Goal: Task Accomplishment & Management: Complete application form

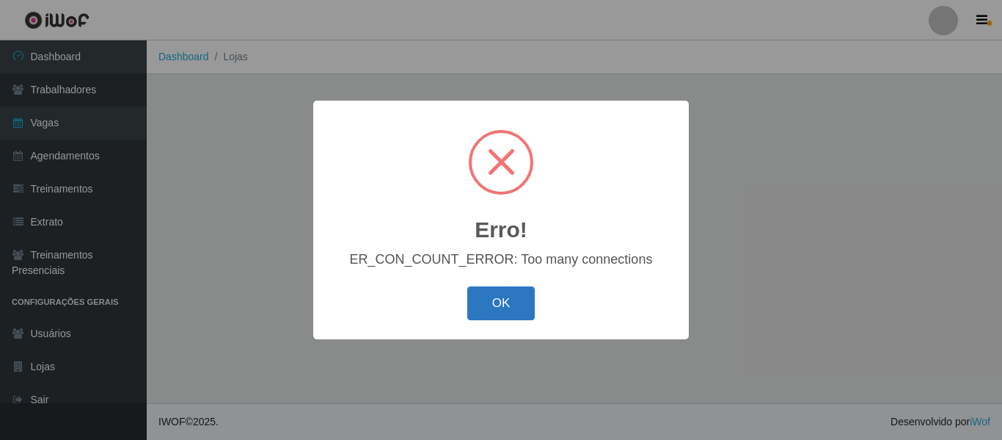
click at [514, 312] on button "OK" at bounding box center [501, 303] width 68 height 34
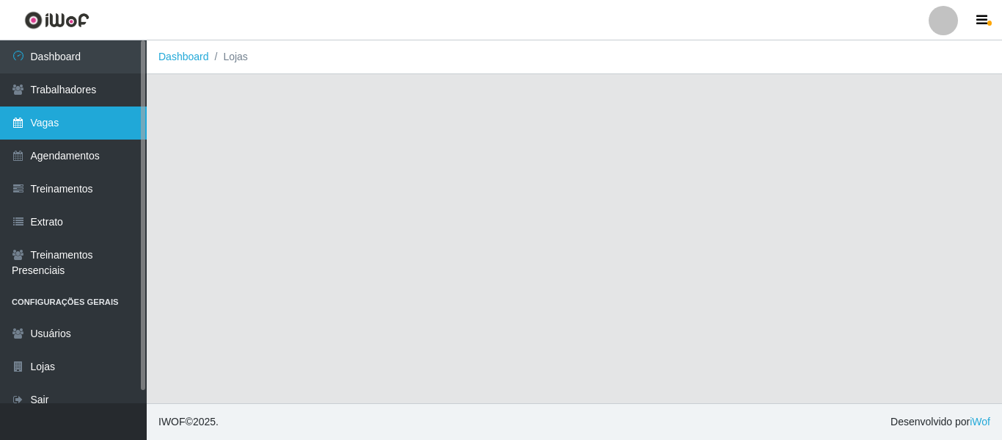
click at [101, 132] on link "Vagas" at bounding box center [73, 122] width 147 height 33
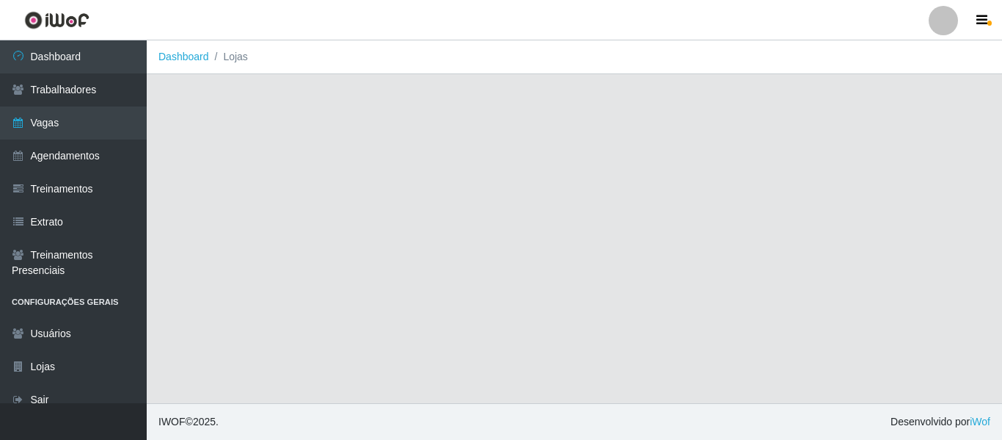
click at [934, 32] on div at bounding box center [943, 20] width 29 height 29
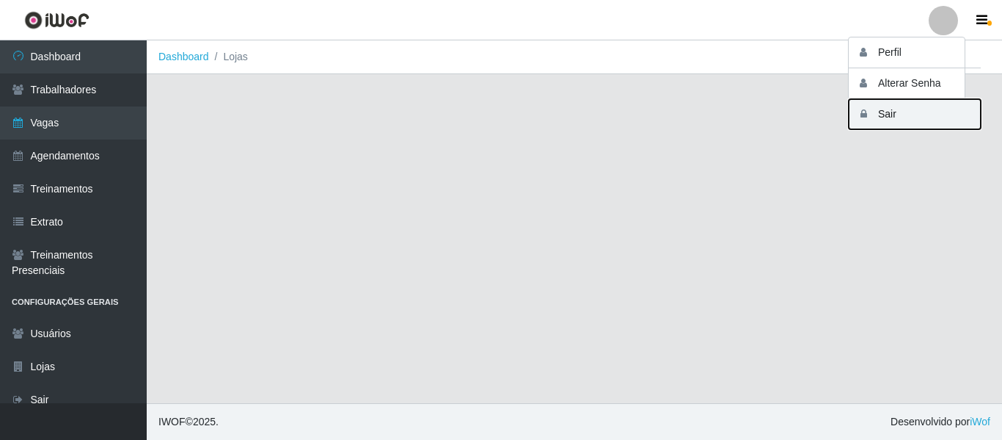
click at [910, 115] on button "Sair" at bounding box center [915, 114] width 132 height 30
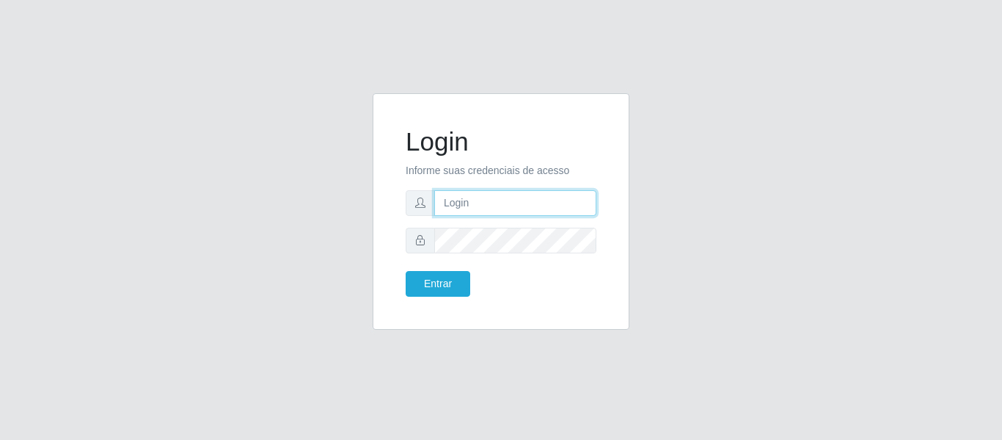
type input "camila@idealiwof"
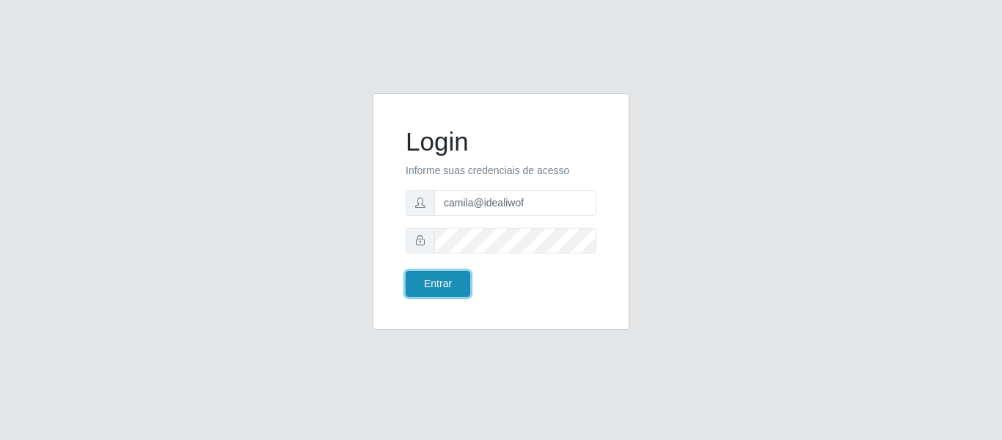
click at [451, 286] on button "Entrar" at bounding box center [438, 284] width 65 height 26
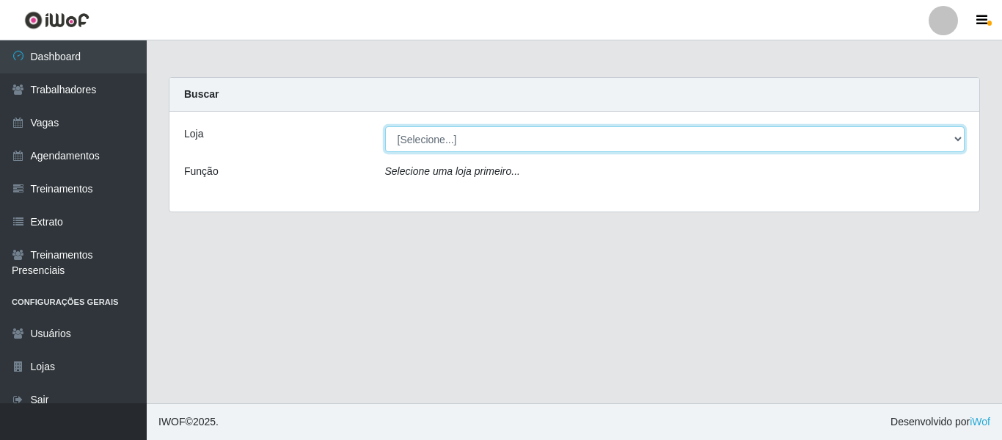
click at [427, 141] on select "[Selecione...] Ideal - Centenário Ideal - Conceição Ideal - Prata" at bounding box center [675, 139] width 580 height 26
select select "231"
click at [385, 126] on select "[Selecione...] Ideal - Centenário Ideal - Conceição Ideal - Prata" at bounding box center [675, 139] width 580 height 26
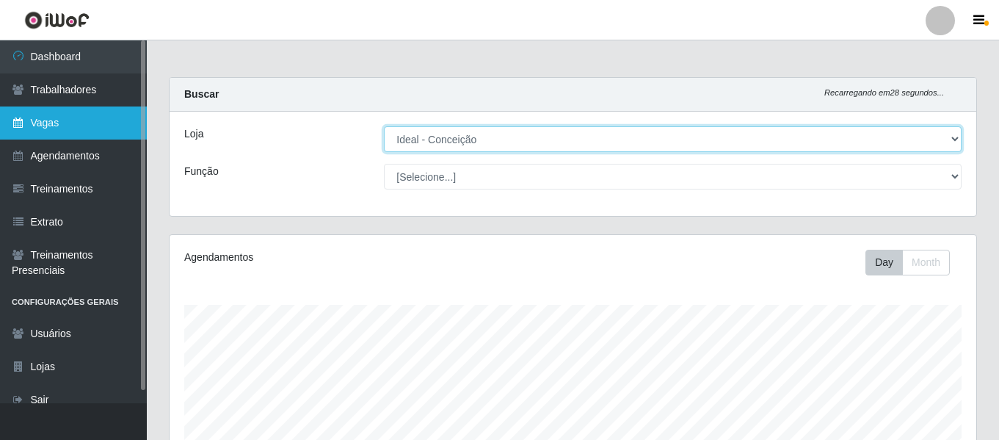
scroll to position [305, 806]
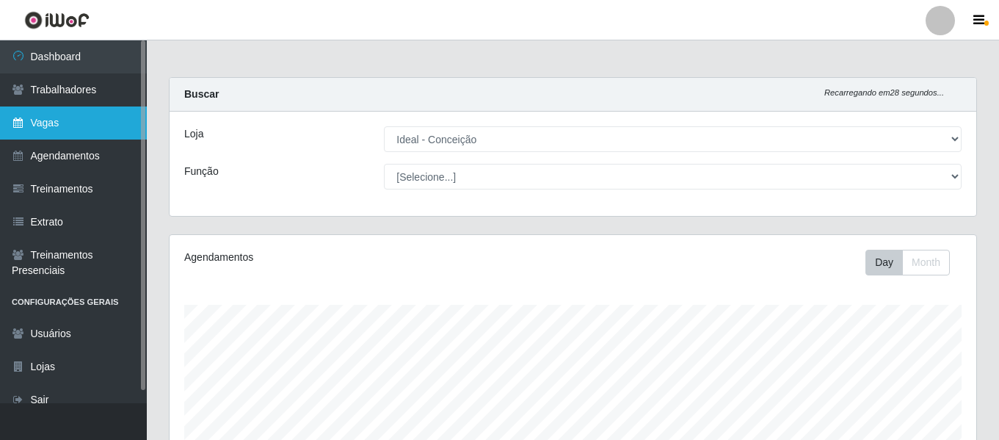
click at [88, 131] on link "Vagas" at bounding box center [73, 122] width 147 height 33
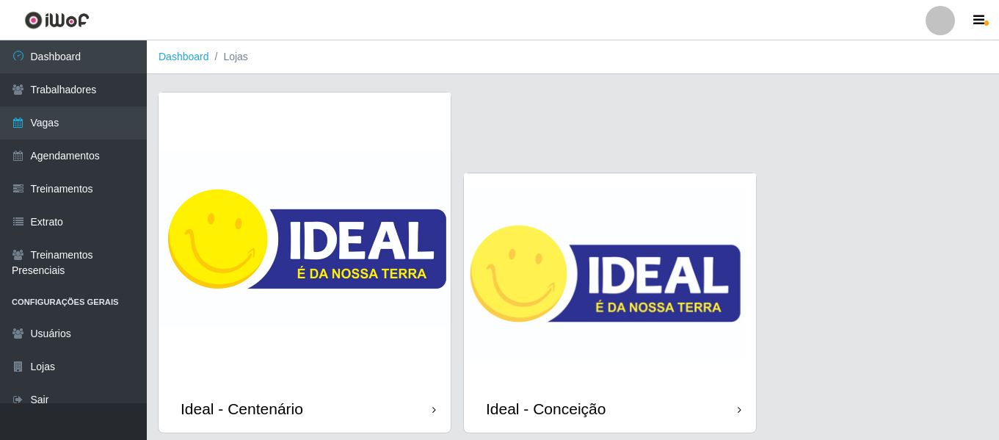
click at [521, 239] on img at bounding box center [610, 278] width 292 height 211
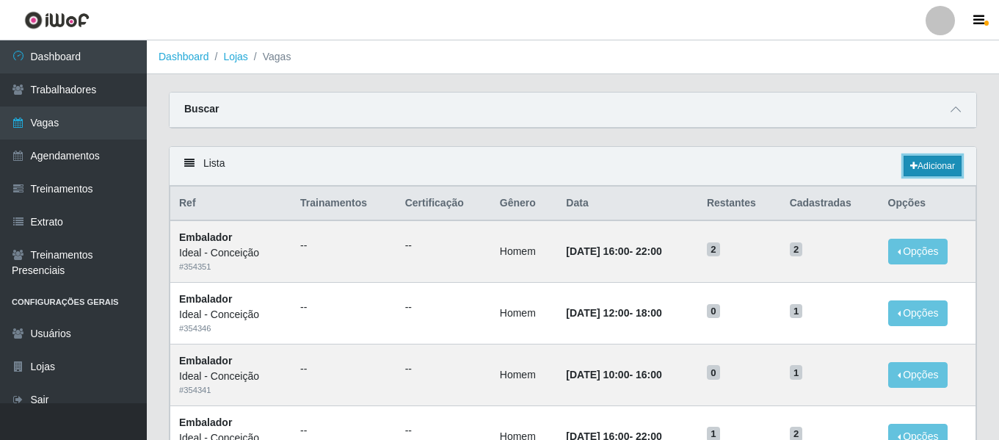
click at [941, 161] on link "Adicionar" at bounding box center [932, 166] width 58 height 21
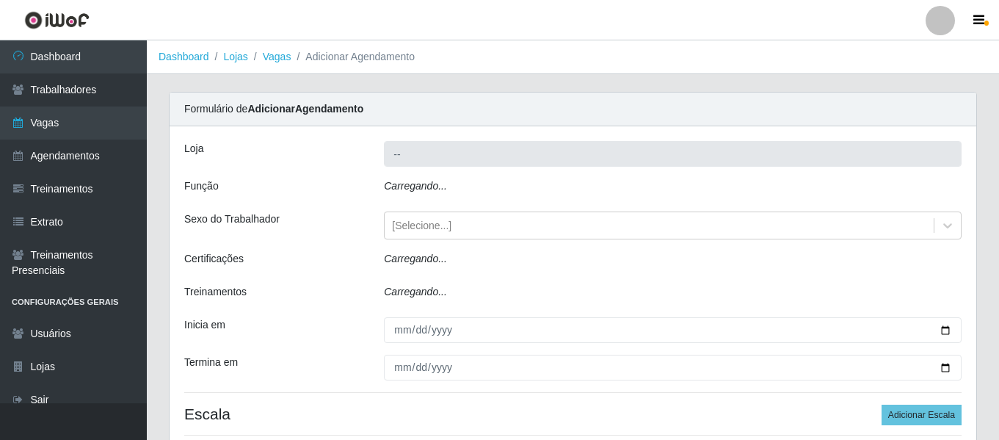
type input "Ideal - Conceição"
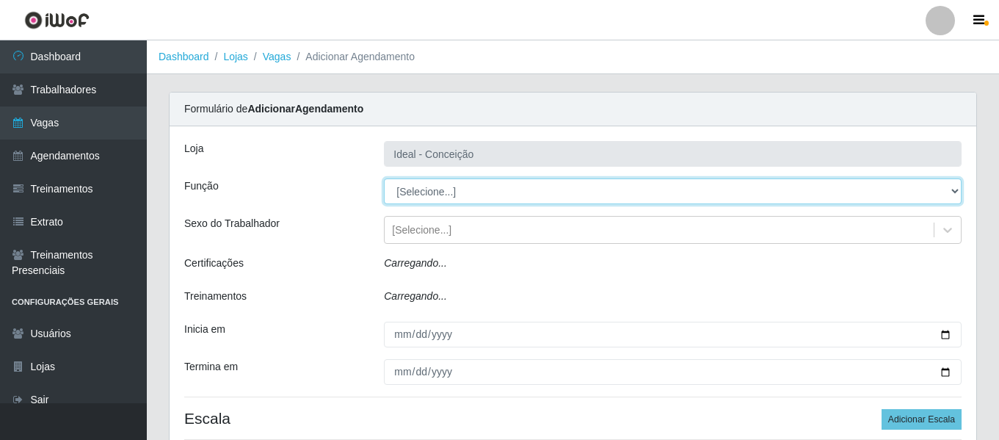
click at [467, 195] on select "[Selecione...] ASG ASG + ASG ++ Auxiliar de Estacionamento Auxiliar de Estacion…" at bounding box center [672, 191] width 577 height 26
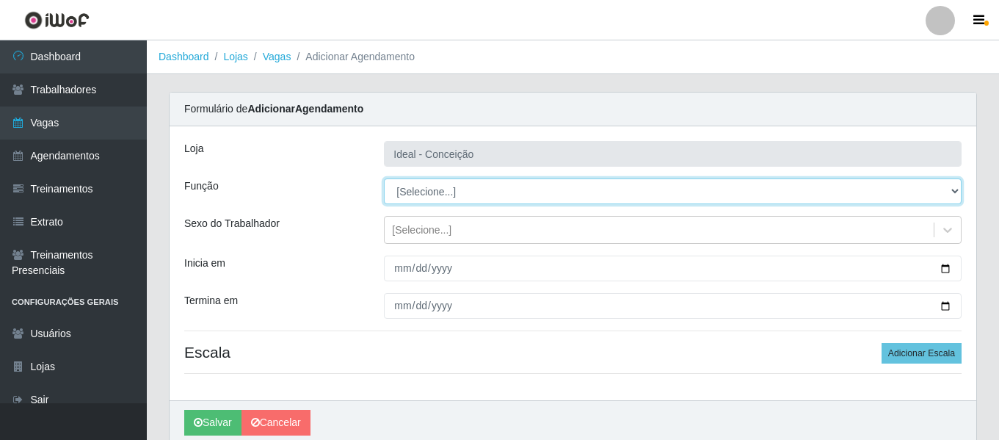
select select "16"
click at [384, 178] on select "[Selecione...] ASG ASG + ASG ++ Auxiliar de Estacionamento Auxiliar de Estacion…" at bounding box center [672, 191] width 577 height 26
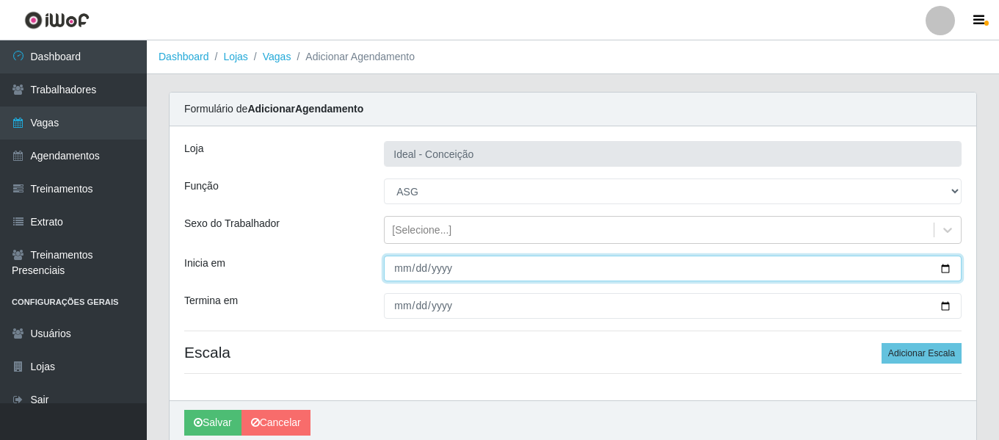
click at [402, 264] on input "Inicia em" at bounding box center [672, 268] width 577 height 26
type input "2025-10-03"
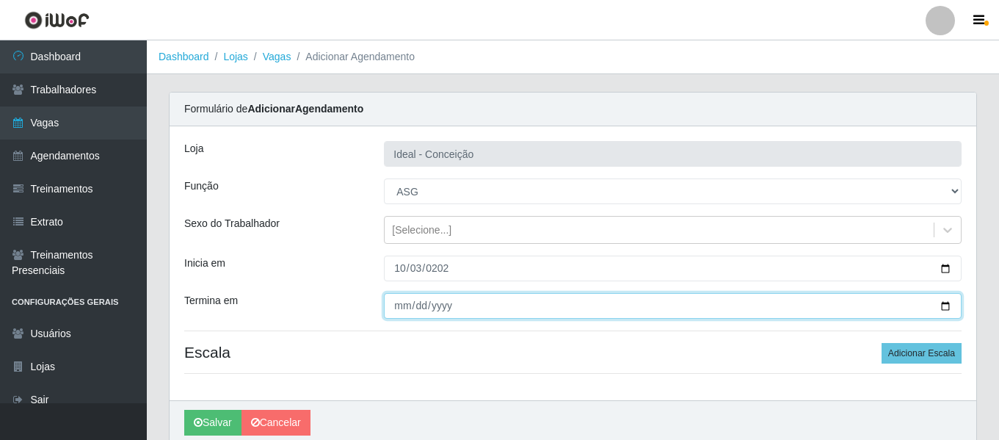
click at [405, 302] on input "Termina em" at bounding box center [672, 306] width 577 height 26
type input "2025-10-03"
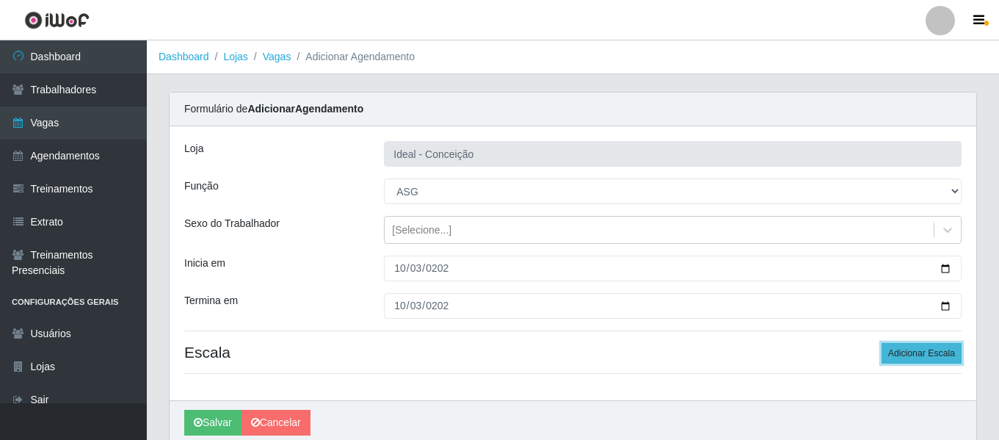
click at [930, 359] on button "Adicionar Escala" at bounding box center [921, 353] width 80 height 21
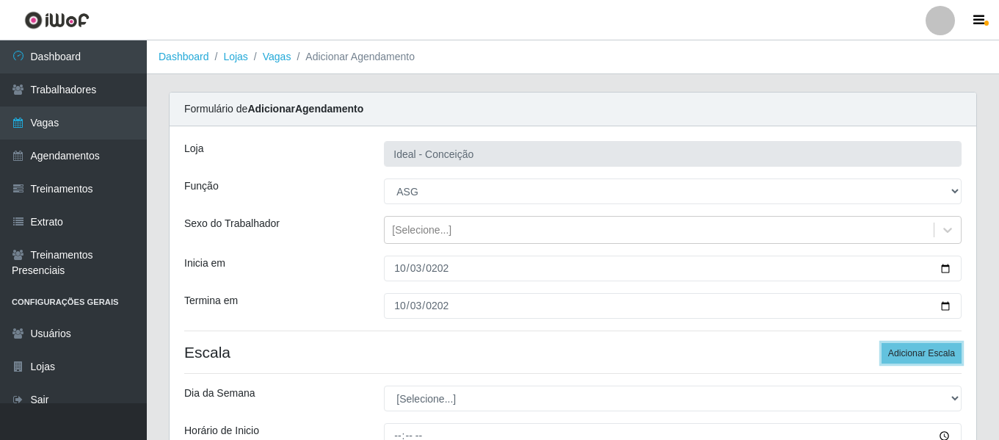
scroll to position [147, 0]
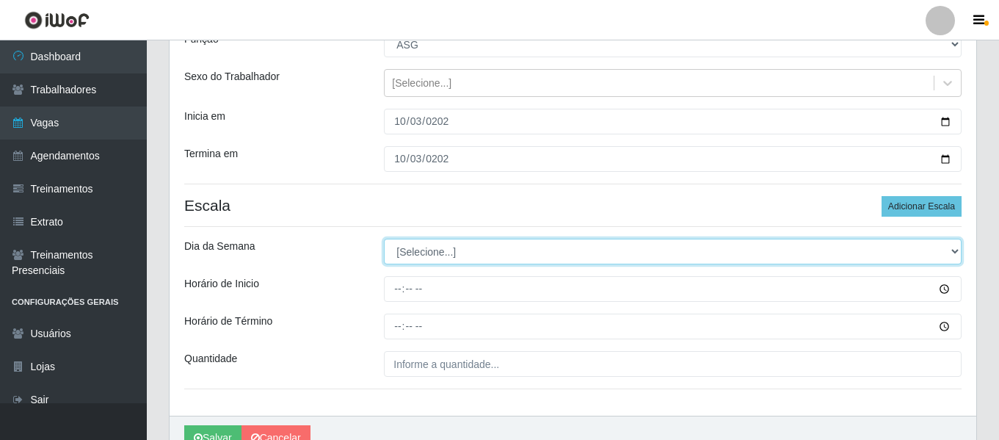
click at [453, 252] on select "[Selecione...] Segunda Terça Quarta Quinta Sexta Sábado Domingo" at bounding box center [672, 251] width 577 height 26
select select "5"
click at [384, 238] on select "[Selecione...] Segunda Terça Quarta Quinta Sexta Sábado Domingo" at bounding box center [672, 251] width 577 height 26
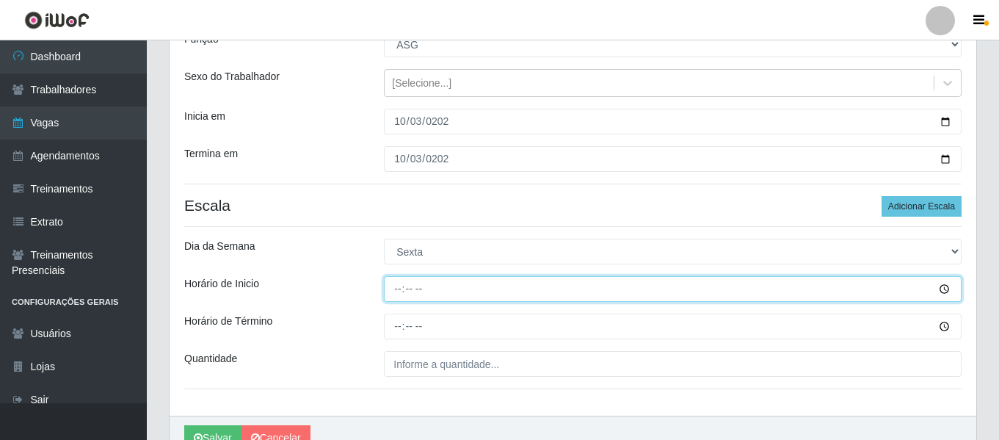
click at [401, 288] on input "Horário de Inicio" at bounding box center [672, 289] width 577 height 26
type input "07:00"
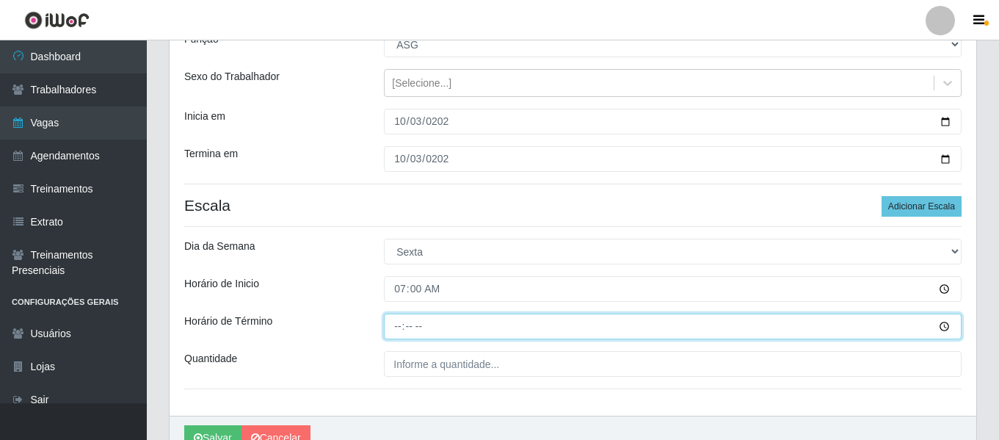
click at [398, 333] on input "Horário de Término" at bounding box center [672, 326] width 577 height 26
type input "13:00"
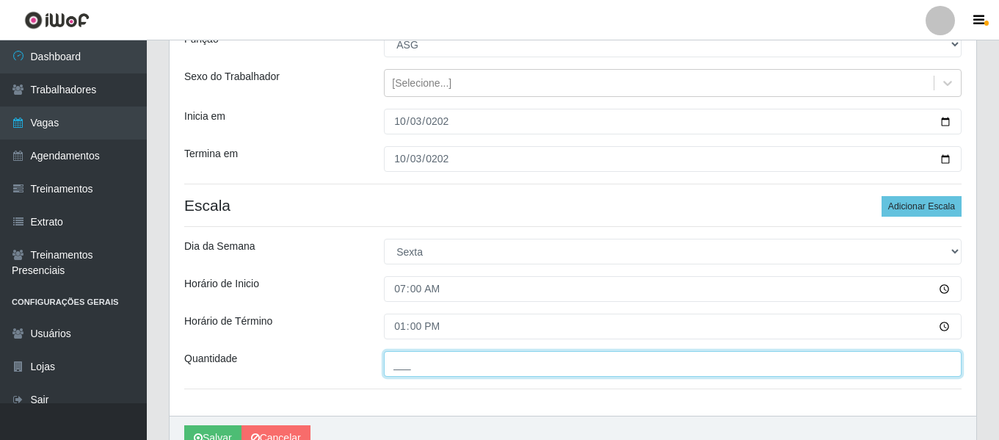
click at [468, 366] on input "___" at bounding box center [672, 364] width 577 height 26
type input "1__"
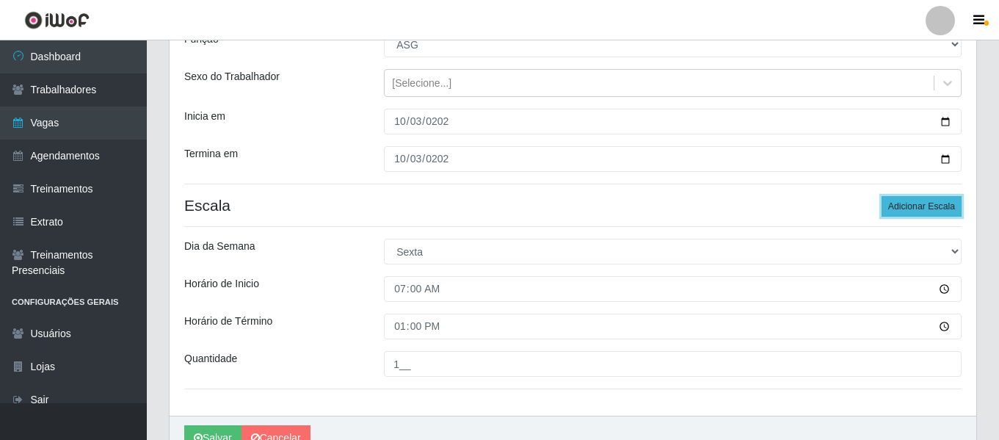
click at [905, 216] on button "Adicionar Escala" at bounding box center [921, 206] width 80 height 21
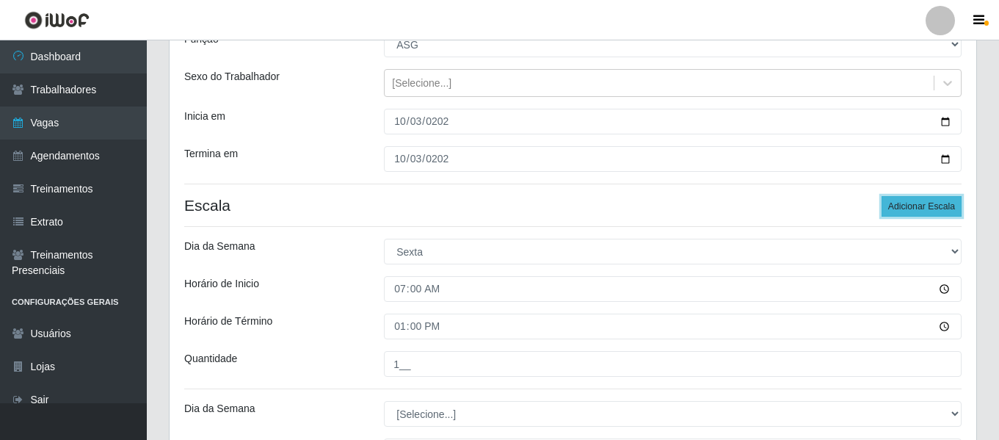
click at [905, 216] on button "Adicionar Escala" at bounding box center [921, 206] width 80 height 21
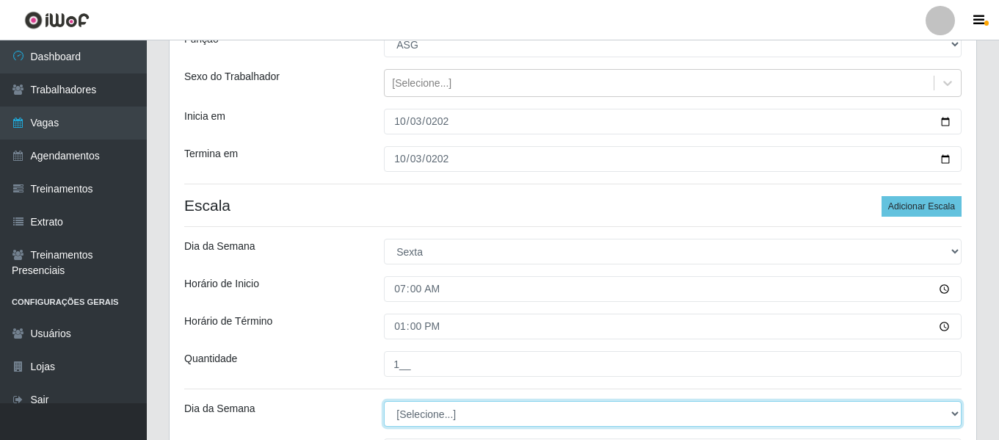
drag, startPoint x: 470, startPoint y: 421, endPoint x: 470, endPoint y: 410, distance: 11.0
click at [470, 421] on select "[Selecione...] Segunda Terça Quarta Quinta Sexta Sábado Domingo" at bounding box center [672, 414] width 577 height 26
select select "5"
click at [384, 401] on select "[Selecione...] Segunda Terça Quarta Quinta Sexta Sábado Domingo" at bounding box center [672, 414] width 577 height 26
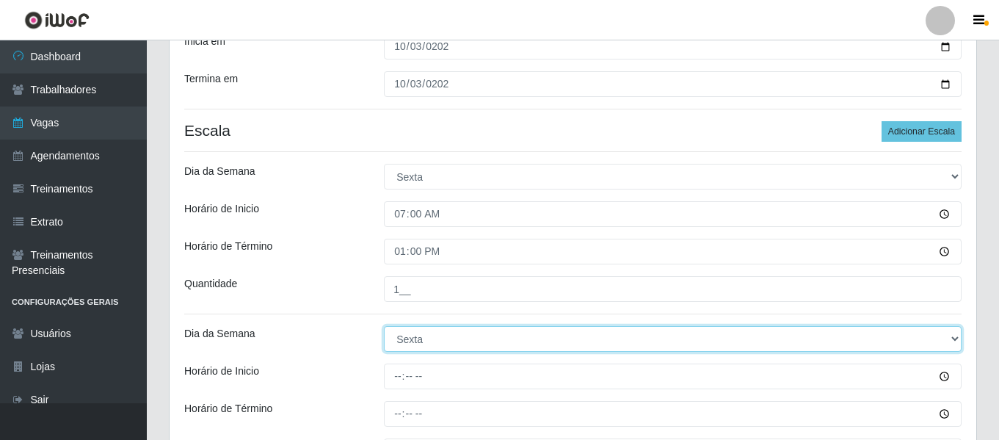
scroll to position [294, 0]
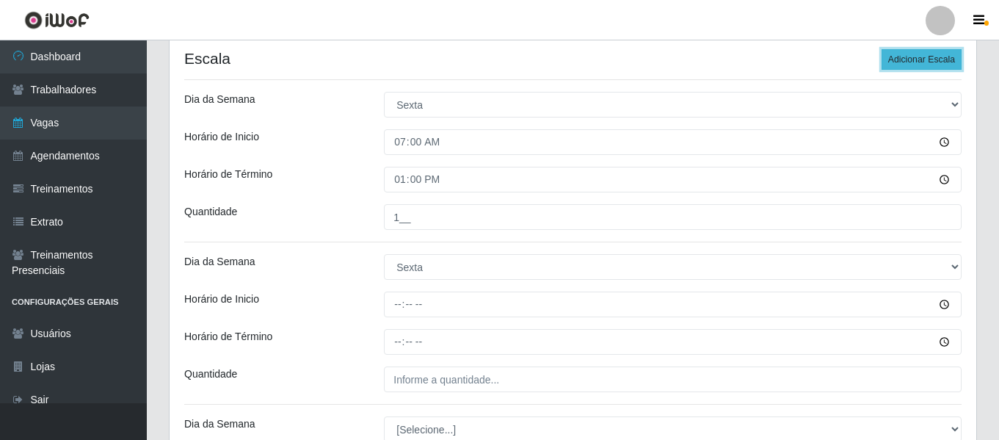
click at [938, 64] on button "Adicionar Escala" at bounding box center [921, 59] width 80 height 21
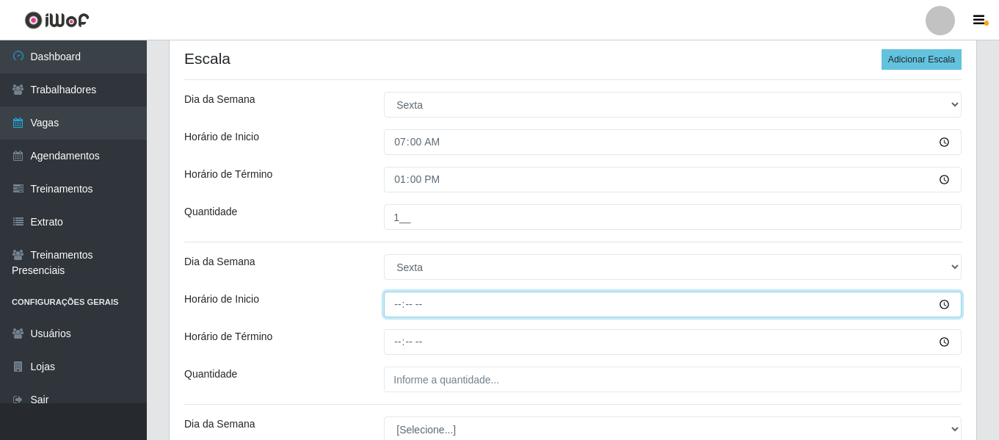
click at [402, 306] on input "Horário de Inicio" at bounding box center [672, 304] width 577 height 26
type input "09:00"
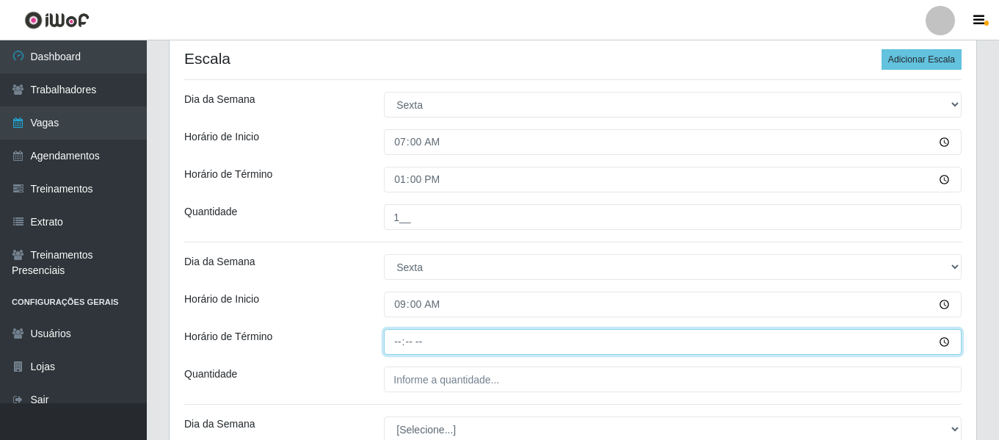
click at [404, 338] on input "Horário de Término" at bounding box center [672, 342] width 577 height 26
type input "15:00"
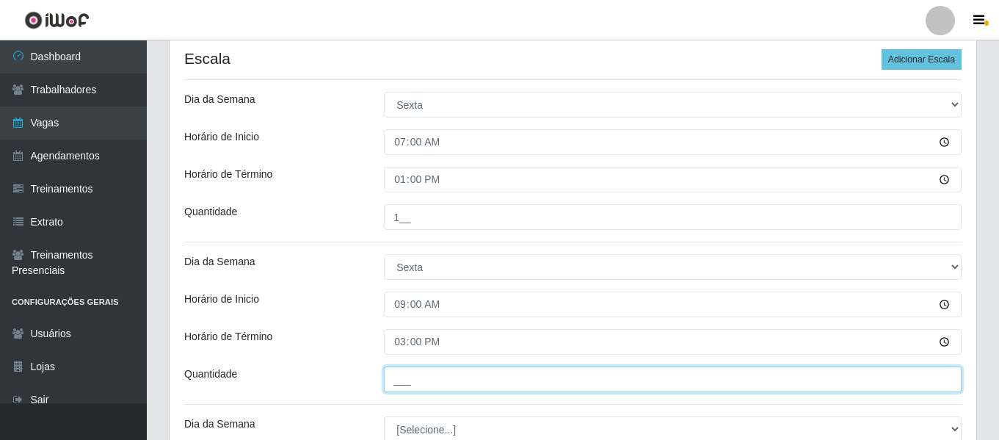
click at [412, 379] on input "___" at bounding box center [672, 379] width 577 height 26
type input "1__"
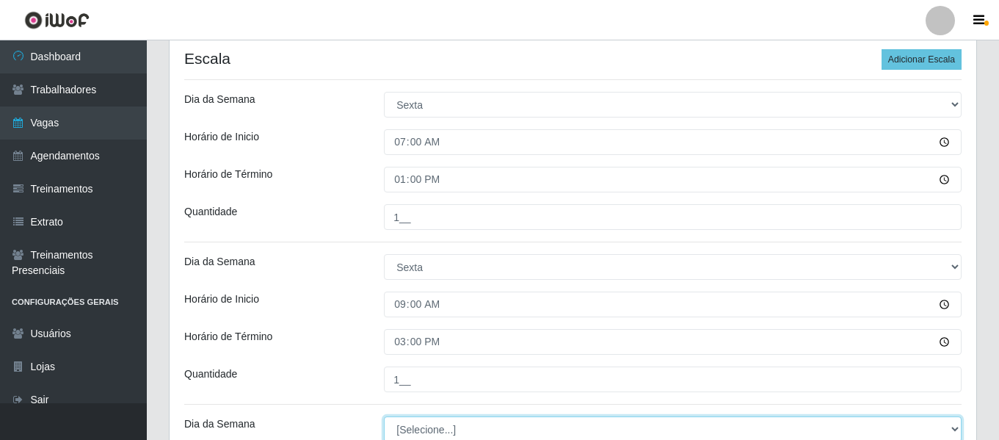
click at [431, 424] on select "[Selecione...] Segunda Terça Quarta Quinta Sexta Sábado Domingo" at bounding box center [672, 429] width 577 height 26
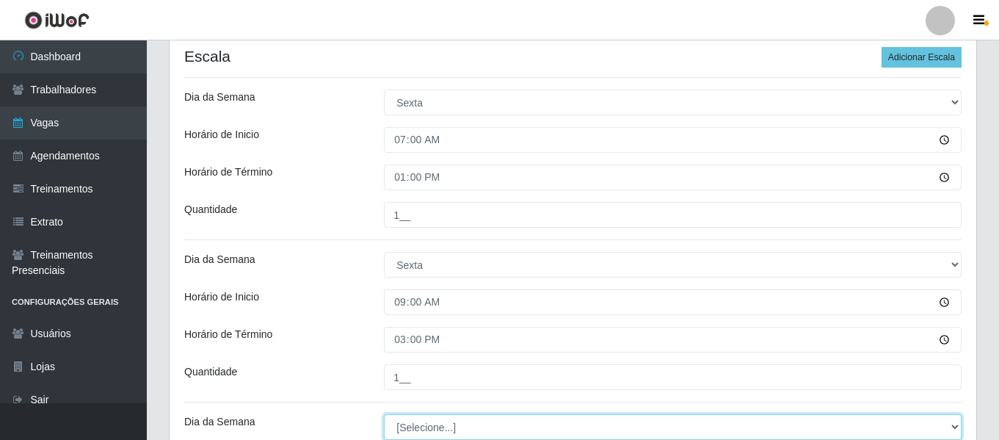
select select "5"
click at [384, 414] on select "[Selecione...] Segunda Terça Quarta Quinta Sexta Sábado Domingo" at bounding box center [672, 427] width 577 height 26
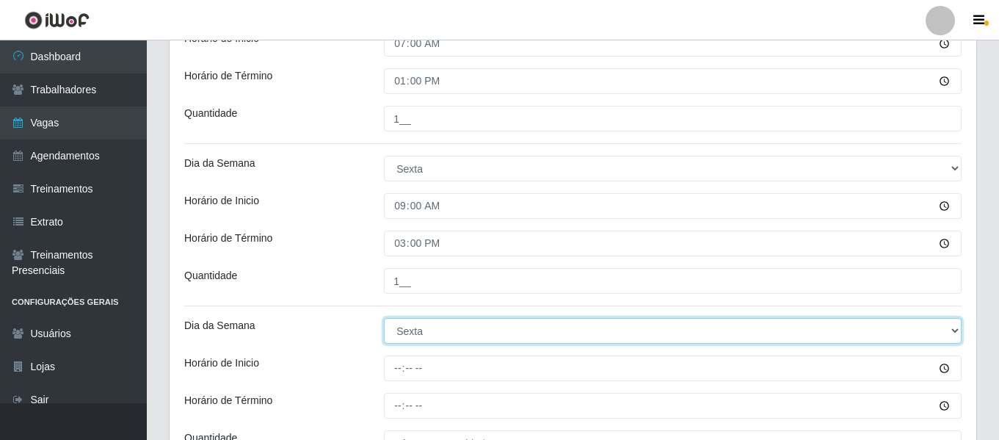
scroll to position [442, 0]
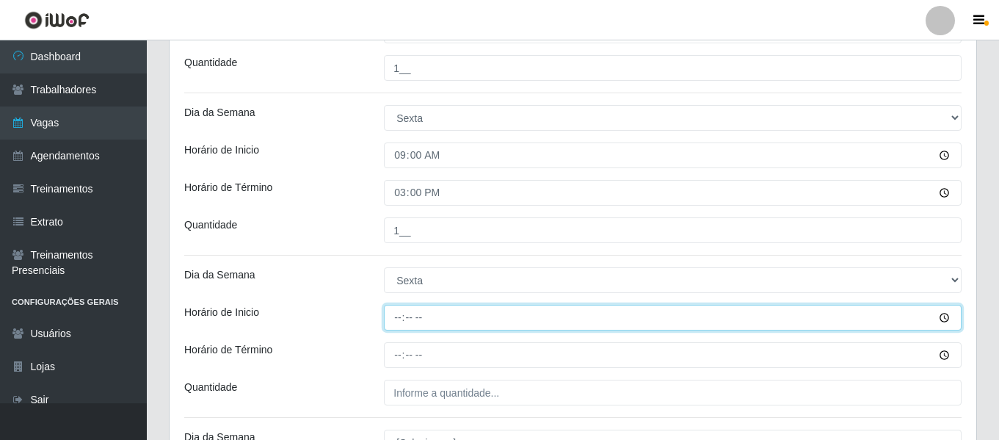
click at [401, 313] on input "Horário de Inicio" at bounding box center [672, 318] width 577 height 26
type input "12:00"
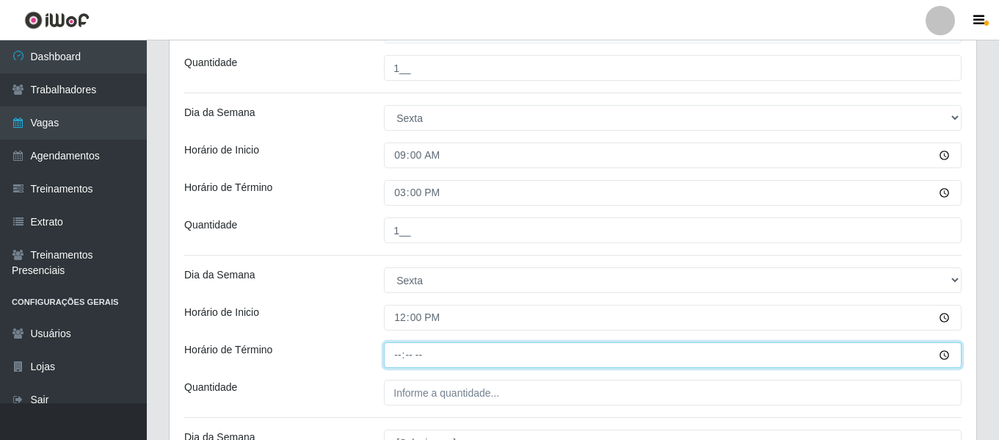
click at [401, 352] on input "Horário de Término" at bounding box center [672, 355] width 577 height 26
type input "18:00"
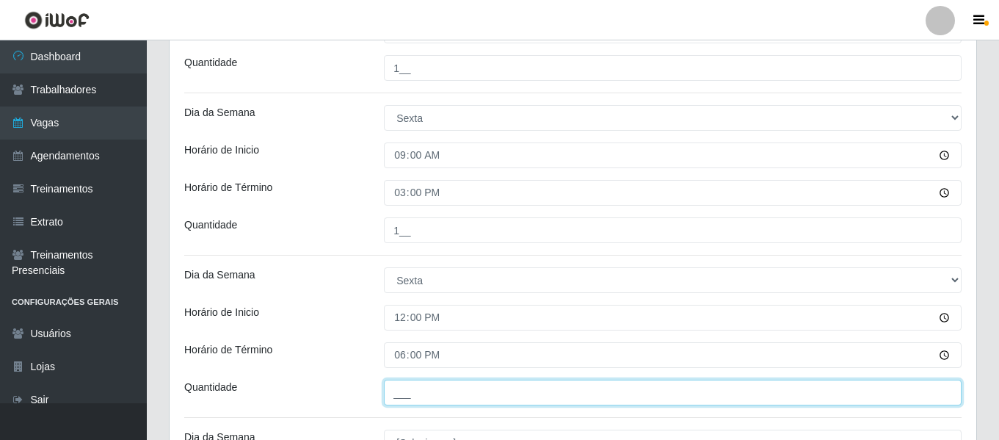
click at [419, 401] on input "___" at bounding box center [672, 392] width 577 height 26
type input "1__"
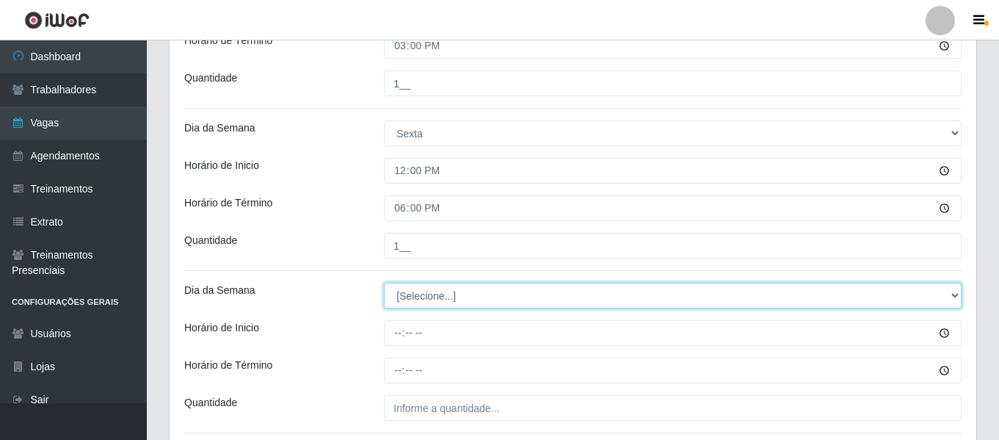
click at [444, 296] on select "[Selecione...] Segunda Terça Quarta Quinta Sexta Sábado Domingo" at bounding box center [672, 295] width 577 height 26
select select "5"
click at [384, 282] on select "[Selecione...] Segunda Terça Quarta Quinta Sexta Sábado Domingo" at bounding box center [672, 295] width 577 height 26
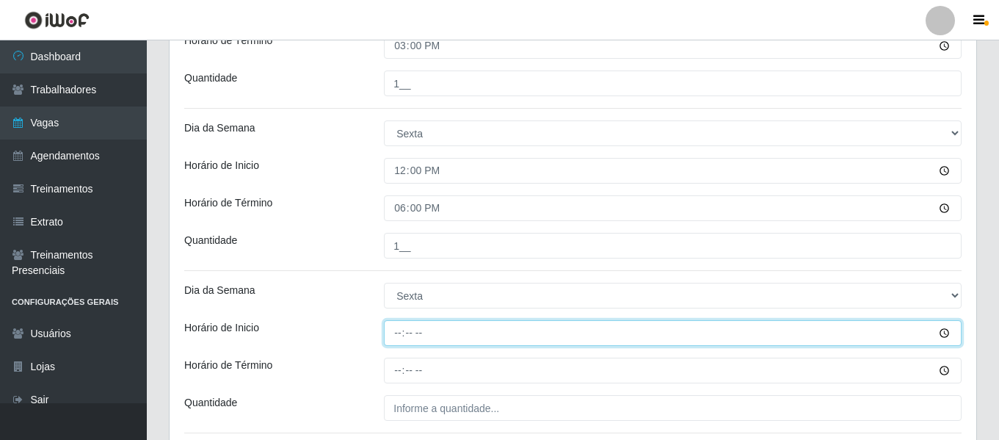
click at [400, 338] on input "Horário de Inicio" at bounding box center [672, 333] width 577 height 26
type input "15:00"
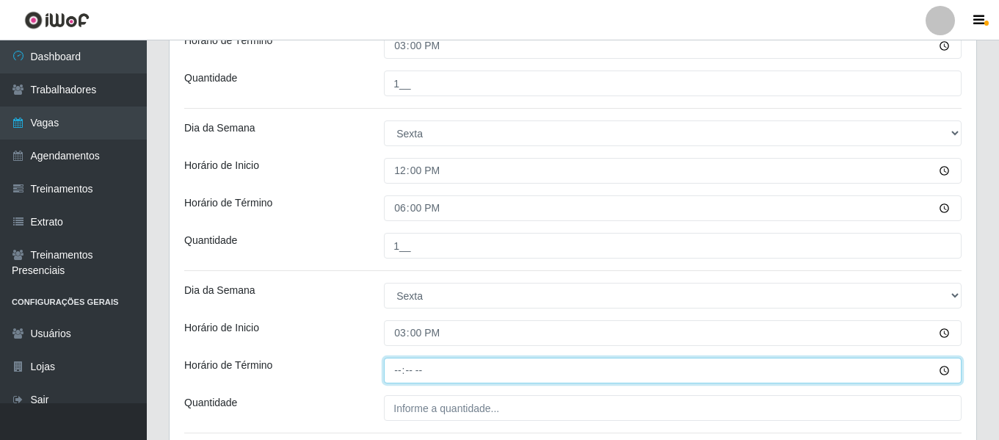
click at [394, 371] on input "Horário de Término" at bounding box center [672, 370] width 577 height 26
type input "21:00"
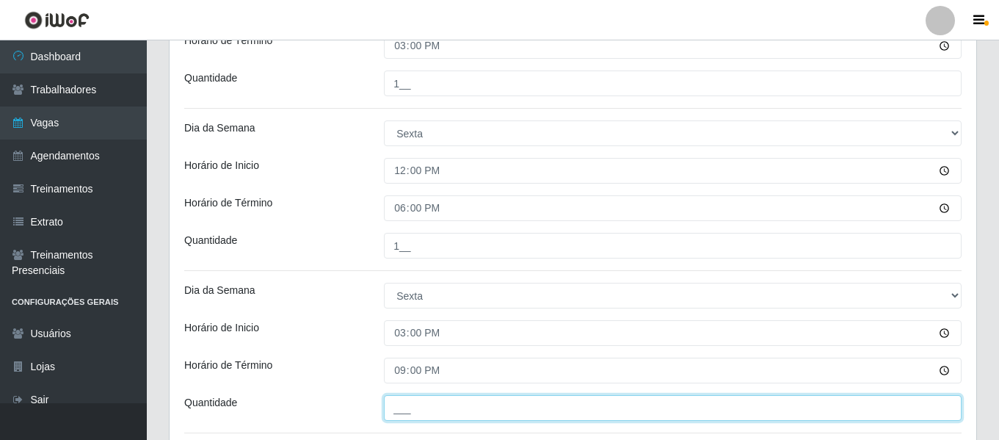
click at [436, 401] on input "___" at bounding box center [672, 408] width 577 height 26
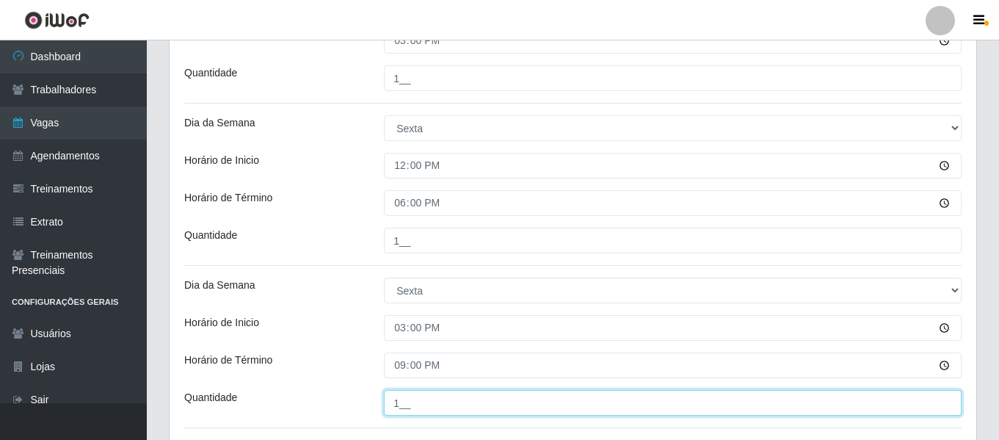
scroll to position [736, 0]
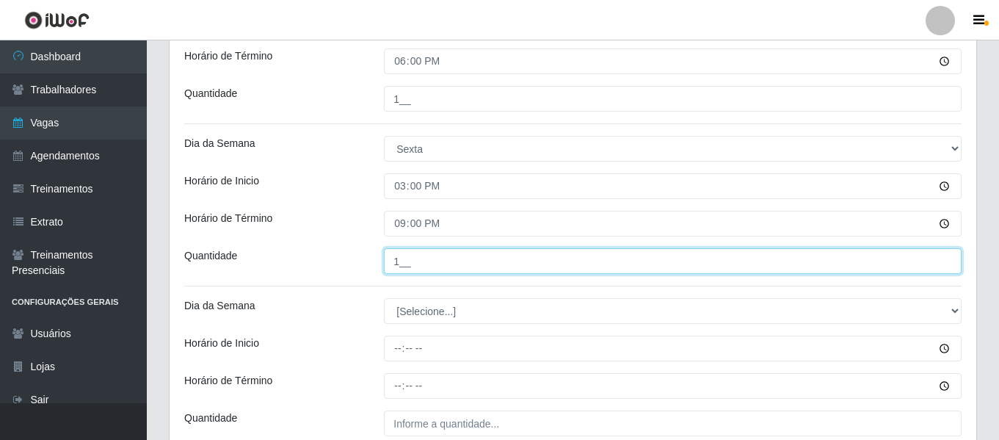
type input "1__"
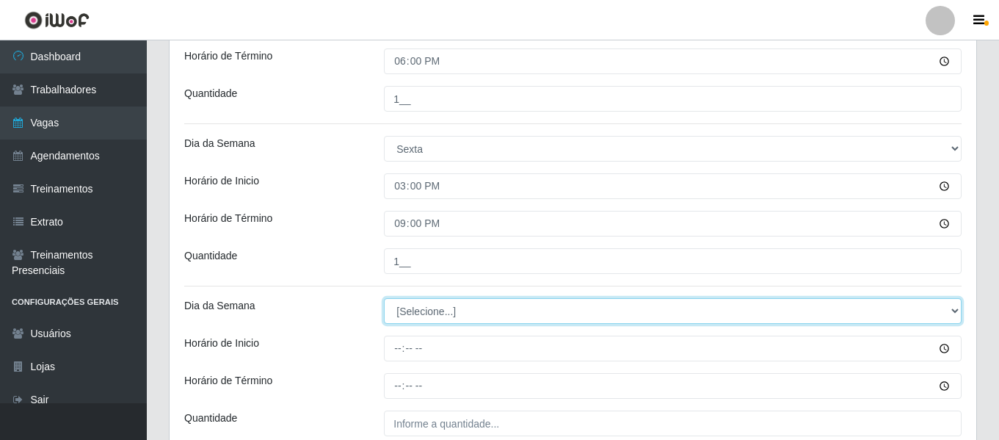
click at [428, 307] on select "[Selecione...] Segunda Terça Quarta Quinta Sexta Sábado Domingo" at bounding box center [672, 311] width 577 height 26
click at [384, 298] on select "[Selecione...] Segunda Terça Quarta Quinta Sexta Sábado Domingo" at bounding box center [672, 311] width 577 height 26
click at [519, 313] on select "[Selecione...] Segunda Terça Quarta Quinta Sexta Sábado Domingo" at bounding box center [672, 311] width 577 height 26
select select "[Selecione...]"
click at [384, 298] on select "[Selecione...] Segunda Terça Quarta Quinta Sexta Sábado Domingo" at bounding box center [672, 311] width 577 height 26
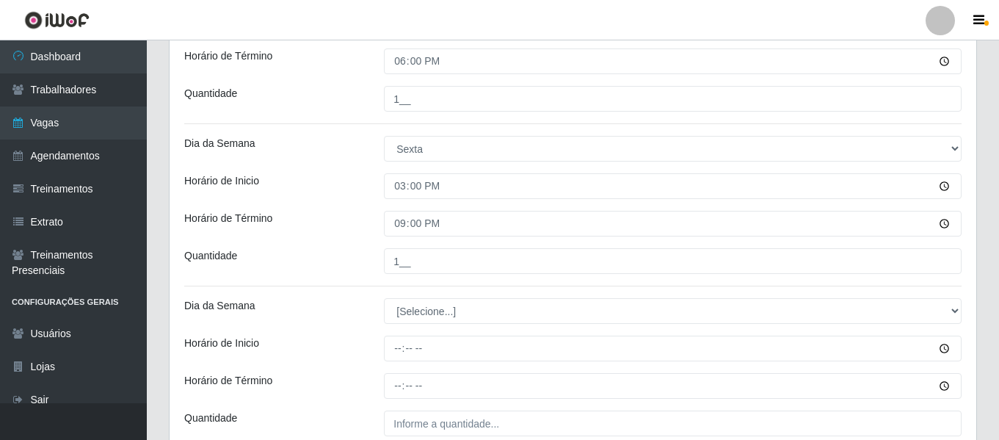
click at [311, 252] on div "Quantidade" at bounding box center [273, 261] width 200 height 26
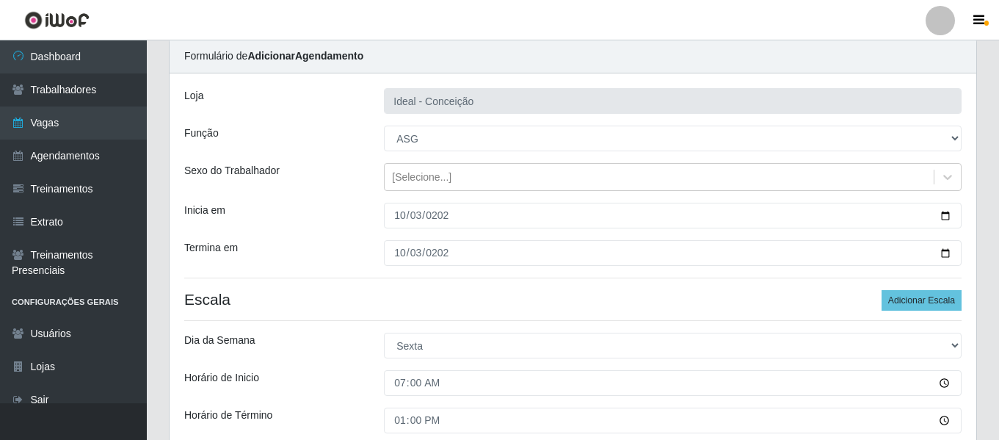
scroll to position [2, 0]
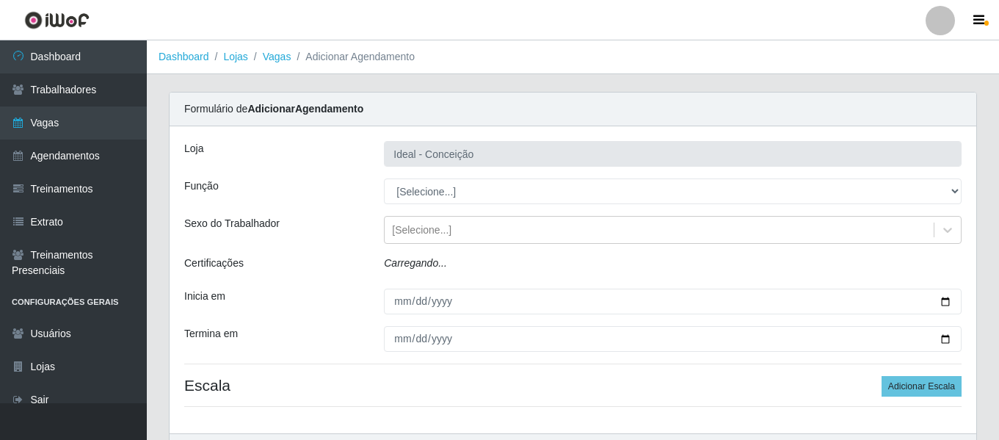
scroll to position [2, 0]
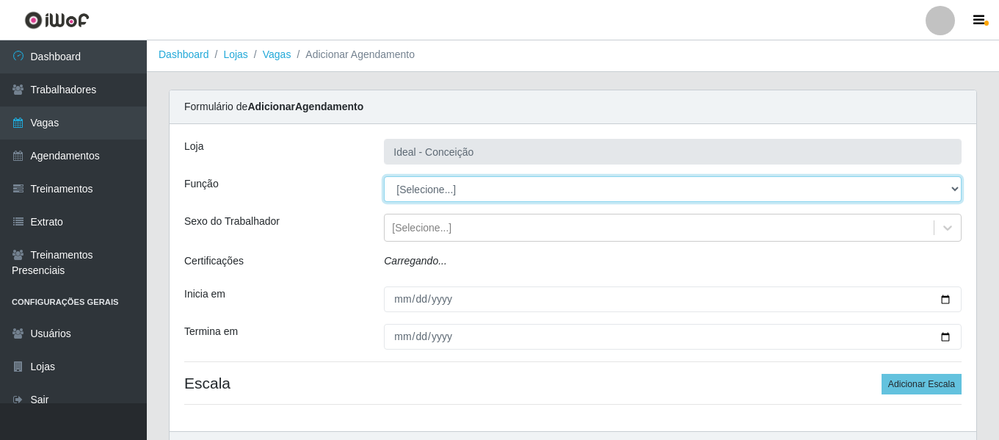
drag, startPoint x: 0, startPoint y: 0, endPoint x: 416, endPoint y: 188, distance: 456.5
click at [416, 188] on select "[Selecione...] ASG ASG + ASG ++ Auxiliar de Estacionamento Auxiliar de Estacion…" at bounding box center [672, 189] width 577 height 26
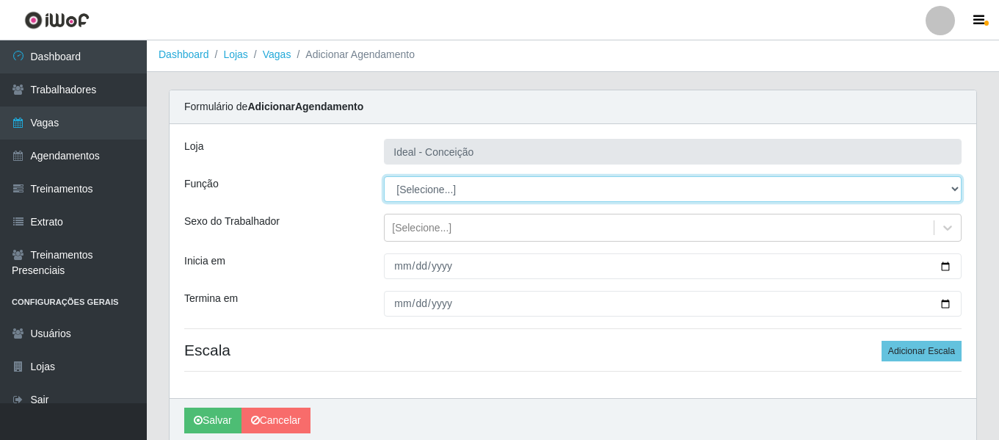
select select "16"
click at [384, 176] on select "[Selecione...] ASG ASG + ASG ++ Auxiliar de Estacionamento Auxiliar de Estacion…" at bounding box center [672, 189] width 577 height 26
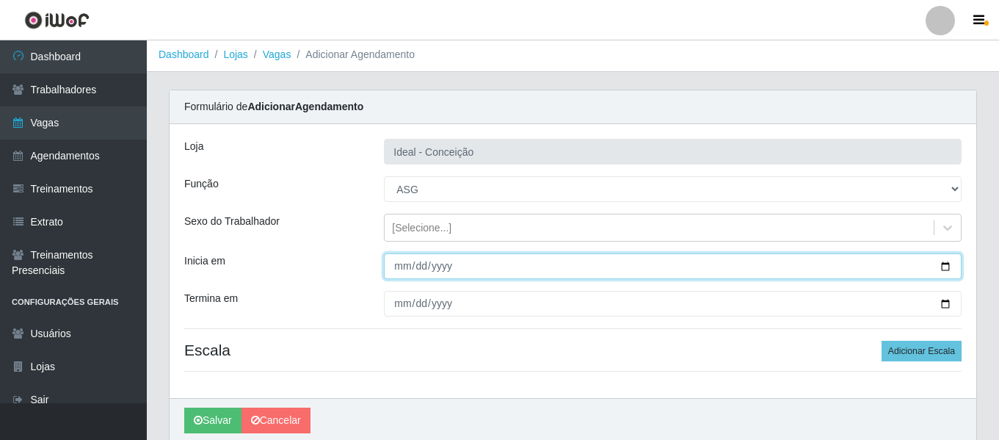
click at [404, 269] on input "Inicia em" at bounding box center [672, 266] width 577 height 26
type input "[DATE]"
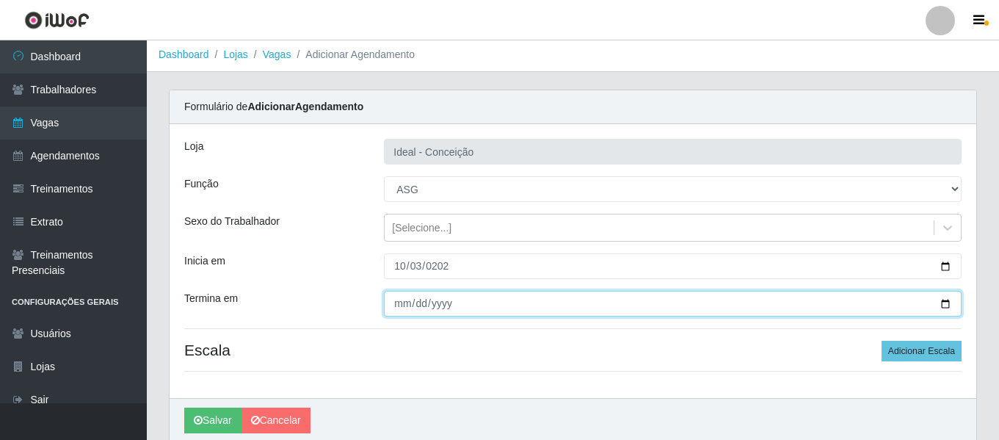
click at [407, 305] on input "Termina em" at bounding box center [672, 304] width 577 height 26
type input "2025-10-31"
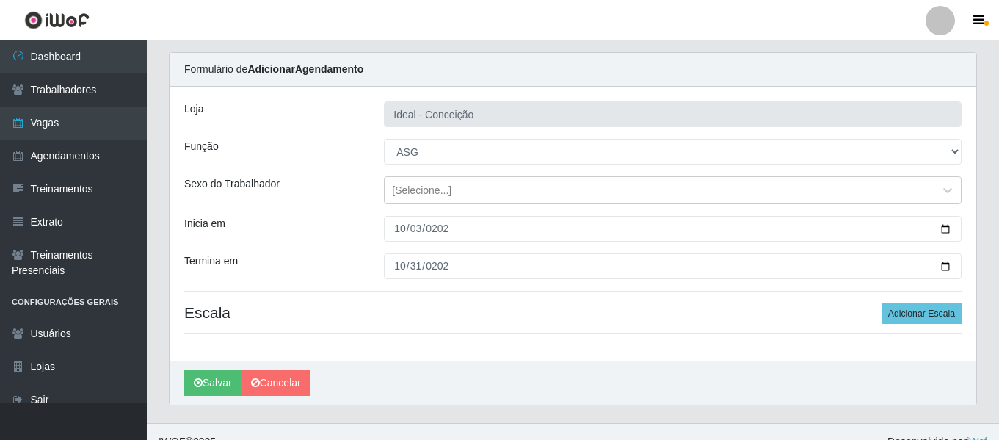
scroll to position [59, 0]
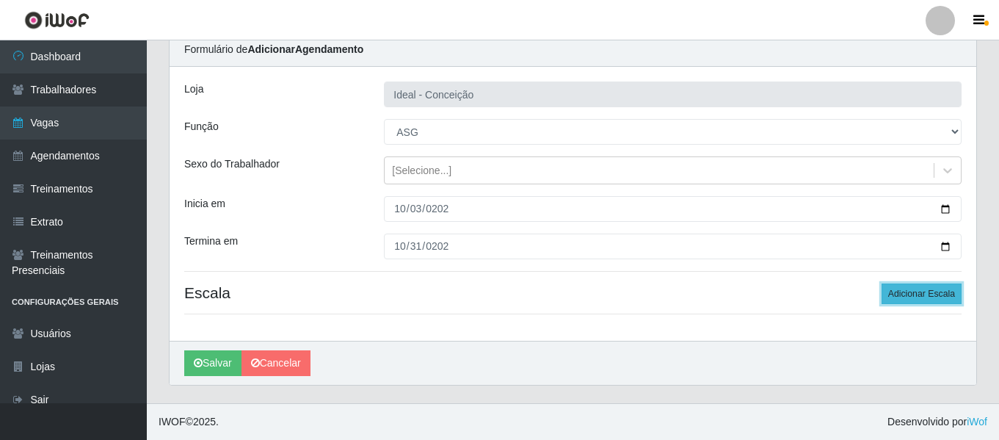
click at [900, 297] on button "Adicionar Escala" at bounding box center [921, 293] width 80 height 21
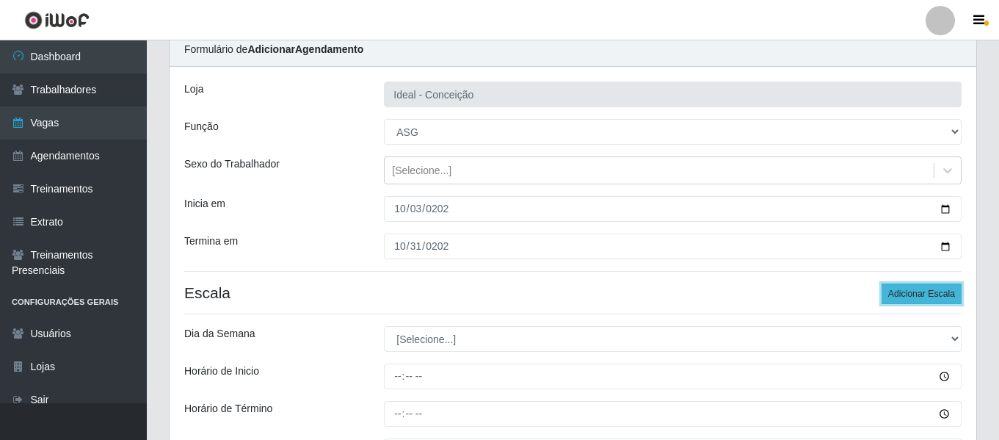
click at [900, 297] on button "Adicionar Escala" at bounding box center [921, 293] width 80 height 21
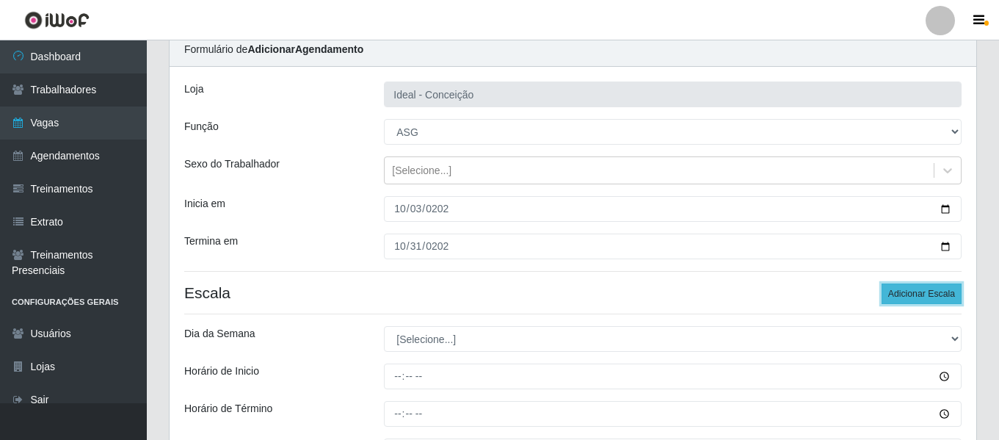
click at [900, 297] on button "Adicionar Escala" at bounding box center [921, 293] width 80 height 21
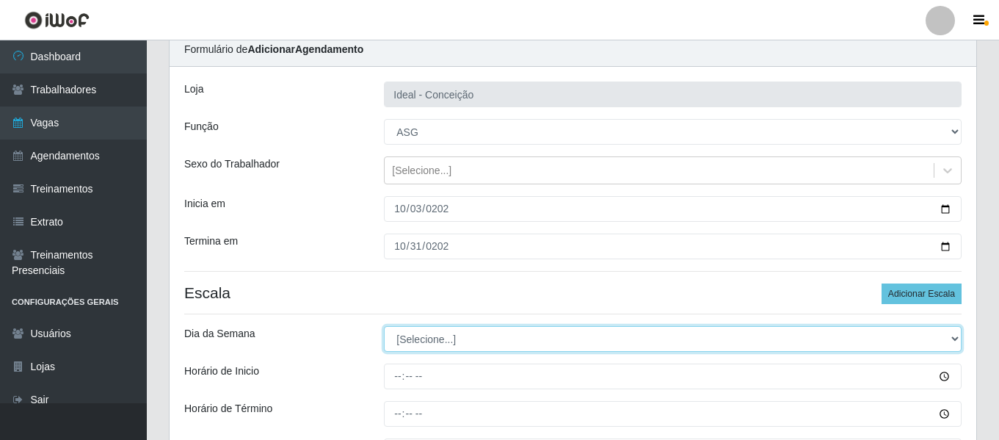
click at [485, 340] on select "[Selecione...] Segunda Terça Quarta Quinta Sexta Sábado Domingo" at bounding box center [672, 339] width 577 height 26
click at [384, 326] on select "[Selecione...] Segunda Terça Quarta Quinta Sexta Sábado Domingo" at bounding box center [672, 339] width 577 height 26
drag, startPoint x: 440, startPoint y: 339, endPoint x: 440, endPoint y: 328, distance: 11.0
click at [440, 339] on select "[Selecione...] Segunda Terça Quarta Quinta Sexta Sábado Domingo" at bounding box center [672, 339] width 577 height 26
select select "5"
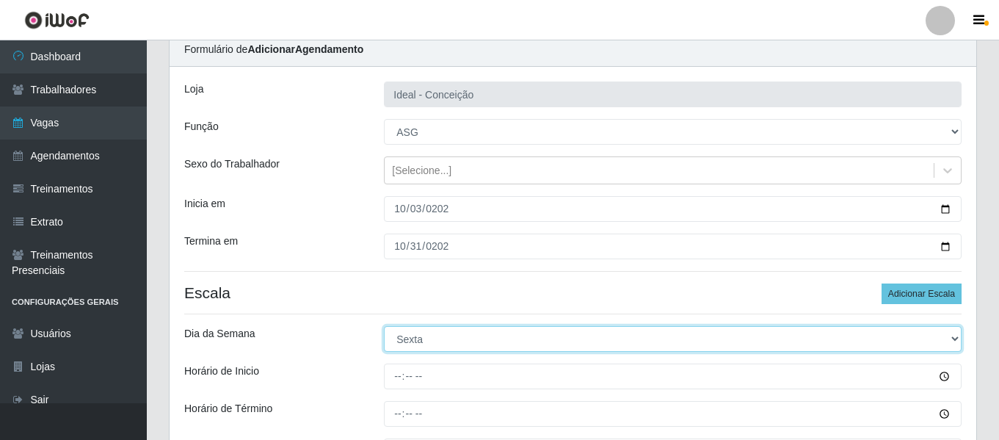
click at [384, 326] on select "[Selecione...] Segunda Terça Quarta Quinta Sexta Sábado Domingo" at bounding box center [672, 339] width 577 height 26
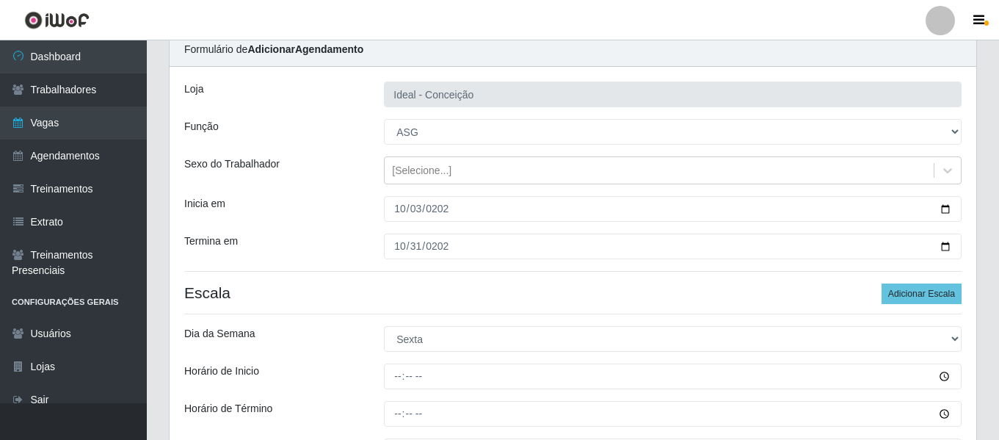
click at [926, 302] on button "Adicionar Escala" at bounding box center [921, 293] width 80 height 21
click at [926, 301] on button "Adicionar Escala" at bounding box center [921, 293] width 80 height 21
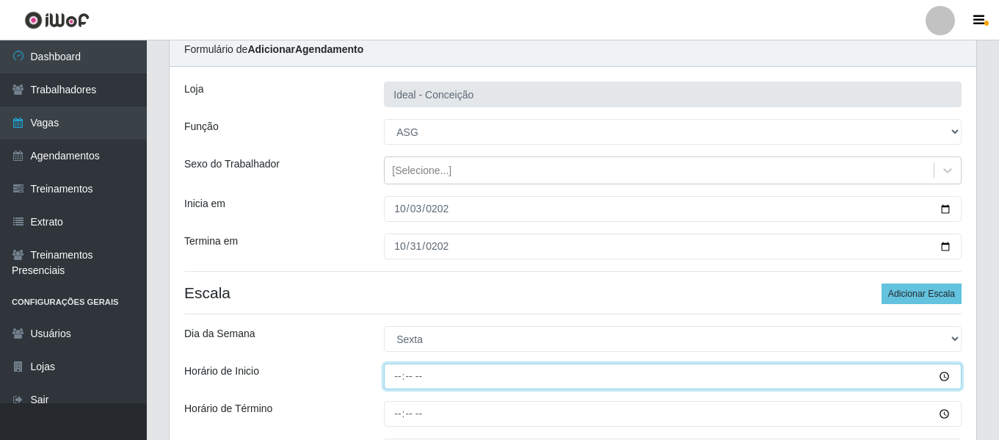
click at [400, 371] on input "Horário de Inicio" at bounding box center [672, 376] width 577 height 26
type input "07:00"
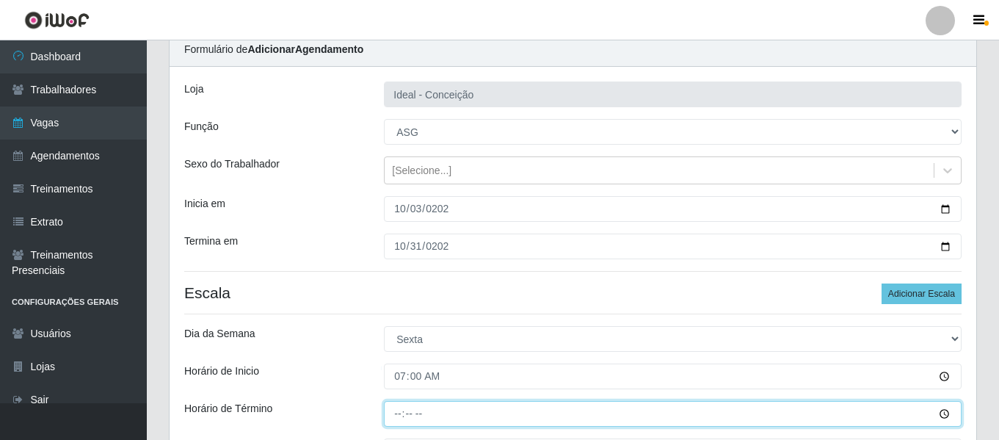
click at [395, 417] on input "Horário de Término" at bounding box center [672, 414] width 577 height 26
type input "13:00"
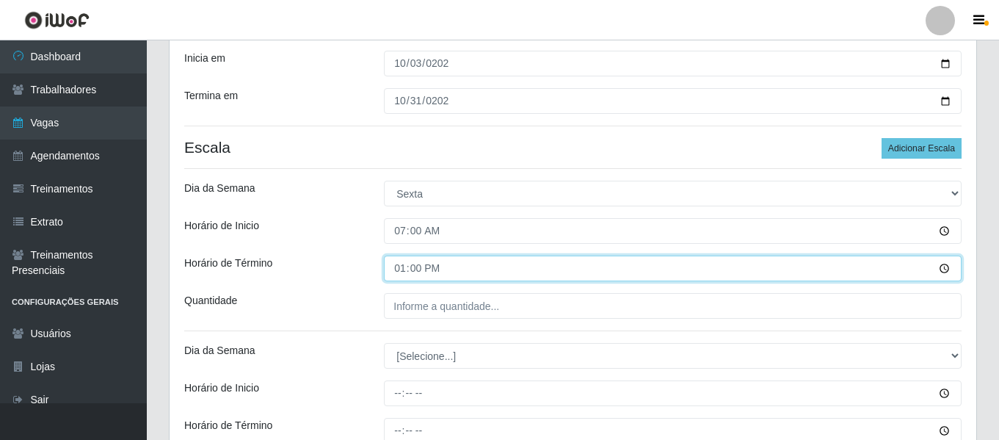
scroll to position [206, 0]
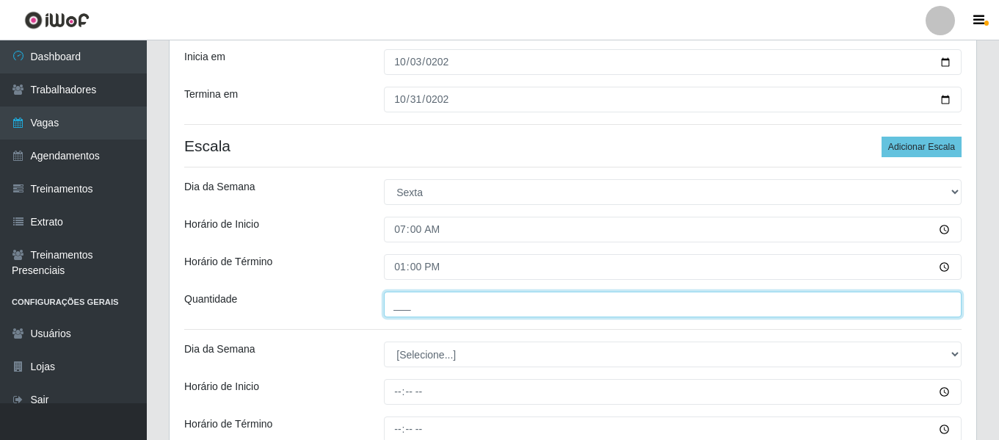
click at [423, 302] on input "___" at bounding box center [672, 304] width 577 height 26
type input "1__"
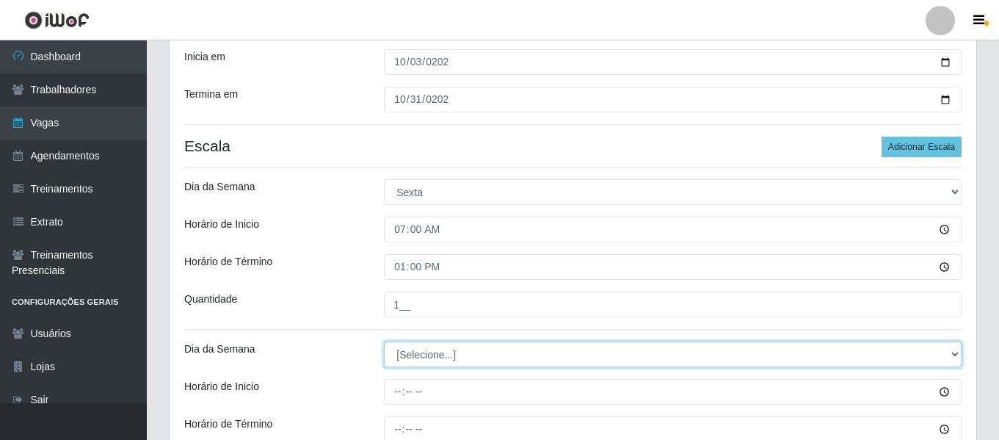
click at [415, 357] on select "[Selecione...] Segunda Terça Quarta Quinta Sexta Sábado Domingo" at bounding box center [672, 354] width 577 height 26
select select "5"
click at [384, 341] on select "[Selecione...] Segunda Terça Quarta Quinta Sexta Sábado Domingo" at bounding box center [672, 354] width 577 height 26
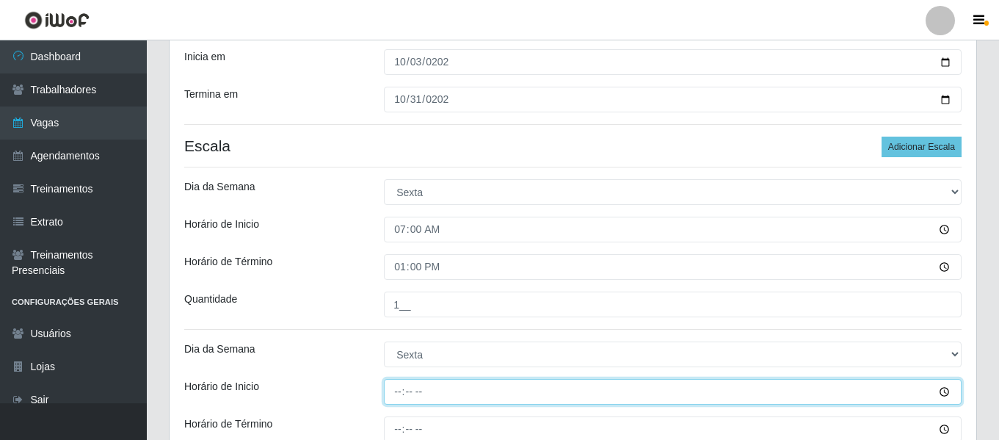
click at [399, 395] on input "Horário de Inicio" at bounding box center [672, 392] width 577 height 26
type input "09:00"
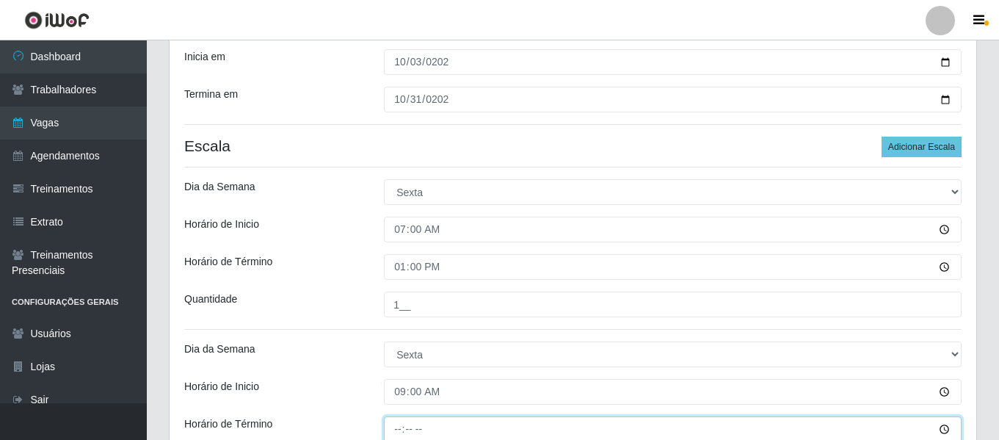
click at [401, 428] on input "Horário de Término" at bounding box center [672, 429] width 577 height 26
type input "15:00"
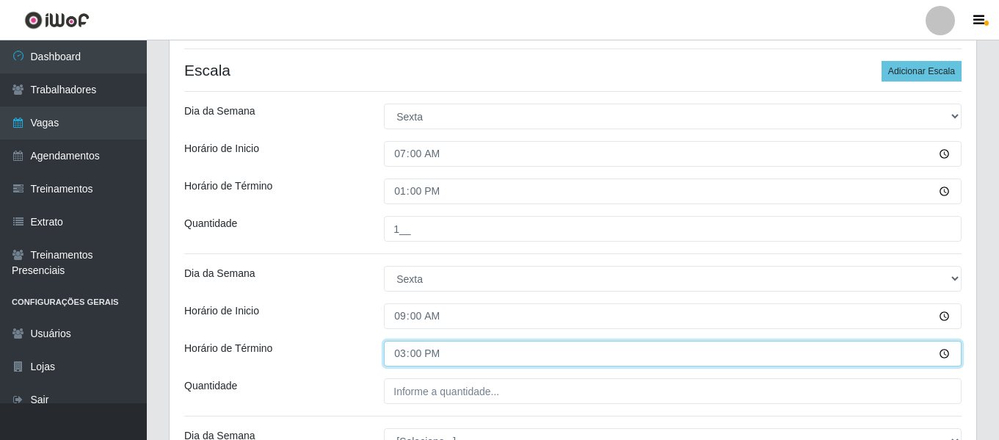
scroll to position [353, 0]
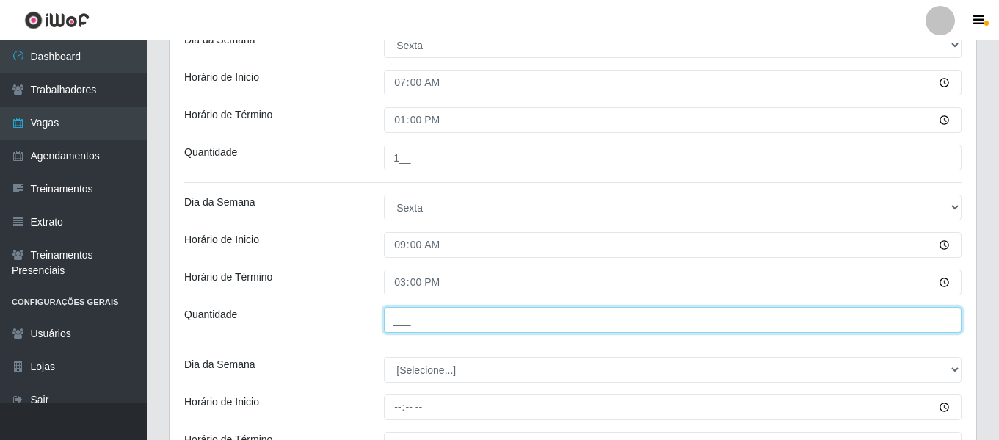
click at [433, 315] on input "___" at bounding box center [672, 320] width 577 height 26
type input "1__"
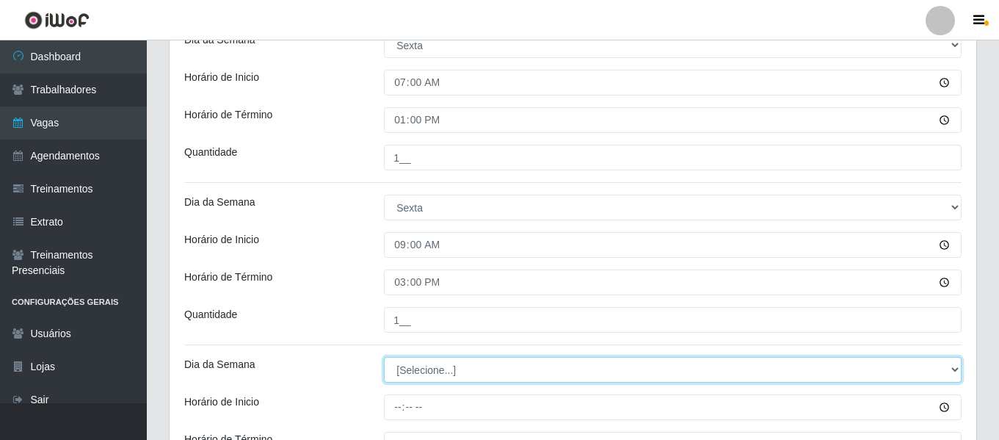
click at [432, 371] on select "[Selecione...] Segunda Terça Quarta Quinta Sexta Sábado Domingo" at bounding box center [672, 370] width 577 height 26
select select "5"
click at [384, 357] on select "[Selecione...] Segunda Terça Quarta Quinta Sexta Sábado Domingo" at bounding box center [672, 370] width 577 height 26
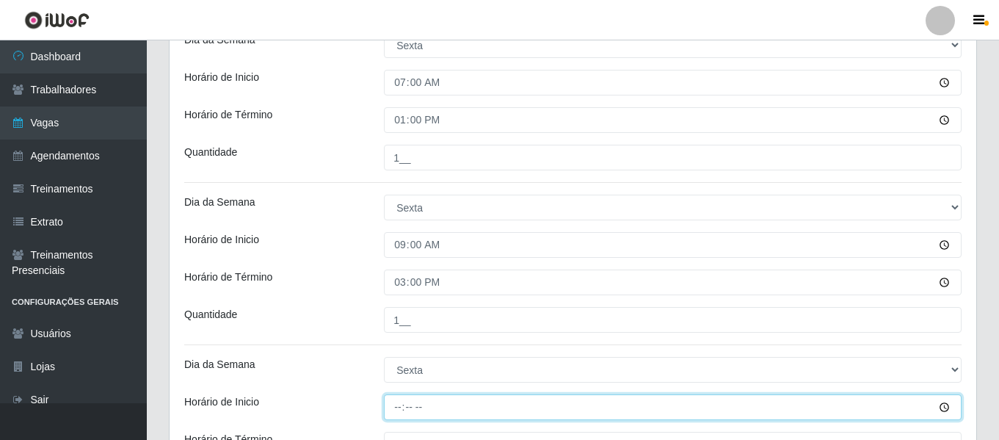
click at [402, 402] on input "Horário de Inicio" at bounding box center [672, 407] width 577 height 26
type input "12:00"
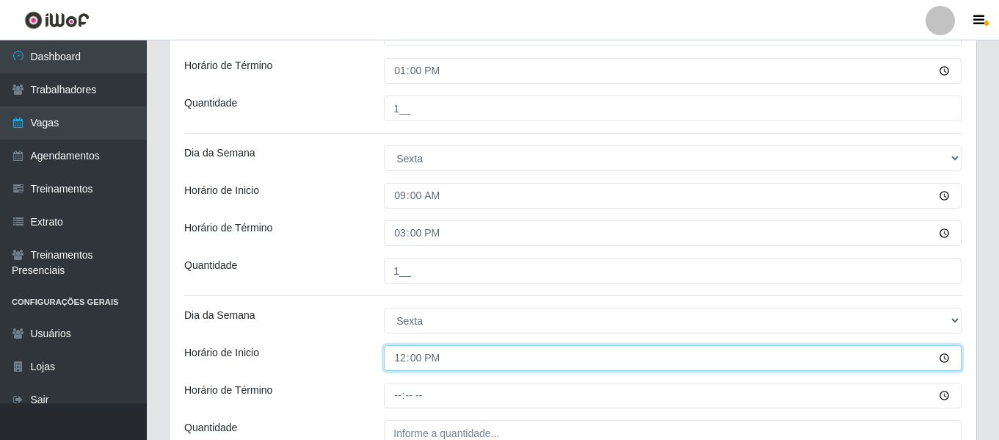
scroll to position [426, 0]
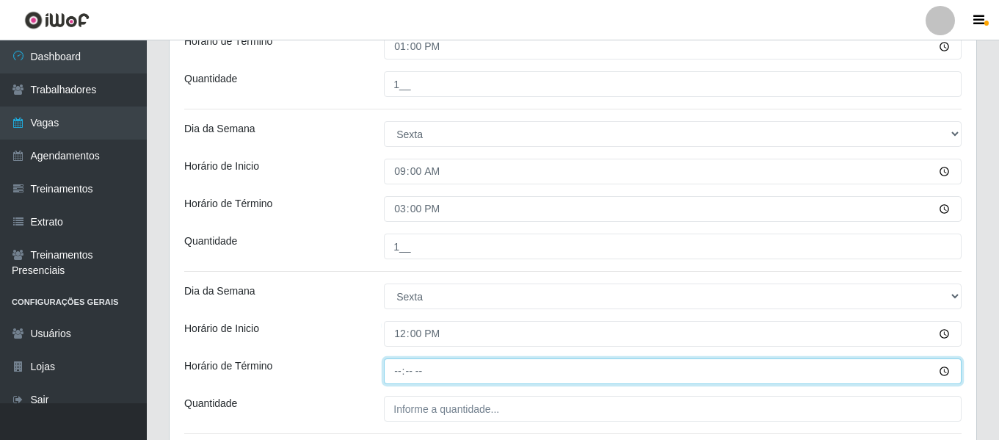
click at [398, 373] on input "Horário de Término" at bounding box center [672, 371] width 577 height 26
type input "18:00"
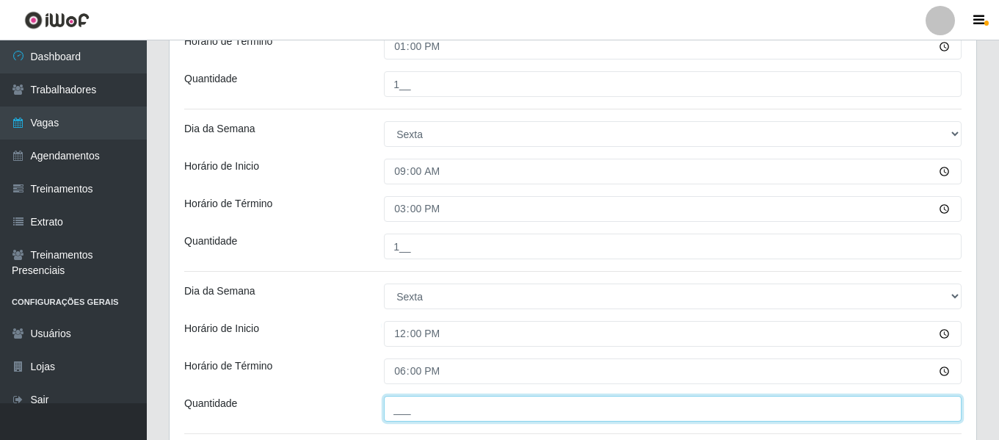
click at [428, 405] on input "___" at bounding box center [672, 408] width 577 height 26
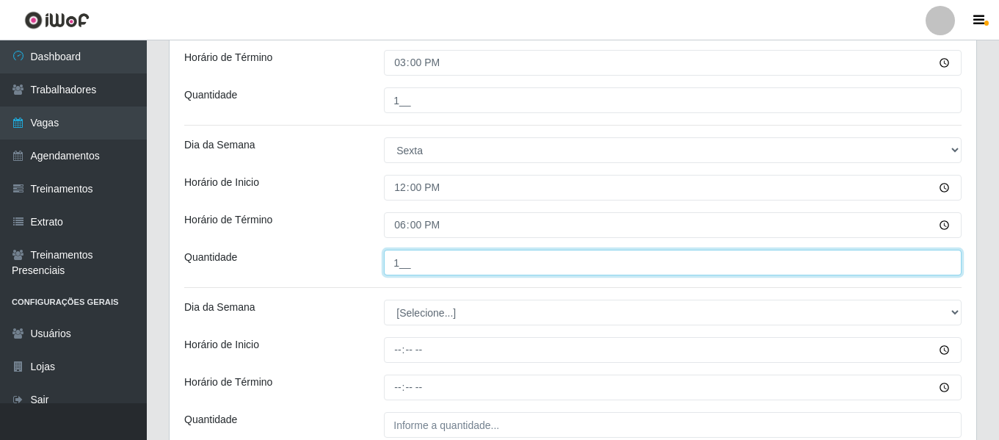
scroll to position [573, 0]
type input "1__"
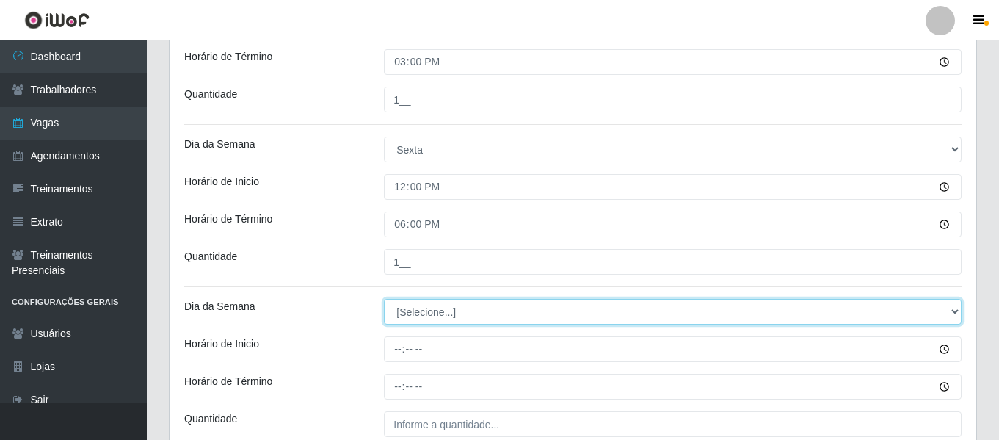
click at [426, 314] on select "[Selecione...] Segunda Terça Quarta Quinta Sexta Sábado Domingo" at bounding box center [672, 312] width 577 height 26
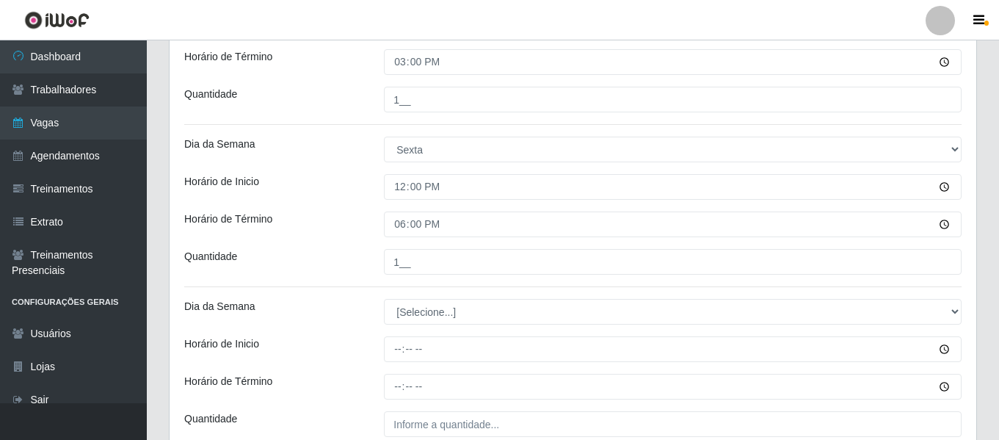
click at [360, 263] on div "Quantidade" at bounding box center [273, 262] width 200 height 26
click at [285, 234] on div "Horário de Término" at bounding box center [273, 224] width 200 height 26
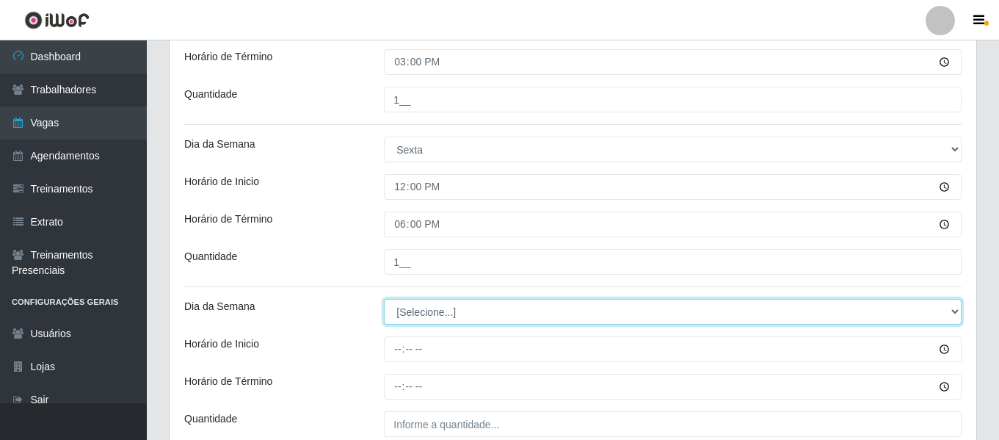
click at [439, 305] on select "[Selecione...] Segunda Terça Quarta Quinta Sexta Sábado Domingo" at bounding box center [672, 312] width 577 height 26
select select "5"
click at [384, 299] on select "[Selecione...] Segunda Terça Quarta Quinta Sexta Sábado Domingo" at bounding box center [672, 312] width 577 height 26
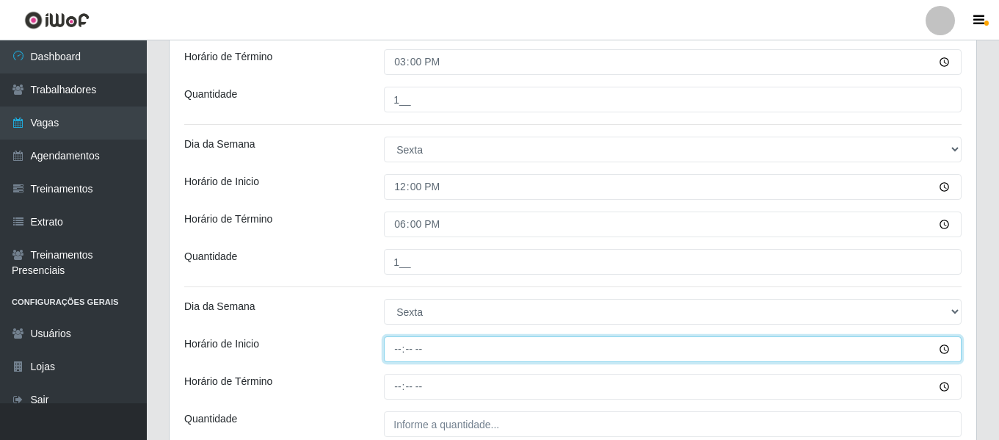
click at [399, 346] on input "Horário de Inicio" at bounding box center [672, 349] width 577 height 26
type input "15:00"
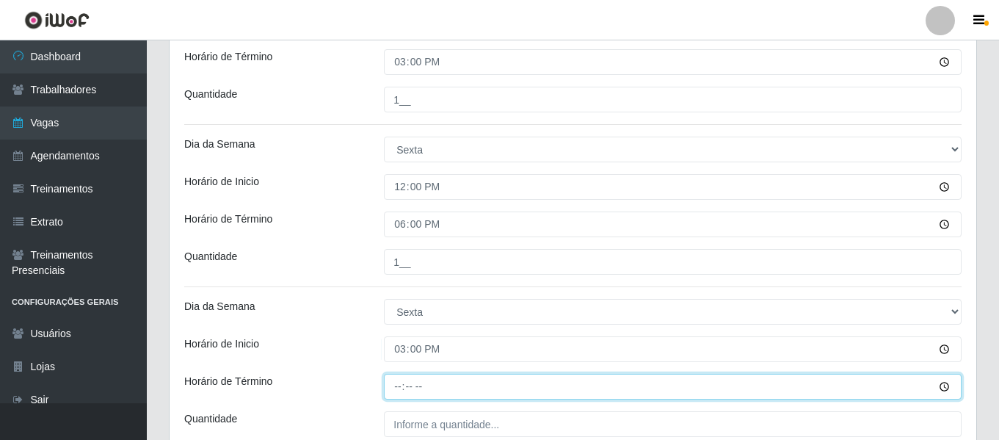
click at [401, 384] on input "Horário de Término" at bounding box center [672, 386] width 577 height 26
type input "21:00"
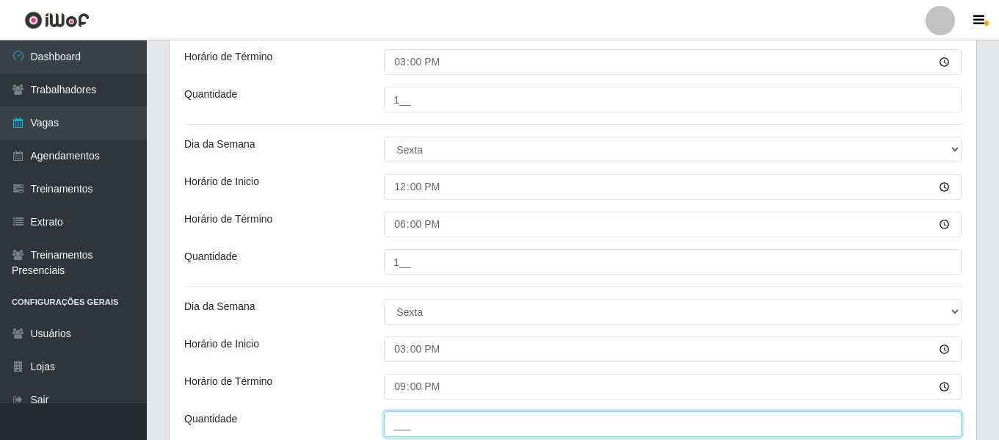
click at [407, 412] on input "___" at bounding box center [672, 424] width 577 height 26
type input "1__"
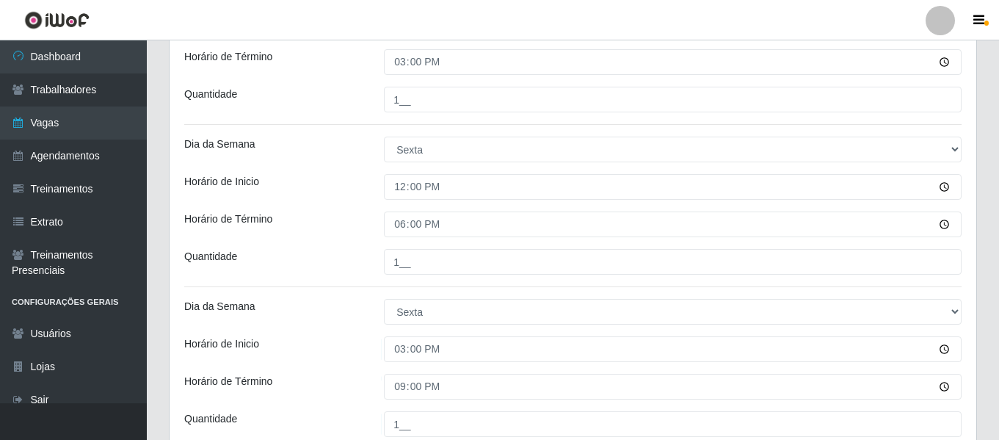
click at [323, 314] on div "Dia da Semana" at bounding box center [273, 312] width 200 height 26
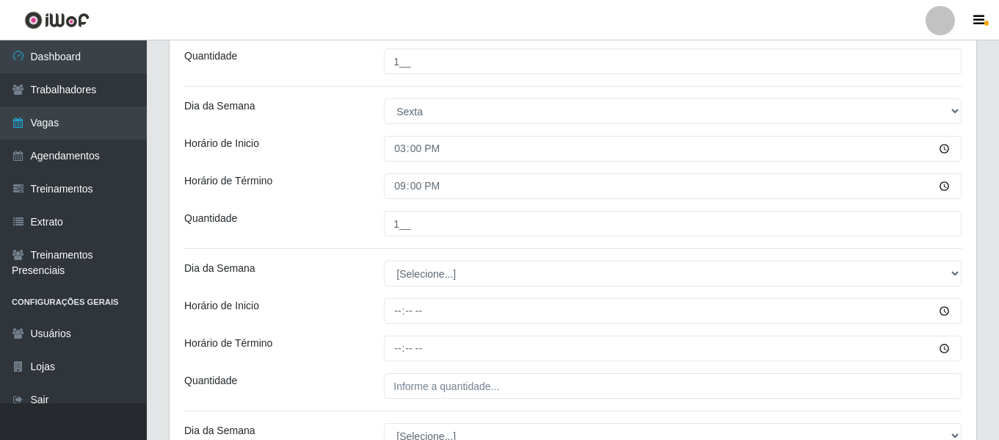
scroll to position [793, 0]
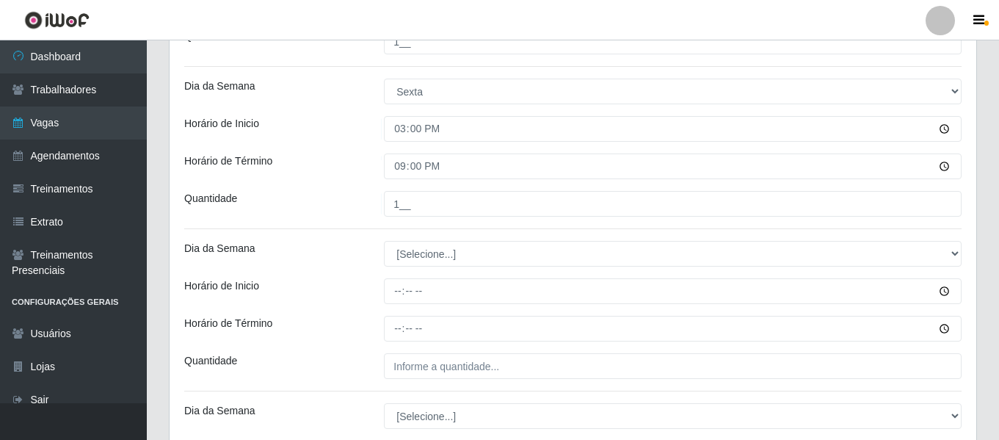
click at [443, 267] on div "Loja Ideal - Conceição Função [Selecione...] ASG ASG + ASG ++ Auxiliar de Estac…" at bounding box center [572, 443] width 806 height 2220
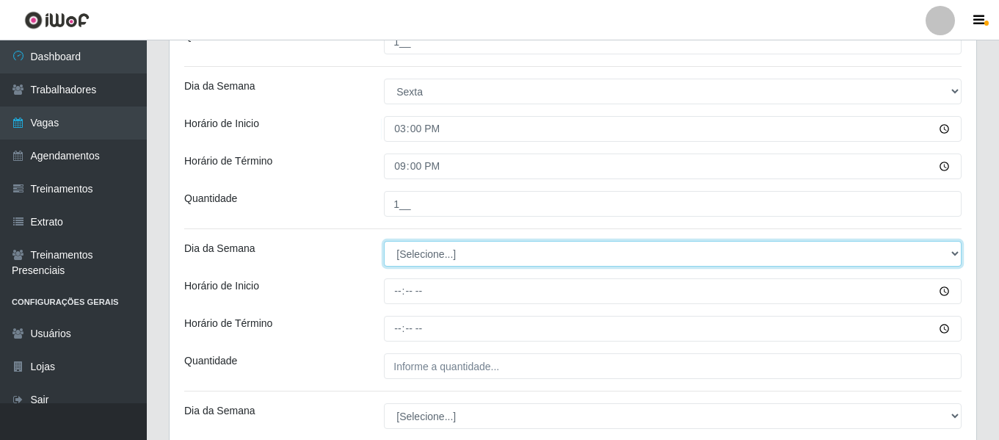
drag, startPoint x: 443, startPoint y: 257, endPoint x: 438, endPoint y: 263, distance: 7.8
click at [443, 257] on select "[Selecione...] Segunda Terça Quarta Quinta Sexta Sábado Domingo" at bounding box center [672, 254] width 577 height 26
select select "1"
click at [384, 241] on select "[Selecione...] Segunda Terça Quarta Quinta Sexta Sábado Domingo" at bounding box center [672, 254] width 577 height 26
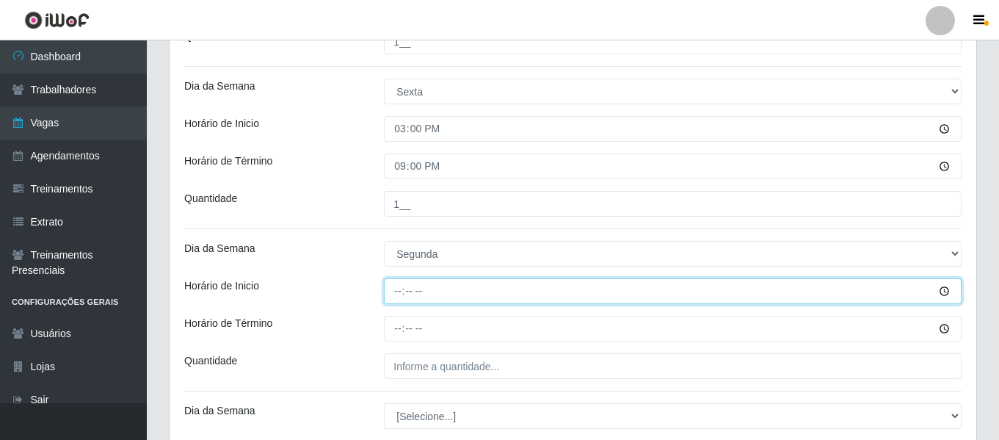
click at [413, 297] on input "Horário de Inicio" at bounding box center [672, 291] width 577 height 26
click at [393, 293] on input "Horário de Inicio" at bounding box center [672, 291] width 577 height 26
type input "07:00"
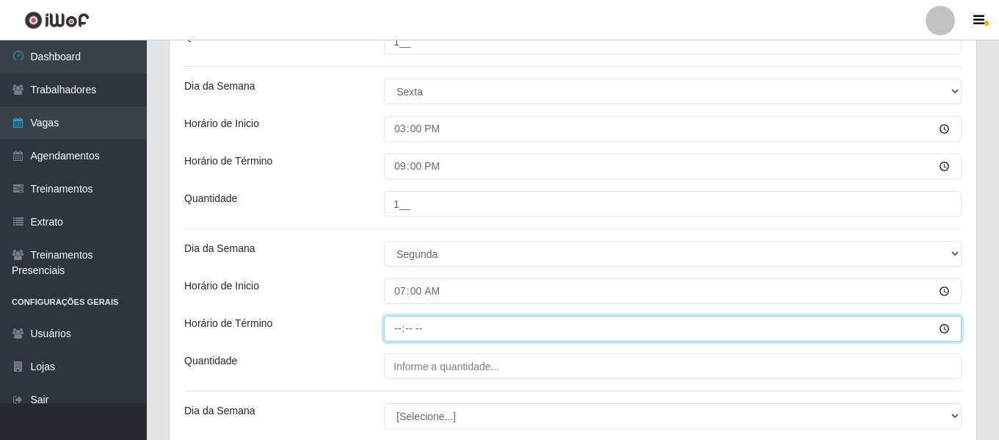
click at [403, 325] on input "Horário de Término" at bounding box center [672, 329] width 577 height 26
click at [401, 328] on input "15:00" at bounding box center [672, 329] width 577 height 26
type input "13:00"
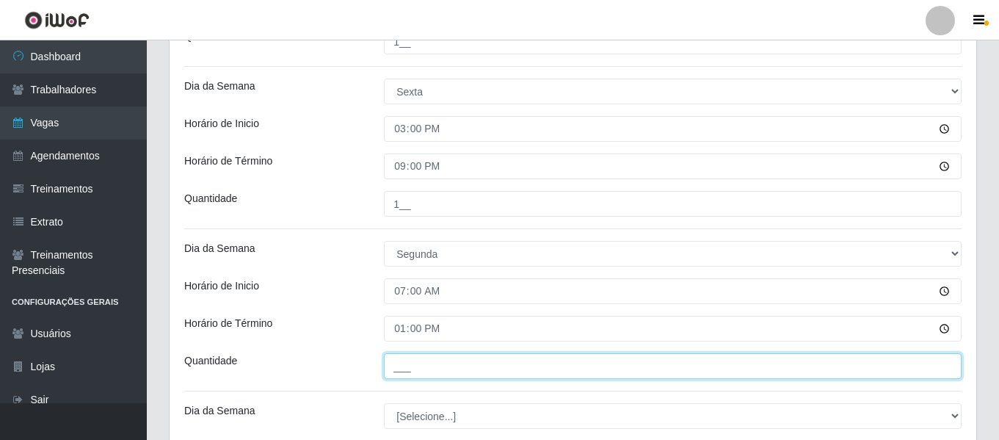
click at [421, 362] on input "___" at bounding box center [672, 366] width 577 height 26
type input "1__"
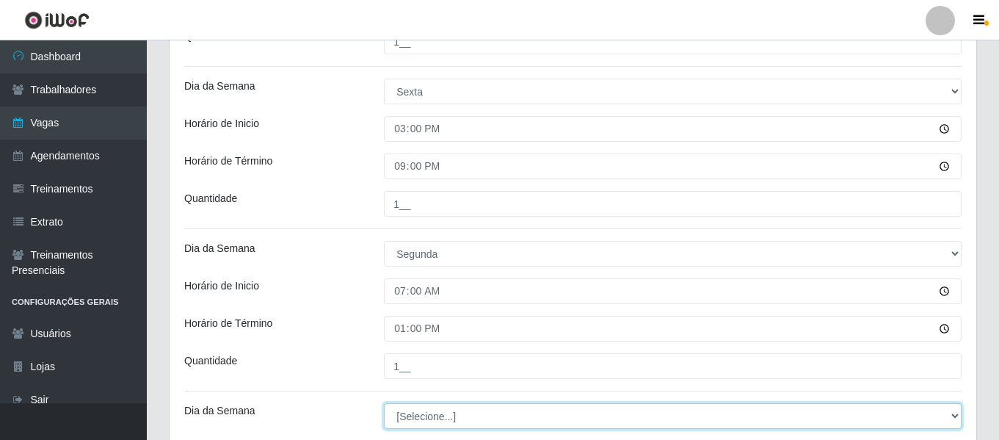
click at [433, 407] on select "[Selecione...] Segunda Terça Quarta Quinta Sexta Sábado Domingo" at bounding box center [672, 416] width 577 height 26
select select "1"
click at [384, 403] on select "[Selecione...] Segunda Terça Quarta Quinta Sexta Sábado Domingo" at bounding box center [672, 416] width 577 height 26
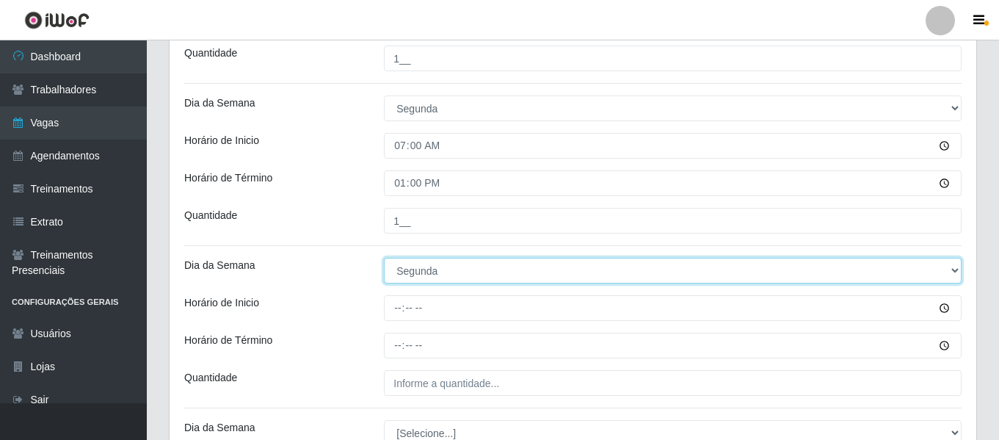
scroll to position [940, 0]
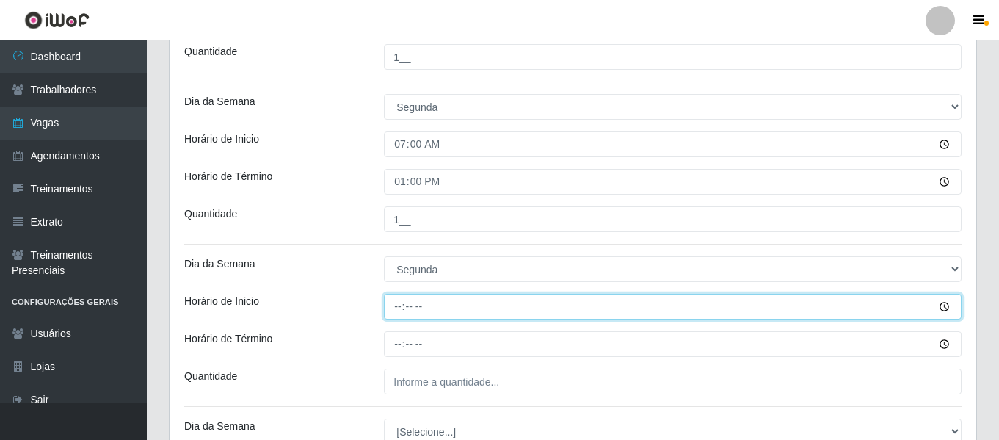
click at [401, 305] on input "Horário de Inicio" at bounding box center [672, 307] width 577 height 26
type input "09:00"
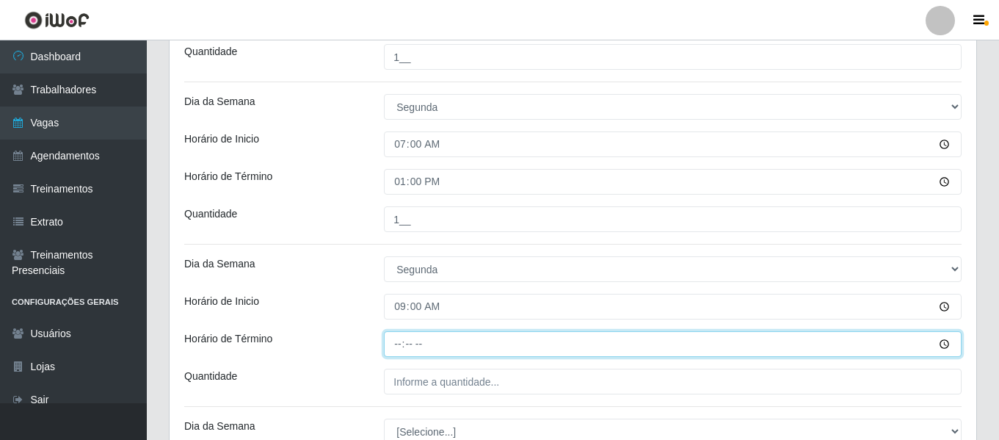
click at [401, 343] on input "Horário de Término" at bounding box center [672, 344] width 577 height 26
type input "15:00"
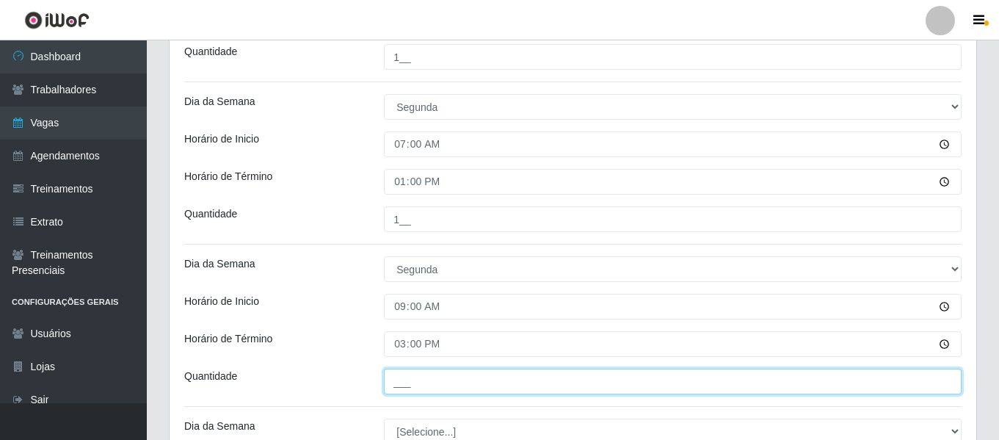
click at [442, 386] on input "___" at bounding box center [672, 381] width 577 height 26
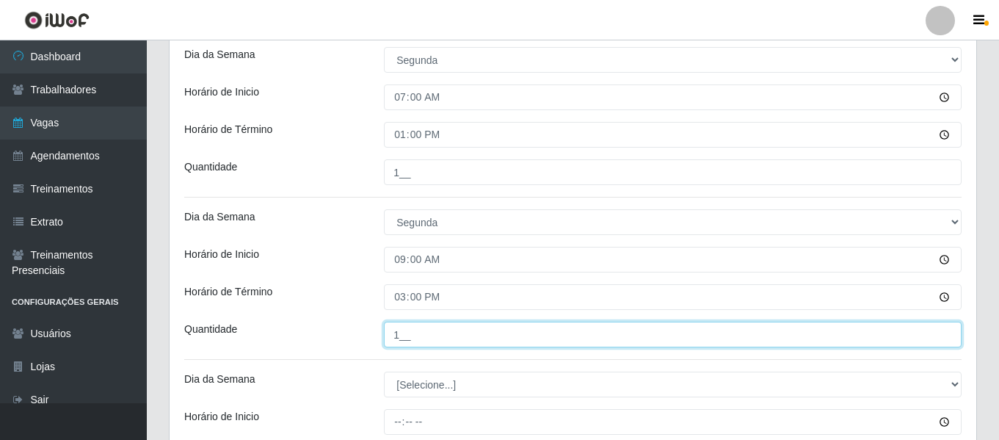
scroll to position [1013, 0]
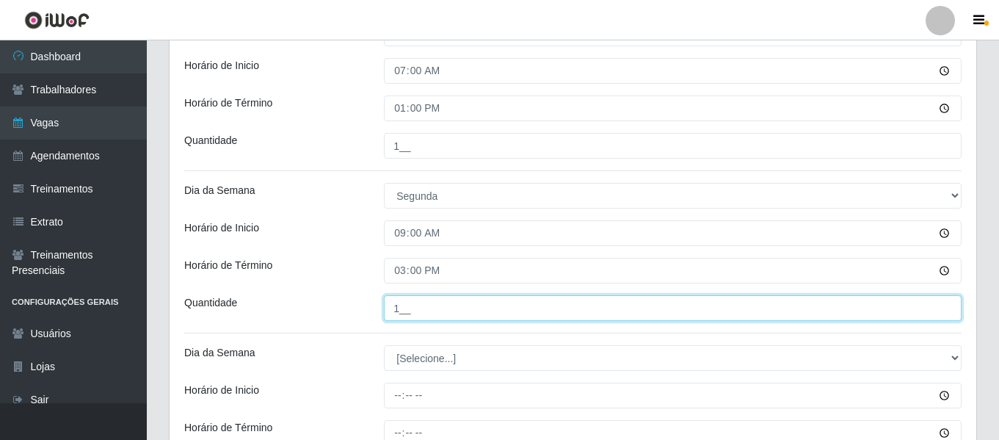
type input "1__"
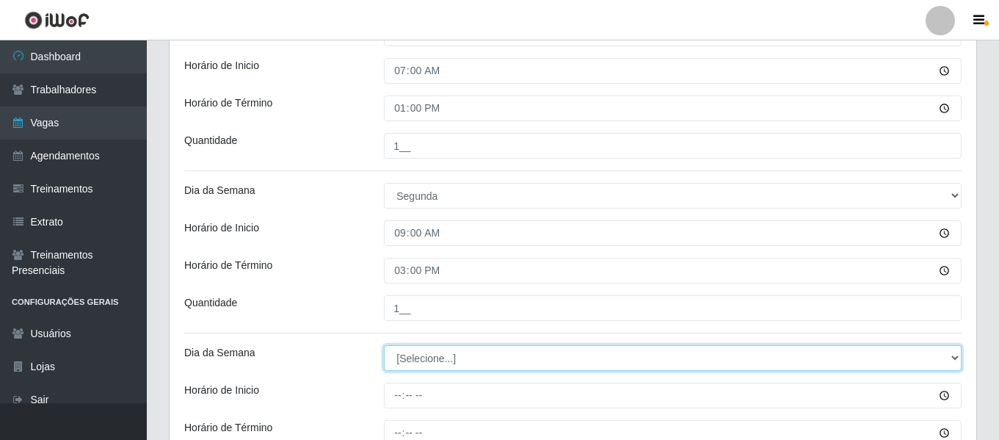
click at [445, 351] on select "[Selecione...] Segunda Terça Quarta Quinta Sexta Sábado Domingo" at bounding box center [672, 358] width 577 height 26
select select "1"
click at [384, 345] on select "[Selecione...] Segunda Terça Quarta Quinta Sexta Sábado Domingo" at bounding box center [672, 358] width 577 height 26
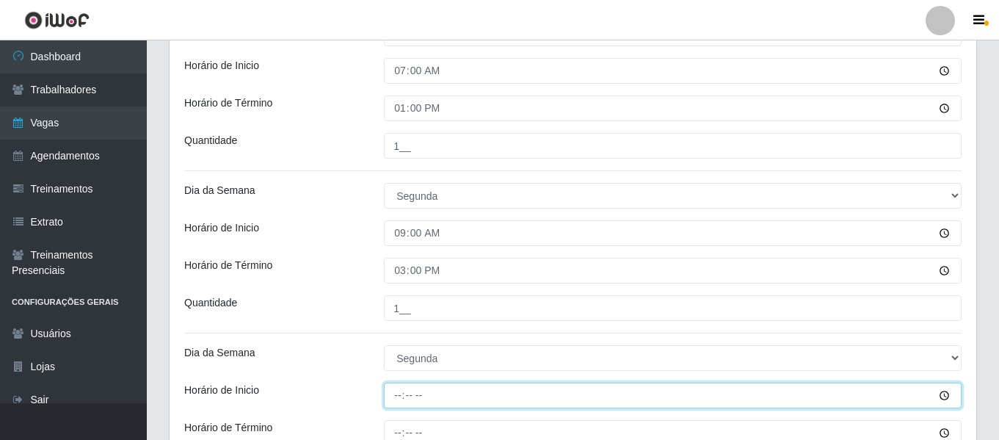
click at [400, 387] on input "Horário de Inicio" at bounding box center [672, 395] width 577 height 26
type input "12:00"
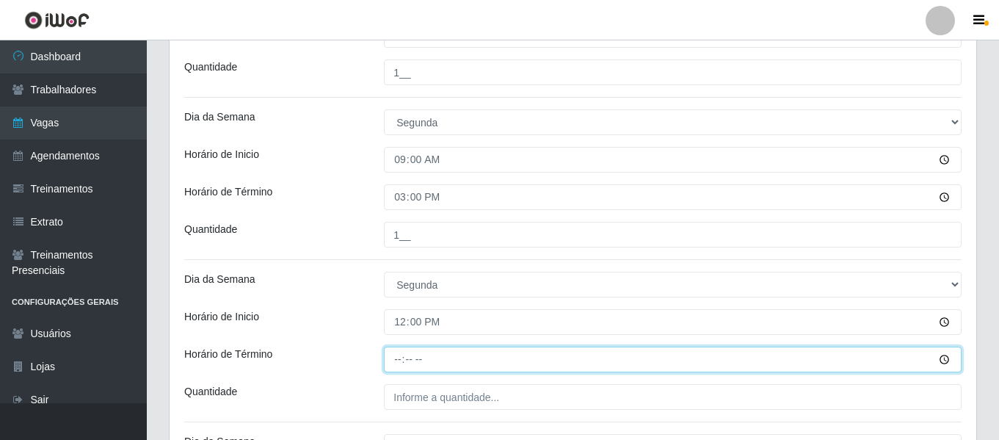
click at [401, 360] on input "Horário de Término" at bounding box center [672, 359] width 577 height 26
type input "18:00"
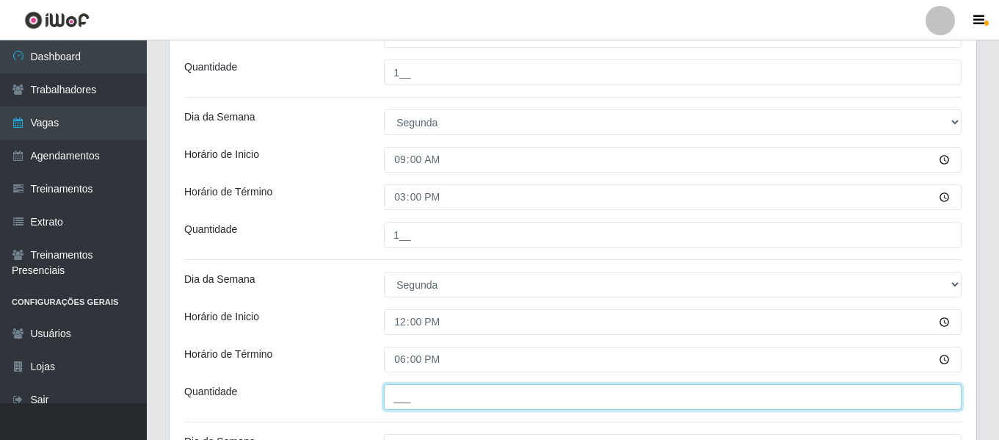
click at [417, 390] on input "___" at bounding box center [672, 397] width 577 height 26
type input "1__"
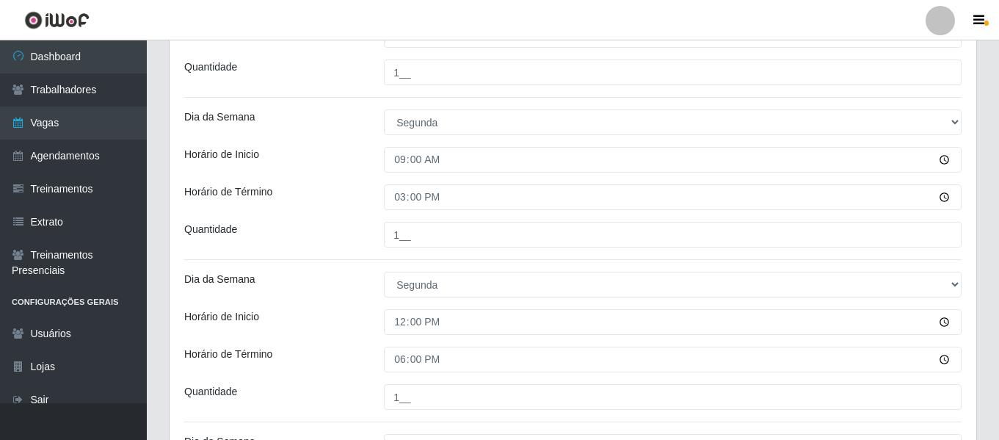
drag, startPoint x: 318, startPoint y: 314, endPoint x: 343, endPoint y: 308, distance: 25.6
click at [318, 314] on div "Horário de Inicio" at bounding box center [273, 322] width 200 height 26
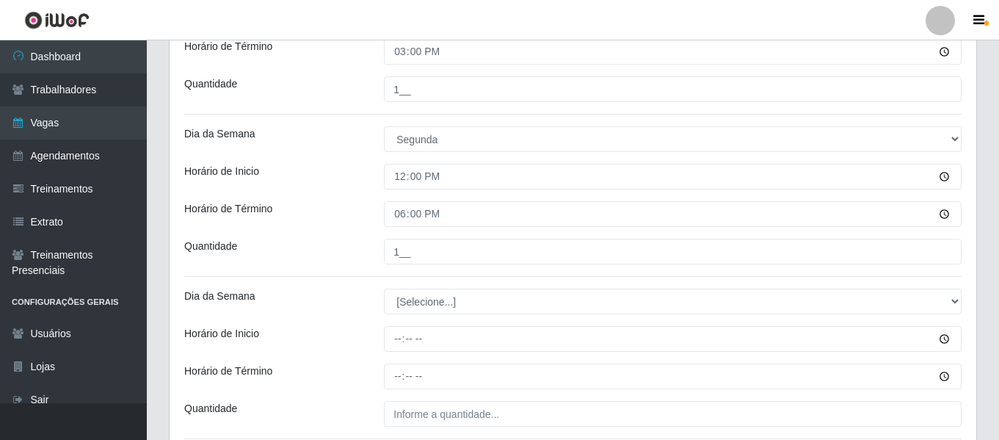
scroll to position [1233, 0]
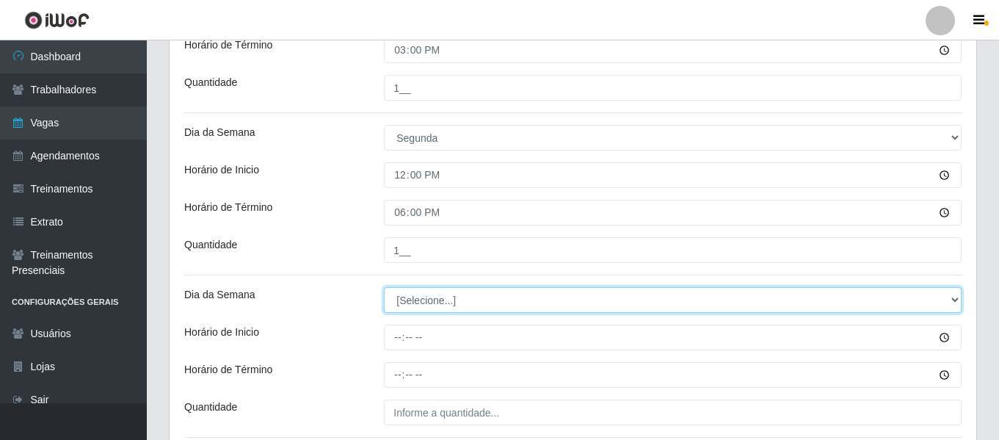
click at [409, 294] on select "[Selecione...] Segunda Terça Quarta Quinta Sexta Sábado Domingo" at bounding box center [672, 300] width 577 height 26
select select "1"
click at [384, 287] on select "[Selecione...] Segunda Terça Quarta Quinta Sexta Sábado Domingo" at bounding box center [672, 300] width 577 height 26
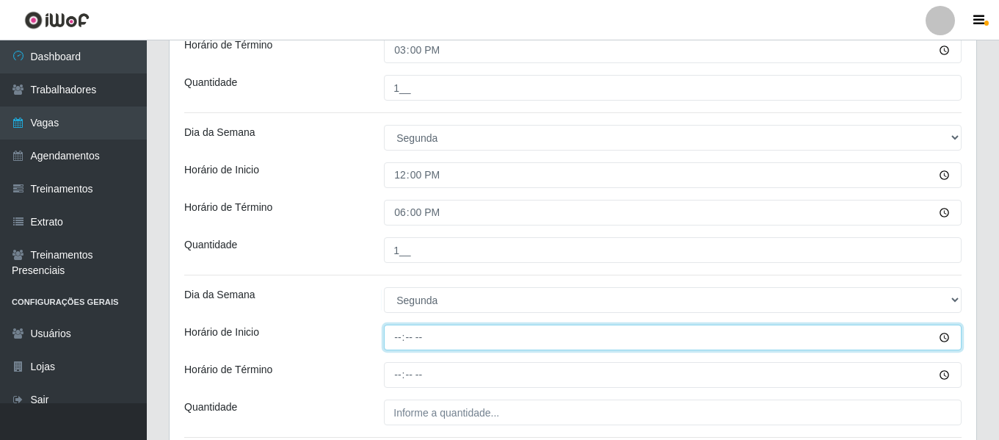
click at [399, 333] on input "Horário de Inicio" at bounding box center [672, 337] width 577 height 26
type input "15:00"
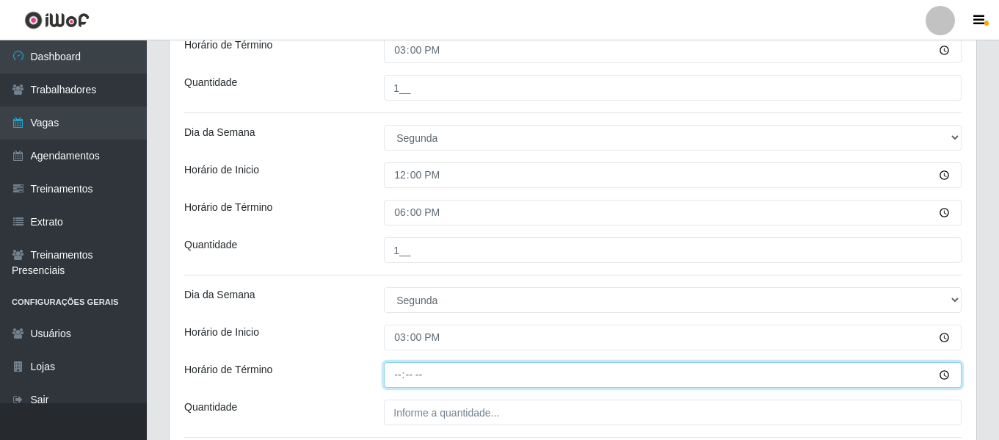
click at [406, 373] on input "Horário de Término" at bounding box center [672, 375] width 577 height 26
click at [401, 372] on input "Horário de Término" at bounding box center [672, 375] width 577 height 26
type input "21:00"
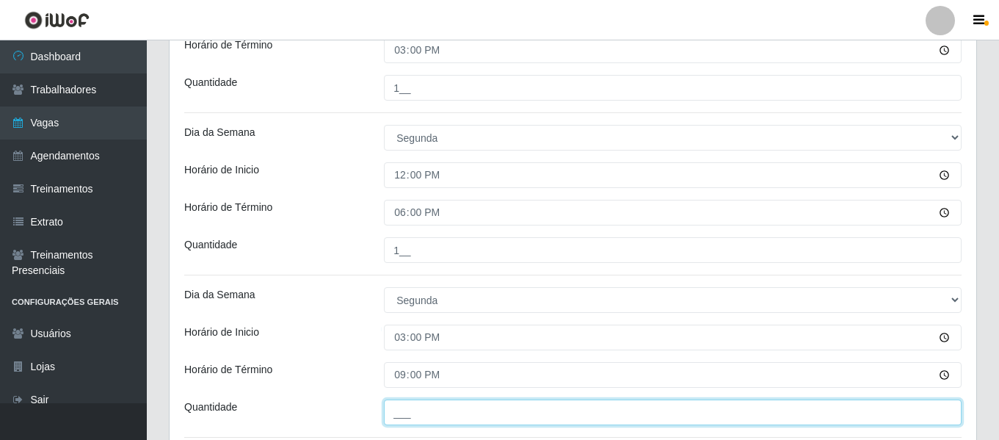
click at [424, 406] on input "___" at bounding box center [672, 412] width 577 height 26
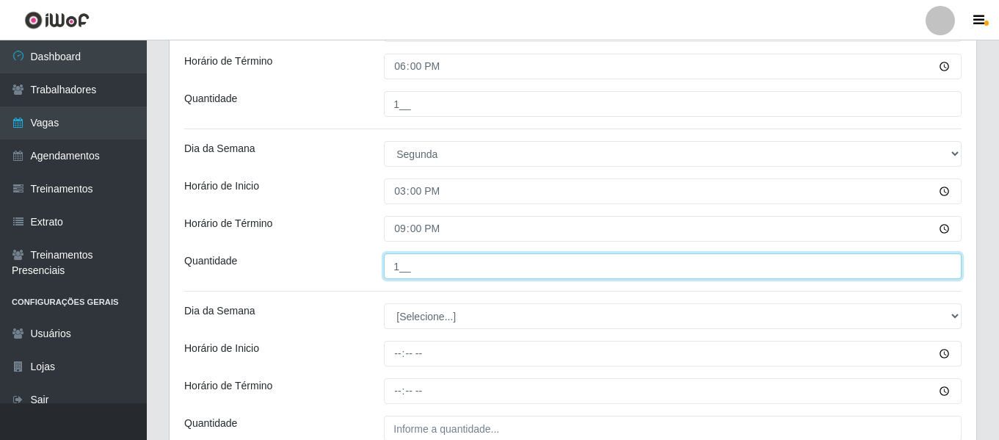
scroll to position [1380, 0]
type input "1__"
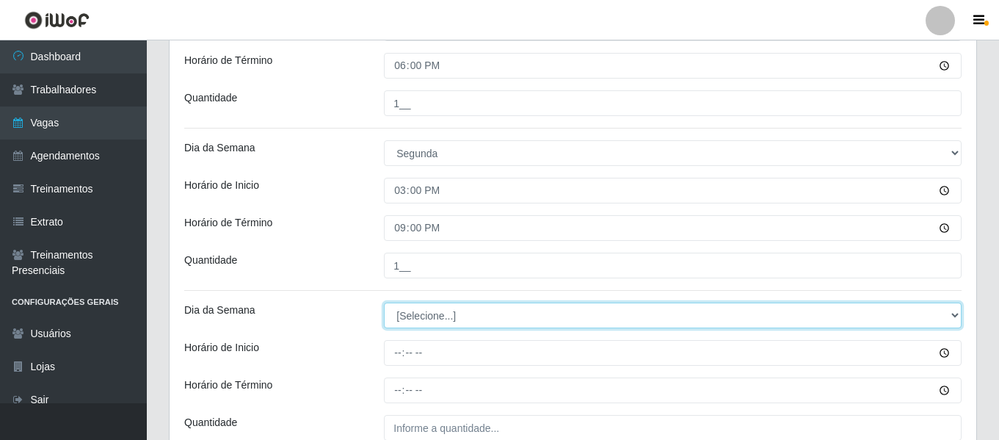
click at [415, 325] on select "[Selecione...] Segunda Terça Quarta Quinta Sexta Sábado Domingo" at bounding box center [672, 315] width 577 height 26
select select "2"
click at [384, 302] on select "[Selecione...] Segunda Terça Quarta Quinta Sexta Sábado Domingo" at bounding box center [672, 315] width 577 height 26
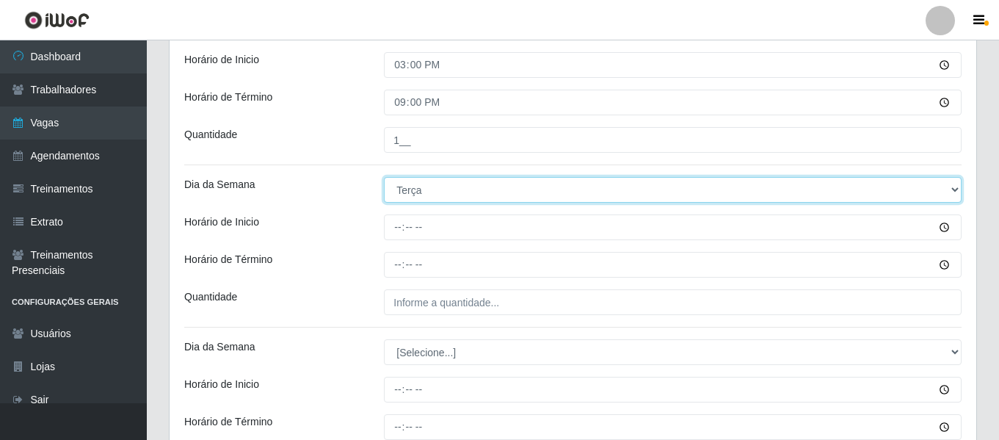
scroll to position [1527, 0]
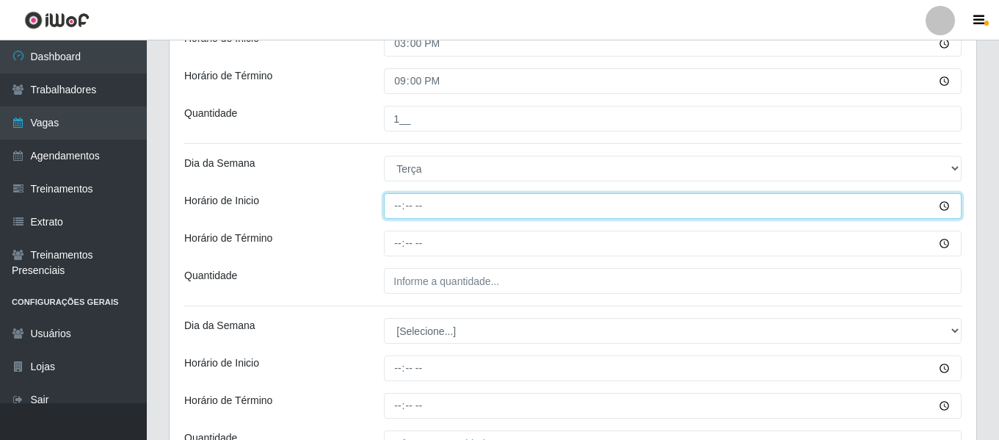
click at [392, 214] on input "Horário de Inicio" at bounding box center [672, 206] width 577 height 26
type input "07:00"
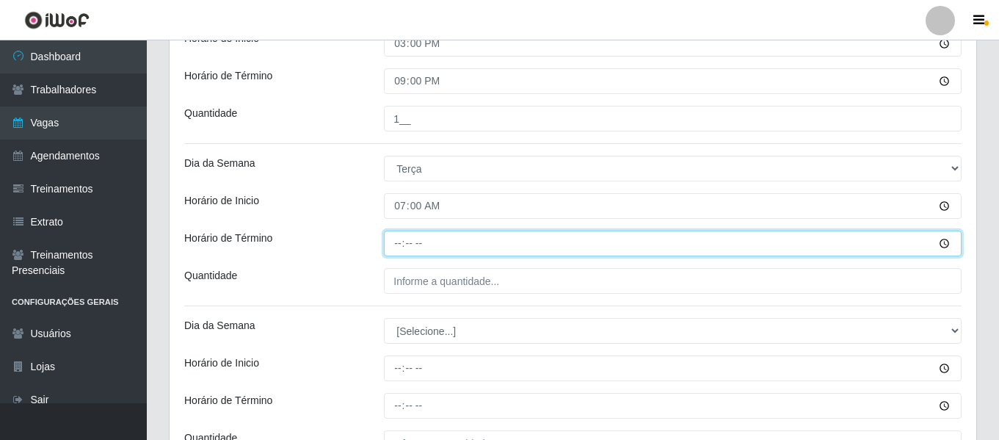
click at [395, 242] on input "Horário de Término" at bounding box center [672, 243] width 577 height 26
type input "13:00"
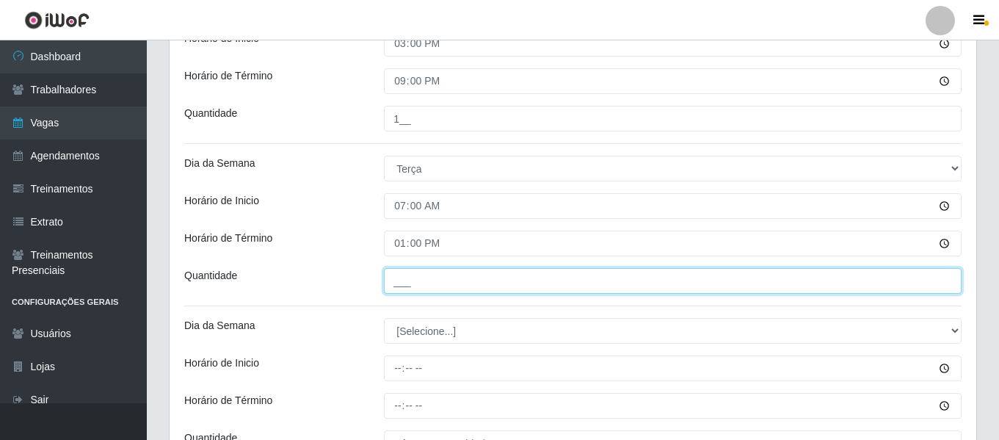
click at [410, 280] on input "___" at bounding box center [672, 281] width 577 height 26
type input "1__"
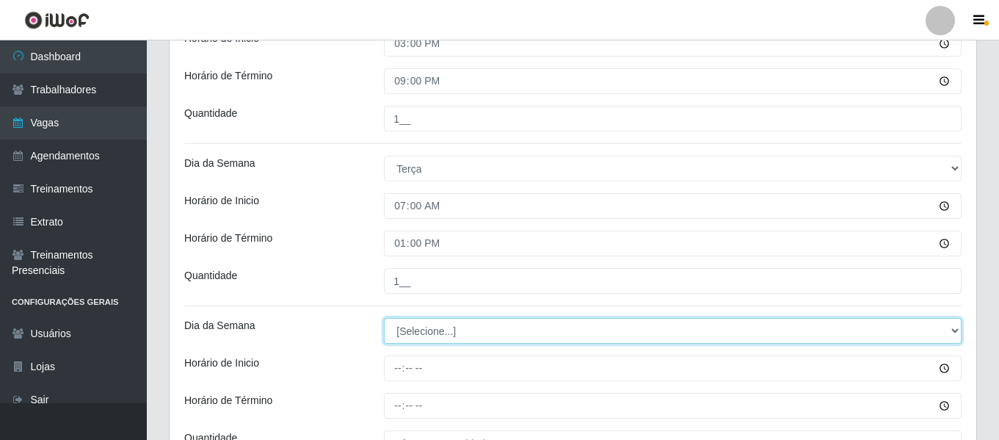
click at [418, 334] on select "[Selecione...] Segunda Terça Quarta Quinta Sexta Sábado Domingo" at bounding box center [672, 331] width 577 height 26
select select "2"
click at [384, 318] on select "[Selecione...] Segunda Terça Quarta Quinta Sexta Sábado Domingo" at bounding box center [672, 331] width 577 height 26
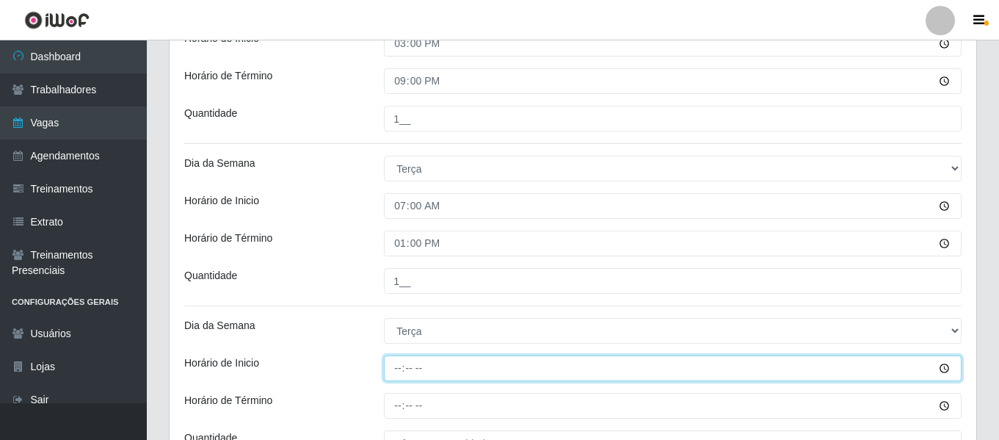
click at [401, 365] on input "Horário de Inicio" at bounding box center [672, 368] width 577 height 26
type input "09:00"
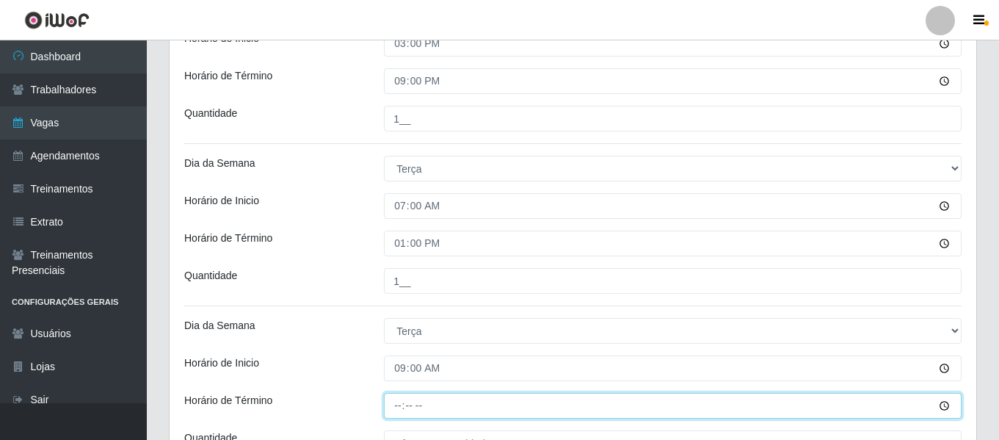
click at [399, 400] on input "Horário de Término" at bounding box center [672, 406] width 577 height 26
type input "15:00"
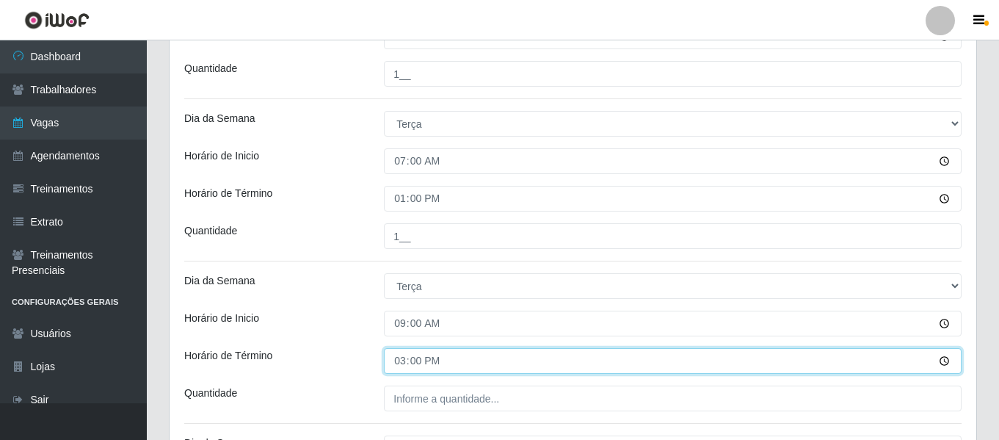
scroll to position [1674, 0]
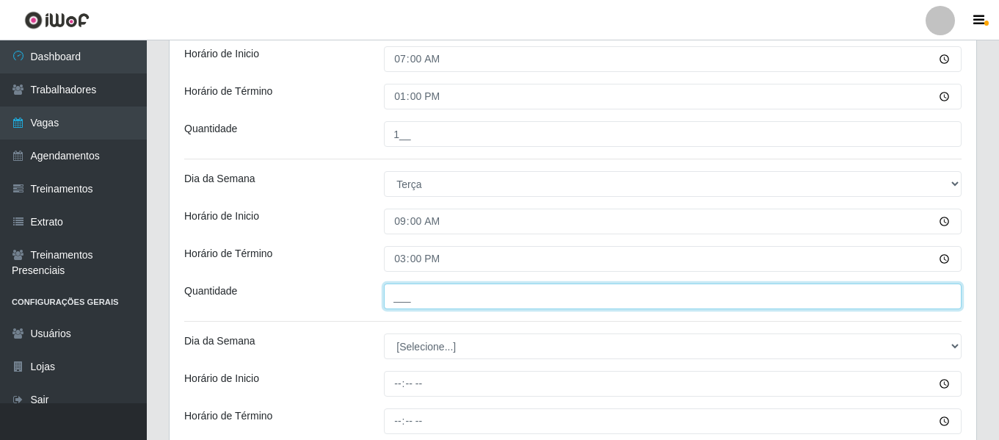
click at [445, 292] on input "___" at bounding box center [672, 296] width 577 height 26
type input "1__"
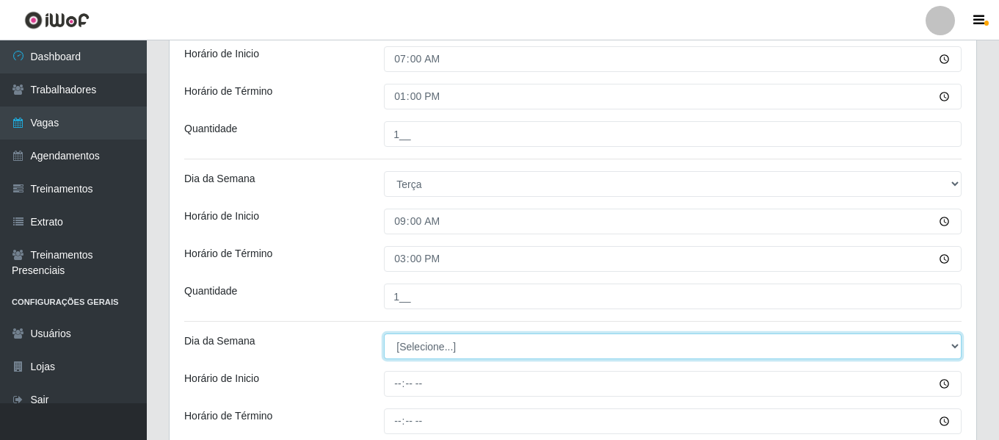
click at [438, 355] on select "[Selecione...] Segunda Terça Quarta Quinta Sexta Sábado Domingo" at bounding box center [672, 346] width 577 height 26
select select "2"
click at [384, 333] on select "[Selecione...] Segunda Terça Quarta Quinta Sexta Sábado Domingo" at bounding box center [672, 346] width 577 height 26
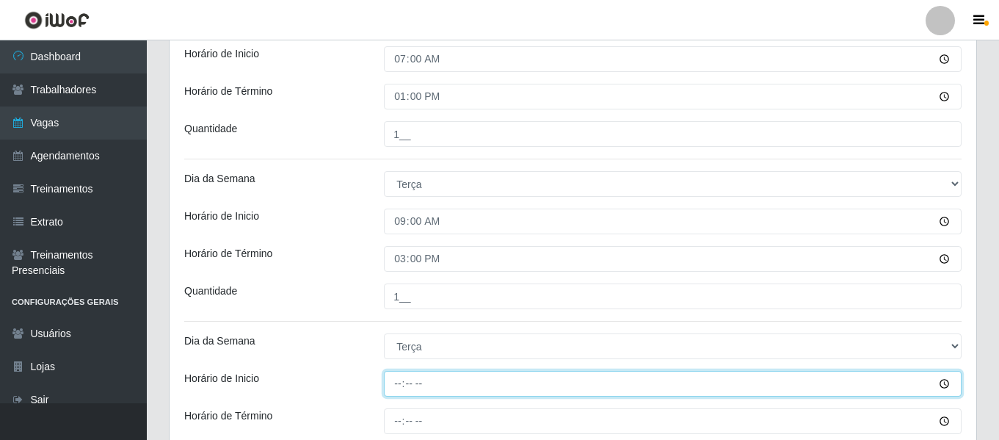
click at [394, 388] on input "Horário de Inicio" at bounding box center [672, 384] width 577 height 26
type input "12:00"
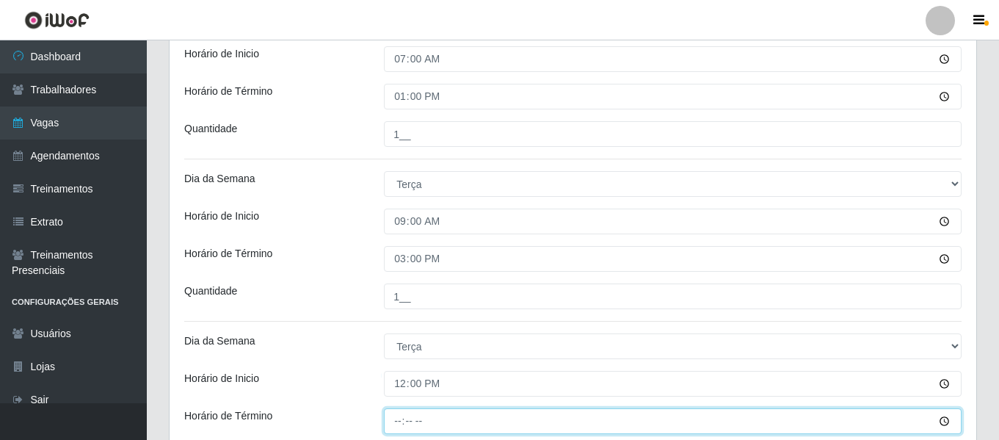
click at [393, 420] on input "Horário de Término" at bounding box center [672, 421] width 577 height 26
type input "18:00"
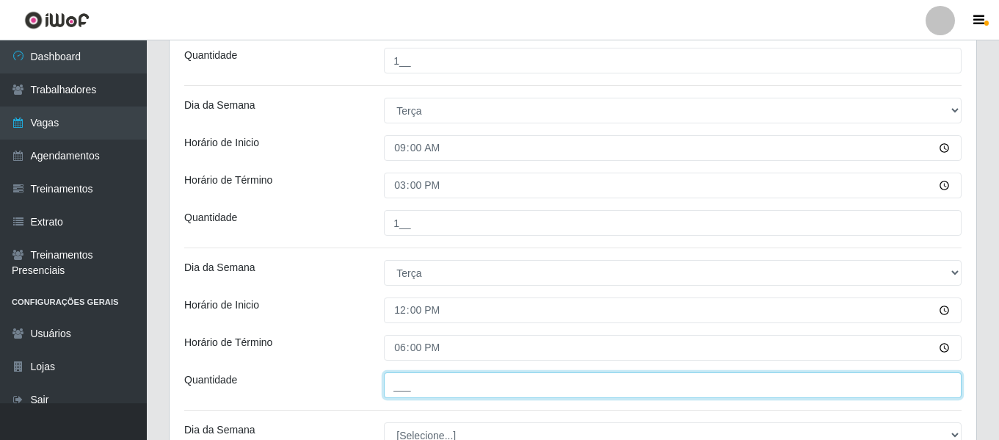
click at [447, 384] on input "___" at bounding box center [672, 385] width 577 height 26
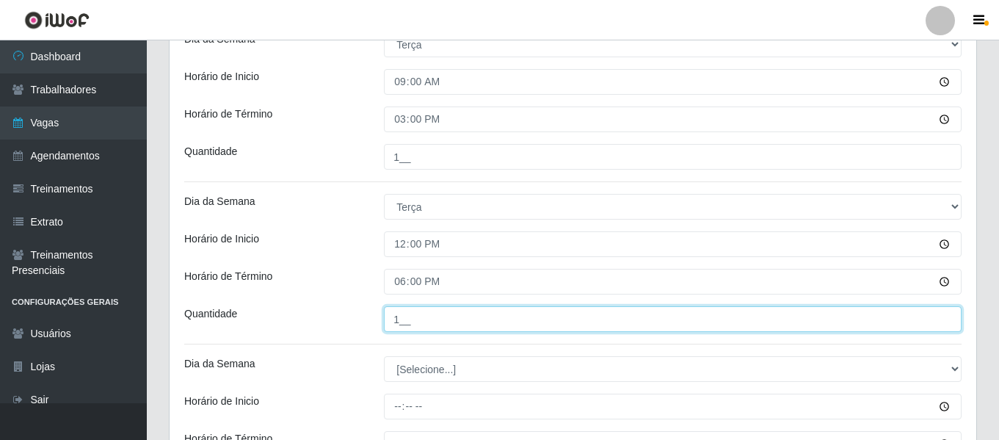
scroll to position [1894, 0]
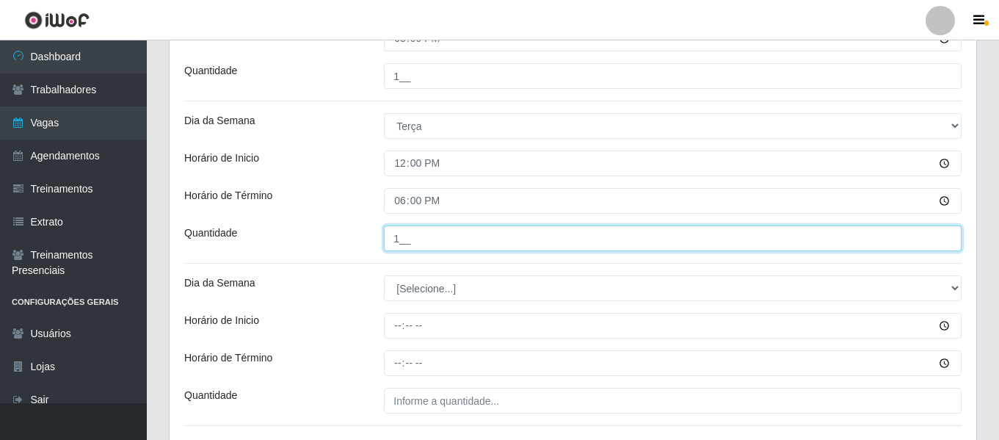
type input "1__"
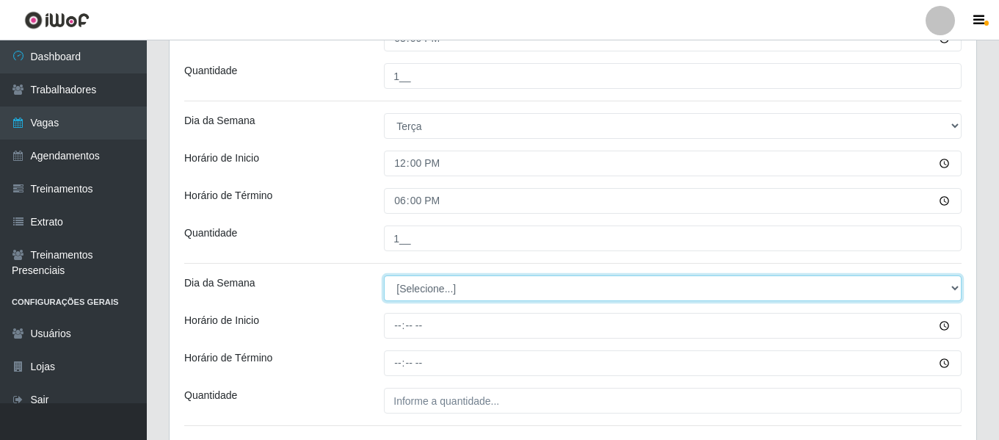
click at [444, 280] on select "[Selecione...] Segunda Terça Quarta Quinta Sexta Sábado Domingo" at bounding box center [672, 288] width 577 height 26
select select "2"
click at [384, 275] on select "[Selecione...] Segunda Terça Quarta Quinta Sexta Sábado Domingo" at bounding box center [672, 288] width 577 height 26
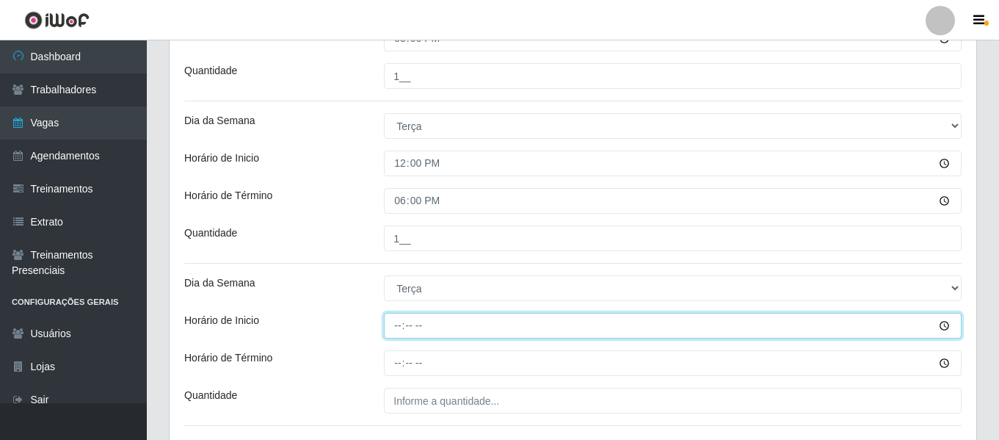
click at [393, 322] on input "Horário de Inicio" at bounding box center [672, 326] width 577 height 26
type input "15:00"
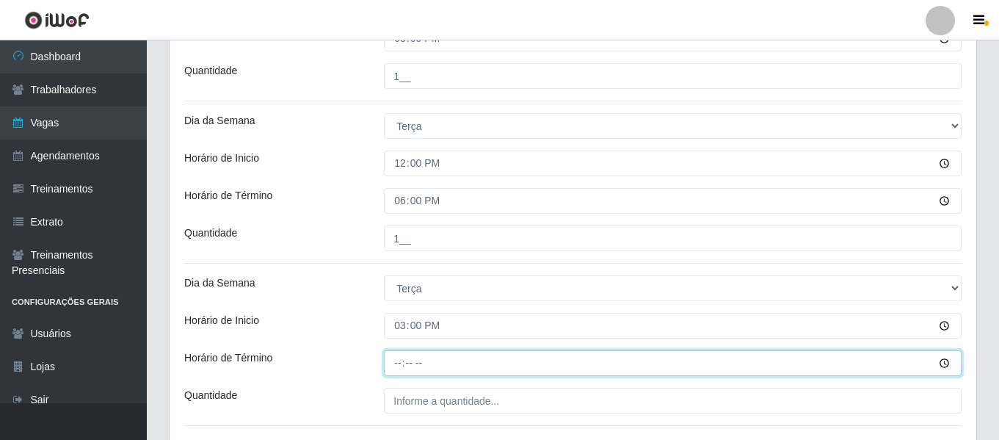
click at [400, 363] on input "Horário de Término" at bounding box center [672, 363] width 577 height 26
type input "21:00"
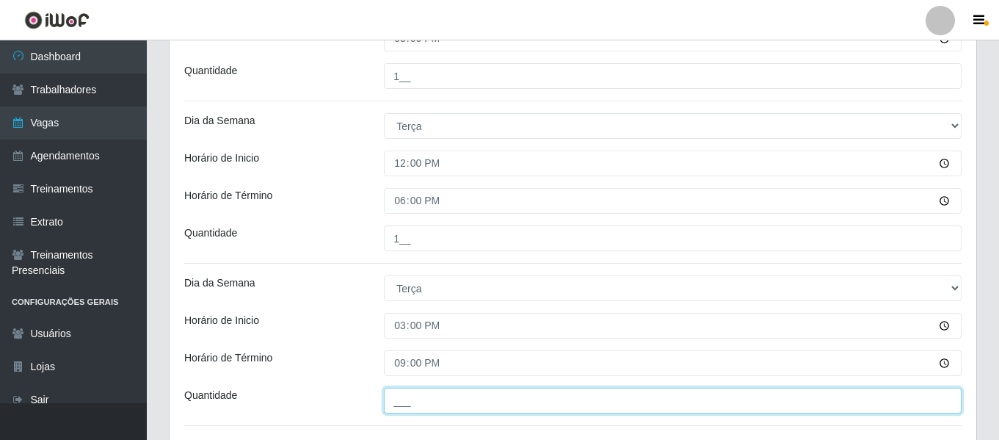
click at [422, 396] on input "___" at bounding box center [672, 400] width 577 height 26
type input "1__"
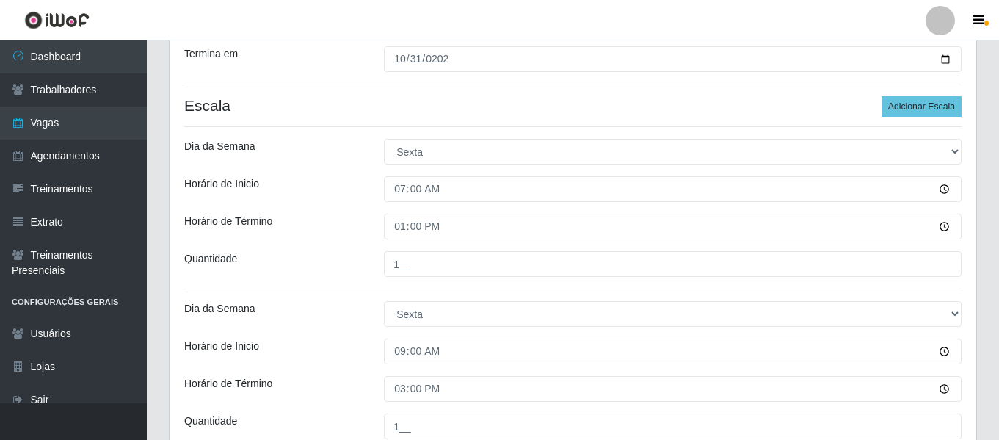
scroll to position [244, 0]
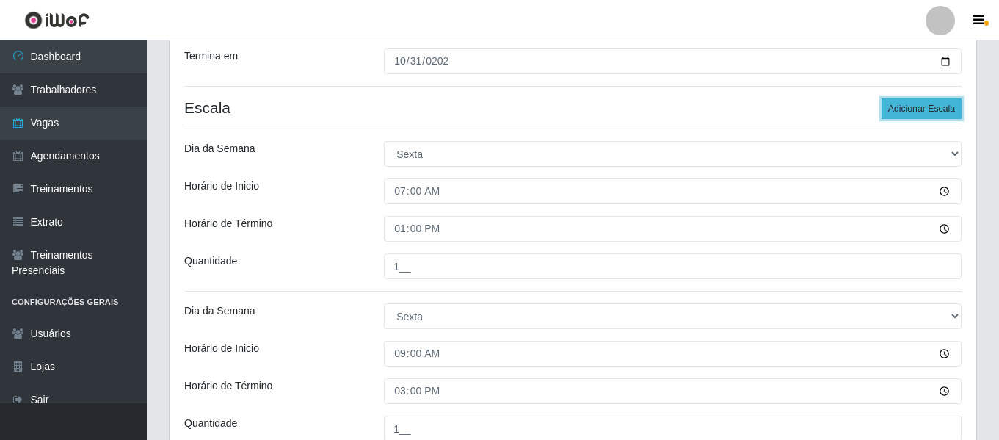
click at [894, 114] on button "Adicionar Escala" at bounding box center [921, 108] width 80 height 21
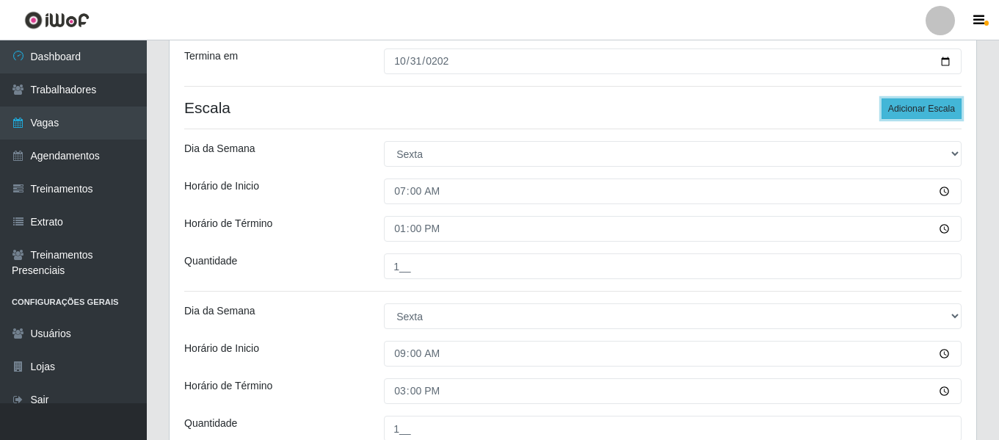
click at [894, 114] on button "Adicionar Escala" at bounding box center [921, 108] width 80 height 21
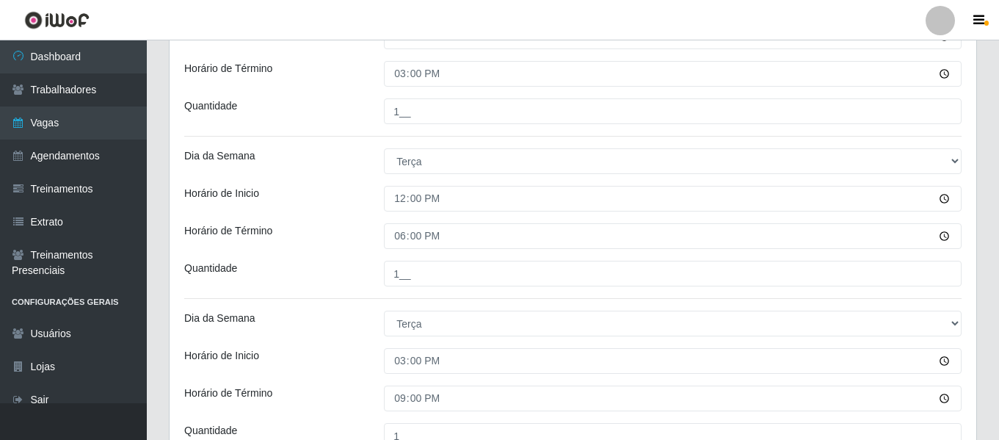
scroll to position [2079, 0]
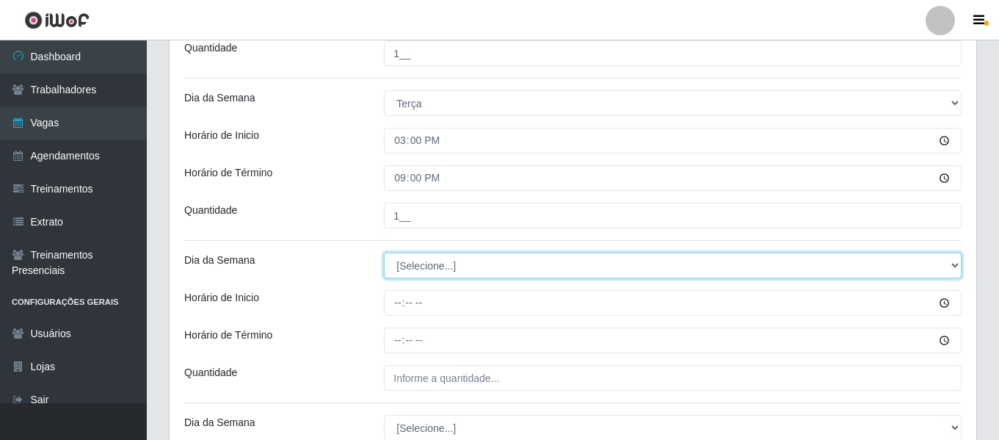
click at [449, 263] on select "[Selecione...] Segunda Terça Quarta Quinta Sexta Sábado Domingo" at bounding box center [672, 265] width 577 height 26
select select "3"
click at [384, 252] on select "[Selecione...] Segunda Terça Quarta Quinta Sexta Sábado Domingo" at bounding box center [672, 265] width 577 height 26
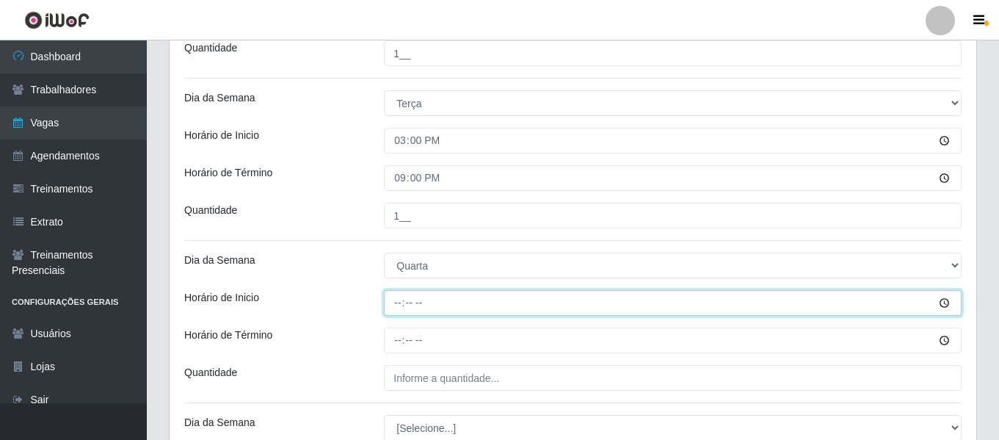
click at [397, 303] on input "Horário de Inicio" at bounding box center [672, 303] width 577 height 26
type input "07:00"
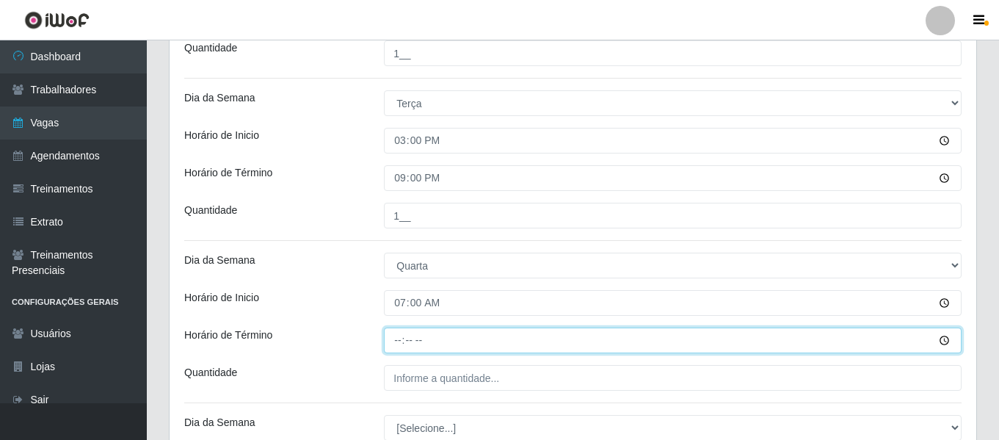
click at [399, 343] on input "Horário de Término" at bounding box center [672, 340] width 577 height 26
type input "13:00"
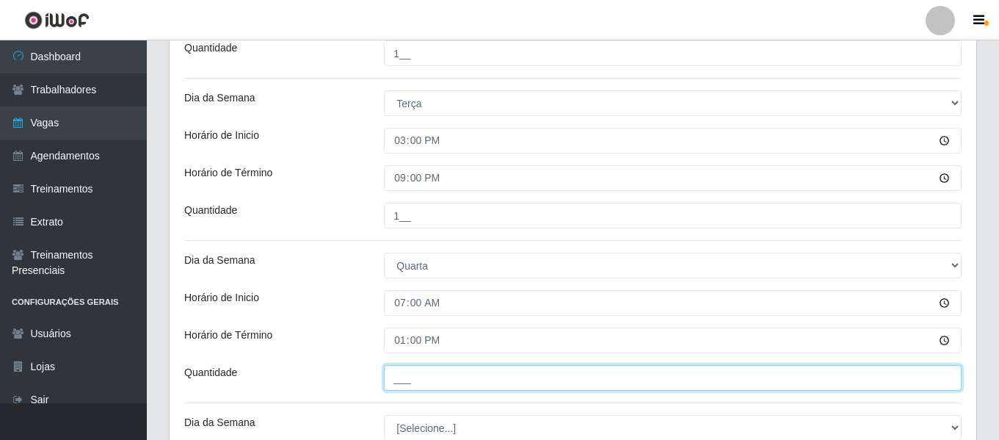
click at [406, 374] on input "___" at bounding box center [672, 378] width 577 height 26
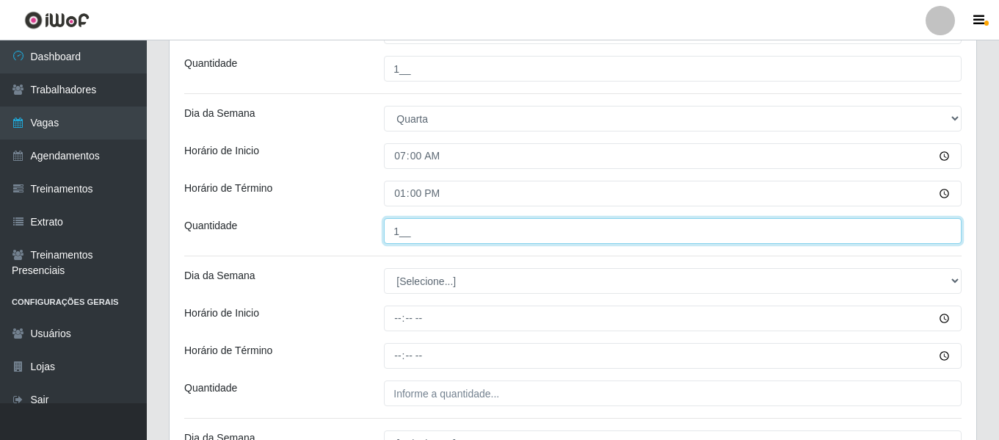
type input "1__"
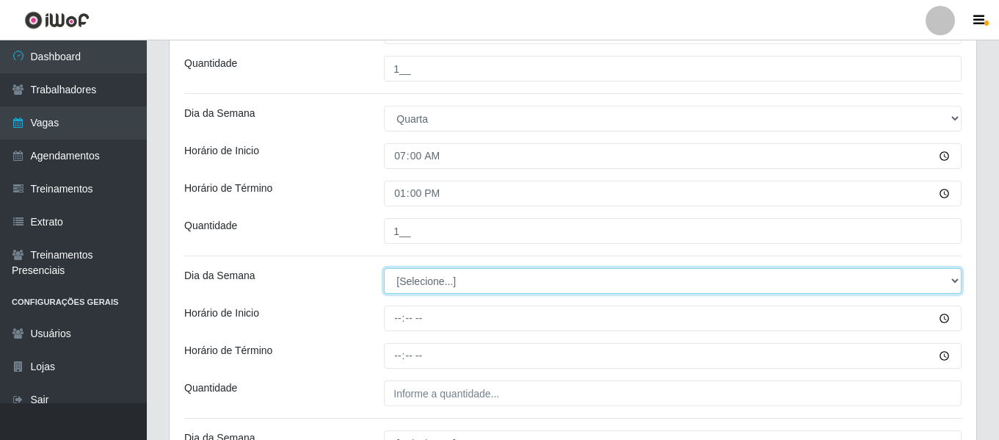
click at [437, 280] on select "[Selecione...] Segunda Terça Quarta Quinta Sexta Sábado Domingo" at bounding box center [672, 281] width 577 height 26
select select "3"
click at [384, 268] on select "[Selecione...] Segunda Terça Quarta Quinta Sexta Sábado Domingo" at bounding box center [672, 281] width 577 height 26
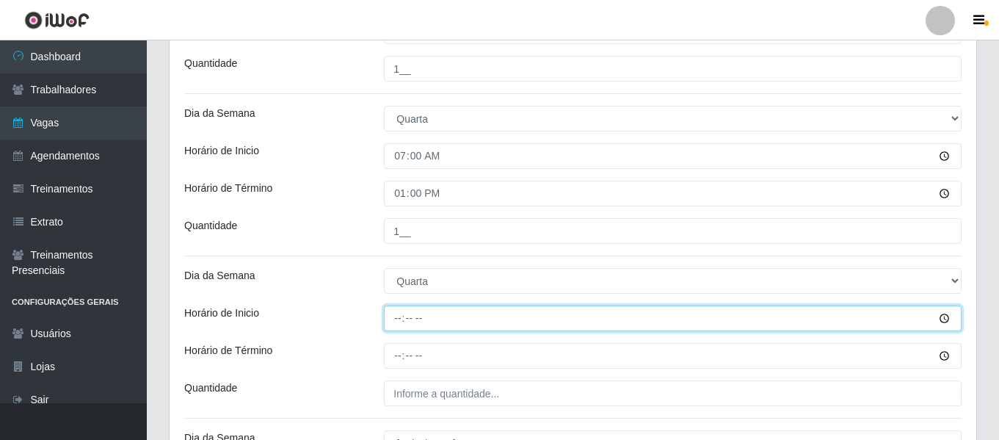
click at [398, 318] on input "Horário de Inicio" at bounding box center [672, 318] width 577 height 26
type input "09:00"
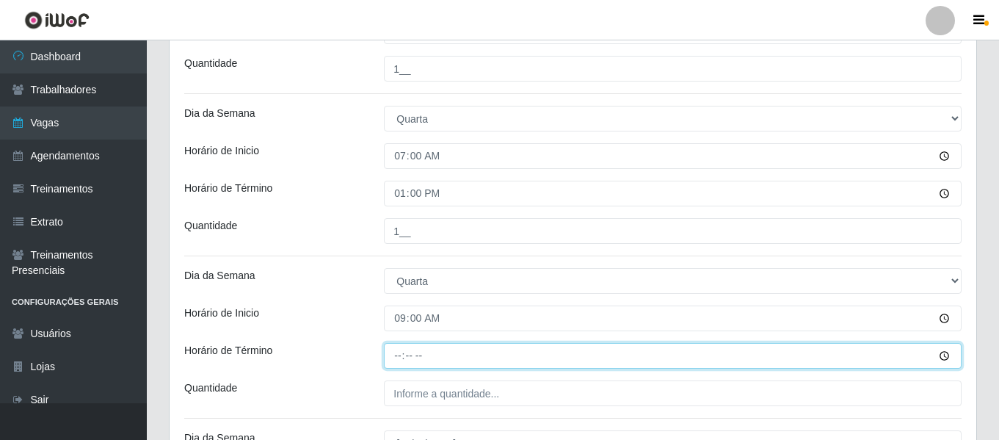
click at [395, 353] on input "Horário de Término" at bounding box center [672, 356] width 577 height 26
type input "15:00"
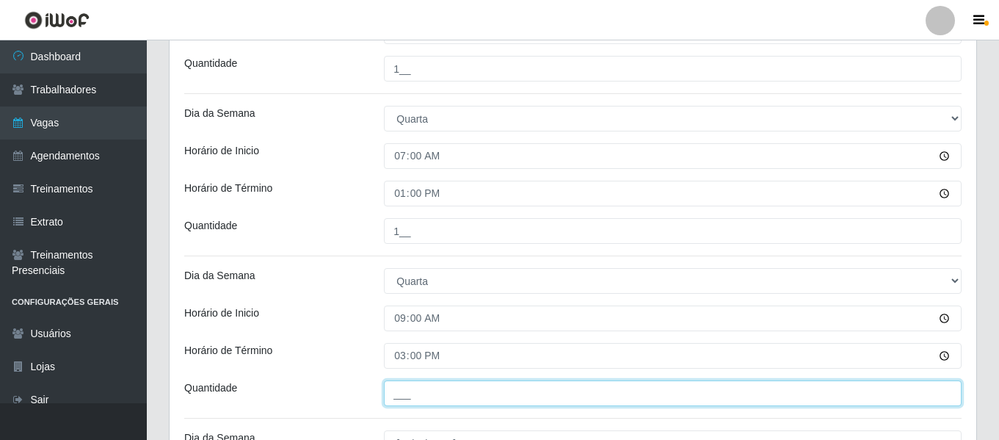
click at [419, 390] on input "___" at bounding box center [672, 393] width 577 height 26
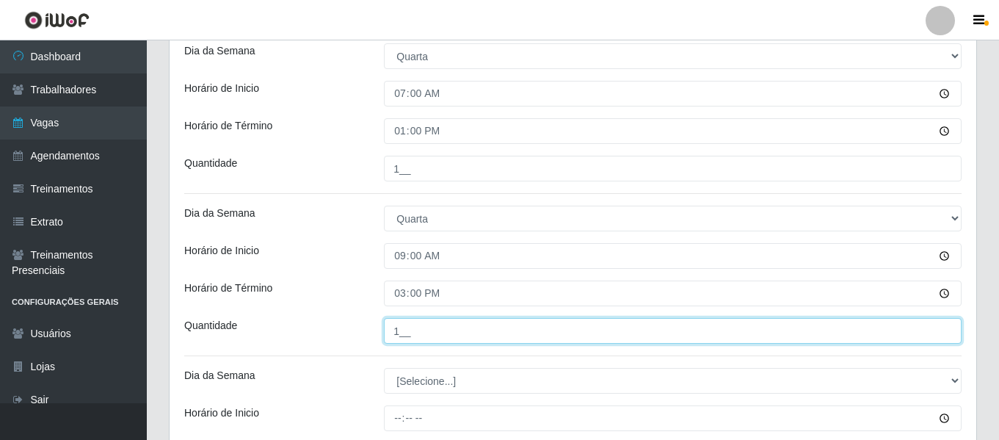
scroll to position [2372, 0]
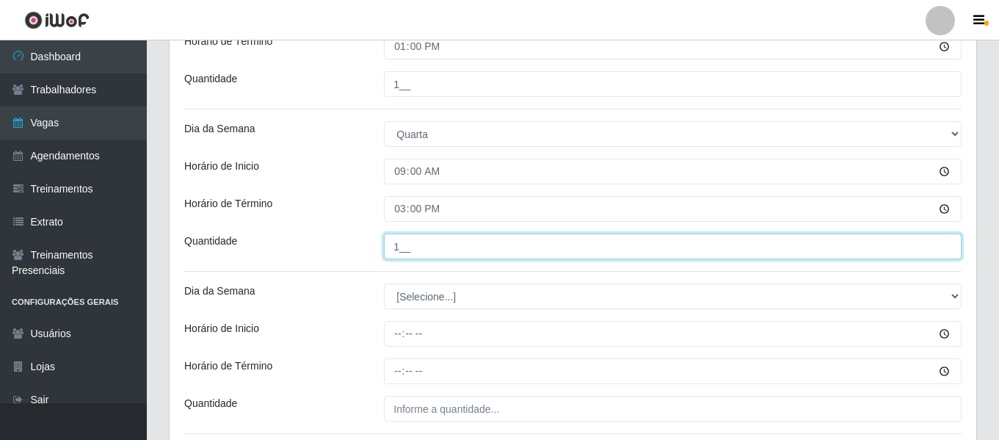
type input "1__"
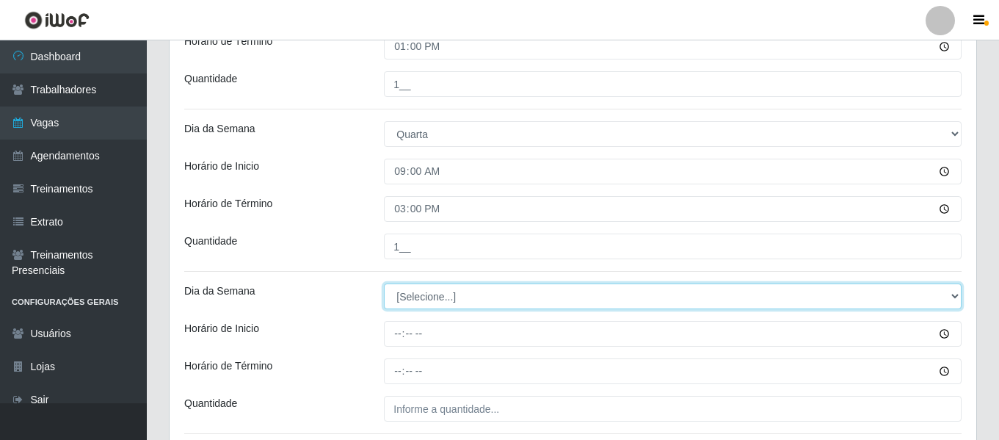
click at [412, 296] on select "[Selecione...] Segunda Terça Quarta Quinta Sexta Sábado Domingo" at bounding box center [672, 296] width 577 height 26
select select "3"
click at [384, 283] on select "[Selecione...] Segunda Terça Quarta Quinta Sexta Sábado Domingo" at bounding box center [672, 296] width 577 height 26
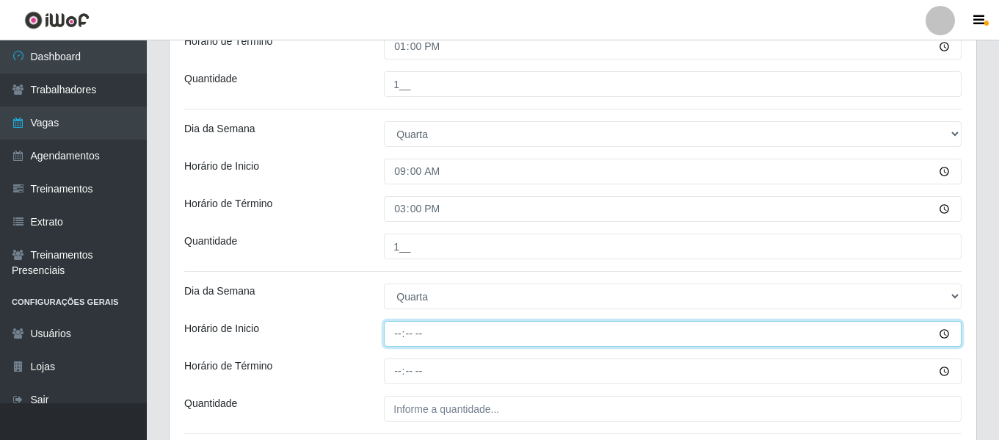
click at [401, 332] on input "Horário de Inicio" at bounding box center [672, 334] width 577 height 26
type input "12:00"
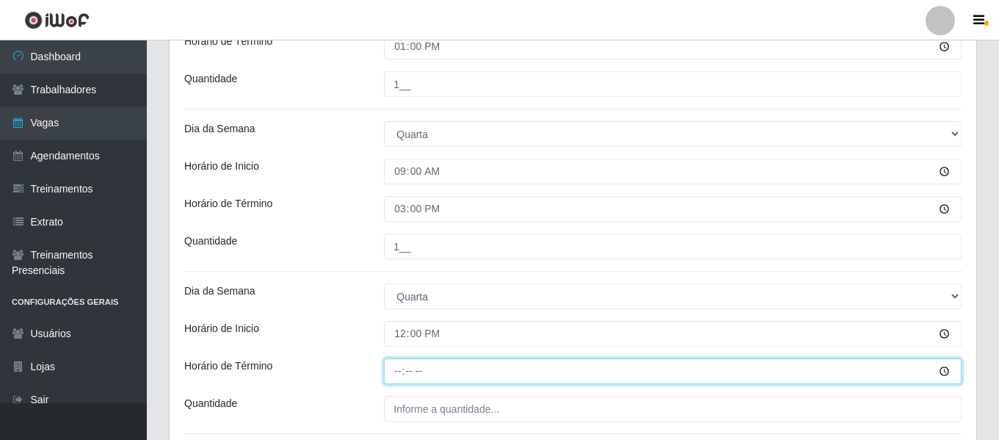
click at [398, 362] on input "Horário de Término" at bounding box center [672, 371] width 577 height 26
type input "18:11"
type input "18:00"
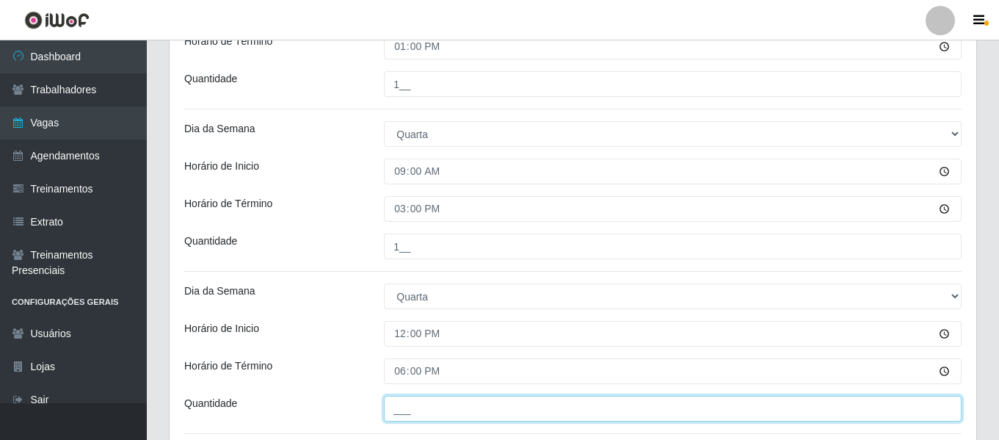
click at [415, 398] on input "___" at bounding box center [672, 408] width 577 height 26
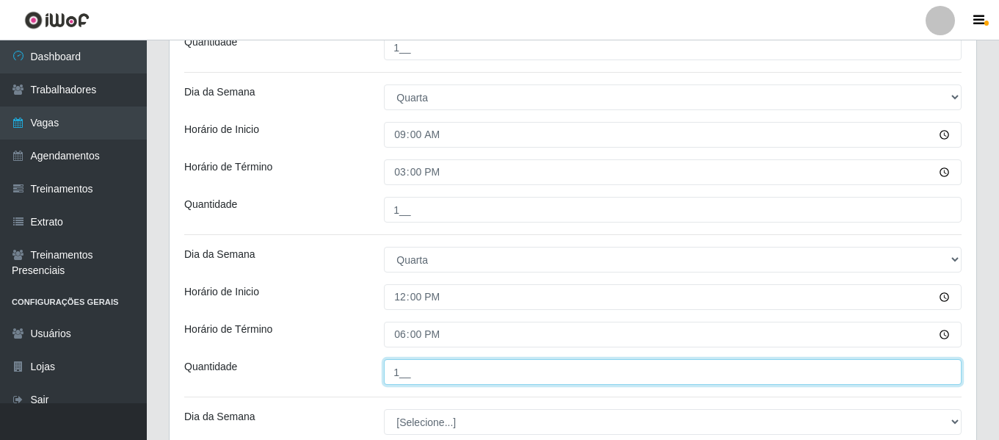
scroll to position [2446, 0]
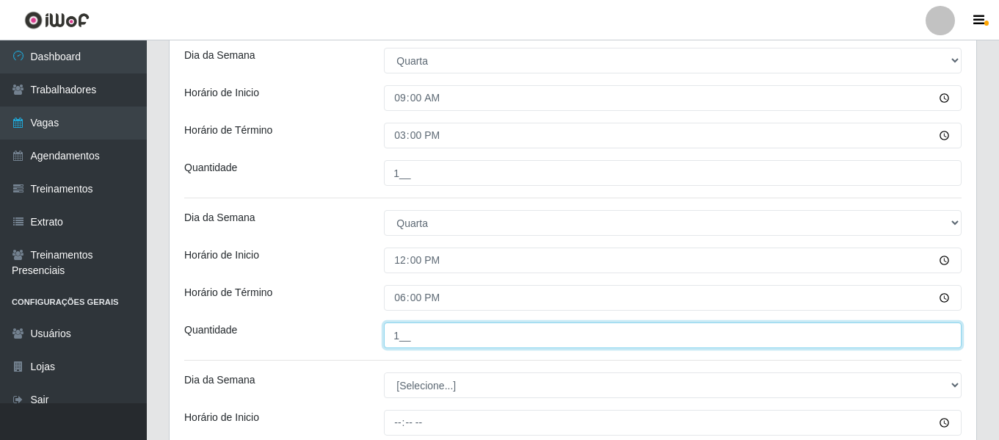
type input "1__"
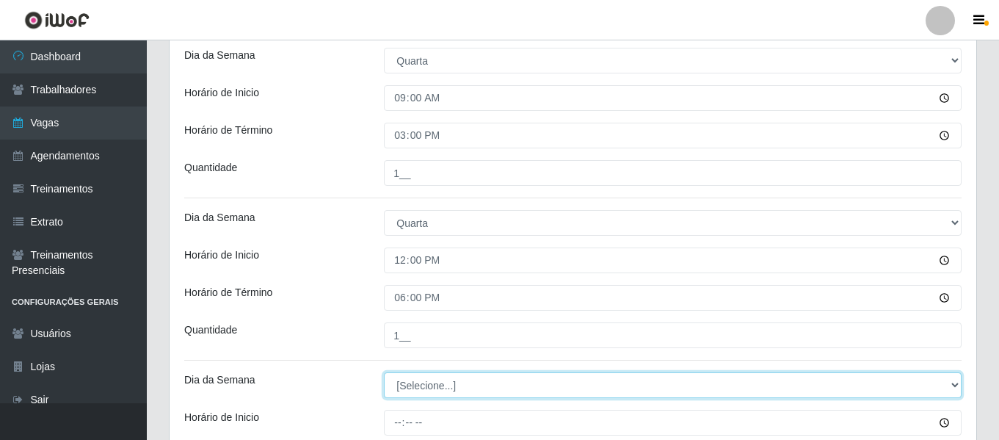
click at [415, 378] on select "[Selecione...] Segunda Terça Quarta Quinta Sexta Sábado Domingo" at bounding box center [672, 385] width 577 height 26
select select "3"
click at [384, 372] on select "[Selecione...] Segunda Terça Quarta Quinta Sexta Sábado Domingo" at bounding box center [672, 385] width 577 height 26
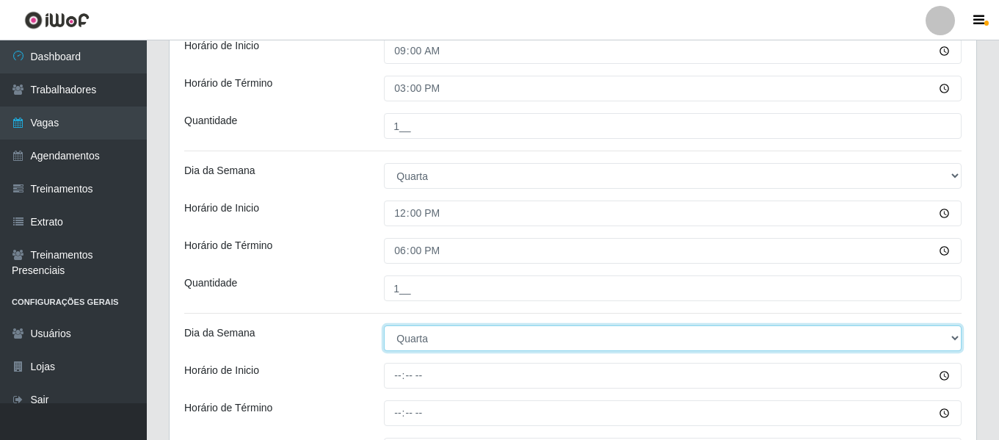
scroll to position [2519, 0]
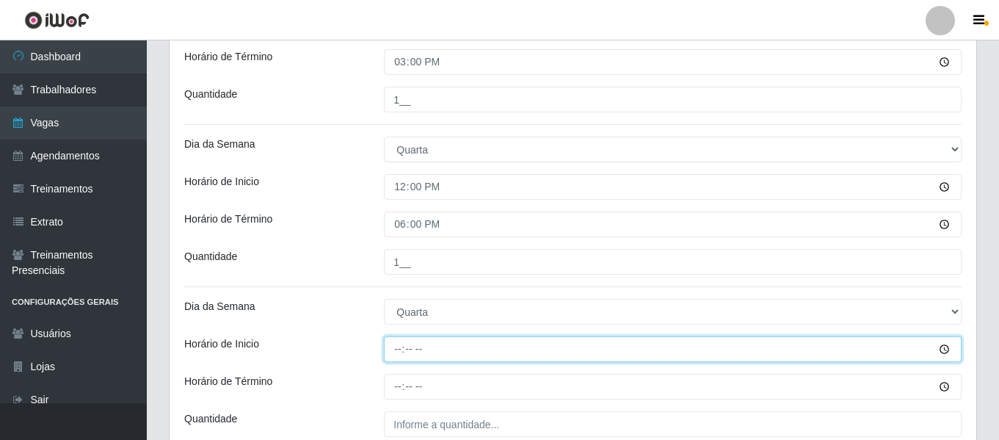
click at [398, 347] on input "Horário de Inicio" at bounding box center [672, 349] width 577 height 26
type input "15:00"
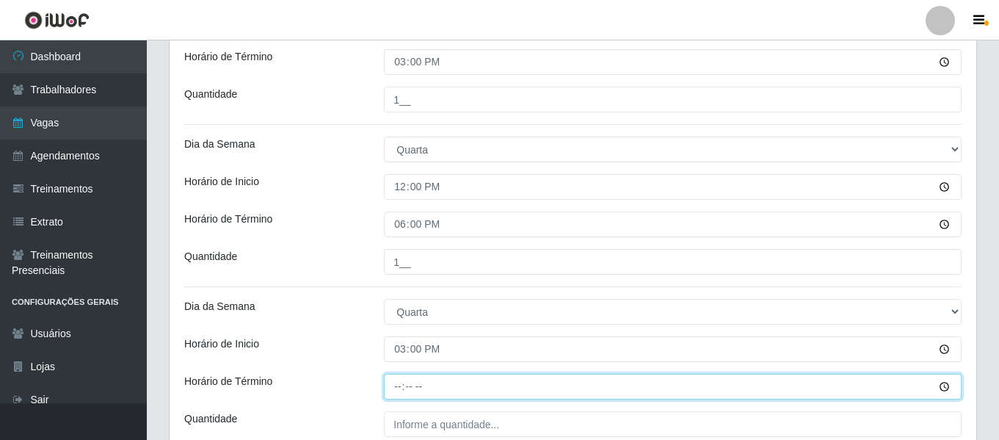
click at [402, 389] on input "Horário de Término" at bounding box center [672, 386] width 577 height 26
type input "21:00"
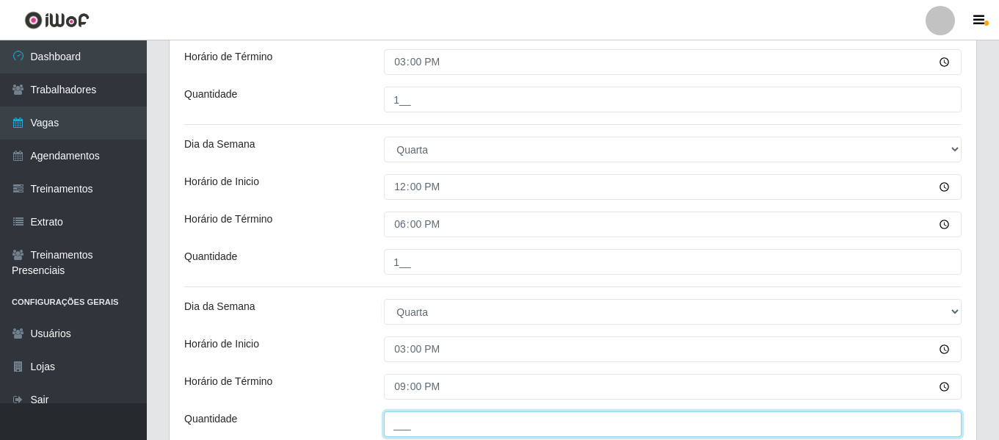
click at [409, 423] on input "___" at bounding box center [672, 424] width 577 height 26
type input "1__"
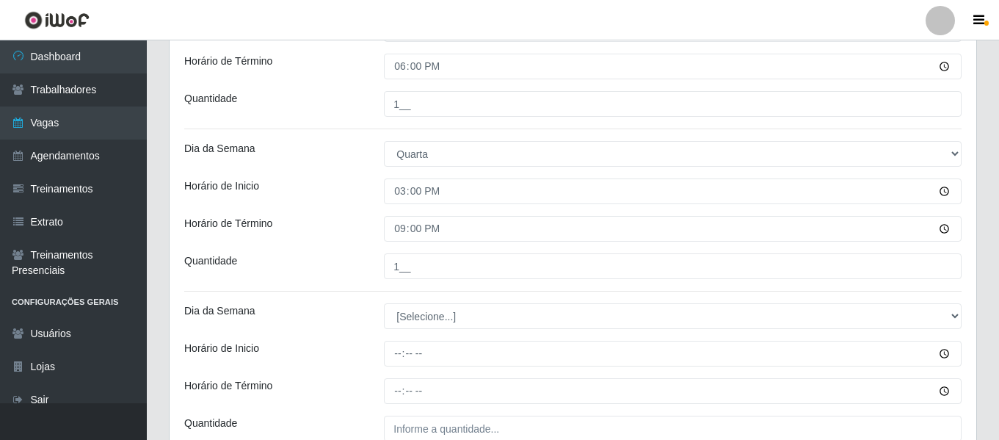
scroll to position [2739, 0]
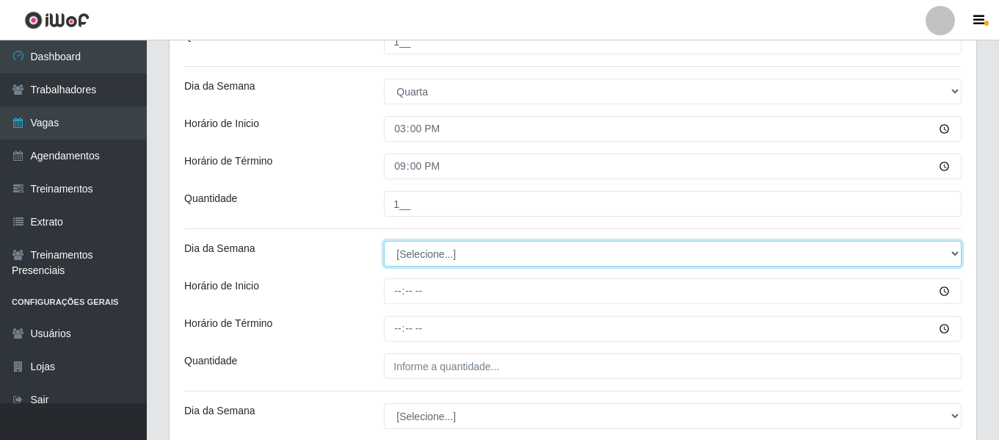
click at [441, 252] on select "[Selecione...] Segunda Terça Quarta Quinta Sexta Sábado Domingo" at bounding box center [672, 254] width 577 height 26
select select "4"
click at [384, 241] on select "[Selecione...] Segunda Terça Quarta Quinta Sexta Sábado Domingo" at bounding box center [672, 254] width 577 height 26
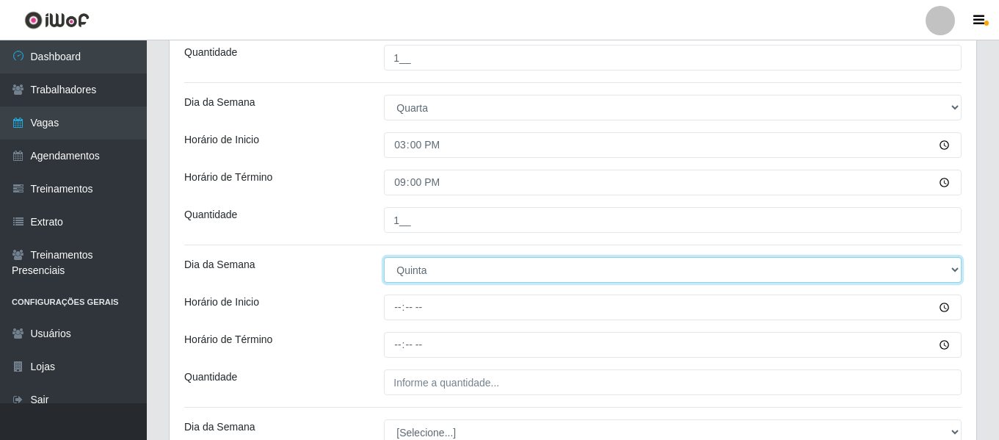
scroll to position [2785, 0]
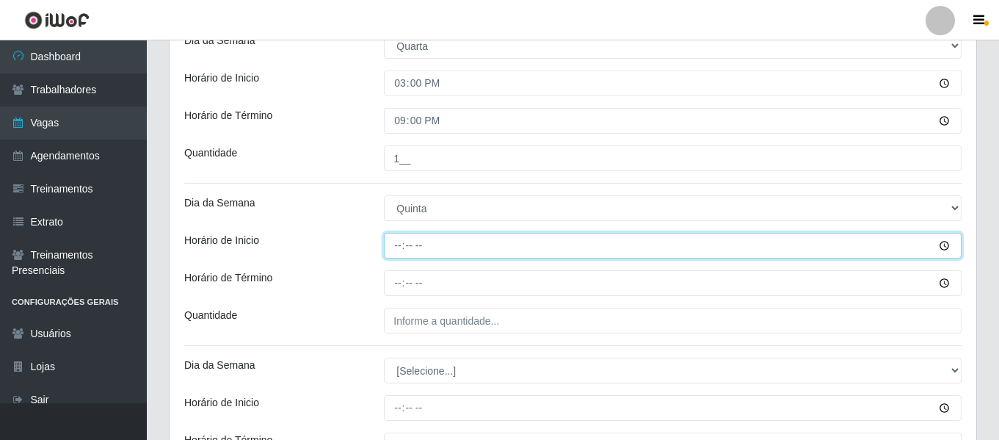
click at [393, 247] on input "Horário de Inicio" at bounding box center [672, 246] width 577 height 26
type input "07:00"
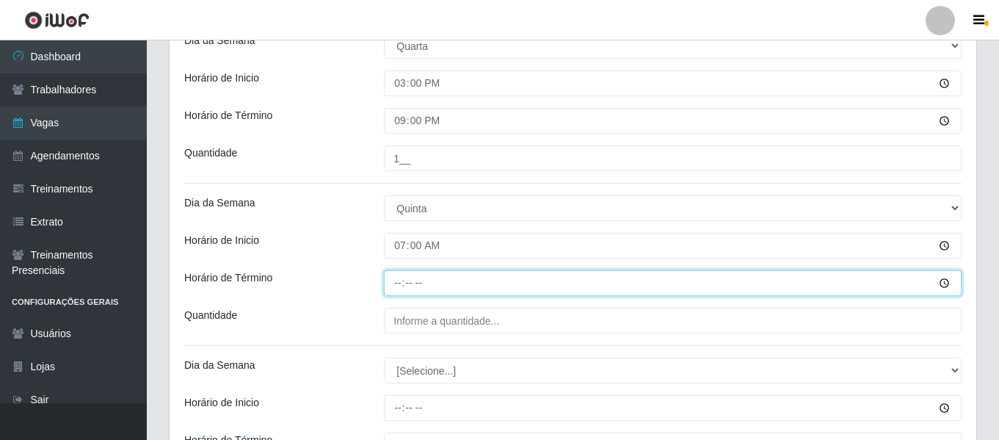
click at [400, 282] on input "Horário de Término" at bounding box center [672, 283] width 577 height 26
type input "13:00"
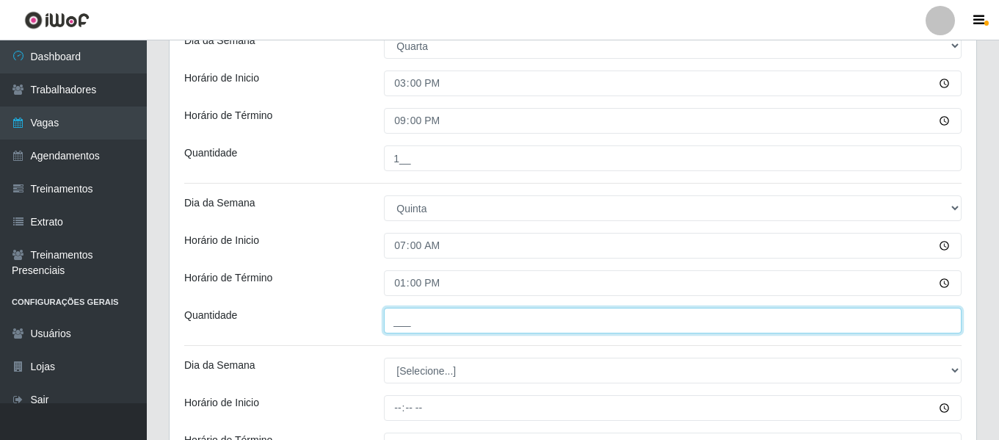
click at [406, 327] on input "___" at bounding box center [672, 320] width 577 height 26
type input "1__"
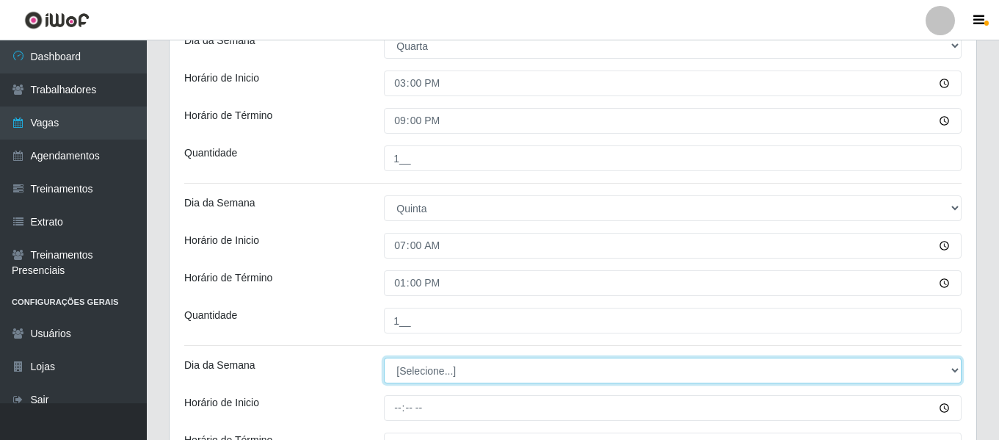
click at [418, 363] on select "[Selecione...] Segunda Terça Quarta Quinta Sexta Sábado Domingo" at bounding box center [672, 370] width 577 height 26
select select "4"
click at [384, 357] on select "[Selecione...] Segunda Terça Quarta Quinta Sexta Sábado Domingo" at bounding box center [672, 370] width 577 height 26
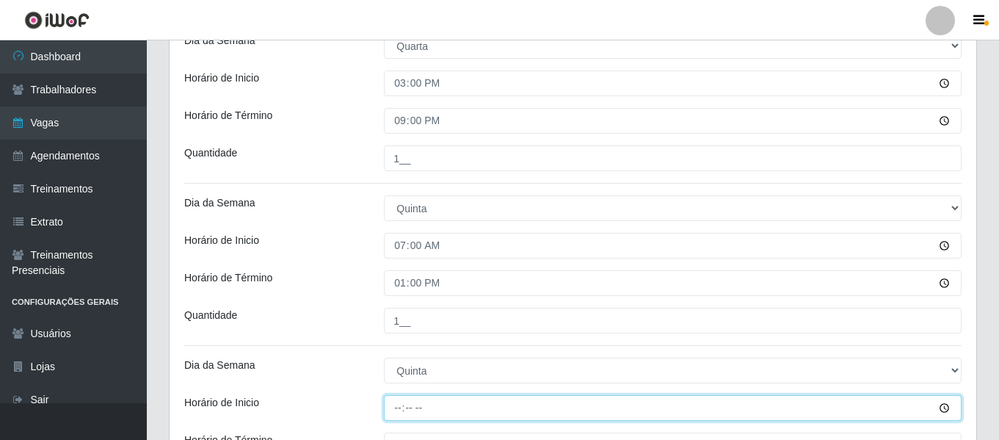
click at [400, 405] on input "Horário de Inicio" at bounding box center [672, 408] width 577 height 26
type input "09:00"
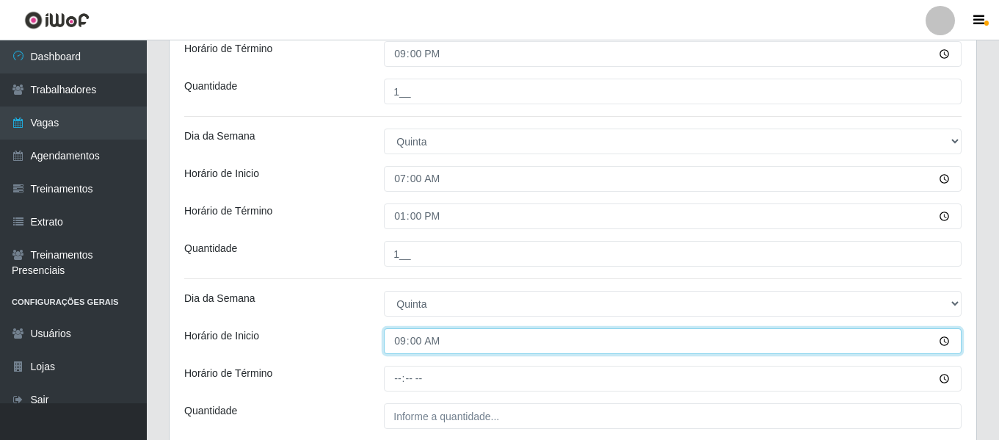
scroll to position [2931, 0]
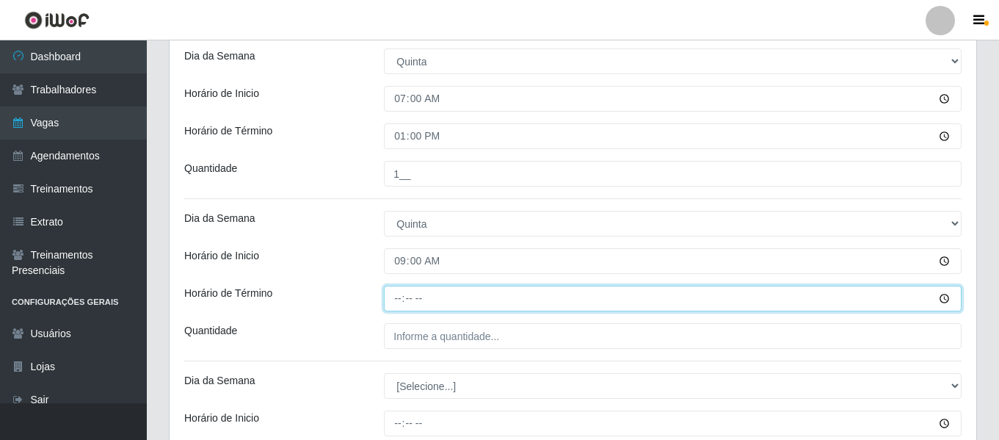
click at [399, 296] on input "Horário de Término" at bounding box center [672, 298] width 577 height 26
type input "15:00"
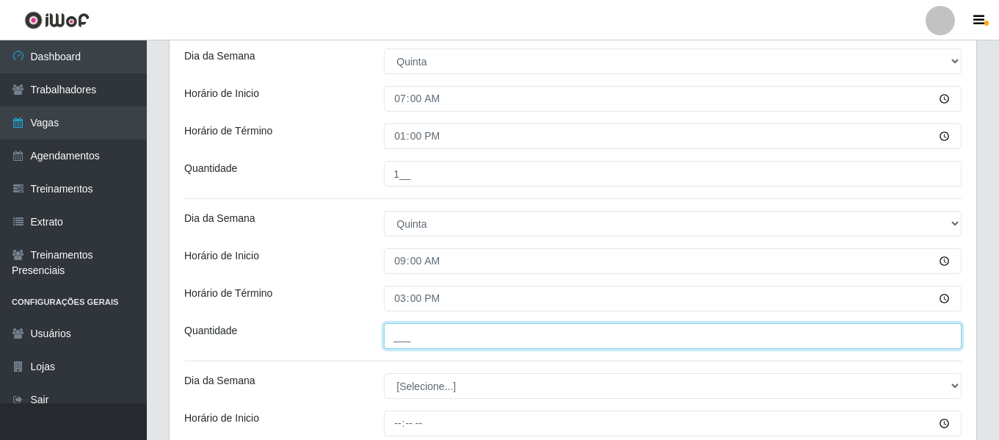
click at [415, 343] on input "___" at bounding box center [672, 336] width 577 height 26
type input "1__"
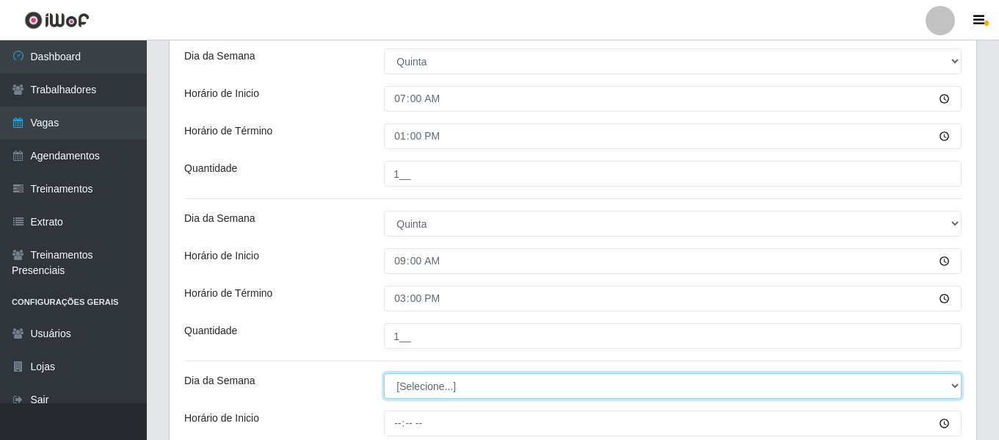
click at [429, 397] on select "[Selecione...] Segunda Terça Quarta Quinta Sexta Sábado Domingo" at bounding box center [672, 386] width 577 height 26
select select "4"
click at [384, 373] on select "[Selecione...] Segunda Terça Quarta Quinta Sexta Sábado Domingo" at bounding box center [672, 386] width 577 height 26
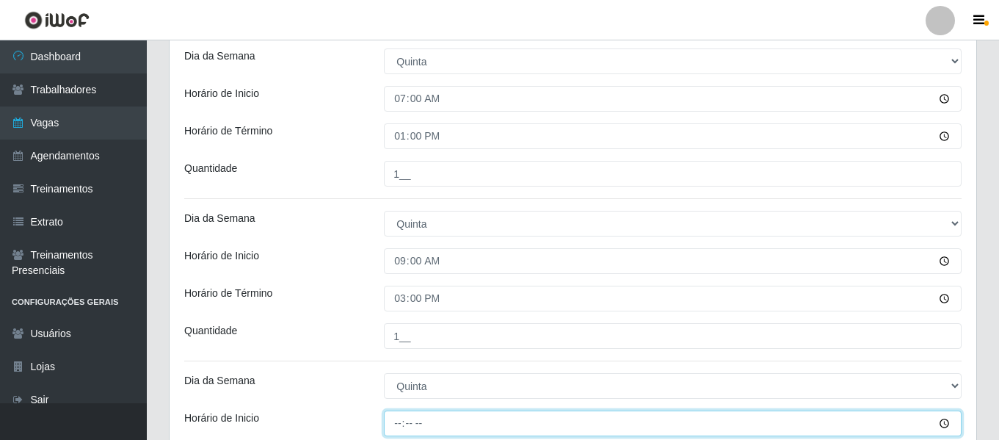
click at [400, 420] on input "Horário de Inicio" at bounding box center [672, 423] width 577 height 26
type input "12:00"
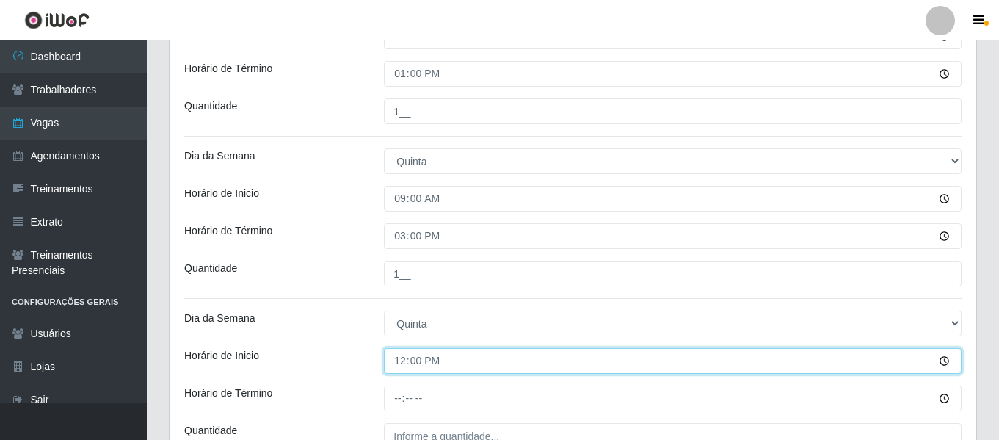
scroll to position [3078, 0]
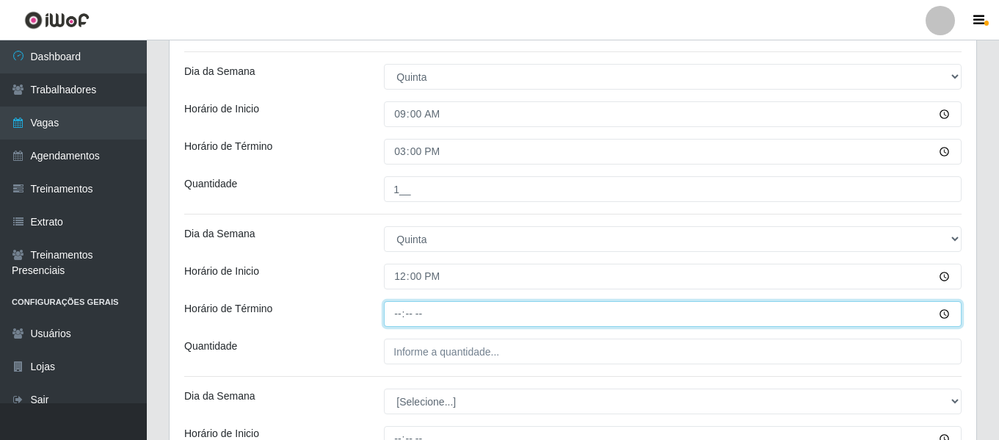
click at [400, 313] on input "Horário de Término" at bounding box center [672, 314] width 577 height 26
type input "18:00"
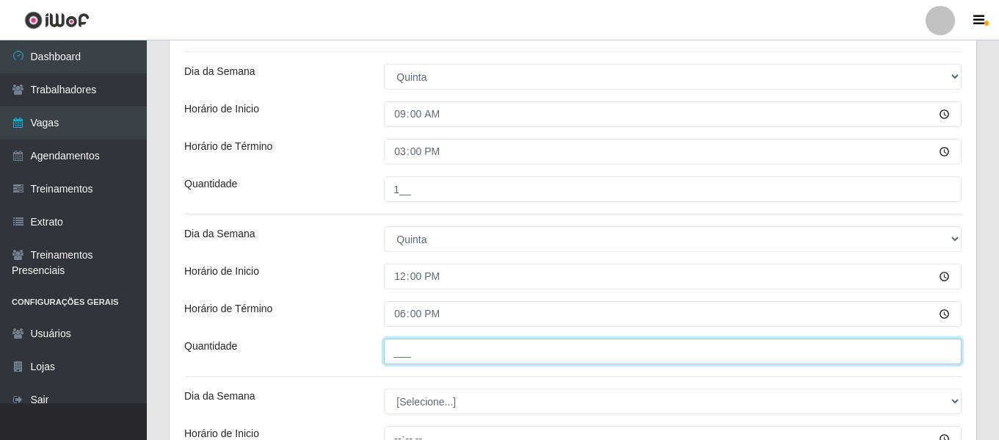
click at [510, 357] on input "___" at bounding box center [672, 351] width 577 height 26
type input "1__"
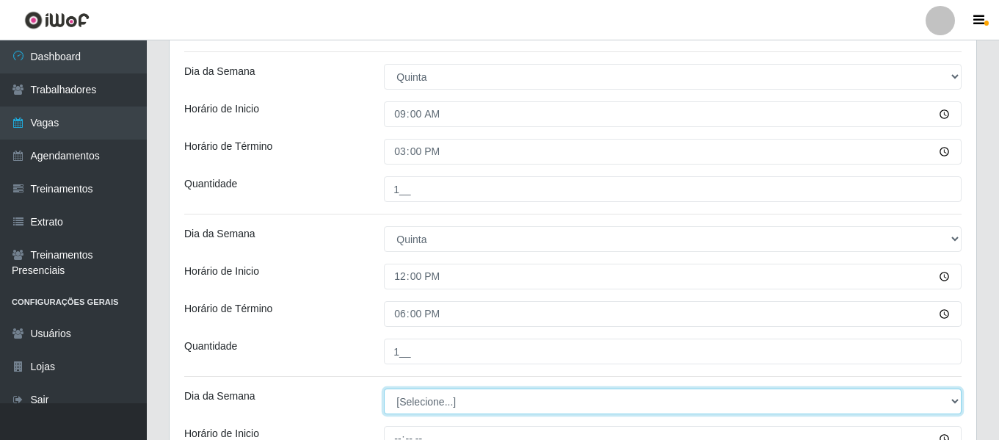
click at [461, 401] on select "[Selecione...] Segunda Terça Quarta Quinta Sexta Sábado Domingo" at bounding box center [672, 401] width 577 height 26
select select "4"
click at [384, 388] on select "[Selecione...] Segunda Terça Quarta Quinta Sexta Sábado Domingo" at bounding box center [672, 401] width 577 height 26
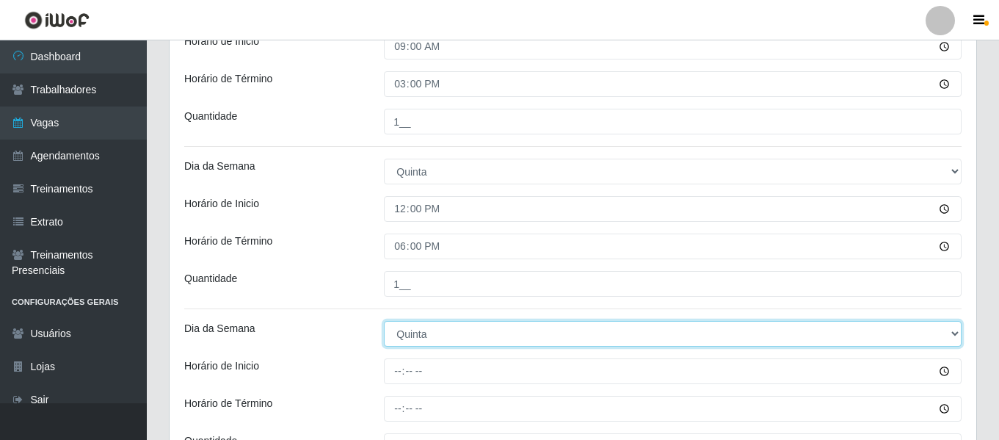
scroll to position [3225, 0]
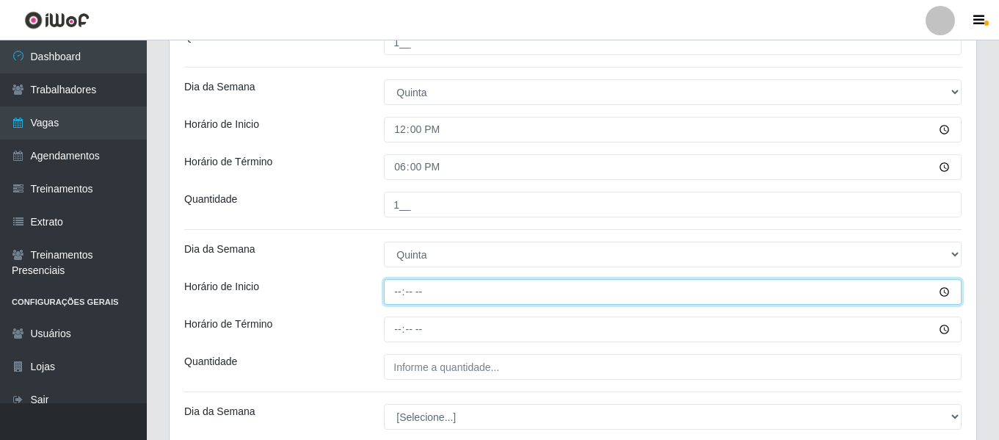
click at [402, 292] on input "Horário de Inicio" at bounding box center [672, 292] width 577 height 26
type input "15:00"
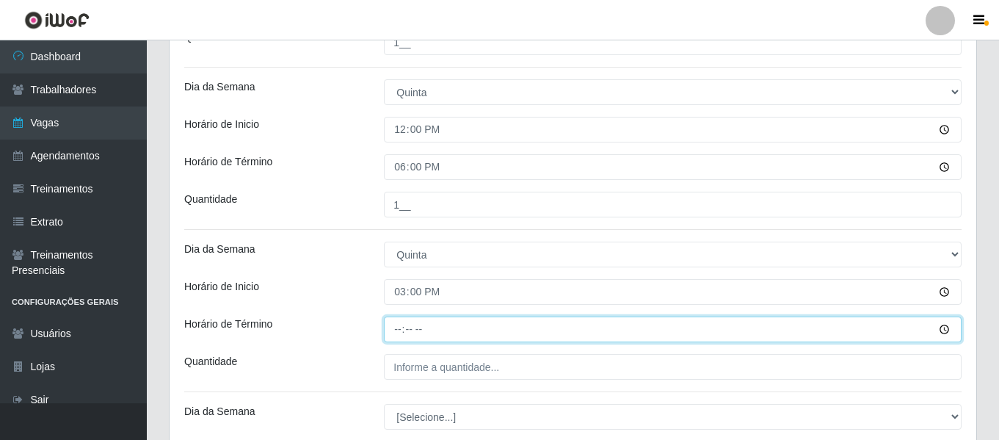
click at [401, 328] on input "Horário de Término" at bounding box center [672, 329] width 577 height 26
type input "21:00"
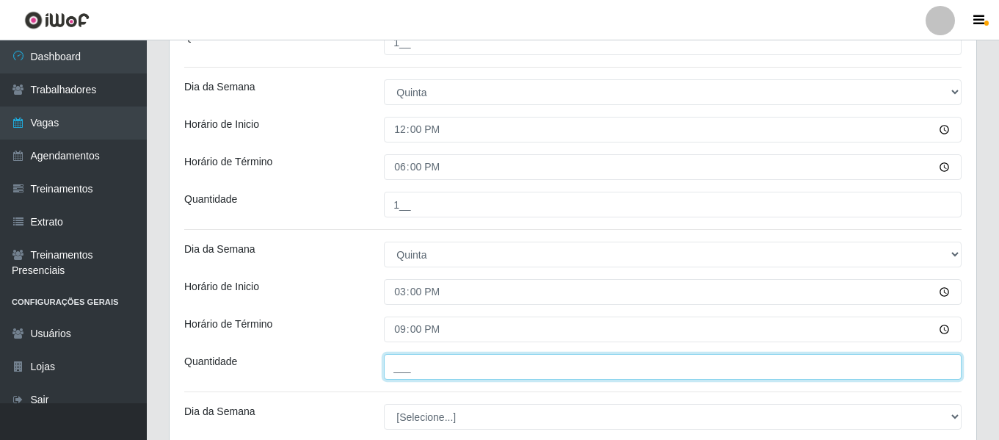
click at [428, 368] on input "___" at bounding box center [672, 367] width 577 height 26
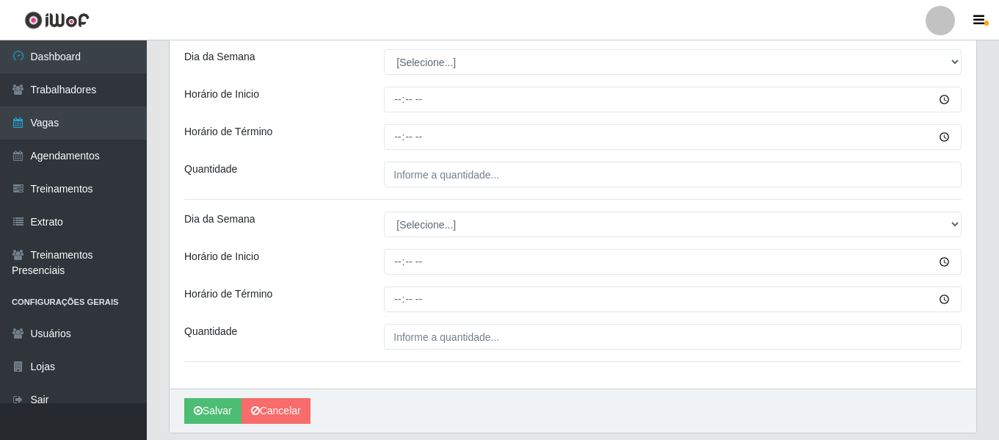
scroll to position [3627, 0]
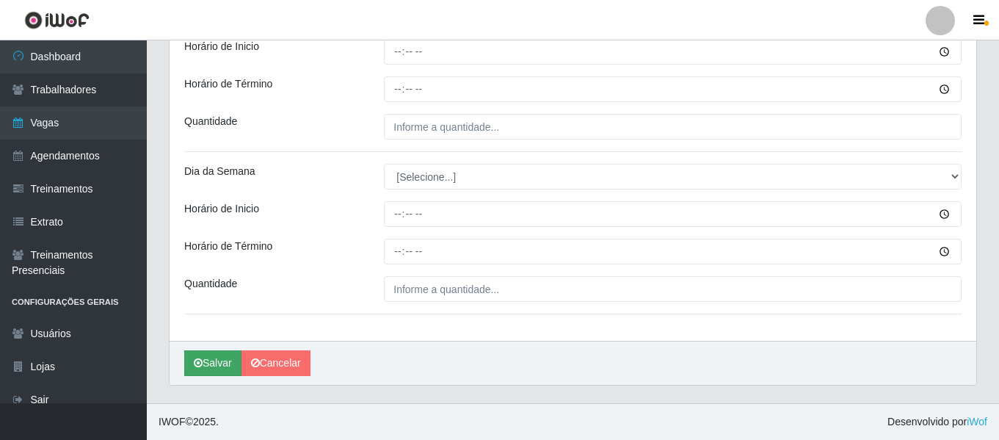
type input "1__"
click at [208, 360] on button "Salvar" at bounding box center [212, 363] width 57 height 26
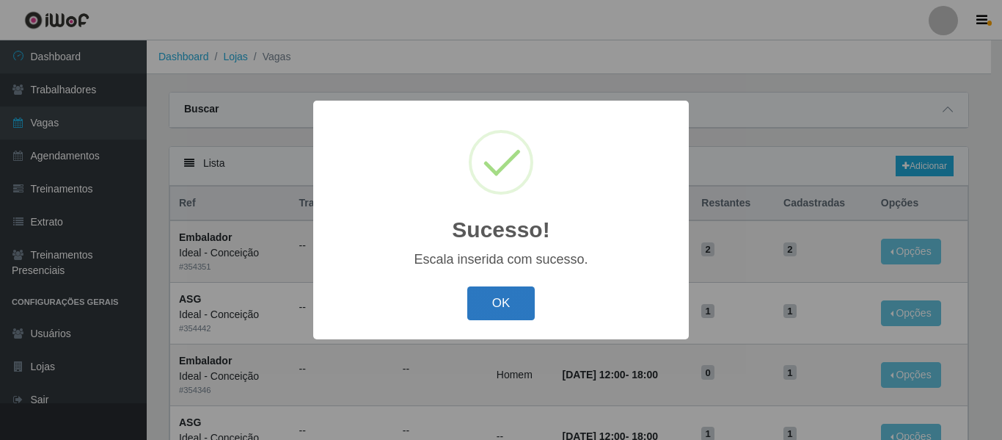
click at [503, 314] on button "OK" at bounding box center [501, 303] width 68 height 34
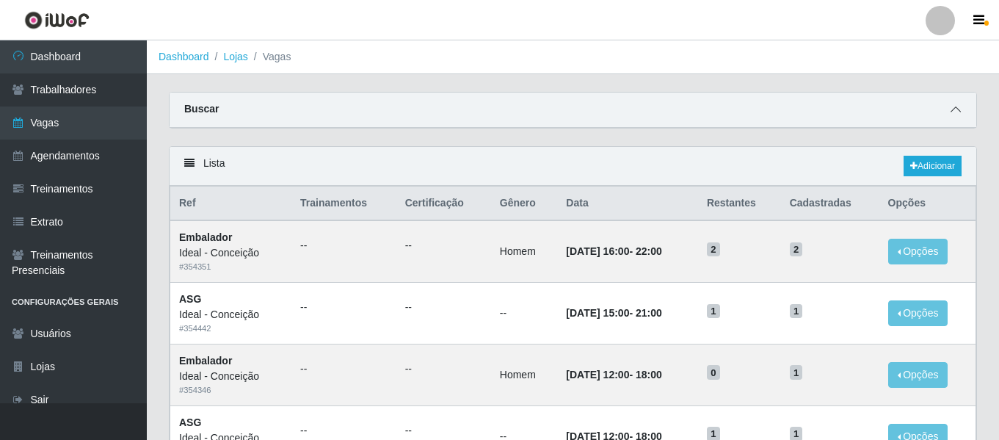
click at [954, 114] on icon at bounding box center [955, 109] width 10 height 10
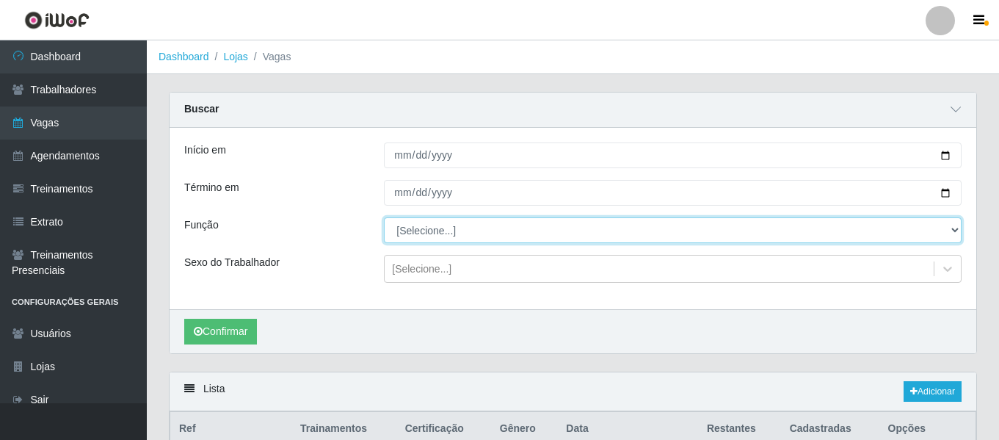
click at [415, 228] on select "[Selecione...] ASG ASG + ASG ++ Auxiliar de Estacionamento Auxiliar de Estacion…" at bounding box center [672, 230] width 577 height 26
select select "16"
click at [384, 218] on select "[Selecione...] ASG ASG + ASG ++ Auxiliar de Estacionamento Auxiliar de Estacion…" at bounding box center [672, 230] width 577 height 26
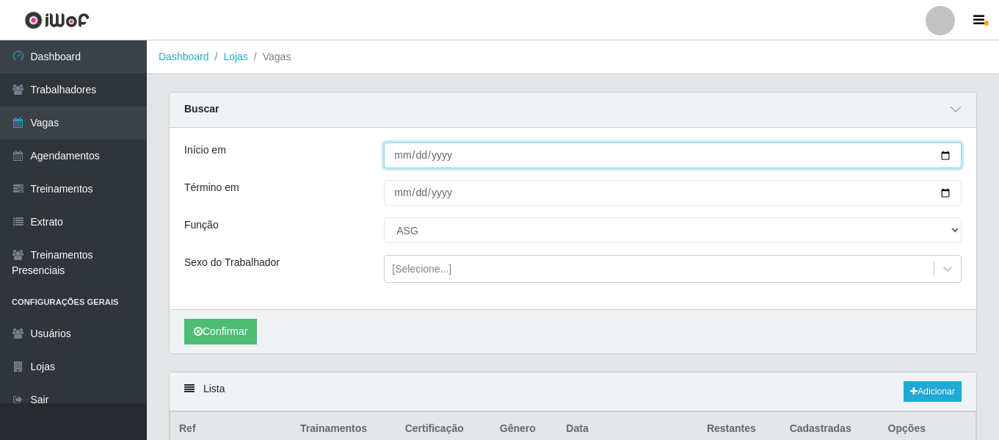
click at [392, 161] on input "Início em" at bounding box center [672, 155] width 577 height 26
type input "[DATE]"
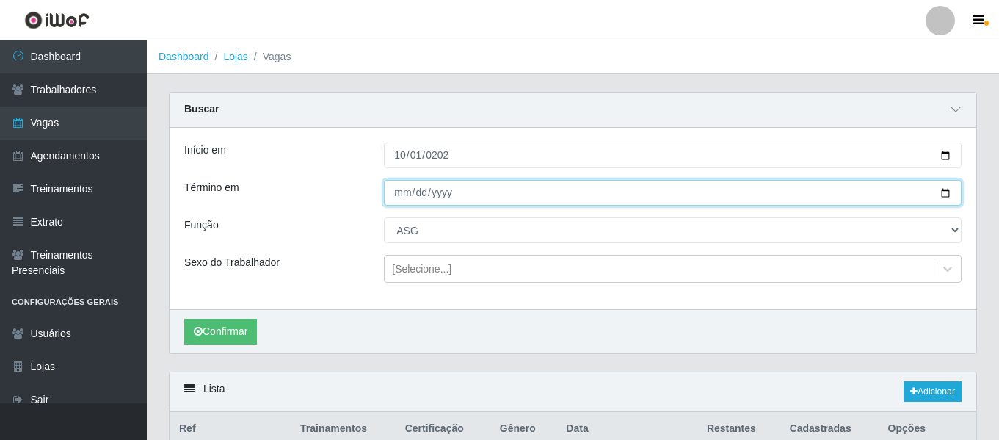
click at [393, 195] on input "Término em" at bounding box center [672, 193] width 577 height 26
type input "2025-10-31"
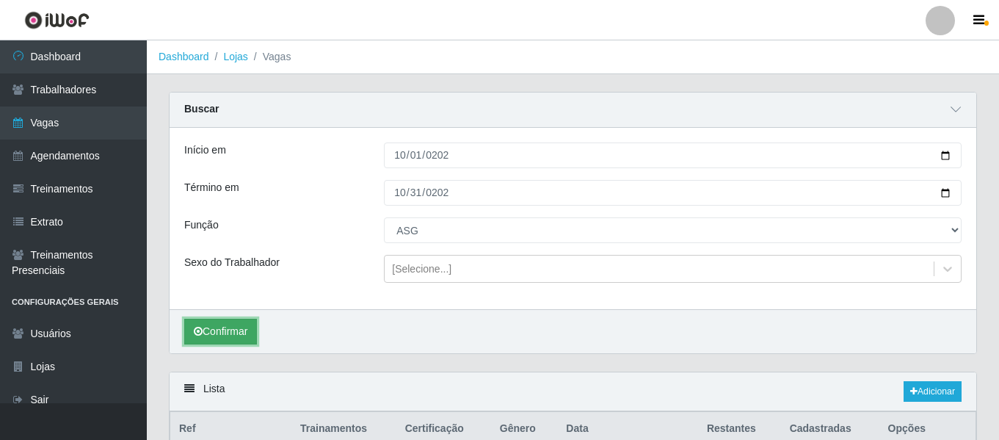
click at [225, 338] on button "Confirmar" at bounding box center [220, 331] width 73 height 26
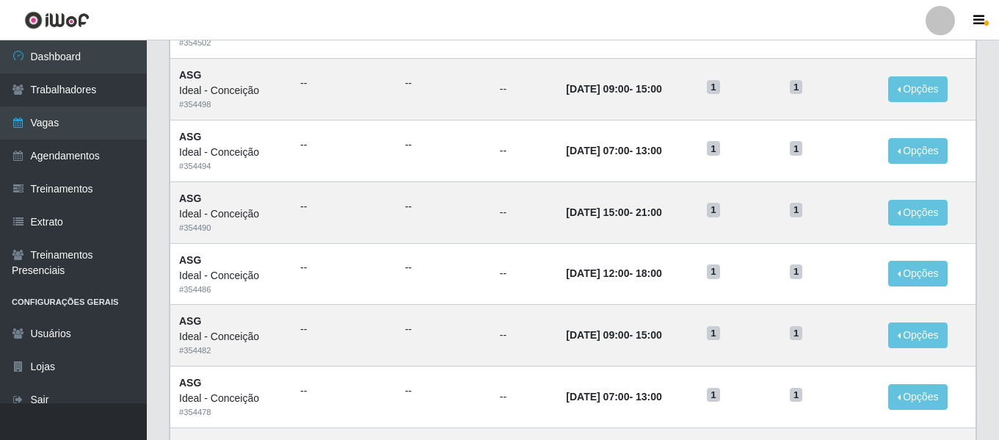
scroll to position [1029, 0]
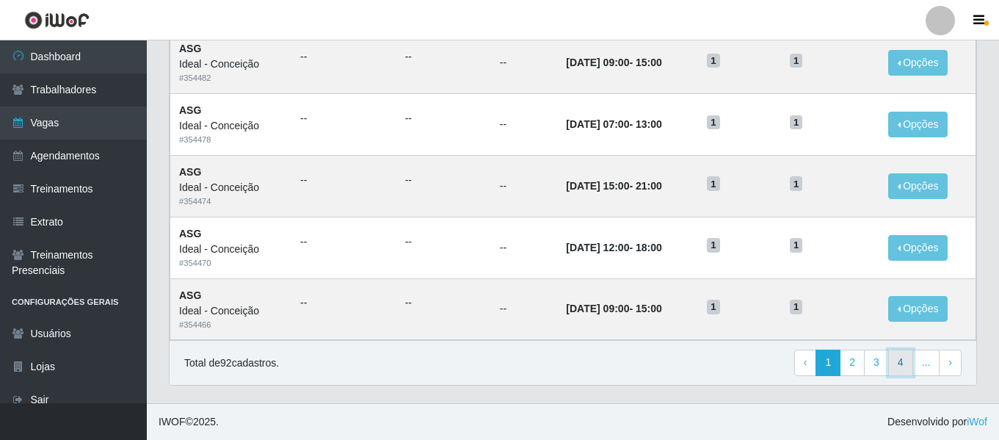
click at [898, 365] on link "4" at bounding box center [900, 362] width 25 height 26
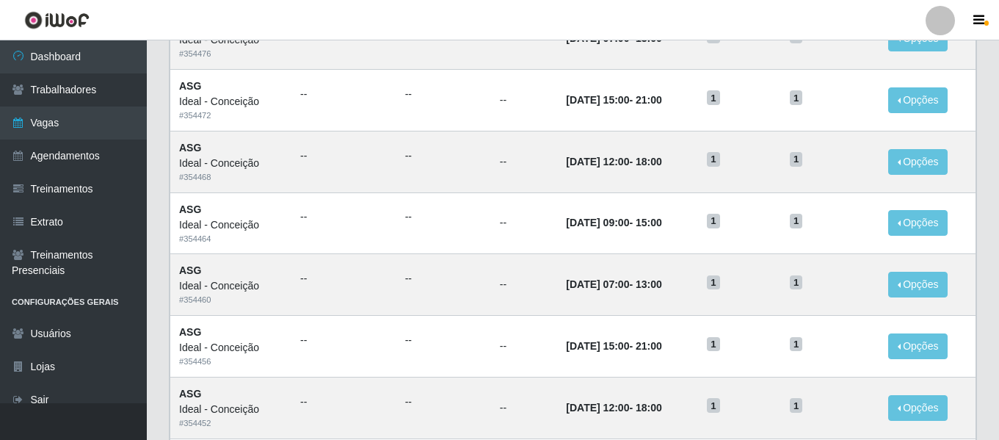
scroll to position [804, 0]
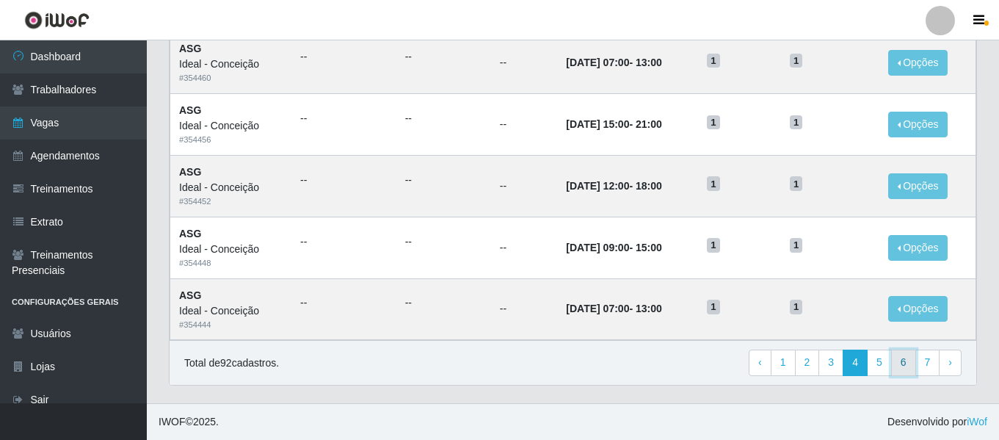
click at [894, 360] on link "6" at bounding box center [903, 362] width 25 height 26
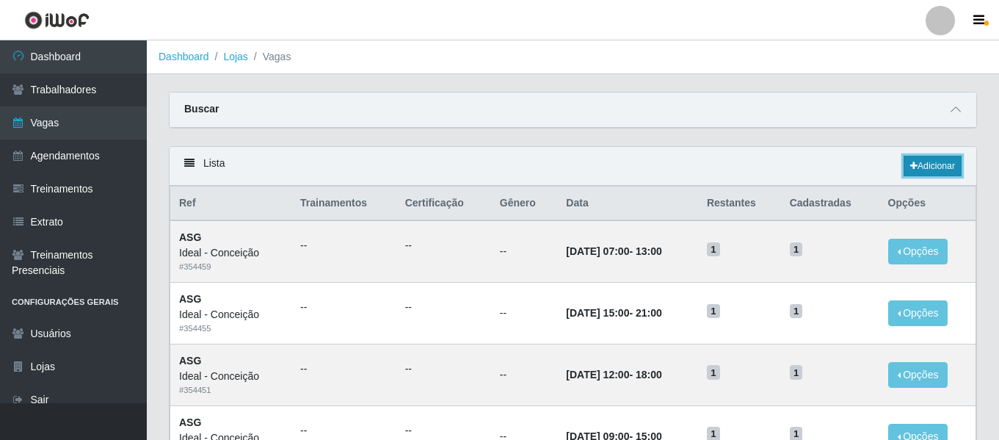
click at [930, 164] on link "Adicionar" at bounding box center [932, 166] width 58 height 21
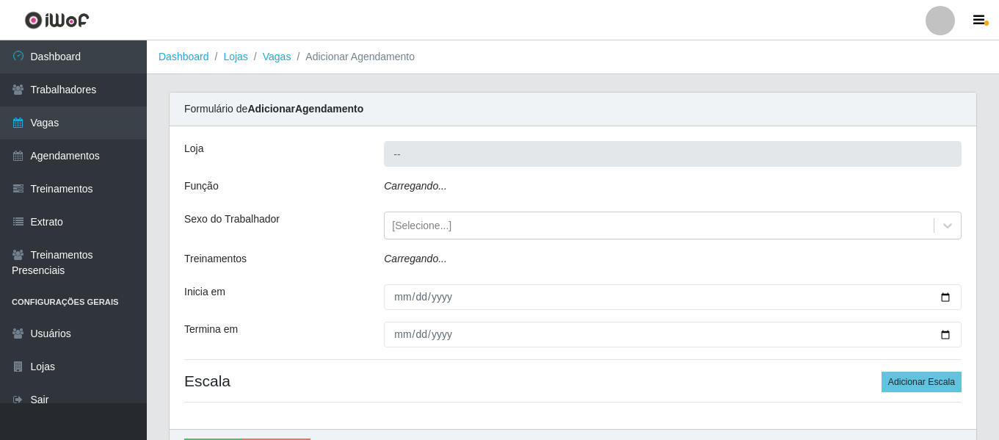
type input "Ideal - Conceição"
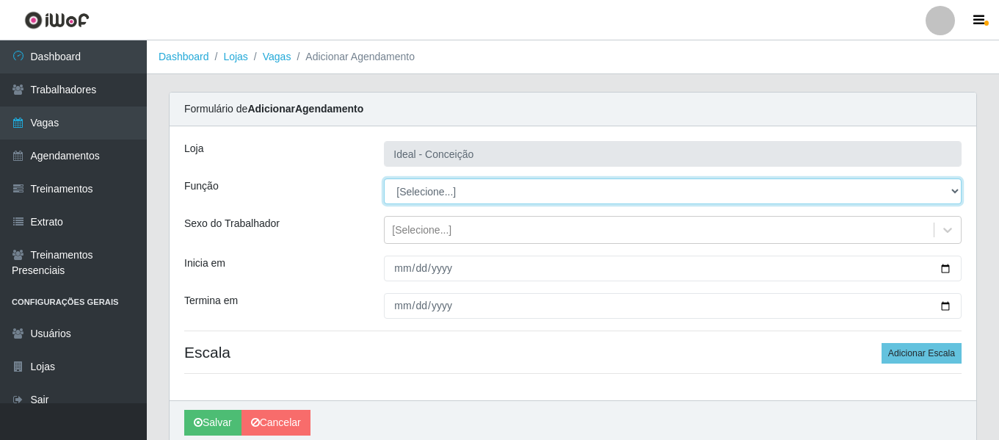
click at [448, 192] on select "[Selecione...] ASG ASG + ASG ++ Auxiliar de Estacionamento Auxiliar de Estacion…" at bounding box center [672, 191] width 577 height 26
select select "16"
click at [384, 178] on select "[Selecione...] ASG ASG + ASG ++ Auxiliar de Estacionamento Auxiliar de Estacion…" at bounding box center [672, 191] width 577 height 26
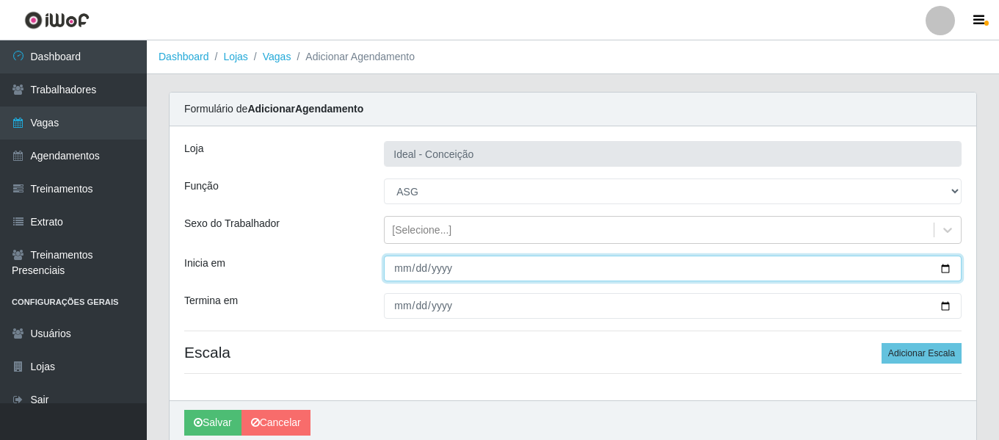
click at [398, 266] on input "Inicia em" at bounding box center [672, 268] width 577 height 26
type input "2025-10-04"
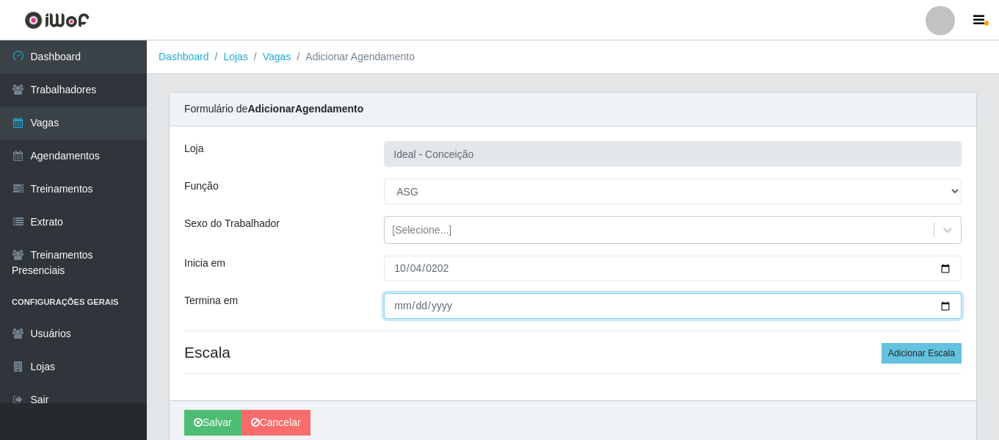
click at [393, 306] on input "Termina em" at bounding box center [672, 306] width 577 height 26
type input "2025-10-28"
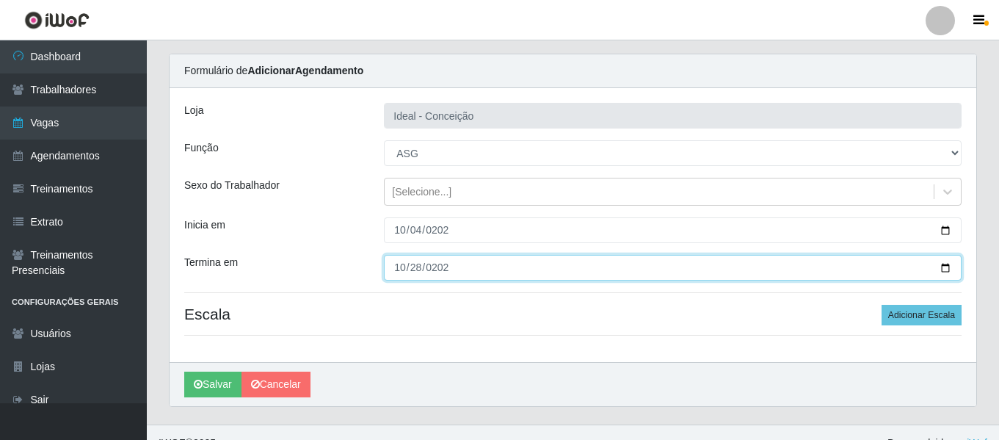
scroll to position [59, 0]
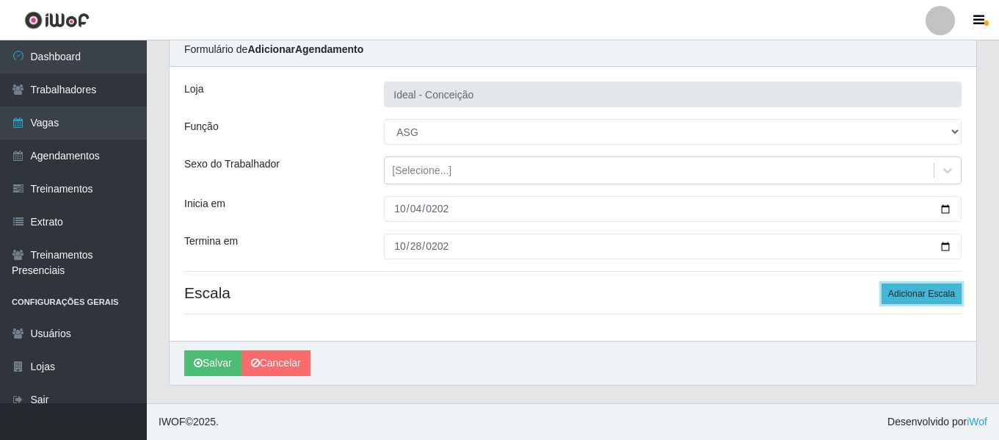
click at [941, 299] on button "Adicionar Escala" at bounding box center [921, 293] width 80 height 21
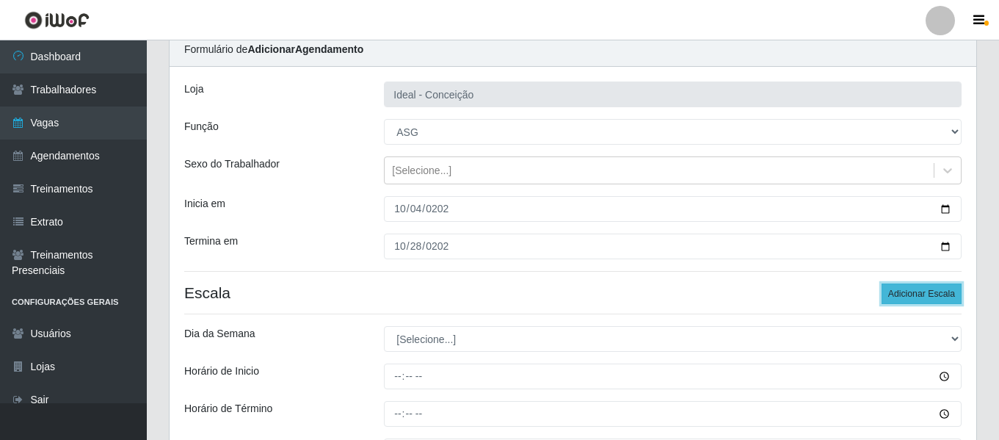
click at [941, 299] on button "Adicionar Escala" at bounding box center [921, 293] width 80 height 21
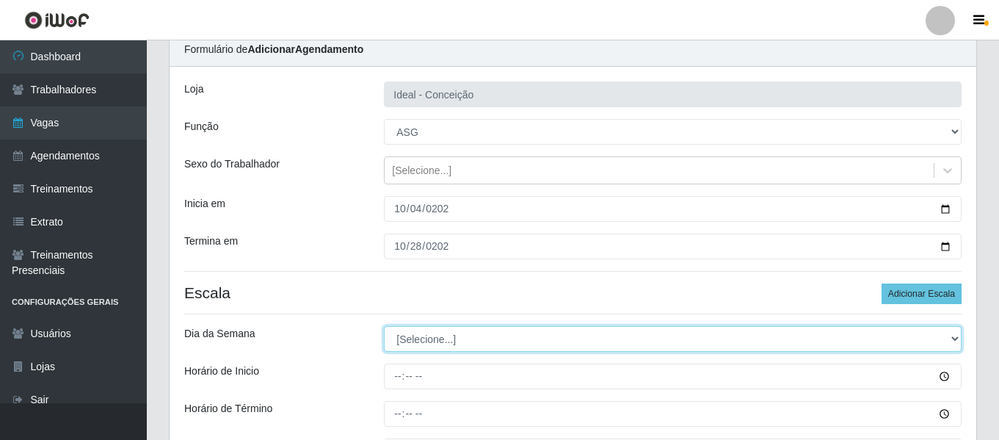
click at [428, 342] on select "[Selecione...] Segunda Terça Quarta Quinta Sexta Sábado Domingo" at bounding box center [672, 339] width 577 height 26
select select "6"
click at [384, 326] on select "[Selecione...] Segunda Terça Quarta Quinta Sexta Sábado Domingo" at bounding box center [672, 339] width 577 height 26
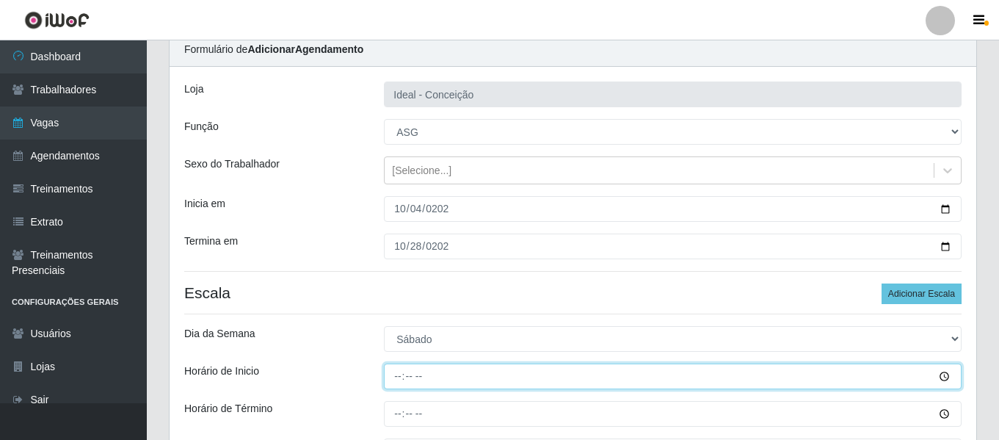
click at [400, 376] on input "Horário de Inicio" at bounding box center [672, 376] width 577 height 26
type input "07:00"
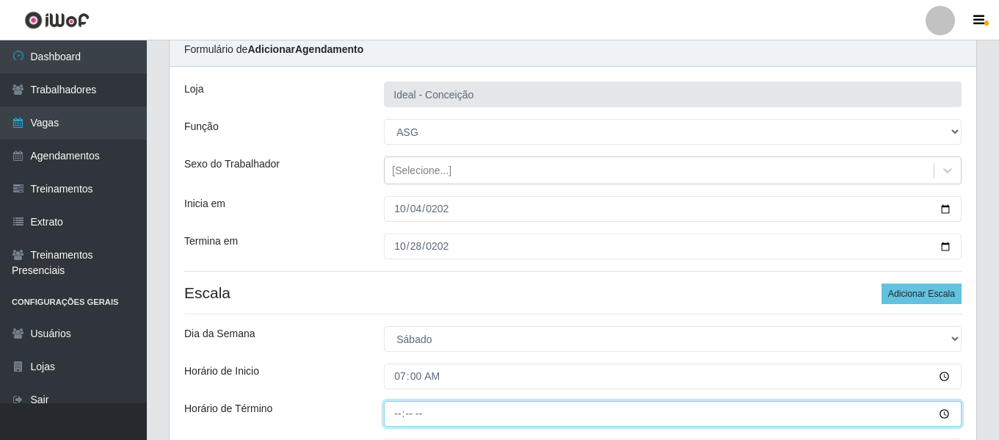
click at [401, 406] on input "Horário de Término" at bounding box center [672, 414] width 577 height 26
type input "13:00"
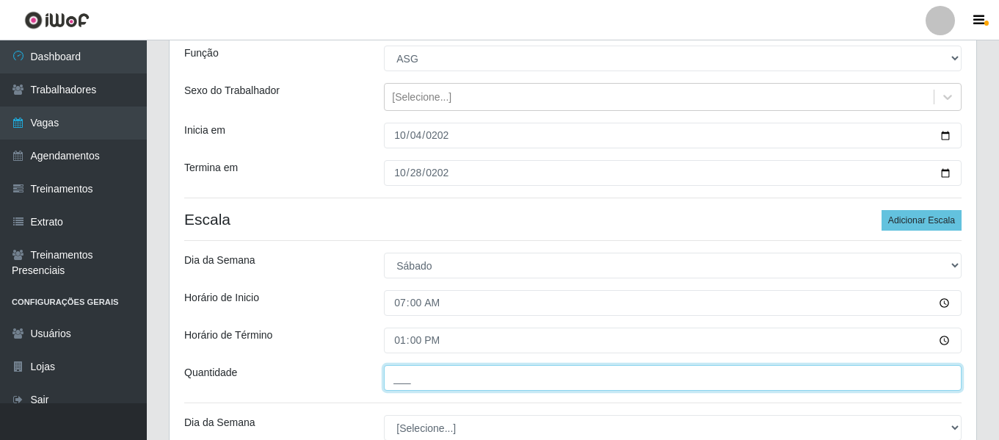
click at [425, 382] on input "___" at bounding box center [672, 378] width 577 height 26
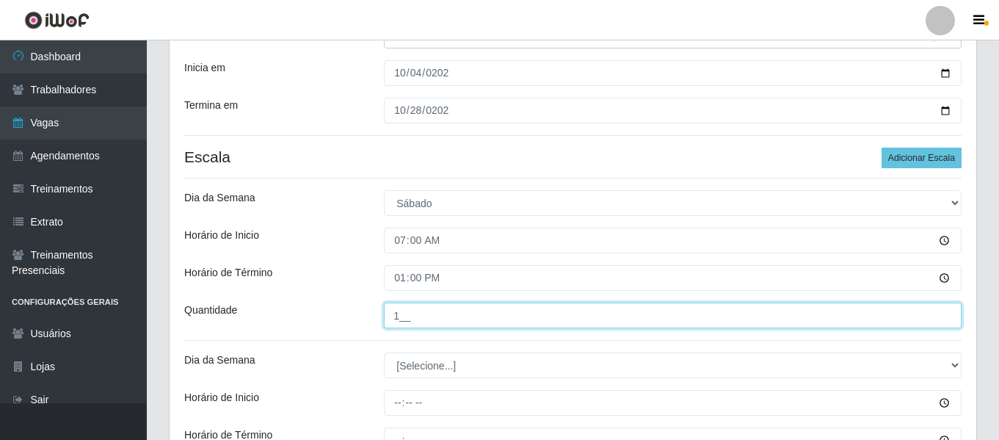
scroll to position [280, 0]
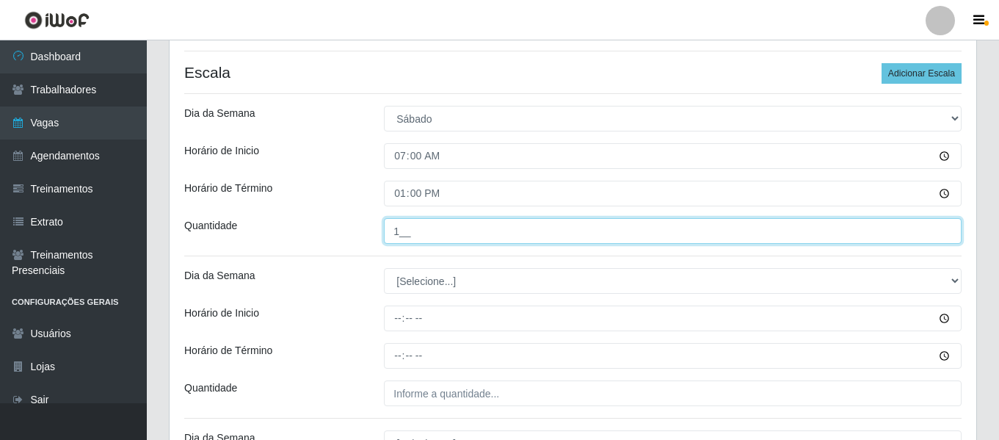
type input "1__"
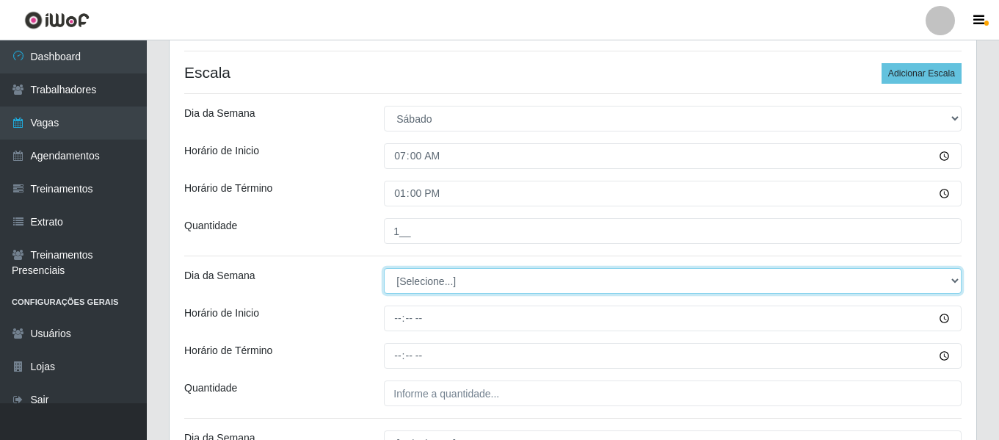
click at [436, 280] on select "[Selecione...] Segunda Terça Quarta Quinta Sexta Sábado Domingo" at bounding box center [672, 281] width 577 height 26
select select "6"
click at [384, 268] on select "[Selecione...] Segunda Terça Quarta Quinta Sexta Sábado Domingo" at bounding box center [672, 281] width 577 height 26
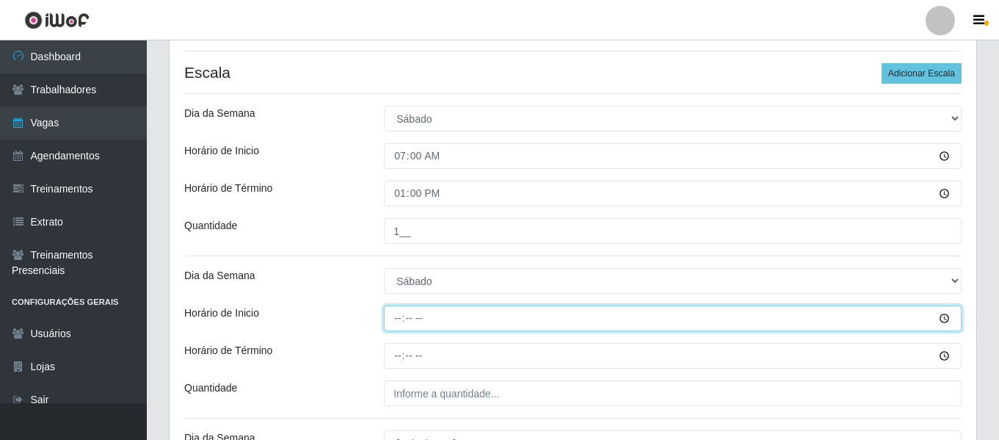
click at [394, 321] on input "Horário de Inicio" at bounding box center [672, 318] width 577 height 26
type input "09:00"
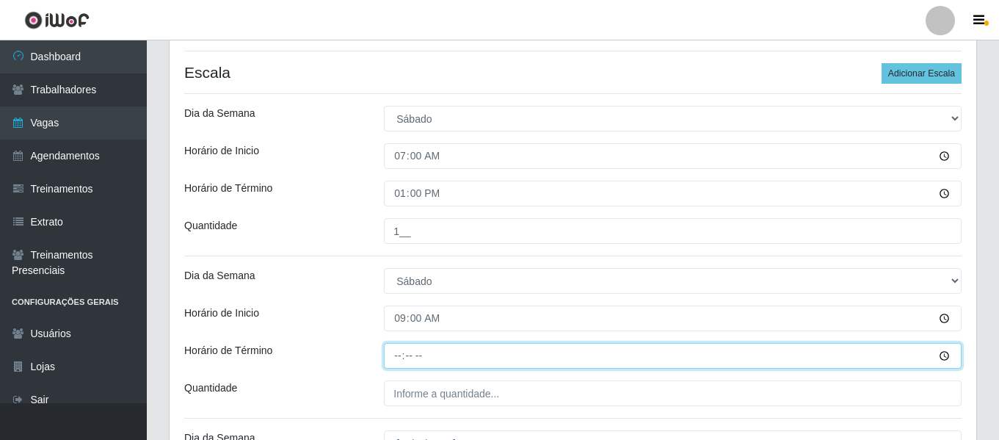
click at [402, 358] on input "Horário de Término" at bounding box center [672, 356] width 577 height 26
type input "15:00"
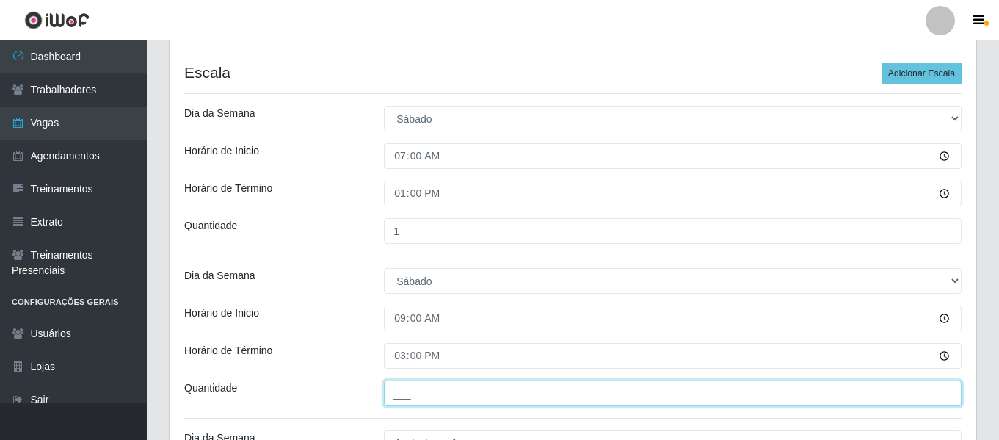
click at [432, 392] on input "___" at bounding box center [672, 393] width 577 height 26
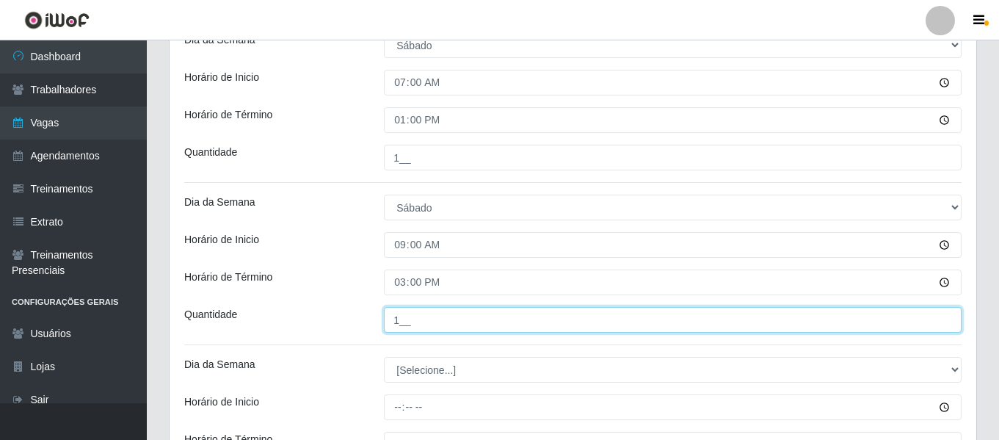
type input "1__"
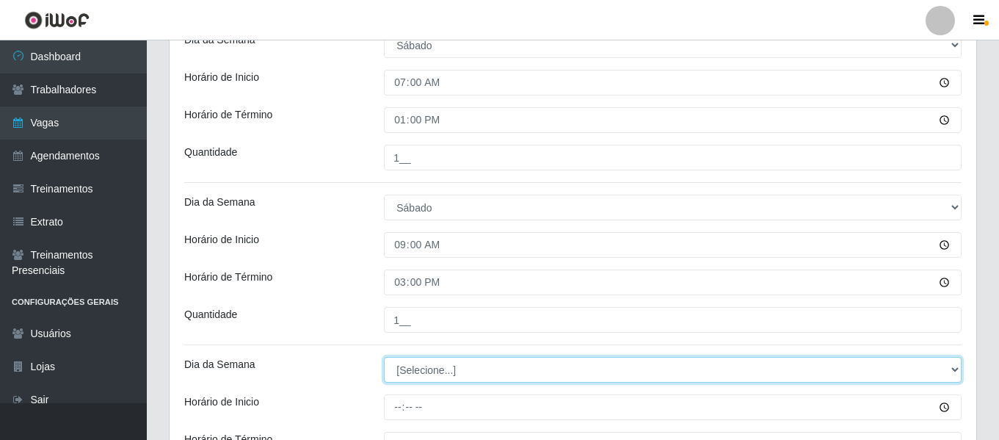
click at [435, 368] on select "[Selecione...] Segunda Terça Quarta Quinta Sexta Sábado Domingo" at bounding box center [672, 370] width 577 height 26
select select "6"
click at [384, 357] on select "[Selecione...] Segunda Terça Quarta Quinta Sexta Sábado Domingo" at bounding box center [672, 370] width 577 height 26
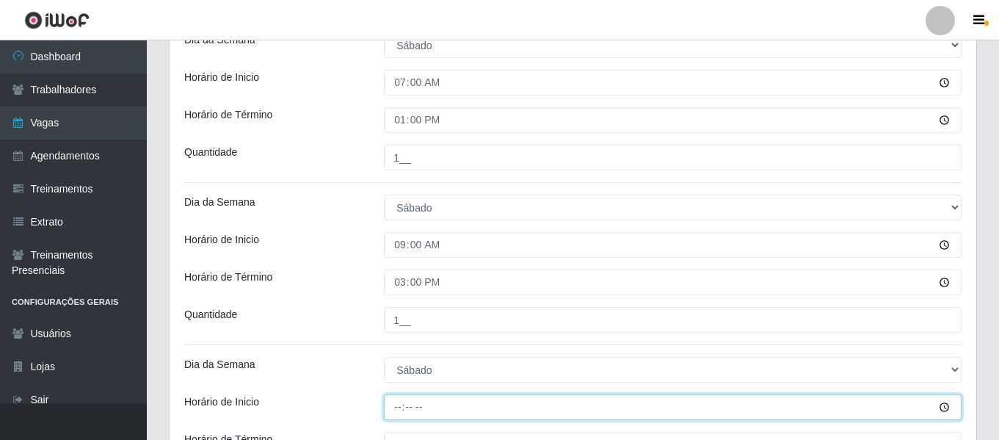
click at [396, 403] on input "Horário de Inicio" at bounding box center [672, 407] width 577 height 26
type input "12:00"
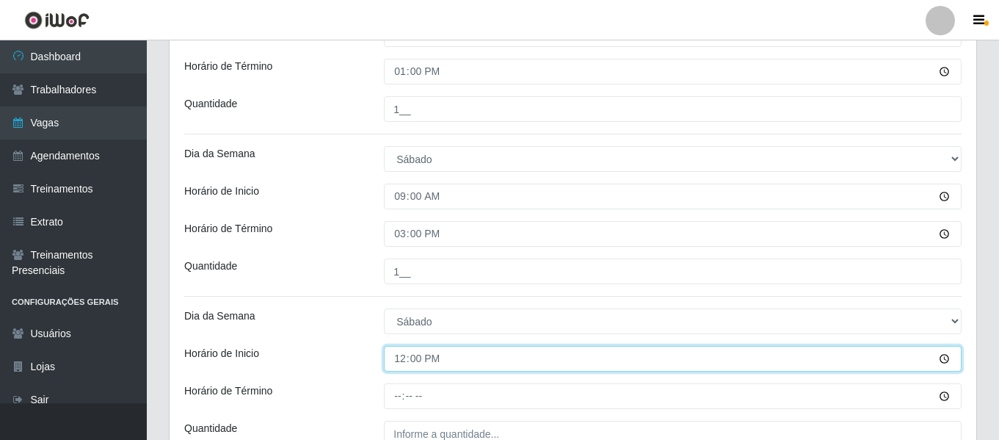
scroll to position [426, 0]
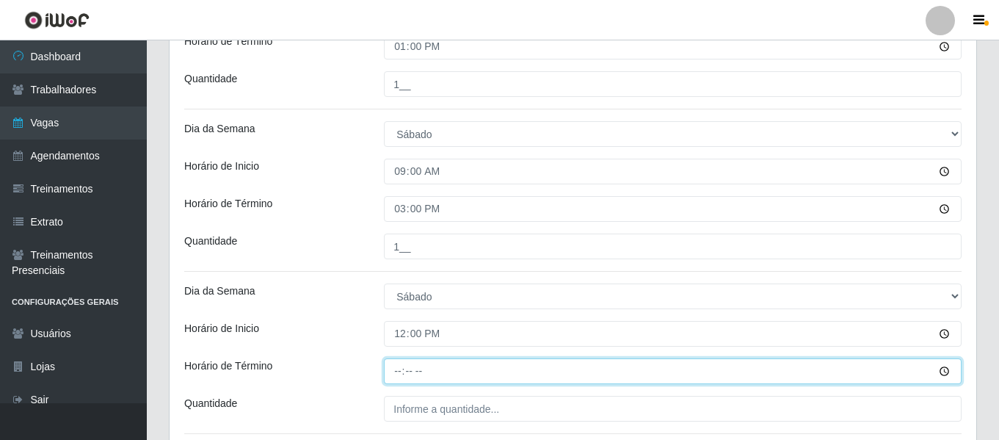
click at [395, 371] on input "Horário de Término" at bounding box center [672, 371] width 577 height 26
type input "18:00"
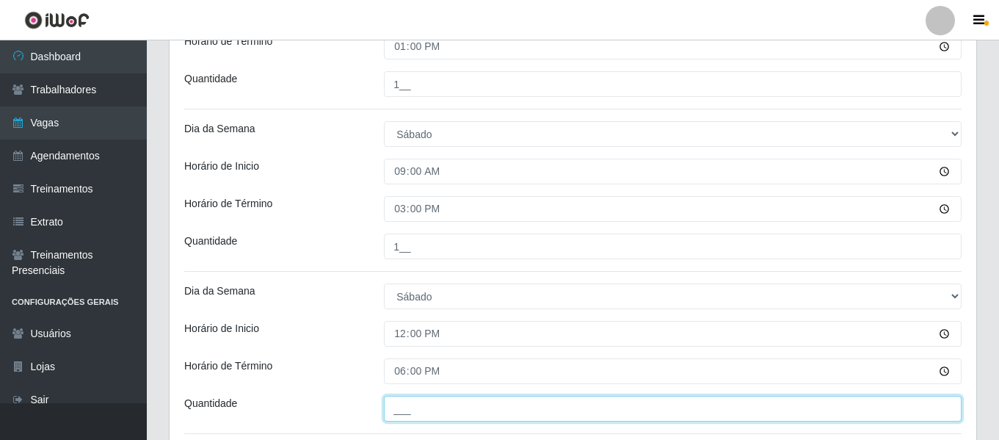
click at [420, 403] on input "___" at bounding box center [672, 408] width 577 height 26
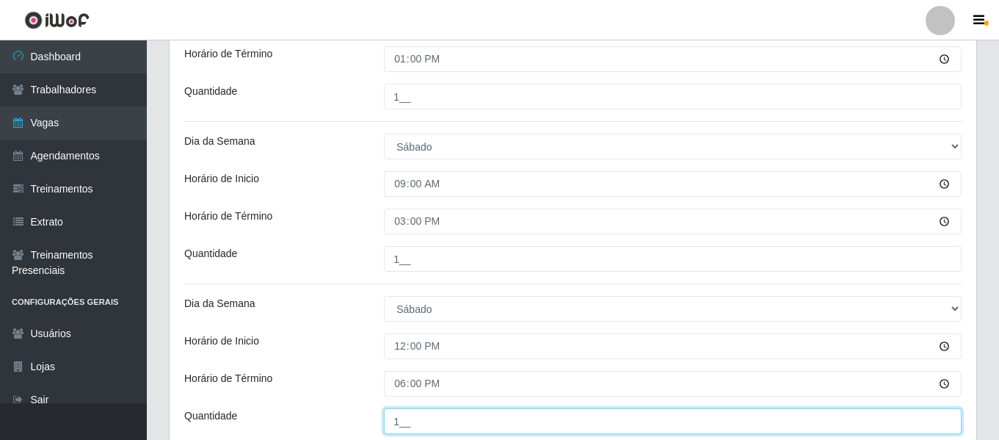
scroll to position [399, 0]
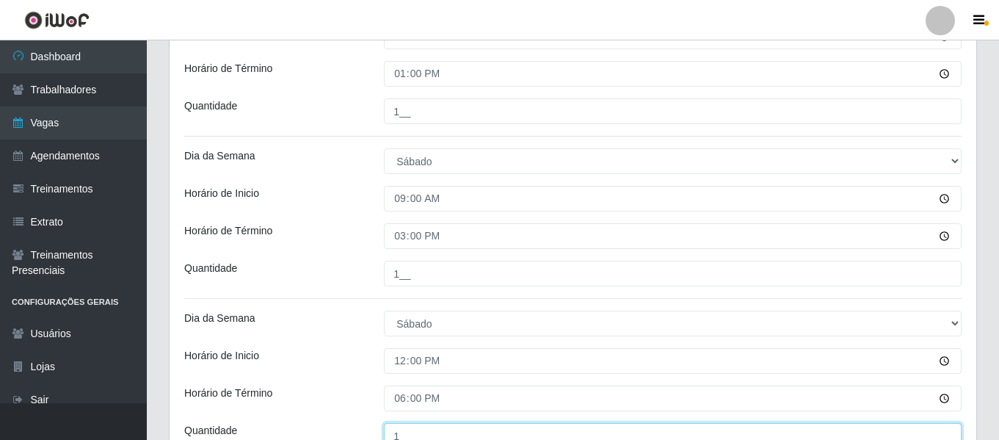
type input "1__"
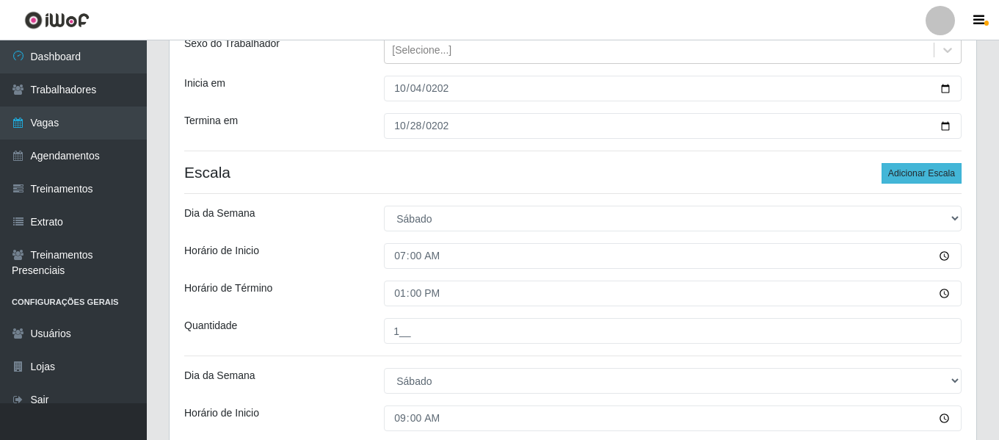
scroll to position [179, 0]
click at [941, 166] on button "Adicionar Escala" at bounding box center [921, 174] width 80 height 21
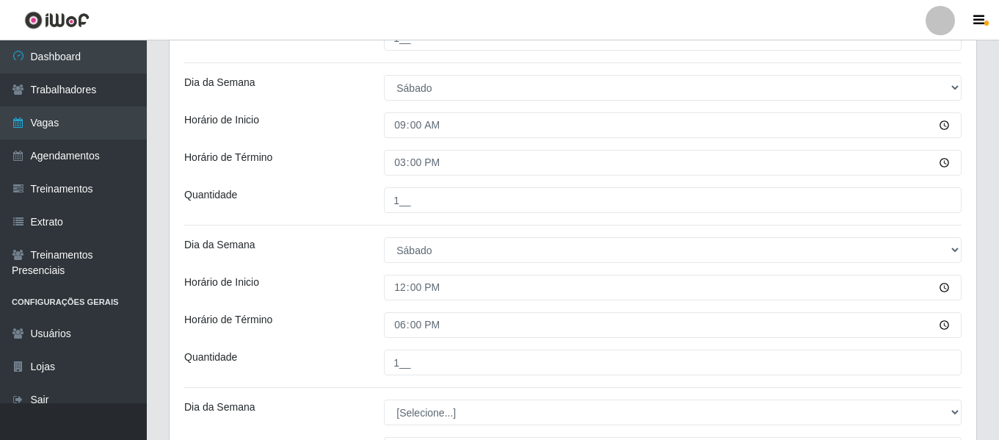
scroll to position [546, 0]
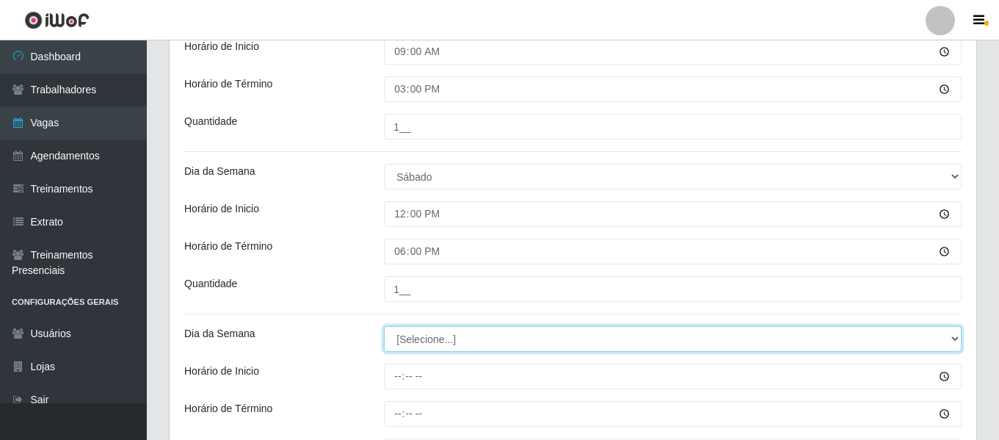
click at [433, 340] on select "[Selecione...] Segunda Terça Quarta Quinta Sexta Sábado Domingo" at bounding box center [672, 339] width 577 height 26
select select "0"
click at [384, 326] on select "[Selecione...] Segunda Terça Quarta Quinta Sexta Sábado Domingo" at bounding box center [672, 339] width 577 height 26
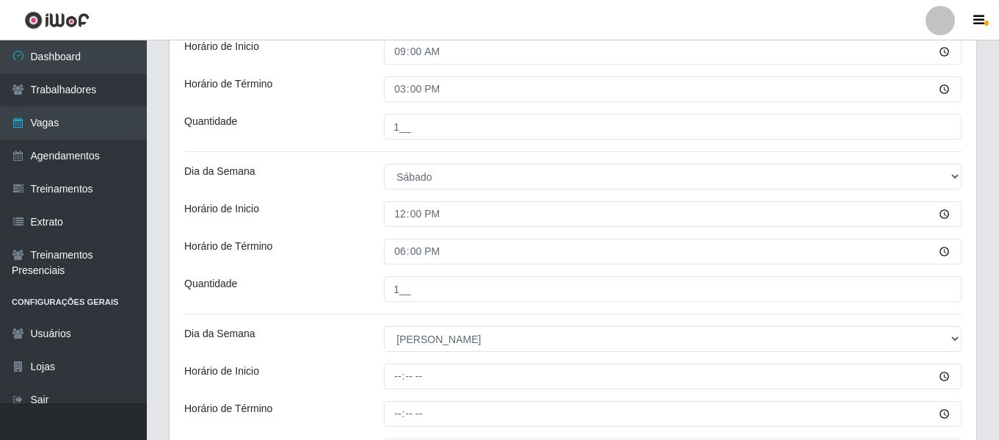
click at [380, 372] on div at bounding box center [672, 376] width 599 height 26
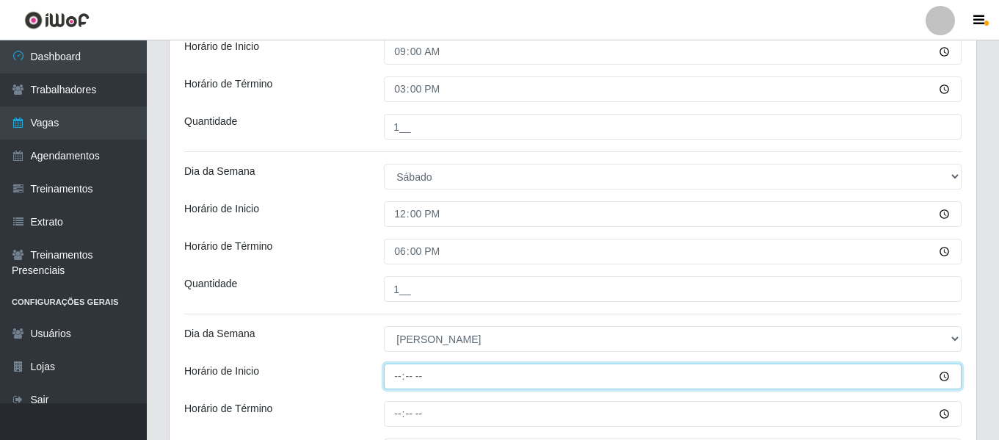
click at [394, 378] on input "Horário de Inicio" at bounding box center [672, 376] width 577 height 26
type input "07:00"
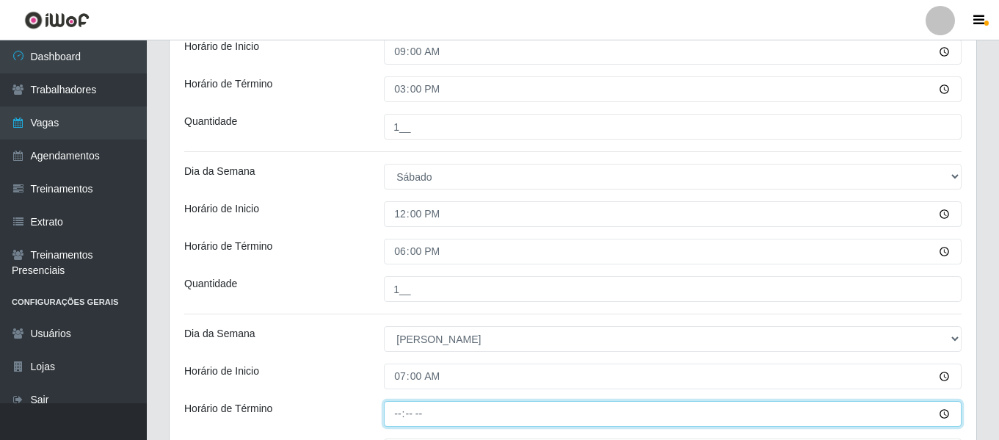
click at [403, 406] on input "Horário de Término" at bounding box center [672, 414] width 577 height 26
type input "13:00"
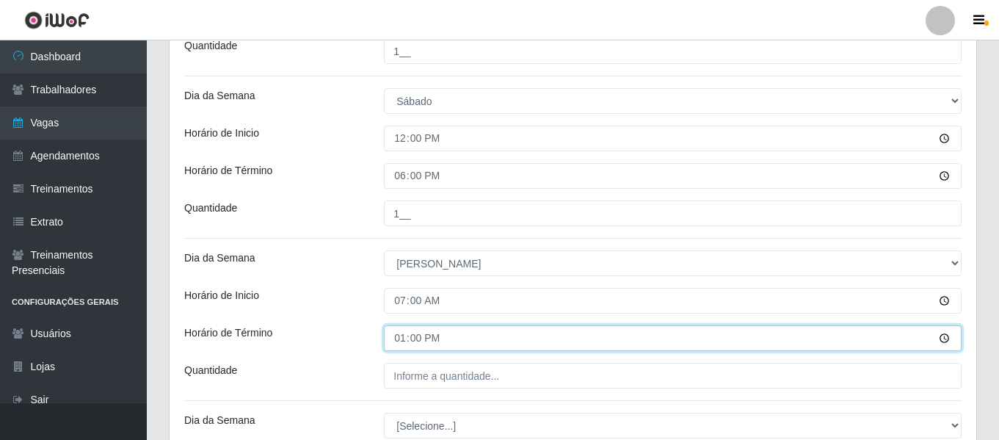
scroll to position [693, 0]
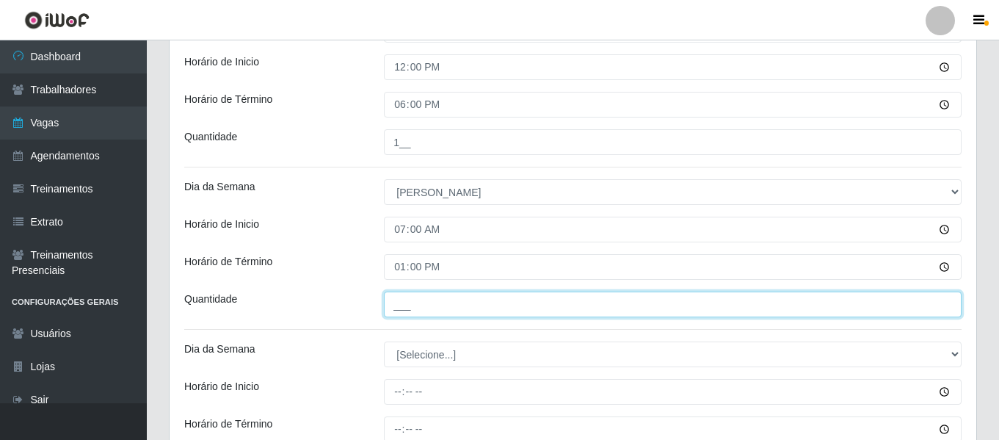
click at [453, 308] on input "___" at bounding box center [672, 304] width 577 height 26
type input "1__"
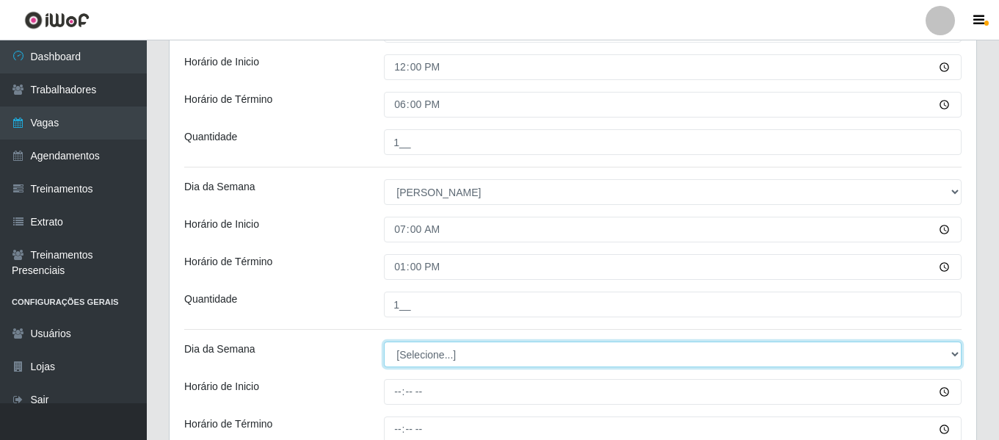
click at [445, 351] on select "[Selecione...] Segunda Terça Quarta Quinta Sexta Sábado Domingo" at bounding box center [672, 354] width 577 height 26
select select "0"
click at [384, 341] on select "[Selecione...] Segunda Terça Quarta Quinta Sexta Sábado Domingo" at bounding box center [672, 354] width 577 height 26
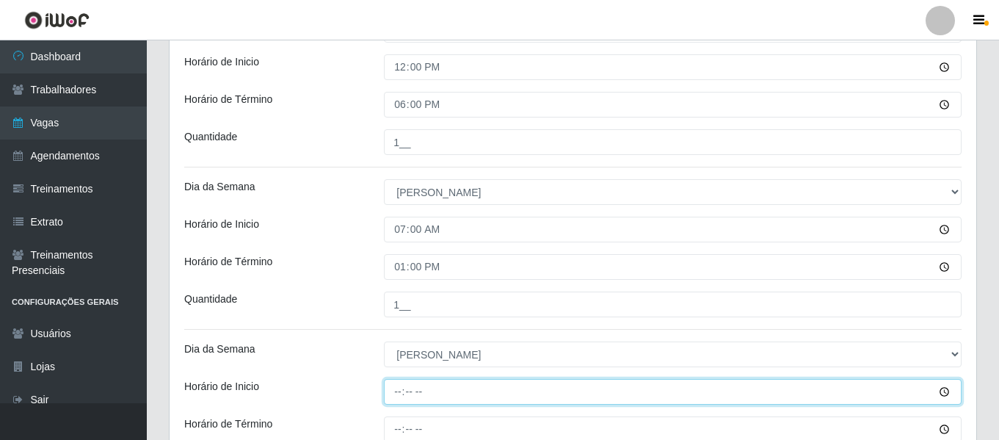
click at [400, 393] on input "Horário de Inicio" at bounding box center [672, 392] width 577 height 26
type input "09:00"
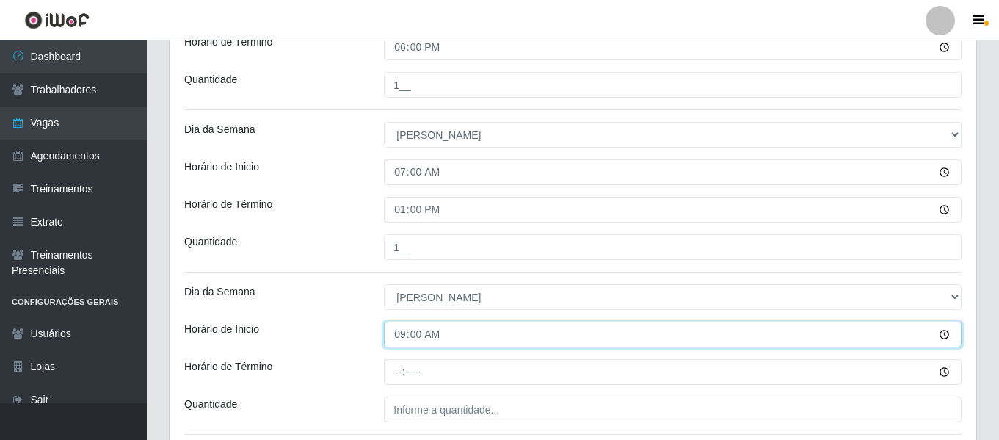
scroll to position [766, 0]
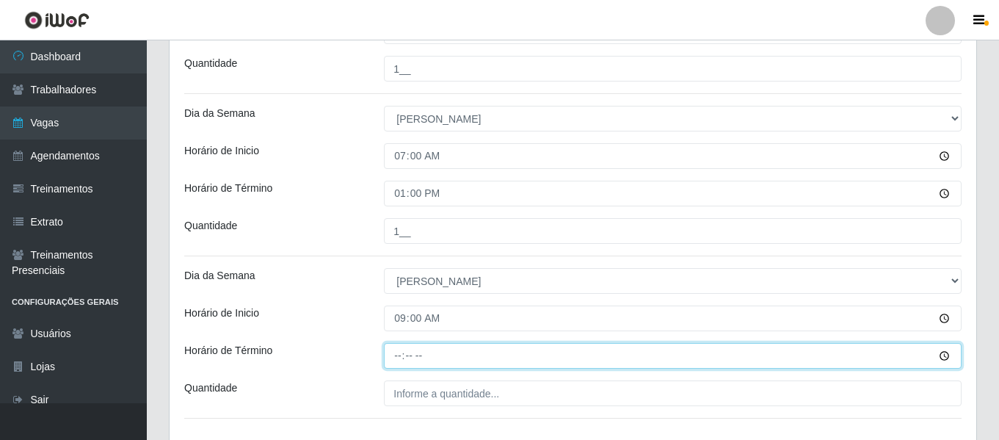
click at [397, 350] on input "Horário de Término" at bounding box center [672, 356] width 577 height 26
type input "15:00"
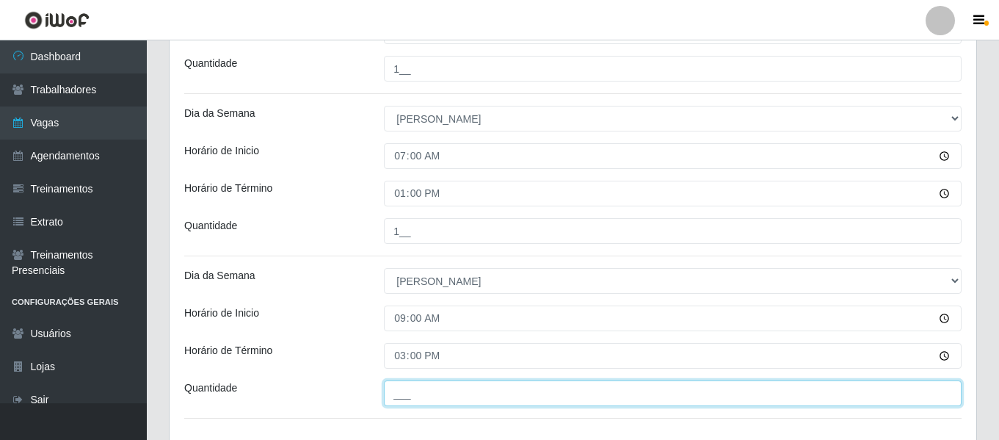
click at [415, 392] on input "___" at bounding box center [672, 393] width 577 height 26
type input "1__"
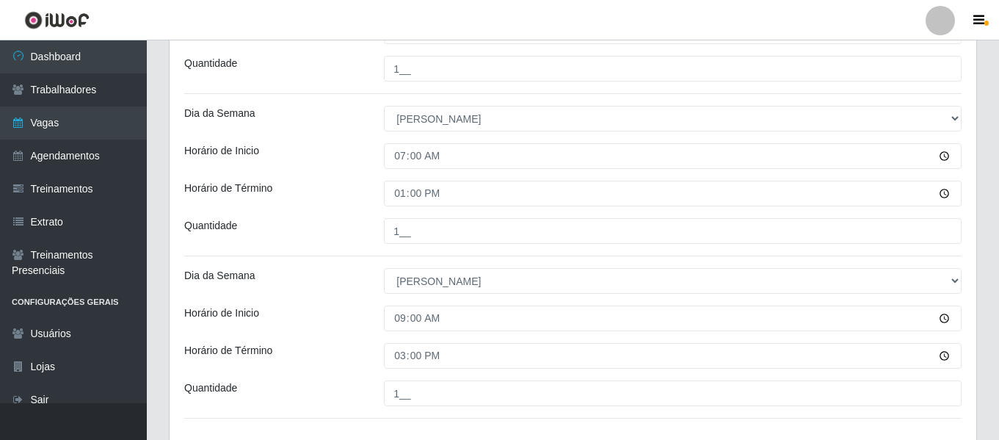
click at [338, 314] on div "Horário de Inicio" at bounding box center [273, 318] width 200 height 26
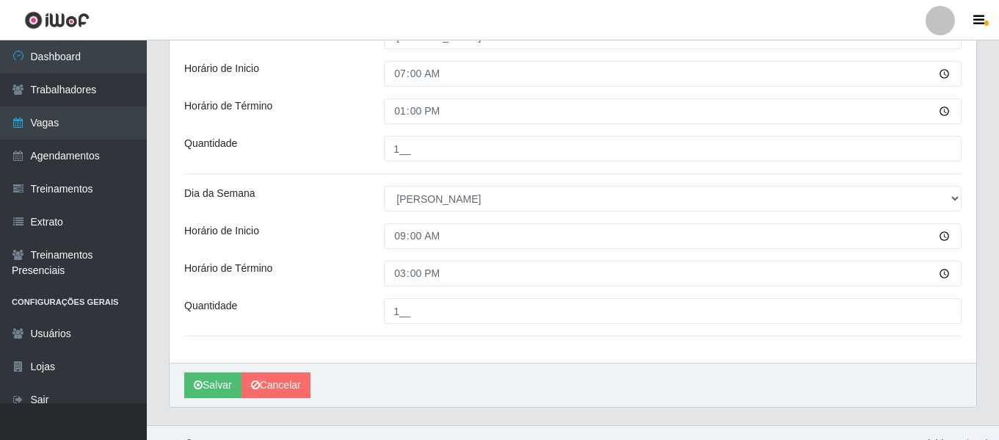
scroll to position [870, 0]
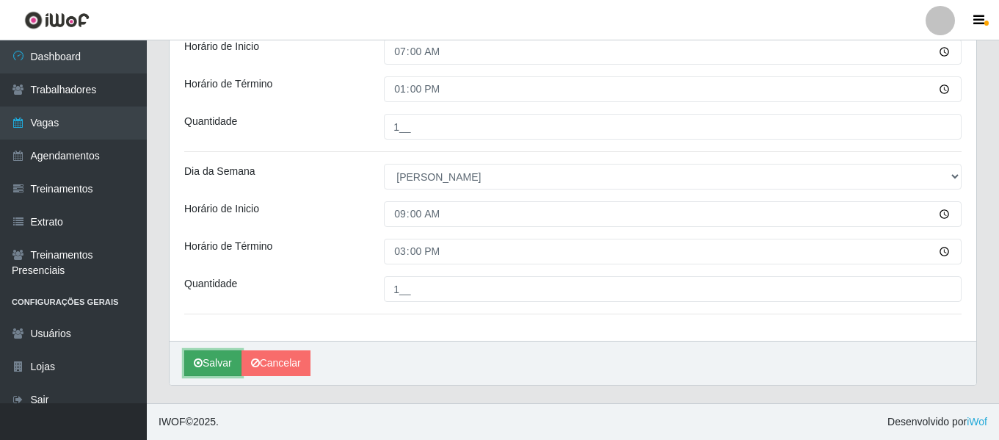
click at [218, 363] on button "Salvar" at bounding box center [212, 363] width 57 height 26
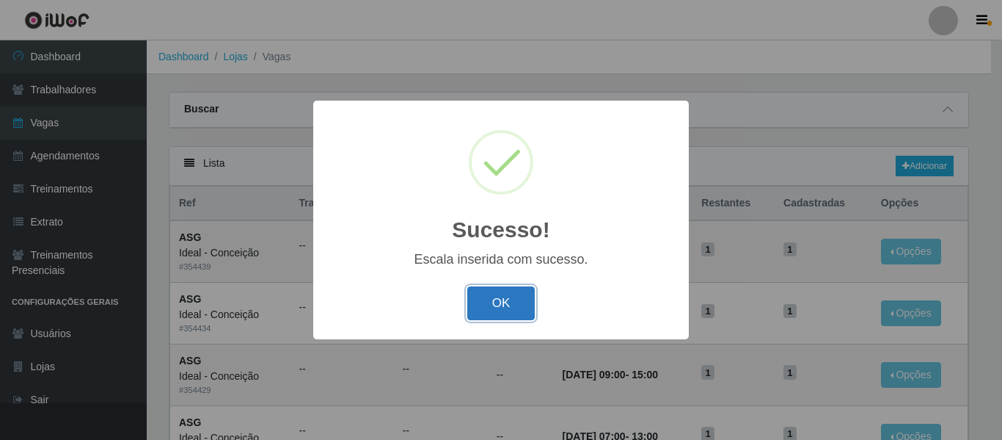
click at [511, 305] on button "OK" at bounding box center [501, 303] width 68 height 34
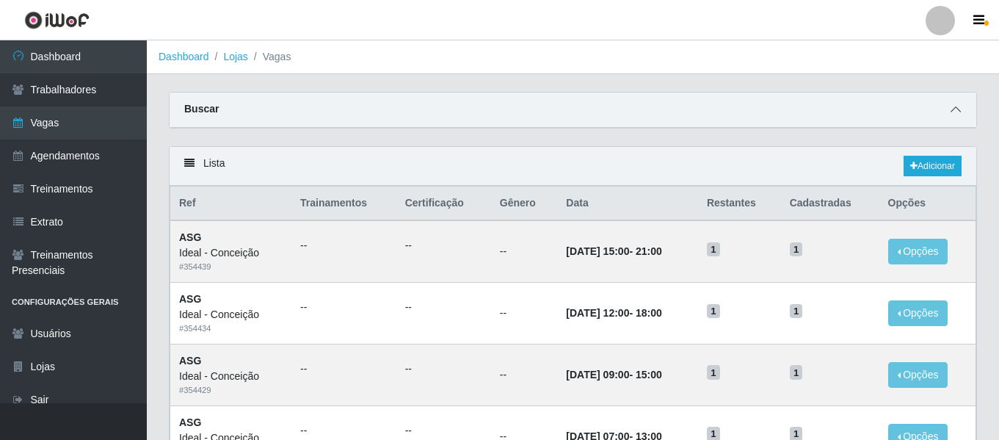
click at [960, 110] on span at bounding box center [956, 109] width 18 height 17
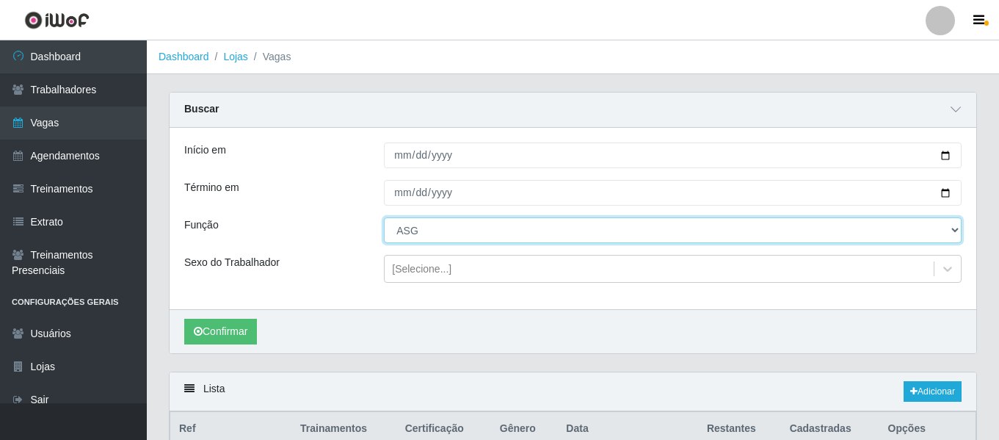
click at [464, 228] on select "[Selecione...] ASG ASG + ASG ++ Auxiliar de Estacionamento Auxiliar de Estacion…" at bounding box center [672, 230] width 577 height 26
click at [384, 218] on select "[Selecione...] ASG ASG + ASG ++ Auxiliar de Estacionamento Auxiliar de Estacion…" at bounding box center [672, 230] width 577 height 26
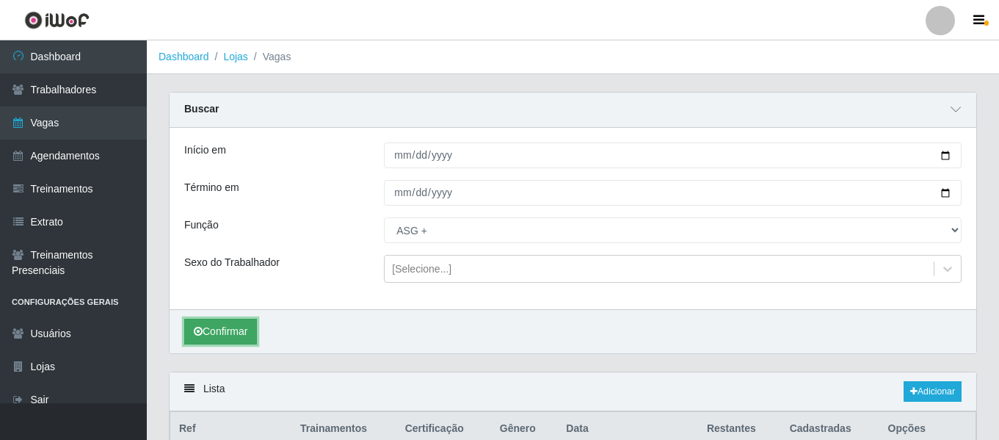
click at [236, 326] on button "Confirmar" at bounding box center [220, 331] width 73 height 26
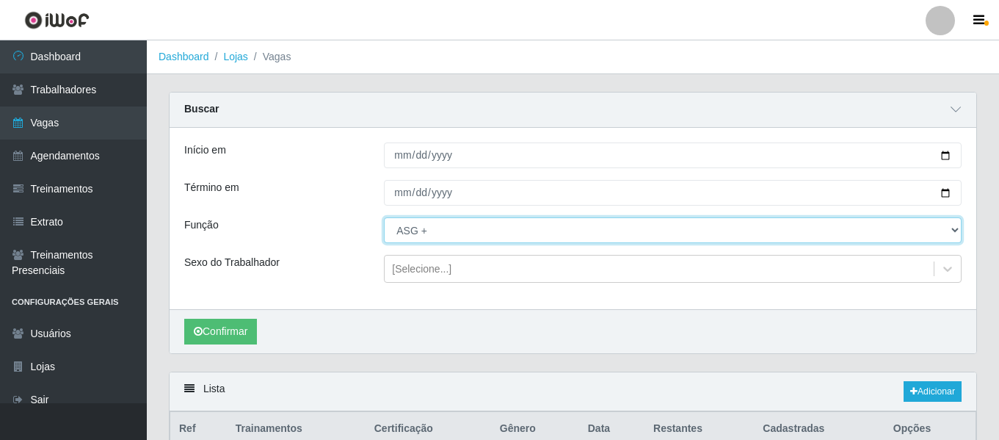
click at [470, 237] on select "[Selecione...] ASG ASG + ASG ++ Auxiliar de Estacionamento Auxiliar de Estacion…" at bounding box center [672, 230] width 577 height 26
select select "16"
click at [384, 218] on select "[Selecione...] ASG ASG + ASG ++ Auxiliar de Estacionamento Auxiliar de Estacion…" at bounding box center [672, 230] width 577 height 26
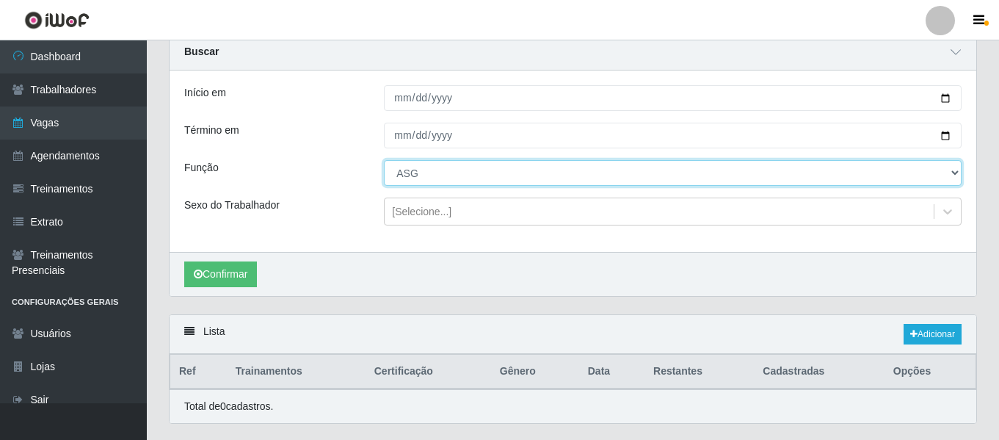
scroll to position [96, 0]
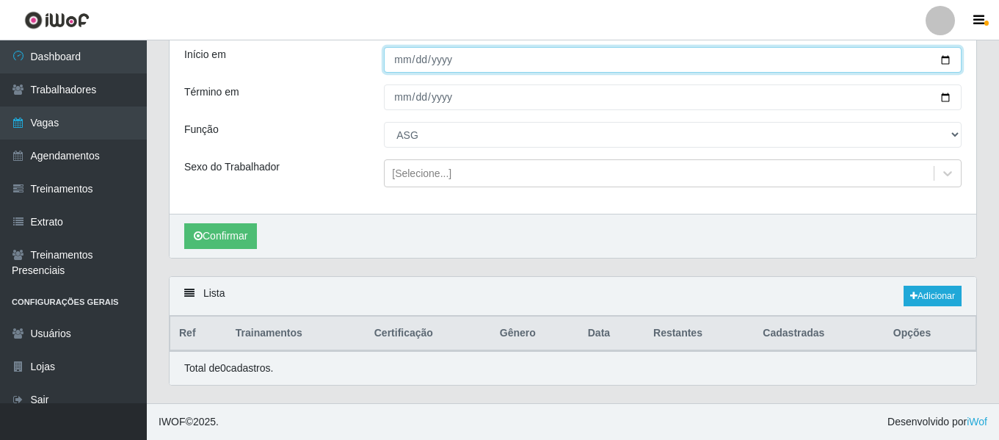
click at [400, 59] on input "2025-10-01" at bounding box center [672, 60] width 577 height 26
type input "[DATE]"
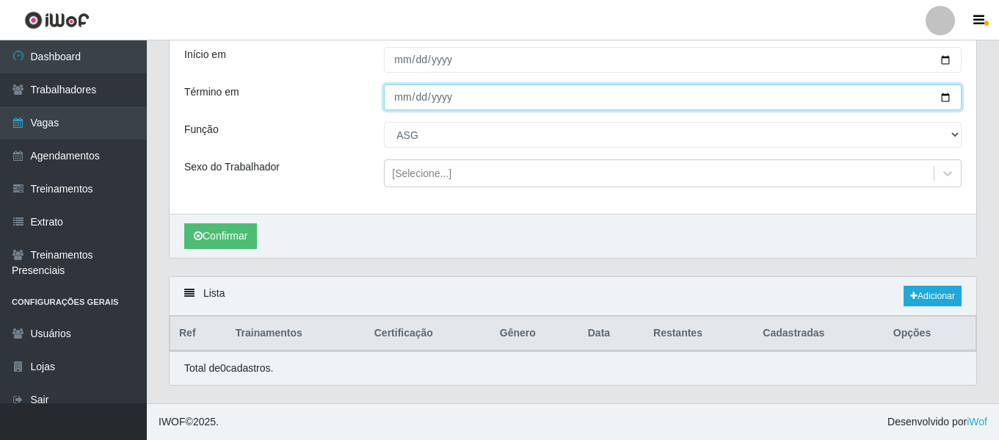
click at [398, 103] on input "2025-10-31" at bounding box center [672, 97] width 577 height 26
type input "2025-10-05"
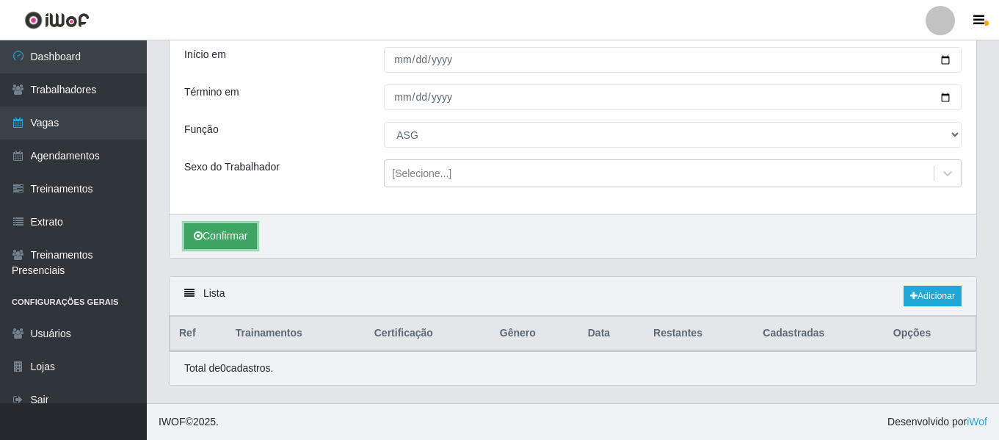
click at [225, 240] on button "Confirmar" at bounding box center [220, 236] width 73 height 26
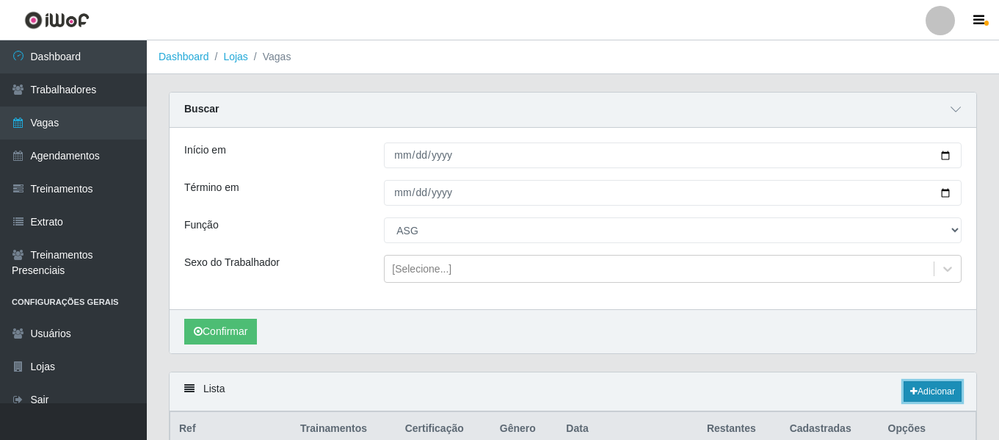
click at [926, 391] on link "Adicionar" at bounding box center [932, 391] width 58 height 21
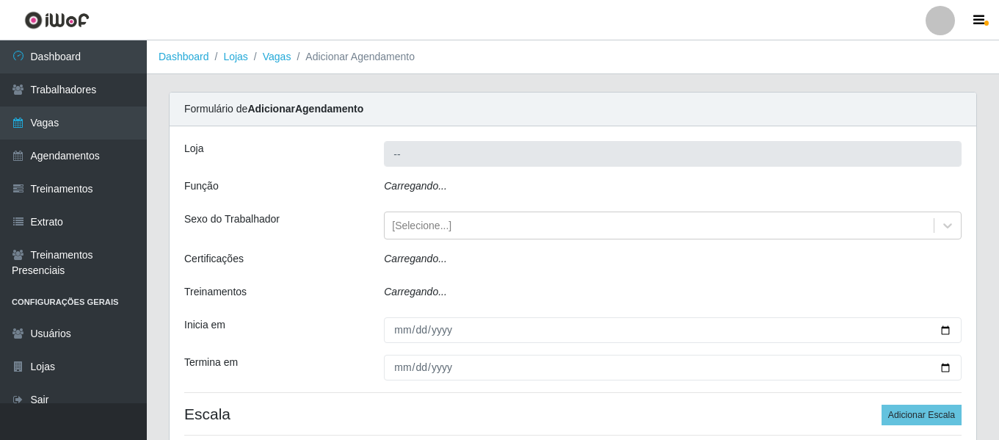
type input "Ideal - Conceição"
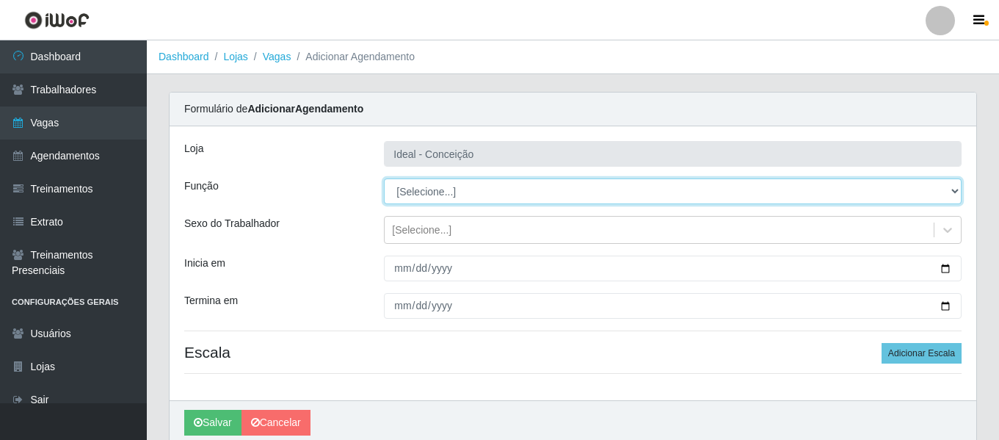
click at [434, 188] on select "[Selecione...] ASG ASG + ASG ++ Auxiliar de Estacionamento Auxiliar de Estacion…" at bounding box center [672, 191] width 577 height 26
select select "75"
click at [384, 178] on select "[Selecione...] ASG ASG + ASG ++ Auxiliar de Estacionamento Auxiliar de Estacion…" at bounding box center [672, 191] width 577 height 26
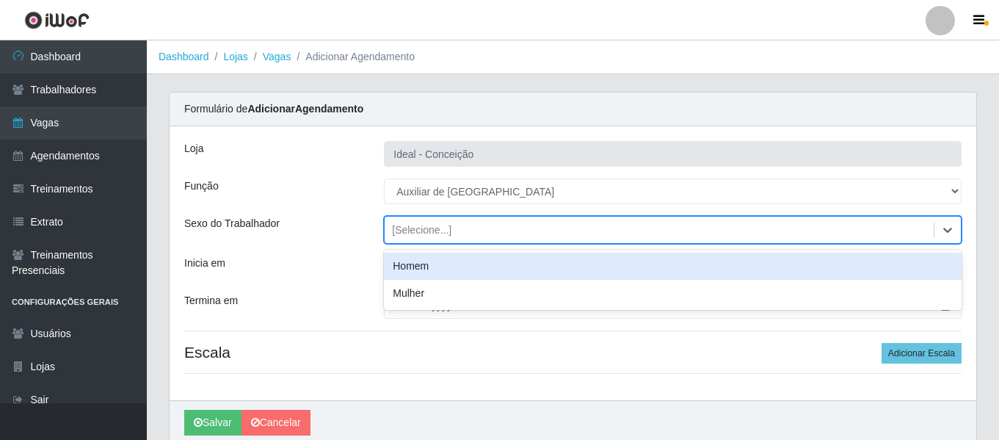
click at [451, 227] on div "[Selecione...]" at bounding box center [658, 230] width 549 height 24
click at [440, 262] on div "Homem" at bounding box center [672, 265] width 577 height 27
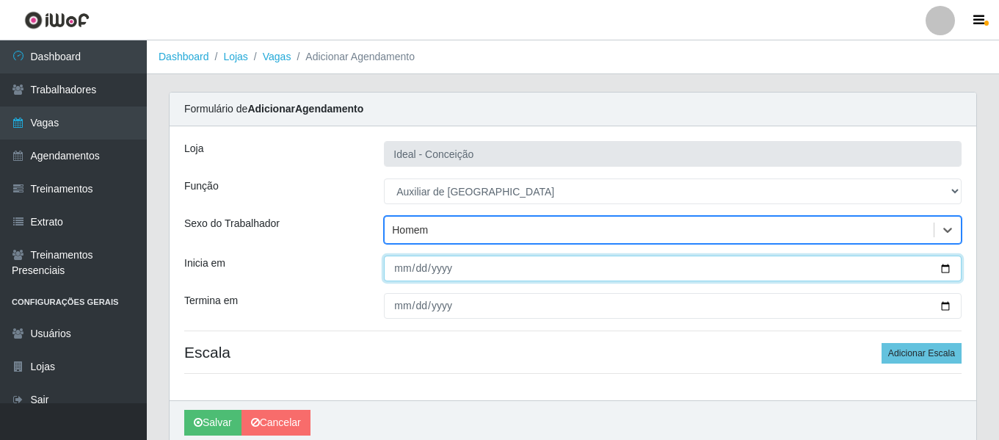
click at [405, 270] on input "Inicia em" at bounding box center [672, 268] width 577 height 26
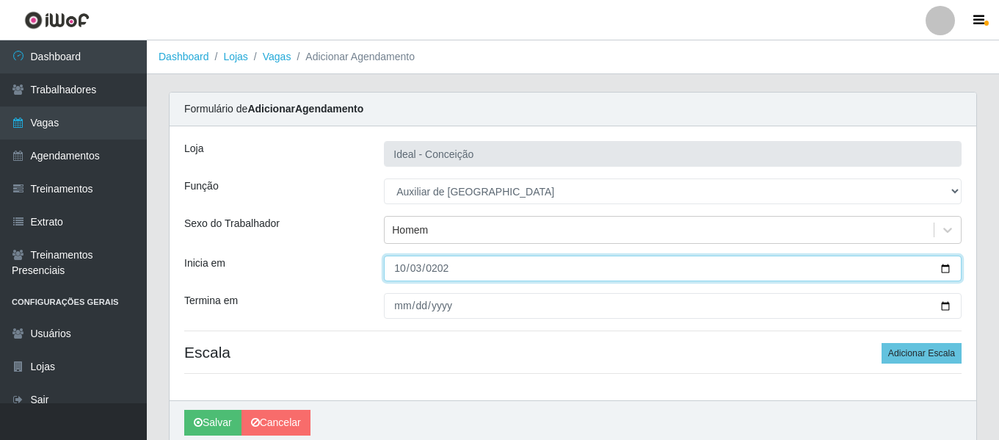
type input "2025-10-03"
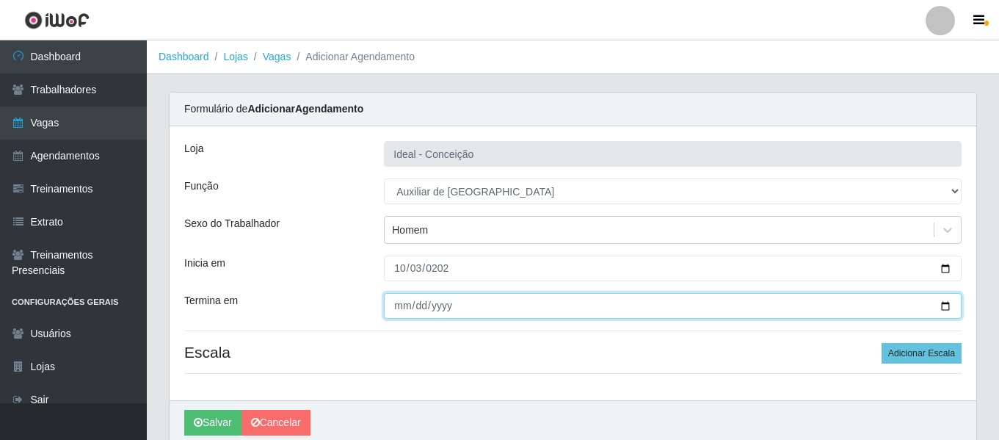
click at [406, 297] on input "Termina em" at bounding box center [672, 306] width 577 height 26
type input "2025-10-31"
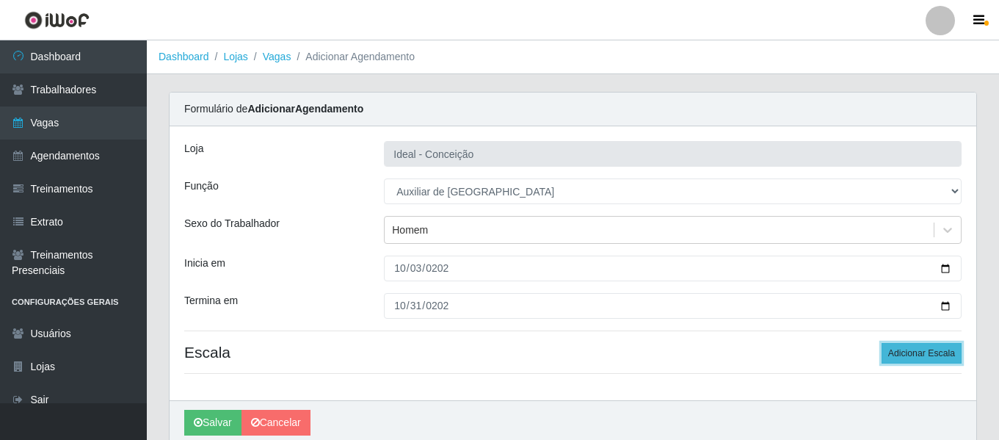
click at [913, 361] on button "Adicionar Escala" at bounding box center [921, 353] width 80 height 21
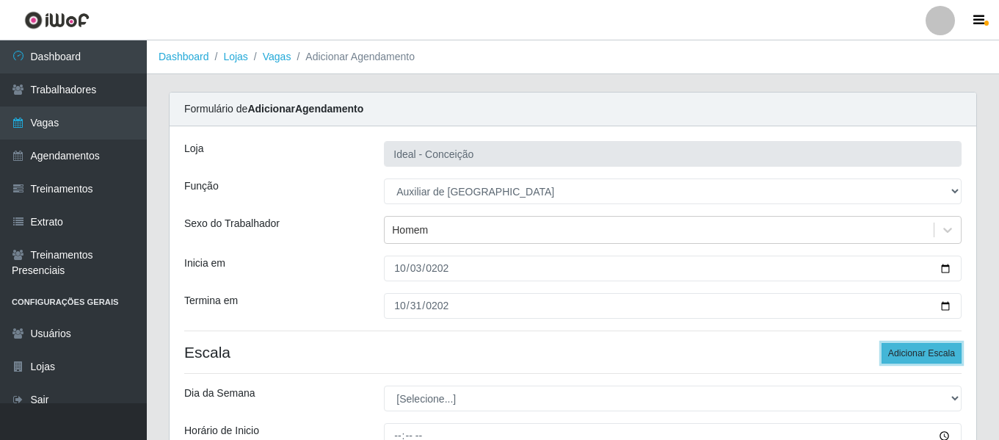
click at [914, 360] on button "Adicionar Escala" at bounding box center [921, 353] width 80 height 21
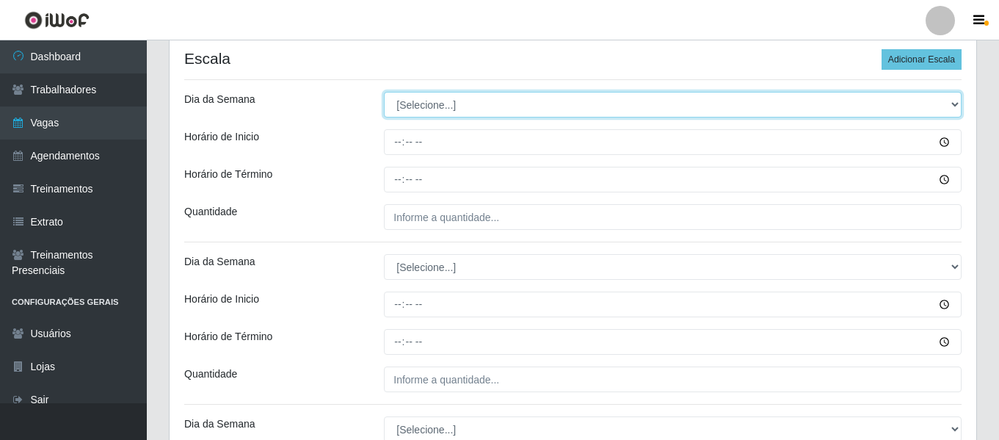
click at [452, 111] on select "[Selecione...] Segunda Terça Quarta Quinta Sexta Sábado Domingo" at bounding box center [672, 105] width 577 height 26
select select "5"
click at [384, 92] on select "[Selecione...] Segunda Terça Quarta Quinta Sexta Sábado Domingo" at bounding box center [672, 105] width 577 height 26
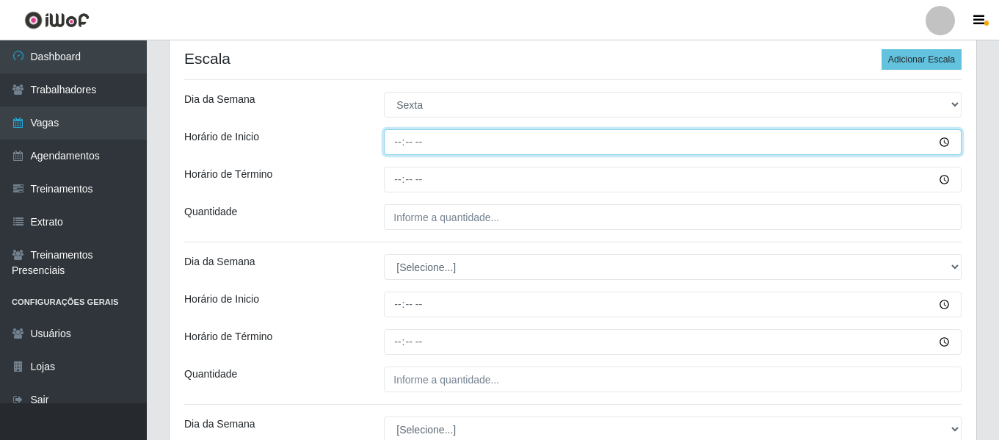
click at [396, 142] on input "Horário de Inicio" at bounding box center [672, 142] width 577 height 26
type input "08:00"
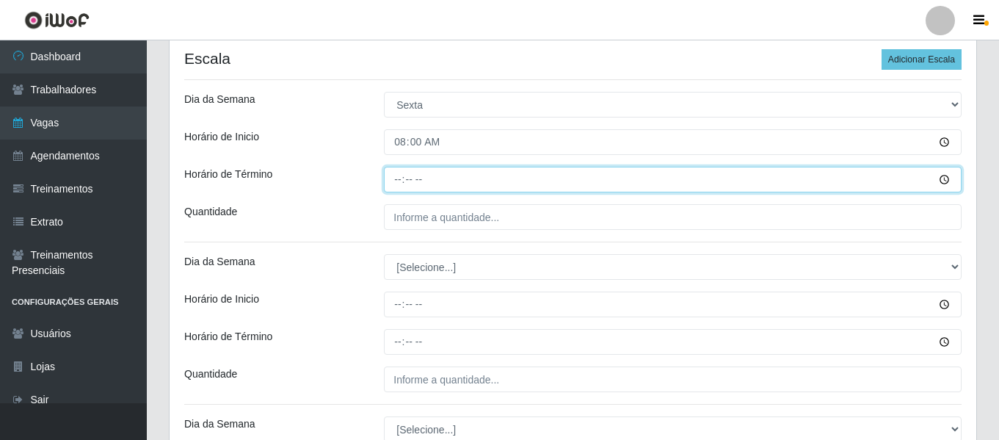
click at [408, 180] on input "Horário de Término" at bounding box center [672, 180] width 577 height 26
click at [401, 178] on input "Horário de Término" at bounding box center [672, 180] width 577 height 26
type input "12:00"
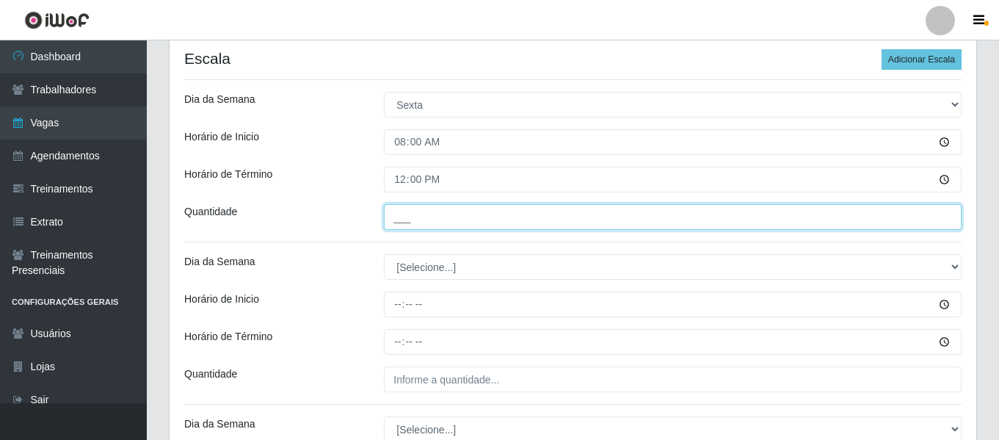
click at [418, 219] on input "___" at bounding box center [672, 217] width 577 height 26
type input "1__"
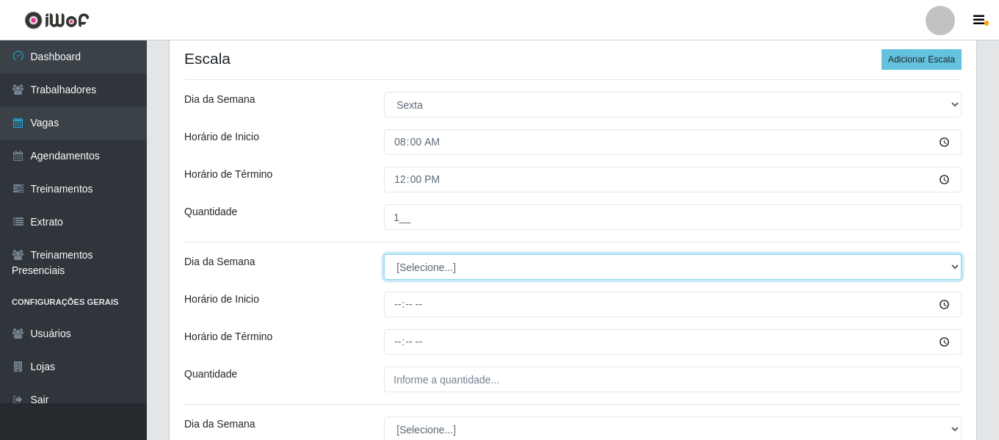
click at [438, 265] on select "[Selecione...] Segunda Terça Quarta Quinta Sexta Sábado Domingo" at bounding box center [672, 267] width 577 height 26
select select "1"
click at [384, 254] on select "[Selecione...] Segunda Terça Quarta Quinta Sexta Sábado Domingo" at bounding box center [672, 267] width 577 height 26
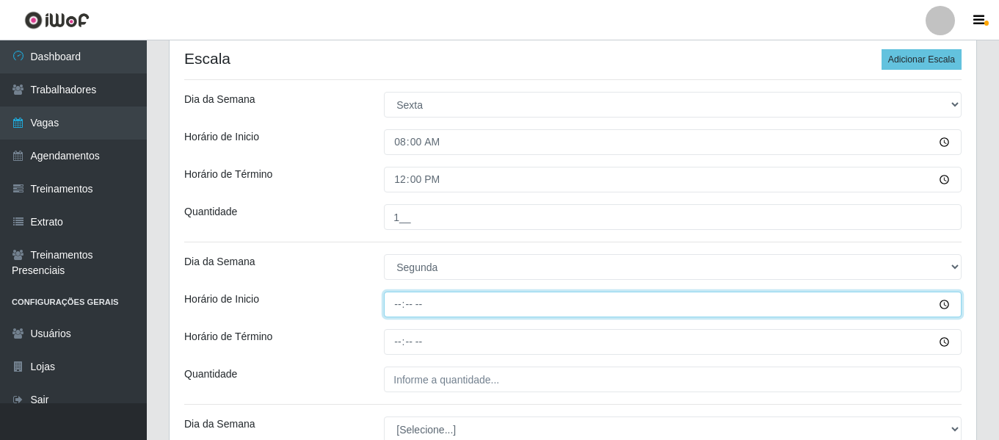
click at [399, 308] on input "Horário de Inicio" at bounding box center [672, 304] width 577 height 26
type input "08:00"
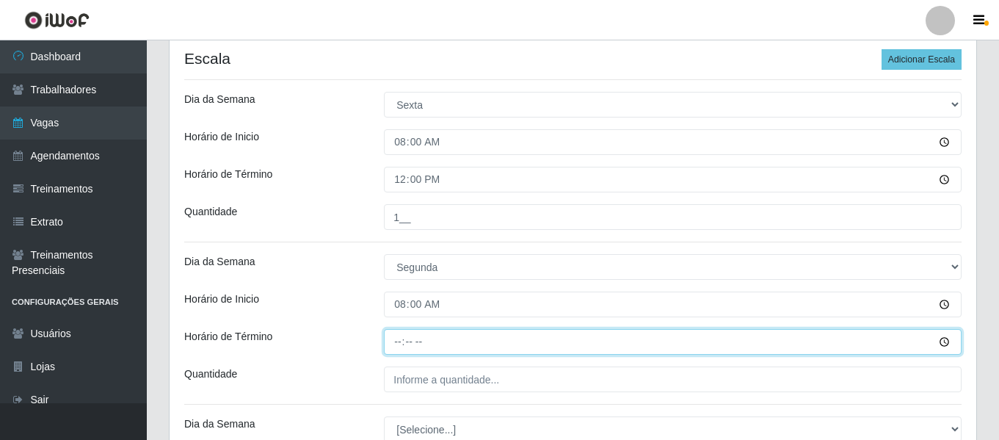
click at [398, 338] on input "Horário de Término" at bounding box center [672, 342] width 577 height 26
type input "12:00"
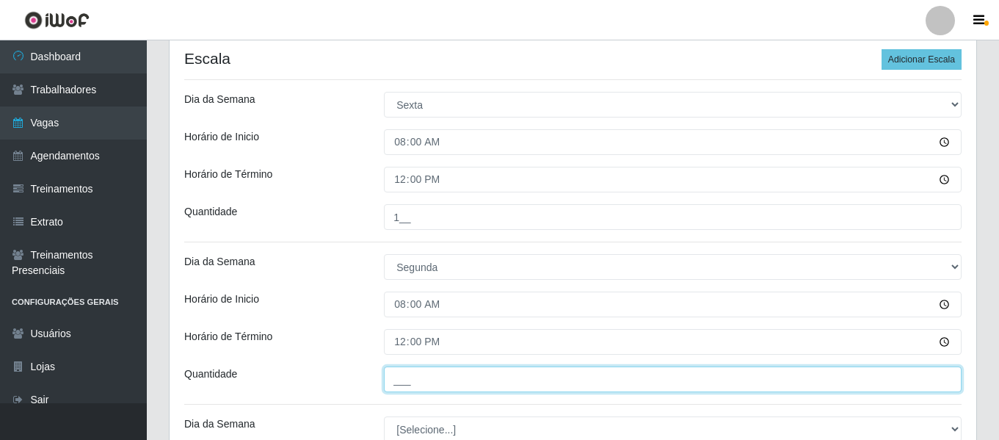
click at [437, 384] on input "___" at bounding box center [672, 379] width 577 height 26
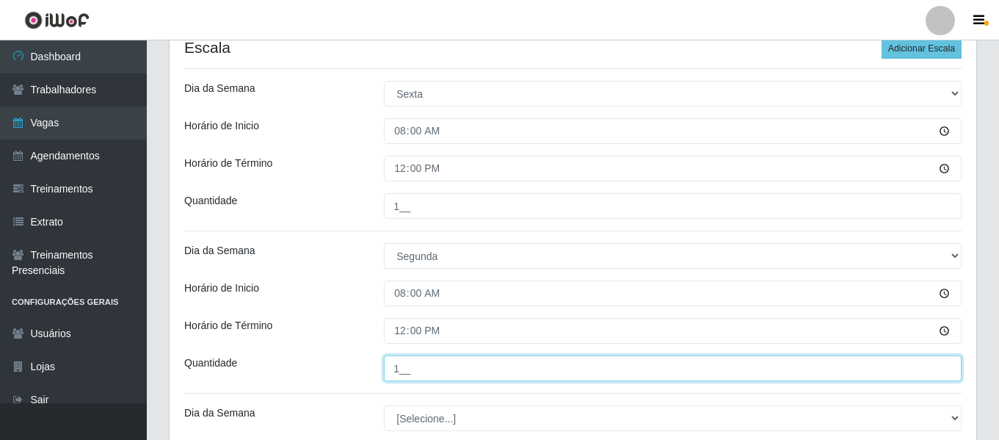
scroll to position [514, 0]
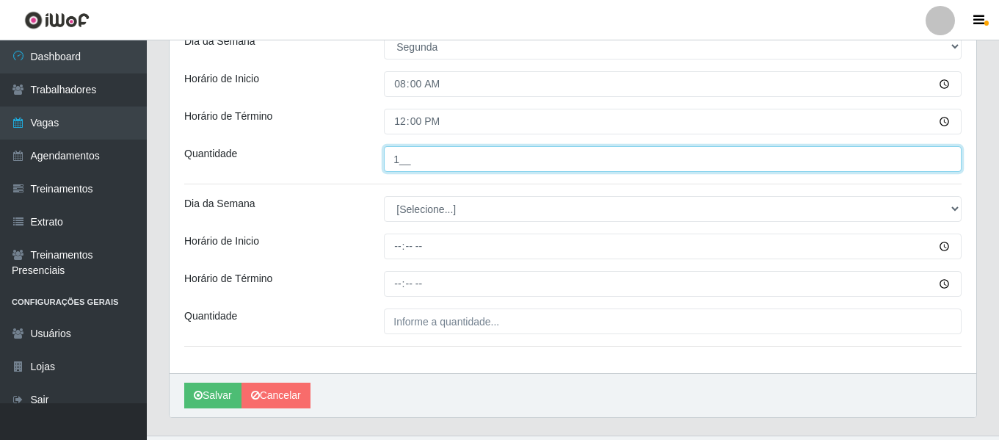
type input "1__"
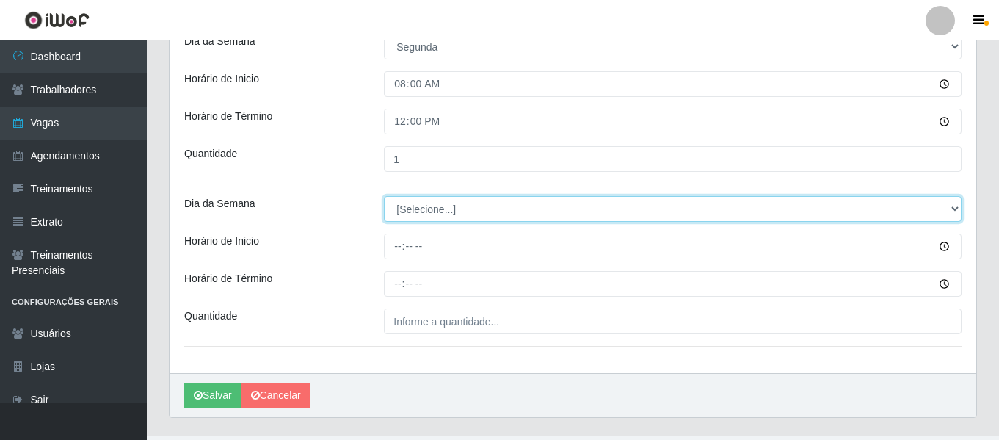
click at [444, 202] on select "[Selecione...] Segunda Terça Quarta Quinta Sexta Sábado Domingo" at bounding box center [672, 209] width 577 height 26
select select "2"
click at [384, 196] on select "[Selecione...] Segunda Terça Quarta Quinta Sexta Sábado Domingo" at bounding box center [672, 209] width 577 height 26
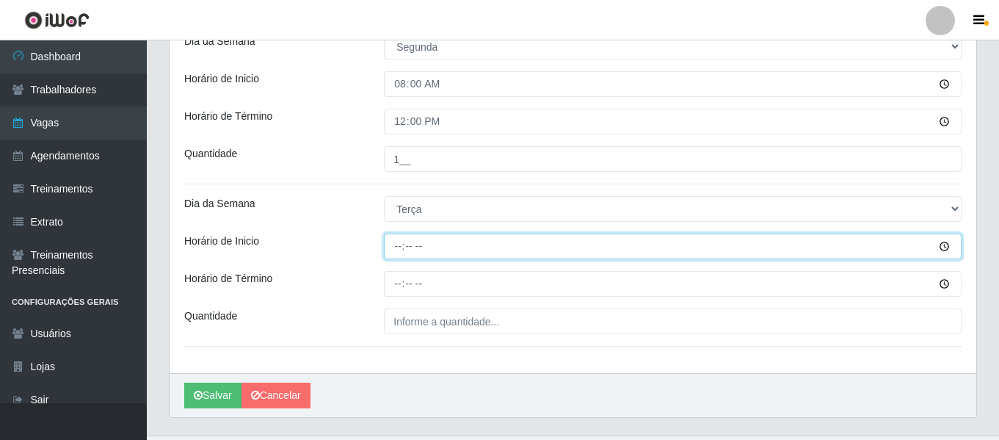
click at [395, 250] on input "Horário de Inicio" at bounding box center [672, 246] width 577 height 26
type input "08:00"
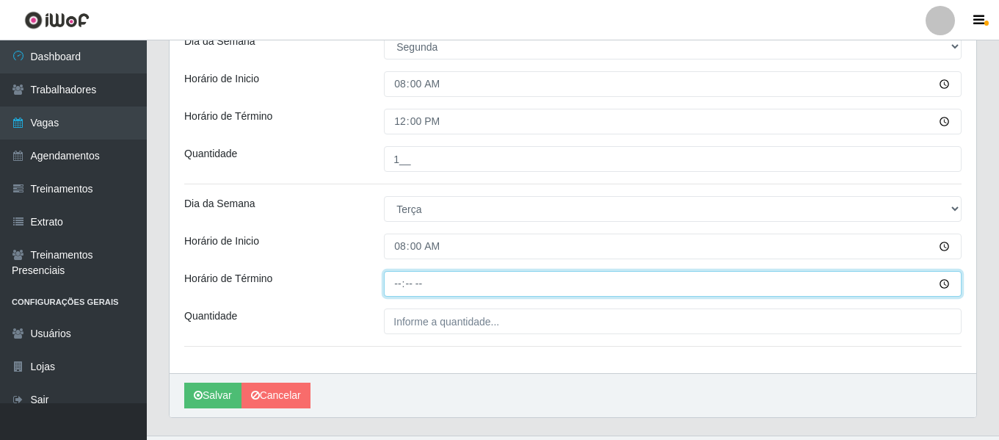
click at [398, 283] on input "Horário de Término" at bounding box center [672, 284] width 577 height 26
type input "12:00"
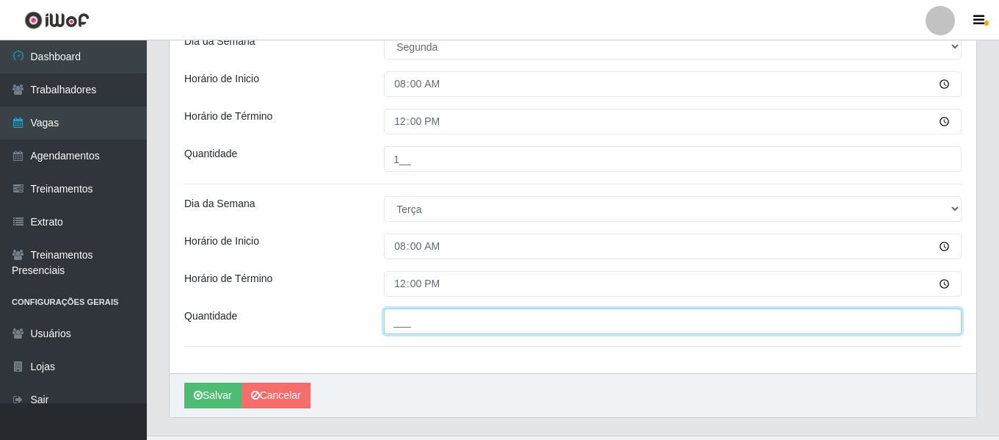
click at [429, 320] on input "___" at bounding box center [672, 321] width 577 height 26
type input "1__"
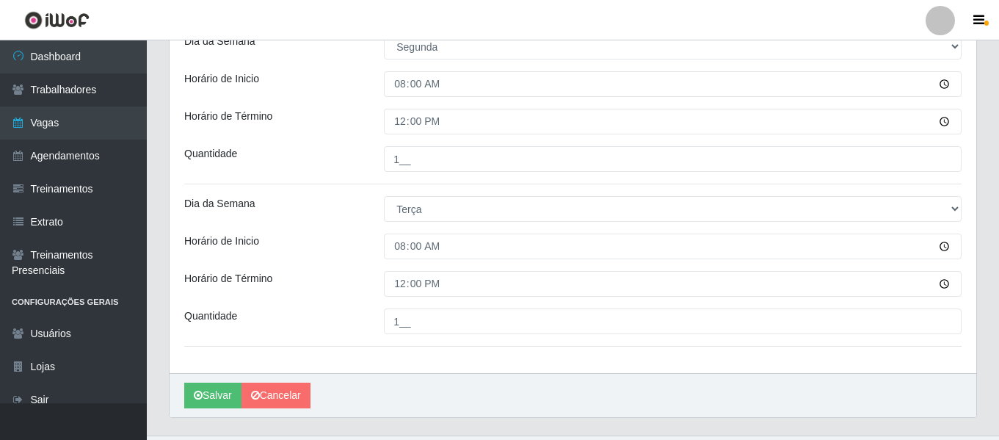
click at [350, 274] on div "Horário de Término" at bounding box center [273, 284] width 200 height 26
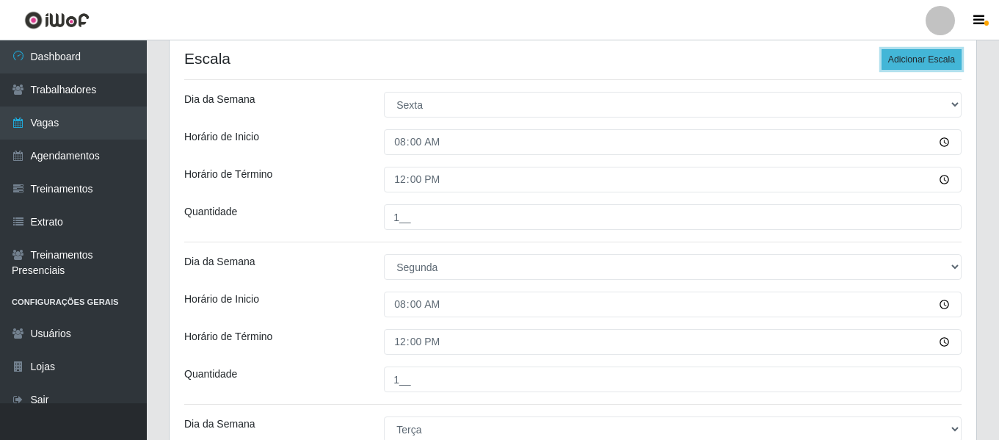
click at [928, 62] on button "Adicionar Escala" at bounding box center [921, 59] width 80 height 21
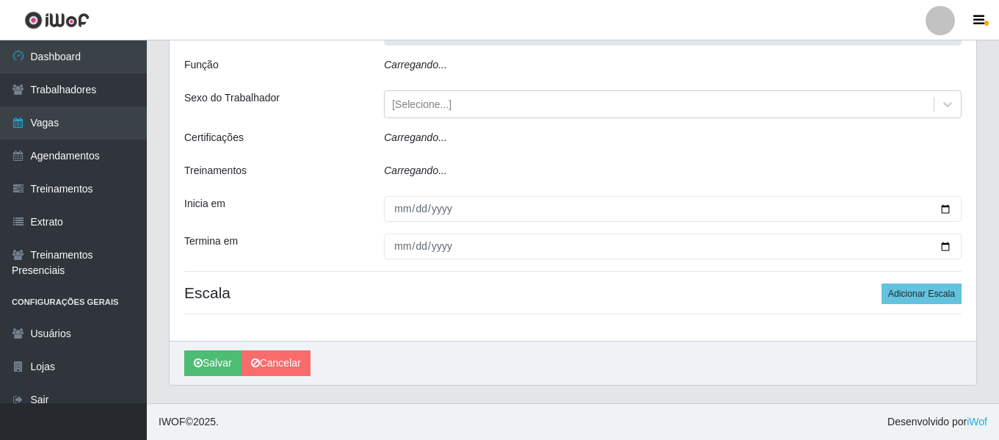
type input "Ideal - Conceição"
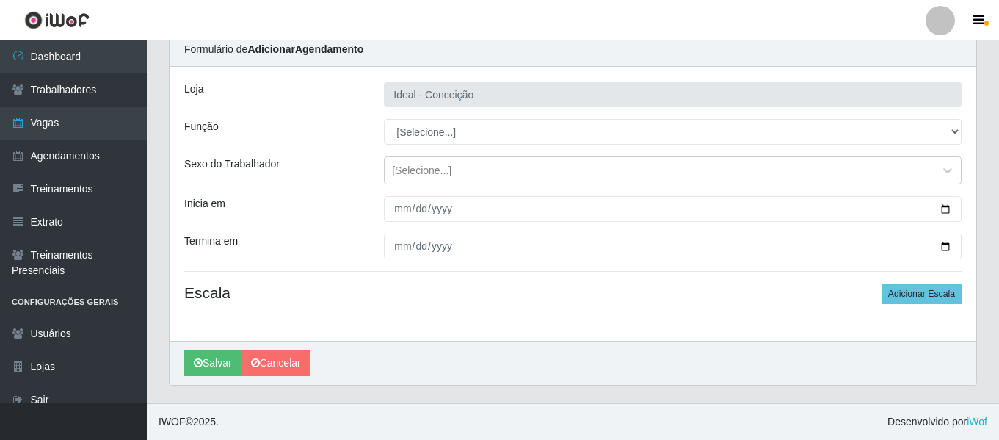
scroll to position [59, 0]
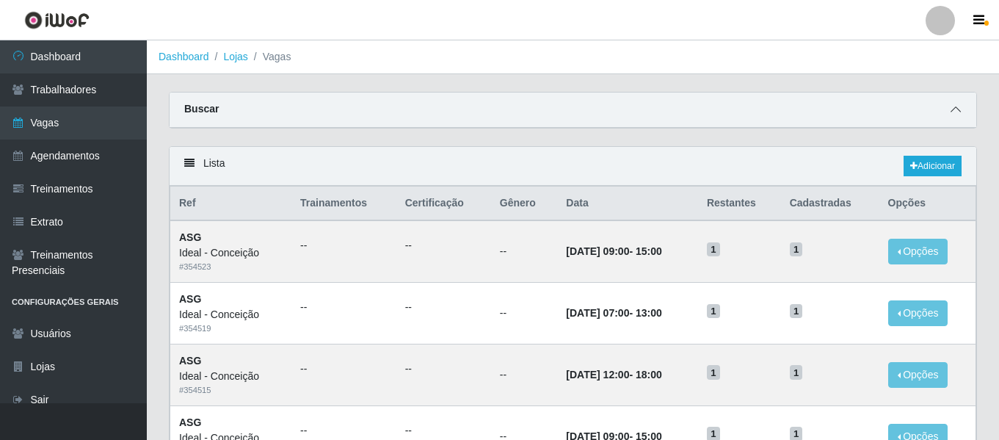
click at [947, 111] on span at bounding box center [956, 109] width 18 height 17
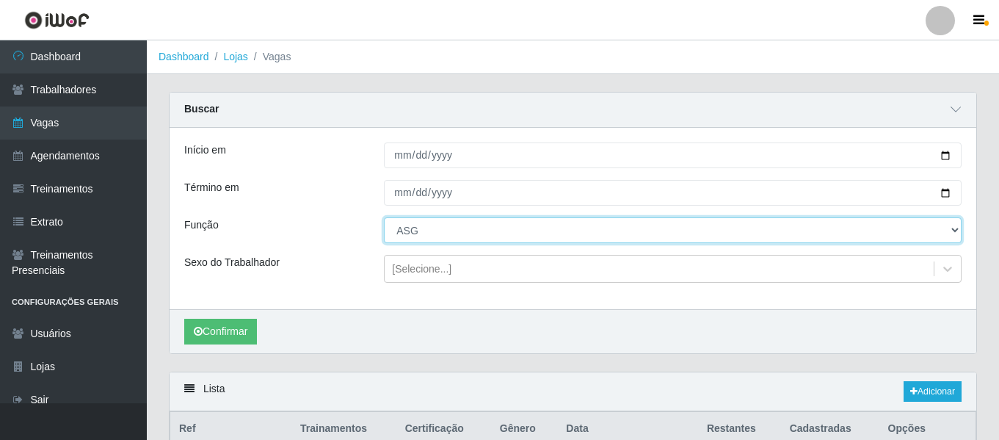
click at [403, 225] on select "[Selecione...] ASG ASG + ASG ++ Auxiliar de Estacionamento Auxiliar de Estacion…" at bounding box center [672, 230] width 577 height 26
select select "75"
click at [384, 218] on select "[Selecione...] ASG ASG + ASG ++ Auxiliar de Estacionamento Auxiliar de Estacion…" at bounding box center [672, 230] width 577 height 26
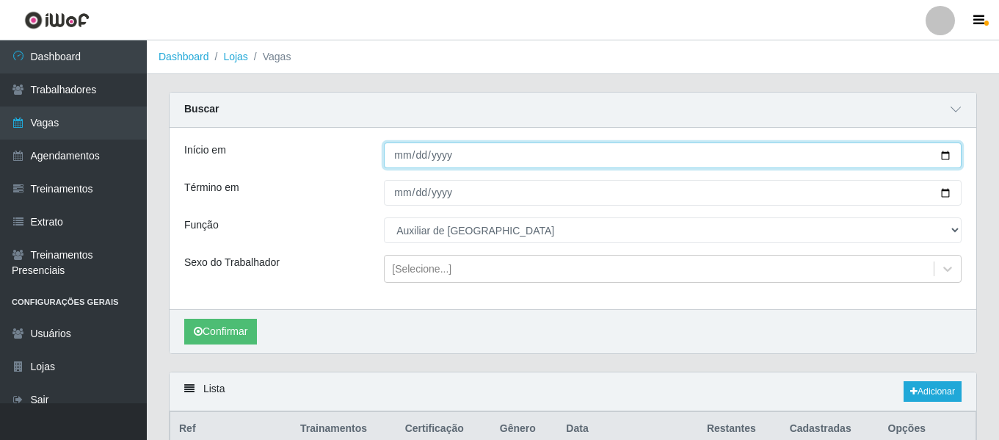
click at [396, 164] on input "[DATE]" at bounding box center [672, 155] width 577 height 26
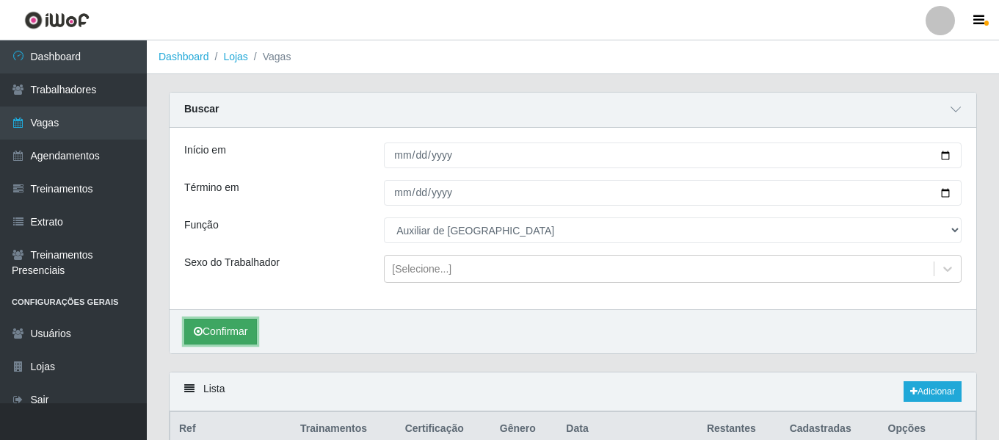
click at [237, 327] on button "Confirmar" at bounding box center [220, 331] width 73 height 26
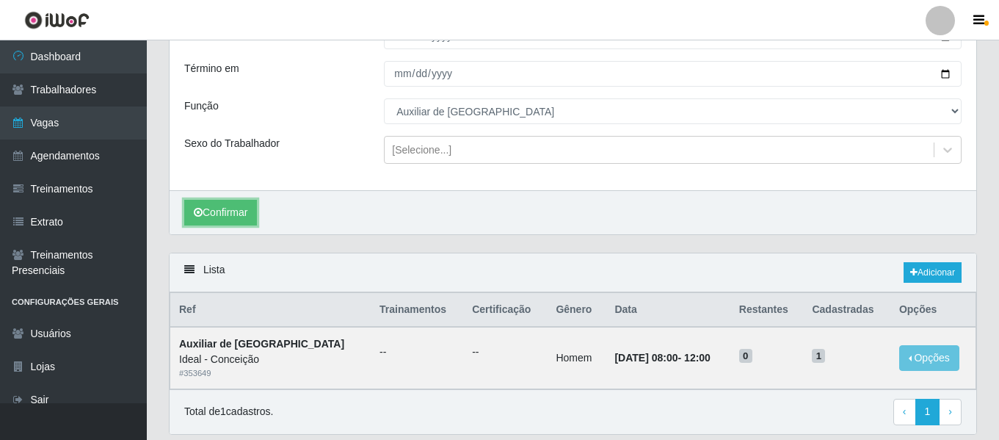
scroll to position [95, 0]
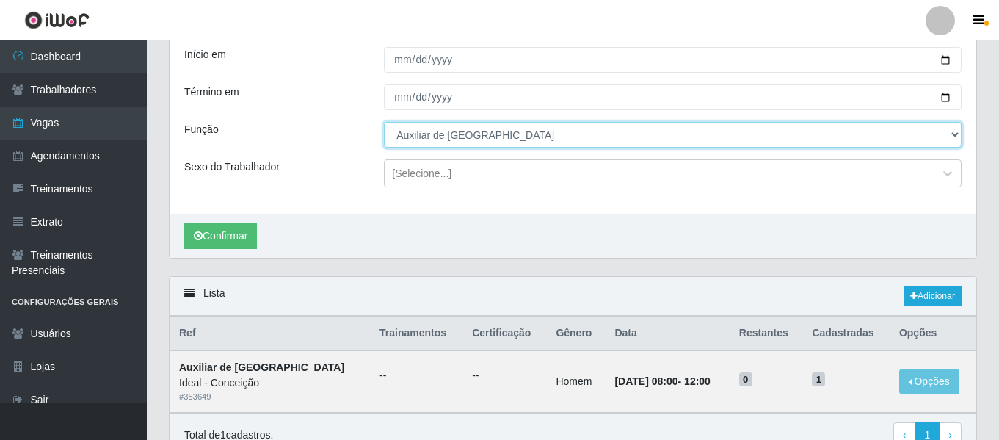
click at [486, 137] on select "[Selecione...] ASG ASG + ASG ++ Auxiliar de Estacionamento Auxiliar de Estacion…" at bounding box center [672, 135] width 577 height 26
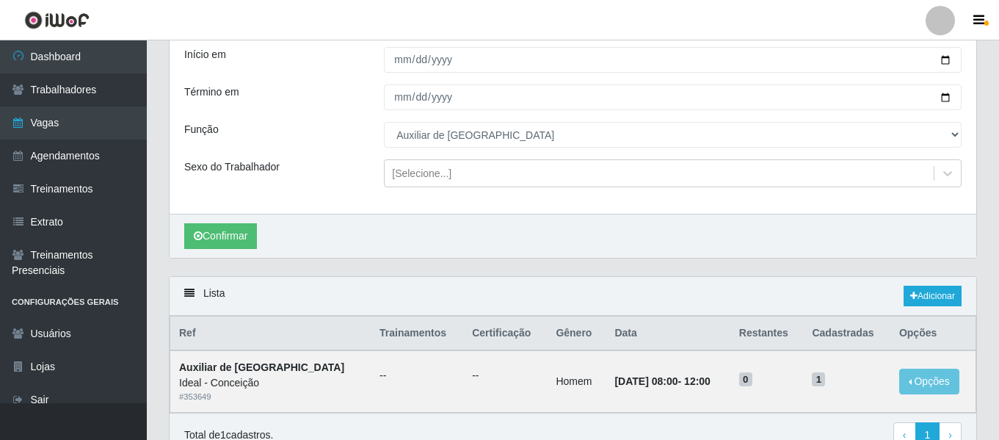
click at [316, 194] on div "Início em 2025-10-01 Término em 2025-10-05 Função [Selecione...] ASG ASG + ASG …" at bounding box center [572, 122] width 806 height 181
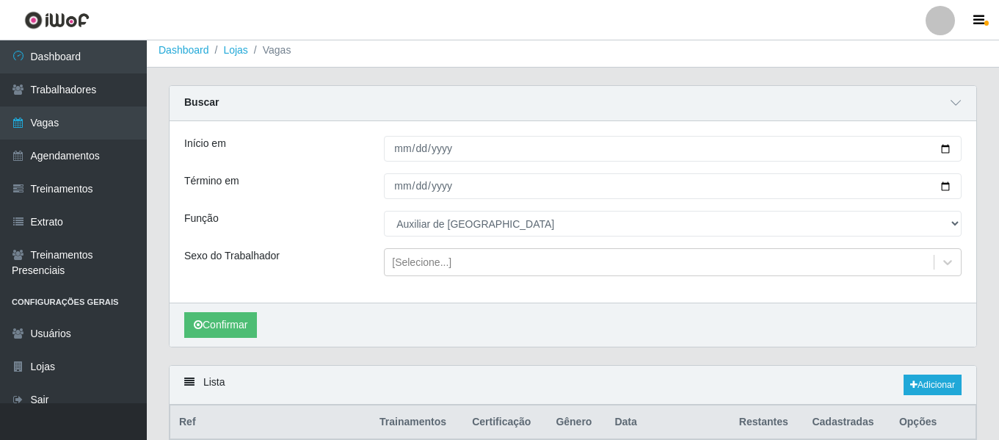
scroll to position [0, 0]
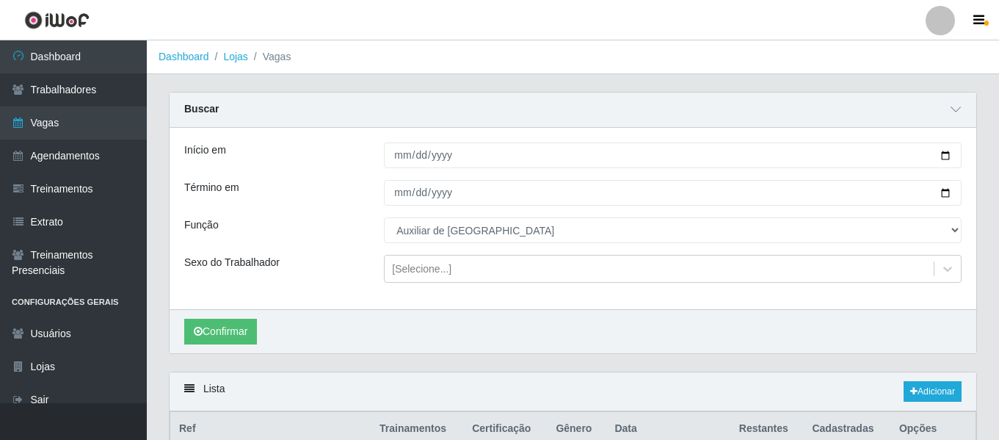
type input "2025-10-04"
select select "16"
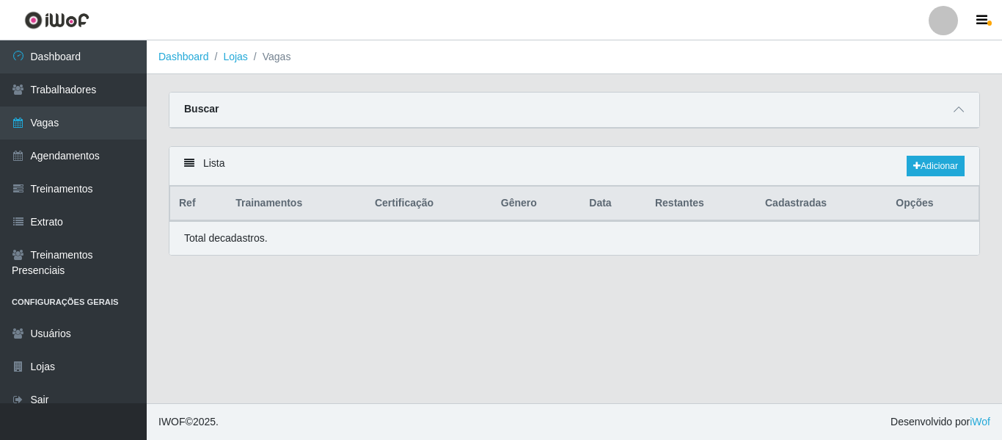
select select "79"
click at [966, 115] on span at bounding box center [959, 109] width 18 height 17
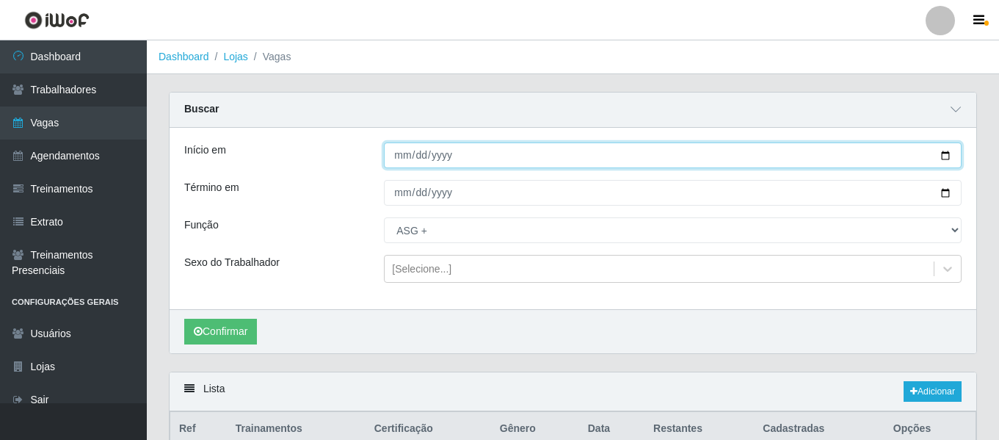
click at [401, 157] on input "[DATE]" at bounding box center [672, 155] width 577 height 26
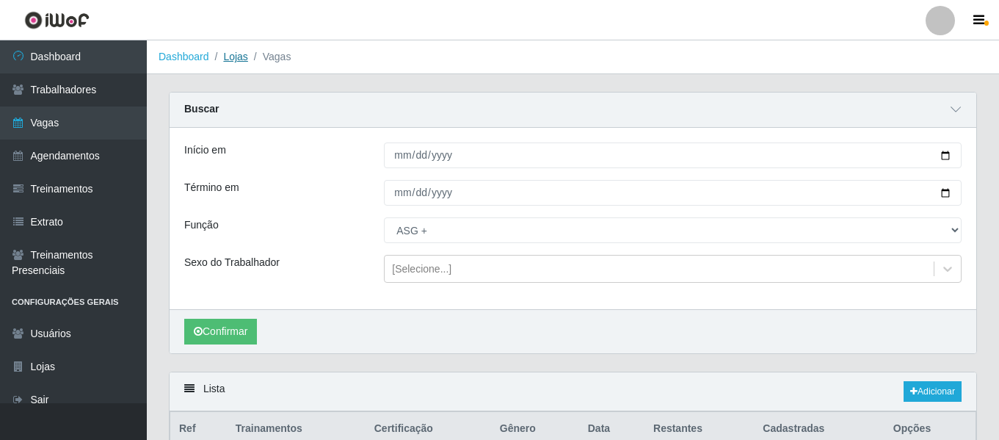
click at [232, 57] on link "Lojas" at bounding box center [235, 57] width 24 height 12
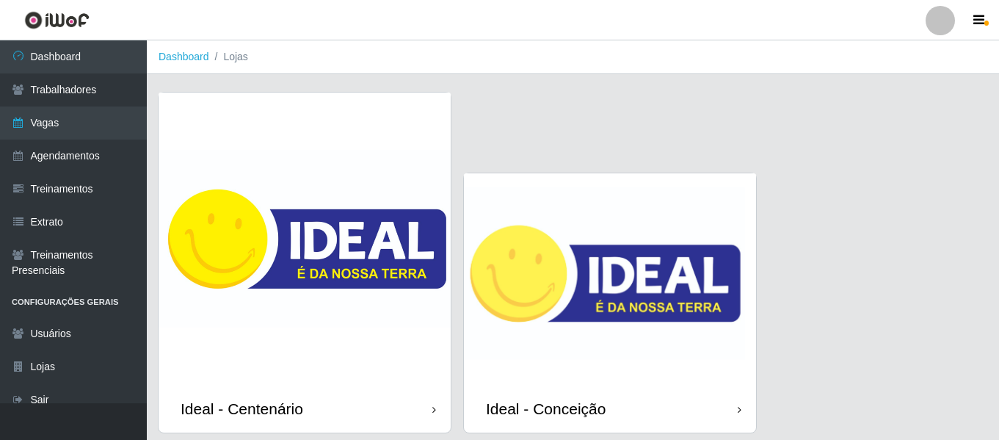
click at [592, 219] on img at bounding box center [610, 278] width 292 height 211
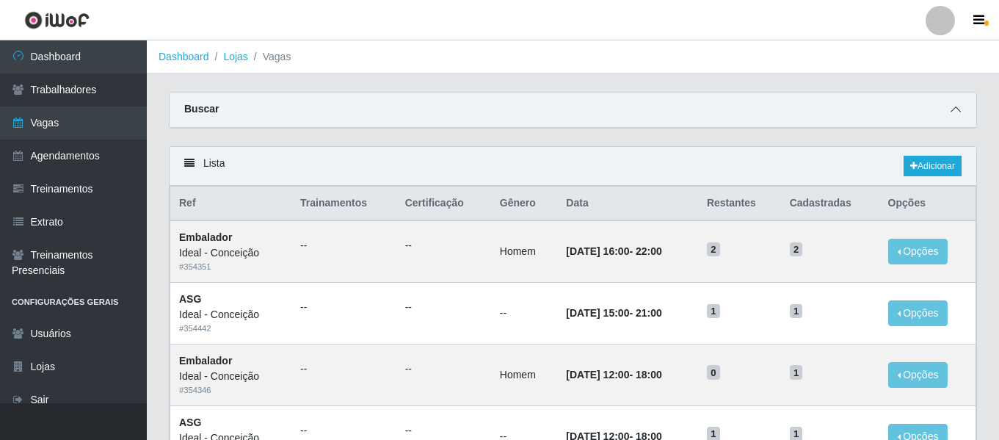
click at [949, 107] on span at bounding box center [956, 109] width 18 height 17
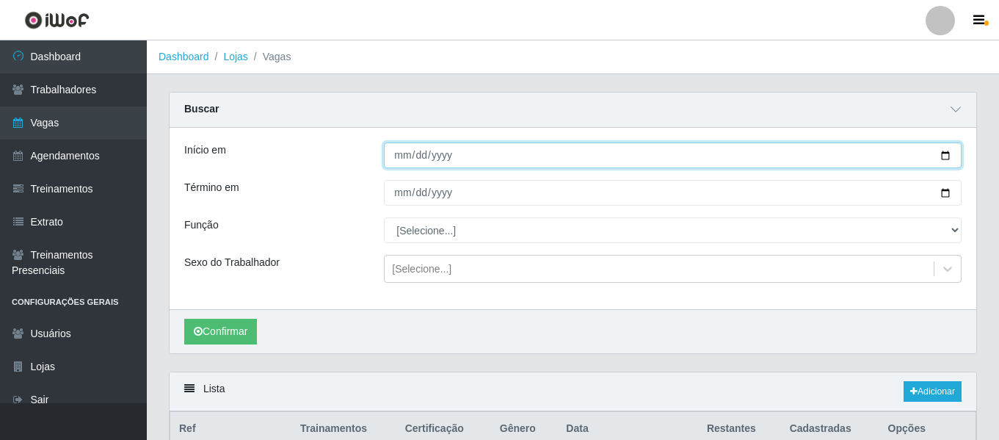
click at [407, 158] on input "Início em" at bounding box center [672, 155] width 577 height 26
type input "[DATE]"
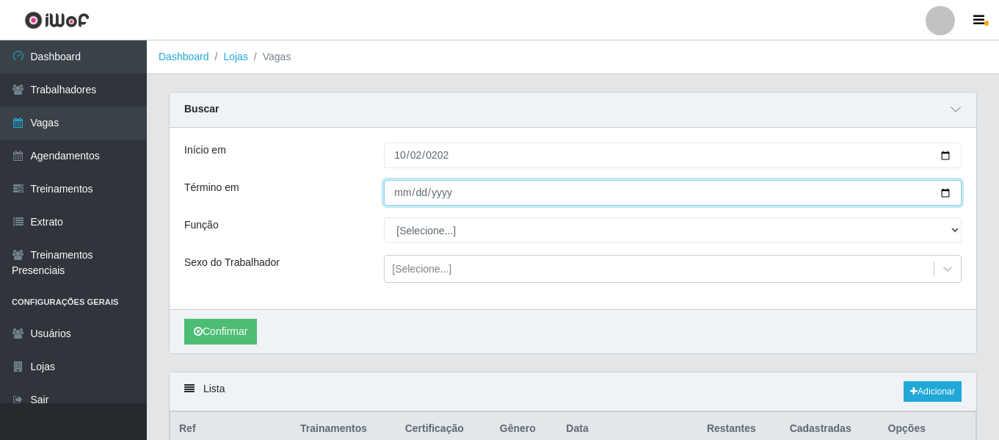
click at [397, 192] on input "Término em" at bounding box center [672, 193] width 577 height 26
type input "0205-10-02"
type input "0022-10-02"
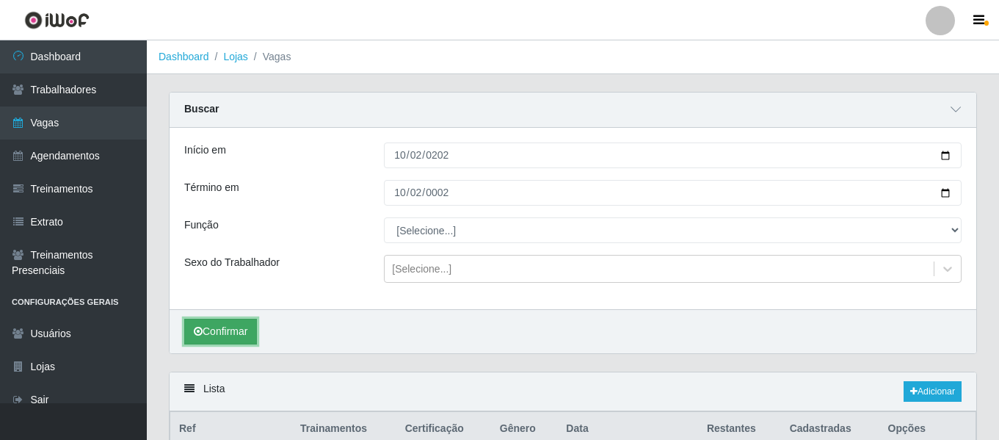
click at [233, 337] on button "Confirmar" at bounding box center [220, 331] width 73 height 26
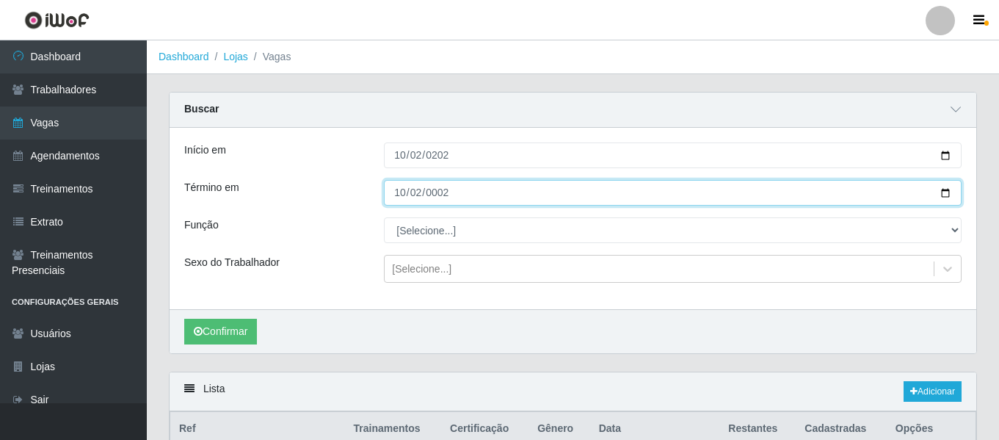
click at [398, 199] on input "[DATE]" at bounding box center [672, 193] width 577 height 26
type input "[DATE]"
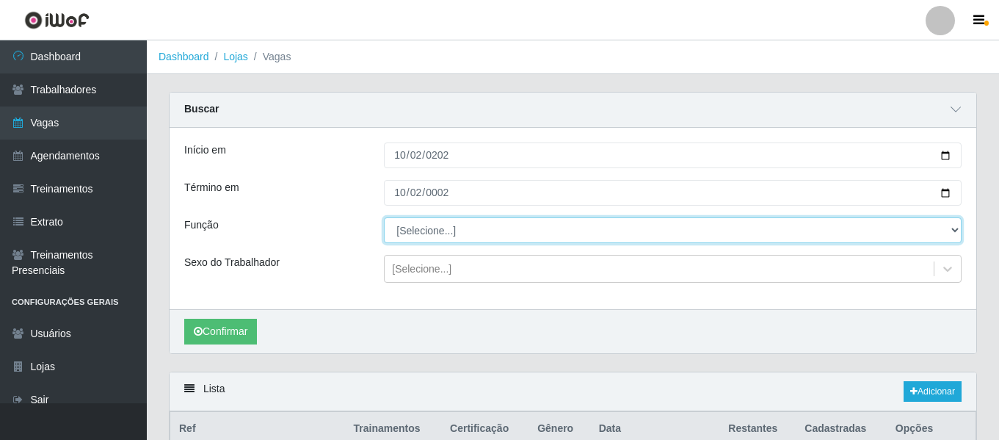
click at [424, 233] on select "[Selecione...] ASG ASG + ASG ++ Auxiliar de Estacionamento Auxiliar de Estacion…" at bounding box center [672, 230] width 577 height 26
select select "75"
click at [384, 218] on select "[Selecione...] ASG ASG + ASG ++ Auxiliar de Estacionamento Auxiliar de Estacion…" at bounding box center [672, 230] width 577 height 26
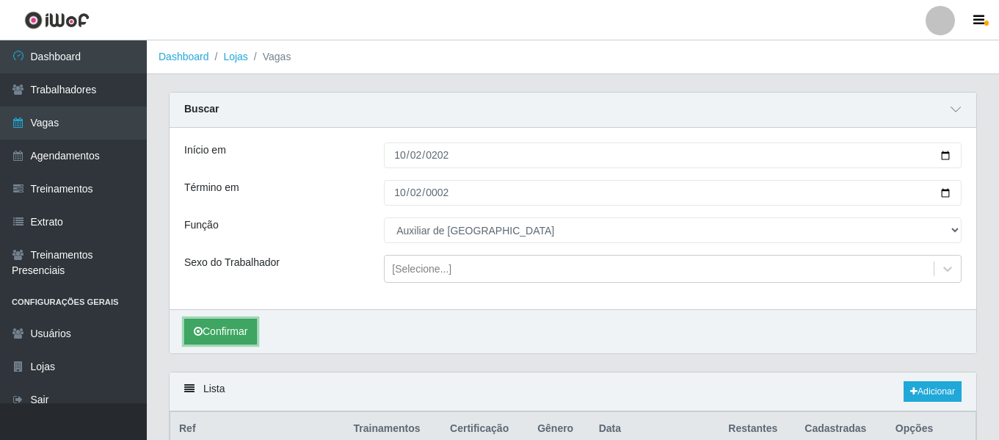
click at [248, 335] on button "Confirmar" at bounding box center [220, 331] width 73 height 26
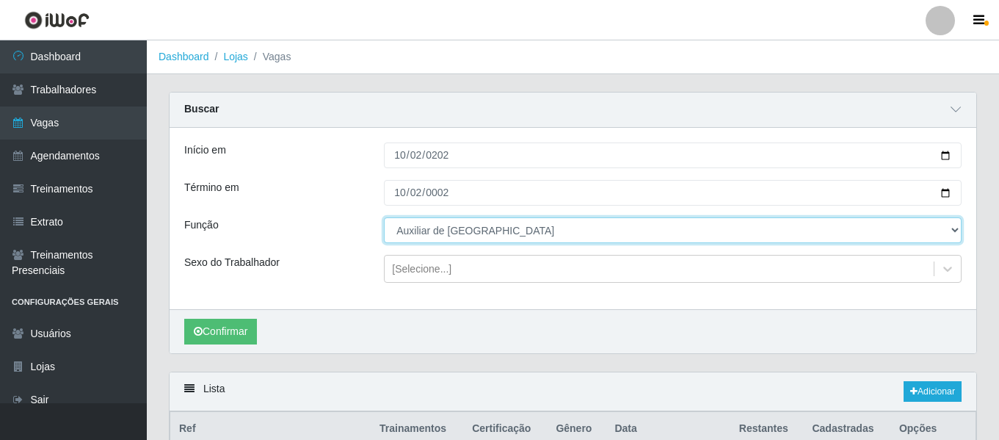
click at [443, 222] on select "[Selecione...] ASG ASG + ASG ++ Auxiliar de Estacionamento Auxiliar de Estacion…" at bounding box center [672, 230] width 577 height 26
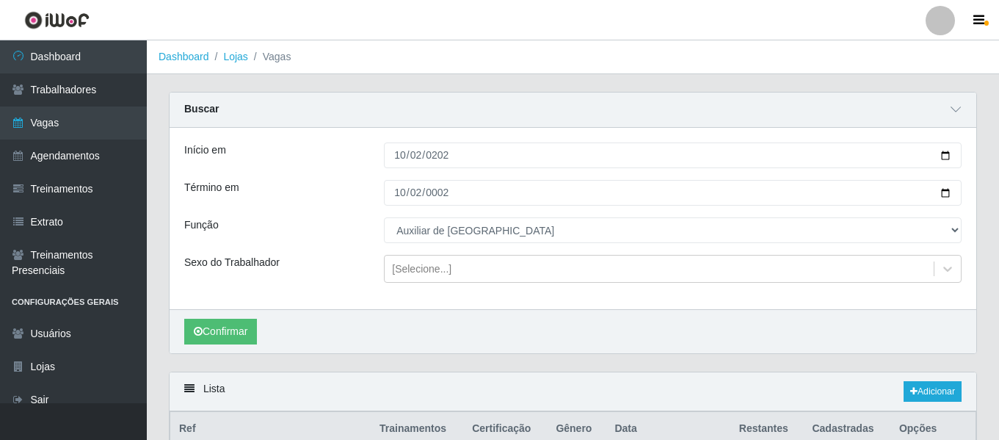
click at [354, 178] on div "Início em [DATE] Término em [DATE] Função [Selecione...] ASG ASG + ASG ++ Auxil…" at bounding box center [572, 218] width 806 height 181
click at [238, 340] on button "Confirmar" at bounding box center [220, 331] width 73 height 26
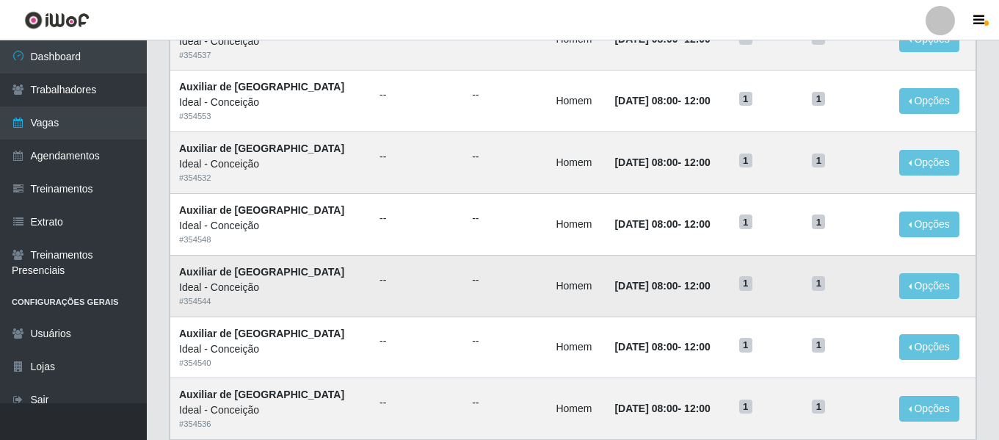
scroll to position [1029, 0]
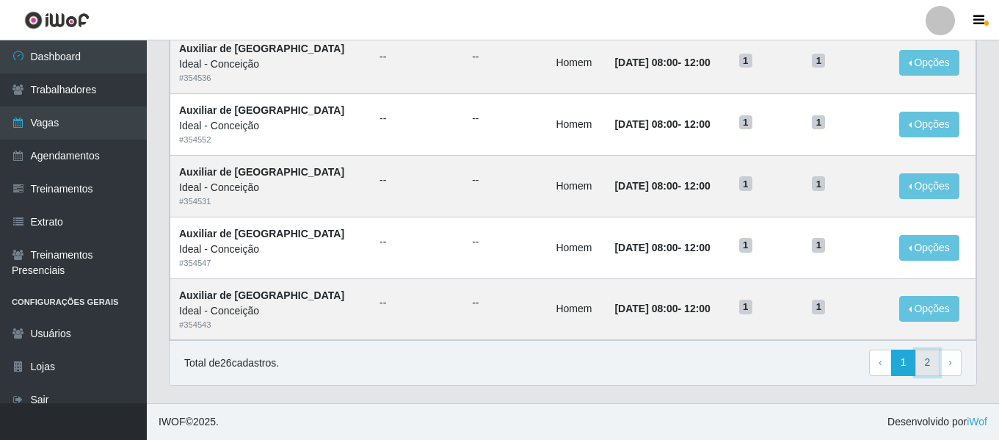
click at [933, 364] on link "2" at bounding box center [927, 362] width 25 height 26
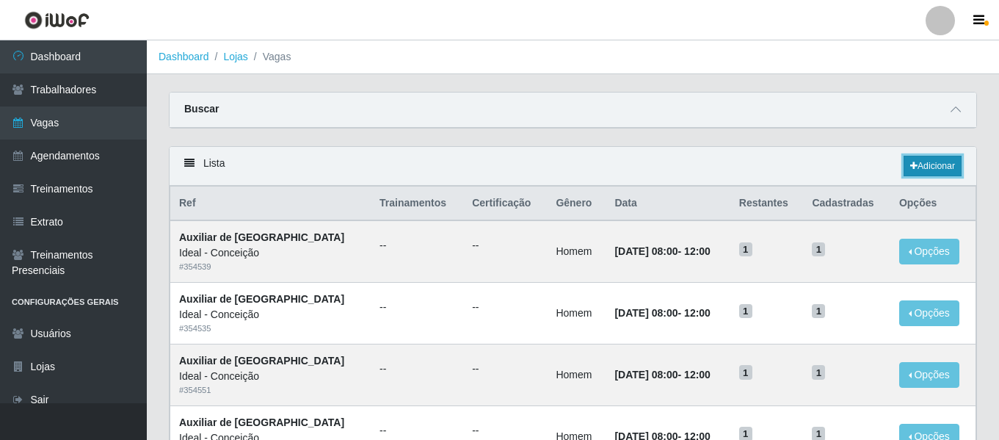
click at [910, 168] on icon at bounding box center [913, 165] width 7 height 9
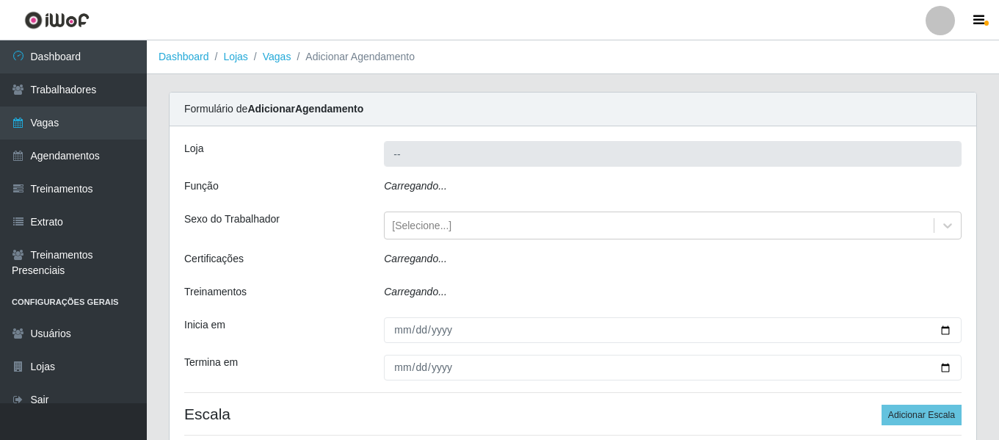
type input "Ideal - Conceição"
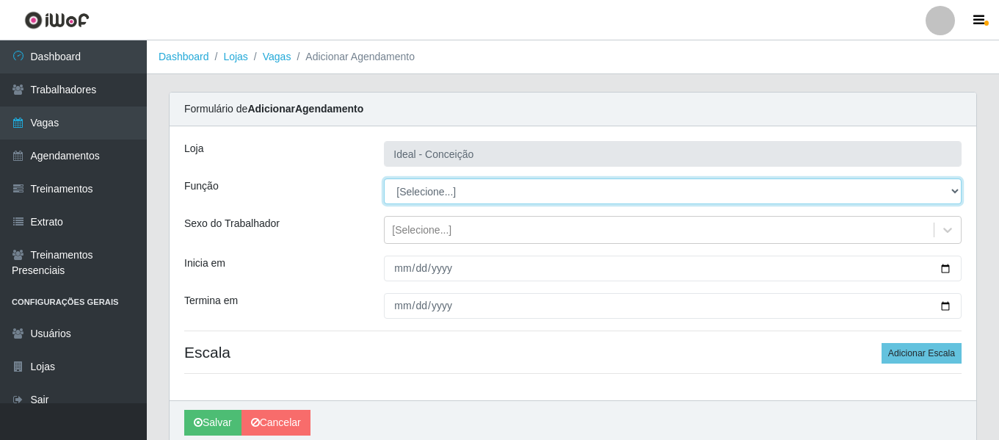
click at [434, 193] on select "[Selecione...] ASG ASG + ASG ++ Auxiliar de Estacionamento Auxiliar de Estacion…" at bounding box center [672, 191] width 577 height 26
click at [384, 178] on select "[Selecione...] ASG ASG + ASG ++ Auxiliar de Estacionamento Auxiliar de Estacion…" at bounding box center [672, 191] width 577 height 26
click at [462, 197] on select "[Selecione...] ASG ASG + ASG ++ Auxiliar de Estacionamento Auxiliar de Estacion…" at bounding box center [672, 191] width 577 height 26
select select "75"
click at [384, 178] on select "[Selecione...] ASG ASG + ASG ++ Auxiliar de Estacionamento Auxiliar de Estacion…" at bounding box center [672, 191] width 577 height 26
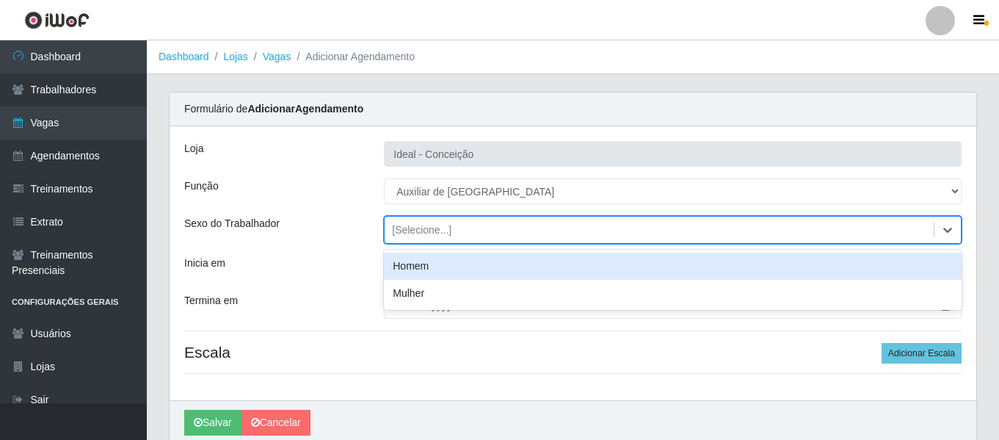
click at [407, 238] on div "[Selecione...]" at bounding box center [658, 230] width 549 height 24
drag, startPoint x: 409, startPoint y: 263, endPoint x: 421, endPoint y: 255, distance: 14.2
click at [409, 263] on div "Homem" at bounding box center [672, 265] width 577 height 27
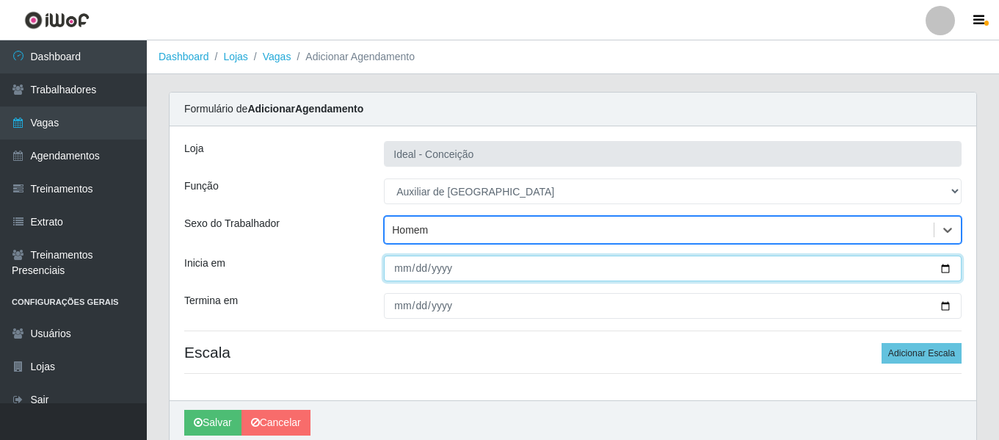
click at [408, 275] on input "Inicia em" at bounding box center [672, 268] width 577 height 26
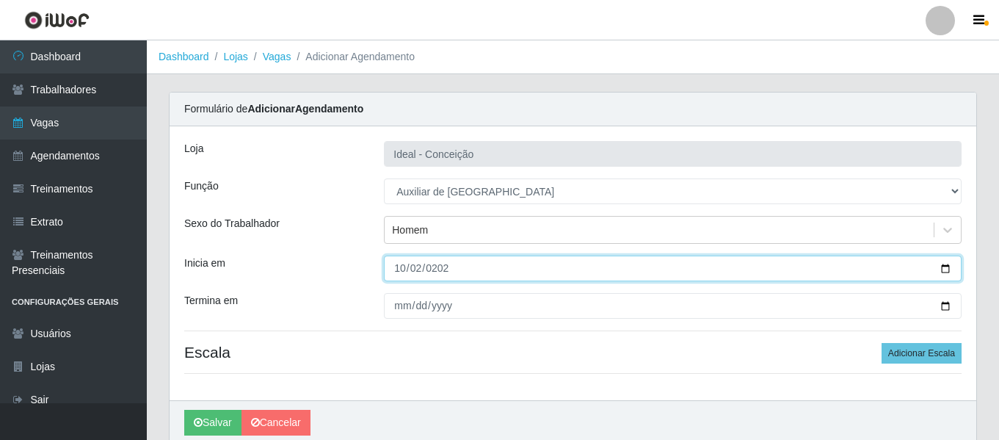
type input "[DATE]"
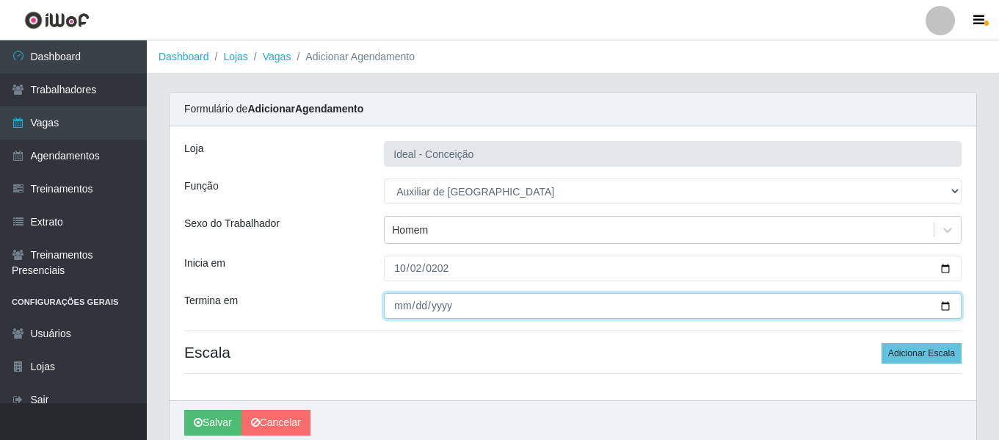
click at [398, 305] on input "Termina em" at bounding box center [672, 306] width 577 height 26
type input "[DATE]"
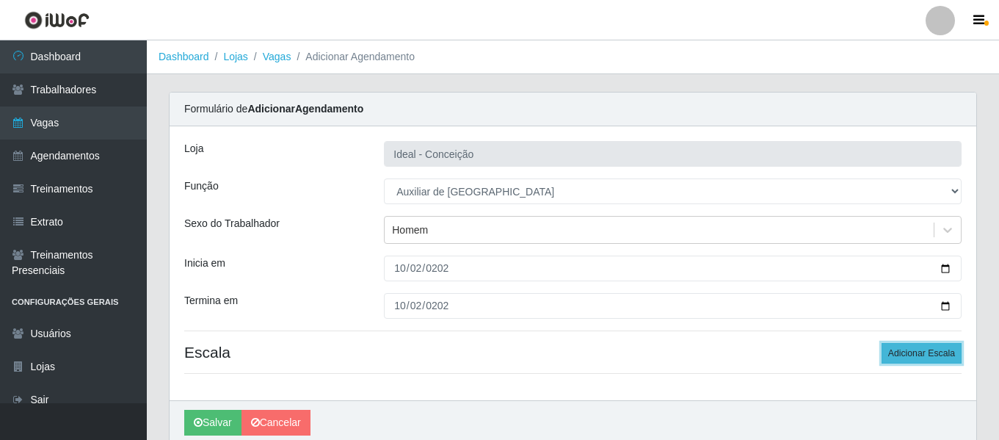
click at [927, 359] on button "Adicionar Escala" at bounding box center [921, 353] width 80 height 21
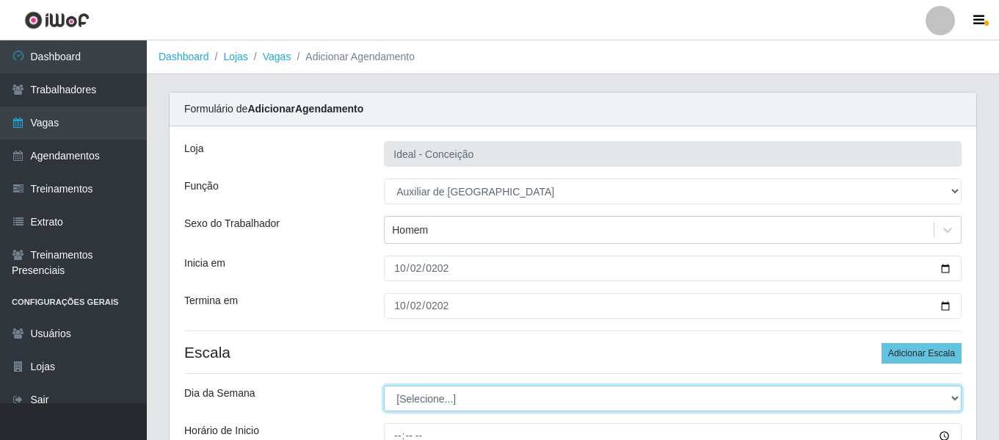
click at [457, 394] on select "[Selecione...] Segunda Terça Quarta Quinta Sexta Sábado Domingo" at bounding box center [672, 398] width 577 height 26
select select "4"
click at [384, 385] on select "[Selecione...] Segunda Terça Quarta Quinta Sexta Sábado Domingo" at bounding box center [672, 398] width 577 height 26
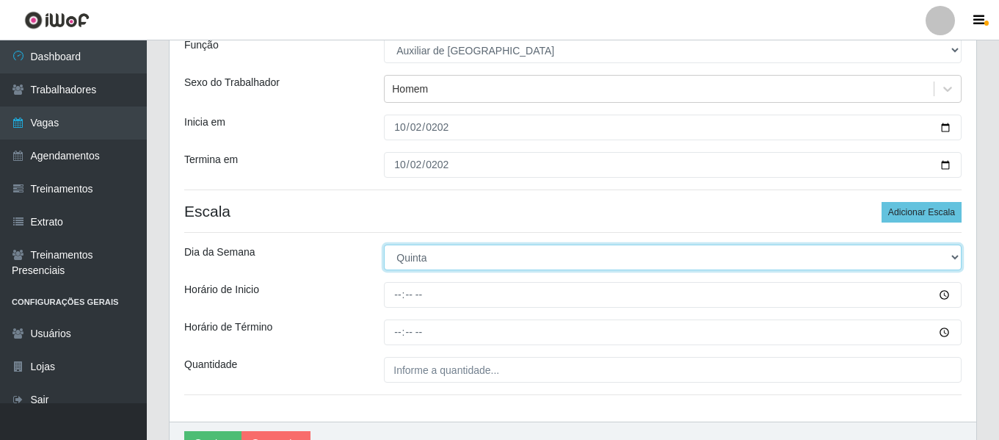
scroll to position [147, 0]
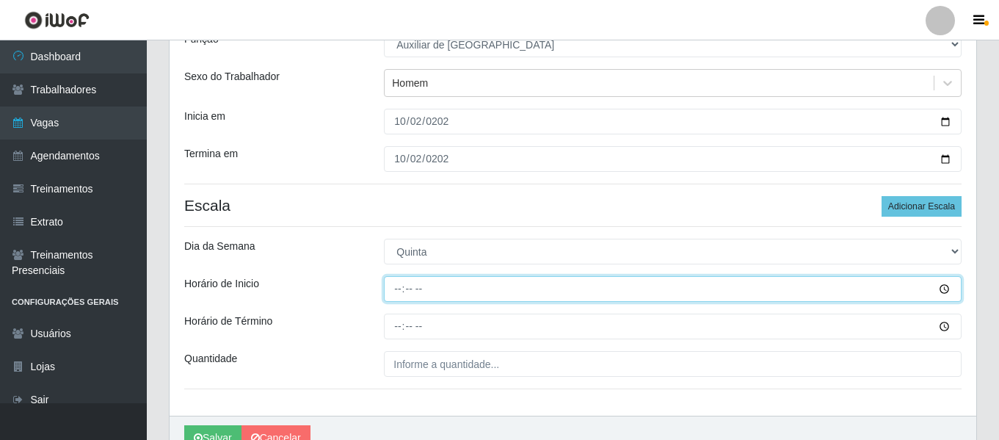
click at [400, 296] on input "Horário de Inicio" at bounding box center [672, 289] width 577 height 26
type input "10:00"
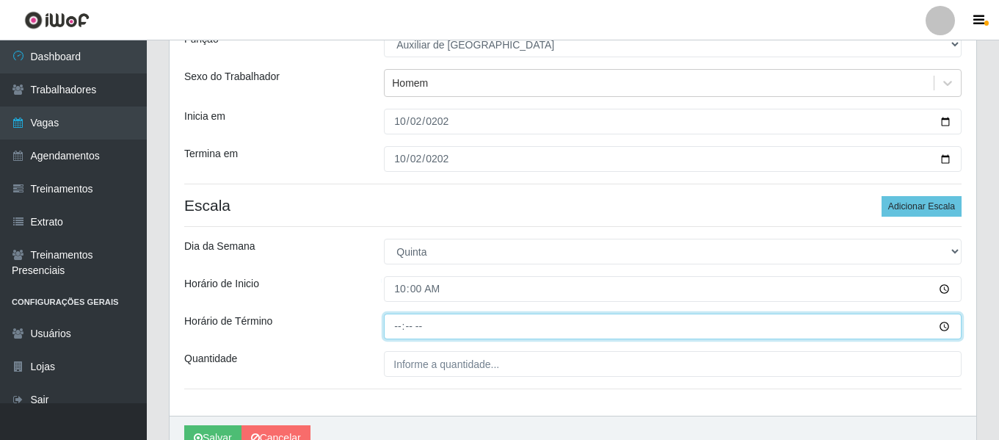
click at [403, 321] on input "Horário de Término" at bounding box center [672, 326] width 577 height 26
type input "13:00"
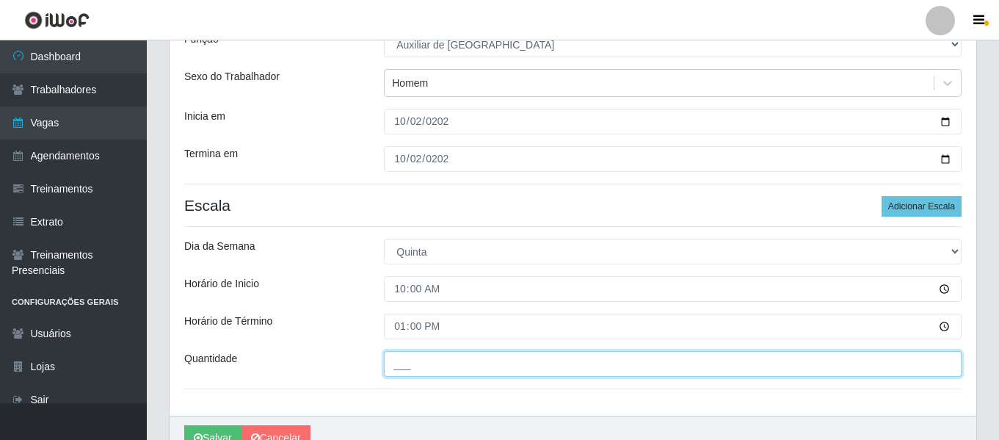
click at [429, 358] on input "___" at bounding box center [672, 364] width 577 height 26
type input "1__"
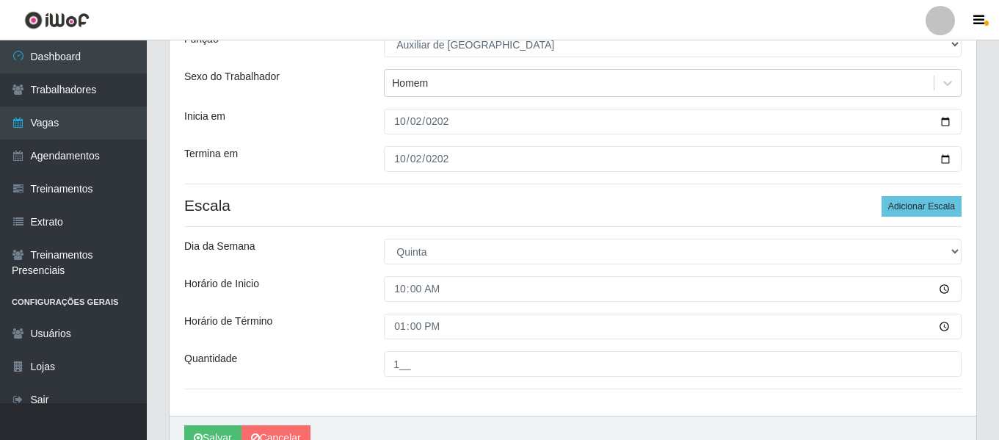
click at [324, 313] on div "Loja Ideal - Conceição Função [Selecione...] ASG ASG + ASG ++ Auxiliar de Estac…" at bounding box center [572, 197] width 806 height 436
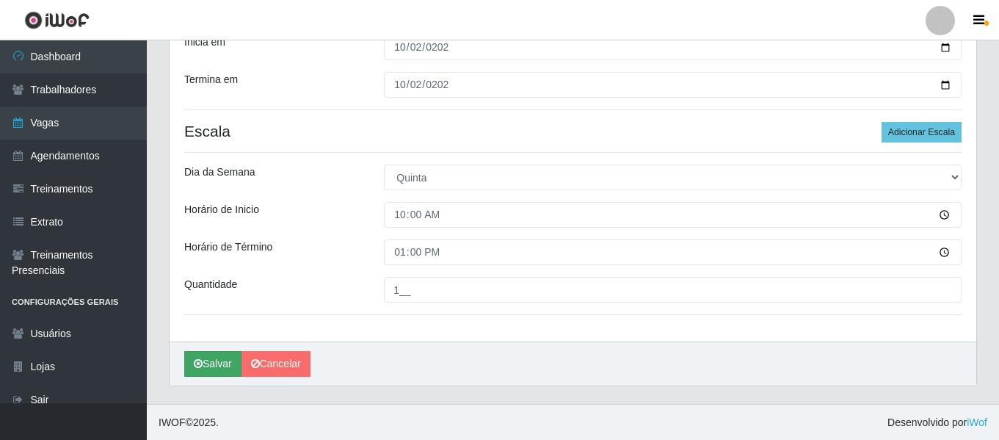
scroll to position [222, 0]
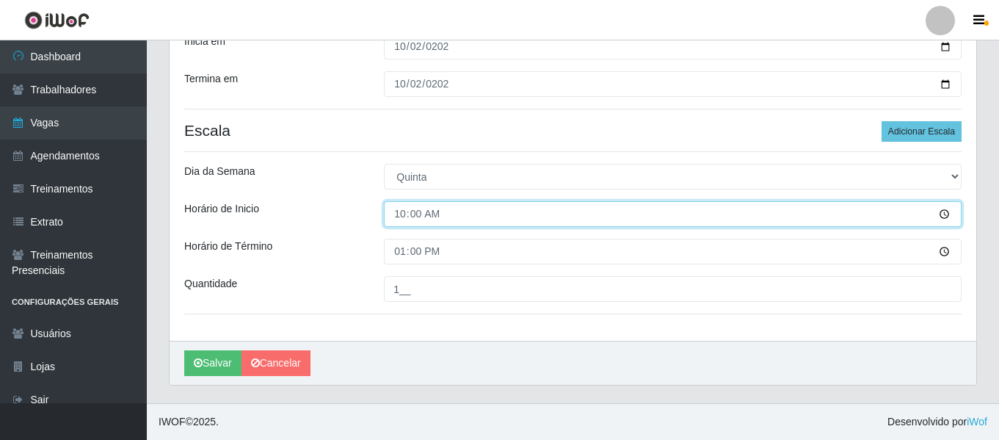
click at [405, 211] on input "10:00" at bounding box center [672, 214] width 577 height 26
click at [404, 212] on input "11:00" at bounding box center [672, 214] width 577 height 26
type input "10:00"
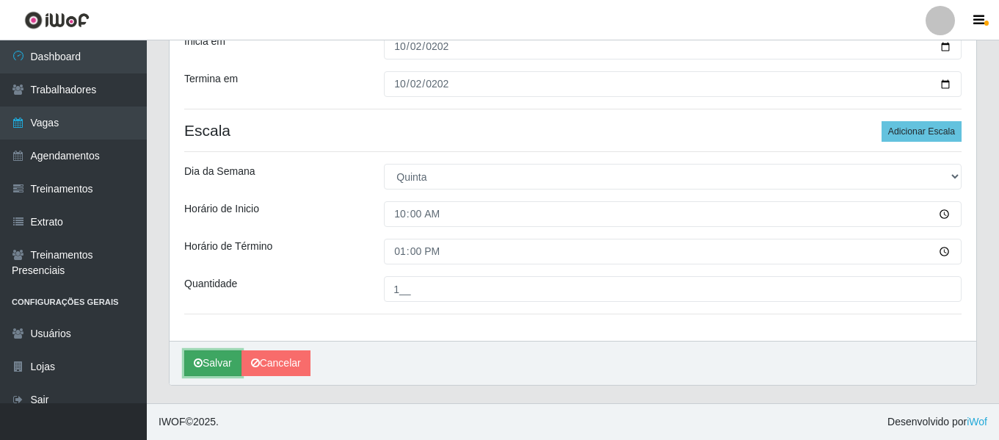
click at [225, 365] on button "Salvar" at bounding box center [212, 363] width 57 height 26
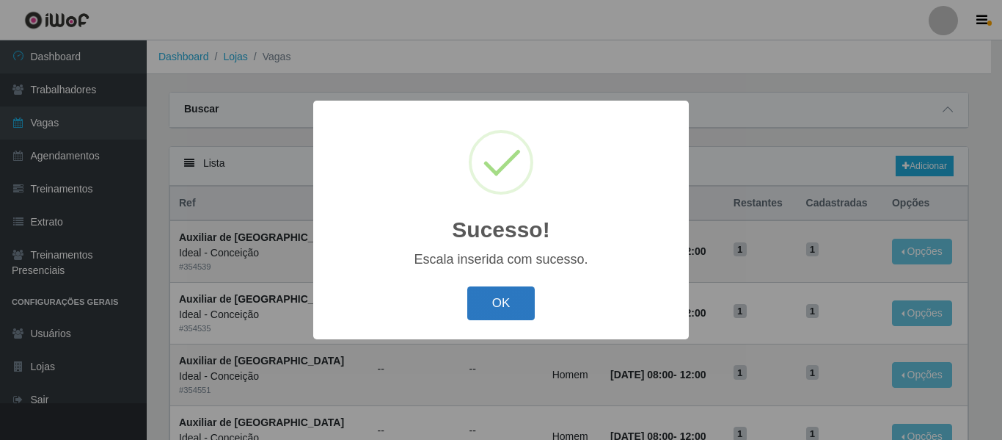
click at [497, 307] on button "OK" at bounding box center [501, 303] width 68 height 34
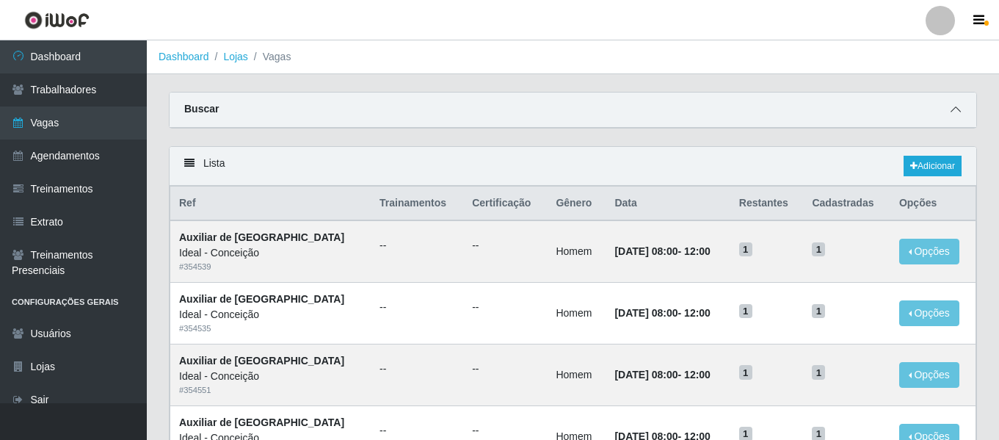
click at [947, 105] on span at bounding box center [956, 109] width 18 height 17
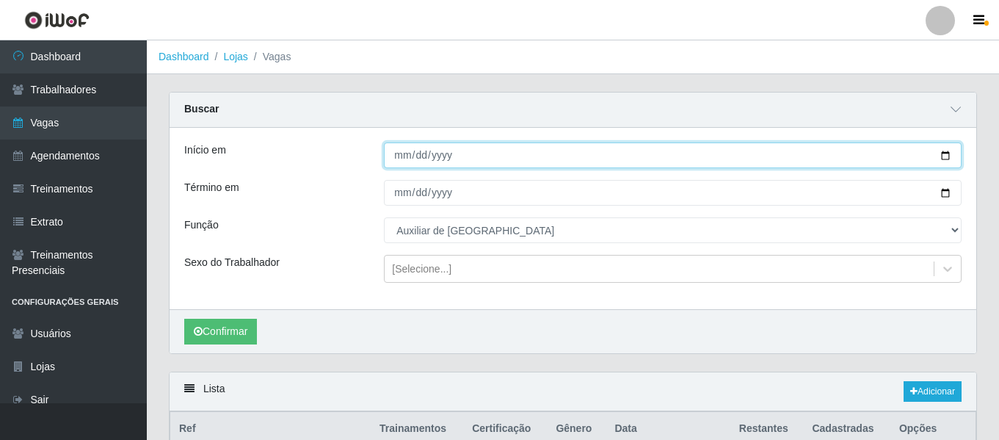
click at [401, 162] on input "[DATE]" at bounding box center [672, 155] width 577 height 26
type input "[DATE]"
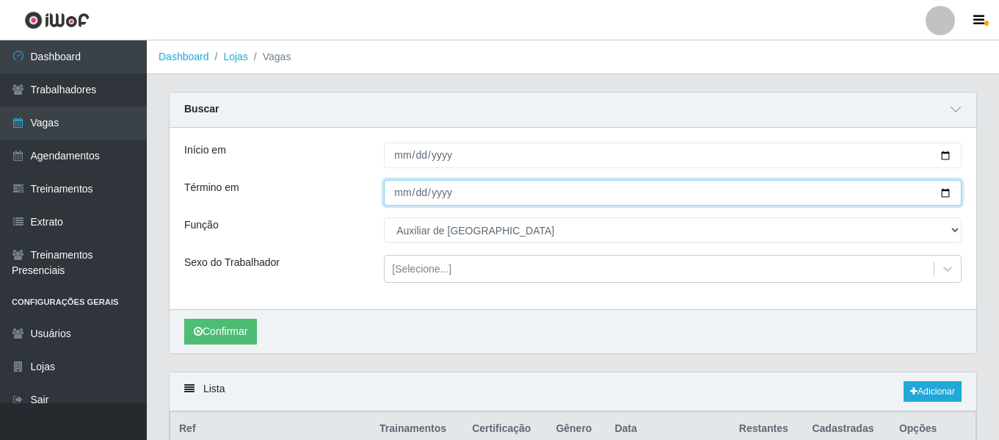
click at [401, 201] on input "[DATE]" at bounding box center [672, 193] width 577 height 26
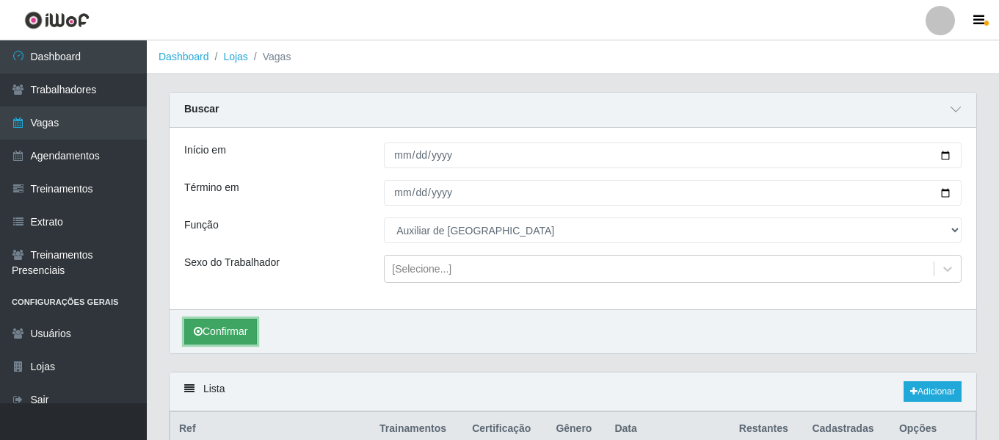
click at [257, 332] on button "Confirmar" at bounding box center [220, 331] width 73 height 26
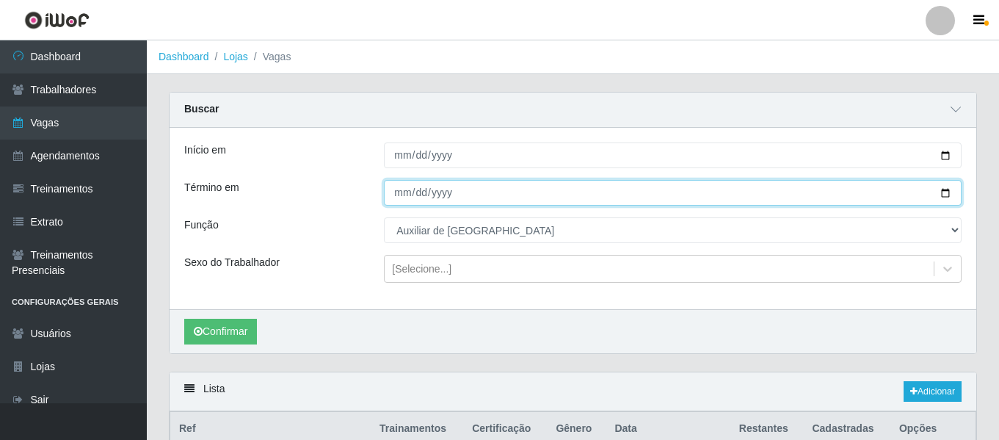
click at [406, 195] on input "[DATE]" at bounding box center [672, 193] width 577 height 26
type input "[DATE]"
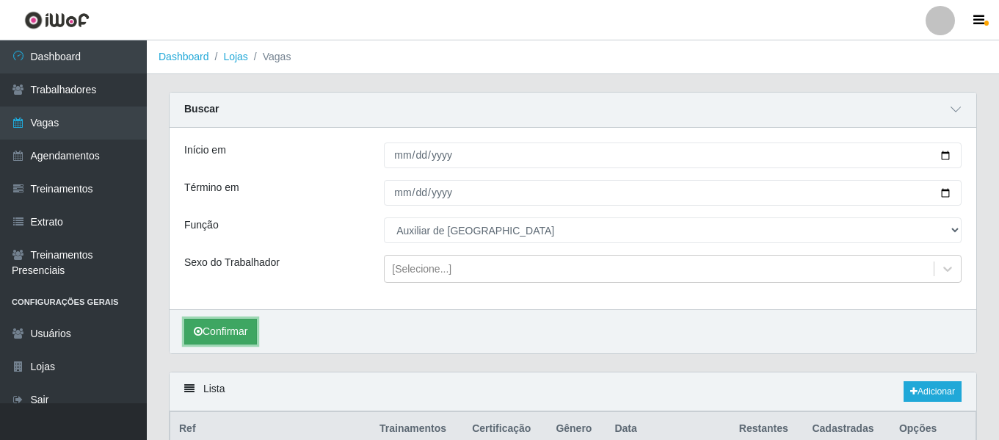
click at [240, 326] on button "Confirmar" at bounding box center [220, 331] width 73 height 26
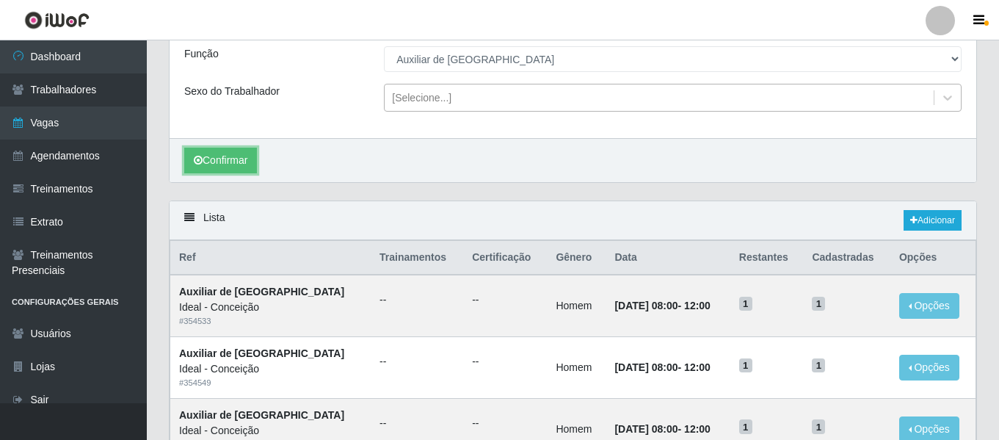
scroll to position [169, 0]
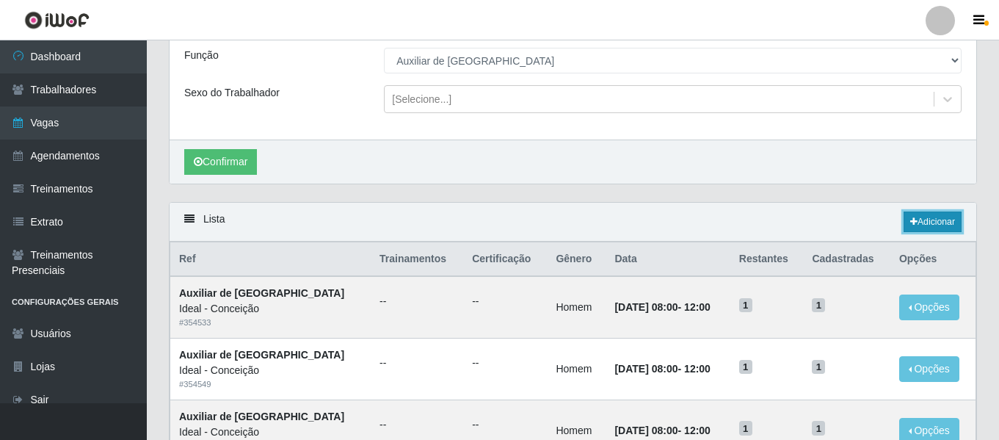
click at [922, 229] on link "Adicionar" at bounding box center [932, 221] width 58 height 21
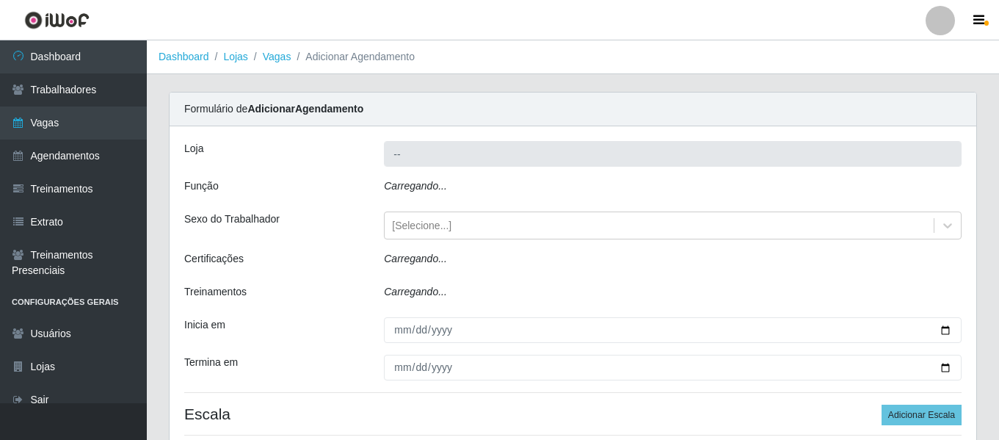
type input "Ideal - Conceição"
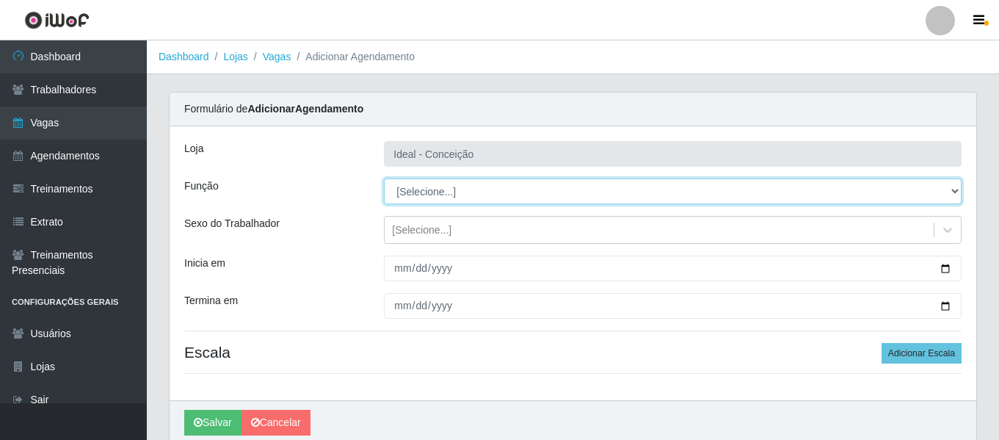
click at [457, 192] on select "[Selecione...] ASG ASG + ASG ++ Auxiliar de Estacionamento Auxiliar de Estacion…" at bounding box center [672, 191] width 577 height 26
click at [384, 178] on select "[Selecione...] ASG ASG + ASG ++ Auxiliar de Estacionamento Auxiliar de Estacion…" at bounding box center [672, 191] width 577 height 26
click at [467, 194] on select "[Selecione...] ASG ASG + ASG ++ Auxiliar de Estacionamento Auxiliar de Estacion…" at bounding box center [672, 191] width 577 height 26
select select "4"
click at [384, 178] on select "[Selecione...] ASG ASG + ASG ++ Auxiliar de Estacionamento Auxiliar de Estacion…" at bounding box center [672, 191] width 577 height 26
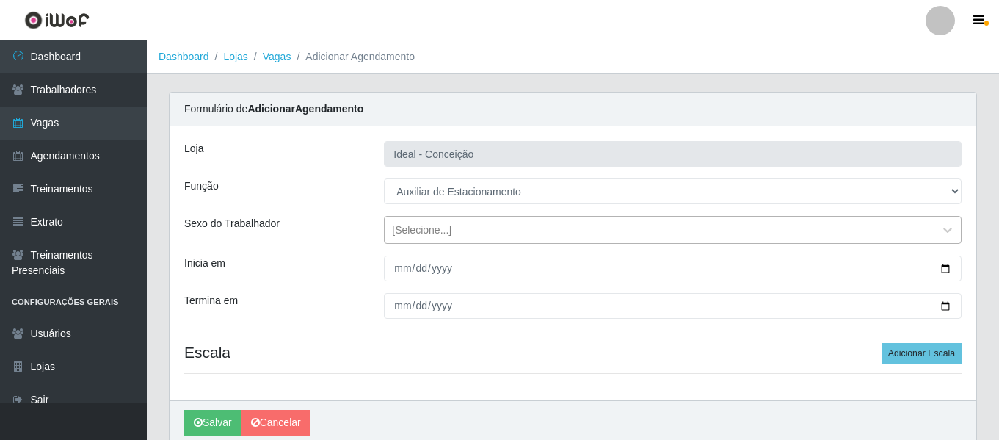
click at [438, 239] on div "[Selecione...]" at bounding box center [658, 230] width 549 height 24
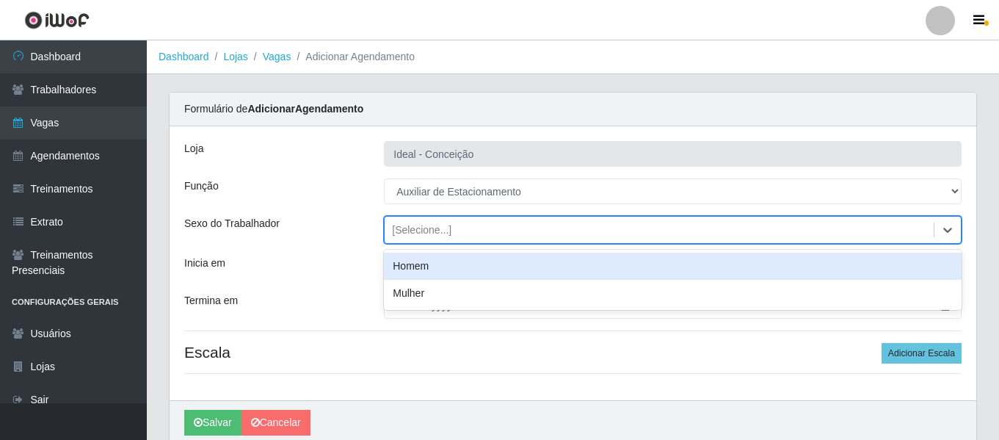
click at [433, 266] on div "Homem" at bounding box center [672, 265] width 577 height 27
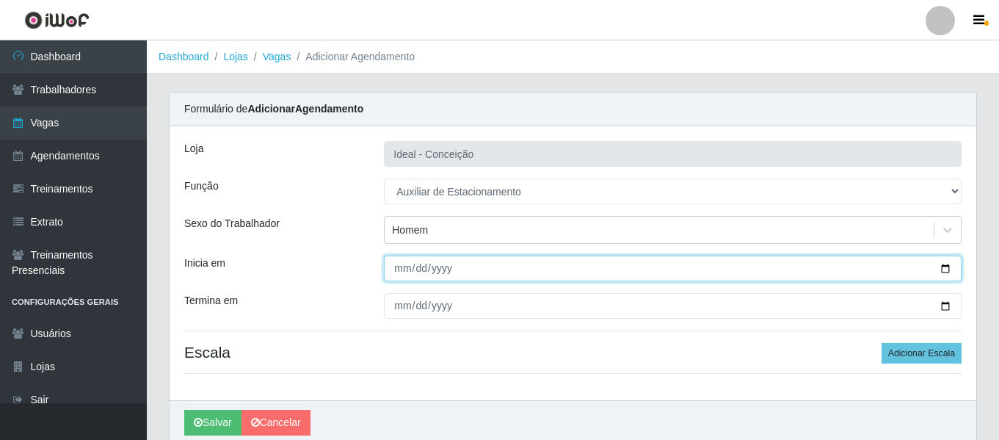
click at [393, 275] on input "Inicia em" at bounding box center [672, 268] width 577 height 26
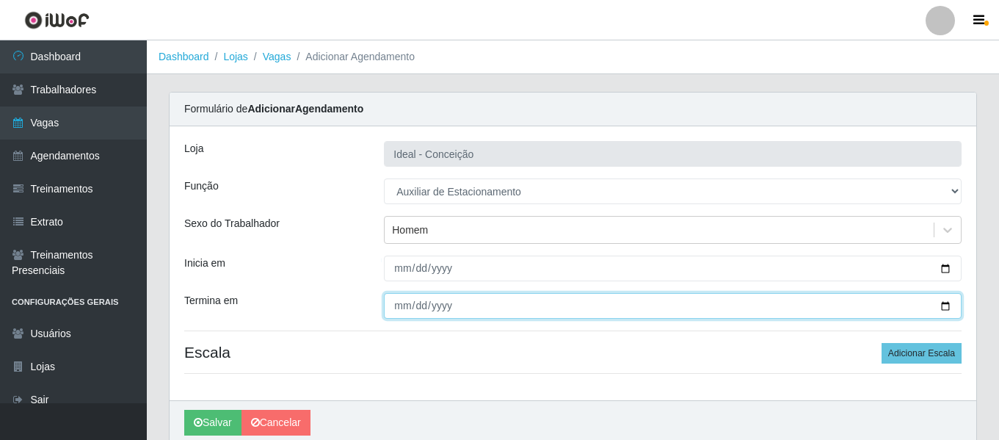
click at [399, 302] on input "Termina em" at bounding box center [672, 306] width 577 height 26
type input "[DATE]"
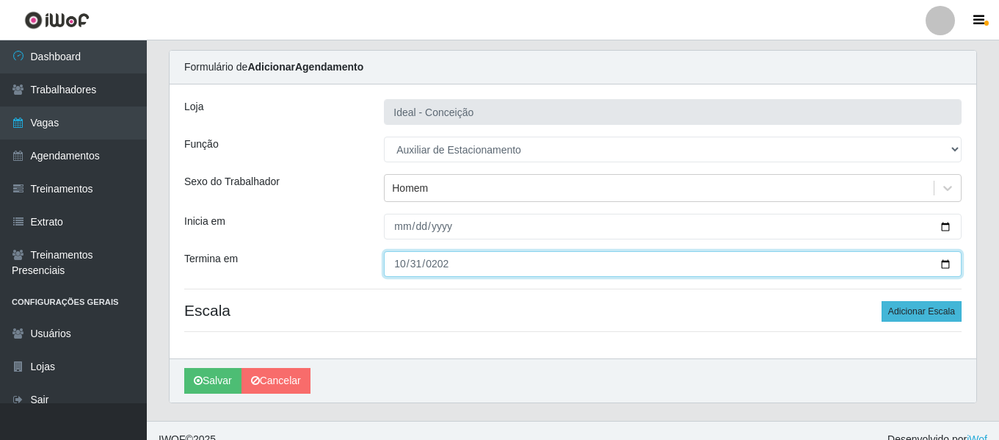
scroll to position [59, 0]
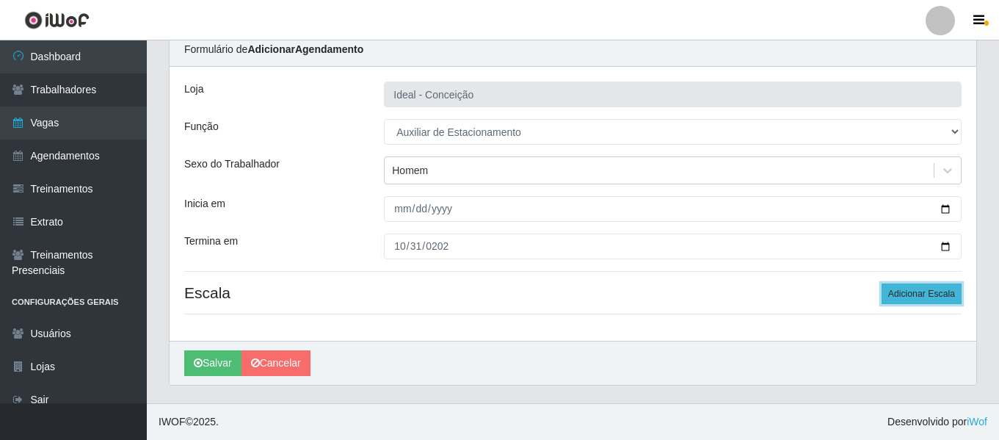
click at [914, 293] on button "Adicionar Escala" at bounding box center [921, 293] width 80 height 21
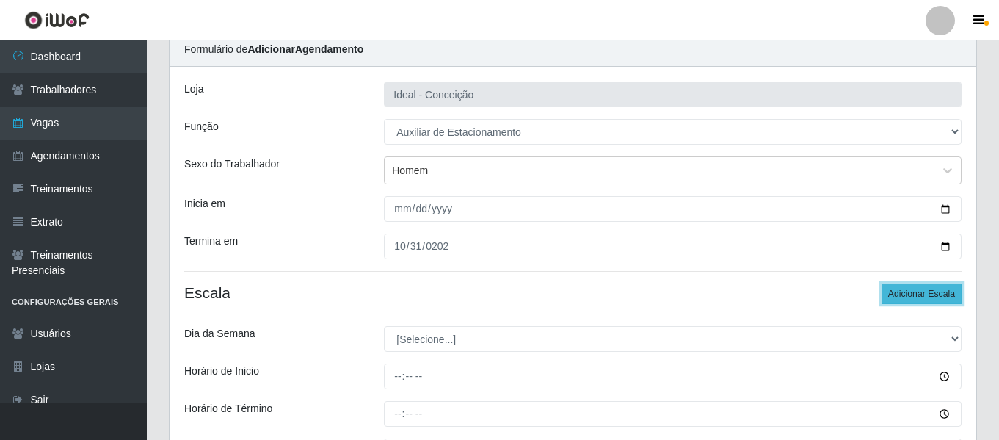
click at [914, 293] on button "Adicionar Escala" at bounding box center [921, 293] width 80 height 21
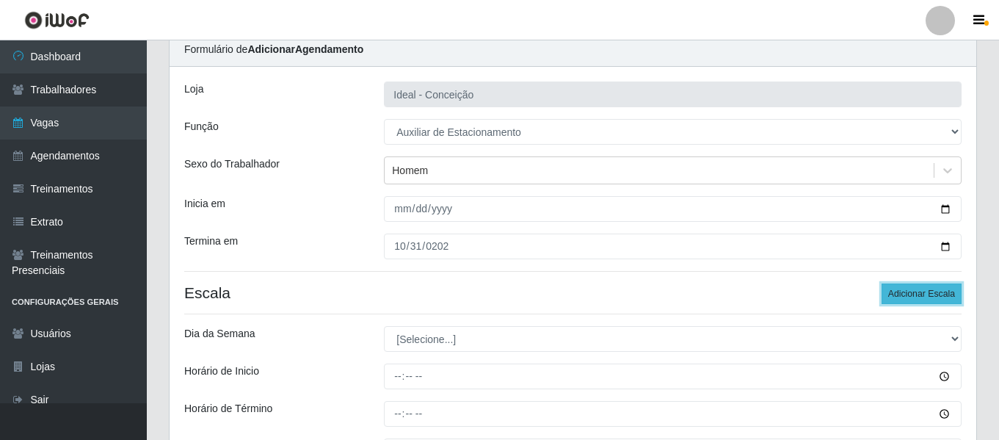
click at [914, 293] on button "Adicionar Escala" at bounding box center [921, 293] width 80 height 21
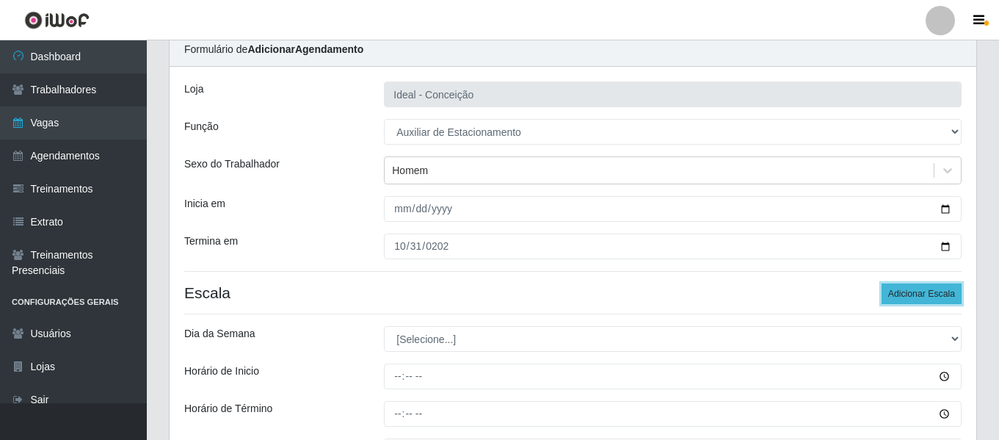
click at [914, 293] on button "Adicionar Escala" at bounding box center [921, 293] width 80 height 21
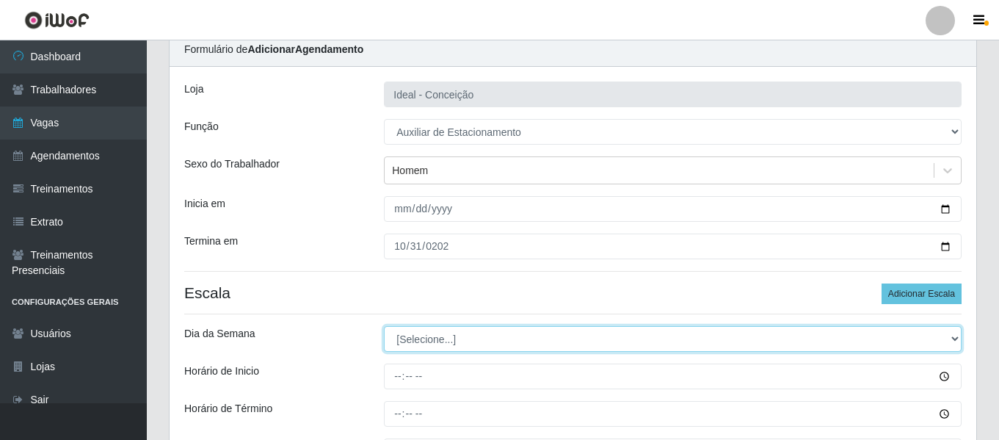
click at [423, 335] on select "[Selecione...] Segunda Terça Quarta Quinta Sexta Sábado Domingo" at bounding box center [672, 339] width 577 height 26
select select "5"
click at [384, 326] on select "[Selecione...] Segunda Terça Quarta Quinta Sexta Sábado Domingo" at bounding box center [672, 339] width 577 height 26
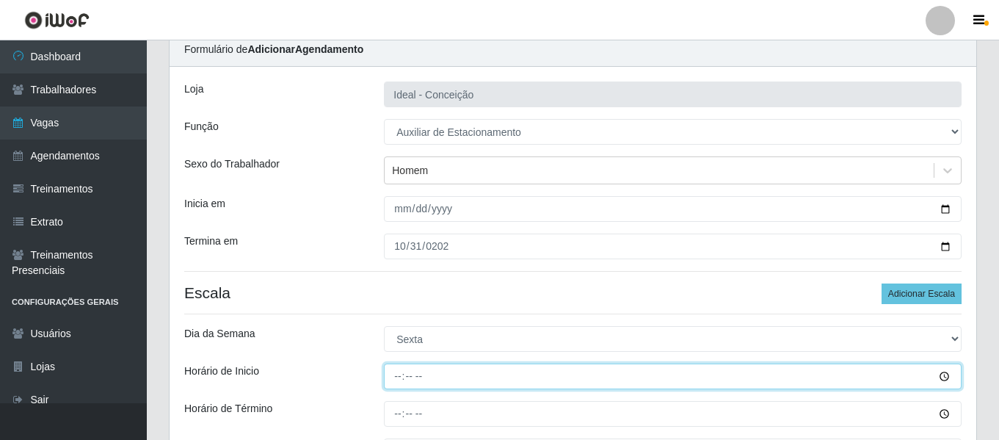
click at [398, 378] on input "Horário de Inicio" at bounding box center [672, 376] width 577 height 26
type input "07:00"
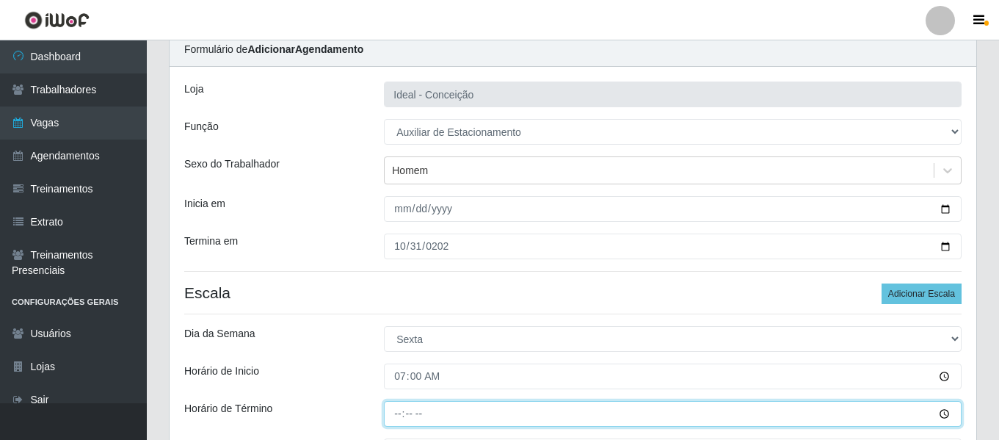
click at [401, 406] on input "Horário de Término" at bounding box center [672, 414] width 577 height 26
type input "13:00"
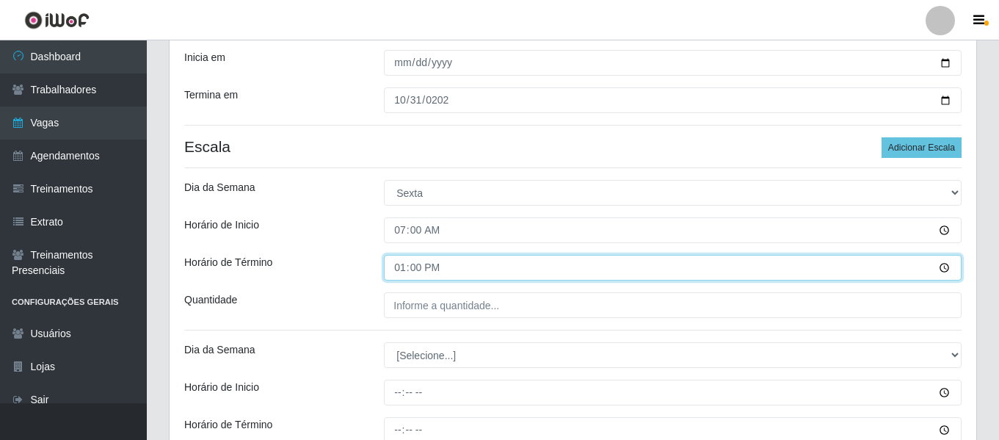
scroll to position [206, 0]
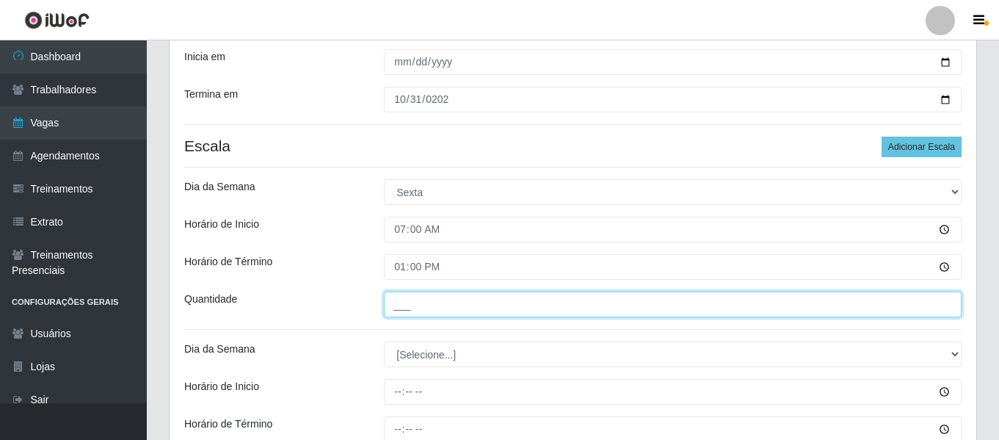
click at [456, 307] on input "___" at bounding box center [672, 304] width 577 height 26
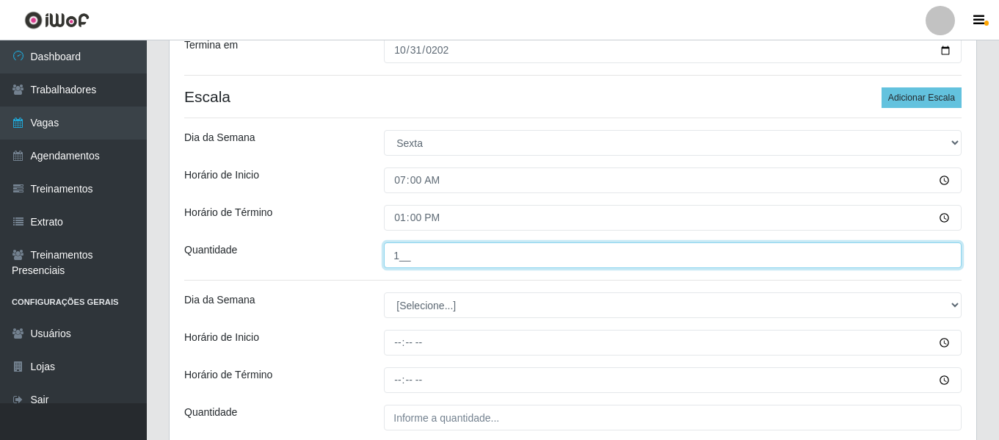
scroll to position [280, 0]
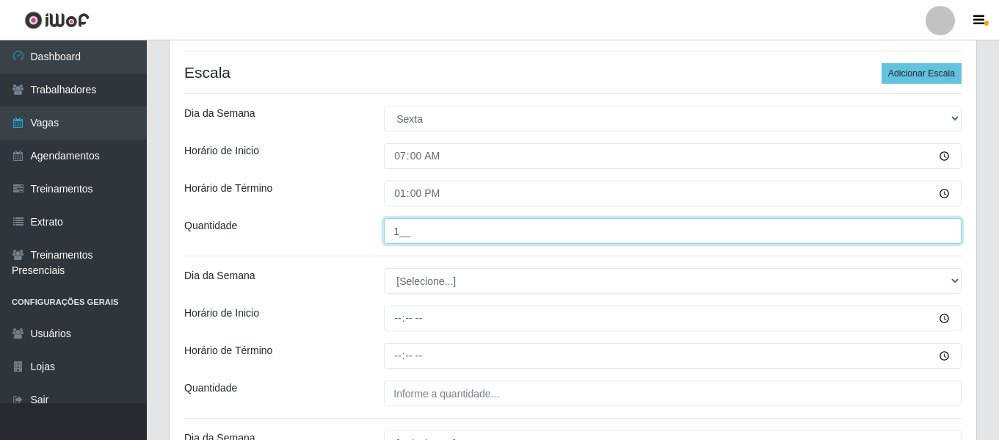
type input "1__"
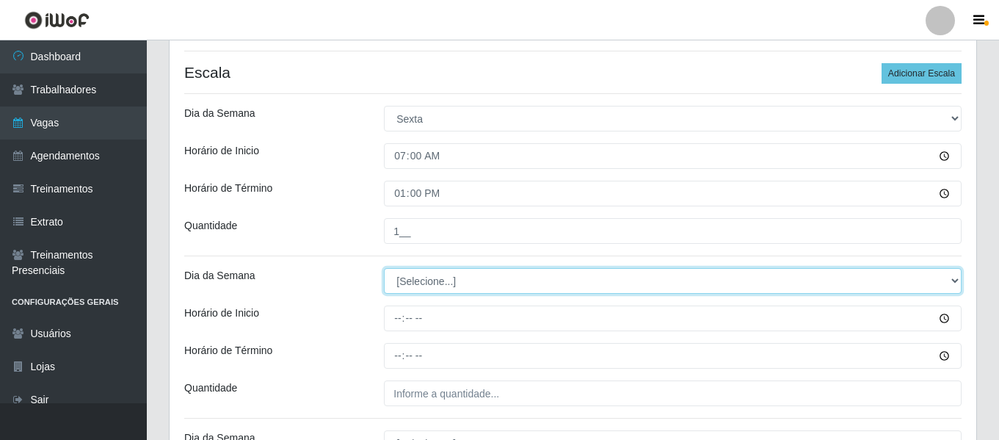
click at [451, 278] on select "[Selecione...] Segunda Terça Quarta Quinta Sexta Sábado Domingo" at bounding box center [672, 281] width 577 height 26
select select "5"
click at [384, 268] on select "[Selecione...] Segunda Terça Quarta Quinta Sexta Sábado Domingo" at bounding box center [672, 281] width 577 height 26
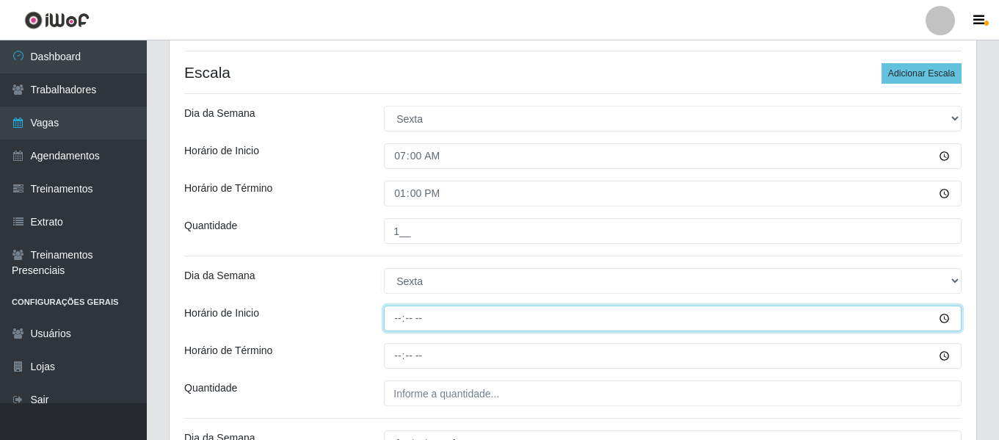
click at [406, 321] on input "Horário de Inicio" at bounding box center [672, 318] width 577 height 26
click at [400, 318] on input "Horário de Inicio" at bounding box center [672, 318] width 577 height 26
type input "09:00"
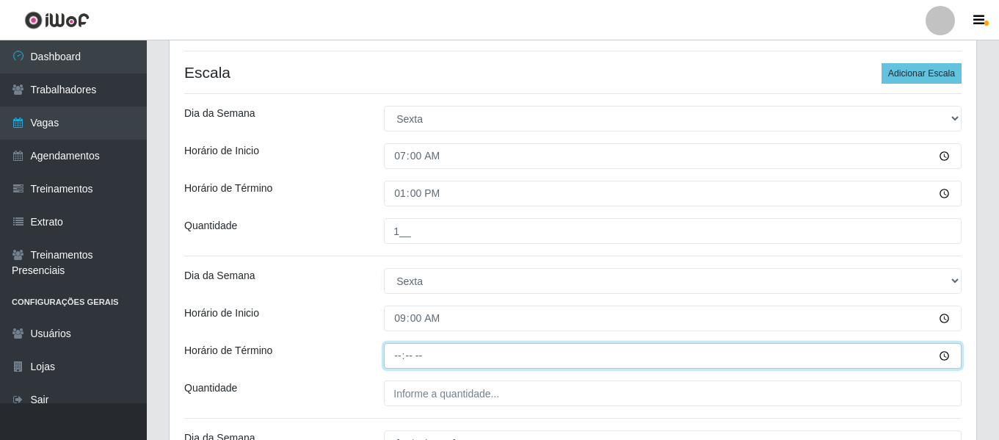
click at [399, 348] on input "Horário de Término" at bounding box center [672, 356] width 577 height 26
type input "15:00"
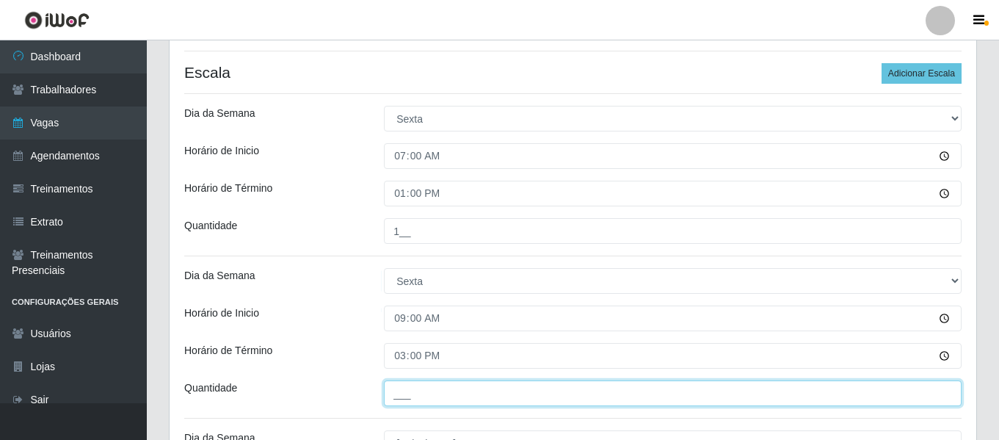
click at [422, 395] on input "___" at bounding box center [672, 393] width 577 height 26
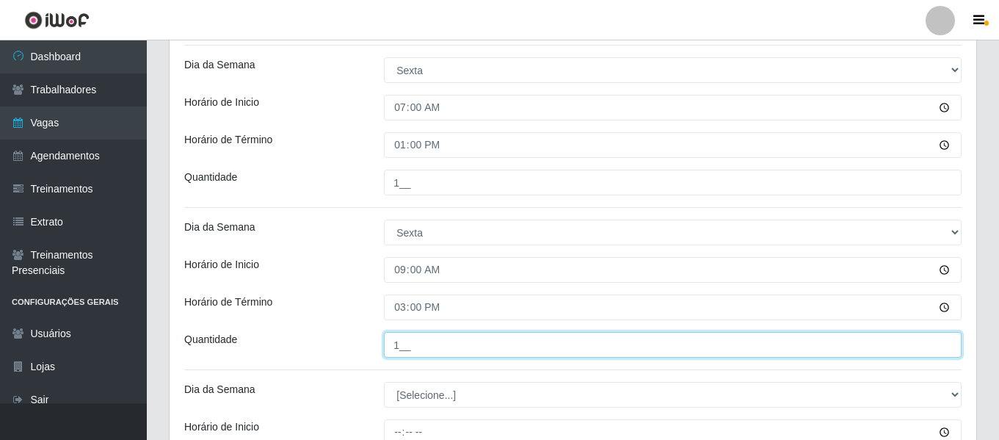
scroll to position [353, 0]
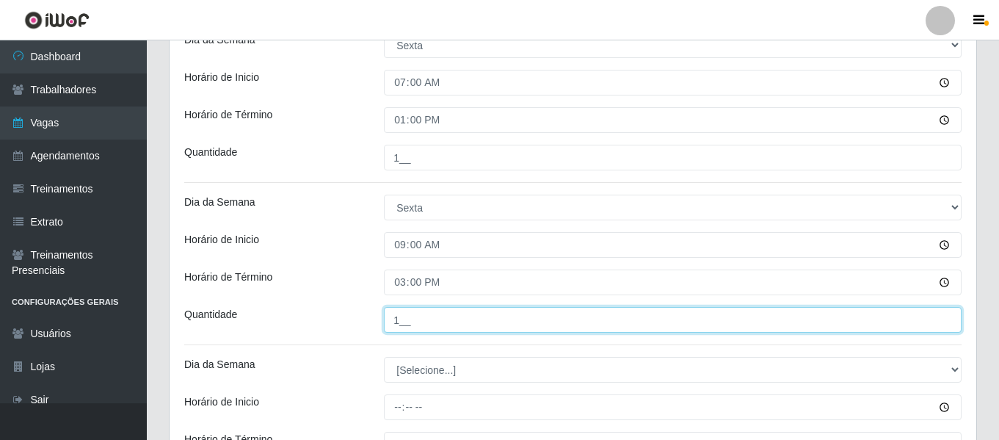
type input "1__"
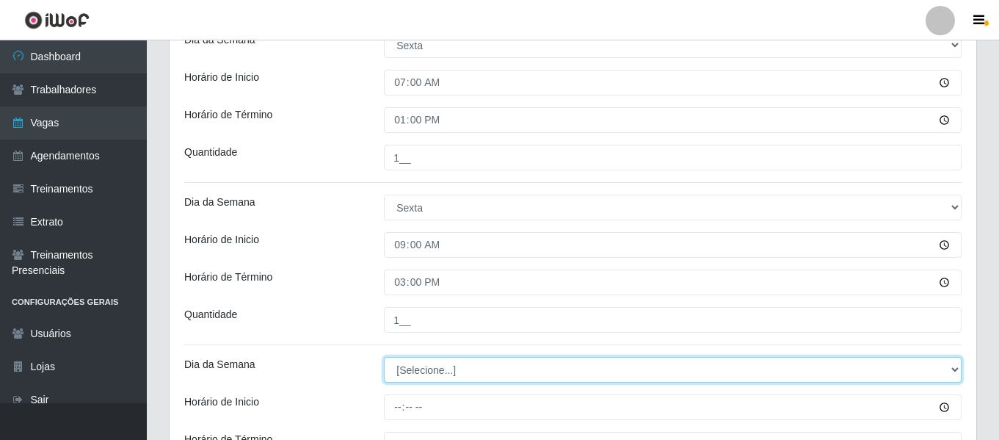
click at [421, 372] on select "[Selecione...] Segunda Terça Quarta Quinta Sexta Sábado Domingo" at bounding box center [672, 370] width 577 height 26
select select "5"
click at [384, 357] on select "[Selecione...] Segunda Terça Quarta Quinta Sexta Sábado Domingo" at bounding box center [672, 370] width 577 height 26
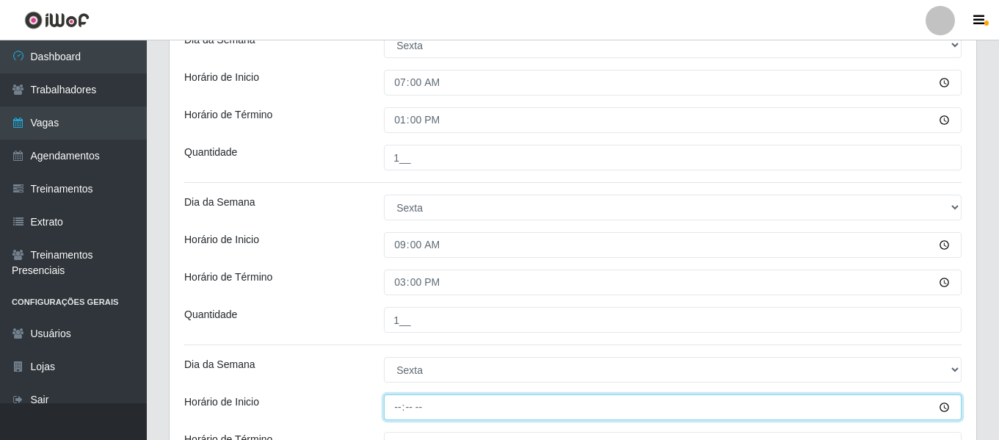
click at [403, 406] on input "Horário de Inicio" at bounding box center [672, 407] width 577 height 26
type input "16:00"
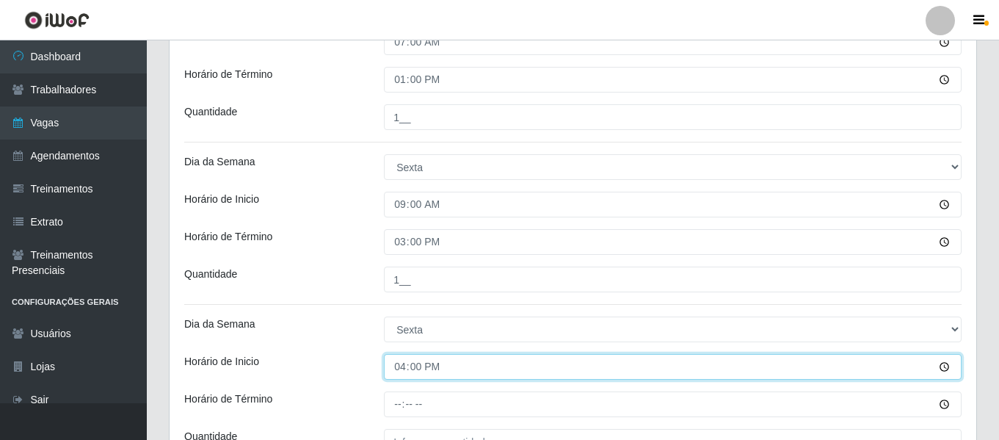
scroll to position [426, 0]
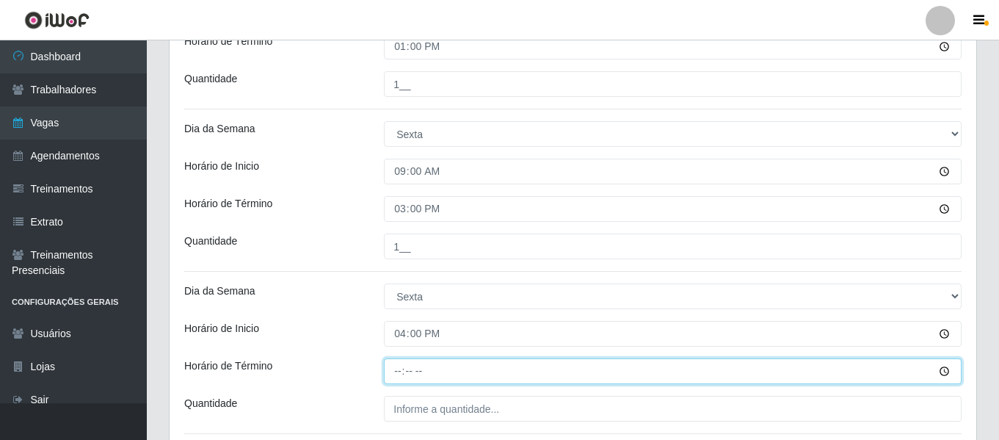
click at [396, 373] on input "Horário de Término" at bounding box center [672, 371] width 577 height 26
type input "22:00"
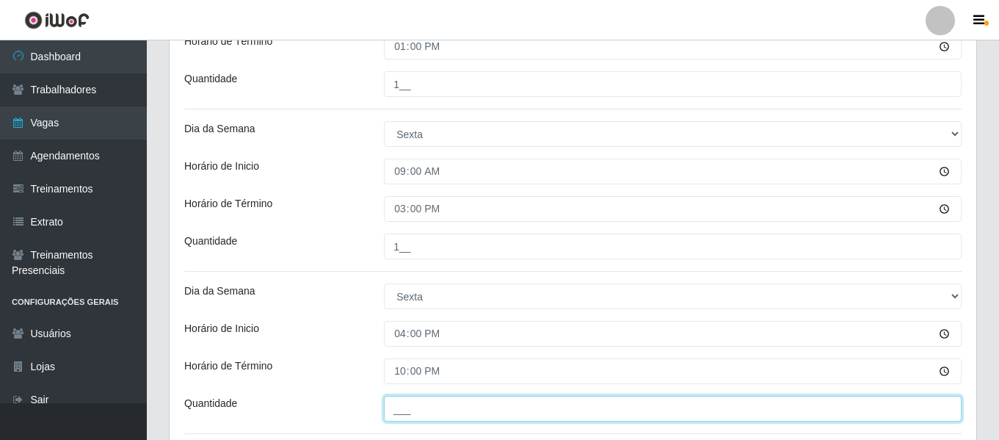
click at [429, 408] on input "___" at bounding box center [672, 408] width 577 height 26
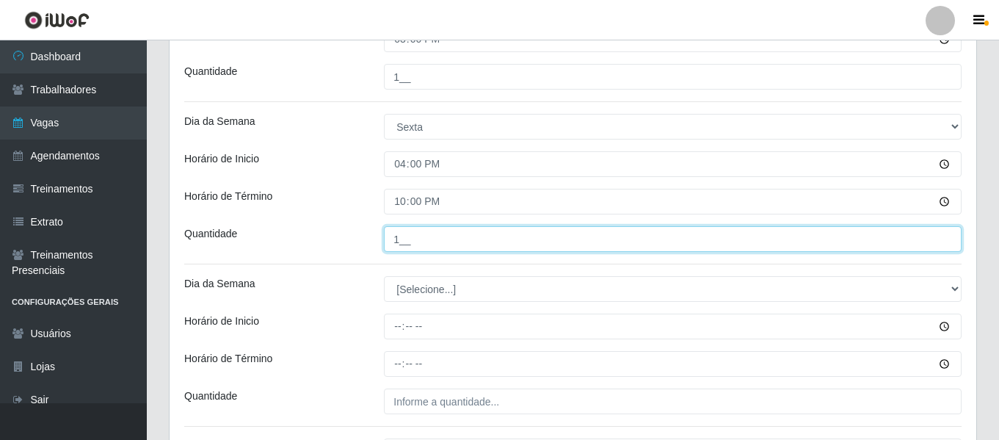
scroll to position [573, 0]
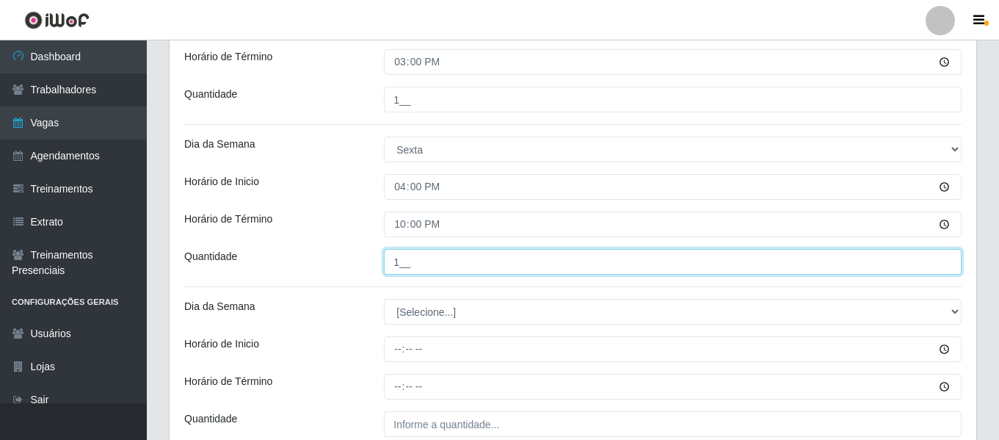
type input "1__"
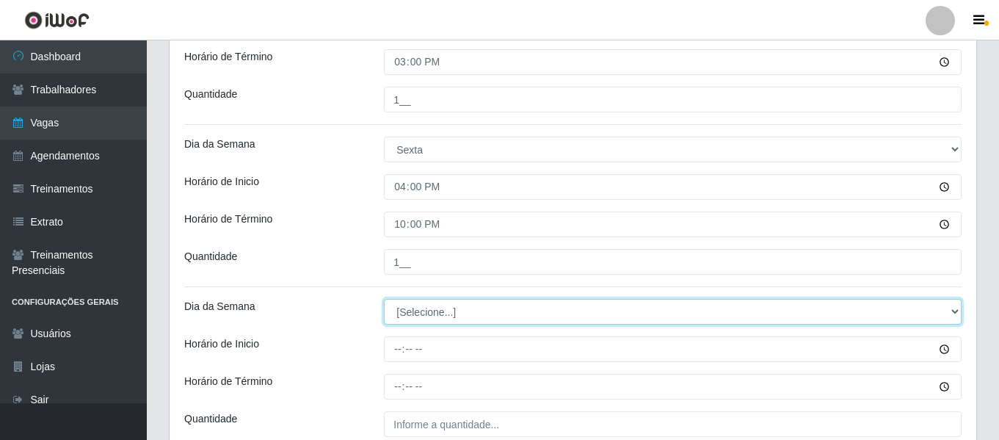
click at [421, 313] on select "[Selecione...] Segunda Terça Quarta Quinta Sexta Sábado Domingo" at bounding box center [672, 312] width 577 height 26
select select "1"
click at [384, 299] on select "[Selecione...] Segunda Terça Quarta Quinta Sexta Sábado Domingo" at bounding box center [672, 312] width 577 height 26
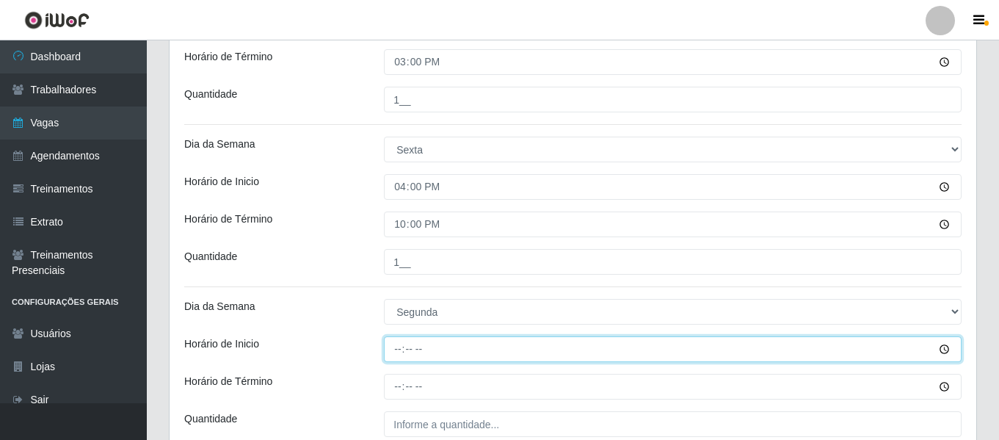
click at [397, 354] on input "Horário de Inicio" at bounding box center [672, 349] width 577 height 26
type input "07:00"
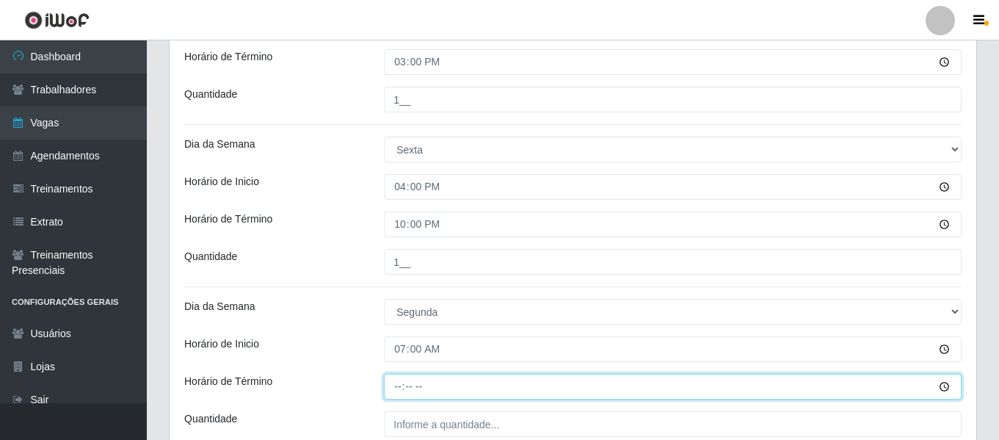
click at [384, 384] on input "Horário de Término" at bounding box center [672, 386] width 577 height 26
type input "13:00"
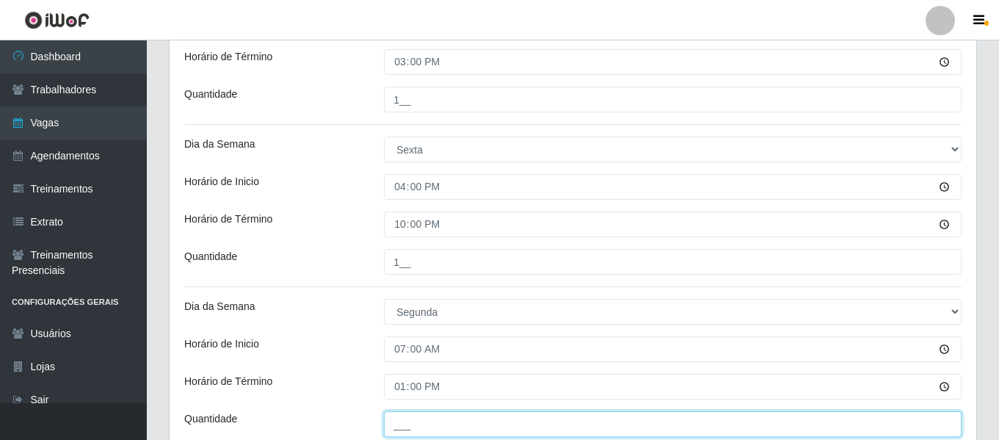
click at [416, 417] on input "___" at bounding box center [672, 424] width 577 height 26
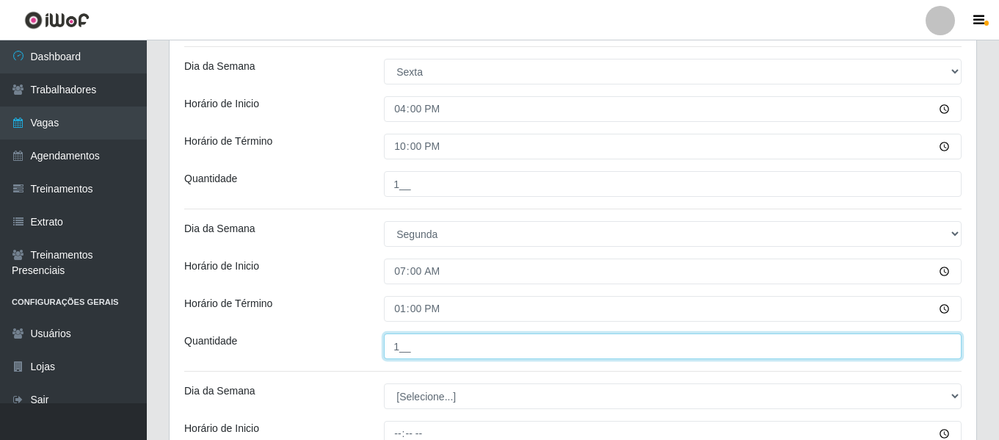
scroll to position [720, 0]
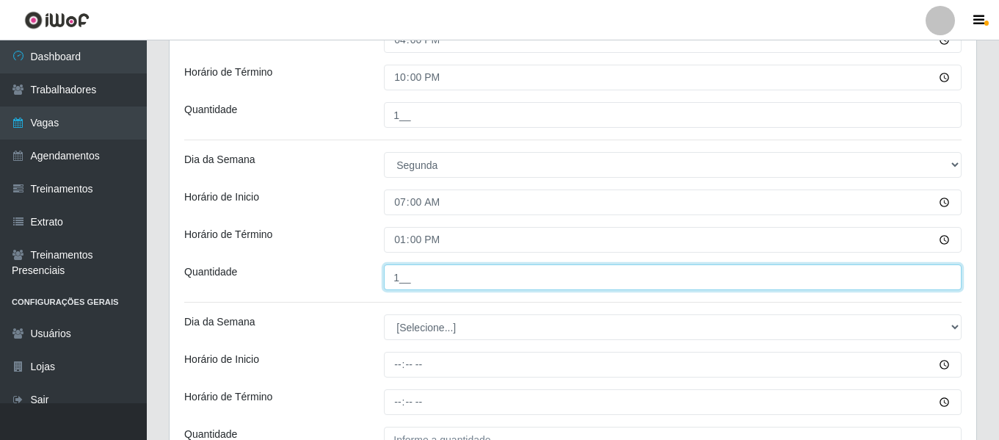
type input "1__"
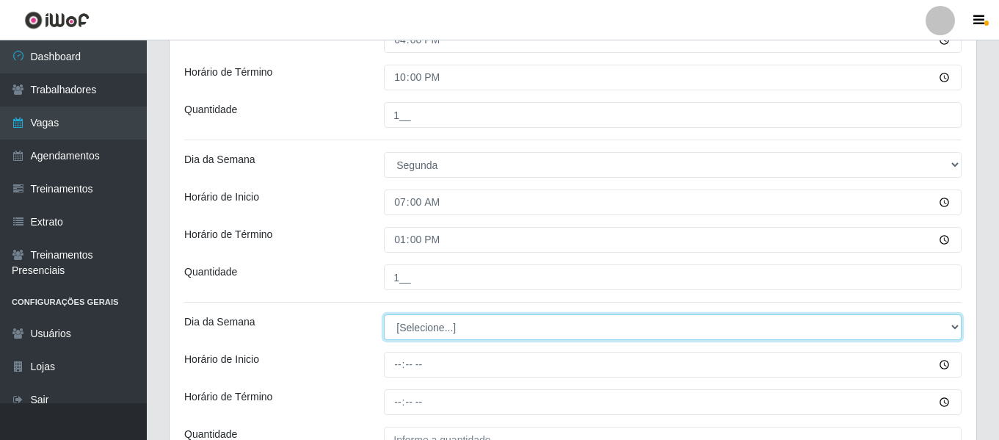
click at [405, 328] on select "[Selecione...] Segunda Terça Quarta Quinta Sexta Sábado Domingo" at bounding box center [672, 327] width 577 height 26
select select "2"
click at [384, 314] on select "[Selecione...] Segunda Terça Quarta Quinta Sexta Sábado Domingo" at bounding box center [672, 327] width 577 height 26
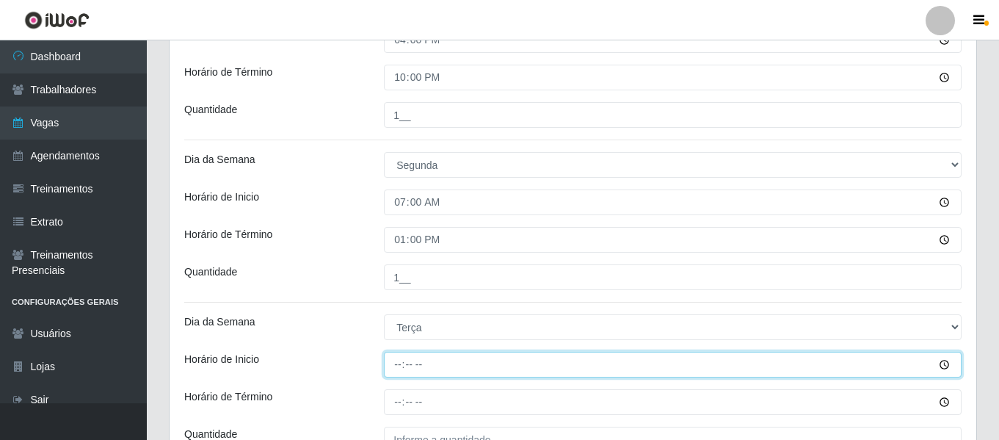
click at [398, 362] on input "Horário de Inicio" at bounding box center [672, 364] width 577 height 26
type input "09:00"
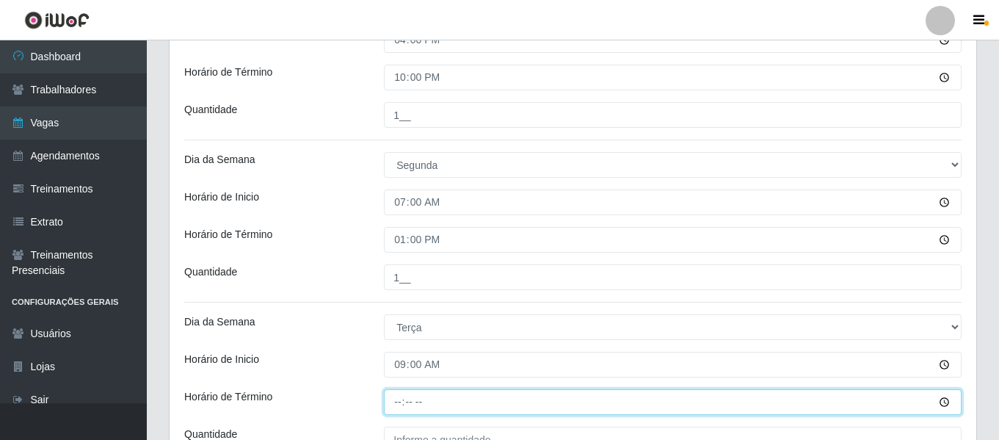
click at [399, 395] on input "Horário de Término" at bounding box center [672, 402] width 577 height 26
type input "15:00"
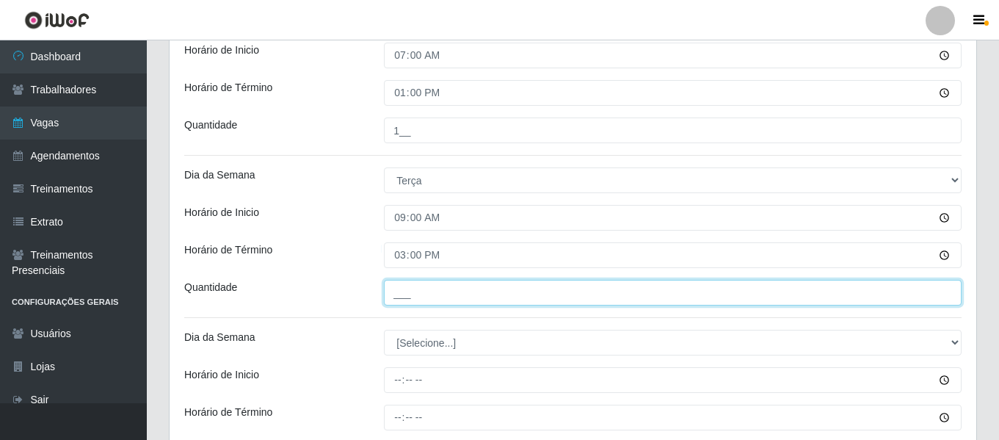
click at [438, 291] on input "___" at bounding box center [672, 293] width 577 height 26
type input "1__"
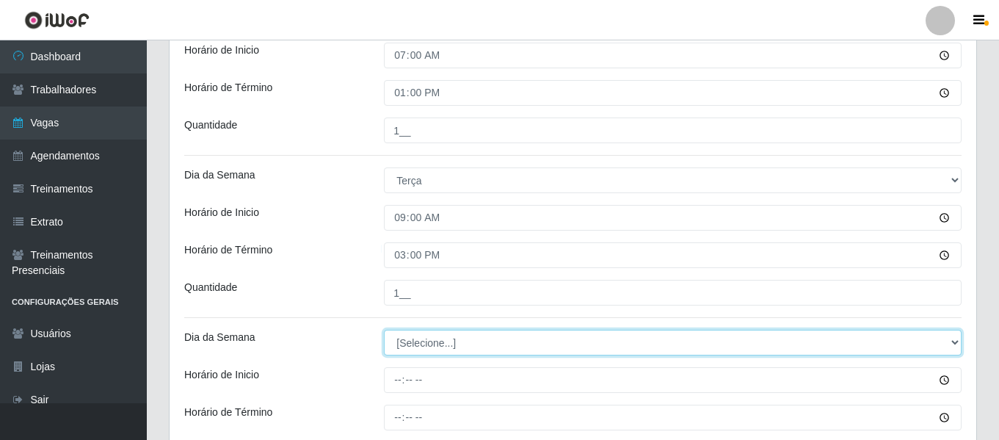
click at [421, 346] on select "[Selecione...] Segunda Terça Quarta Quinta Sexta Sábado Domingo" at bounding box center [672, 342] width 577 height 26
select select "2"
click at [384, 329] on select "[Selecione...] Segunda Terça Quarta Quinta Sexta Sábado Domingo" at bounding box center [672, 342] width 577 height 26
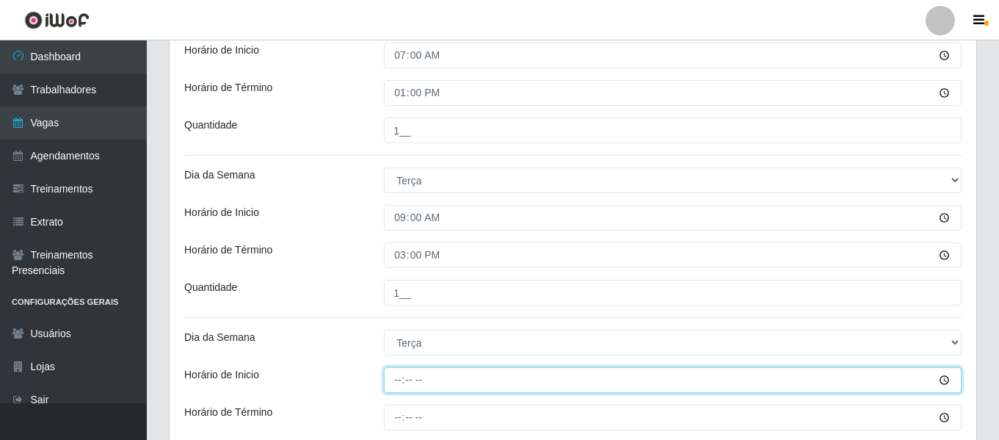
click at [406, 379] on input "Horário de Inicio" at bounding box center [672, 380] width 577 height 26
click at [390, 379] on input "Horário de Inicio" at bounding box center [672, 380] width 577 height 26
click at [404, 381] on input "Horário de Inicio" at bounding box center [672, 380] width 577 height 26
click at [400, 376] on input "Horário de Inicio" at bounding box center [672, 380] width 577 height 26
type input "16:00"
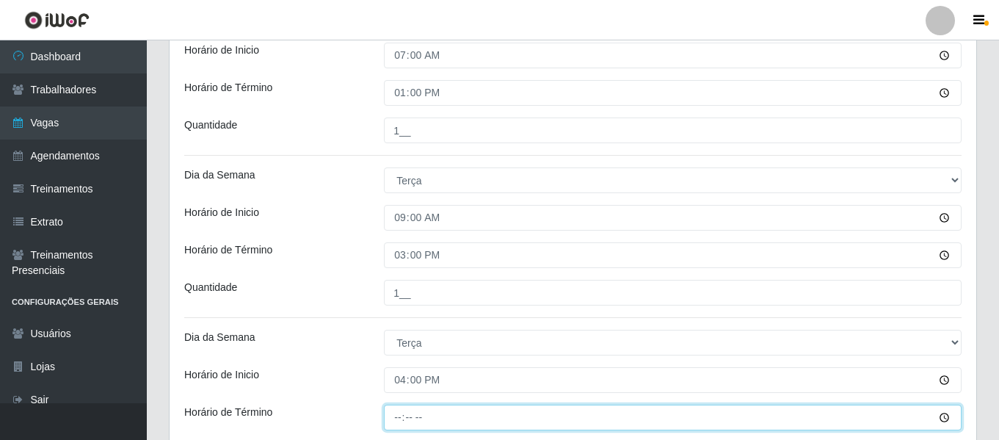
click at [391, 409] on input "Horário de Término" at bounding box center [672, 417] width 577 height 26
type input "22:00"
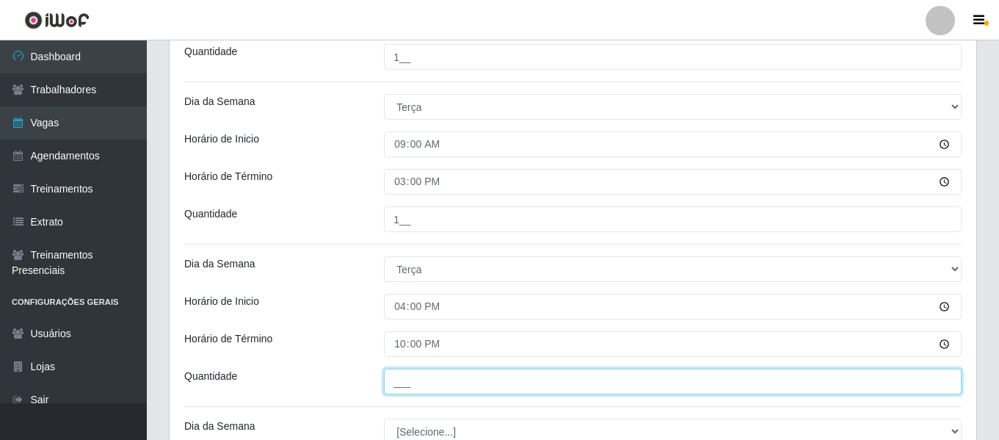
click at [430, 379] on input "___" at bounding box center [672, 381] width 577 height 26
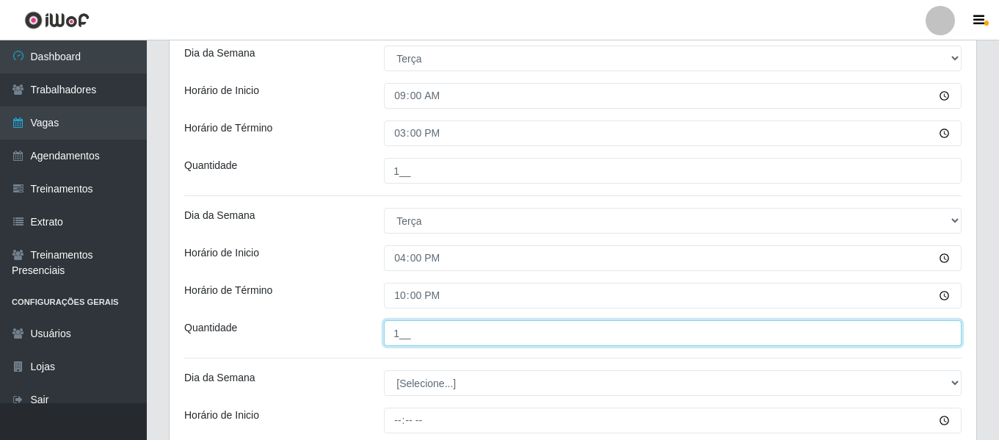
scroll to position [1013, 0]
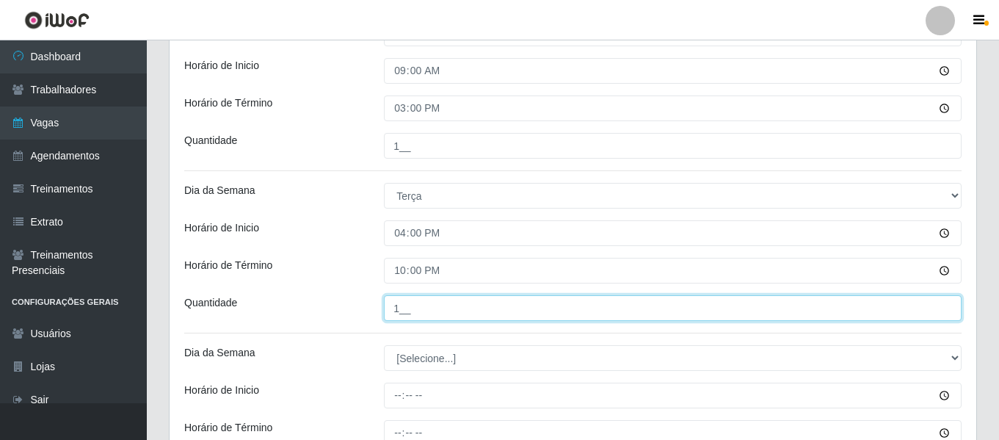
type input "1__"
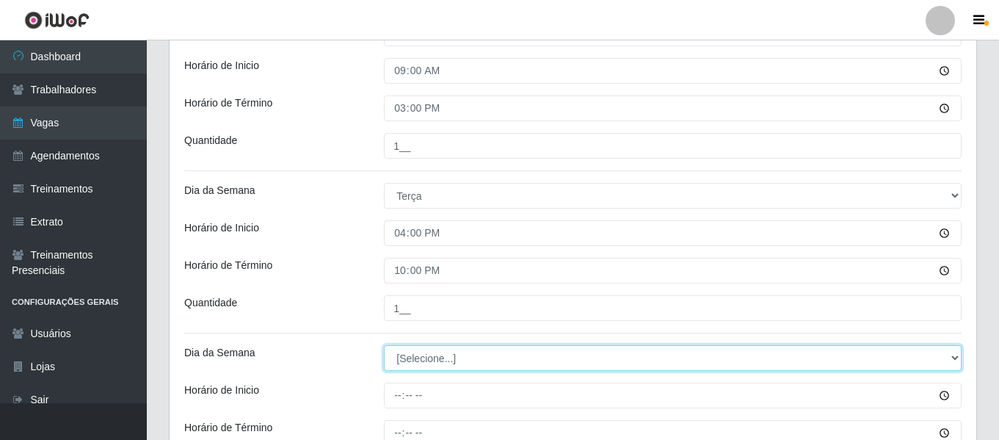
drag, startPoint x: 435, startPoint y: 363, endPoint x: 434, endPoint y: 355, distance: 8.1
click at [435, 364] on select "[Selecione...] Segunda Terça Quarta Quinta Sexta Sábado Domingo" at bounding box center [672, 358] width 577 height 26
select select "3"
click at [384, 345] on select "[Selecione...] Segunda Terça Quarta Quinta Sexta Sábado Domingo" at bounding box center [672, 358] width 577 height 26
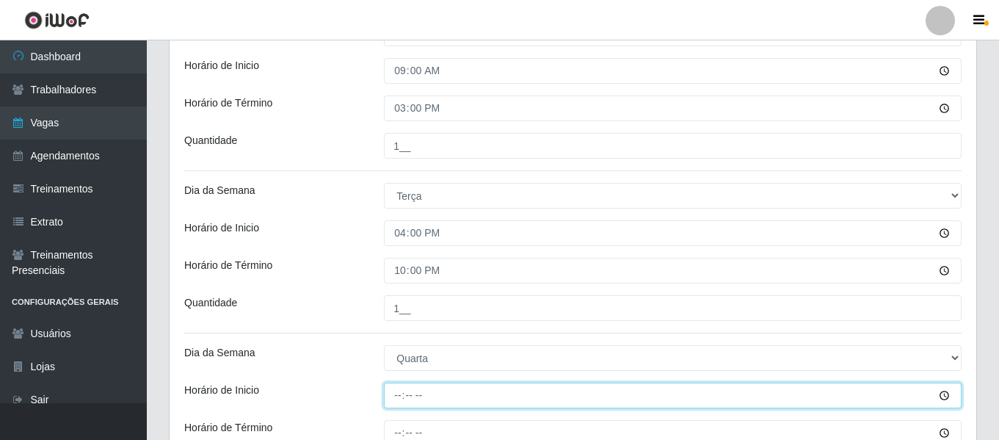
click at [408, 390] on input "Horário de Inicio" at bounding box center [672, 395] width 577 height 26
click at [393, 400] on input "Horário de Inicio" at bounding box center [672, 395] width 577 height 26
click at [397, 395] on input "Horário de Inicio" at bounding box center [672, 395] width 577 height 26
type input "07:00"
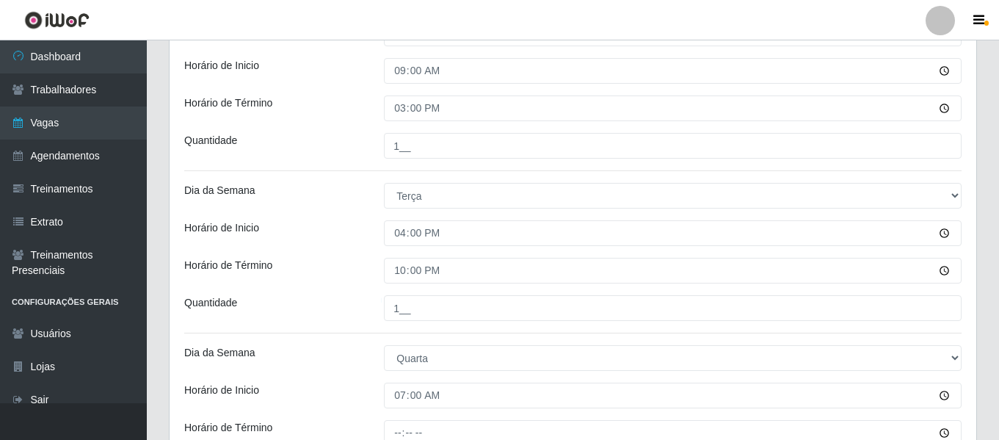
click at [398, 415] on div "Loja Ideal - Conceição Função [Selecione...] ASG ASG + ASG ++ Auxiliar de Estac…" at bounding box center [572, 223] width 806 height 2220
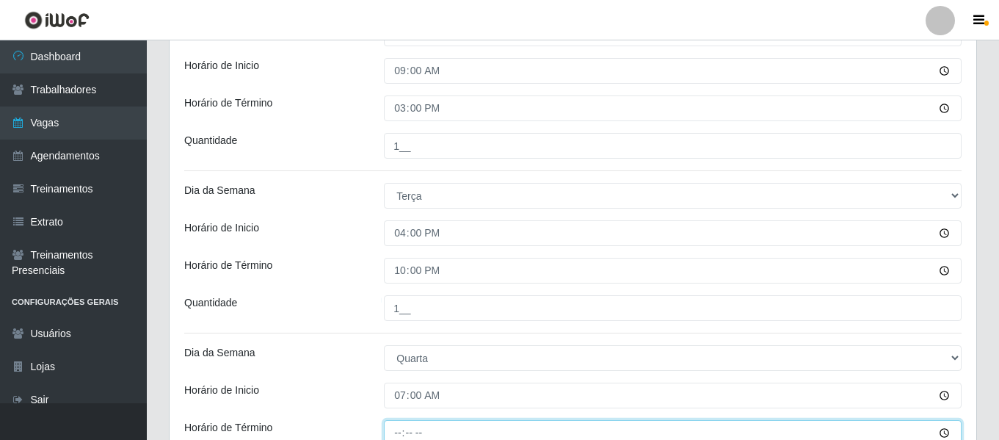
click at [395, 424] on input "Horário de Término" at bounding box center [672, 433] width 577 height 26
type input "13:00"
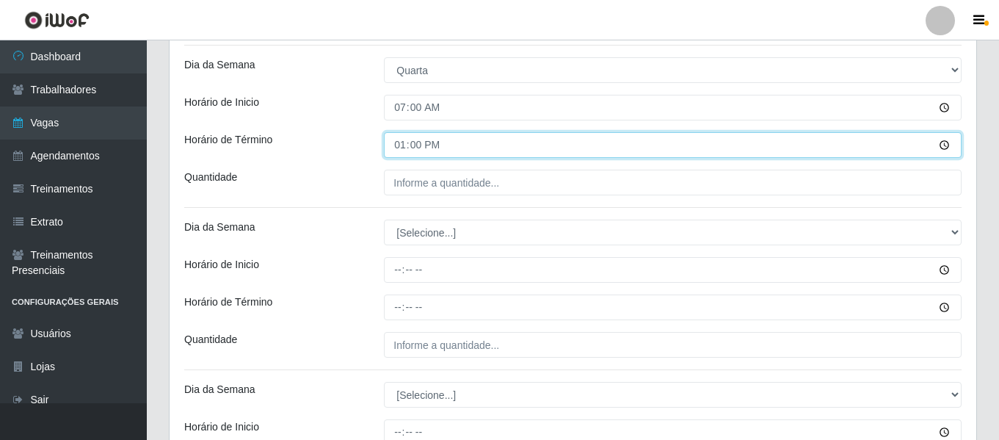
scroll to position [1308, 0]
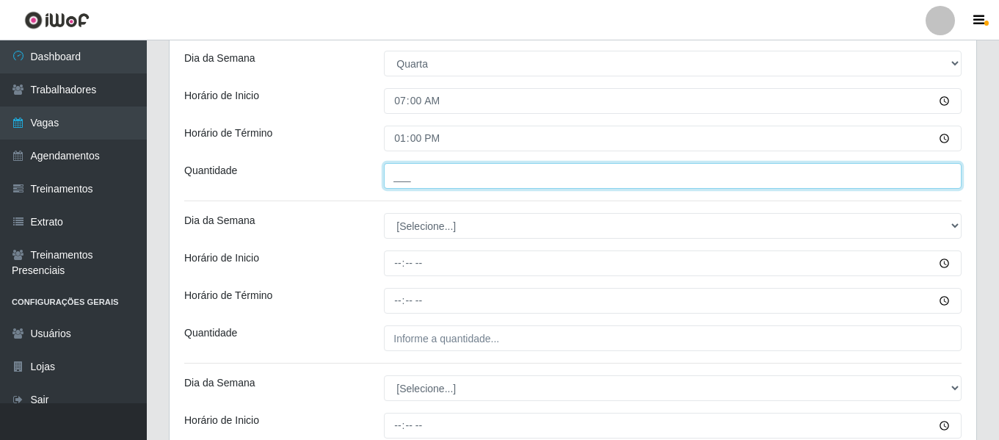
click at [424, 183] on input "___" at bounding box center [672, 176] width 577 height 26
type input "1__"
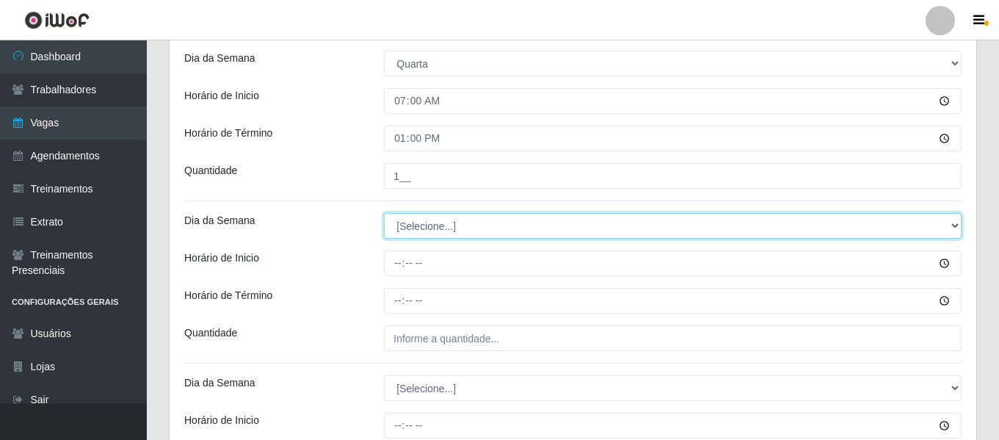
click at [445, 224] on select "[Selecione...] Segunda Terça Quarta Quinta Sexta Sábado Domingo" at bounding box center [672, 226] width 577 height 26
select select "3"
click at [384, 213] on select "[Selecione...] Segunda Terça Quarta Quinta Sexta Sábado Domingo" at bounding box center [672, 226] width 577 height 26
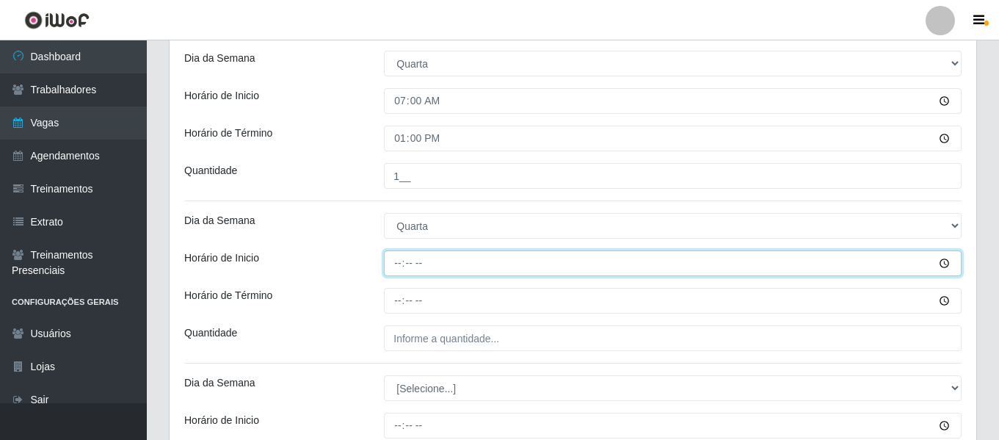
click at [398, 263] on input "Horário de Inicio" at bounding box center [672, 263] width 577 height 26
type input "09:00"
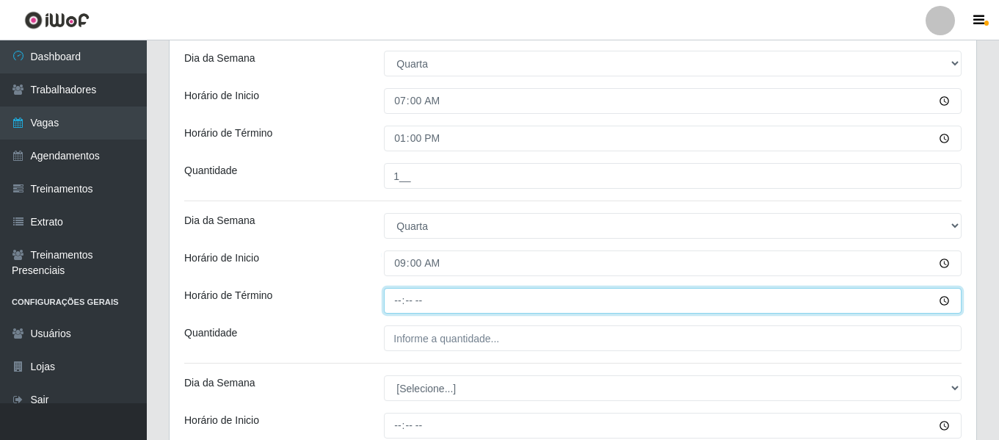
click at [395, 300] on input "Horário de Término" at bounding box center [672, 301] width 577 height 26
type input "15:00"
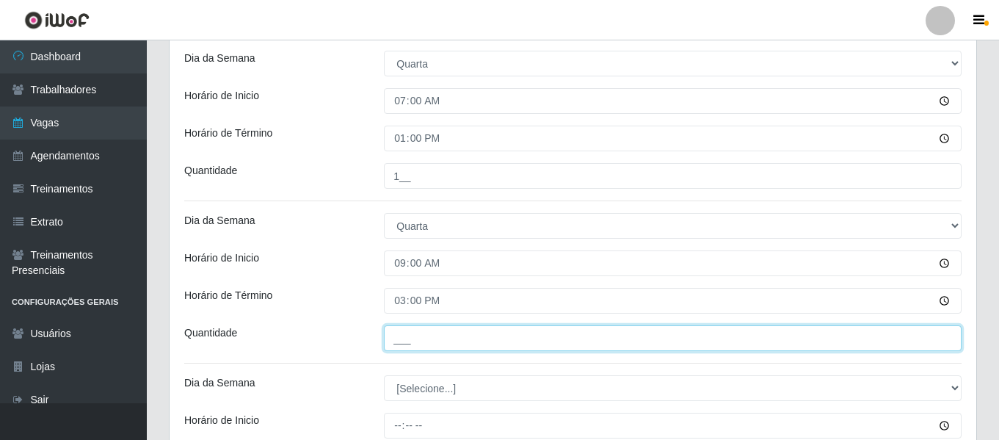
click at [418, 342] on input "___" at bounding box center [672, 338] width 577 height 26
type input "1__"
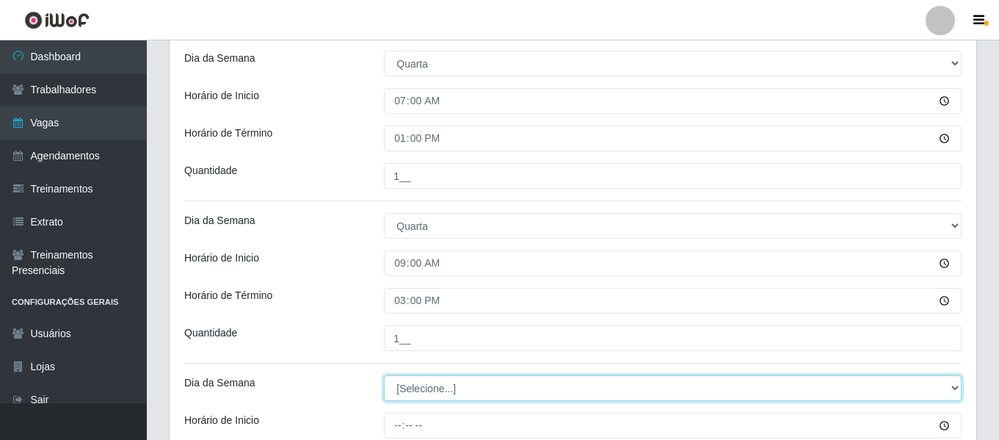
click at [435, 376] on select "[Selecione...] Segunda Terça Quarta Quinta Sexta Sábado Domingo" at bounding box center [672, 388] width 577 height 26
select select "3"
click at [384, 375] on select "[Selecione...] Segunda Terça Quarta Quinta Sexta Sábado Domingo" at bounding box center [672, 388] width 577 height 26
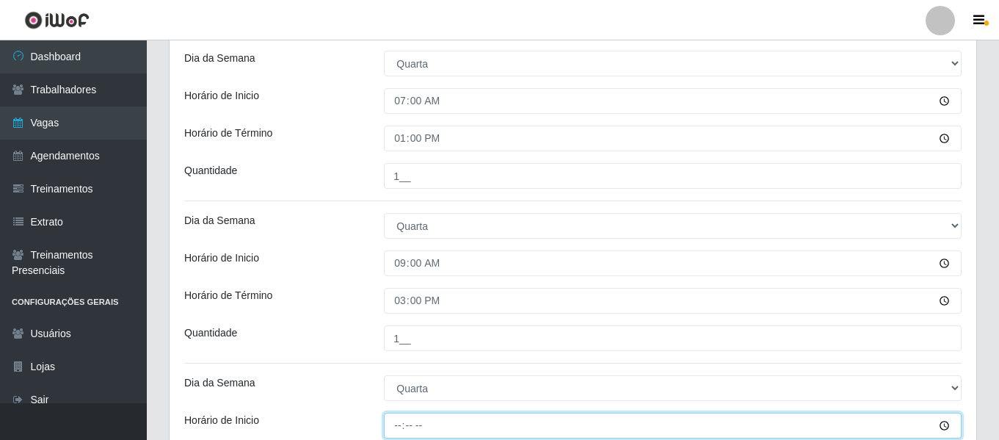
click at [401, 426] on input "Horário de Inicio" at bounding box center [672, 425] width 577 height 26
type input "16:00"
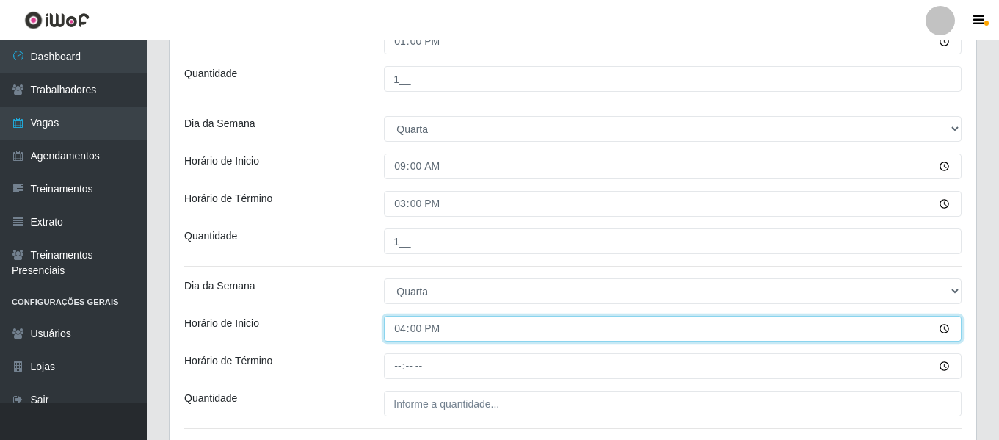
scroll to position [1454, 0]
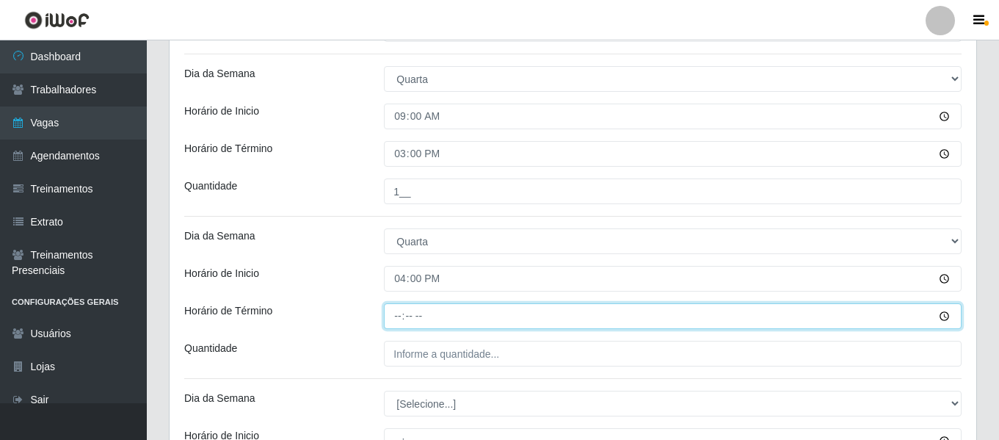
click at [404, 323] on input "Horário de Término" at bounding box center [672, 316] width 577 height 26
type input "22:00"
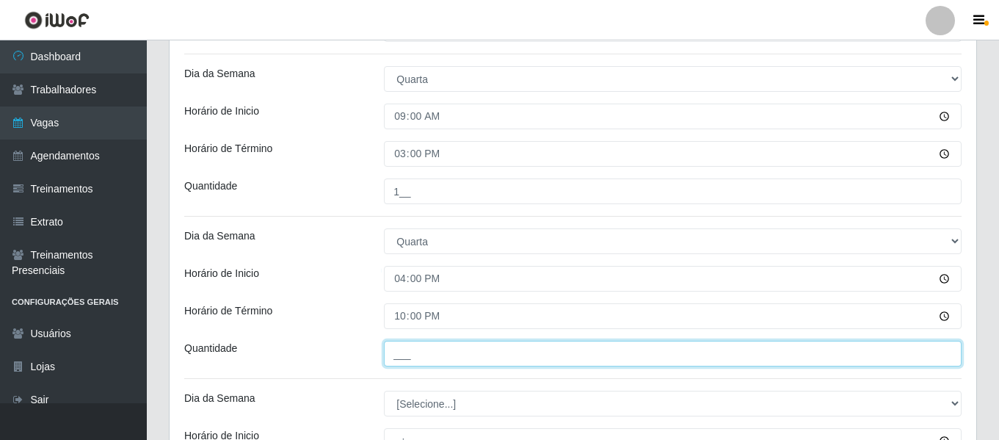
click at [419, 356] on input "___" at bounding box center [672, 353] width 577 height 26
type input "1__"
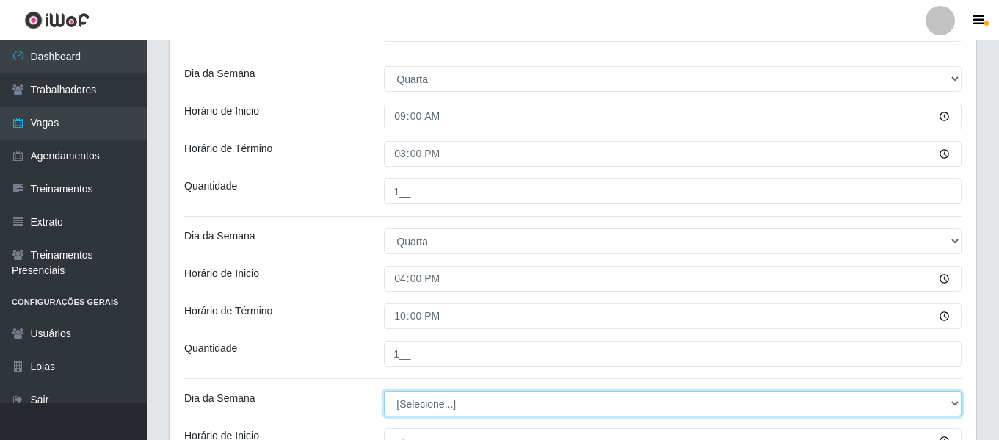
click at [448, 403] on select "[Selecione...] Segunda Terça Quarta Quinta Sexta Sábado Domingo" at bounding box center [672, 403] width 577 height 26
select select "4"
click at [384, 390] on select "[Selecione...] Segunda Terça Quarta Quinta Sexta Sábado Domingo" at bounding box center [672, 403] width 577 height 26
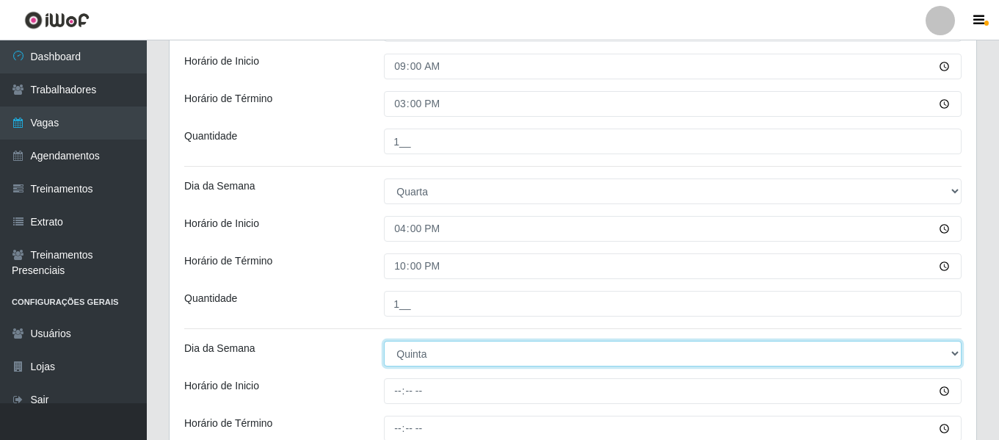
scroll to position [1528, 0]
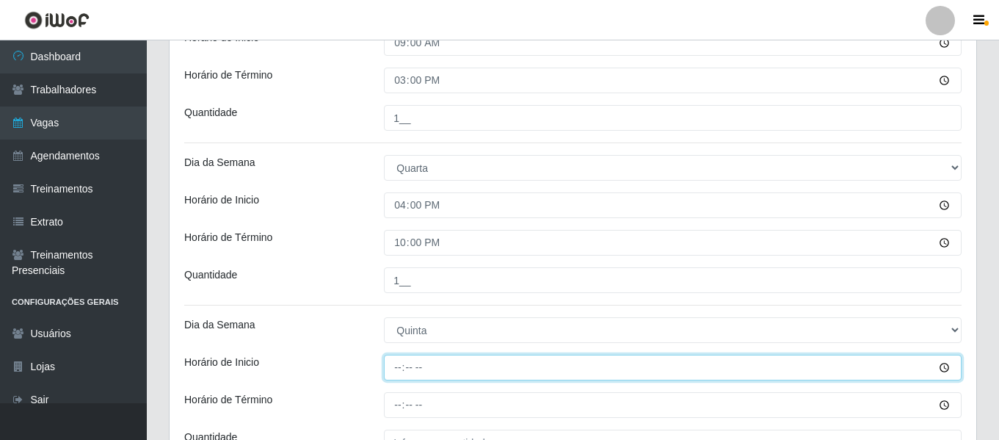
click at [394, 364] on input "Horário de Inicio" at bounding box center [672, 367] width 577 height 26
type input "07:00"
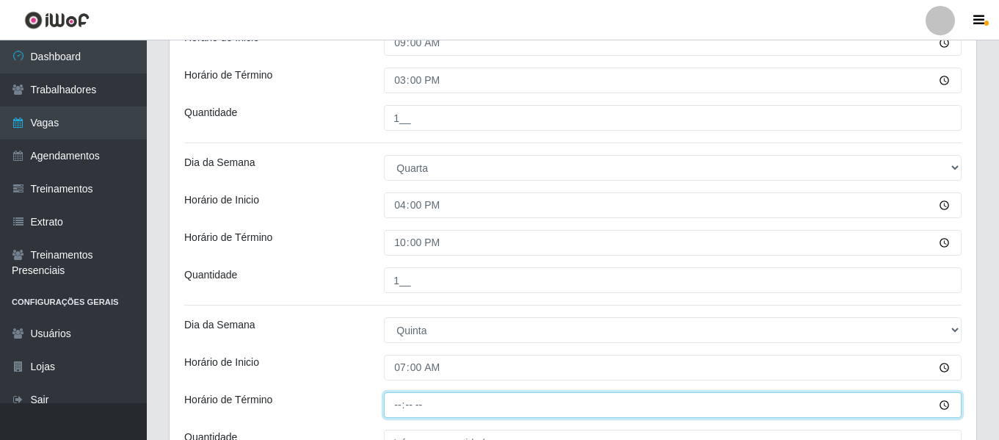
click at [397, 396] on input "Horário de Término" at bounding box center [672, 405] width 577 height 26
type input "13:00"
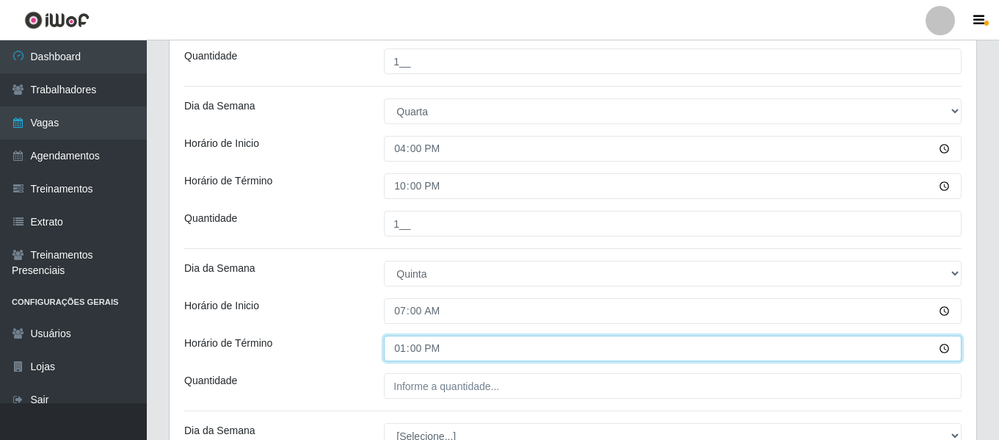
scroll to position [1601, 0]
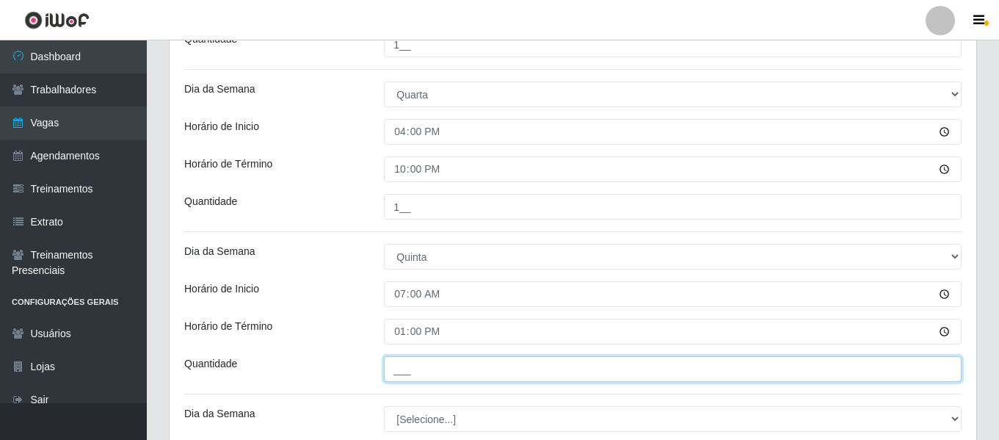
click at [437, 366] on input "___" at bounding box center [672, 369] width 577 height 26
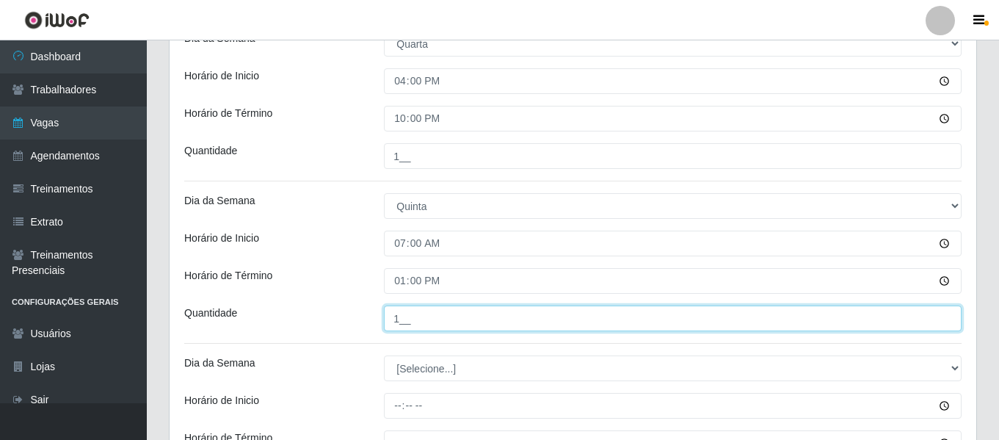
scroll to position [1674, 0]
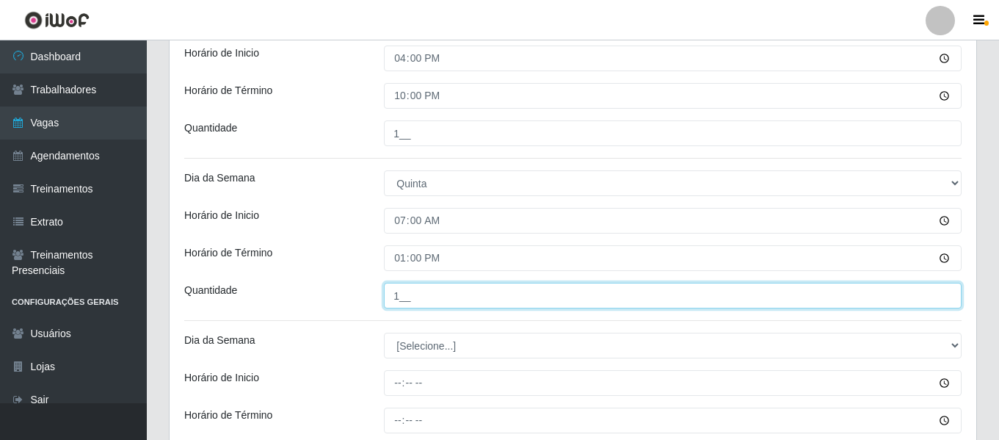
type input "1__"
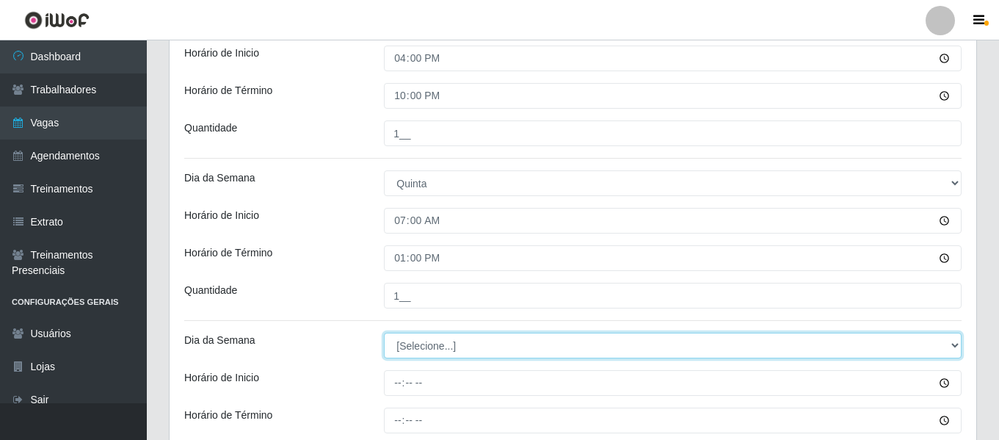
click at [417, 354] on select "[Selecione...] Segunda Terça Quarta Quinta Sexta Sábado Domingo" at bounding box center [672, 345] width 577 height 26
select select "4"
click at [384, 332] on select "[Selecione...] Segunda Terça Quarta Quinta Sexta Sábado Domingo" at bounding box center [672, 345] width 577 height 26
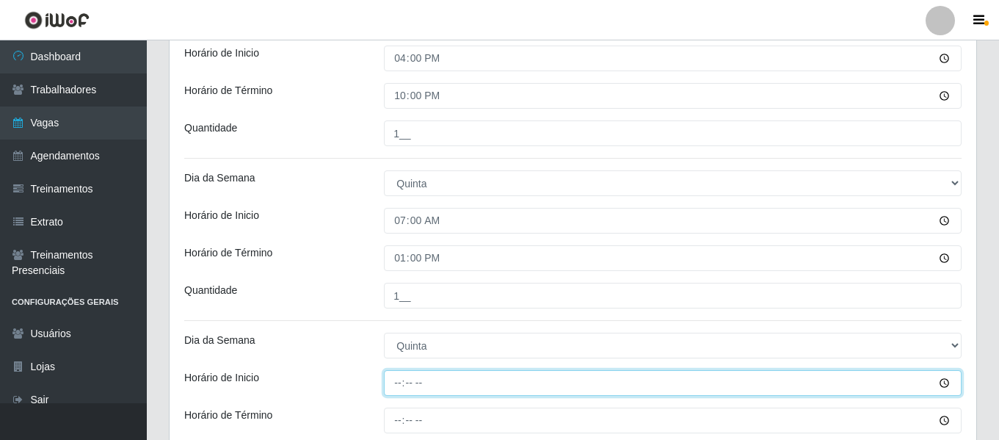
click at [392, 387] on input "Horário de Inicio" at bounding box center [672, 383] width 577 height 26
type input "09:00"
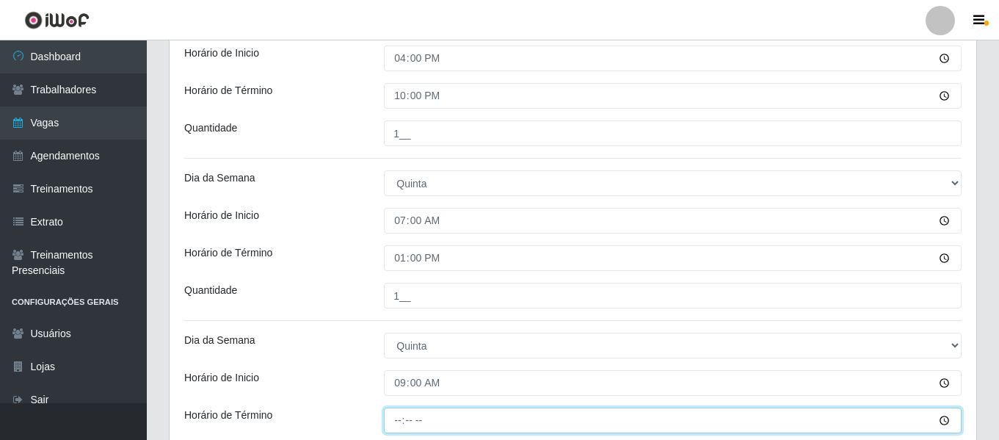
click at [394, 418] on input "Horário de Término" at bounding box center [672, 420] width 577 height 26
type input "15:00"
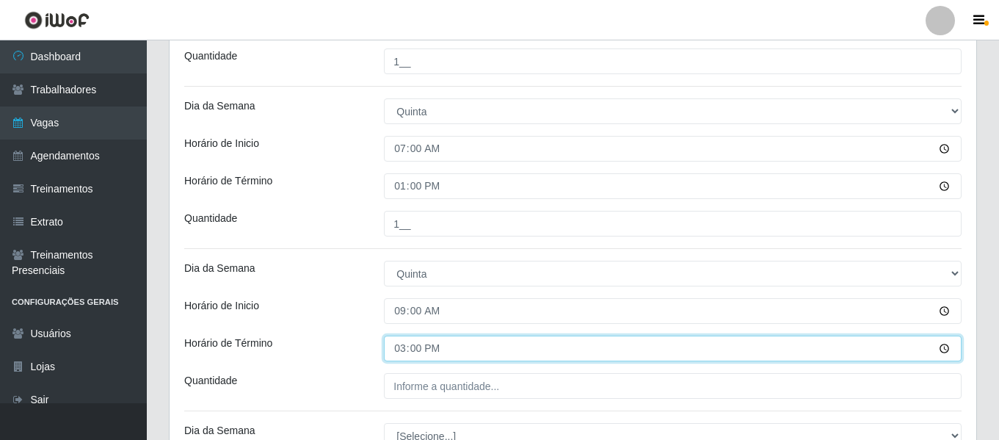
scroll to position [1748, 0]
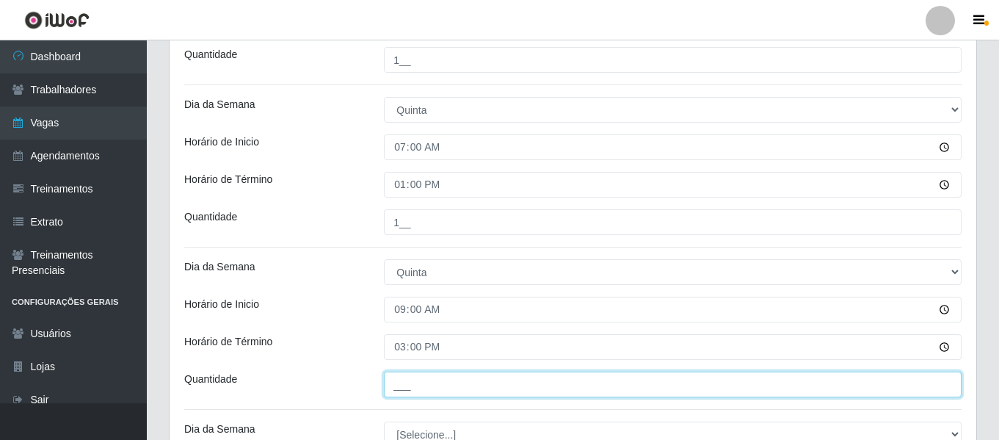
click at [424, 380] on input "___" at bounding box center [672, 384] width 577 height 26
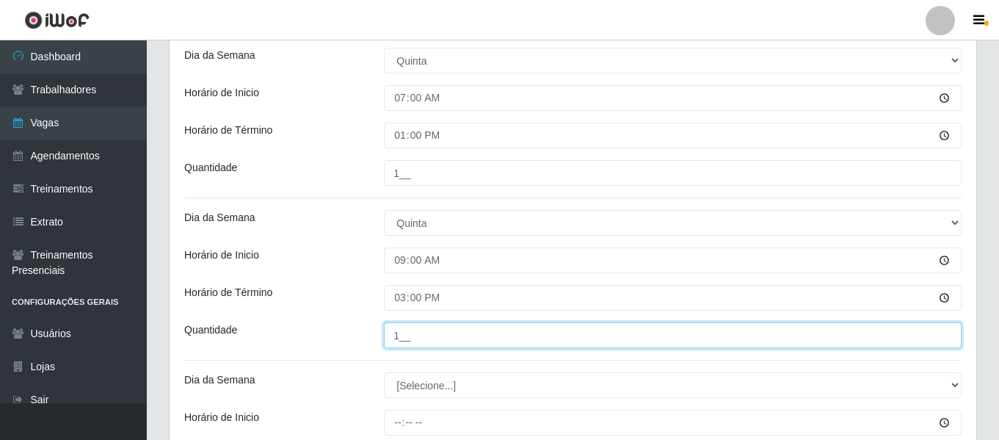
scroll to position [1821, 0]
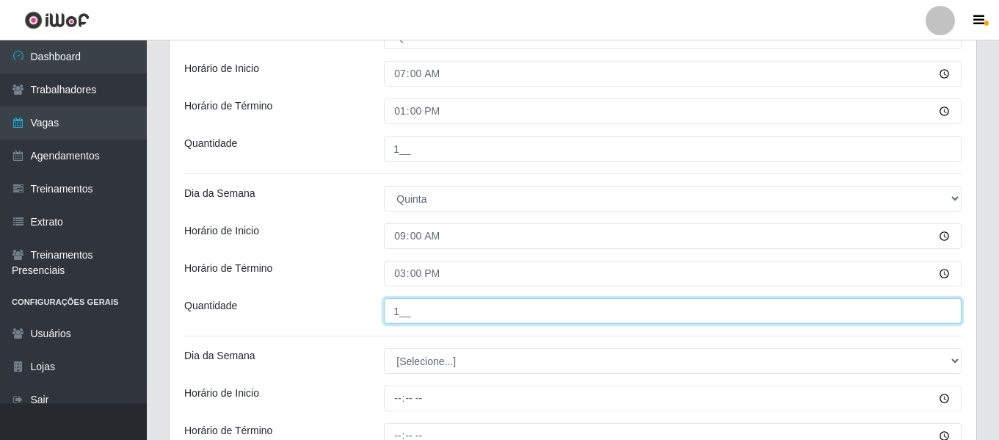
type input "1__"
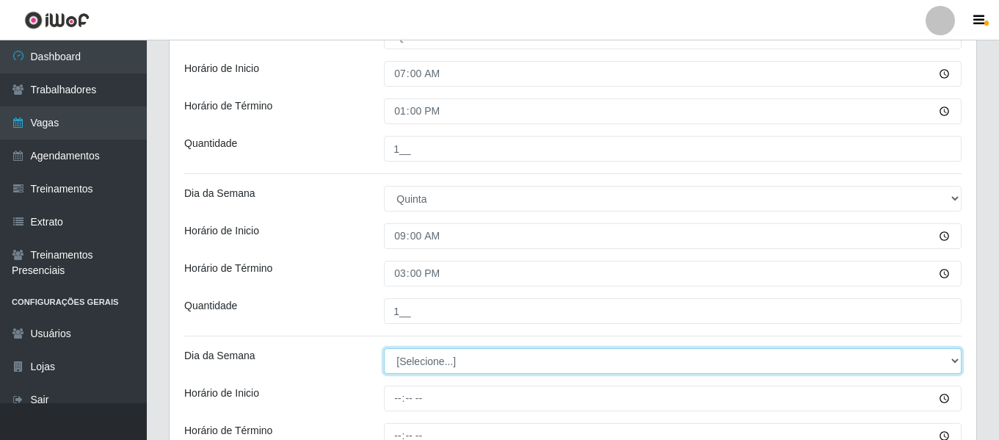
click at [426, 369] on select "[Selecione...] Segunda Terça Quarta Quinta Sexta Sábado Domingo" at bounding box center [672, 361] width 577 height 26
select select "4"
click at [384, 348] on select "[Selecione...] Segunda Terça Quarta Quinta Sexta Sábado Domingo" at bounding box center [672, 361] width 577 height 26
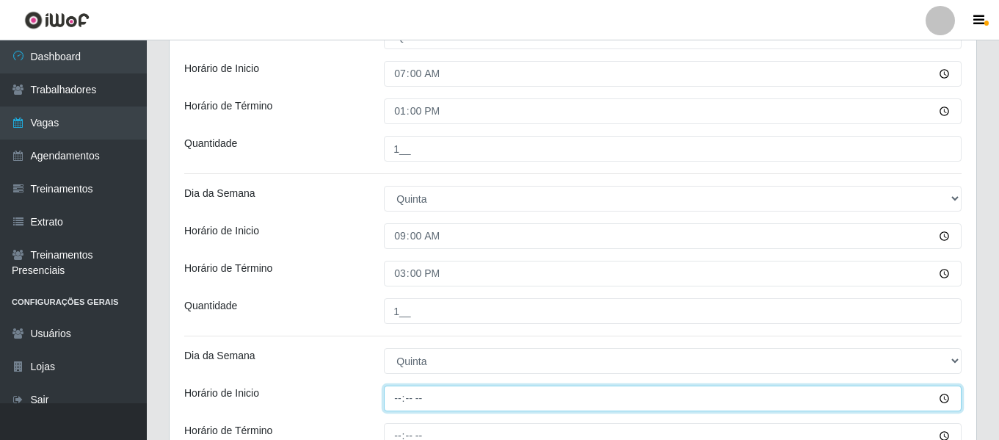
click at [406, 393] on input "Horário de Inicio" at bounding box center [672, 398] width 577 height 26
click at [397, 398] on input "Horário de Inicio" at bounding box center [672, 398] width 577 height 26
type input "16:00"
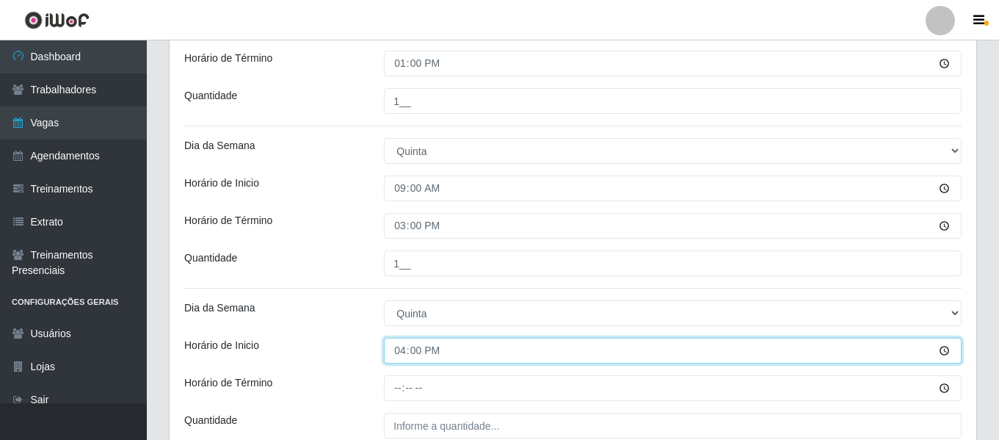
scroll to position [1895, 0]
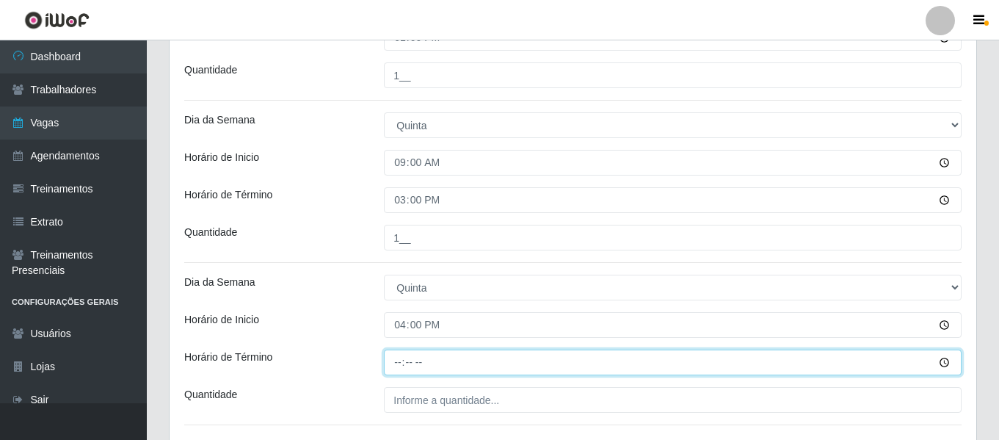
click at [397, 362] on input "Horário de Término" at bounding box center [672, 362] width 577 height 26
type input "22:00"
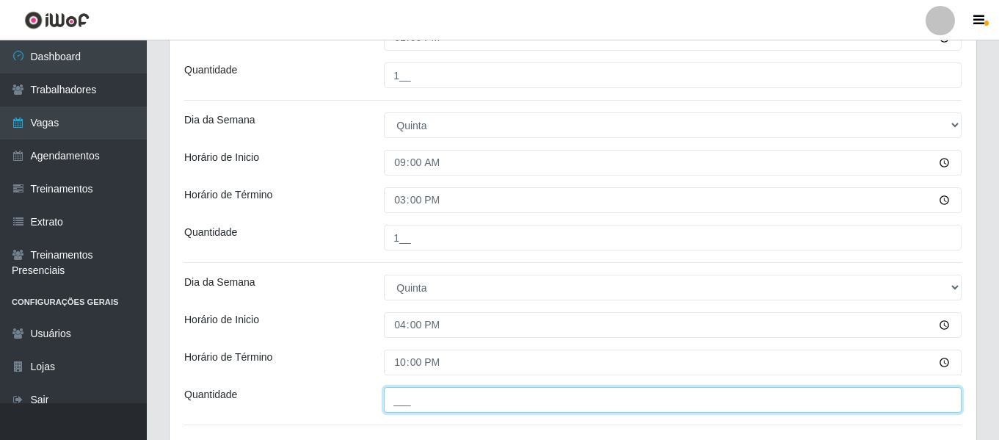
click at [409, 396] on input "___" at bounding box center [672, 400] width 577 height 26
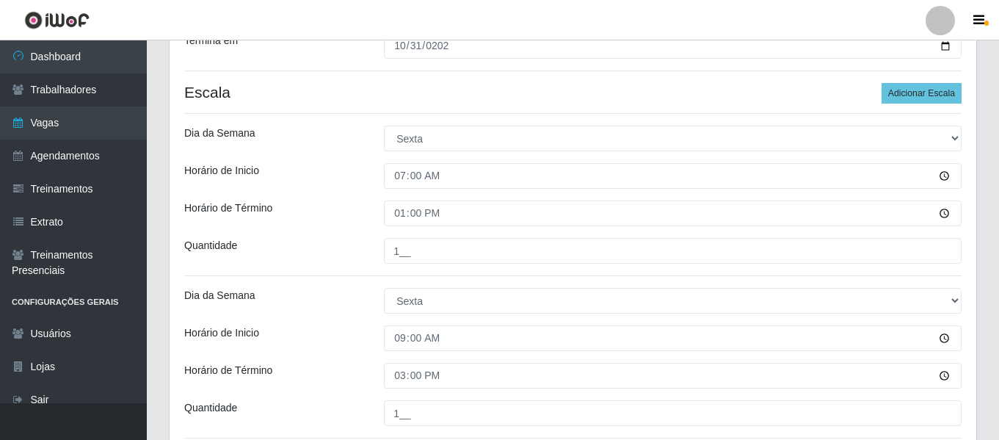
scroll to position [171, 0]
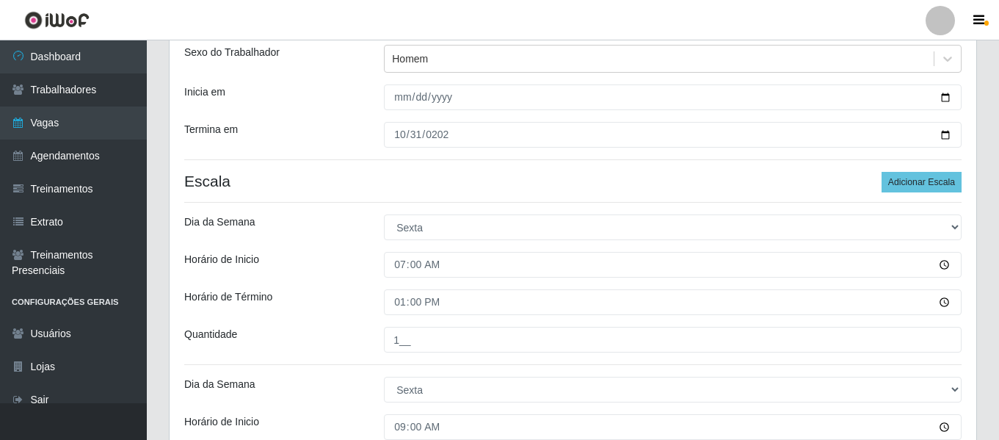
type input "1__"
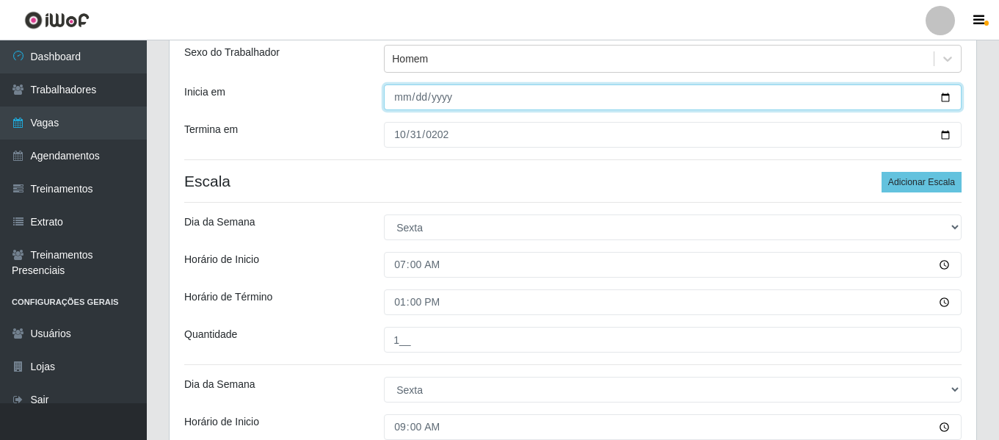
click at [417, 92] on input "Inicia em" at bounding box center [672, 97] width 577 height 26
type input "[DATE]"
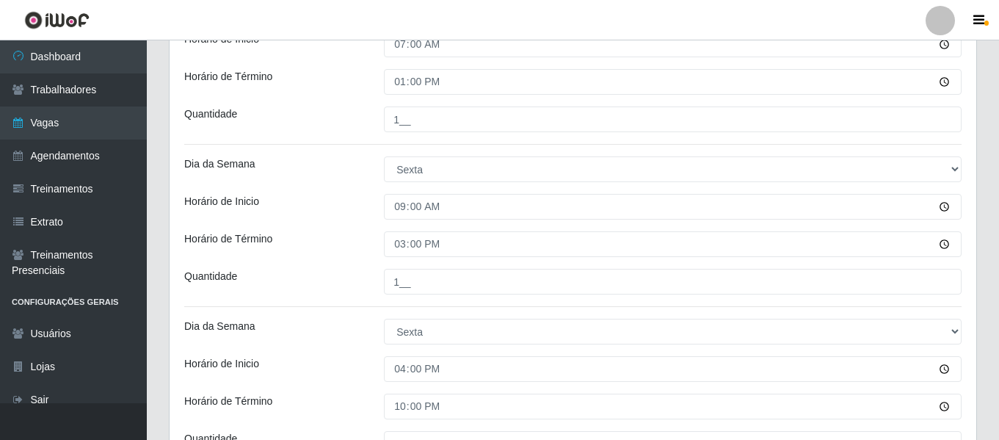
scroll to position [685, 0]
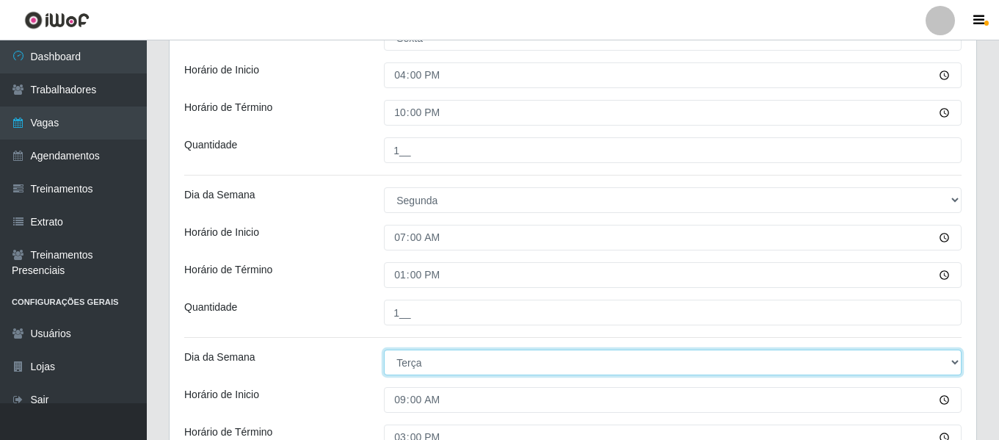
click at [412, 361] on select "[Selecione...] Segunda Terça Quarta Quinta Sexta Sábado Domingo" at bounding box center [672, 362] width 577 height 26
select select "1"
click at [384, 349] on select "[Selecione...] Segunda Terça Quarta Quinta Sexta Sábado Domingo" at bounding box center [672, 362] width 577 height 26
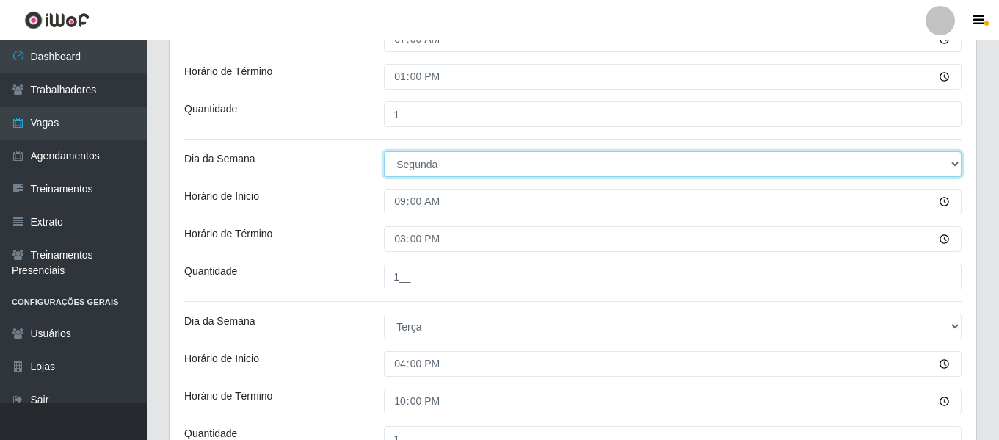
scroll to position [905, 0]
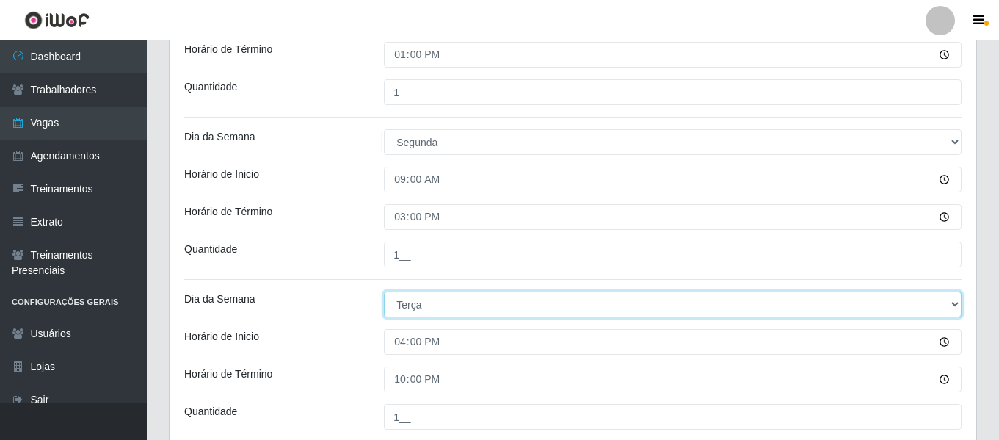
click at [408, 310] on select "[Selecione...] Segunda Terça Quarta Quinta Sexta Sábado Domingo" at bounding box center [672, 304] width 577 height 26
select select "1"
click at [384, 291] on select "[Selecione...] Segunda Terça Quarta Quinta Sexta Sábado Domingo" at bounding box center [672, 304] width 577 height 26
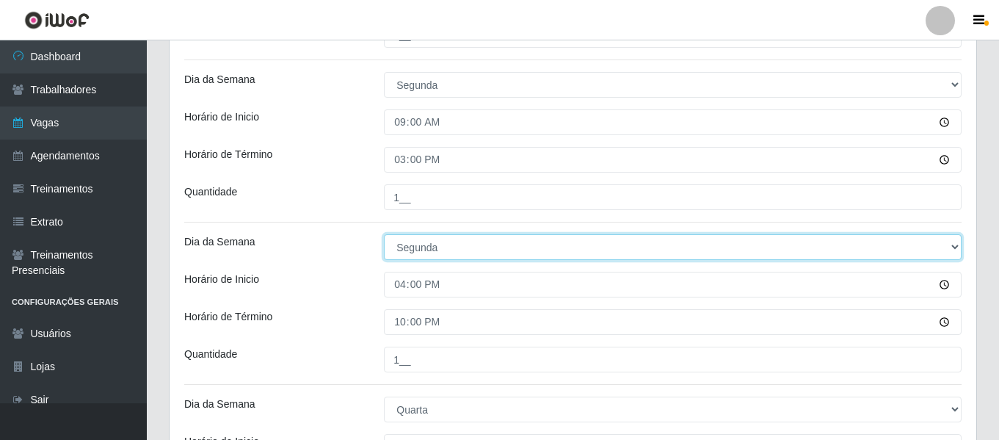
scroll to position [978, 0]
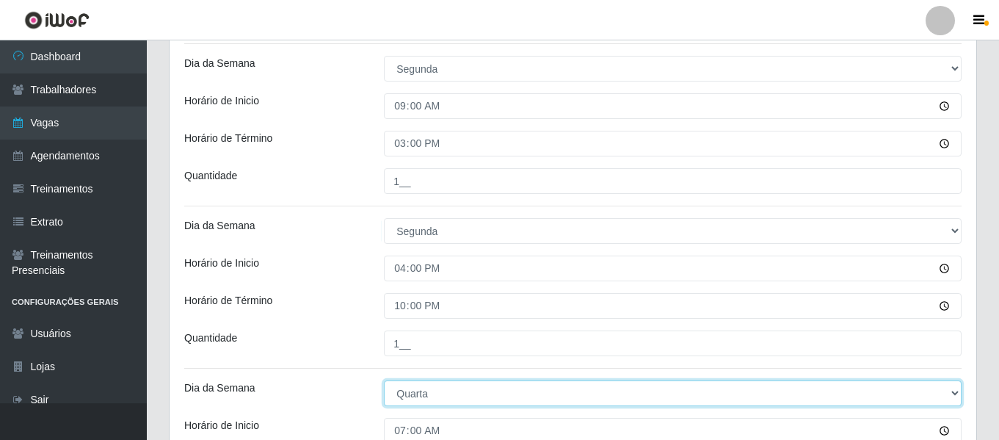
click at [420, 393] on select "[Selecione...] Segunda Terça Quarta Quinta Sexta Sábado Domingo" at bounding box center [672, 393] width 577 height 26
select select "2"
click at [384, 380] on select "[Selecione...] Segunda Terça Quarta Quinta Sexta Sábado Domingo" at bounding box center [672, 393] width 577 height 26
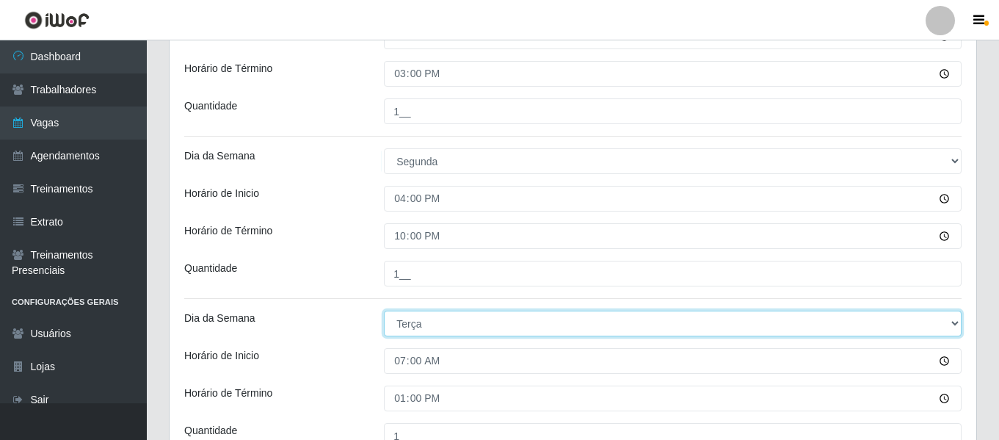
scroll to position [1125, 0]
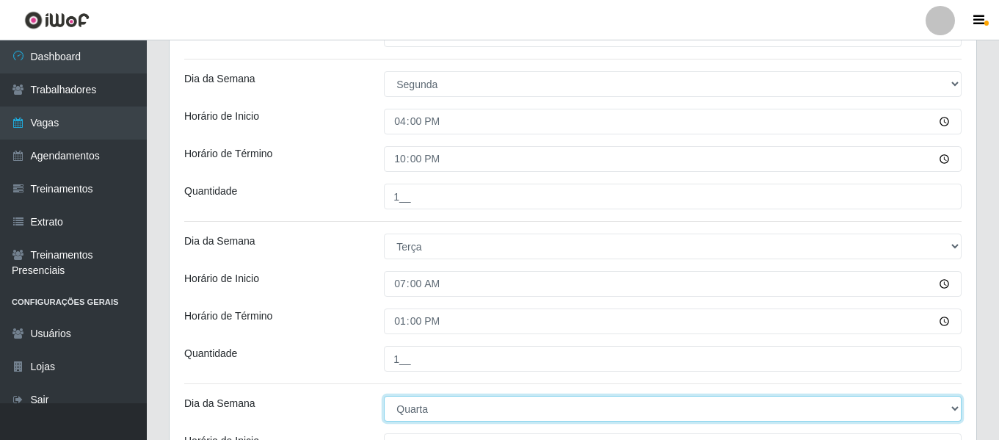
click at [419, 401] on select "[Selecione...] Segunda Terça Quarta Quinta Sexta Sábado Domingo" at bounding box center [672, 408] width 577 height 26
select select "2"
click at [384, 395] on select "[Selecione...] Segunda Terça Quarta Quinta Sexta Sábado Domingo" at bounding box center [672, 408] width 577 height 26
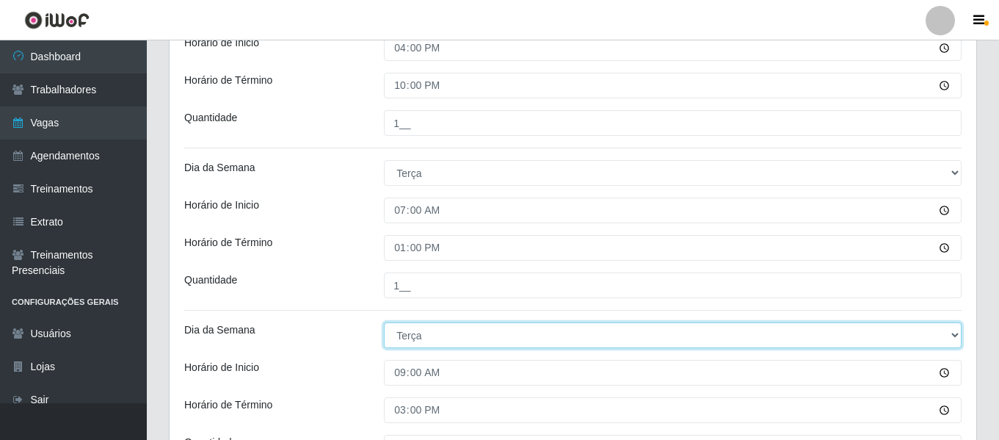
scroll to position [1345, 0]
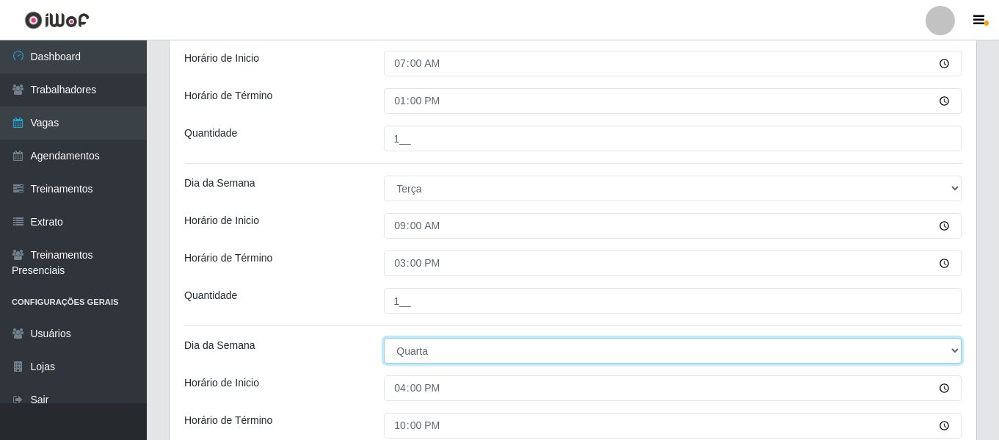
click at [412, 354] on select "[Selecione...] Segunda Terça Quarta Quinta Sexta Sábado Domingo" at bounding box center [672, 351] width 577 height 26
select select "2"
click at [384, 338] on select "[Selecione...] Segunda Terça Quarta Quinta Sexta Sábado Domingo" at bounding box center [672, 351] width 577 height 26
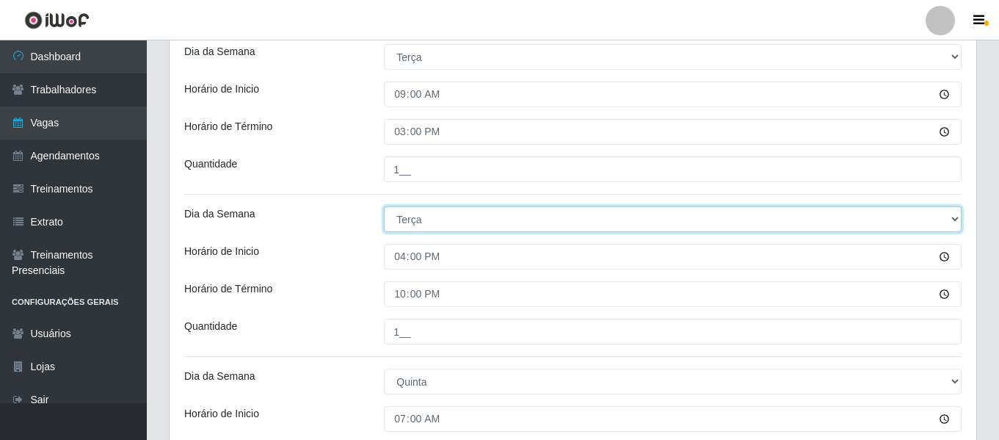
scroll to position [1565, 0]
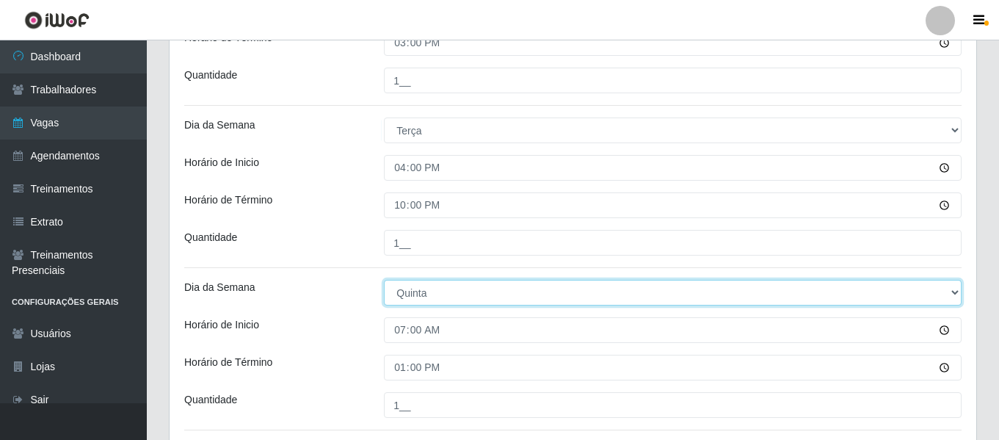
click at [416, 295] on select "[Selecione...] Segunda Terça Quarta Quinta Sexta Sábado Domingo" at bounding box center [672, 293] width 577 height 26
select select "3"
click at [384, 280] on select "[Selecione...] Segunda Terça Quarta Quinta Sexta Sábado Domingo" at bounding box center [672, 293] width 577 height 26
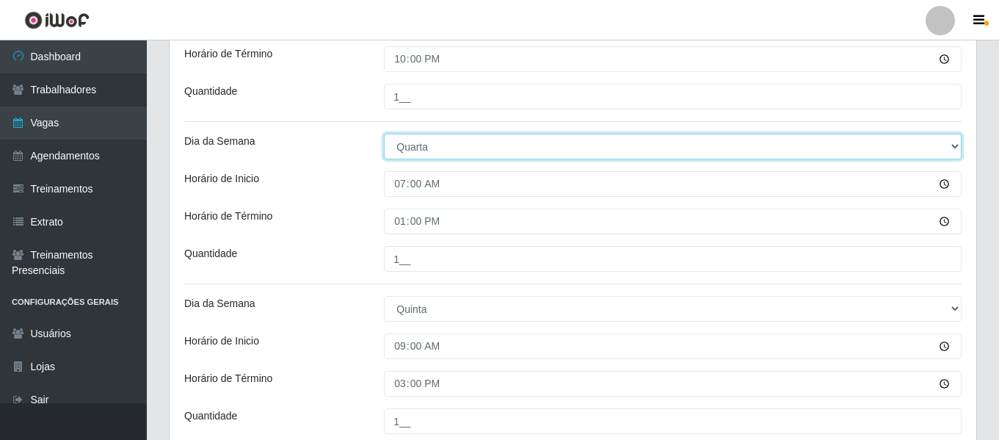
scroll to position [1712, 0]
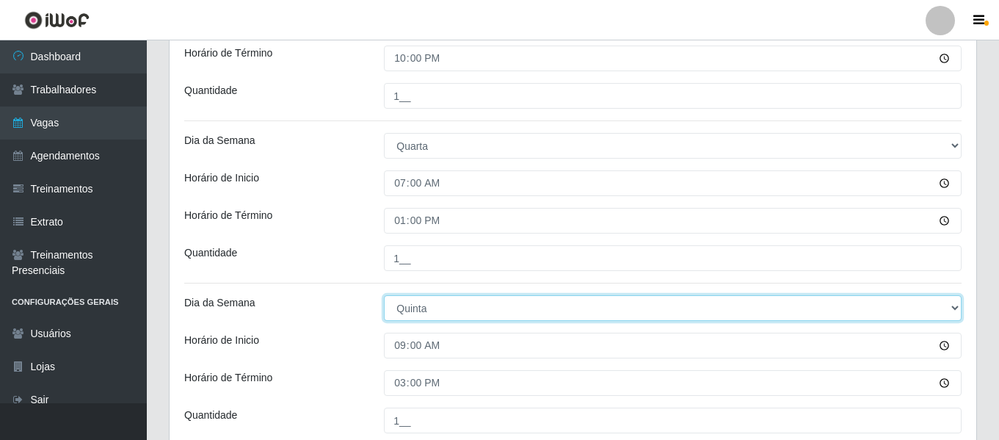
click at [408, 308] on select "[Selecione...] Segunda Terça Quarta Quinta Sexta Sábado Domingo" at bounding box center [672, 308] width 577 height 26
select select "3"
click at [384, 295] on select "[Selecione...] Segunda Terça Quarta Quinta Sexta Sábado Domingo" at bounding box center [672, 308] width 577 height 26
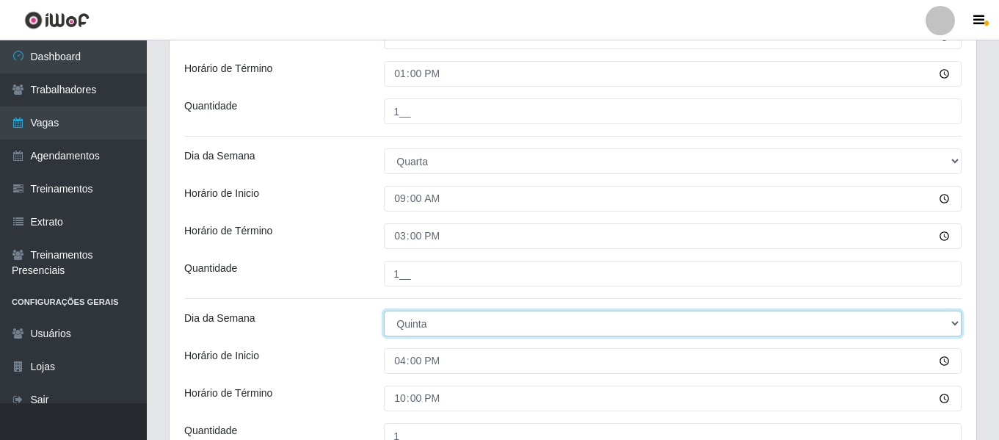
click at [408, 327] on select "[Selecione...] Segunda Terça Quarta Quinta Sexta Sábado Domingo" at bounding box center [672, 323] width 577 height 26
select select "3"
click at [384, 310] on select "[Selecione...] Segunda Terça Quarta Quinta Sexta Sábado Domingo" at bounding box center [672, 323] width 577 height 26
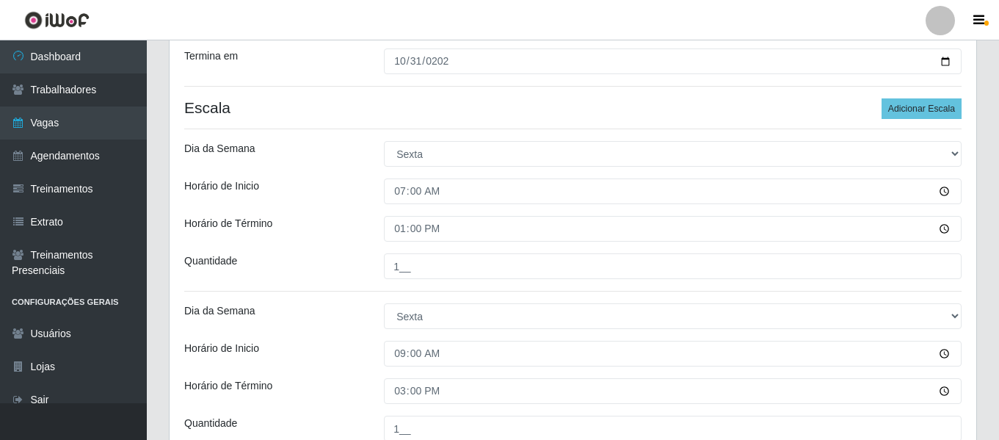
scroll to position [98, 0]
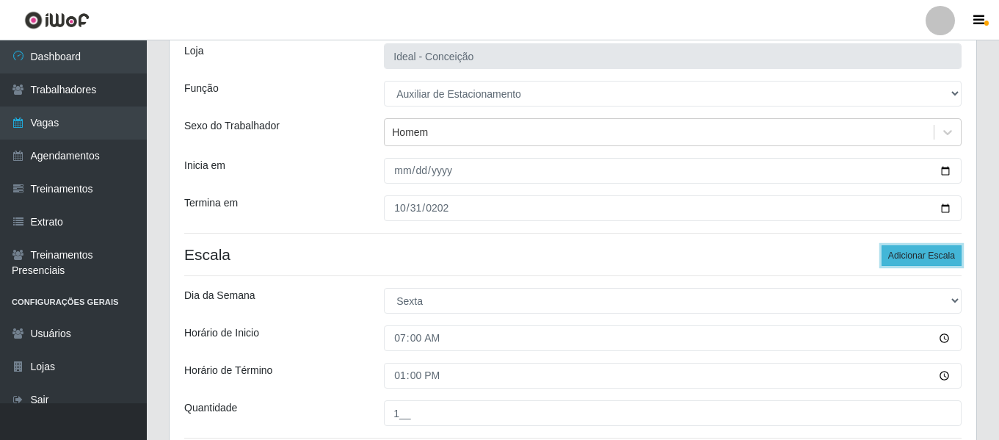
click at [937, 260] on button "Adicionar Escala" at bounding box center [921, 255] width 80 height 21
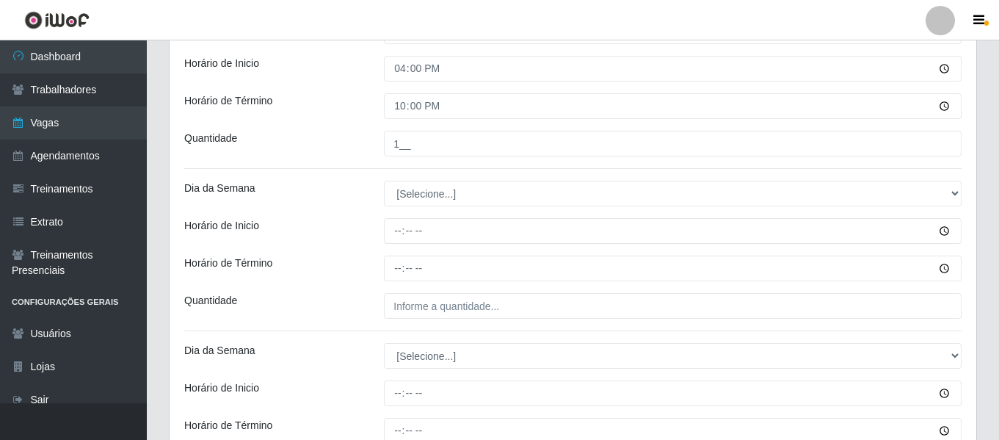
scroll to position [2125, 0]
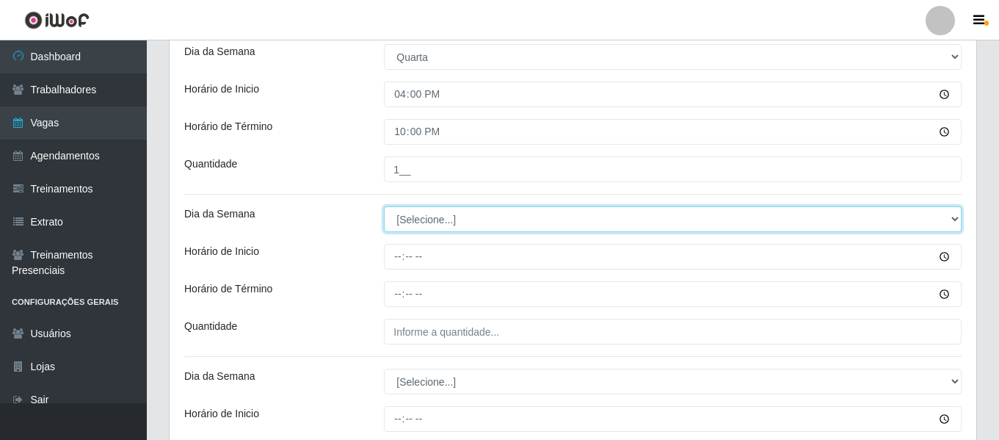
click at [430, 227] on select "[Selecione...] Segunda Terça Quarta Quinta Sexta Sábado Domingo" at bounding box center [672, 219] width 577 height 26
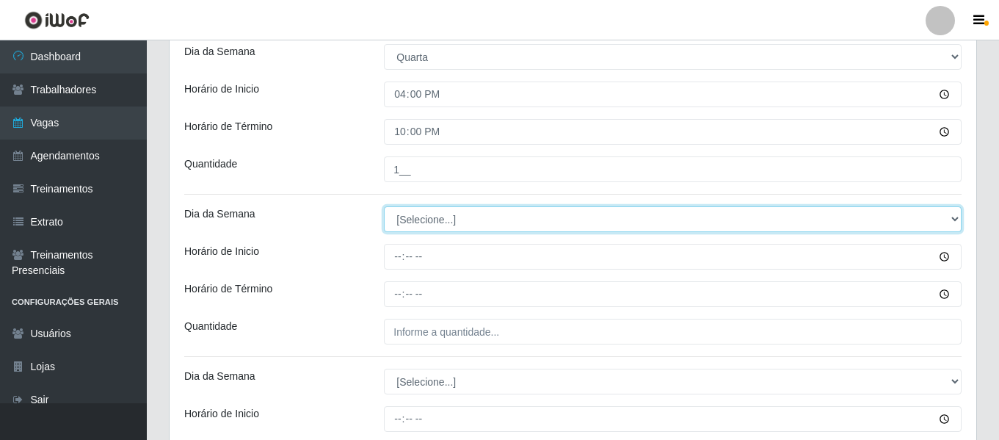
click at [431, 208] on select "[Selecione...] Segunda Terça Quarta Quinta Sexta Sábado Domingo" at bounding box center [672, 219] width 577 height 26
select select "4"
click at [384, 206] on select "[Selecione...] Segunda Terça Quarta Quinta Sexta Sábado Domingo" at bounding box center [672, 219] width 577 height 26
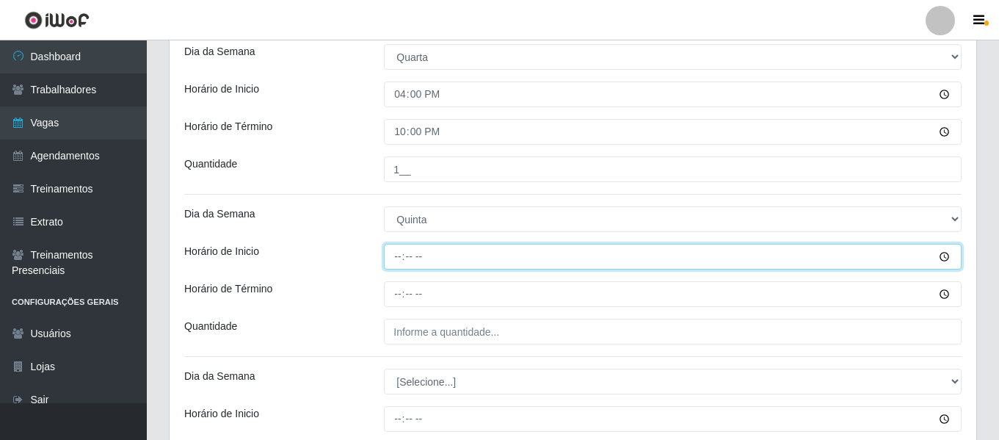
click at [386, 255] on input "Horário de Inicio" at bounding box center [672, 257] width 577 height 26
type input "07:00"
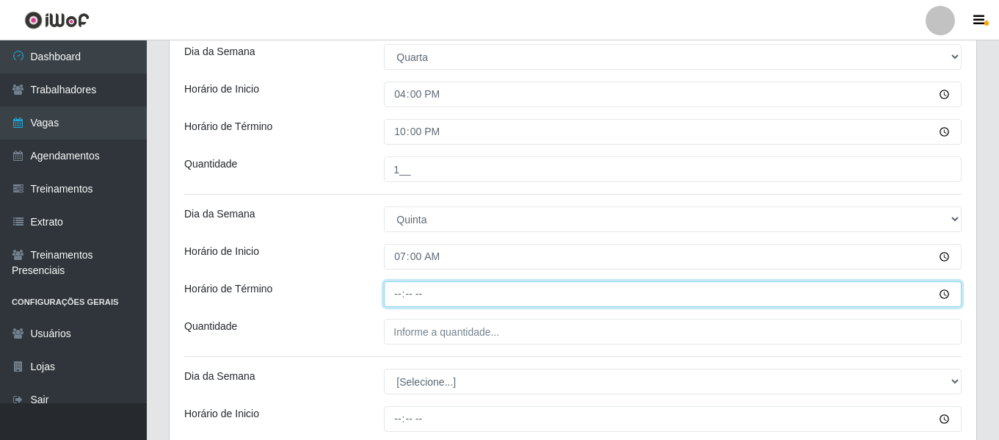
click at [397, 287] on input "Horário de Término" at bounding box center [672, 294] width 577 height 26
type input "13:00"
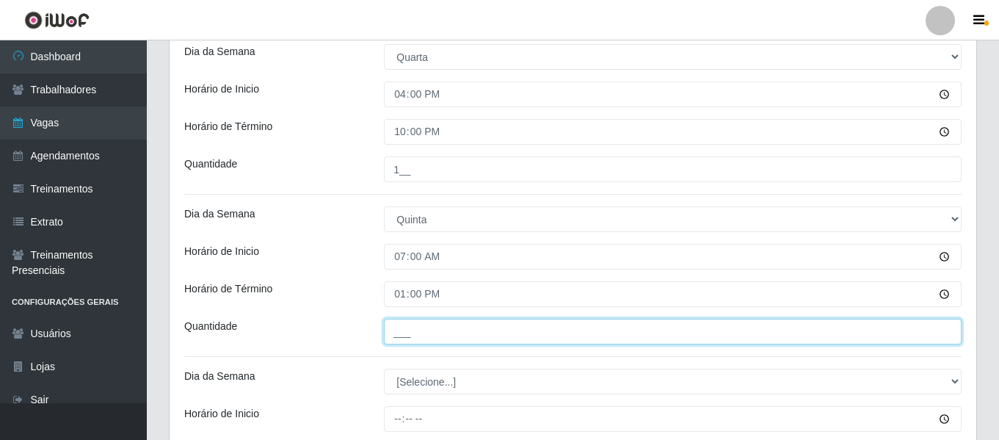
click at [412, 336] on input "___" at bounding box center [672, 331] width 577 height 26
type input "1__"
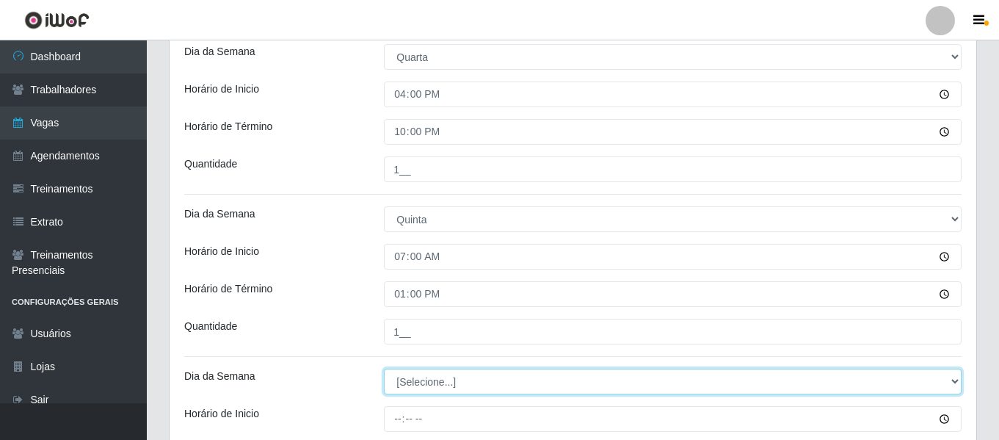
click at [430, 376] on select "[Selecione...] Segunda Terça Quarta Quinta Sexta Sábado Domingo" at bounding box center [672, 381] width 577 height 26
select select "4"
click at [384, 368] on select "[Selecione...] Segunda Terça Quarta Quinta Sexta Sábado Domingo" at bounding box center [672, 381] width 577 height 26
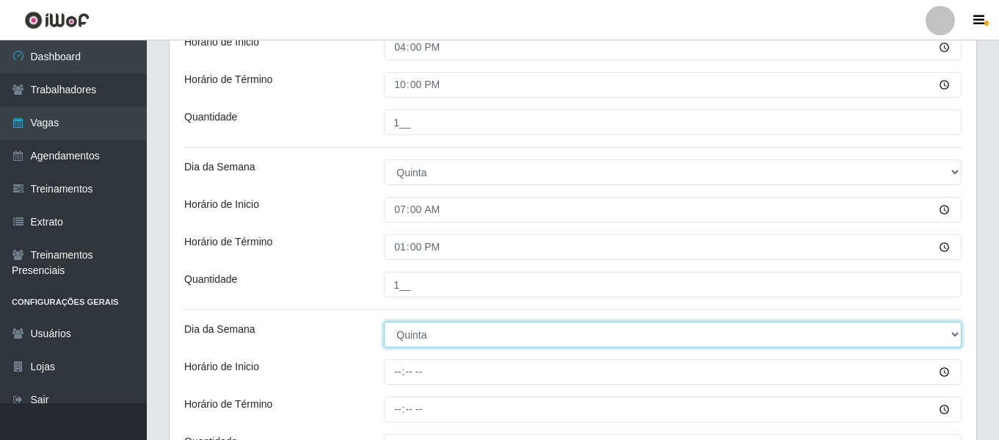
scroll to position [2198, 0]
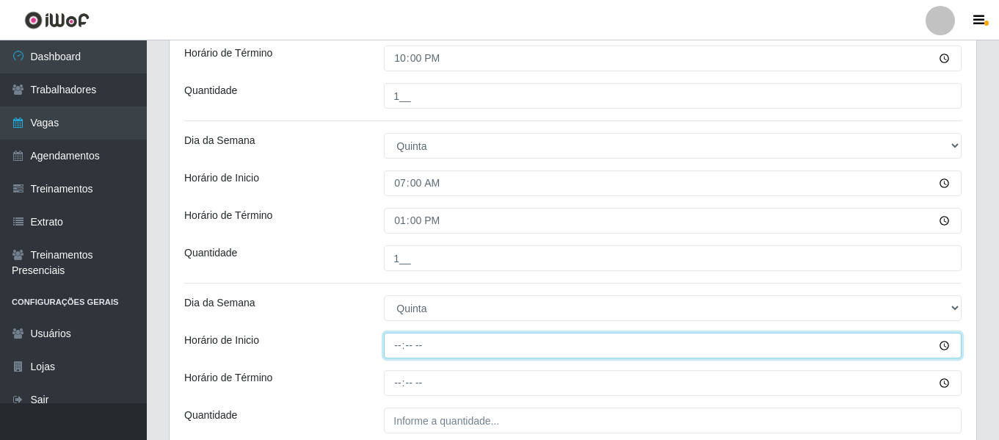
click at [397, 343] on input "Horário de Inicio" at bounding box center [672, 345] width 577 height 26
type input "09:00"
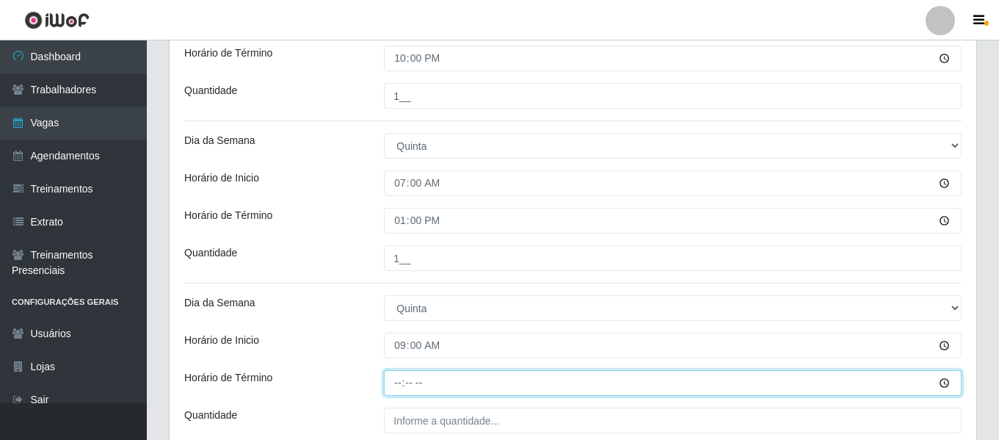
click at [390, 377] on input "Horário de Término" at bounding box center [672, 383] width 577 height 26
type input "15:00"
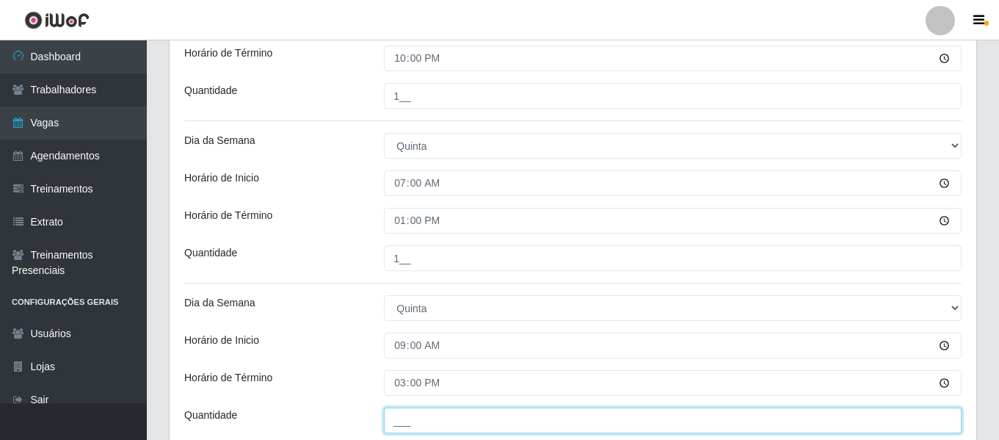
click at [415, 415] on input "___" at bounding box center [672, 420] width 577 height 26
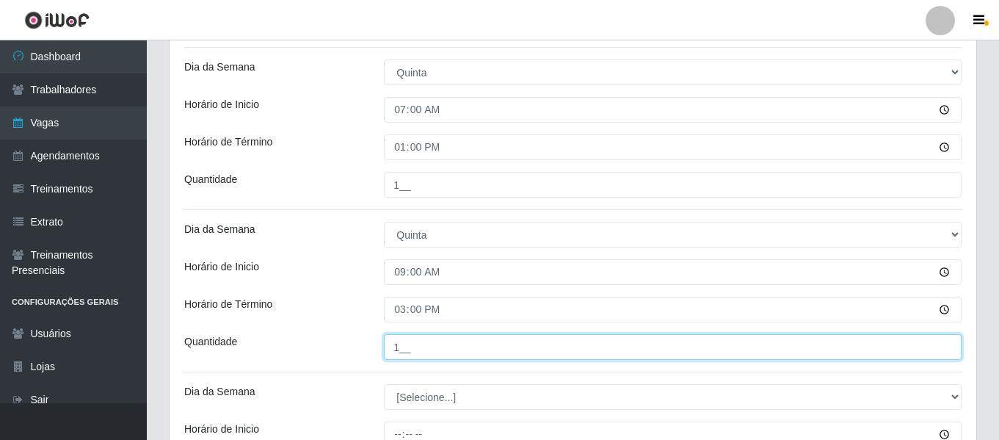
type input "1__"
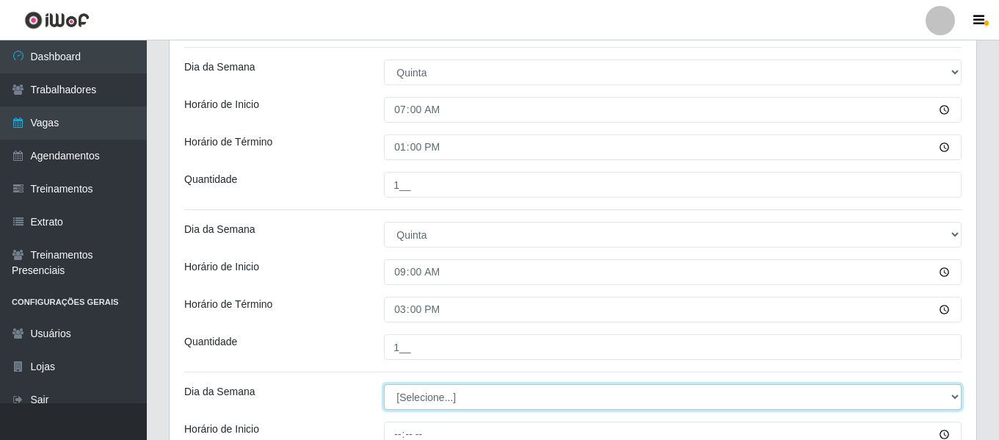
click at [456, 397] on select "[Selecione...] Segunda Terça Quarta Quinta Sexta Sábado Domingo" at bounding box center [672, 397] width 577 height 26
select select "4"
click at [384, 384] on select "[Selecione...] Segunda Terça Quarta Quinta Sexta Sábado Domingo" at bounding box center [672, 397] width 577 height 26
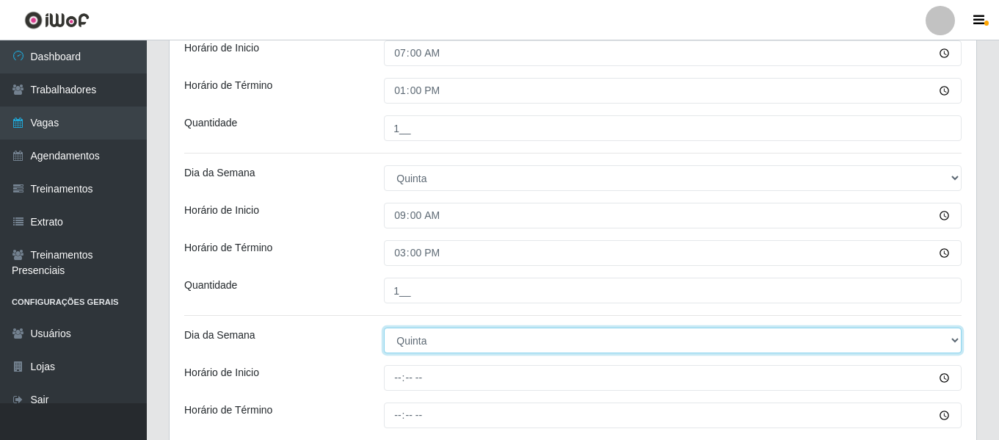
scroll to position [2345, 0]
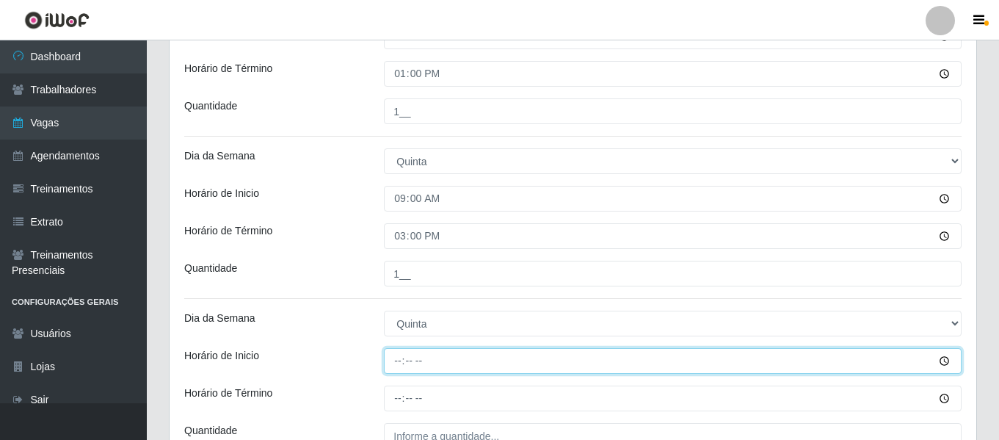
click at [400, 357] on input "Horário de Inicio" at bounding box center [672, 361] width 577 height 26
type input "16:00"
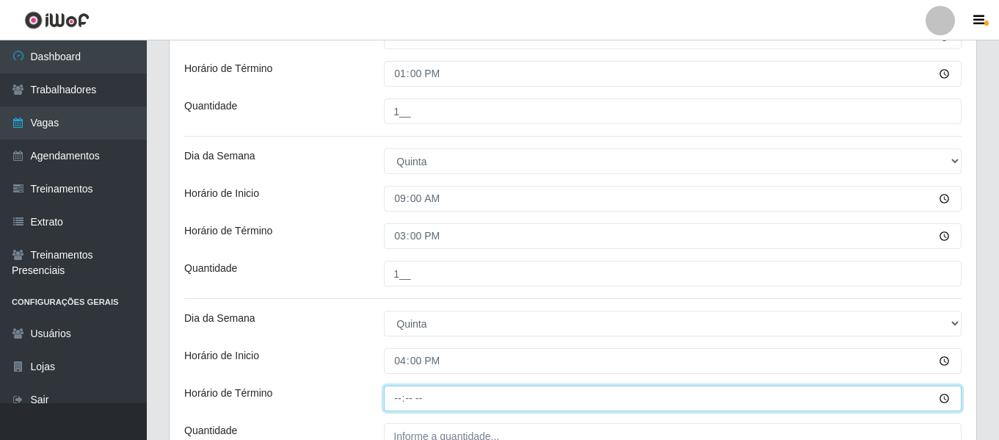
click at [395, 392] on input "Horário de Término" at bounding box center [672, 398] width 577 height 26
type input "22:00"
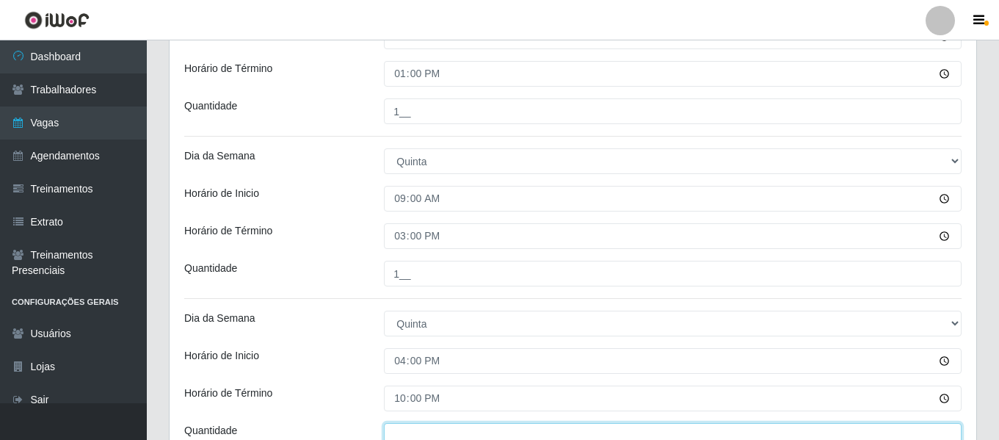
click at [411, 430] on input "___" at bounding box center [672, 436] width 577 height 26
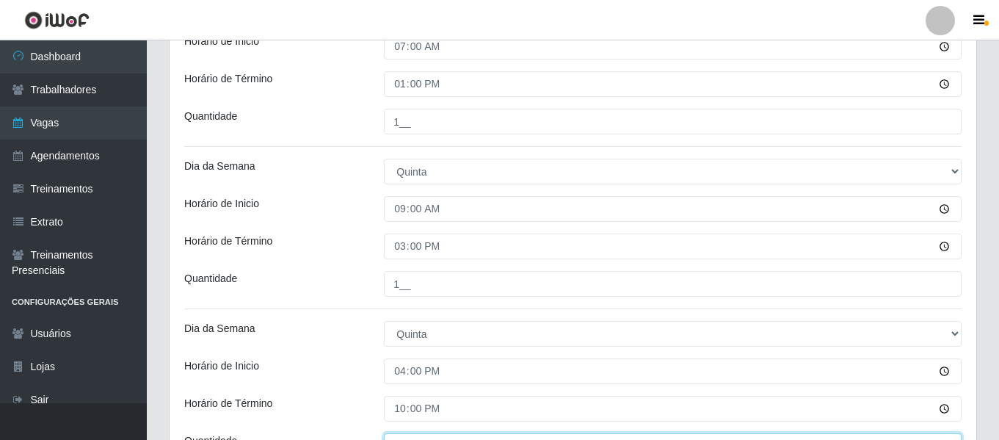
scroll to position [2492, 0]
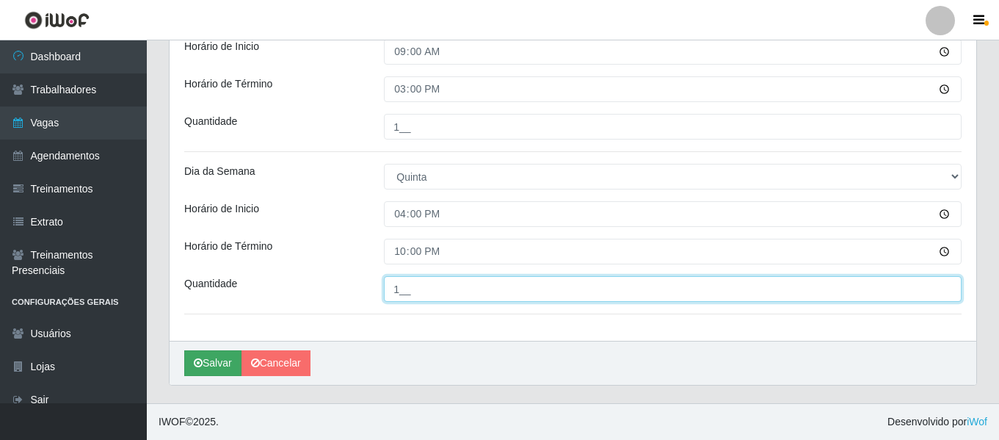
type input "1__"
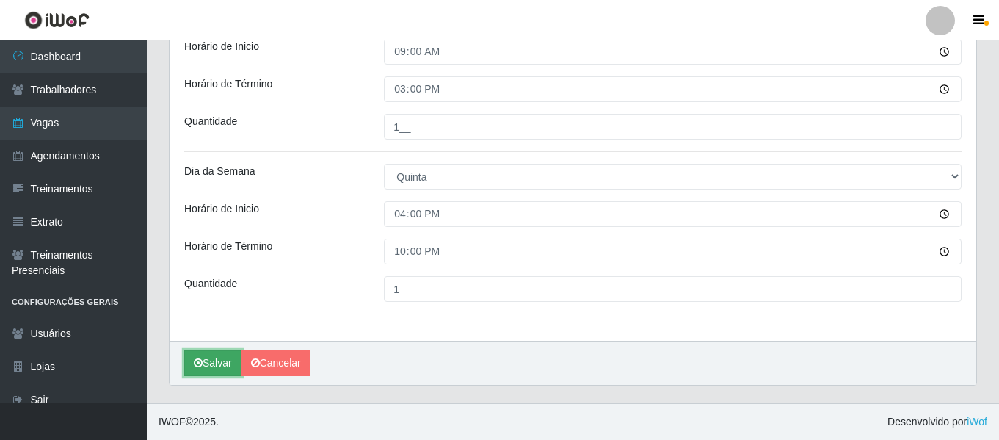
click at [228, 359] on button "Salvar" at bounding box center [212, 363] width 57 height 26
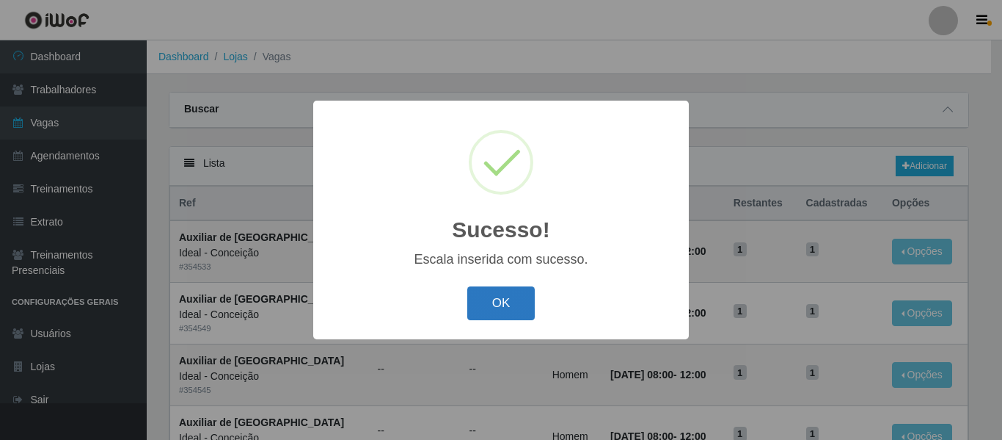
click at [487, 301] on button "OK" at bounding box center [501, 303] width 68 height 34
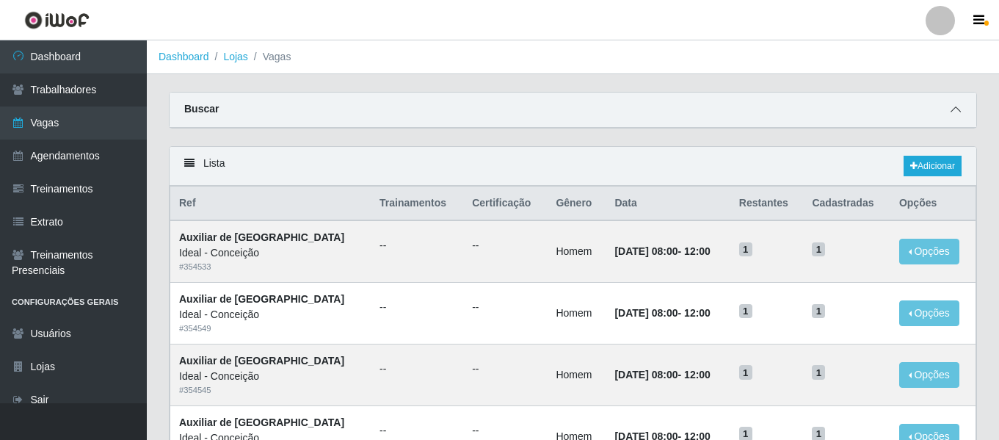
click at [963, 112] on span at bounding box center [956, 109] width 18 height 17
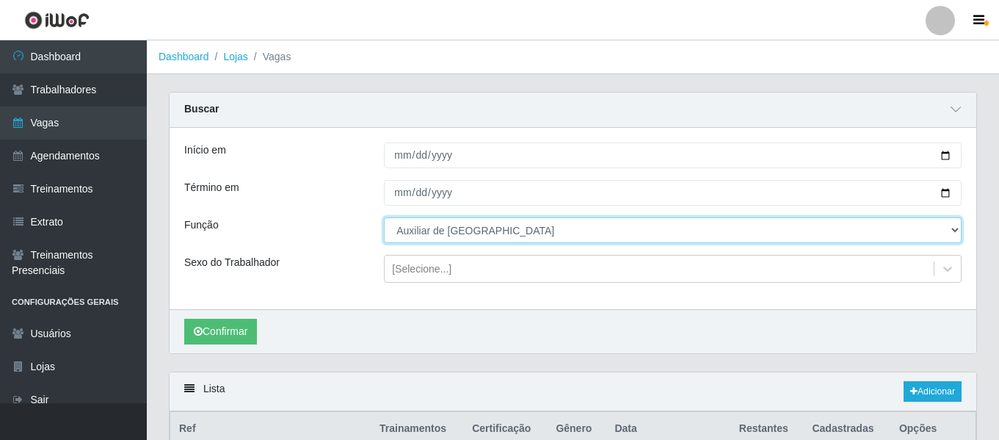
click at [488, 230] on select "[Selecione...] ASG ASG + ASG ++ Auxiliar de Estacionamento Auxiliar de Estacion…" at bounding box center [672, 230] width 577 height 26
select select "4"
click at [384, 218] on select "[Selecione...] ASG ASG + ASG ++ Auxiliar de Estacionamento Auxiliar de Estacion…" at bounding box center [672, 230] width 577 height 26
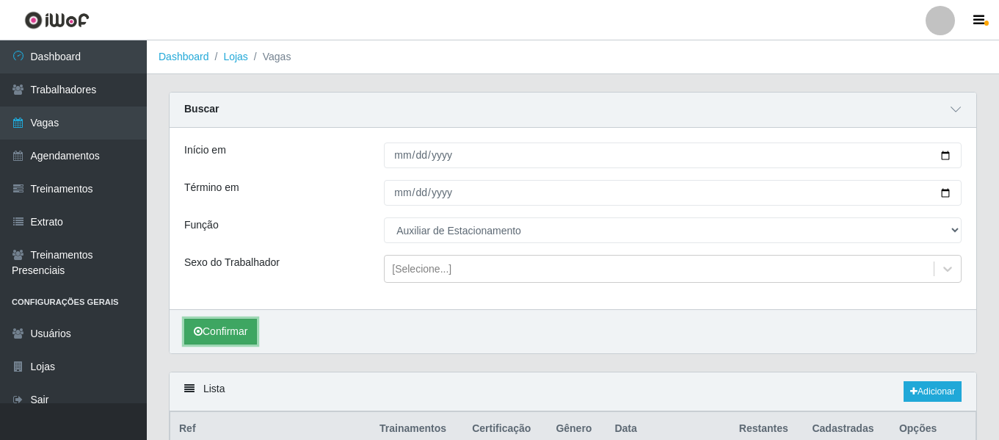
click at [254, 324] on button "Confirmar" at bounding box center [220, 331] width 73 height 26
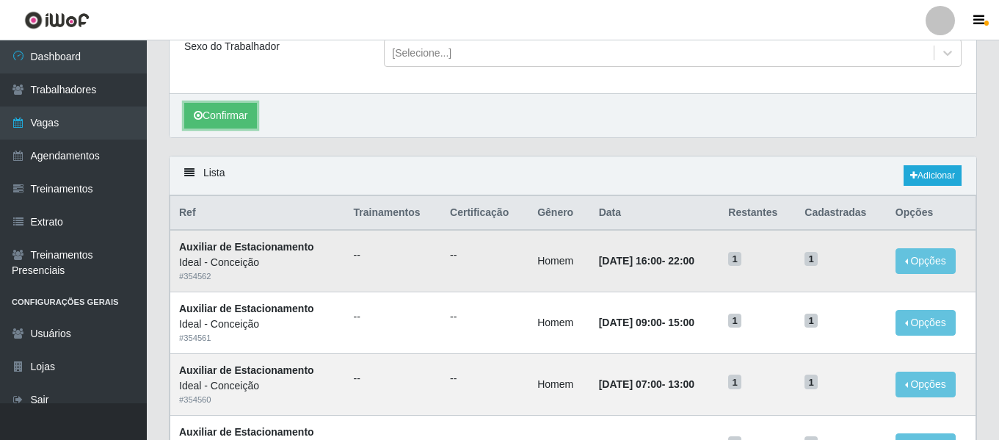
scroll to position [220, 0]
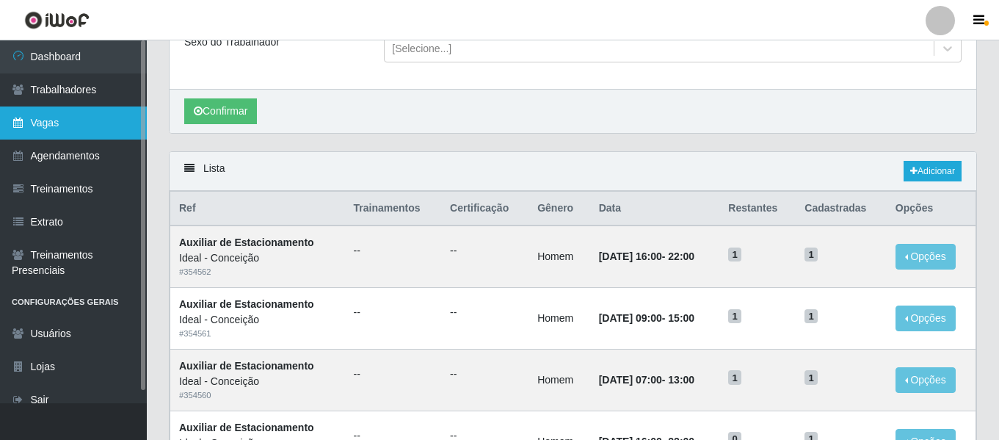
click at [87, 111] on link "Vagas" at bounding box center [73, 122] width 147 height 33
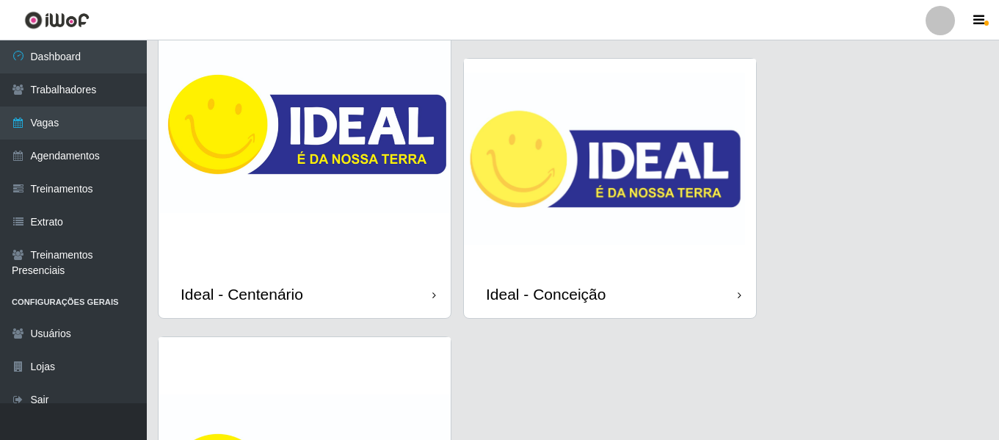
scroll to position [113, 0]
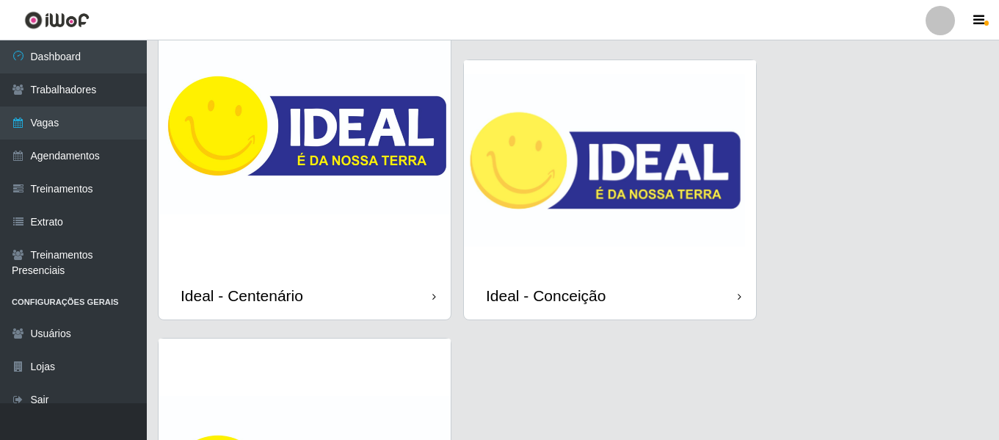
click at [338, 178] on img at bounding box center [304, 125] width 292 height 292
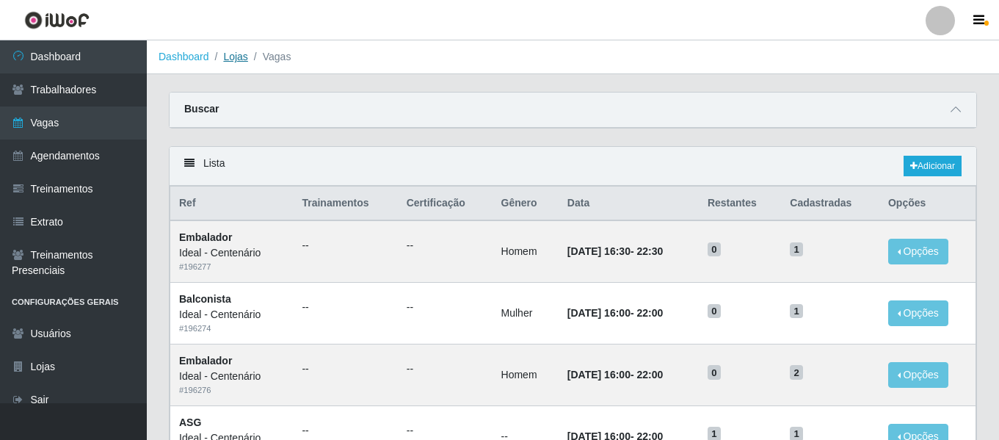
click at [241, 57] on link "Lojas" at bounding box center [235, 57] width 24 height 12
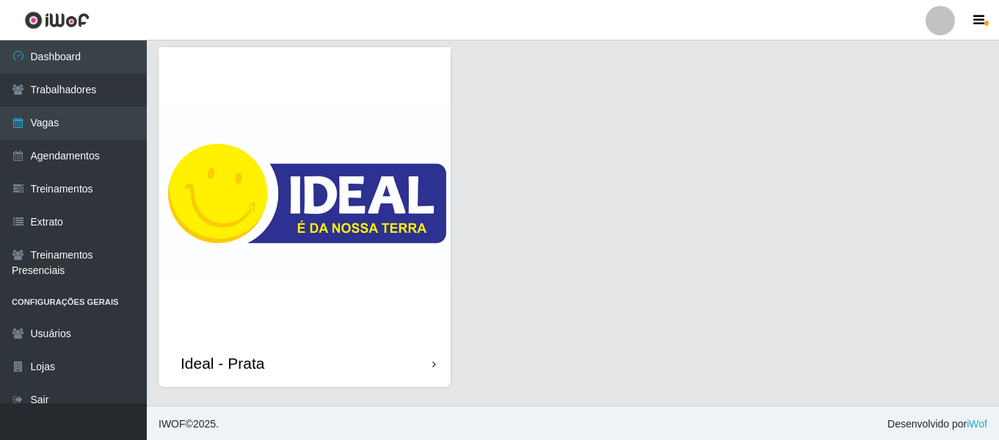
scroll to position [406, 0]
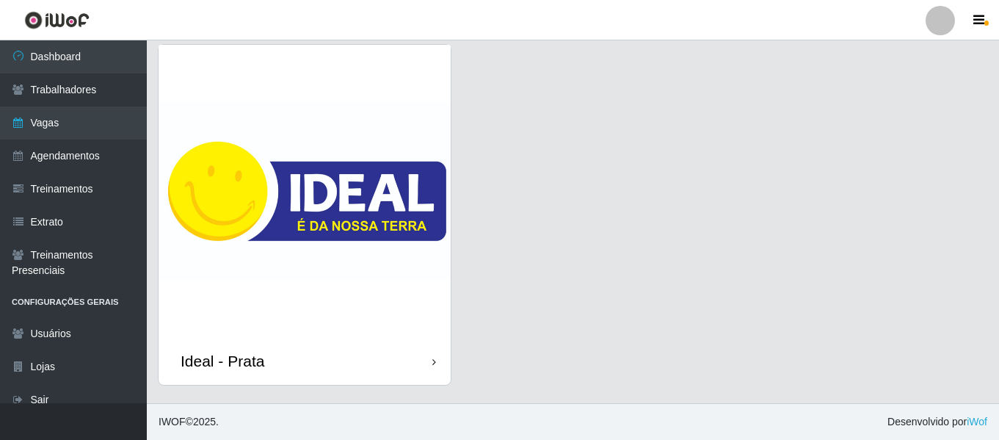
click at [315, 292] on img at bounding box center [304, 191] width 292 height 292
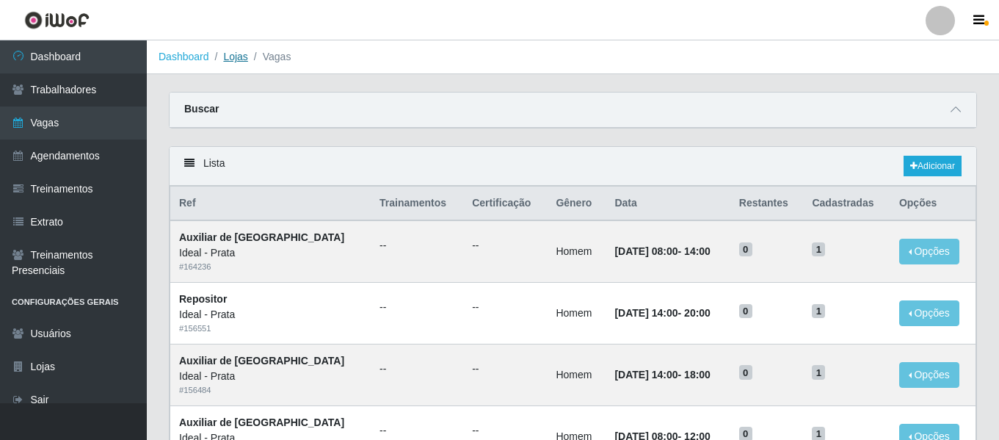
click at [238, 55] on link "Lojas" at bounding box center [235, 57] width 24 height 12
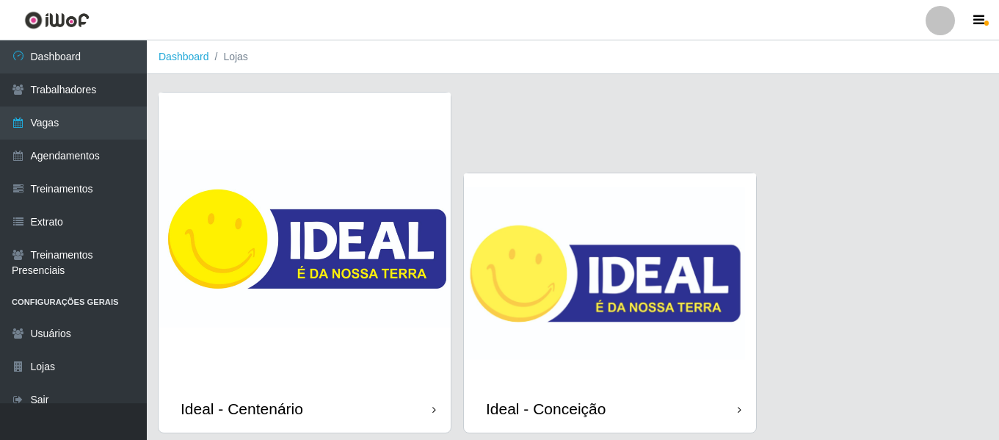
click at [600, 192] on img at bounding box center [610, 278] width 292 height 211
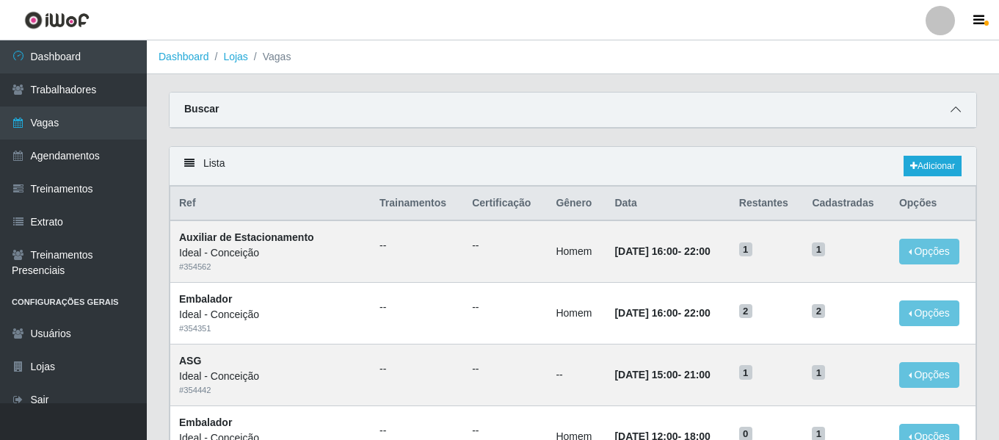
click at [960, 112] on icon at bounding box center [955, 109] width 10 height 10
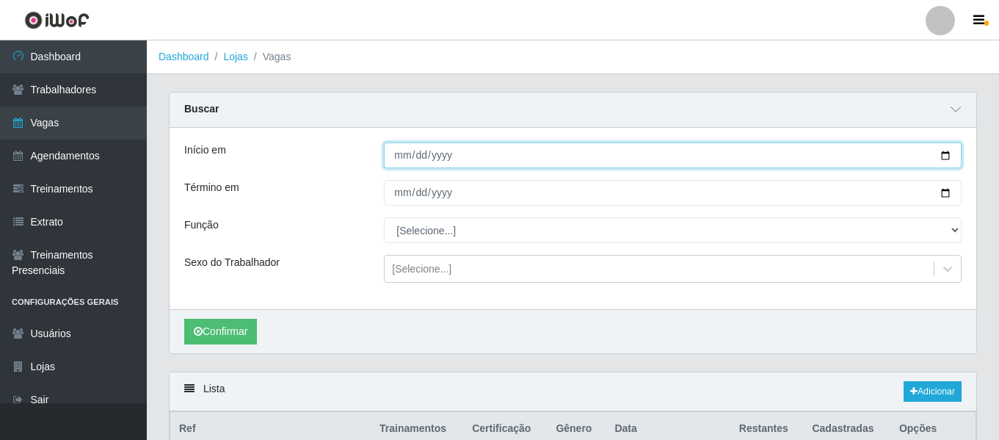
click at [409, 168] on input "Início em" at bounding box center [672, 155] width 577 height 26
type input "[DATE]"
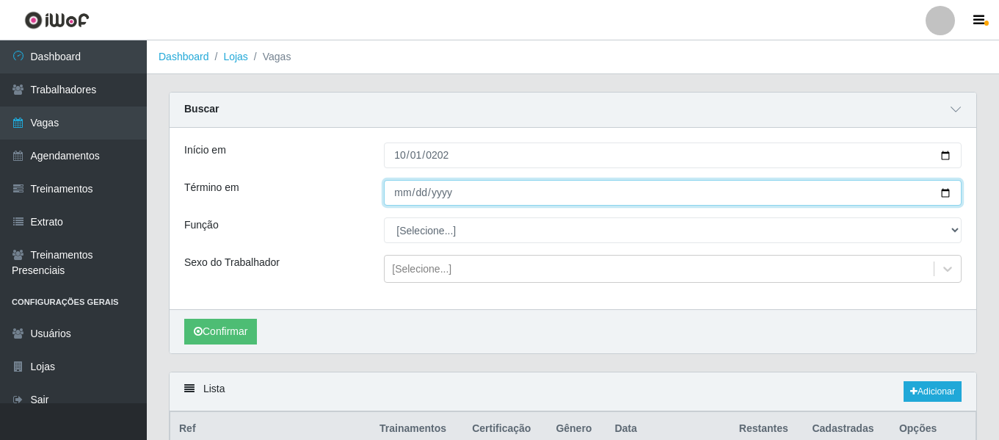
click at [395, 194] on input "Término em" at bounding box center [672, 193] width 577 height 26
type input "[DATE]"
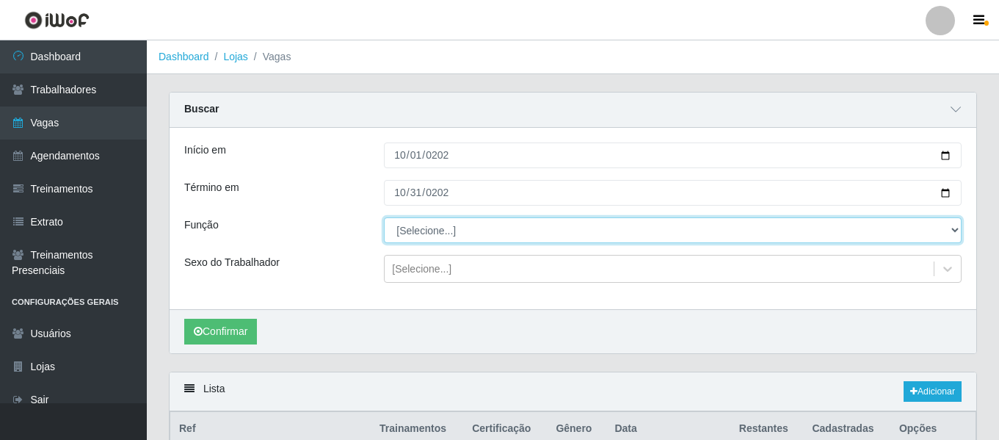
click at [416, 227] on select "[Selecione...] ASG ASG + ASG ++ Auxiliar de Estacionamento Auxiliar de Estacion…" at bounding box center [672, 230] width 577 height 26
select select "4"
click at [384, 218] on select "[Selecione...] ASG ASG + ASG ++ Auxiliar de Estacionamento Auxiliar de Estacion…" at bounding box center [672, 230] width 577 height 26
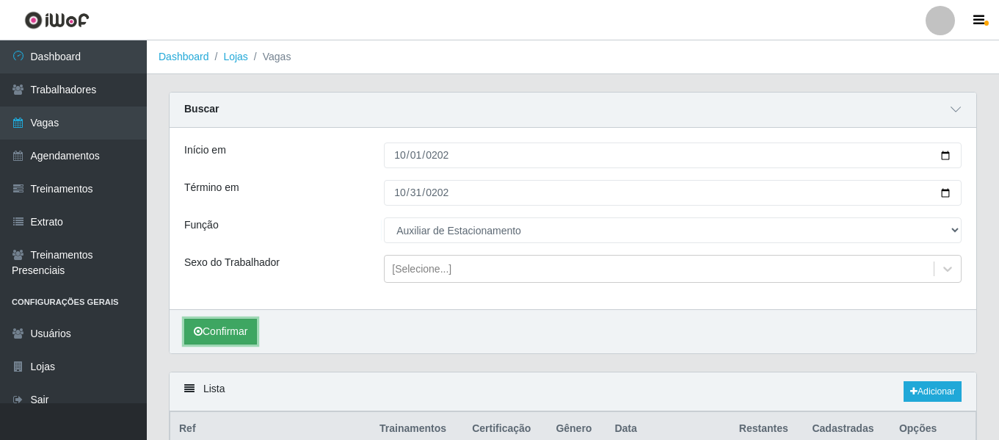
click at [217, 320] on button "Confirmar" at bounding box center [220, 331] width 73 height 26
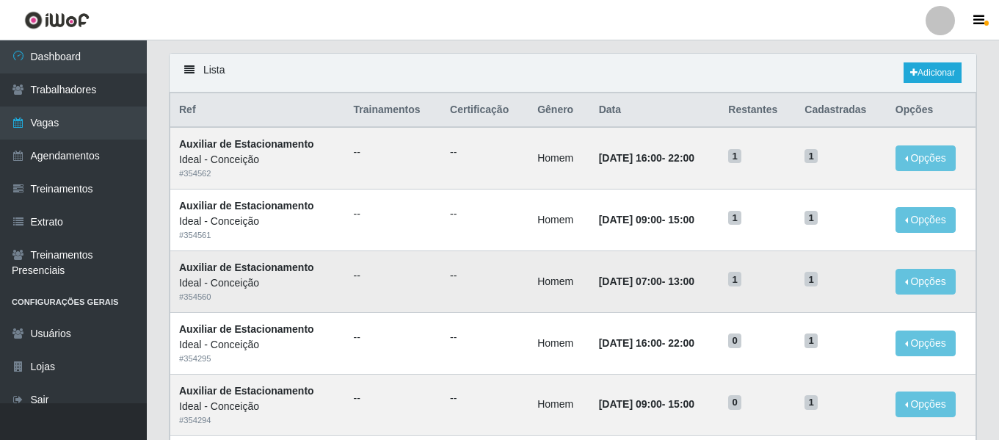
scroll to position [294, 0]
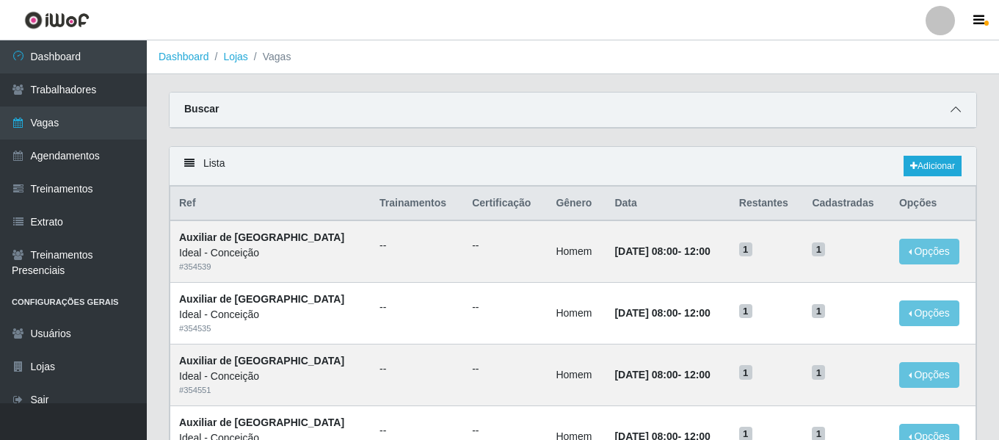
click at [951, 110] on icon at bounding box center [955, 109] width 10 height 10
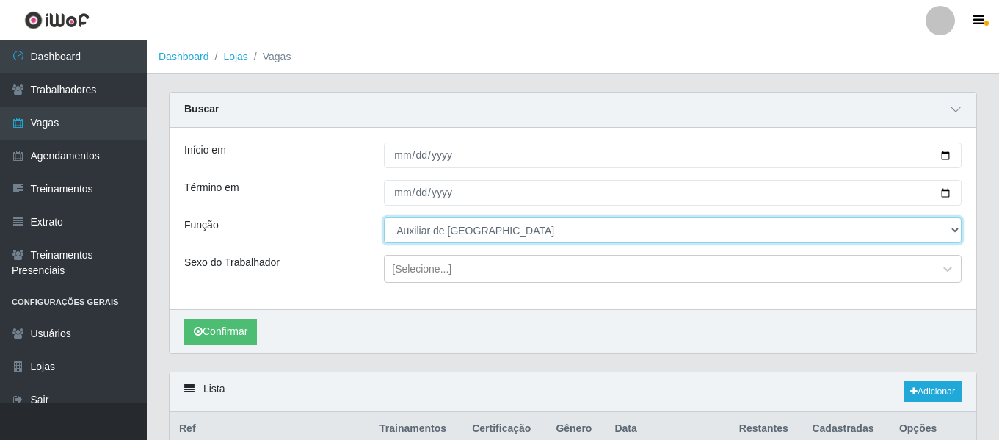
click at [473, 233] on select "[Selecione...] ASG ASG + ASG ++ Auxiliar de Estacionamento Auxiliar de Estacion…" at bounding box center [672, 230] width 577 height 26
select select "4"
click at [384, 218] on select "[Selecione...] ASG ASG + ASG ++ Auxiliar de Estacionamento Auxiliar de Estacion…" at bounding box center [672, 230] width 577 height 26
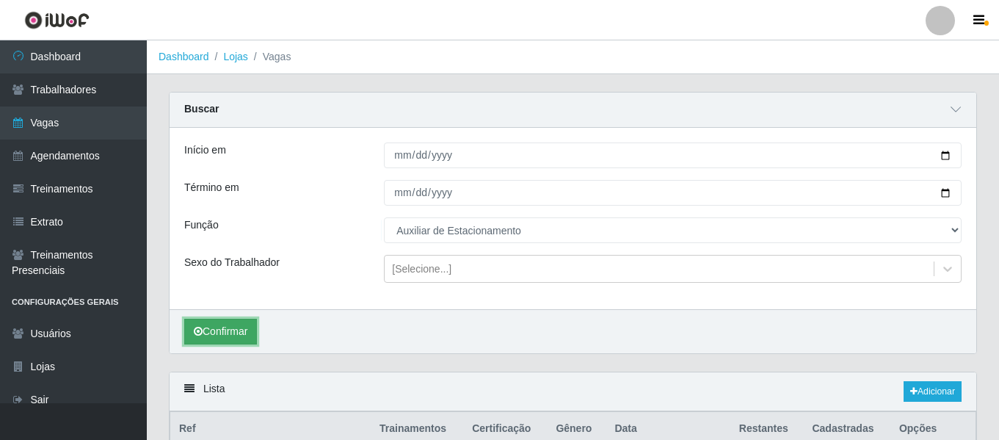
click at [229, 327] on button "Confirmar" at bounding box center [220, 331] width 73 height 26
click at [231, 324] on button "Confirmar" at bounding box center [220, 331] width 73 height 26
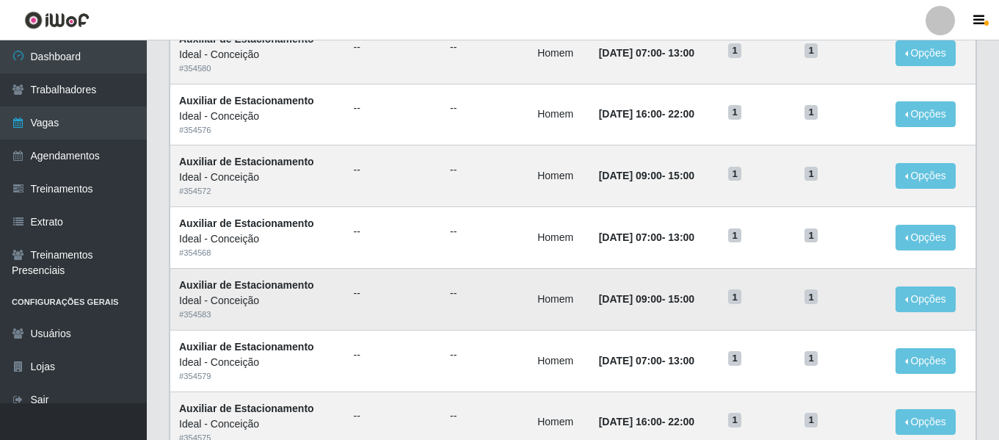
scroll to position [1029, 0]
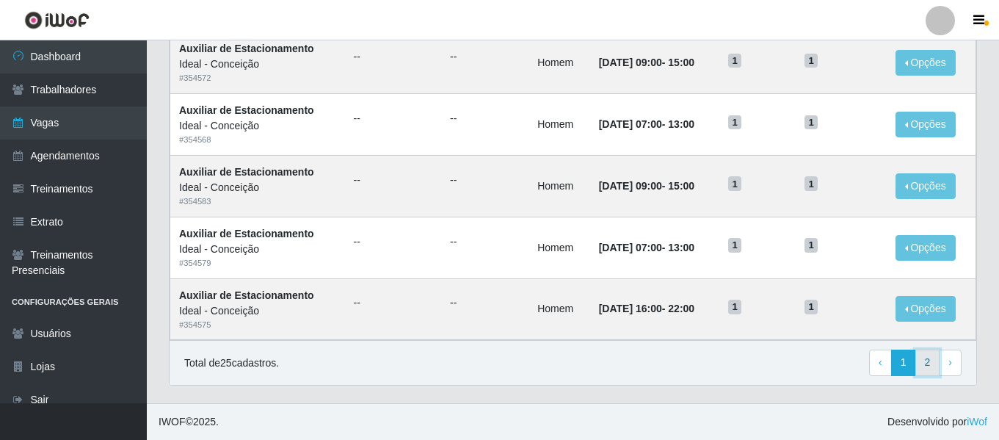
click at [927, 371] on link "2" at bounding box center [927, 362] width 25 height 26
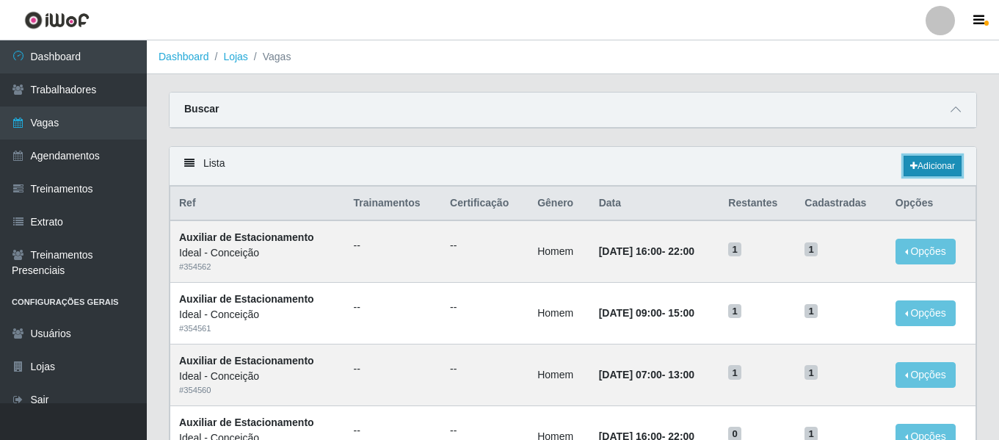
click at [958, 158] on link "Adicionar" at bounding box center [932, 166] width 58 height 21
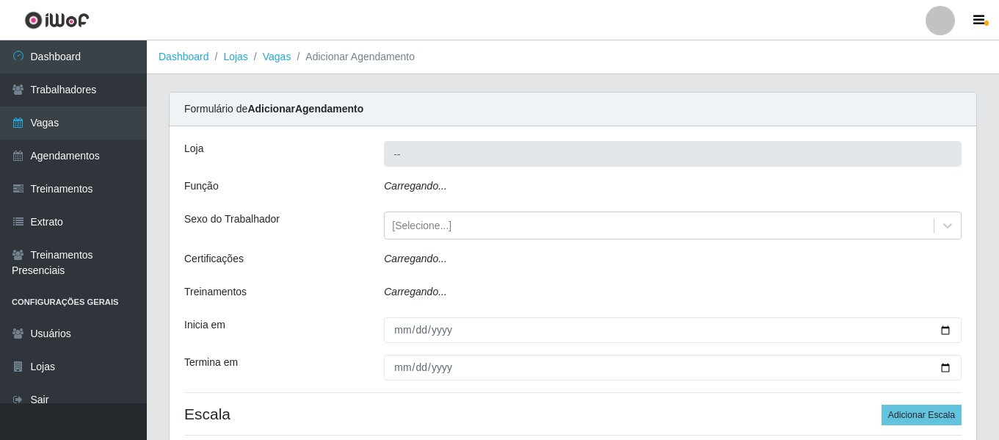
type input "Ideal - Conceição"
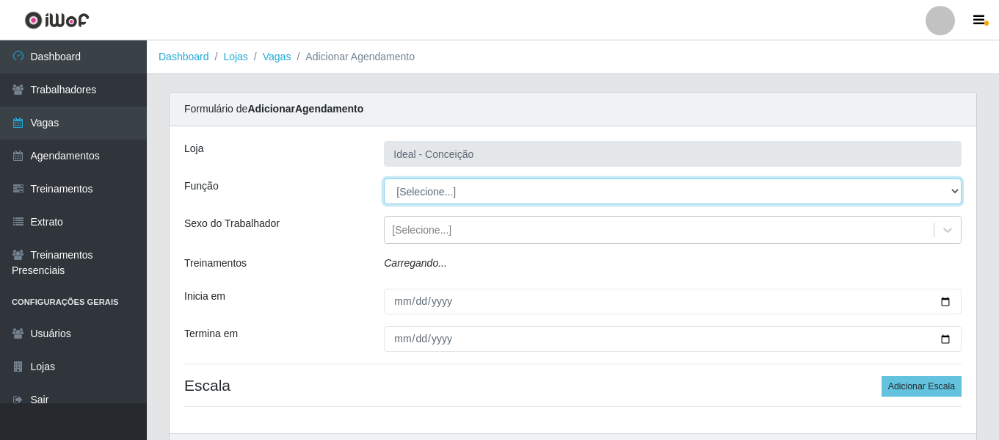
click at [428, 188] on select "[Selecione...] ASG ASG + ASG ++ Auxiliar de Estacionamento Auxiliar de Estacion…" at bounding box center [672, 191] width 577 height 26
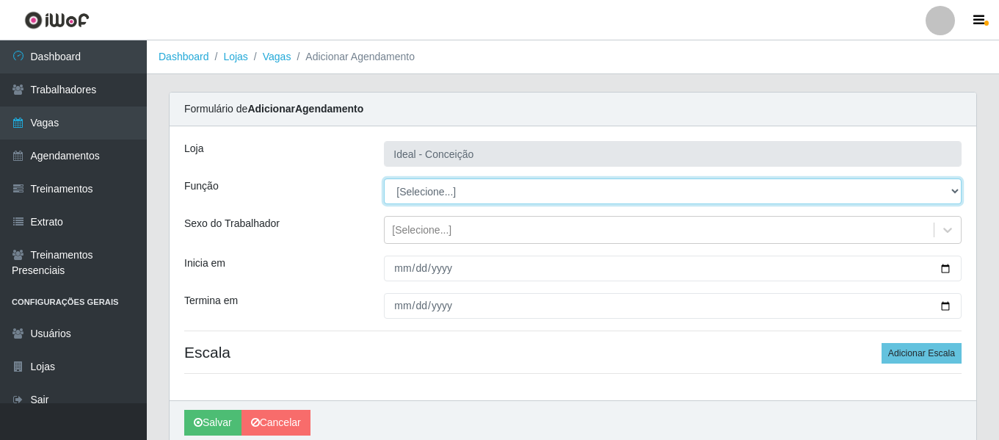
select select "4"
click at [384, 178] on select "[Selecione...] ASG ASG + ASG ++ Auxiliar de Estacionamento Auxiliar de Estacion…" at bounding box center [672, 191] width 577 height 26
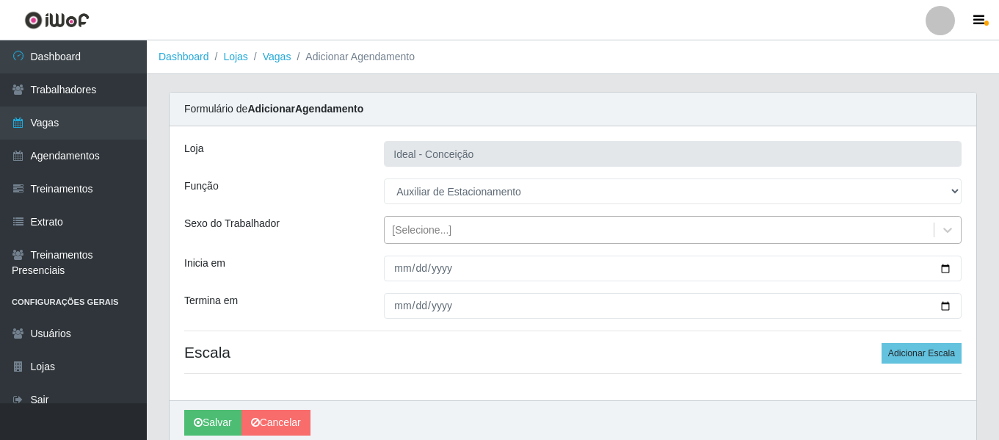
click at [417, 229] on div "[Selecione...]" at bounding box center [421, 229] width 59 height 15
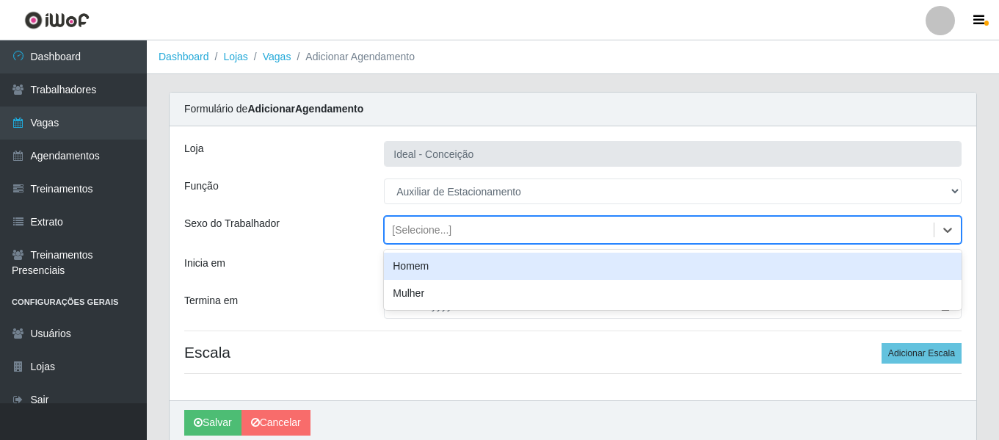
click at [414, 266] on div "Homem" at bounding box center [672, 265] width 577 height 27
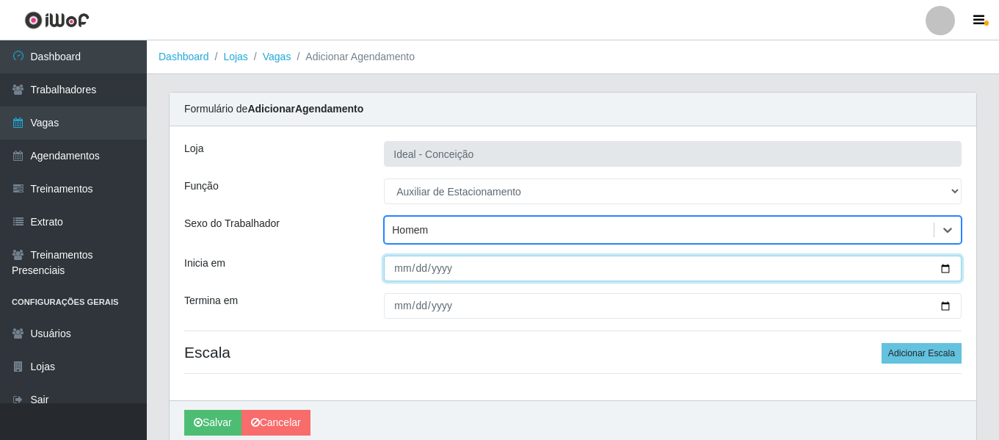
click at [387, 272] on input "Inicia em" at bounding box center [672, 268] width 577 height 26
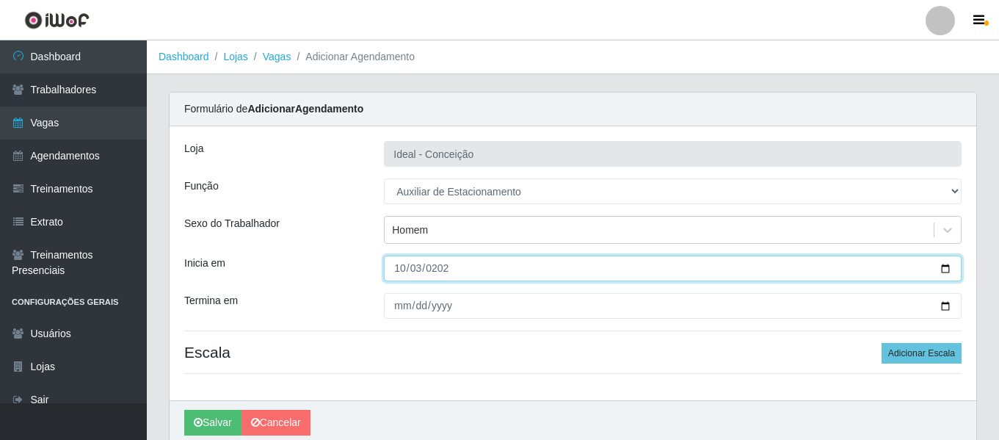
type input "2025-10-03"
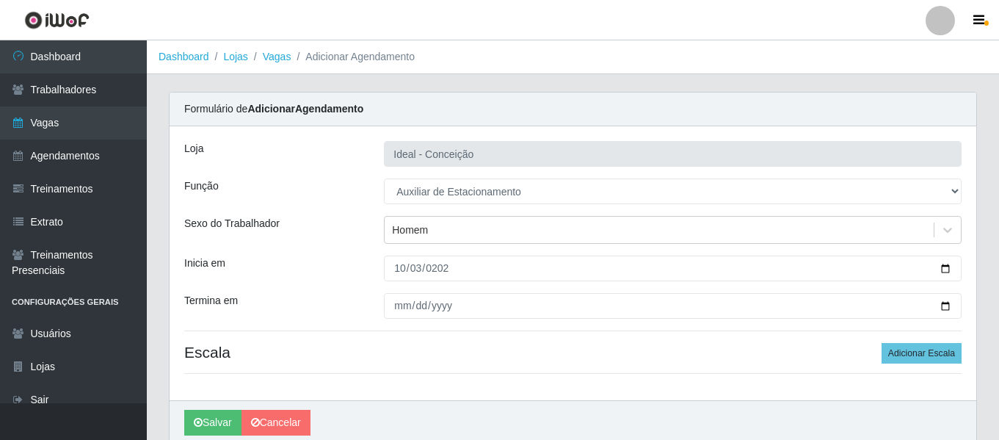
click at [378, 291] on div "Loja Ideal - Conceição Função [Selecione...] ASG ASG + ASG ++ Auxiliar de Estac…" at bounding box center [572, 263] width 806 height 274
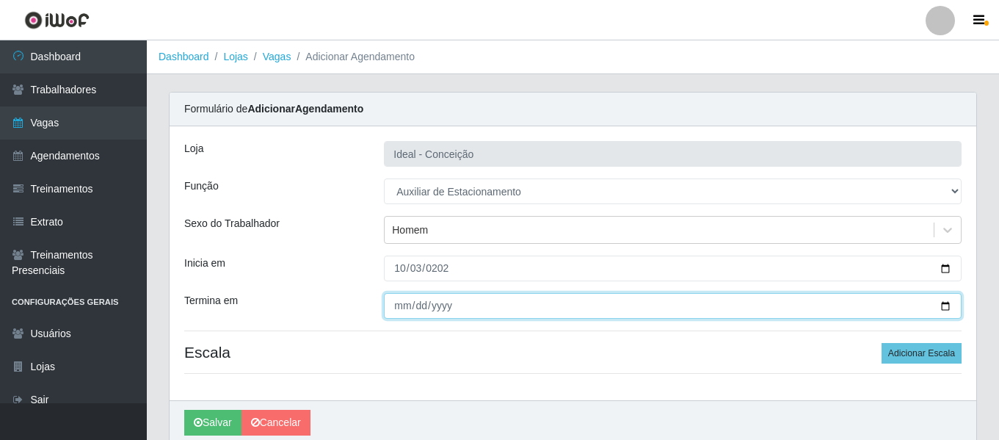
click at [393, 305] on input "Termina em" at bounding box center [672, 306] width 577 height 26
type input "2025-10-30"
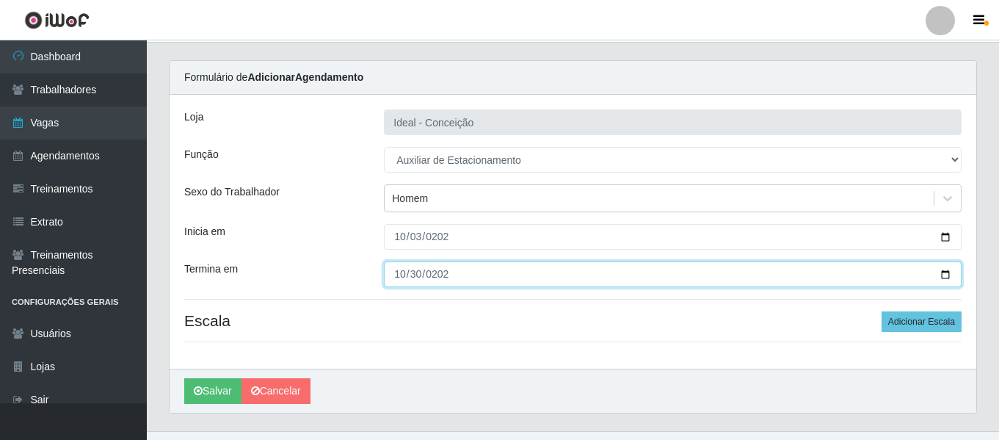
scroll to position [59, 0]
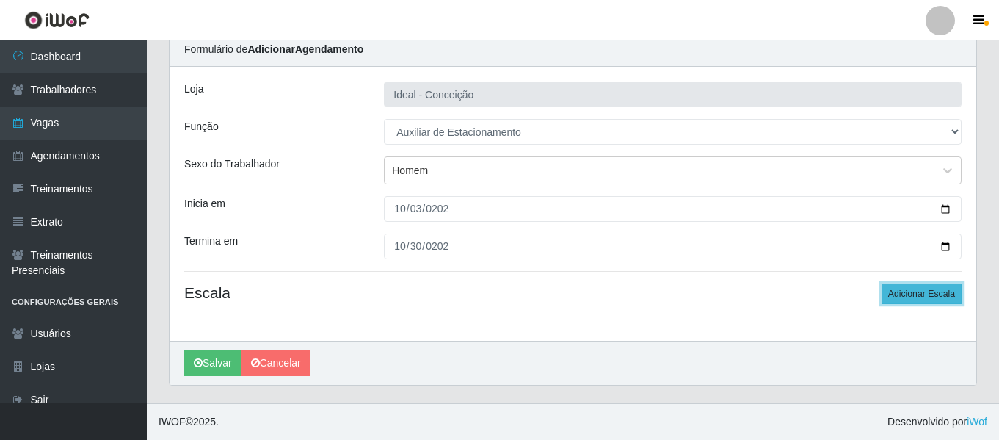
click at [896, 296] on button "Adicionar Escala" at bounding box center [921, 293] width 80 height 21
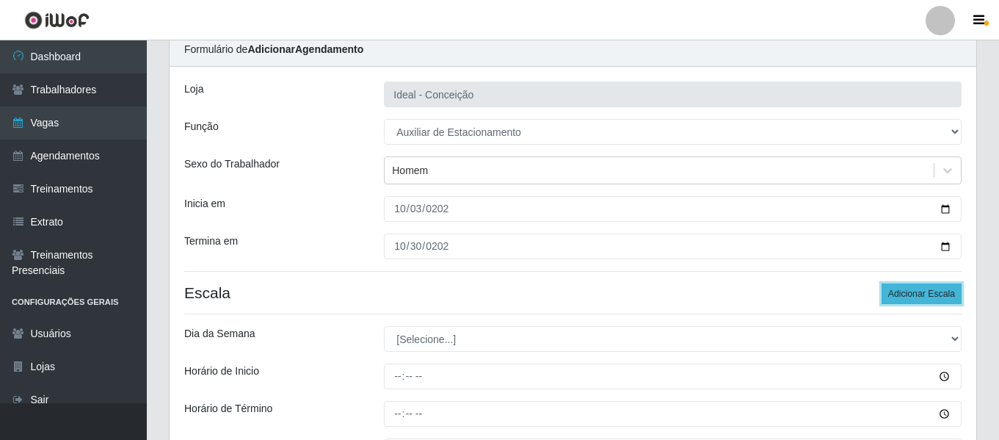
click at [896, 296] on button "Adicionar Escala" at bounding box center [921, 293] width 80 height 21
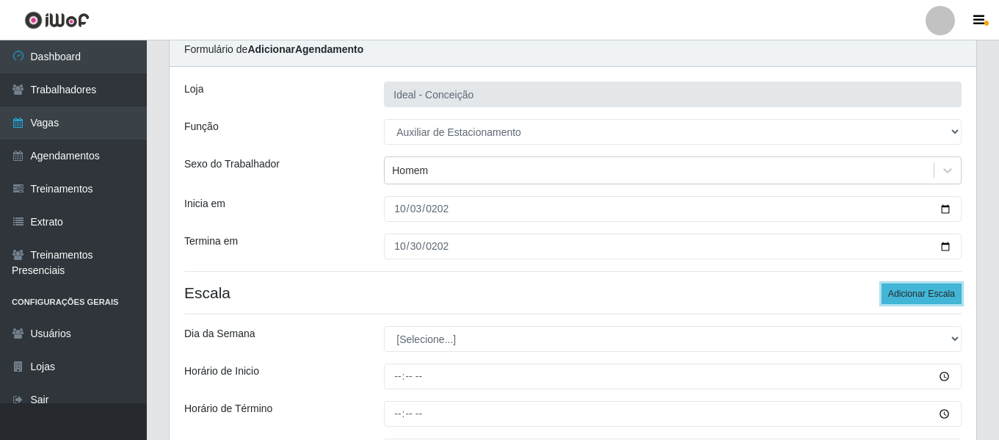
click at [896, 296] on button "Adicionar Escala" at bounding box center [921, 293] width 80 height 21
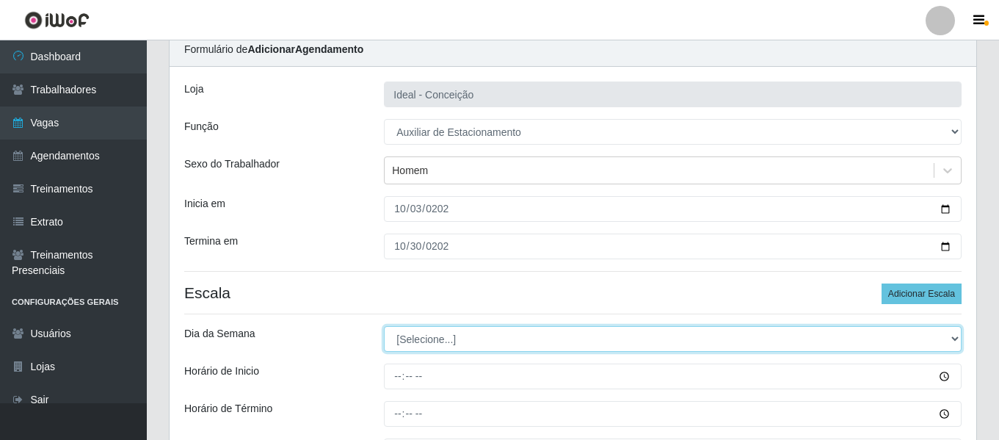
click at [400, 338] on select "[Selecione...] Segunda Terça Quarta Quinta Sexta Sábado Domingo" at bounding box center [672, 339] width 577 height 26
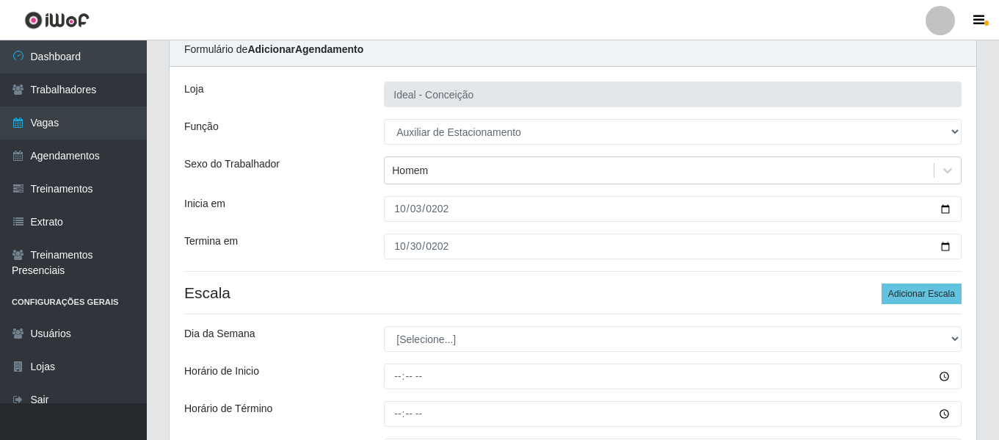
click at [362, 314] on hr at bounding box center [572, 313] width 777 height 1
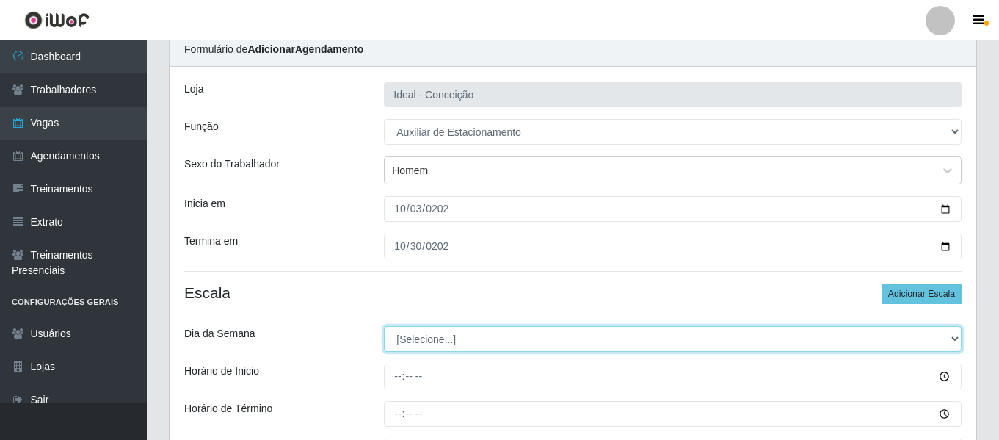
click at [425, 335] on select "[Selecione...] Segunda Terça Quarta Quinta Sexta Sábado Domingo" at bounding box center [672, 339] width 577 height 26
select select "5"
click at [384, 326] on select "[Selecione...] Segunda Terça Quarta Quinta Sexta Sábado Domingo" at bounding box center [672, 339] width 577 height 26
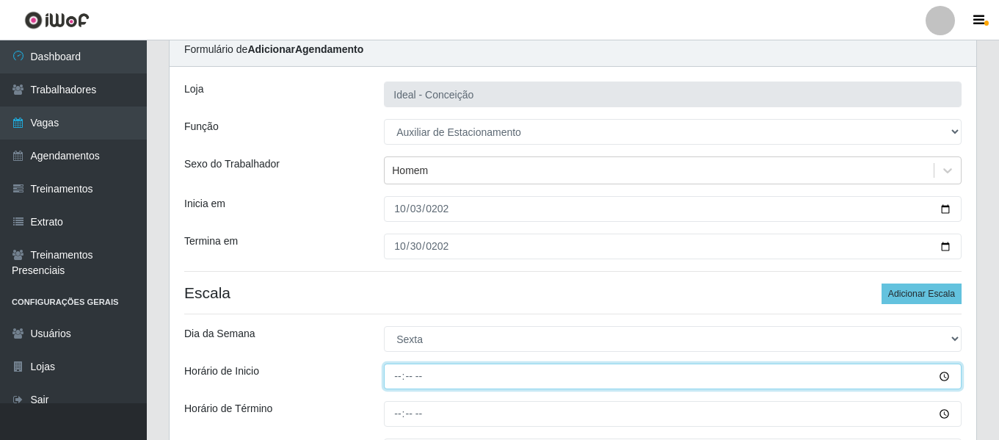
click at [393, 373] on input "Horário de Inicio" at bounding box center [672, 376] width 577 height 26
type input "07:00"
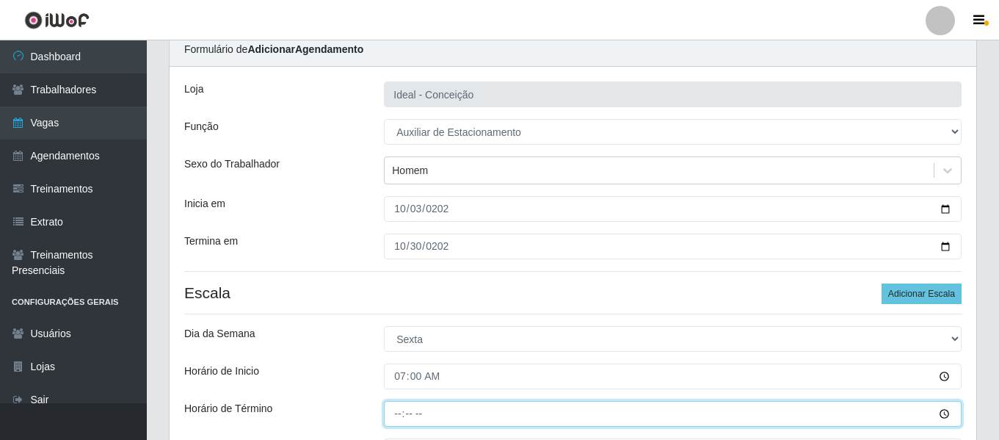
click at [395, 408] on input "Horário de Término" at bounding box center [672, 414] width 577 height 26
type input "13:00"
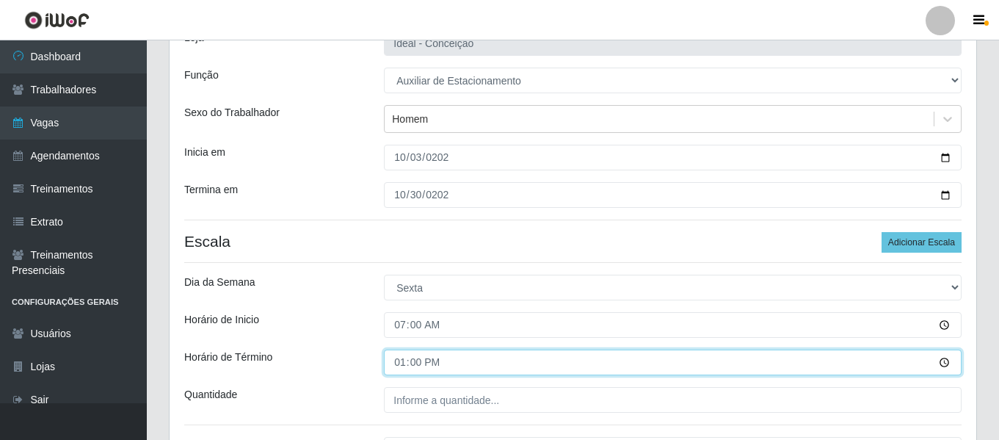
scroll to position [133, 0]
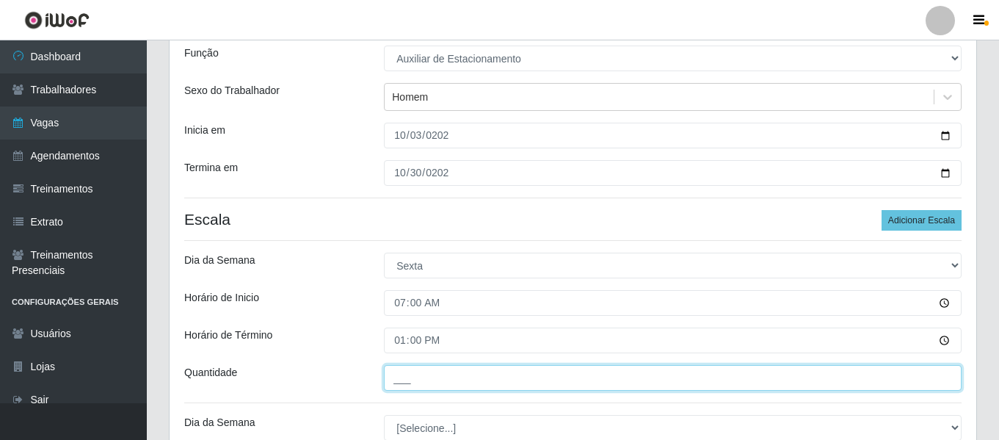
click at [444, 384] on input "___" at bounding box center [672, 378] width 577 height 26
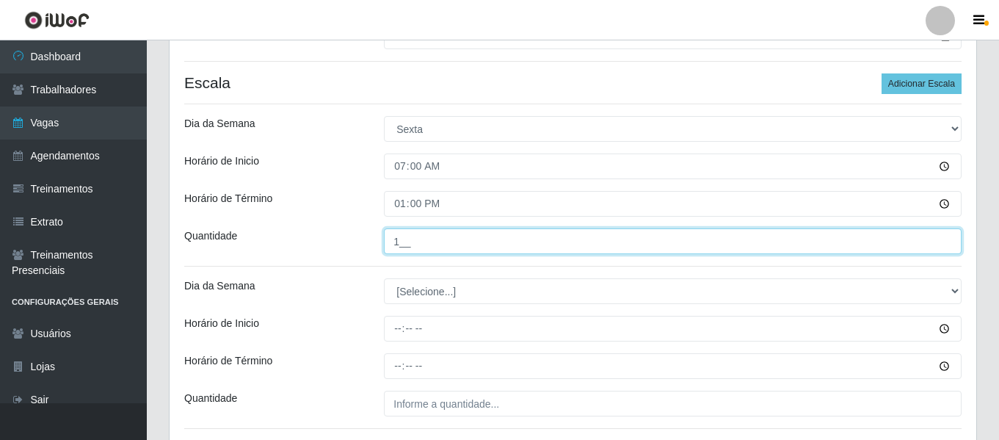
scroll to position [280, 0]
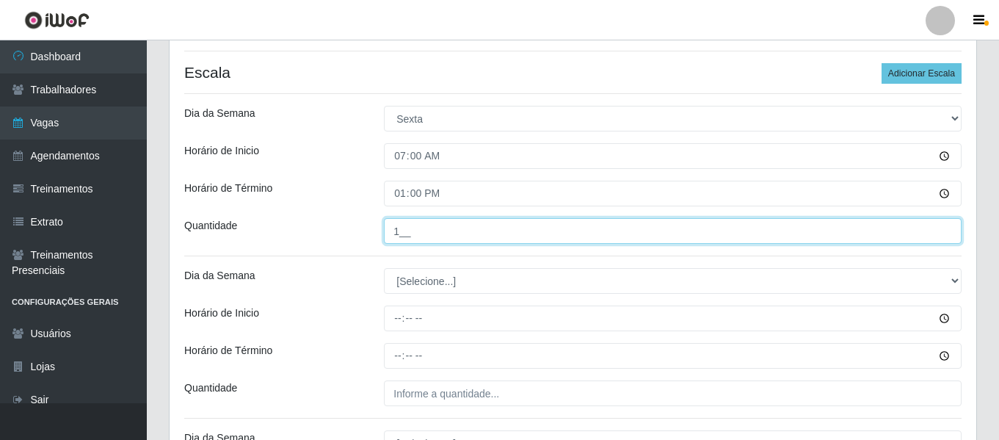
type input "1__"
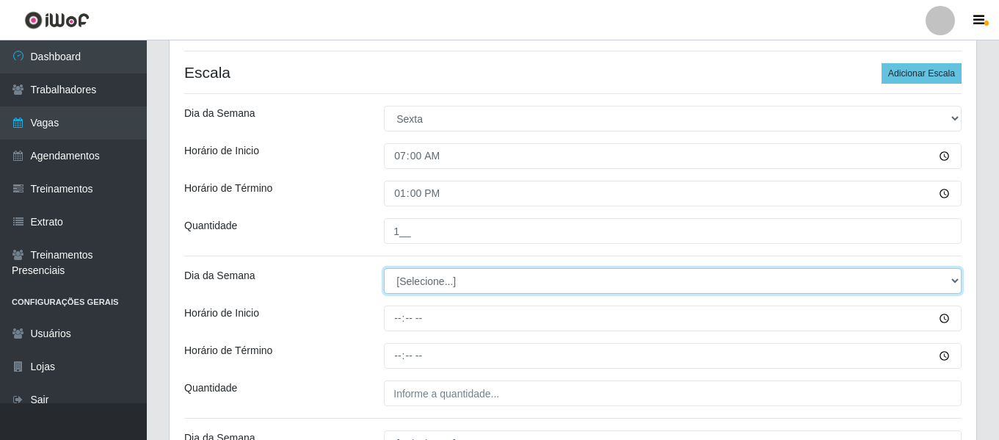
click at [439, 271] on select "[Selecione...] Segunda Terça Quarta Quinta Sexta Sábado Domingo" at bounding box center [672, 281] width 577 height 26
select select "5"
click at [384, 268] on select "[Selecione...] Segunda Terça Quarta Quinta Sexta Sábado Domingo" at bounding box center [672, 281] width 577 height 26
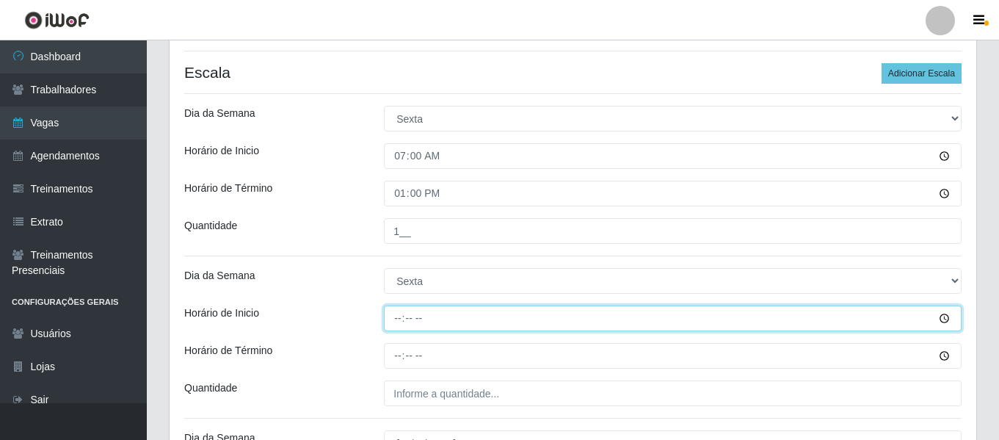
click at [398, 321] on input "Horário de Inicio" at bounding box center [672, 318] width 577 height 26
type input "09:00"
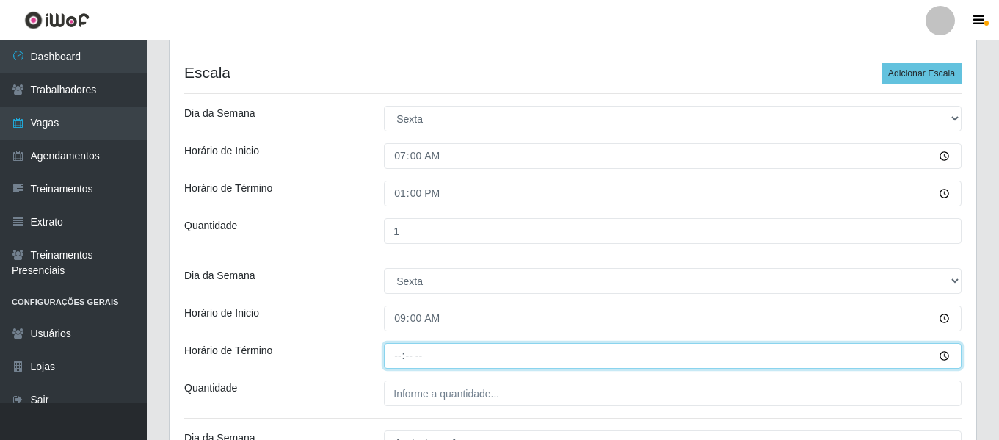
click at [401, 357] on input "Horário de Término" at bounding box center [672, 356] width 577 height 26
type input "15:00"
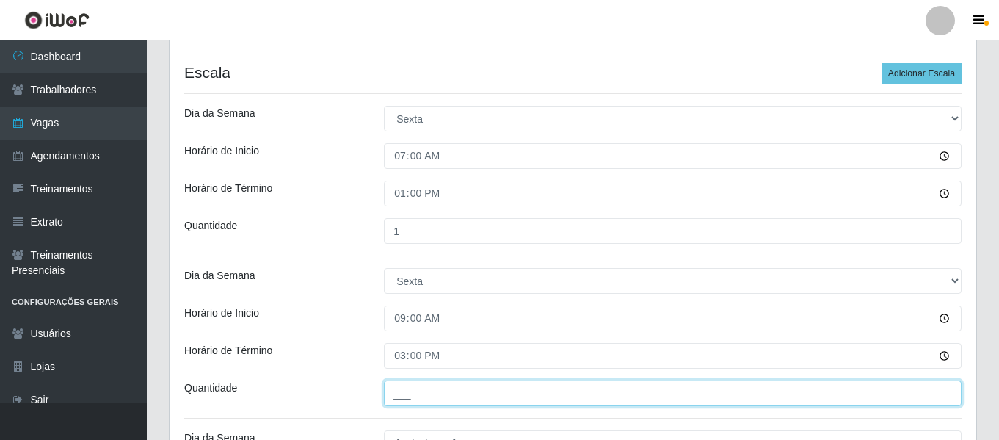
click at [417, 392] on input "___" at bounding box center [672, 393] width 577 height 26
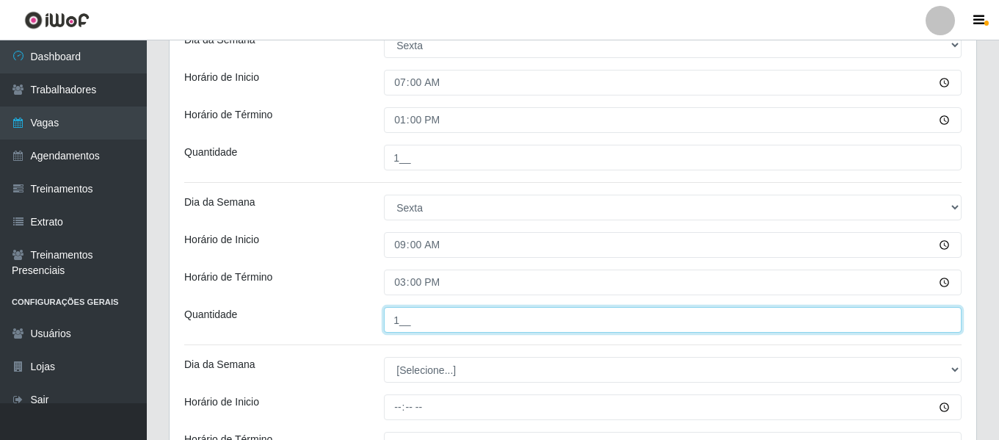
type input "1__"
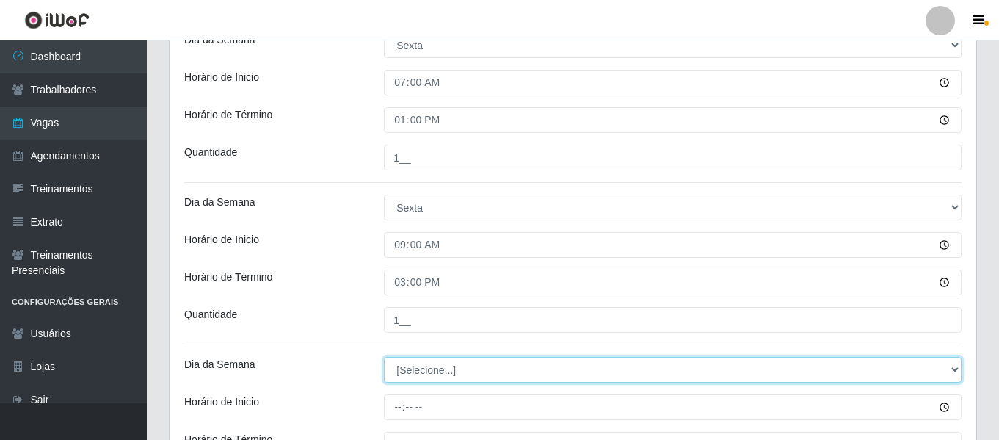
click at [443, 368] on select "[Selecione...] Segunda Terça Quarta Quinta Sexta Sábado Domingo" at bounding box center [672, 370] width 577 height 26
select select "5"
click at [384, 357] on select "[Selecione...] Segunda Terça Quarta Quinta Sexta Sábado Domingo" at bounding box center [672, 370] width 577 height 26
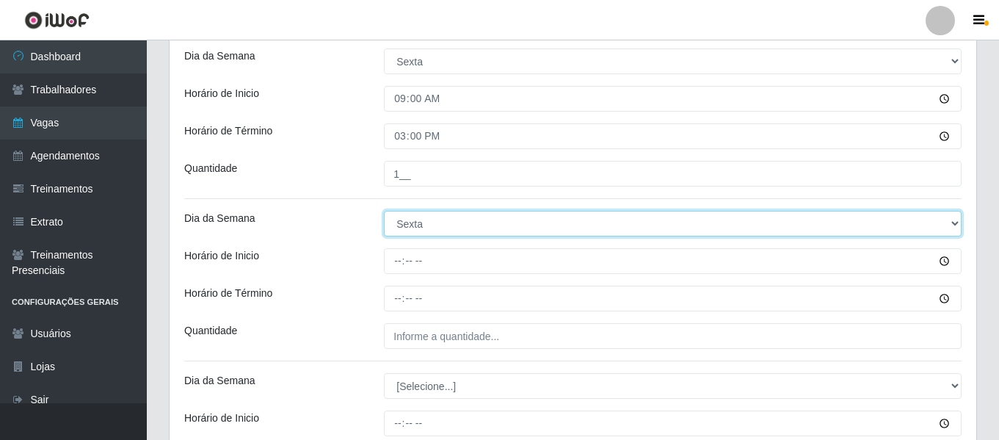
scroll to position [500, 0]
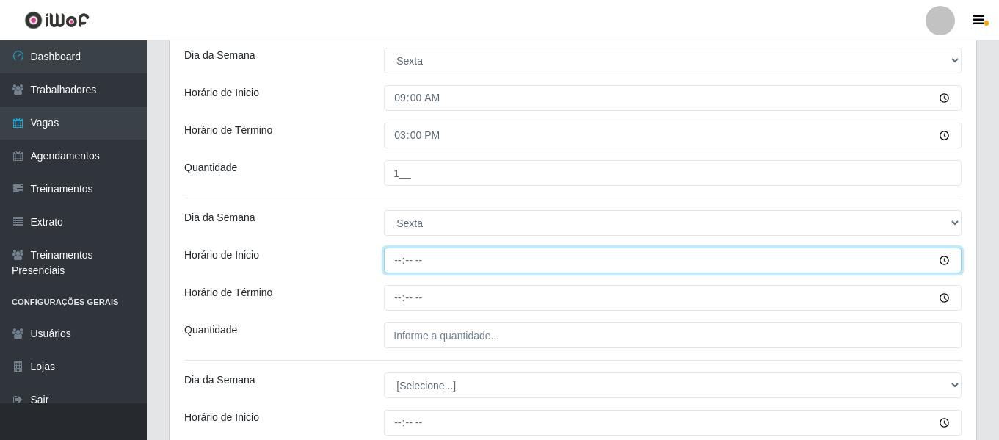
click at [399, 259] on input "Horário de Inicio" at bounding box center [672, 260] width 577 height 26
type input "16:00"
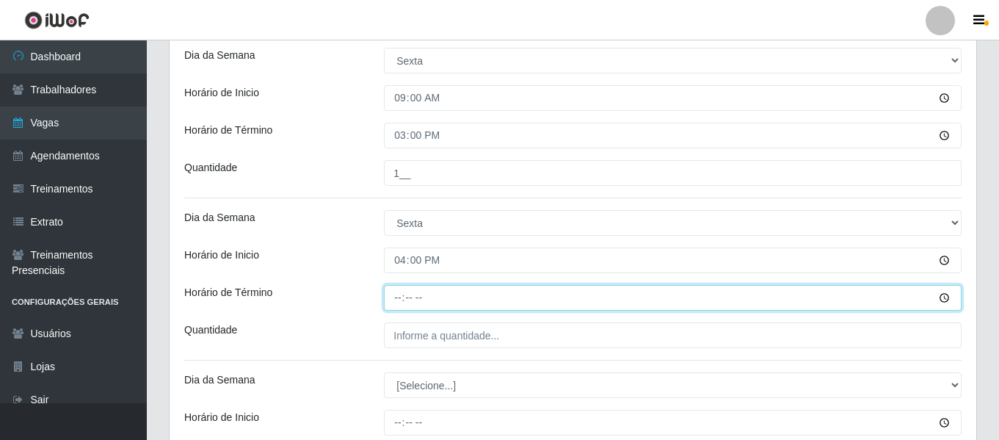
click at [395, 300] on input "Horário de Término" at bounding box center [672, 298] width 577 height 26
type input "22:00"
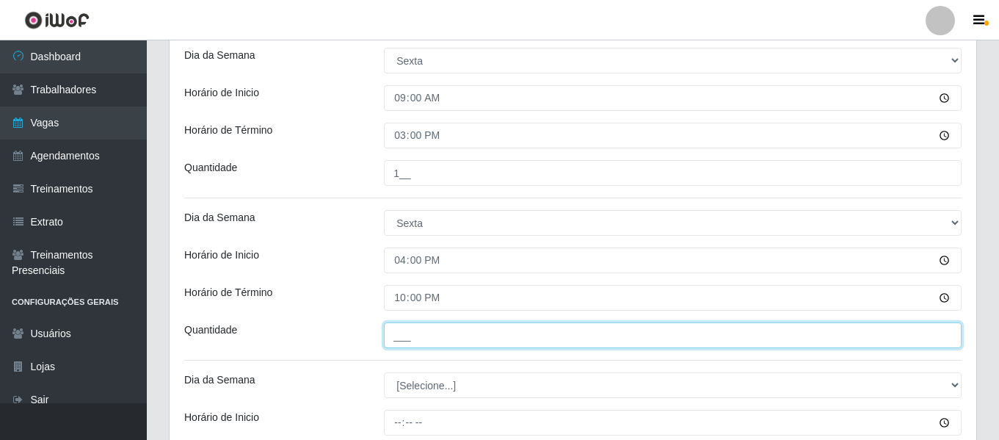
click at [420, 325] on input "___" at bounding box center [672, 335] width 577 height 26
type input "1__"
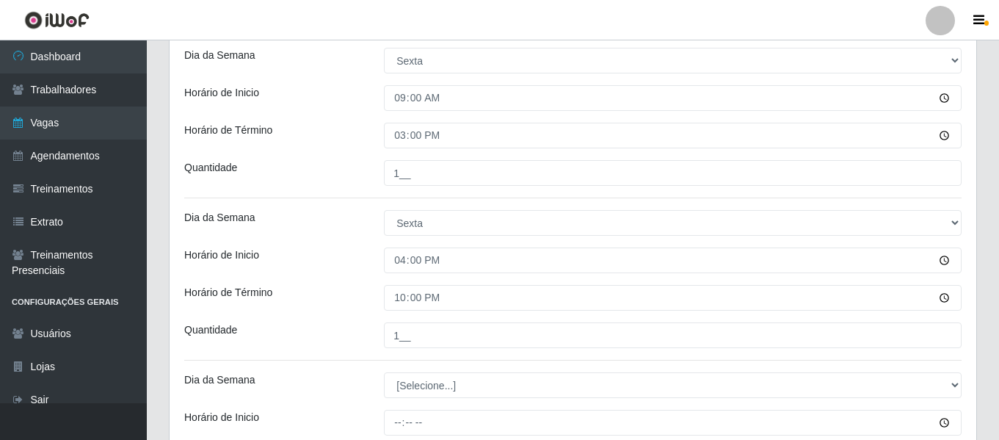
click at [342, 281] on div "Loja Ideal - Conceição Função [Selecione...] ASG ASG + ASG ++ Auxiliar de Estac…" at bounding box center [572, 331] width 806 height 1409
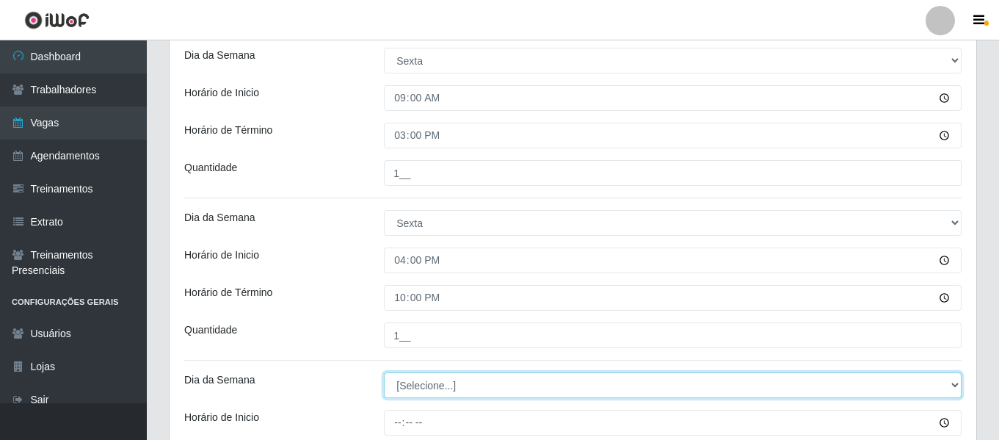
click at [437, 384] on select "[Selecione...] Segunda Terça Quarta Quinta Sexta Sábado Domingo" at bounding box center [672, 385] width 577 height 26
select select "1"
click at [384, 372] on select "[Selecione...] Segunda Terça Quarta Quinta Sexta Sábado Domingo" at bounding box center [672, 385] width 577 height 26
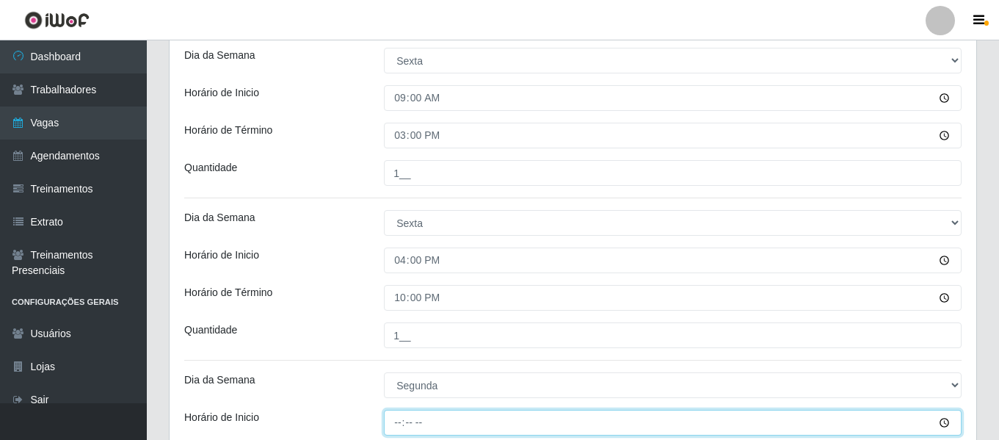
click at [393, 428] on input "Horário de Inicio" at bounding box center [672, 422] width 577 height 26
type input "07:00"
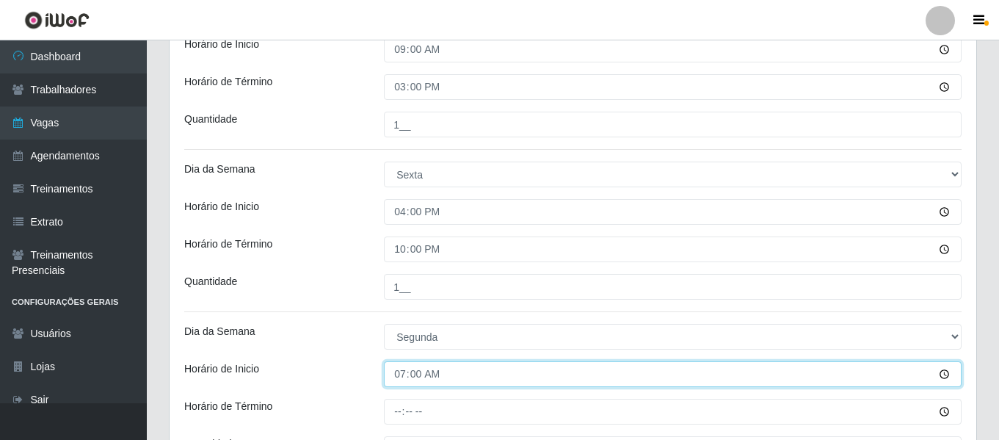
scroll to position [573, 0]
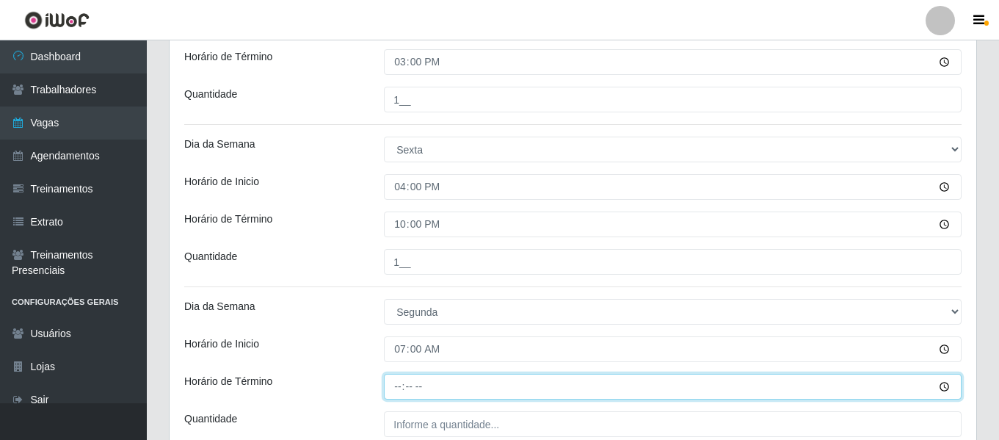
click at [401, 380] on input "Horário de Término" at bounding box center [672, 386] width 577 height 26
type input "13:00"
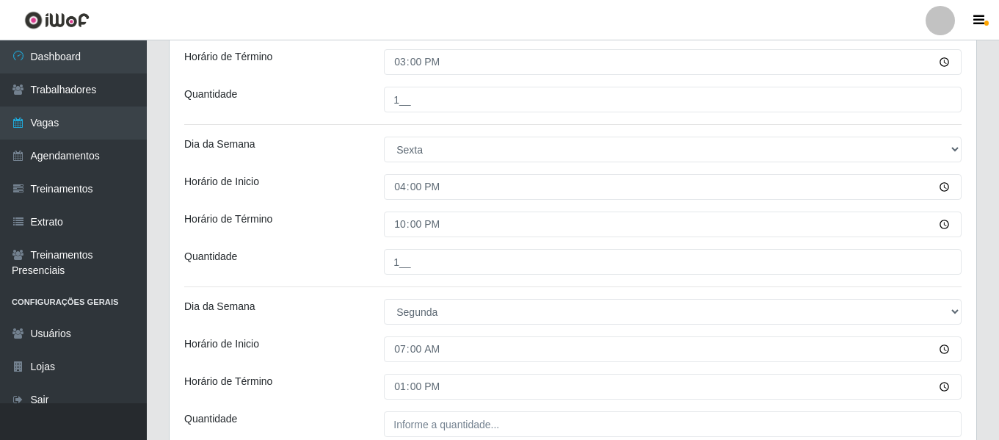
click at [408, 410] on div "Loja Ideal - Conceição Função [Selecione...] ASG ASG + ASG ++ Auxiliar de Estac…" at bounding box center [572, 257] width 806 height 1409
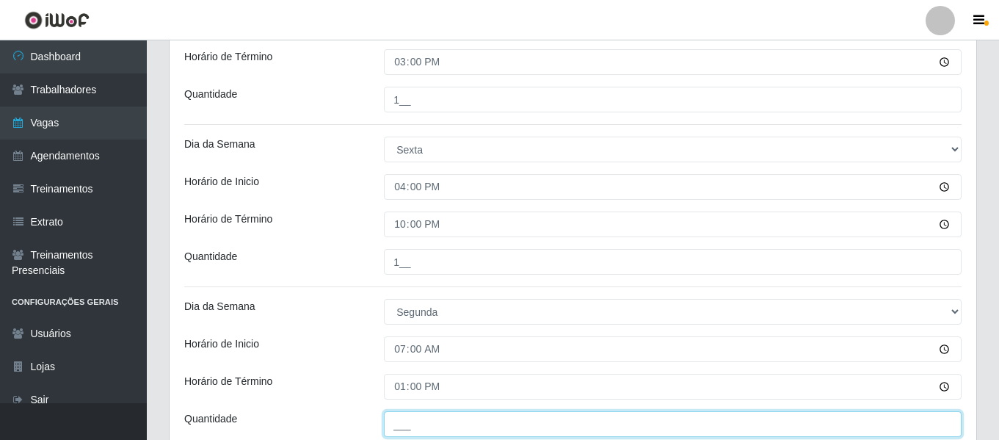
click at [412, 418] on input "___" at bounding box center [672, 424] width 577 height 26
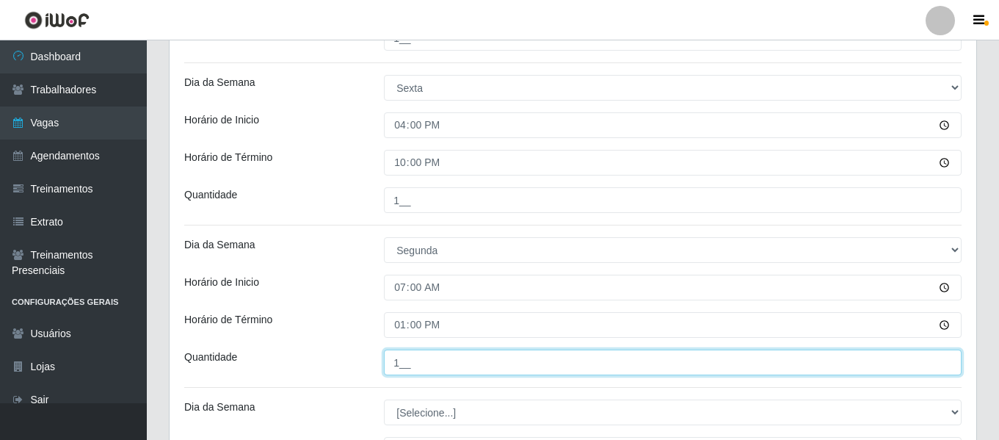
scroll to position [720, 0]
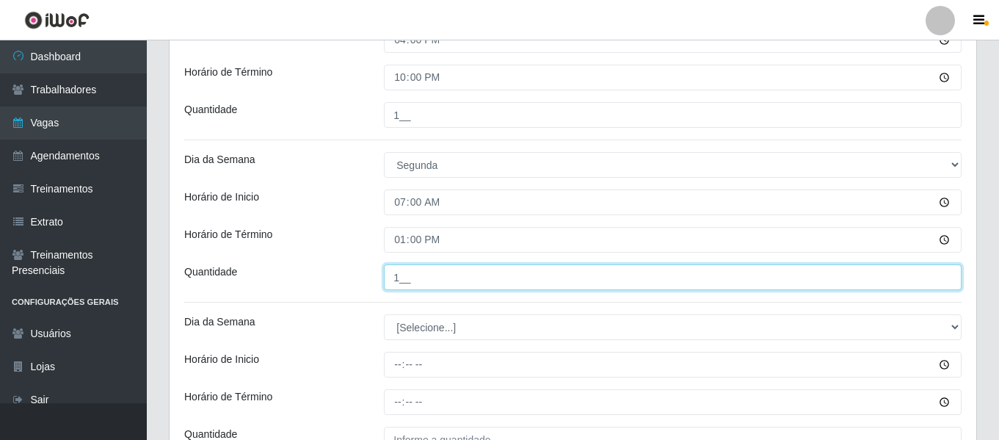
type input "1__"
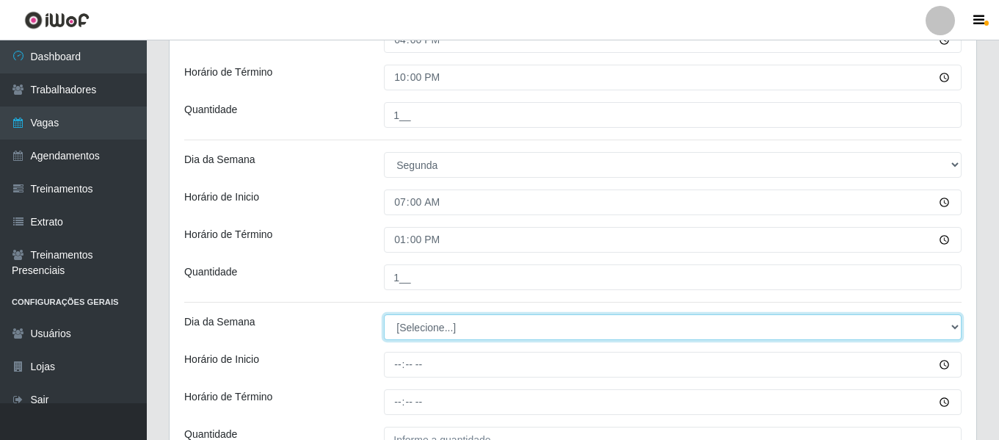
click at [434, 329] on select "[Selecione...] Segunda Terça Quarta Quinta Sexta Sábado Domingo" at bounding box center [672, 327] width 577 height 26
select select "1"
click at [384, 314] on select "[Selecione...] Segunda Terça Quarta Quinta Sexta Sábado Domingo" at bounding box center [672, 327] width 577 height 26
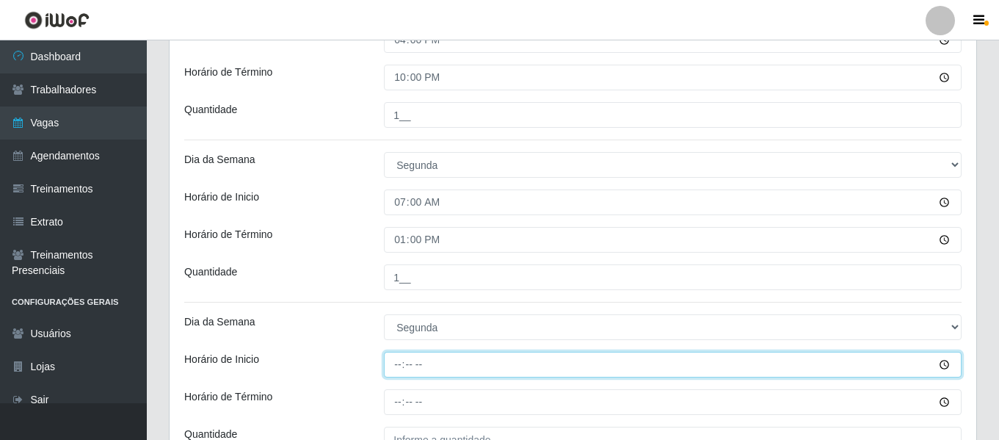
click at [397, 360] on input "Horário de Inicio" at bounding box center [672, 364] width 577 height 26
type input "09:00"
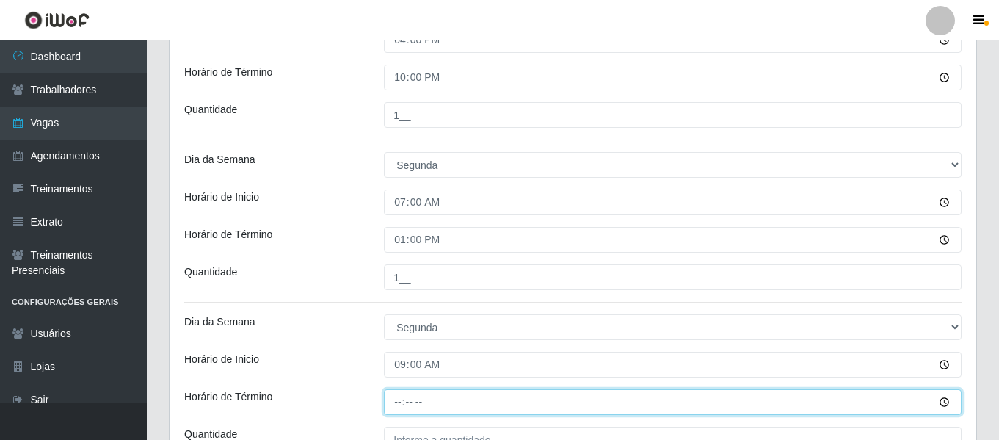
click at [399, 395] on input "Horário de Término" at bounding box center [672, 402] width 577 height 26
type input "15:00"
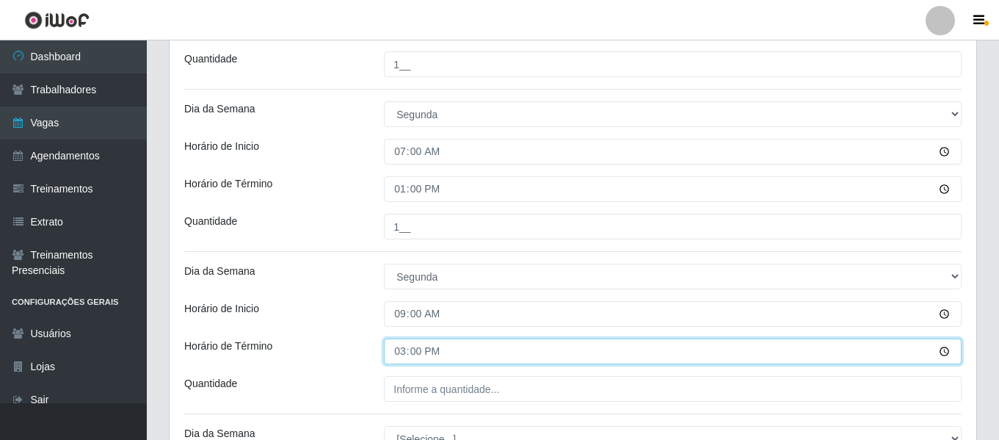
scroll to position [793, 0]
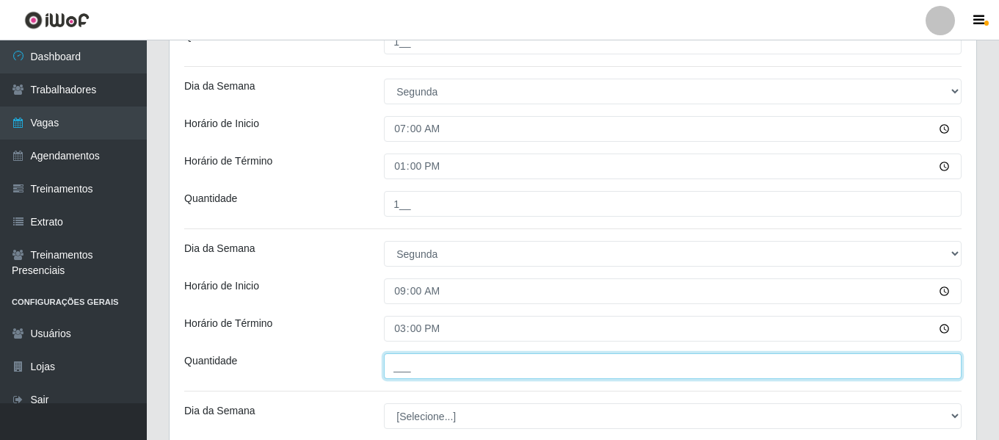
click at [407, 368] on input "___" at bounding box center [672, 366] width 577 height 26
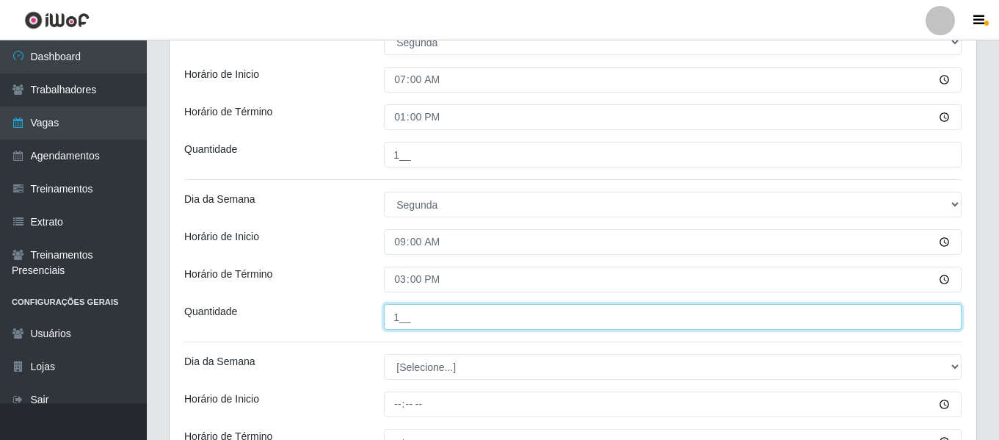
scroll to position [940, 0]
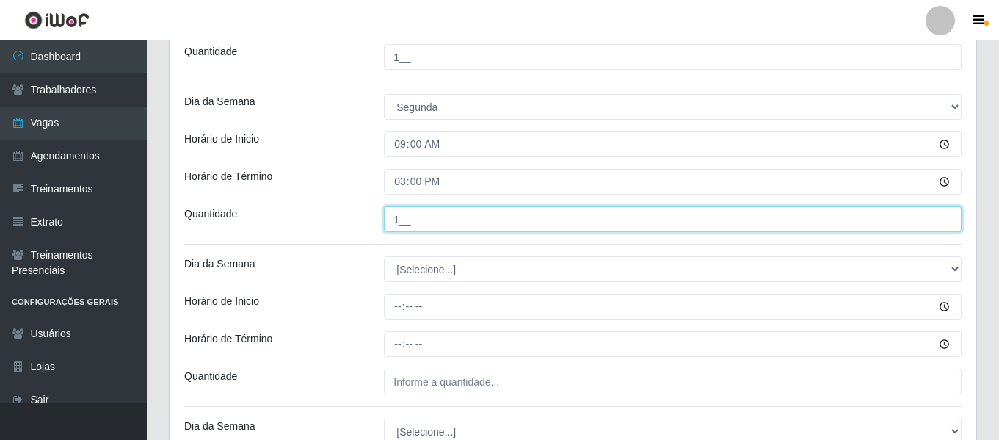
type input "1__"
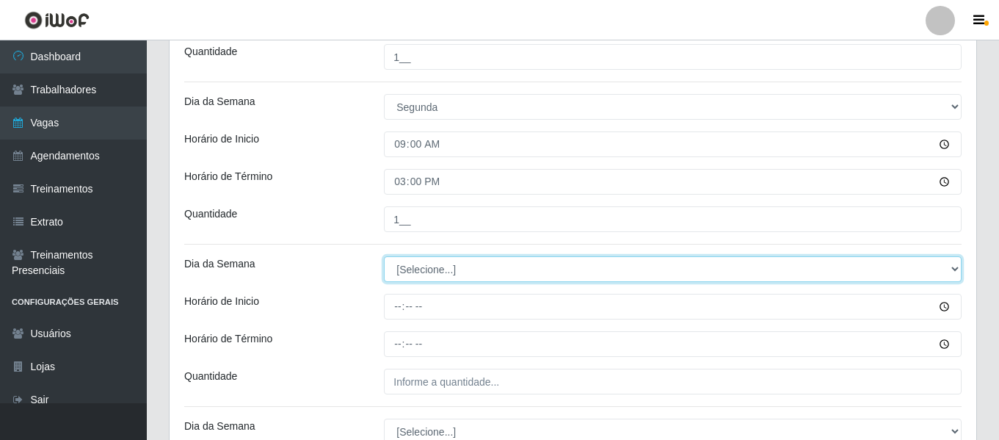
click at [429, 268] on select "[Selecione...] Segunda Terça Quarta Quinta Sexta Sábado Domingo" at bounding box center [672, 269] width 577 height 26
select select "1"
click at [384, 256] on select "[Selecione...] Segunda Terça Quarta Quinta Sexta Sábado Domingo" at bounding box center [672, 269] width 577 height 26
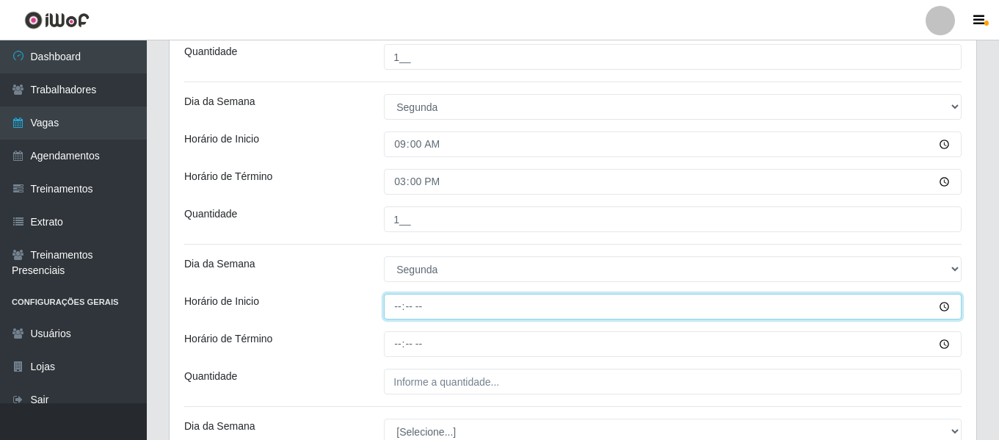
click at [402, 306] on input "Horário de Inicio" at bounding box center [672, 307] width 577 height 26
type input "16:00"
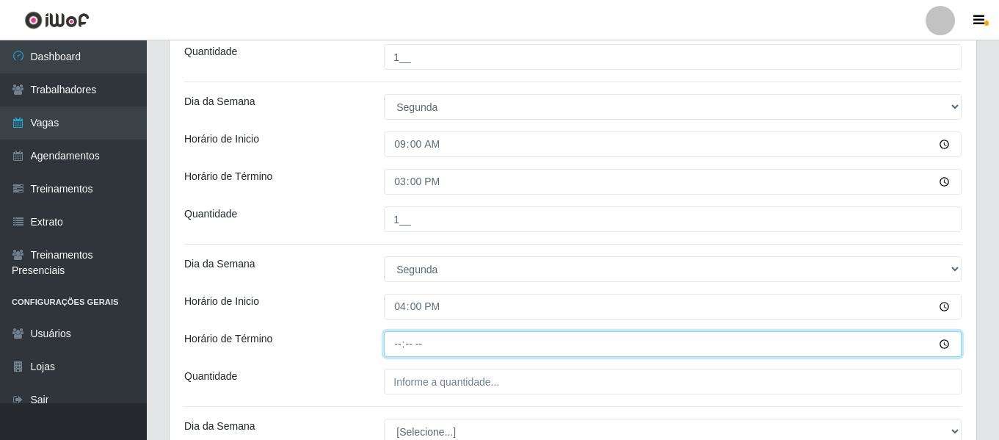
click at [398, 340] on input "Horário de Término" at bounding box center [672, 344] width 577 height 26
type input "22:00"
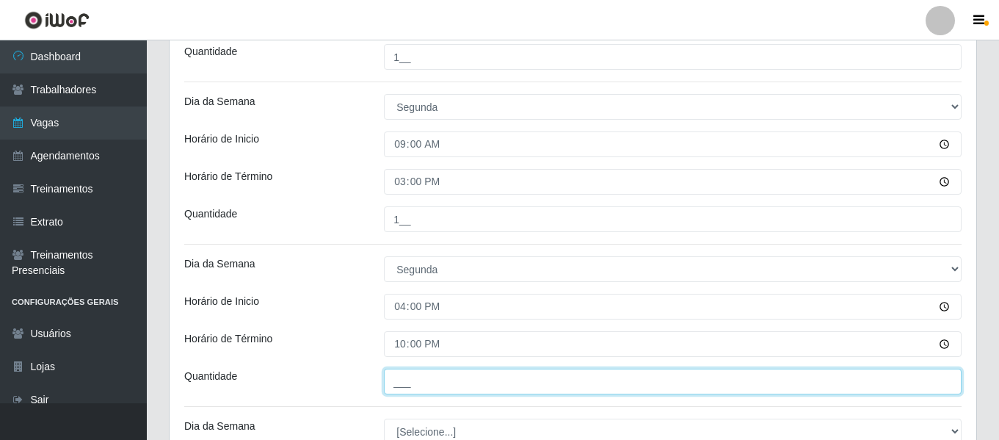
click at [423, 382] on input "___" at bounding box center [672, 381] width 577 height 26
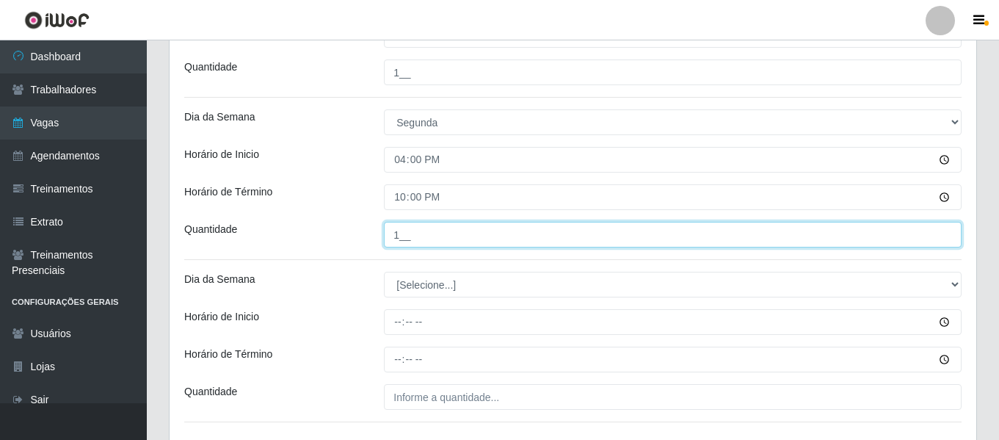
type input "1__"
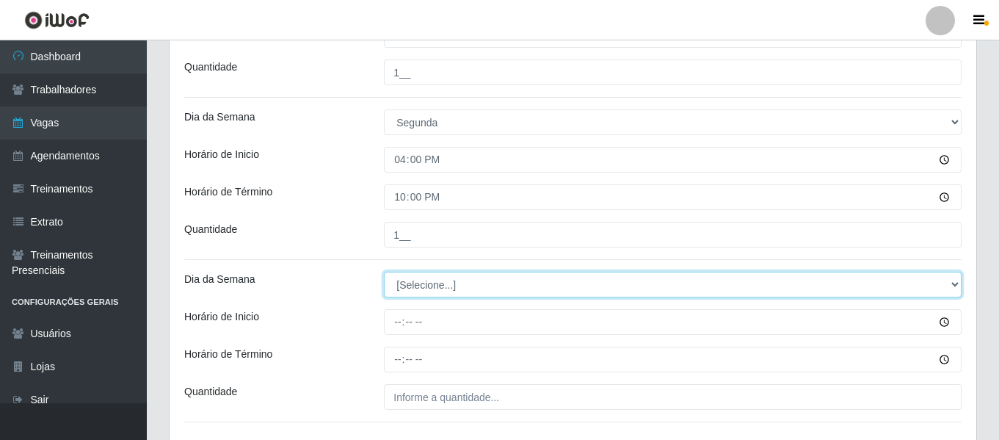
click at [452, 282] on select "[Selecione...] Segunda Terça Quarta Quinta Sexta Sábado Domingo" at bounding box center [672, 284] width 577 height 26
select select "2"
click at [384, 271] on select "[Selecione...] Segunda Terça Quarta Quinta Sexta Sábado Domingo" at bounding box center [672, 284] width 577 height 26
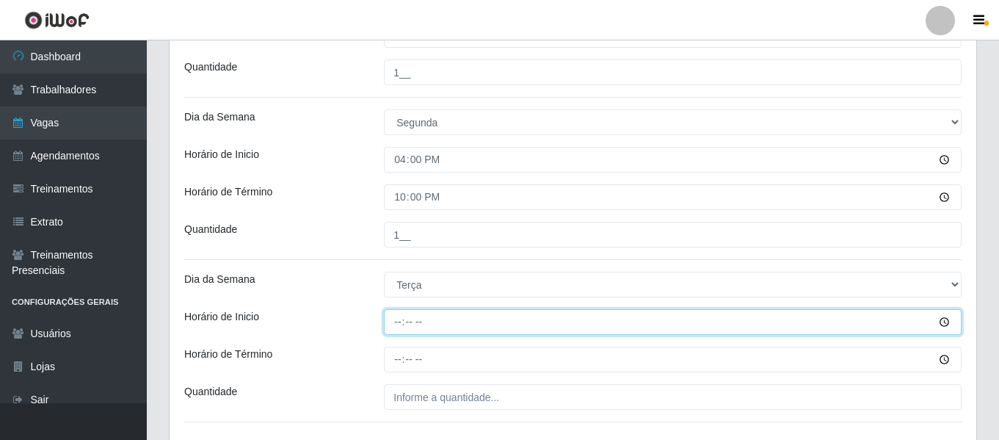
click at [401, 322] on input "Horário de Inicio" at bounding box center [672, 322] width 577 height 26
type input "07:00"
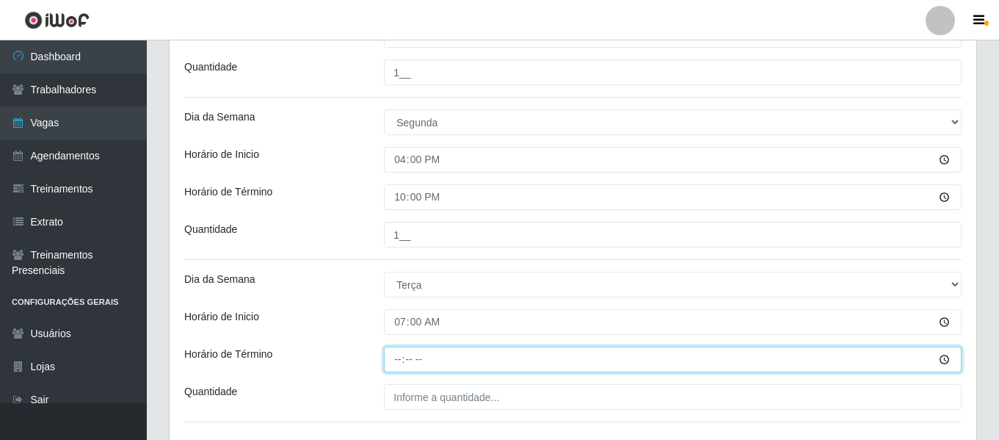
click at [398, 357] on input "Horário de Término" at bounding box center [672, 359] width 577 height 26
type input "13:00"
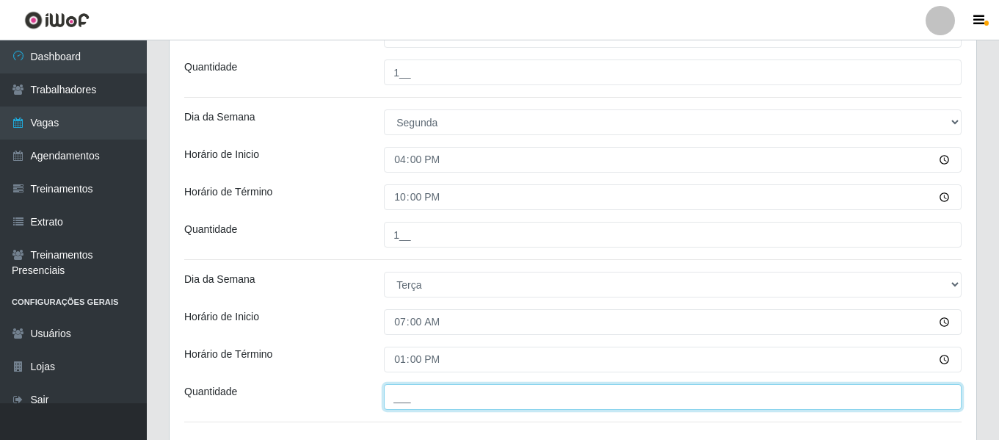
click at [412, 387] on input "___" at bounding box center [672, 397] width 577 height 26
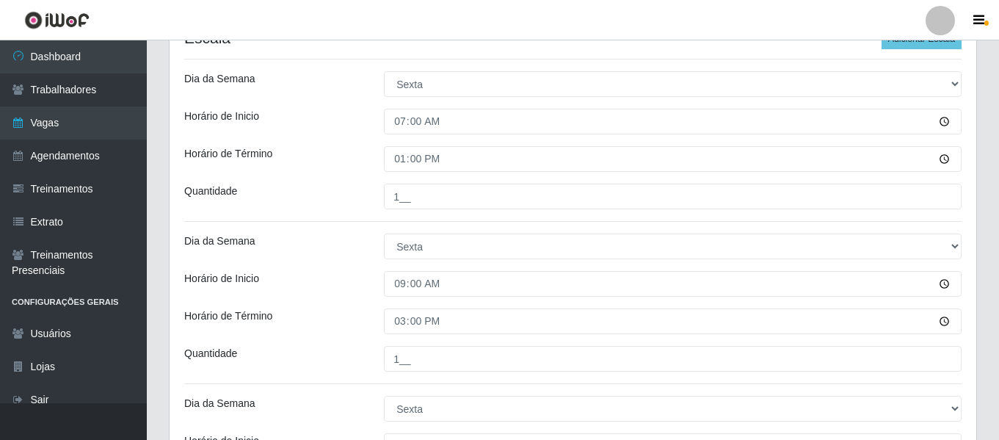
scroll to position [21, 0]
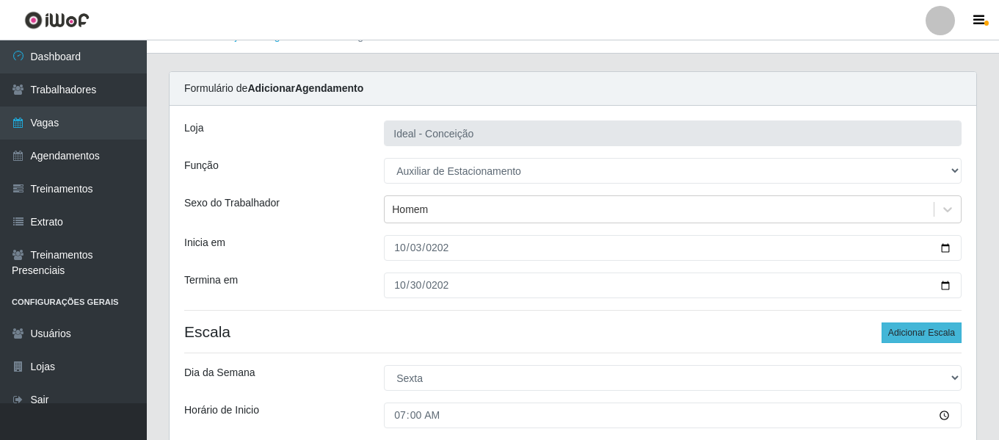
type input "1__"
click at [936, 336] on button "Adicionar Escala" at bounding box center [921, 332] width 80 height 21
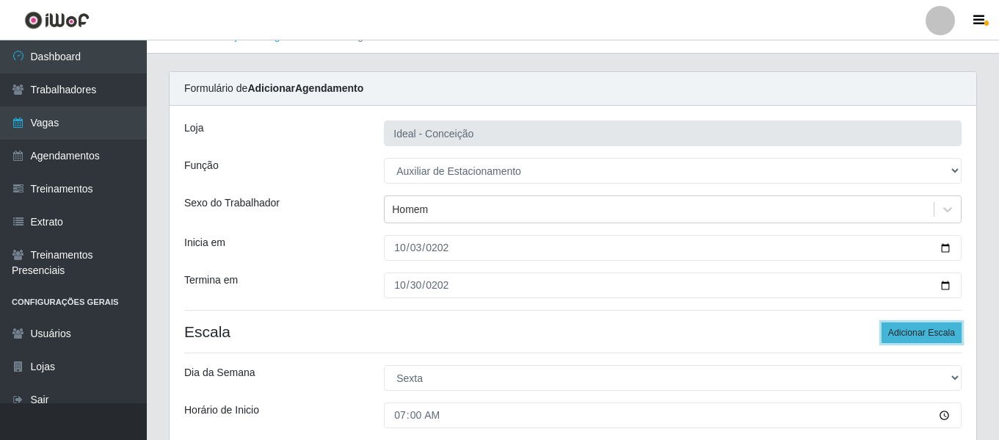
click at [936, 336] on button "Adicionar Escala" at bounding box center [921, 332] width 80 height 21
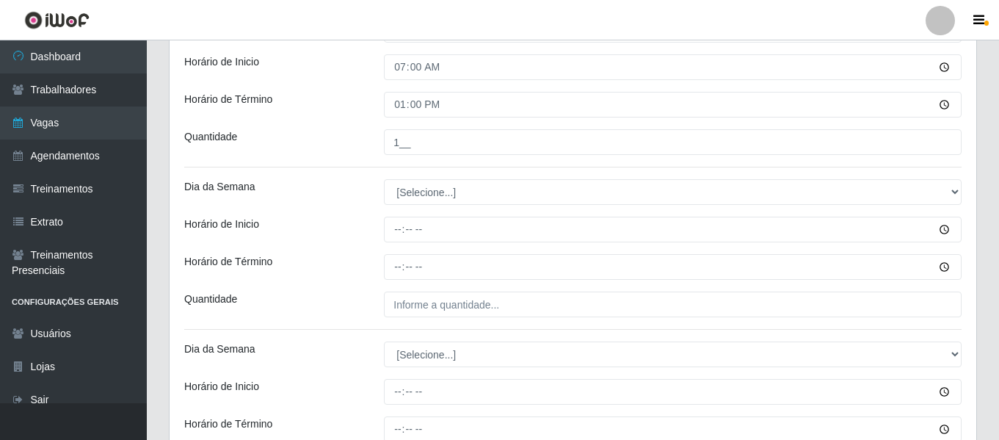
scroll to position [1268, 0]
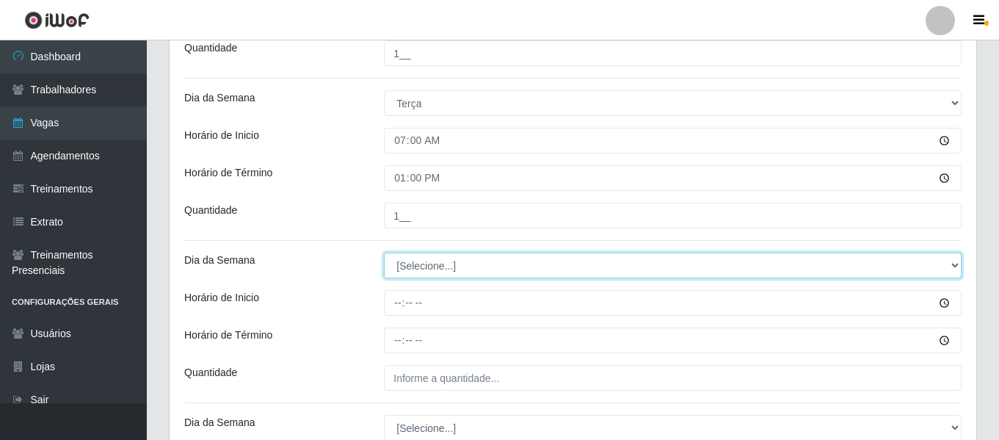
click at [418, 260] on select "[Selecione...] Segunda Terça Quarta Quinta Sexta Sábado Domingo" at bounding box center [672, 265] width 577 height 26
select select "2"
click at [384, 252] on select "[Selecione...] Segunda Terça Quarta Quinta Sexta Sábado Domingo" at bounding box center [672, 265] width 577 height 26
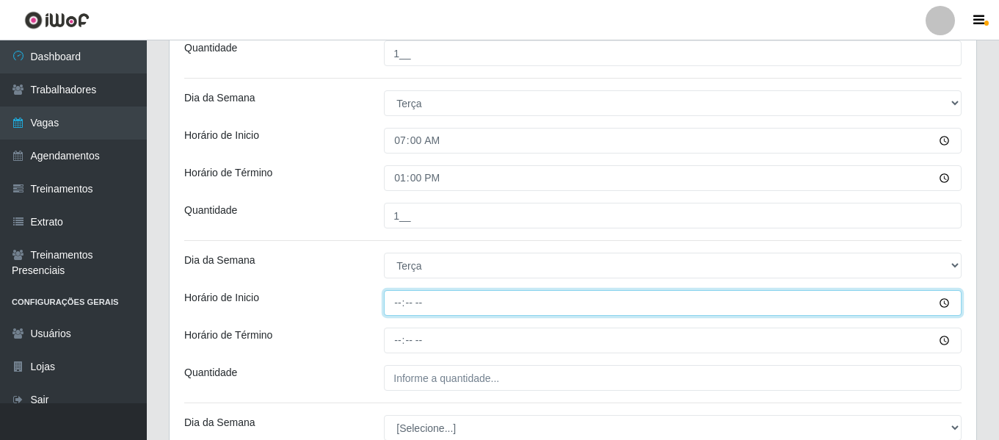
click at [407, 307] on input "Horário de Inicio" at bounding box center [672, 303] width 577 height 26
click at [403, 304] on input "Horário de Inicio" at bounding box center [672, 303] width 577 height 26
click at [395, 304] on input "Horário de Inicio" at bounding box center [672, 303] width 577 height 26
type input "09:00"
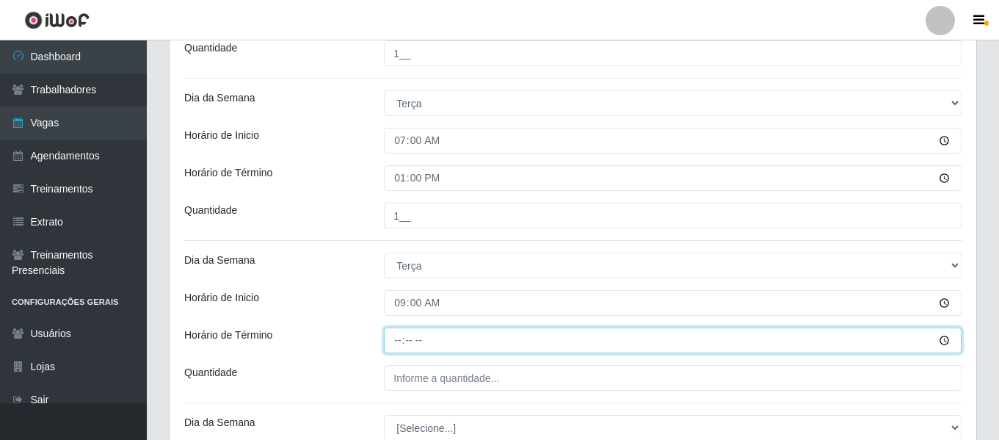
click at [398, 343] on input "Horário de Término" at bounding box center [672, 340] width 577 height 26
type input "15:00"
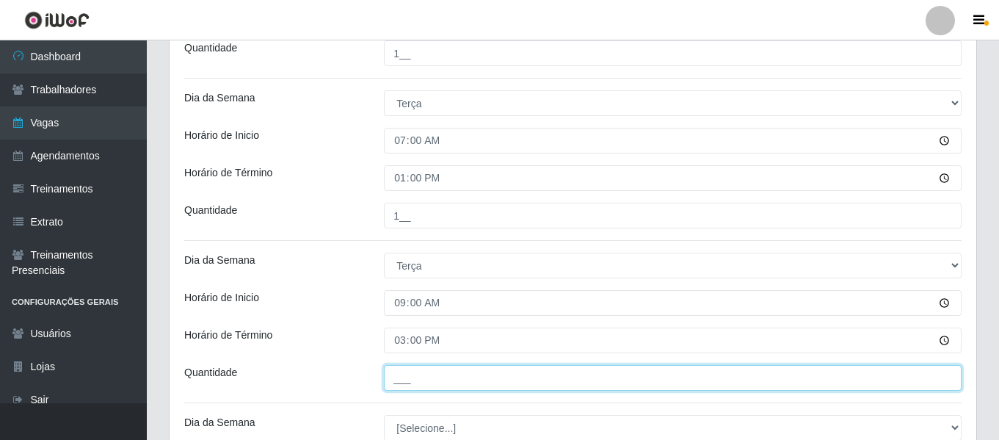
click at [439, 387] on input "___" at bounding box center [672, 378] width 577 height 26
type input "1__"
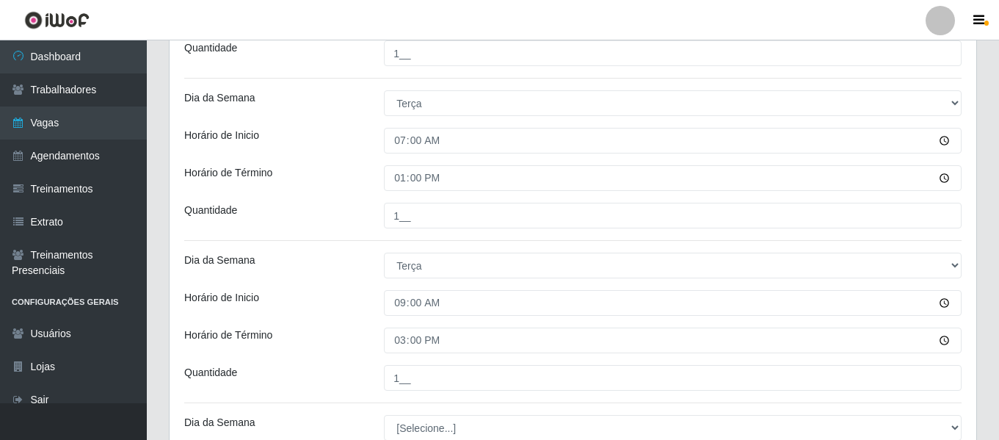
click at [339, 303] on div "Horário de Inicio" at bounding box center [273, 303] width 200 height 26
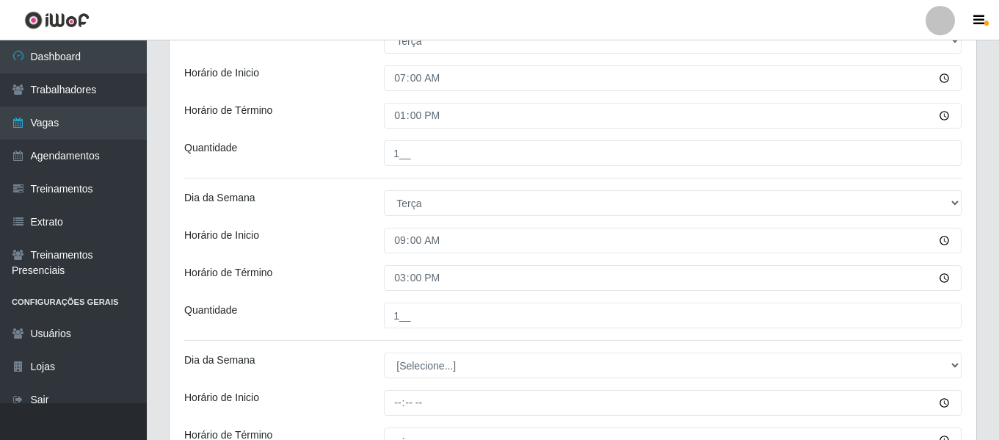
scroll to position [1415, 0]
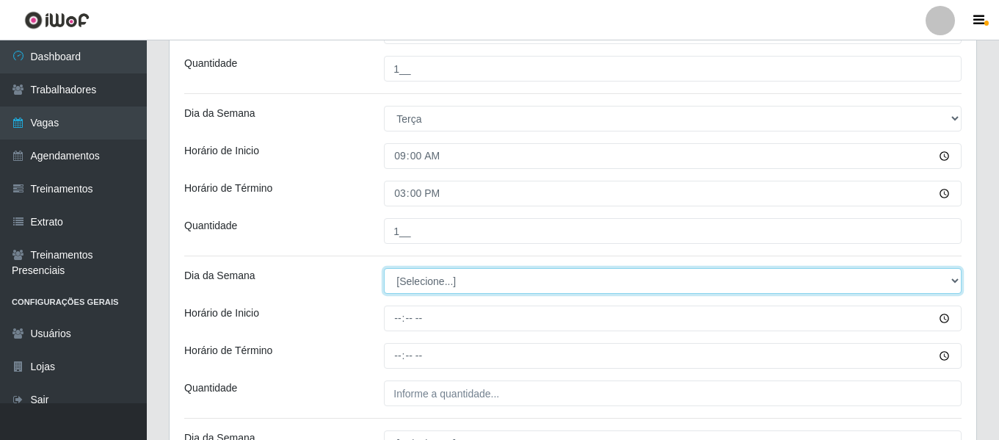
click at [441, 288] on select "[Selecione...] Segunda Terça Quarta Quinta Sexta Sábado Domingo" at bounding box center [672, 281] width 577 height 26
select select "2"
click at [384, 268] on select "[Selecione...] Segunda Terça Quarta Quinta Sexta Sábado Domingo" at bounding box center [672, 281] width 577 height 26
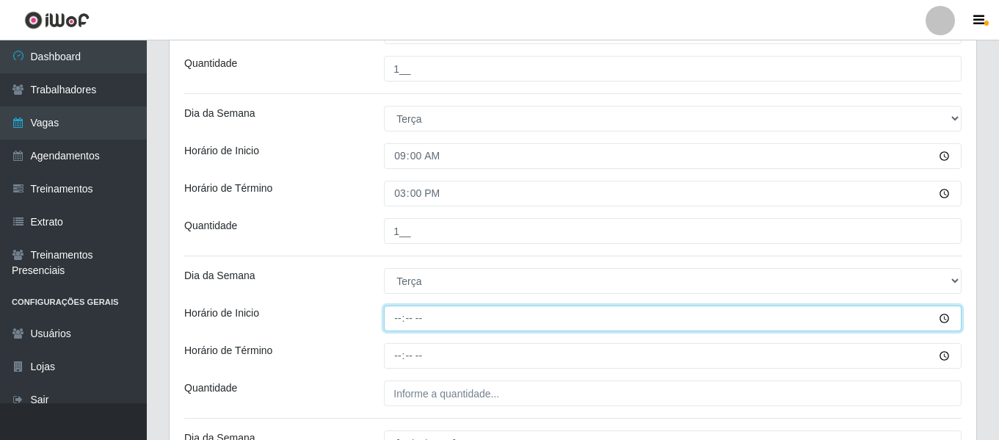
click at [399, 319] on input "Horário de Inicio" at bounding box center [672, 318] width 577 height 26
type input "16:00"
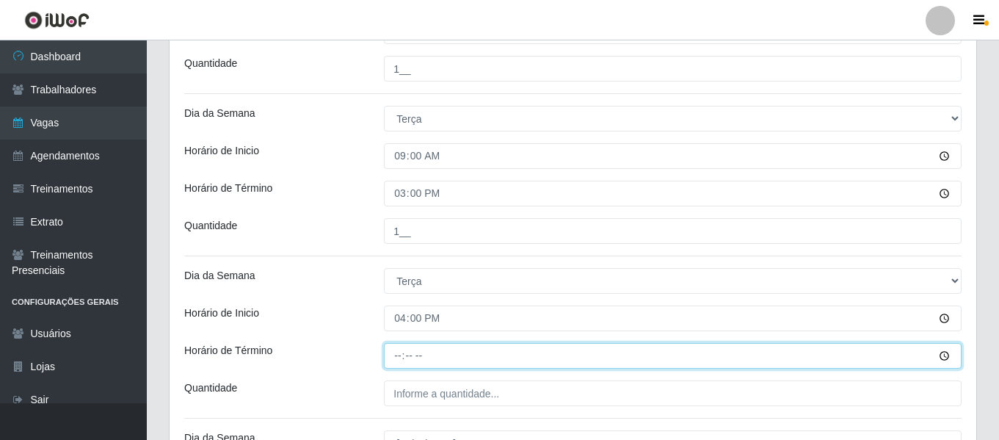
click at [404, 360] on input "Horário de Término" at bounding box center [672, 356] width 577 height 26
type input "22:00"
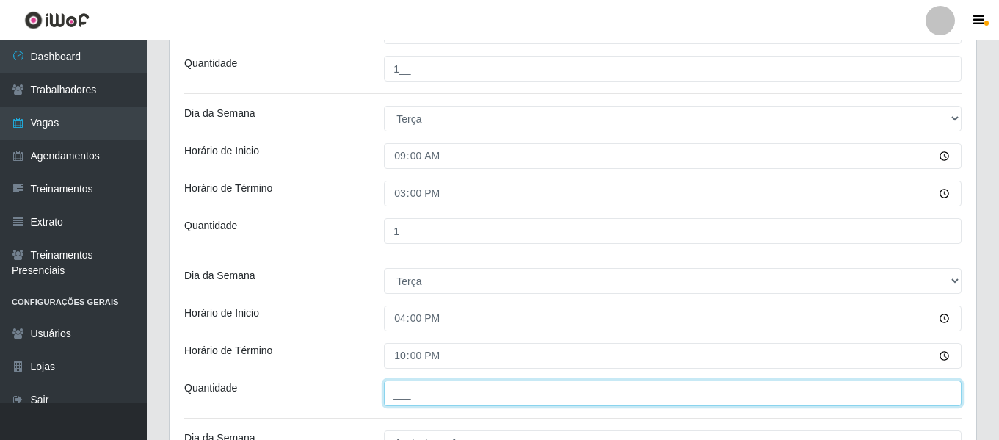
click at [419, 389] on input "___" at bounding box center [672, 393] width 577 height 26
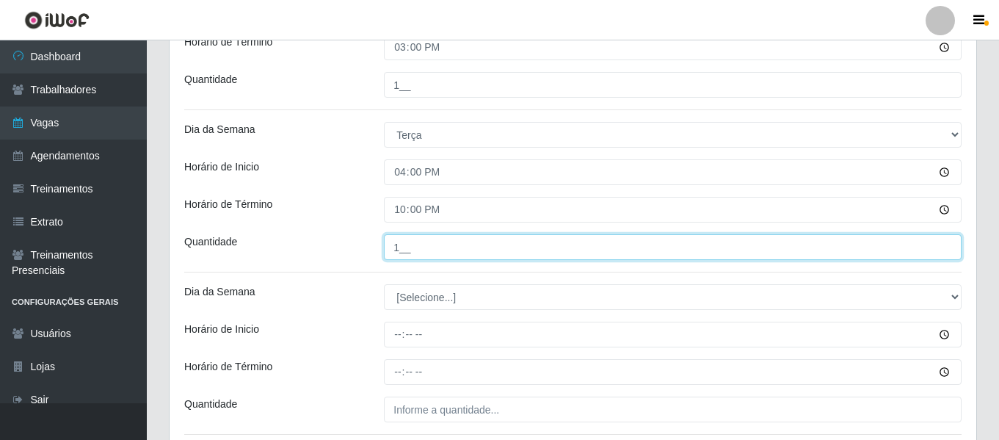
scroll to position [1561, 0]
type input "1__"
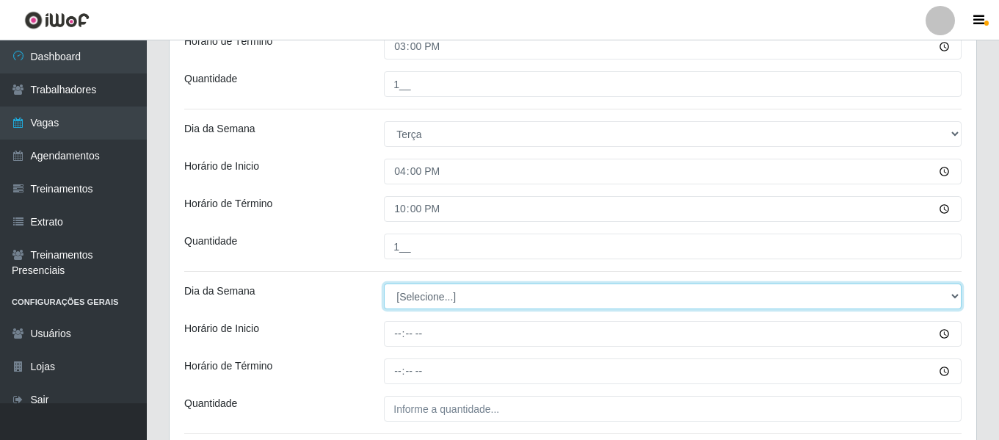
click at [411, 294] on select "[Selecione...] Segunda Terça Quarta Quinta Sexta Sábado Domingo" at bounding box center [672, 296] width 577 height 26
select select "3"
click at [384, 283] on select "[Selecione...] Segunda Terça Quarta Quinta Sexta Sábado Domingo" at bounding box center [672, 296] width 577 height 26
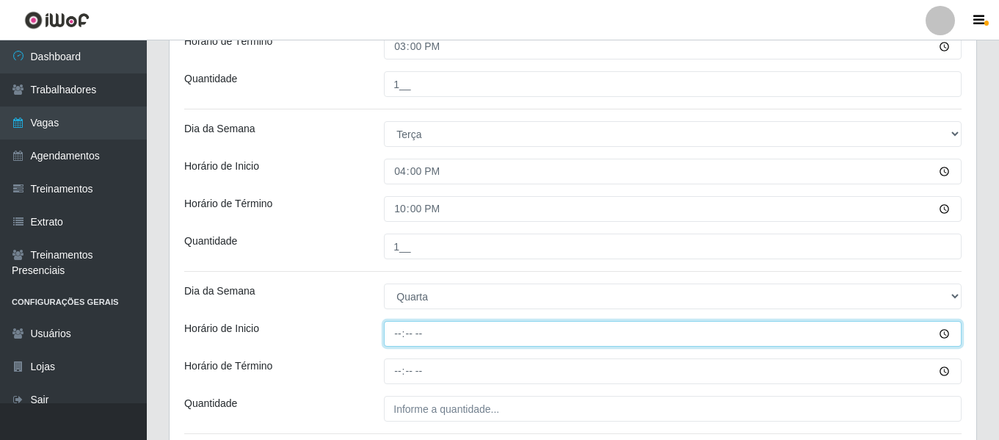
click at [394, 336] on input "Horário de Inicio" at bounding box center [672, 334] width 577 height 26
type input "07:00"
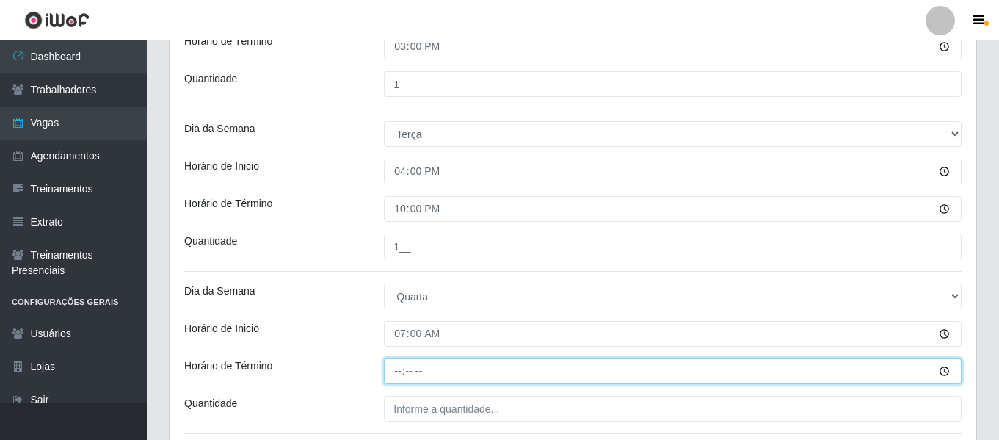
click at [406, 371] on input "Horário de Término" at bounding box center [672, 371] width 577 height 26
click at [393, 370] on input "Horário de Término" at bounding box center [672, 371] width 577 height 26
type input "13:00"
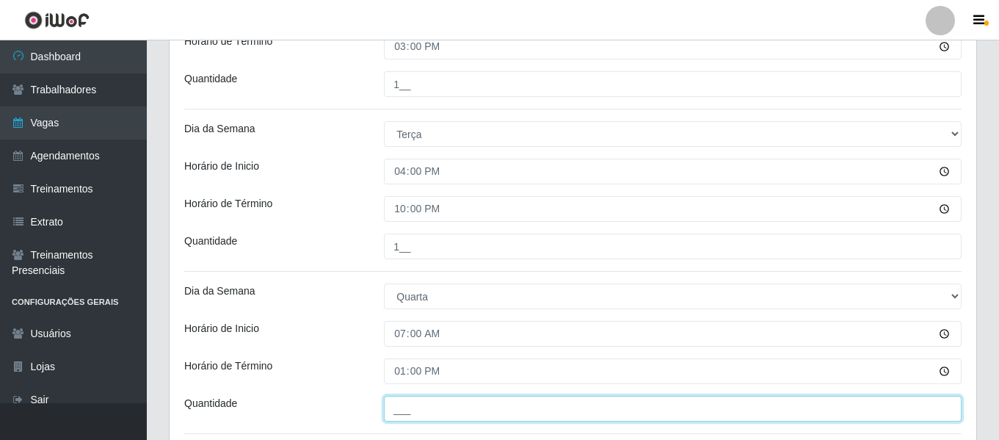
click at [420, 409] on input "___" at bounding box center [672, 408] width 577 height 26
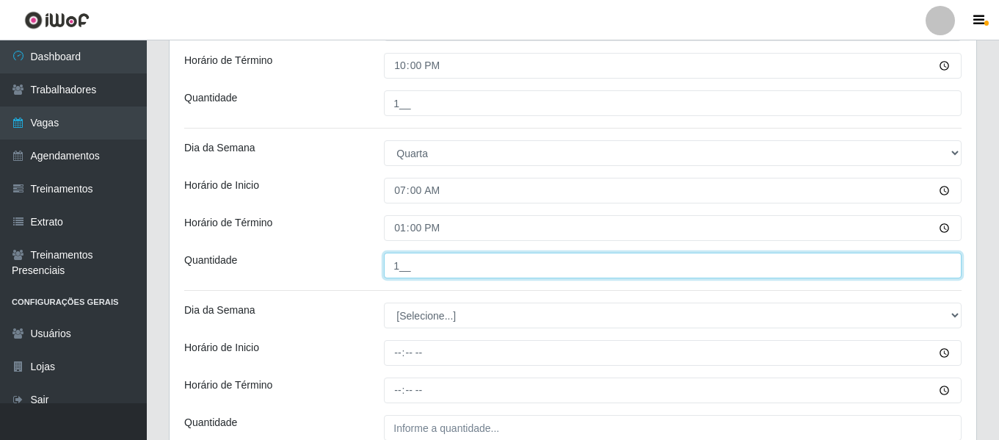
scroll to position [1708, 0]
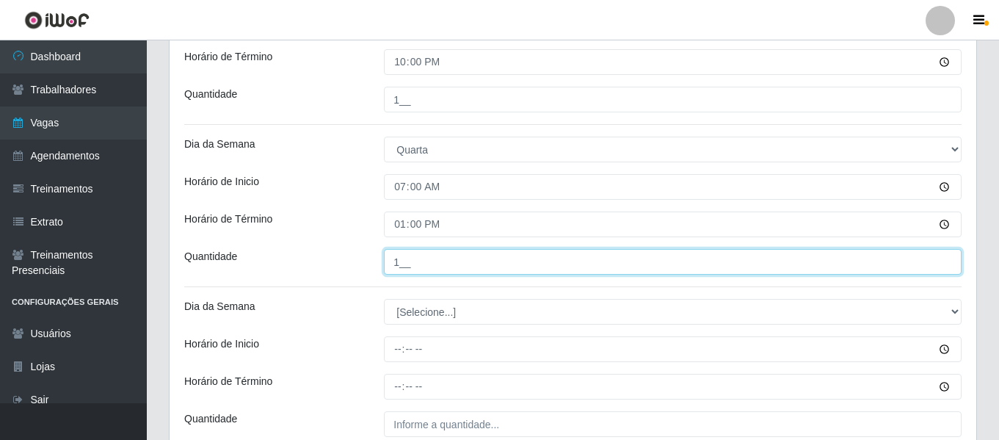
type input "1__"
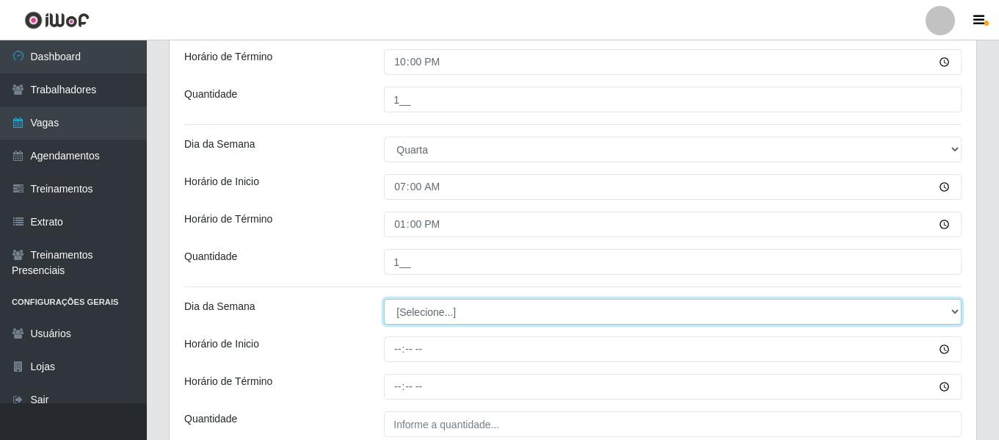
click at [439, 309] on select "[Selecione...] Segunda Terça Quarta Quinta Sexta Sábado Domingo" at bounding box center [672, 312] width 577 height 26
select select "3"
click at [384, 299] on select "[Selecione...] Segunda Terça Quarta Quinta Sexta Sábado Domingo" at bounding box center [672, 312] width 577 height 26
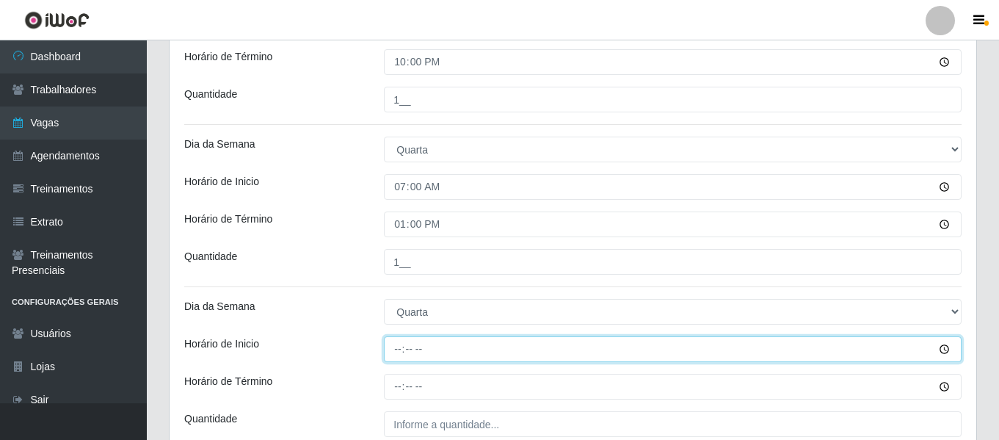
click at [398, 352] on input "Horário de Inicio" at bounding box center [672, 349] width 577 height 26
type input "09:00"
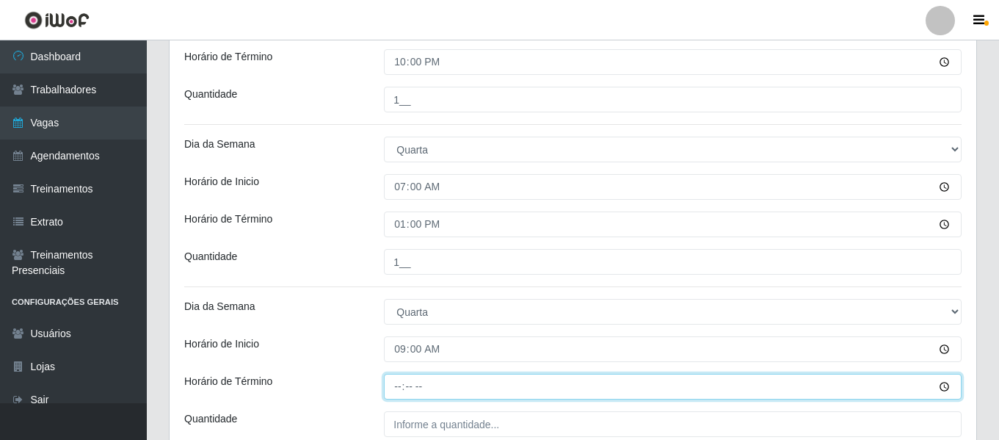
click at [400, 384] on input "Horário de Término" at bounding box center [672, 386] width 577 height 26
type input "15:00"
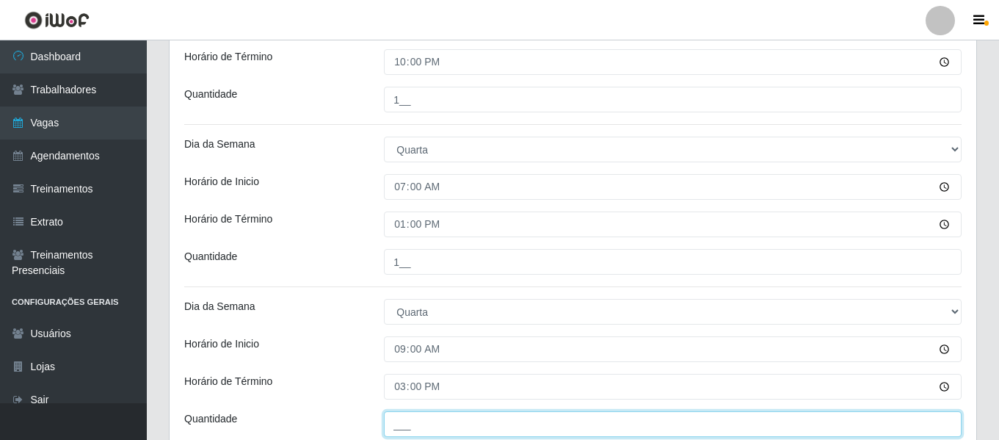
click at [415, 417] on input "___" at bounding box center [672, 424] width 577 height 26
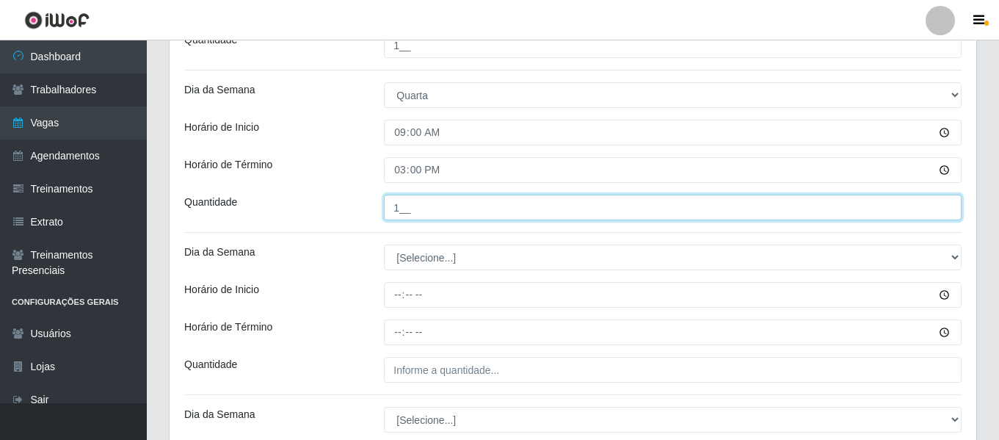
scroll to position [1928, 0]
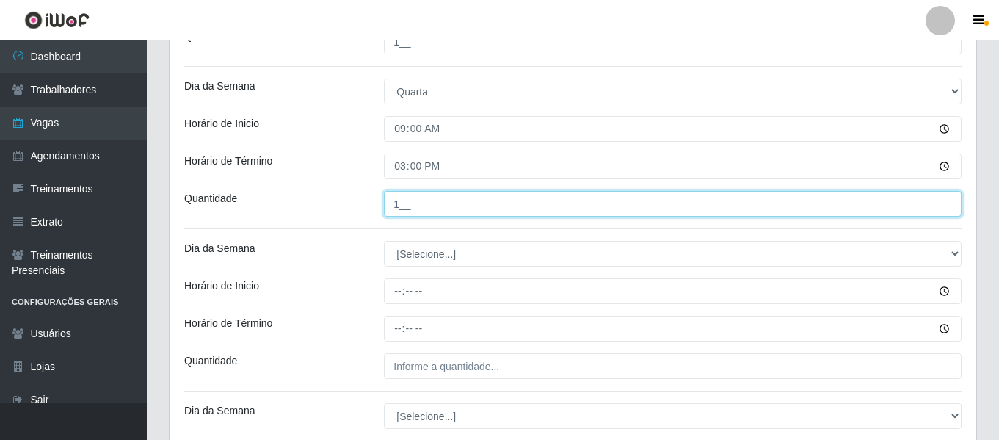
type input "1__"
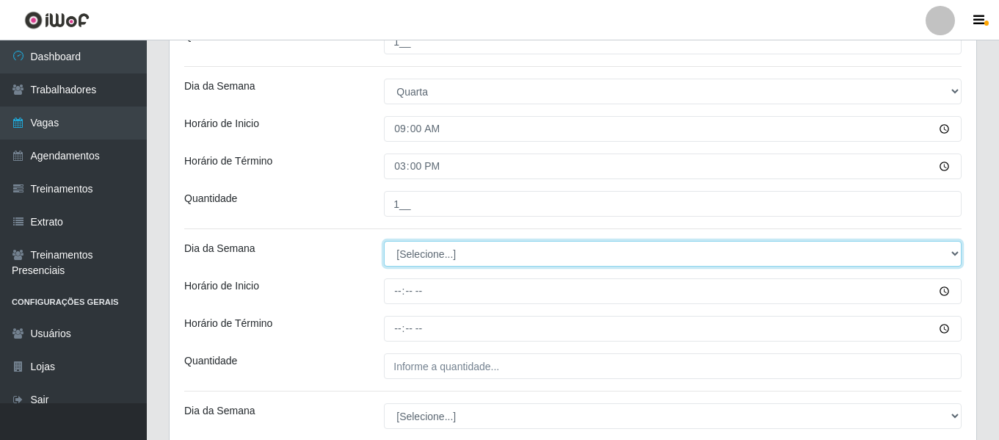
click at [429, 260] on select "[Selecione...] Segunda Terça Quarta Quinta Sexta Sábado Domingo" at bounding box center [672, 254] width 577 height 26
select select "3"
click at [384, 241] on select "[Selecione...] Segunda Terça Quarta Quinta Sexta Sábado Domingo" at bounding box center [672, 254] width 577 height 26
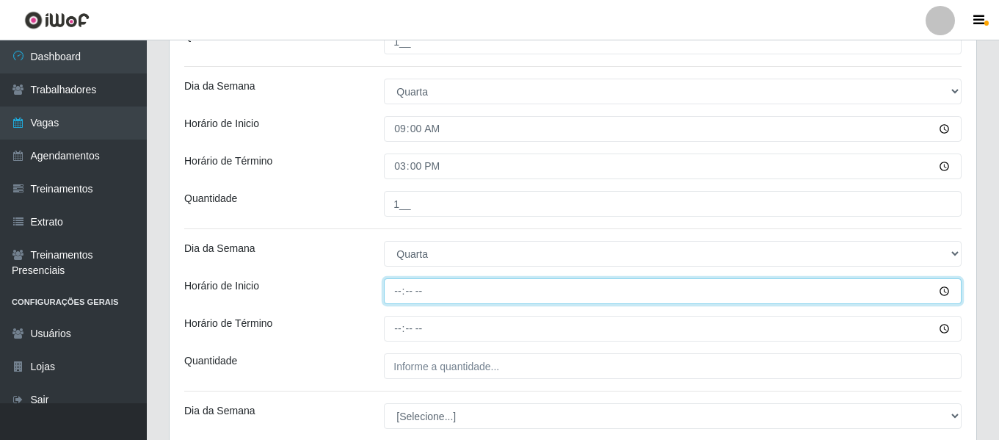
click at [396, 291] on input "Horário de Inicio" at bounding box center [672, 291] width 577 height 26
type input "16:00"
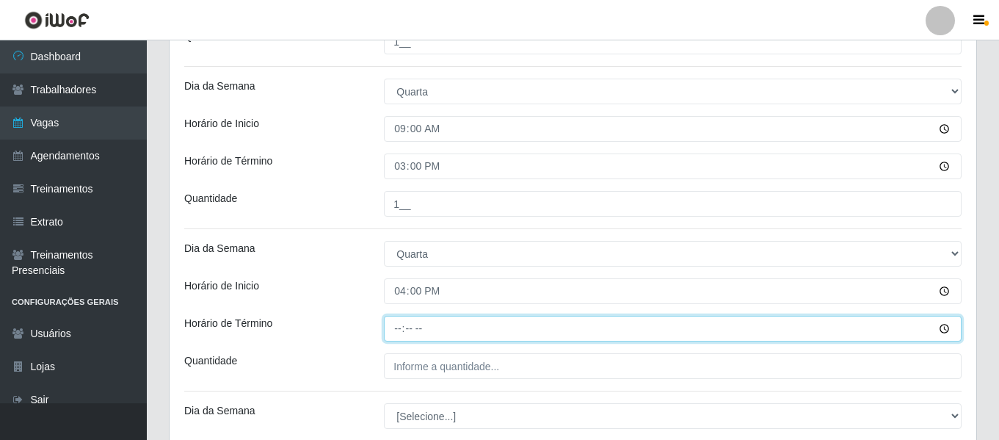
click at [402, 329] on input "Horário de Término" at bounding box center [672, 329] width 577 height 26
type input "22:00"
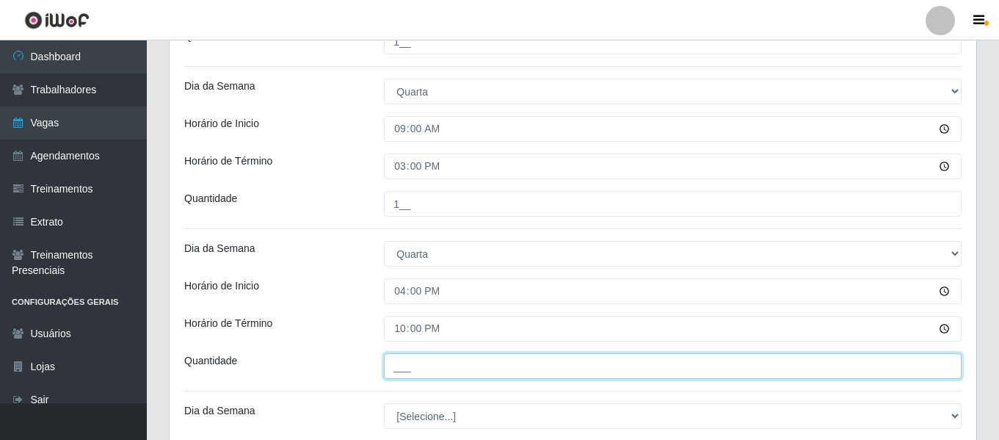
click at [415, 370] on input "___" at bounding box center [672, 366] width 577 height 26
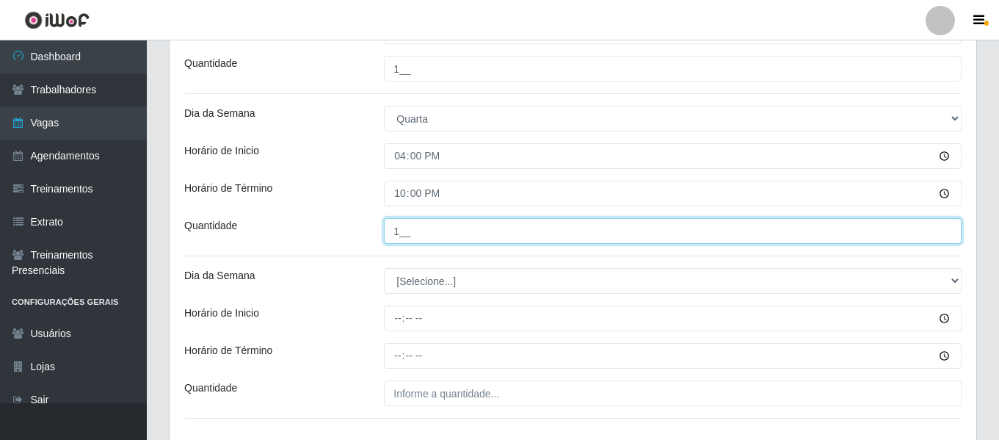
scroll to position [2168, 0]
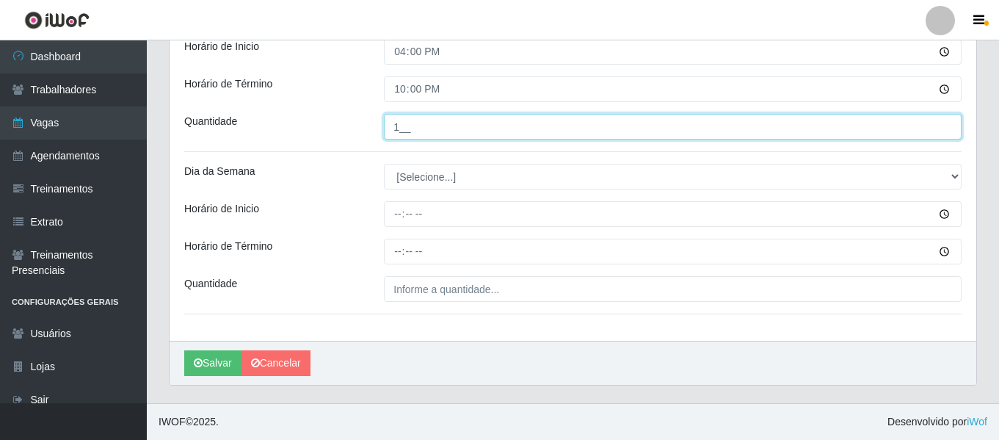
type input "1__"
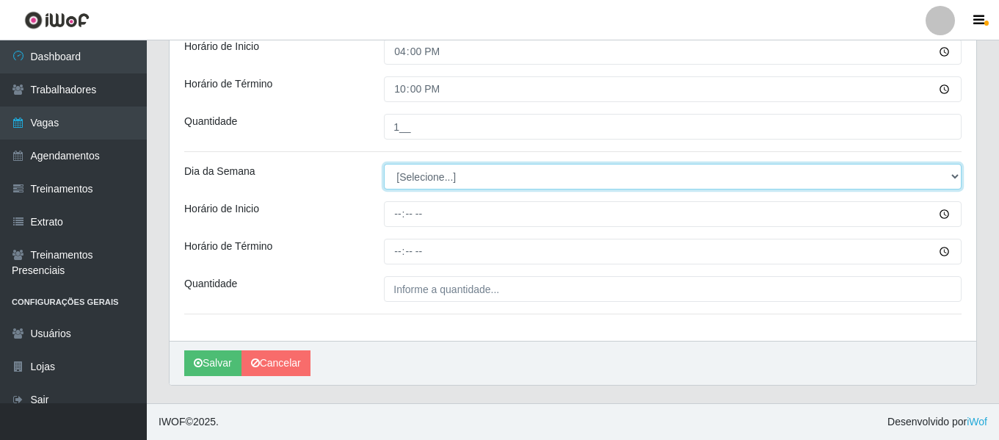
click at [459, 183] on select "[Selecione...] Segunda Terça Quarta Quinta Sexta Sábado Domingo" at bounding box center [672, 177] width 577 height 26
select select "4"
click at [384, 164] on select "[Selecione...] Segunda Terça Quarta Quinta Sexta Sábado Domingo" at bounding box center [672, 177] width 577 height 26
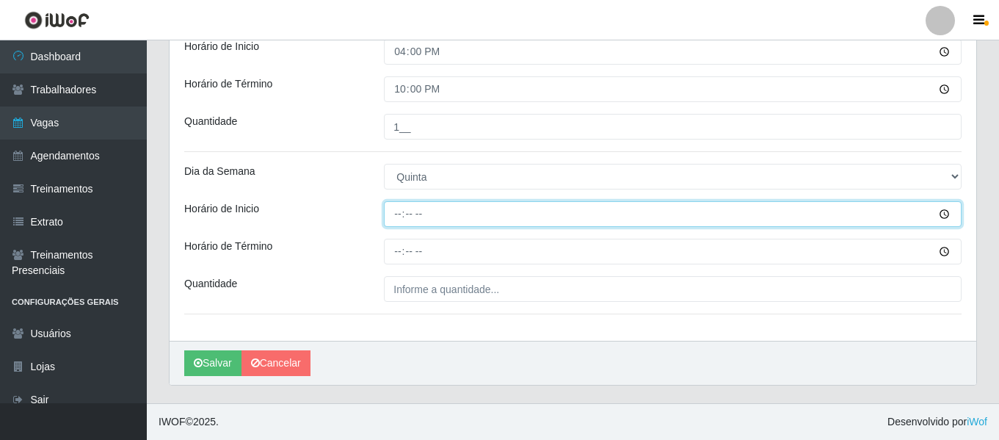
click at [401, 216] on input "Horário de Inicio" at bounding box center [672, 214] width 577 height 26
type input "07:00"
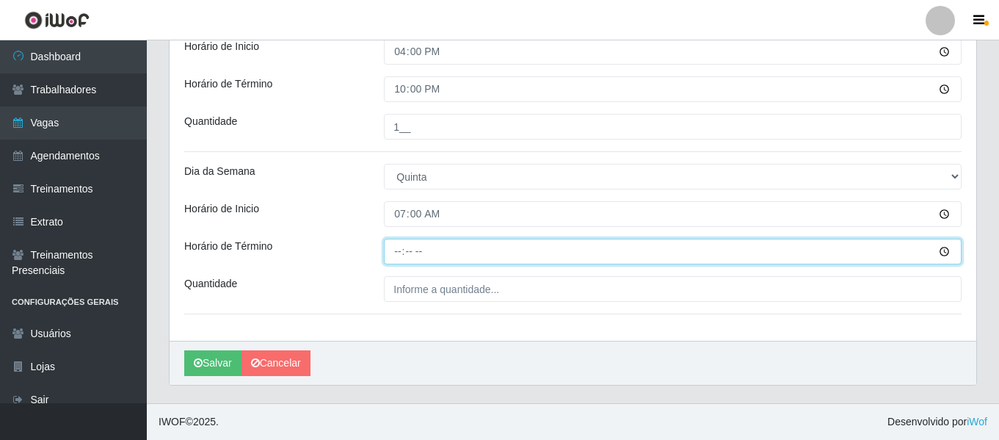
click at [397, 251] on input "Horário de Término" at bounding box center [672, 251] width 577 height 26
type input "13:00"
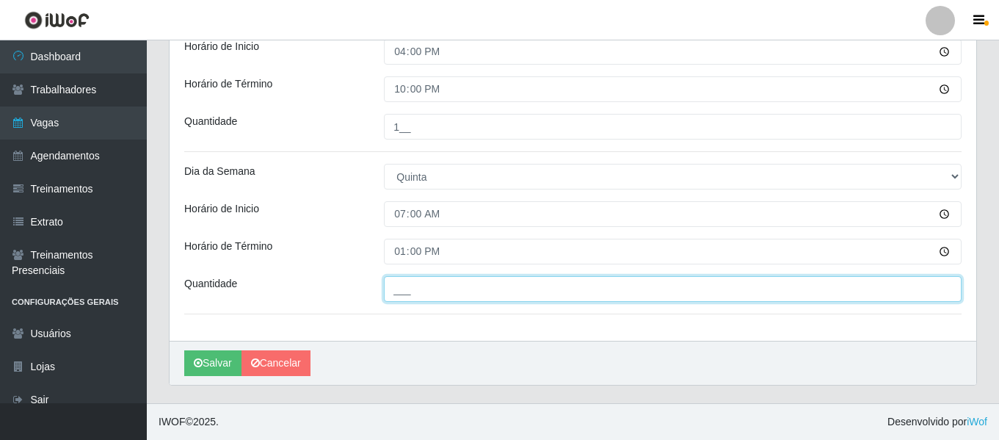
click at [412, 288] on input "___" at bounding box center [672, 289] width 577 height 26
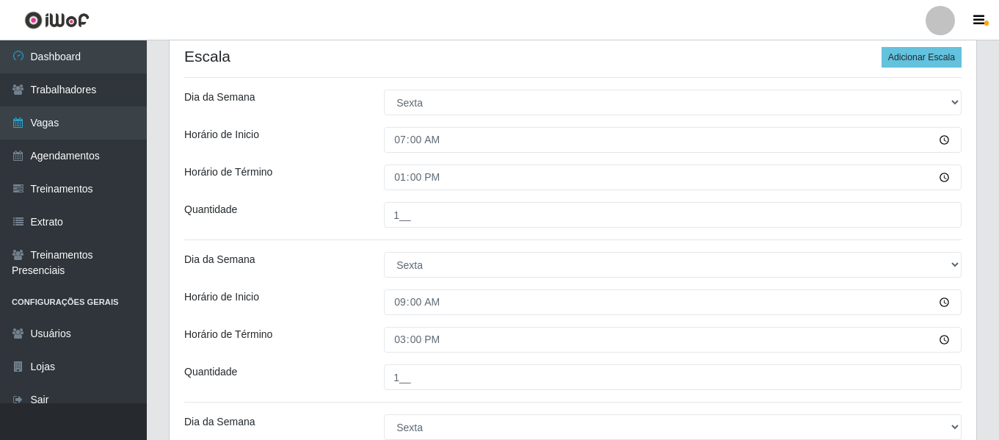
scroll to position [252, 0]
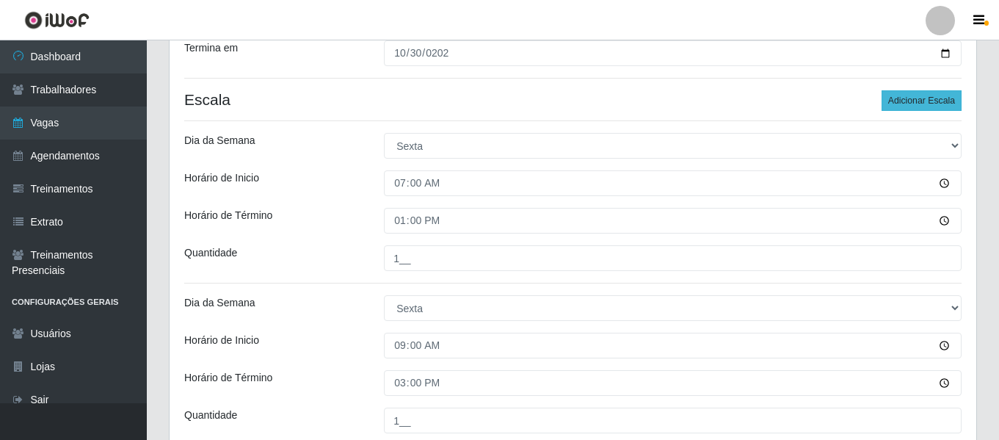
type input "1__"
click at [945, 102] on button "Adicionar Escala" at bounding box center [921, 100] width 80 height 21
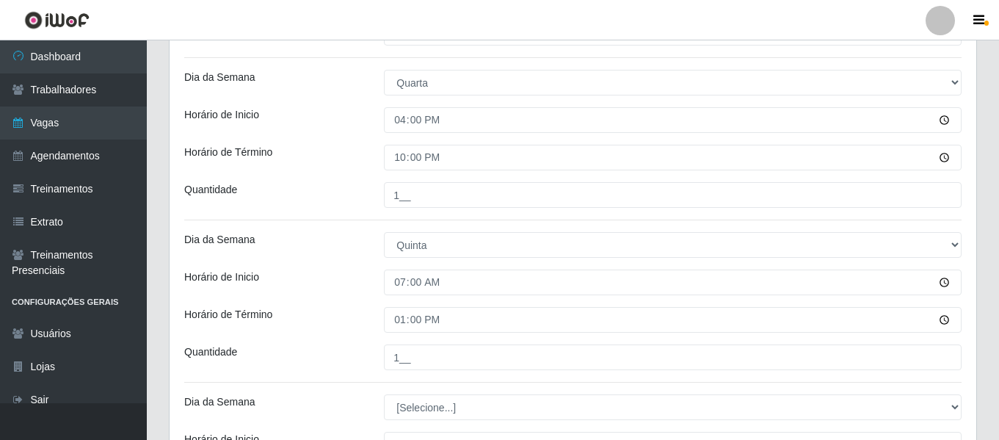
scroll to position [2149, 0]
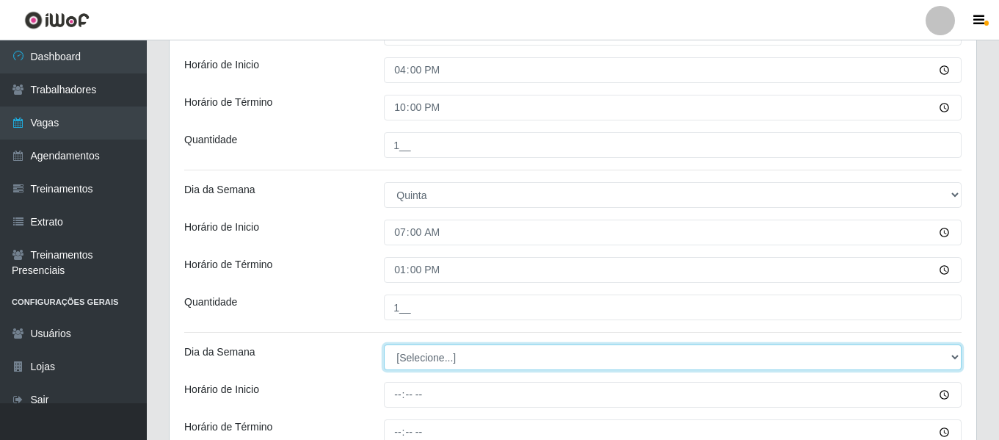
click at [421, 354] on select "[Selecione...] Segunda Terça Quarta Quinta Sexta Sábado Domingo" at bounding box center [672, 357] width 577 height 26
select select "4"
click at [384, 344] on select "[Selecione...] Segunda Terça Quarta Quinta Sexta Sábado Domingo" at bounding box center [672, 357] width 577 height 26
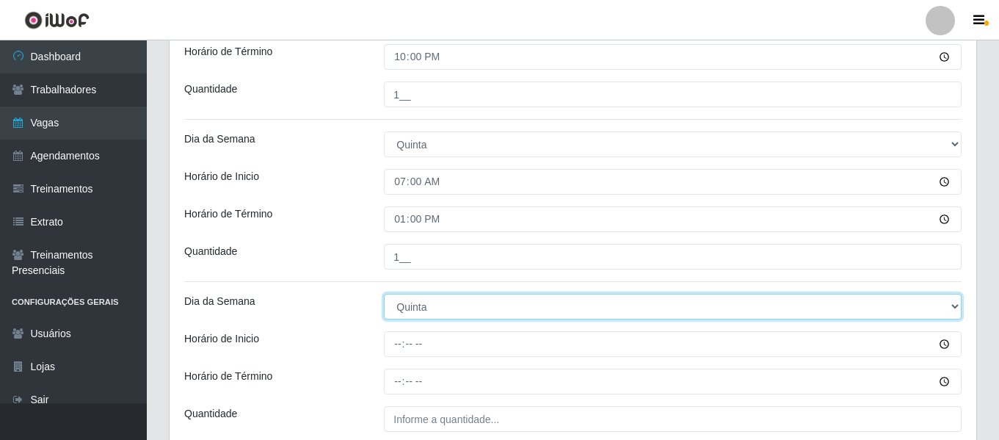
scroll to position [2223, 0]
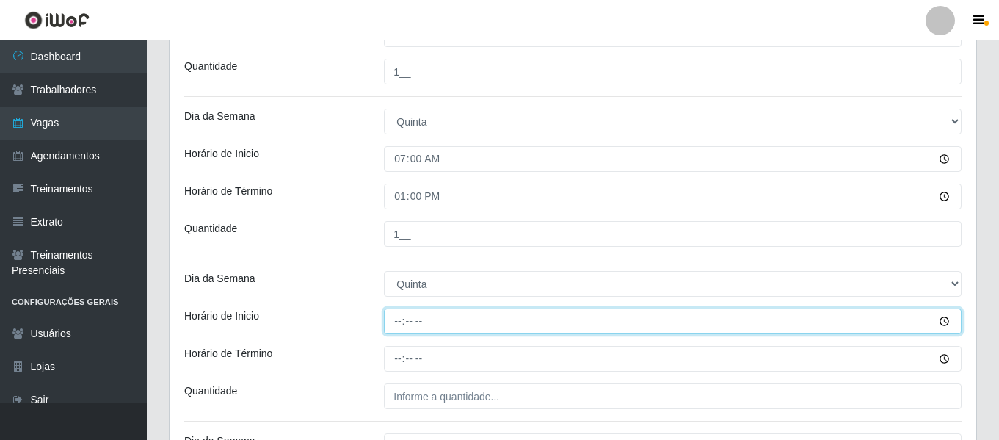
click at [393, 327] on input "Horário de Inicio" at bounding box center [672, 321] width 577 height 26
type input "09:00"
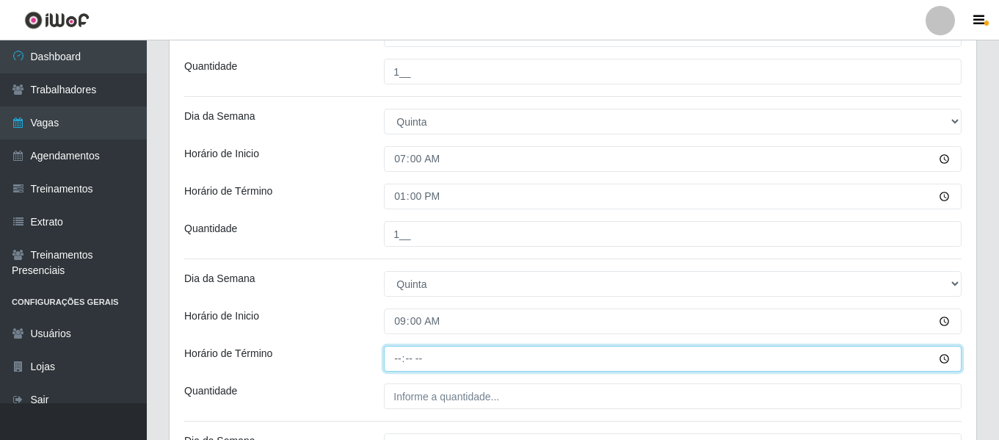
click at [399, 360] on input "Horário de Término" at bounding box center [672, 359] width 577 height 26
type input "15:00"
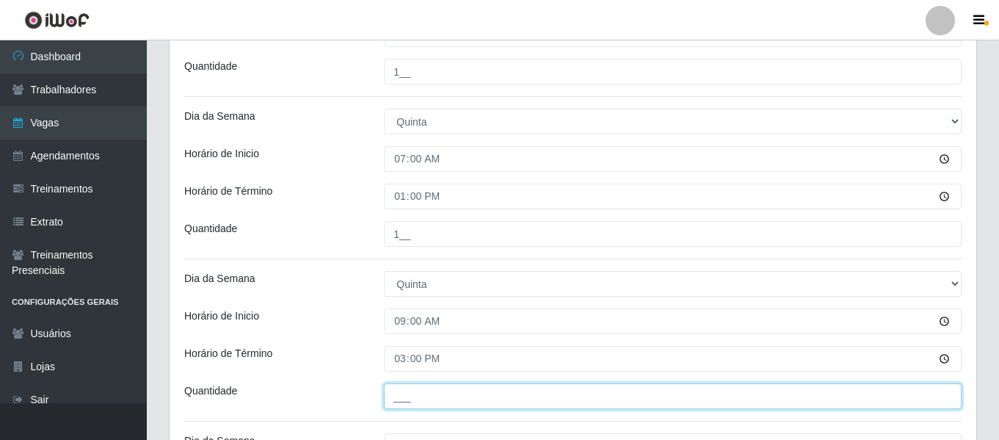
click at [420, 398] on input "___" at bounding box center [672, 396] width 577 height 26
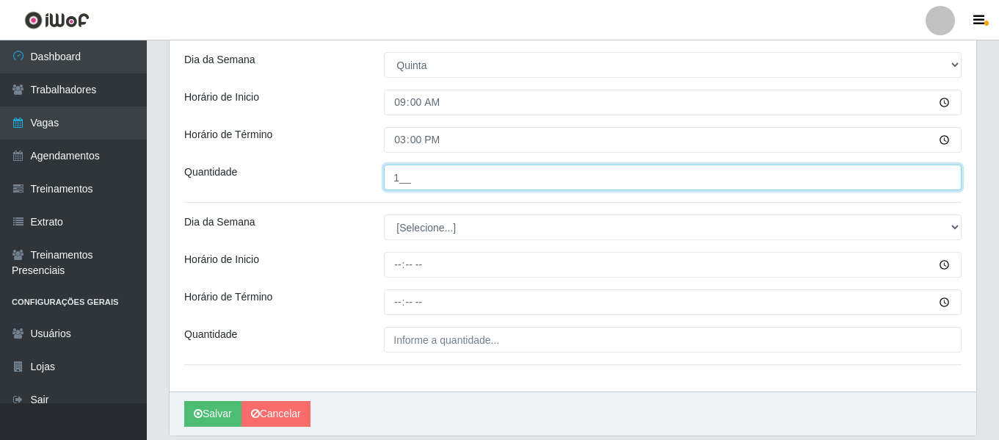
scroll to position [2443, 0]
type input "1__"
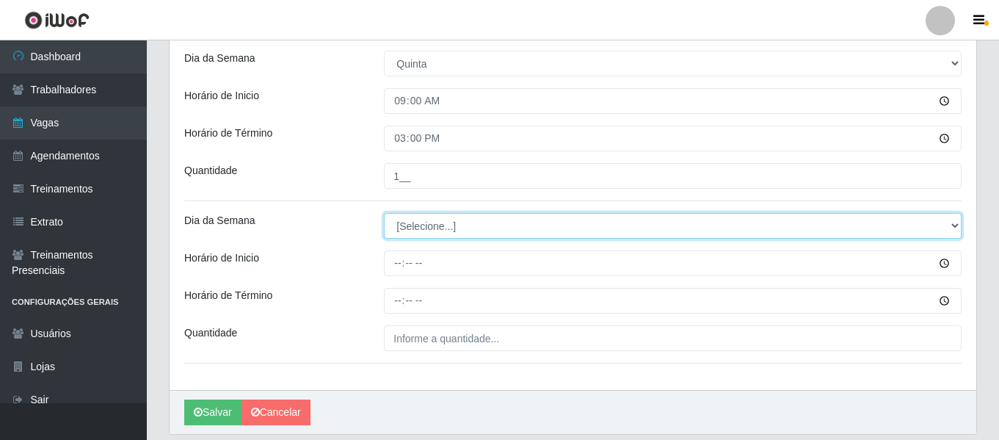
click at [423, 226] on select "[Selecione...] Segunda Terça Quarta Quinta Sexta Sábado Domingo" at bounding box center [672, 226] width 577 height 26
select select "5"
click at [384, 213] on select "[Selecione...] Segunda Terça Quarta Quinta Sexta Sábado Domingo" at bounding box center [672, 226] width 577 height 26
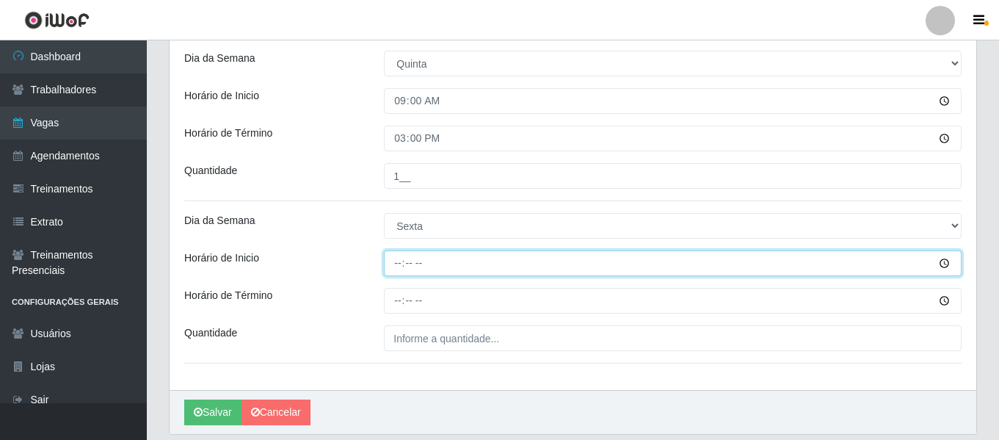
click at [399, 263] on input "Horário de Inicio" at bounding box center [672, 263] width 577 height 26
type input "16:00"
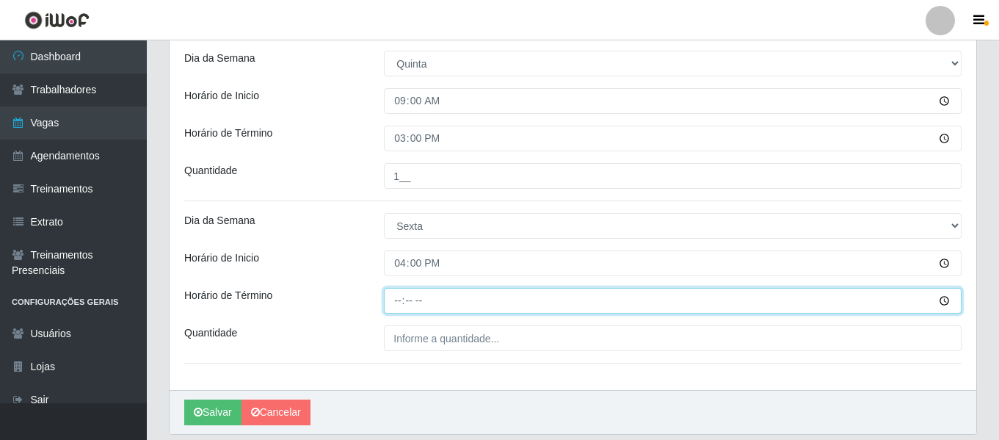
click at [395, 300] on input "Horário de Término" at bounding box center [672, 301] width 577 height 26
type input "22:00"
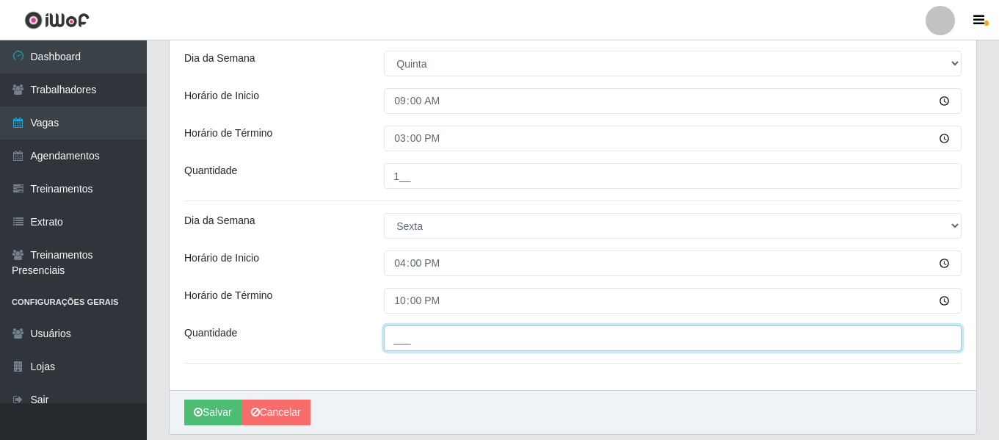
click at [479, 343] on input "___" at bounding box center [672, 338] width 577 height 26
type input "1__"
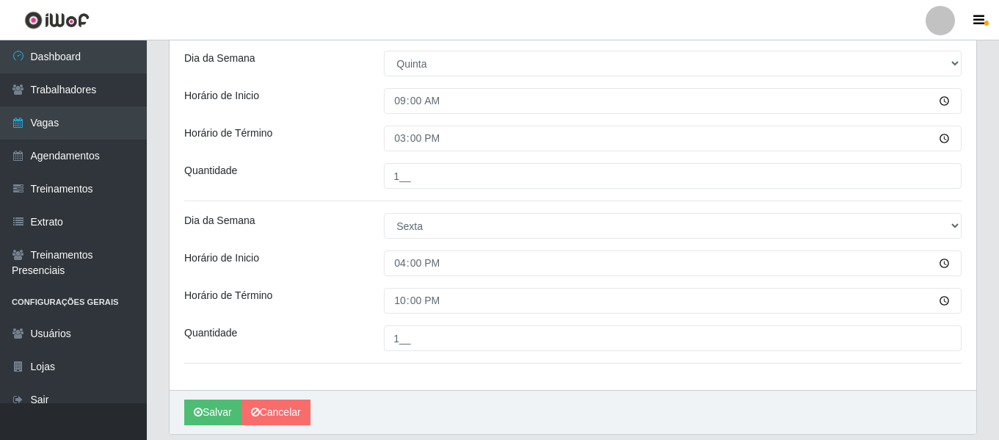
click at [961, 398] on div "Salvar Cancelar" at bounding box center [572, 412] width 806 height 44
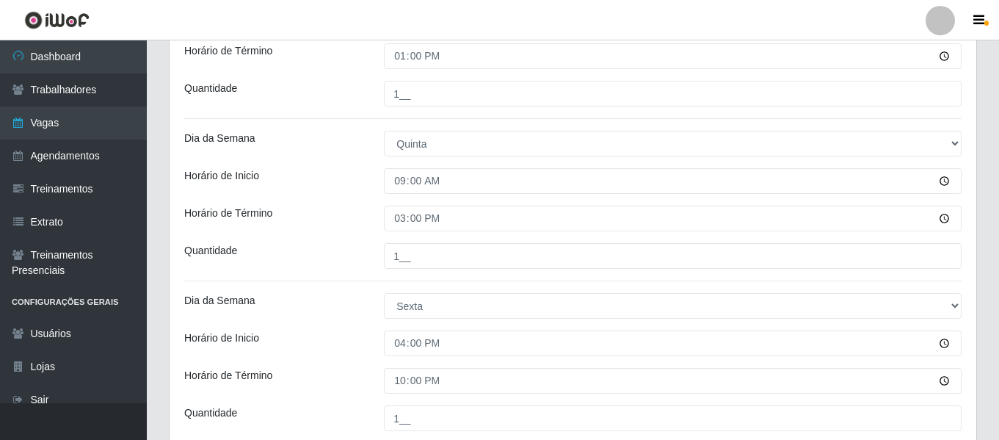
scroll to position [2345, 0]
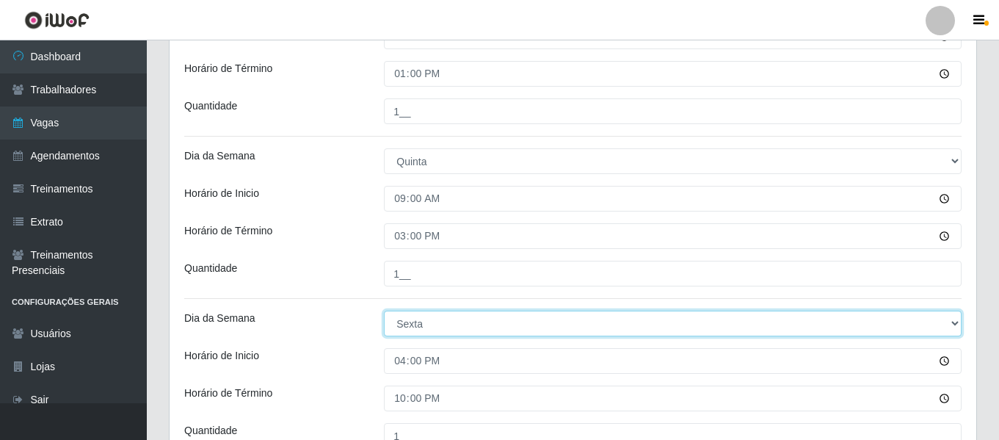
click at [420, 324] on select "[Selecione...] Segunda Terça Quarta Quinta Sexta Sábado Domingo" at bounding box center [672, 323] width 577 height 26
select select "4"
click at [384, 310] on select "[Selecione...] Segunda Terça Quarta Quinta Sexta Sábado Domingo" at bounding box center [672, 323] width 577 height 26
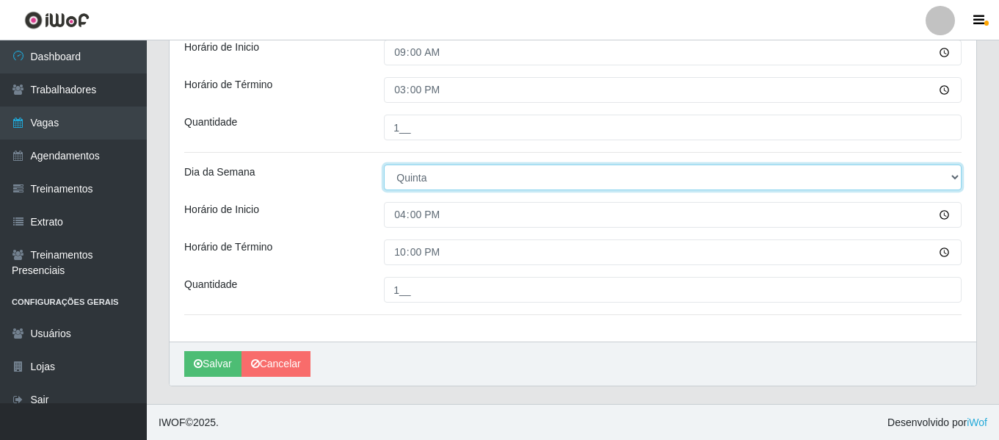
scroll to position [2492, 0]
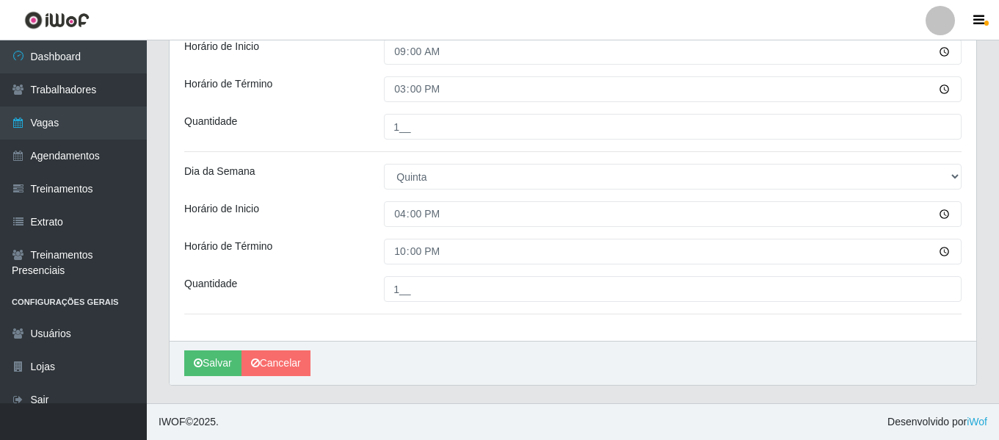
click at [365, 240] on div "Horário de Término" at bounding box center [273, 251] width 200 height 26
click at [197, 354] on button "Salvar" at bounding box center [212, 363] width 57 height 26
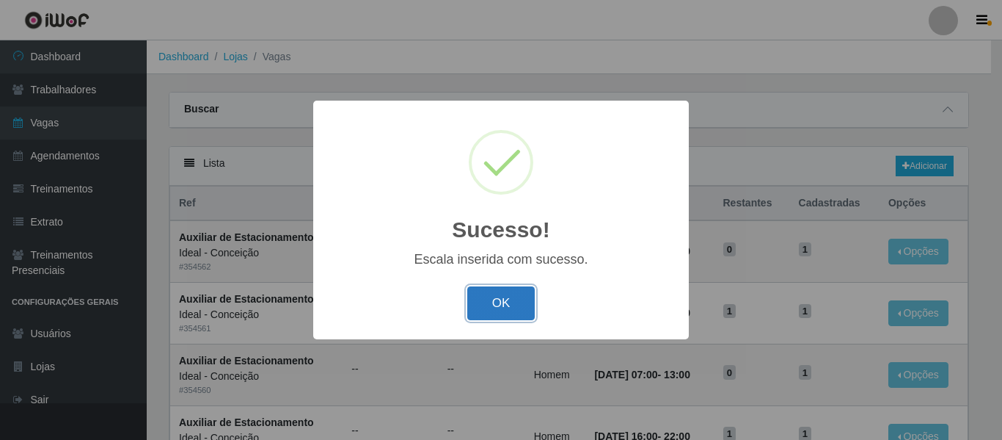
click at [511, 307] on button "OK" at bounding box center [501, 303] width 68 height 34
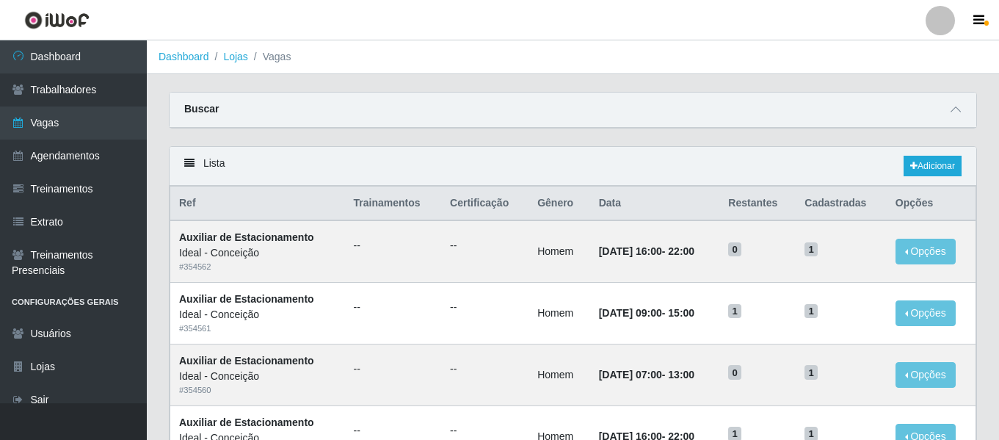
click at [941, 114] on div "Buscar" at bounding box center [572, 109] width 806 height 35
click at [949, 114] on span at bounding box center [956, 109] width 18 height 17
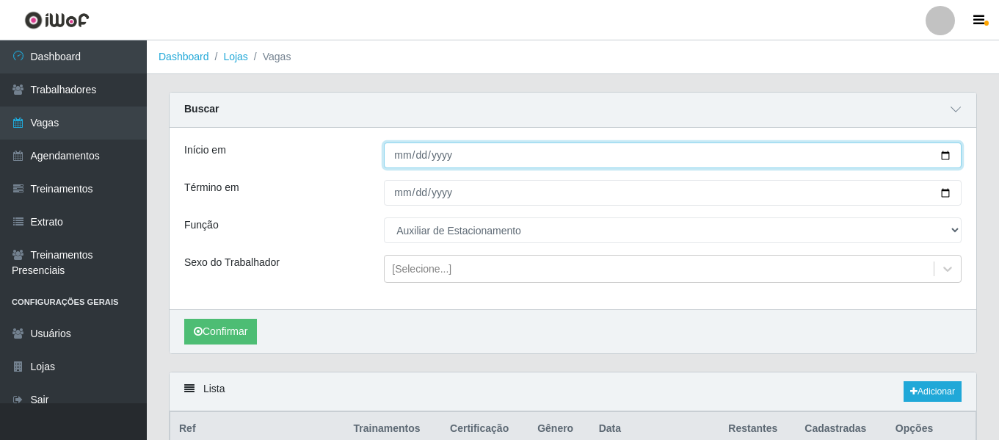
click at [405, 162] on input "2025-10-01" at bounding box center [672, 155] width 577 height 26
type input "[DATE]"
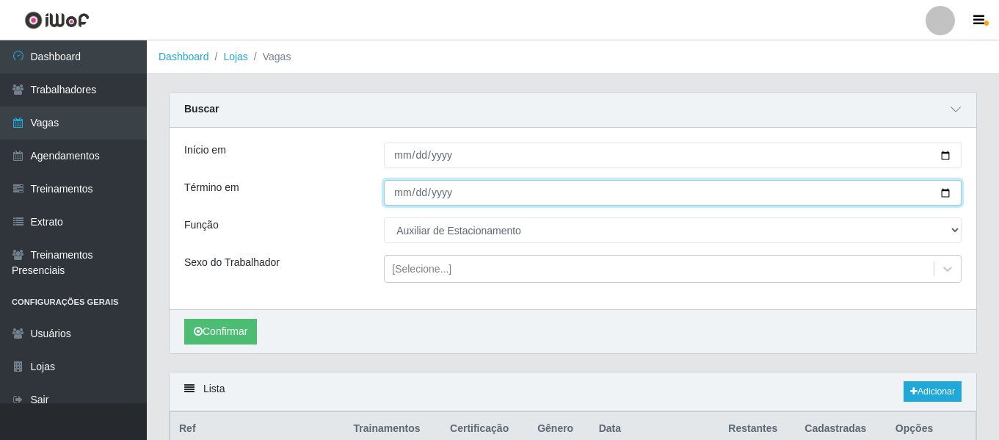
click at [404, 197] on input "2025-10-31" at bounding box center [672, 193] width 577 height 26
type input "[DATE]"
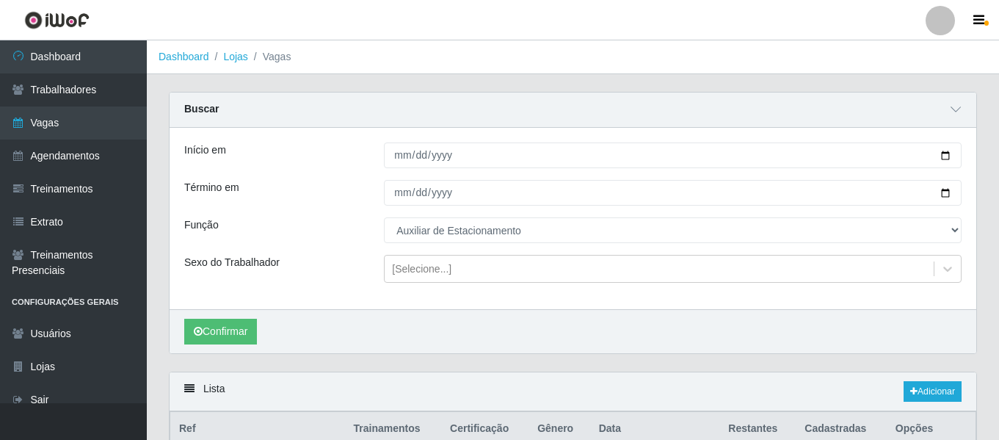
click at [216, 347] on div "Confirmar" at bounding box center [572, 331] width 806 height 44
click at [222, 341] on button "Confirmar" at bounding box center [220, 331] width 73 height 26
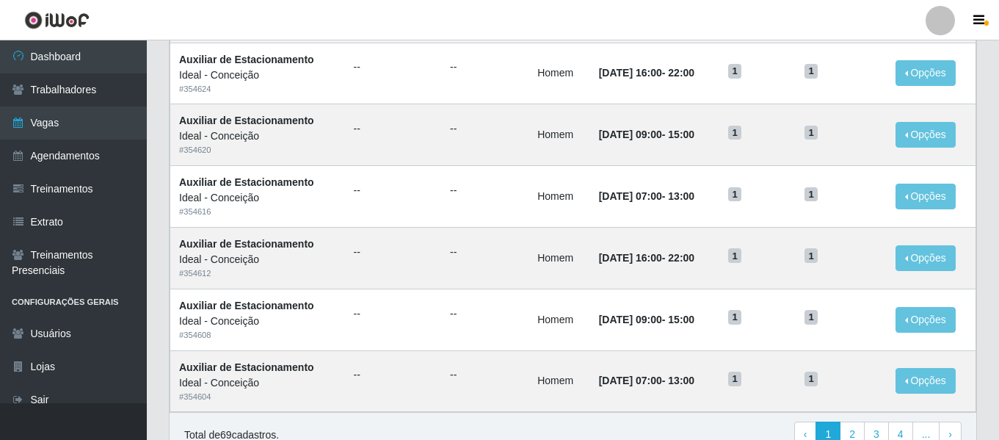
scroll to position [1029, 0]
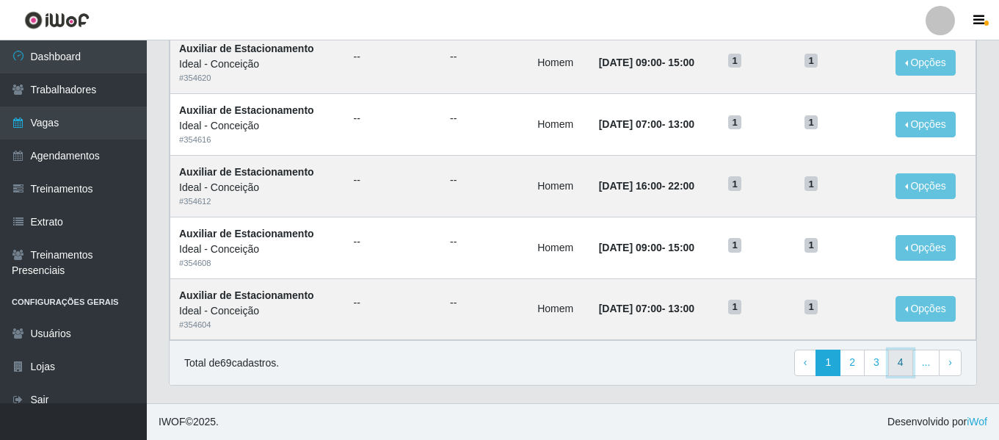
click at [909, 368] on link "4" at bounding box center [900, 362] width 25 height 26
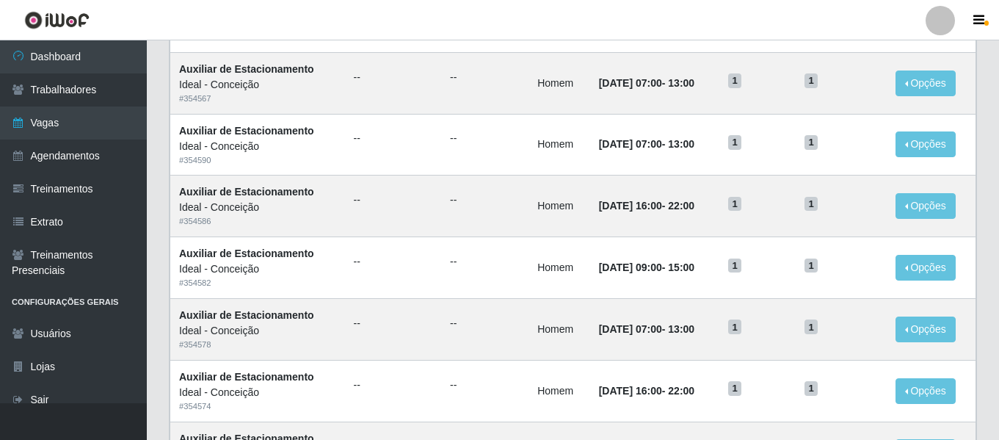
scroll to position [804, 0]
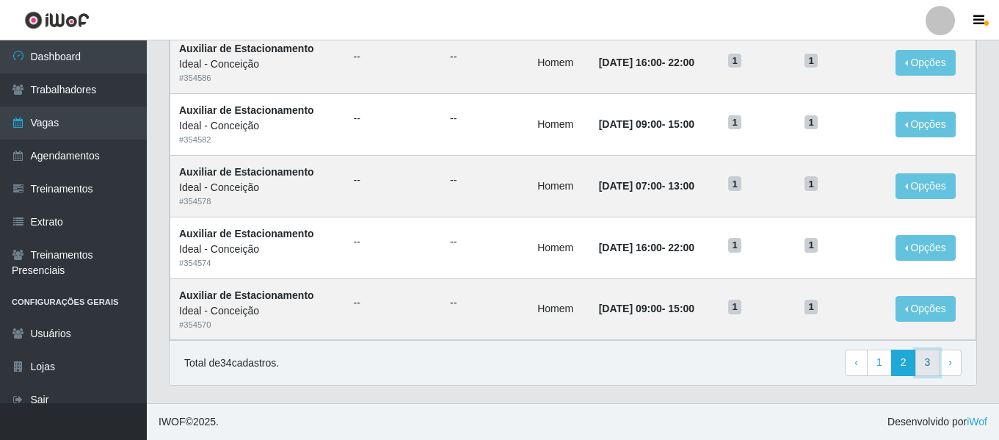
click at [932, 366] on link "3" at bounding box center [927, 362] width 25 height 26
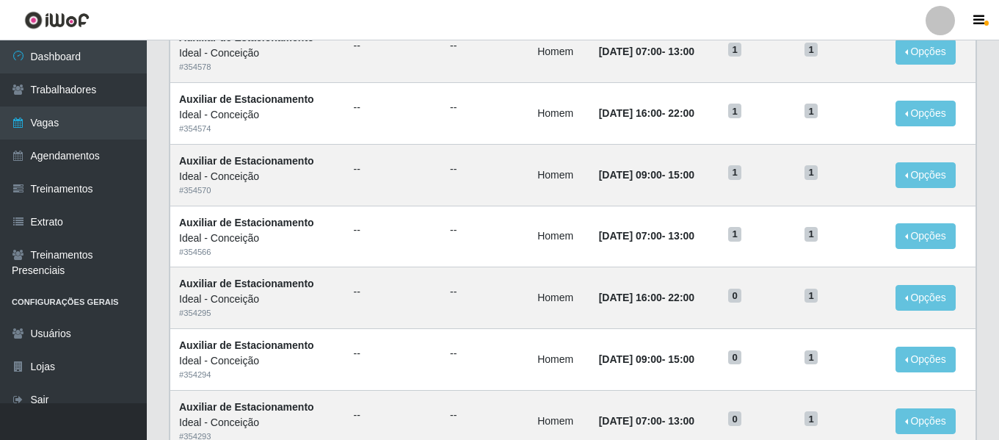
scroll to position [681, 0]
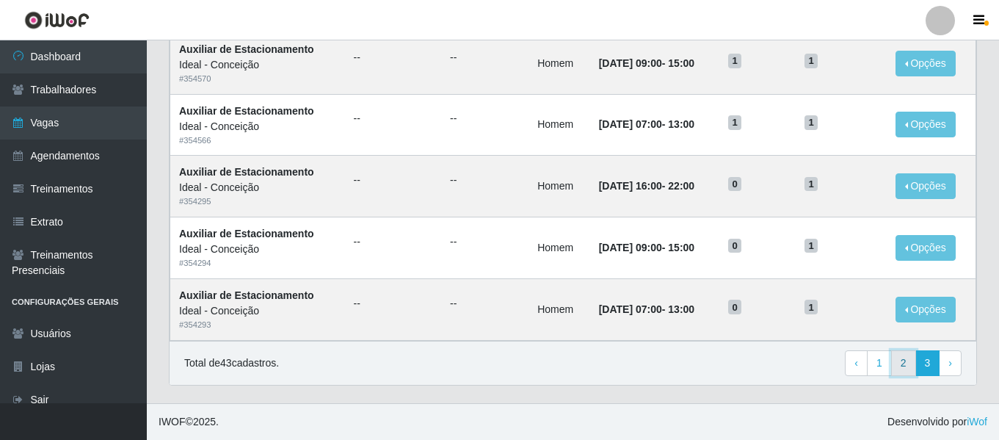
click at [900, 364] on link "2" at bounding box center [903, 363] width 25 height 26
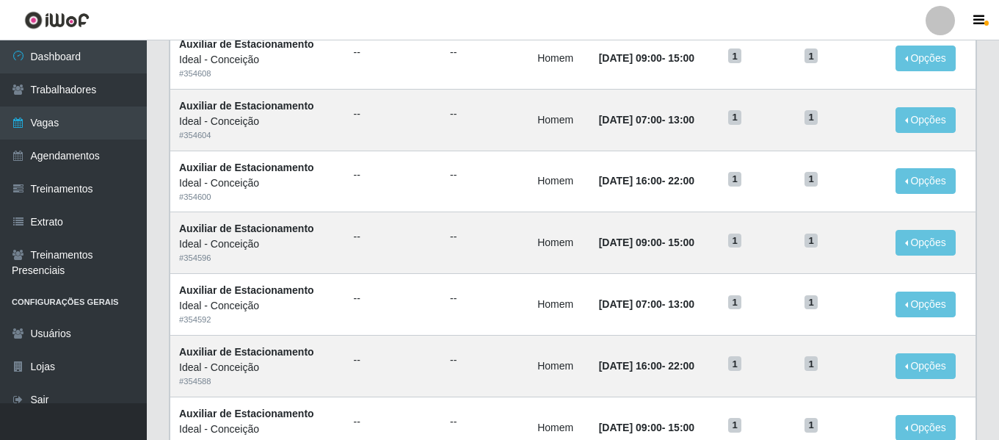
scroll to position [804, 0]
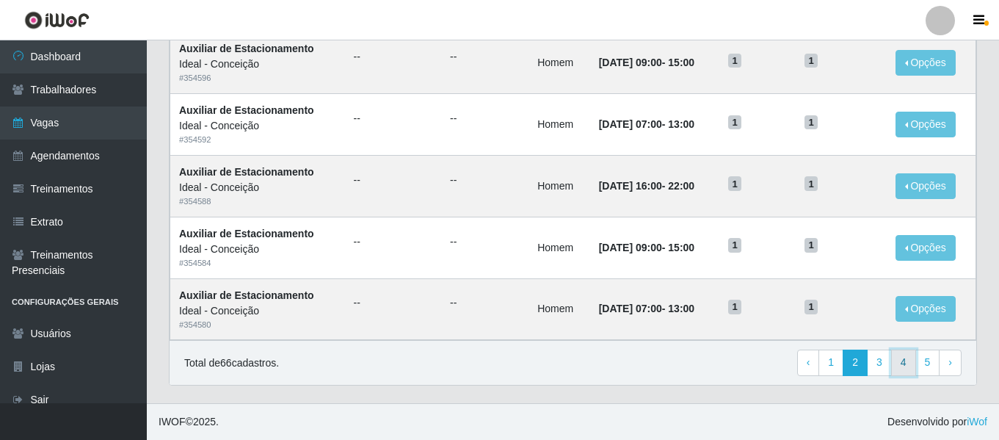
click at [903, 363] on link "4" at bounding box center [903, 362] width 25 height 26
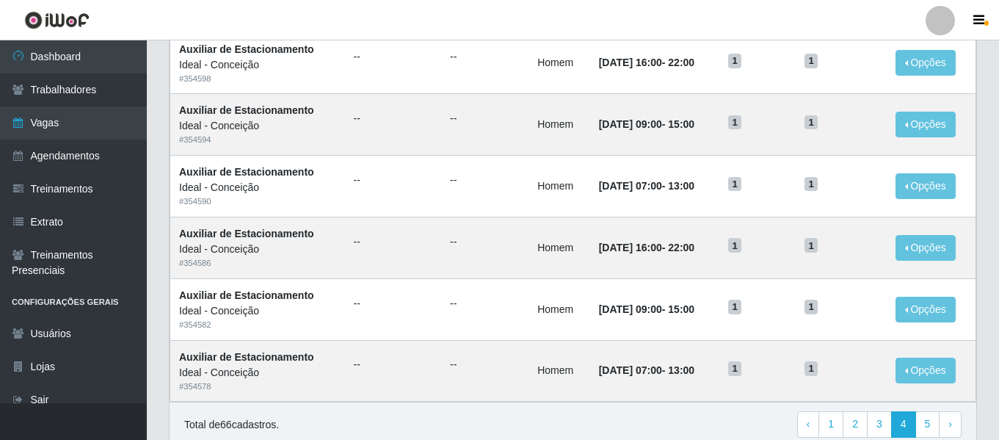
scroll to position [804, 0]
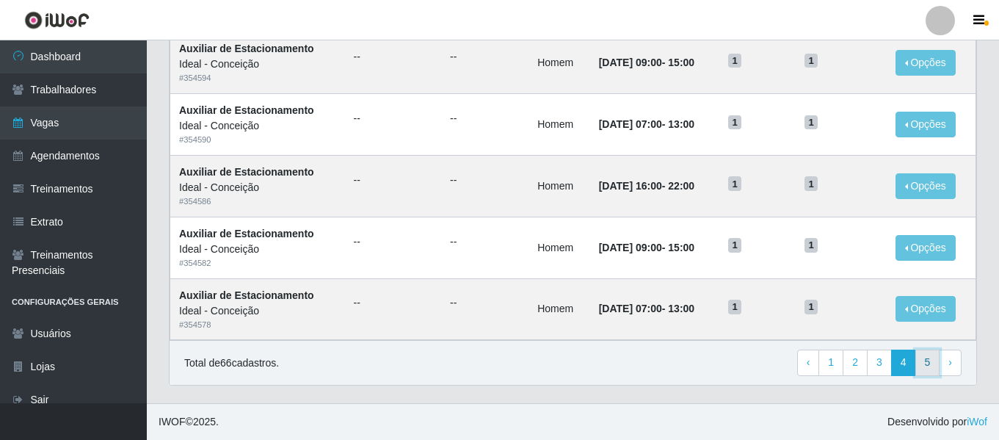
click at [919, 361] on link "5" at bounding box center [927, 362] width 25 height 26
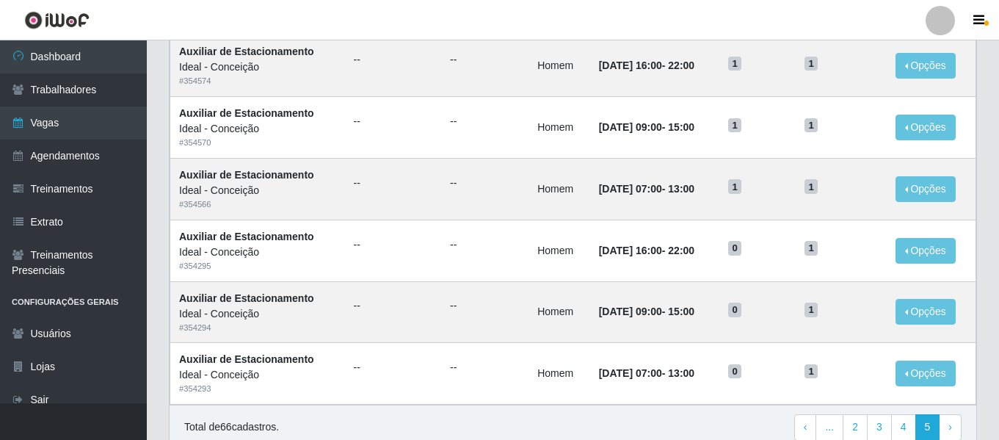
scroll to position [251, 0]
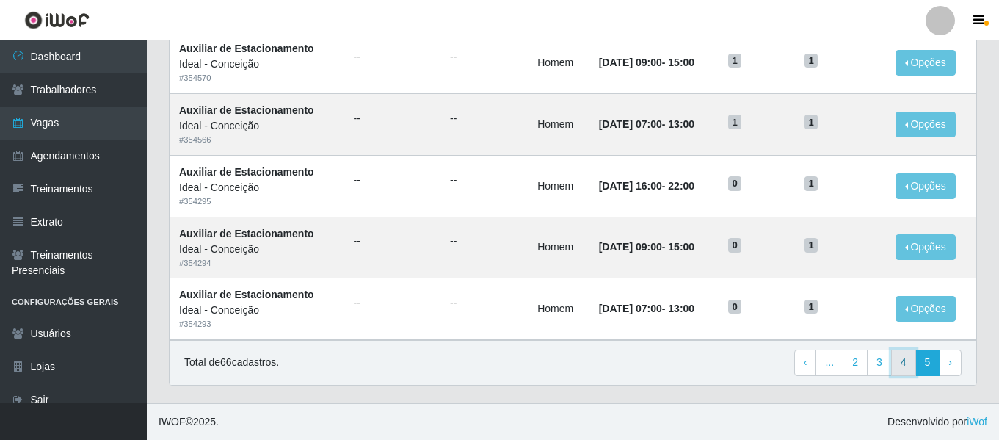
click at [906, 364] on link "4" at bounding box center [903, 362] width 25 height 26
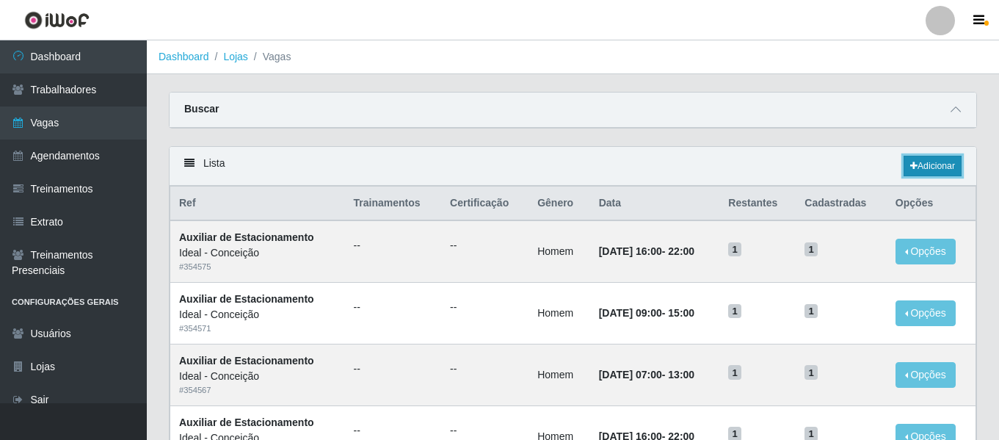
click at [930, 162] on link "Adicionar" at bounding box center [932, 166] width 58 height 21
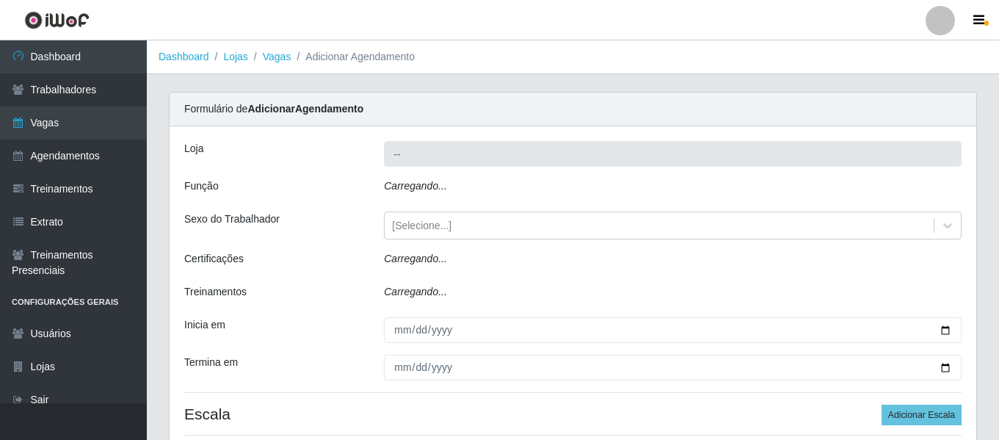
type input "Ideal - Conceição"
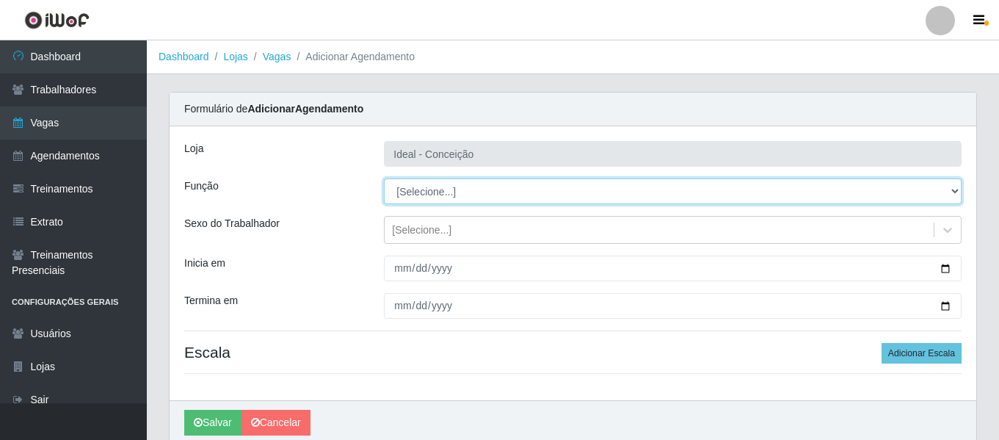
click at [448, 186] on select "[Selecione...] ASG ASG + ASG ++ Auxiliar de Estacionamento Auxiliar de Estacion…" at bounding box center [672, 191] width 577 height 26
select select "4"
click at [384, 178] on select "[Selecione...] ASG ASG + ASG ++ Auxiliar de Estacionamento Auxiliar de Estacion…" at bounding box center [672, 191] width 577 height 26
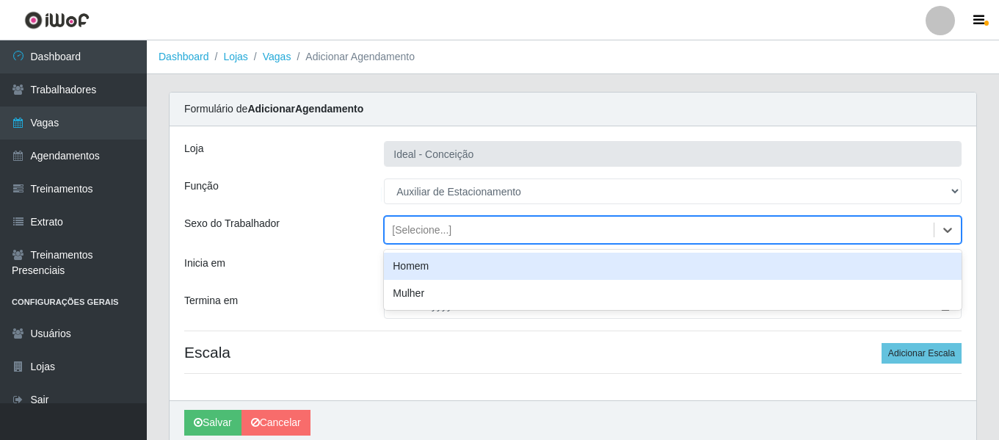
click at [405, 228] on div "[Selecione...]" at bounding box center [421, 229] width 59 height 15
click at [419, 260] on div "Homem" at bounding box center [672, 265] width 577 height 27
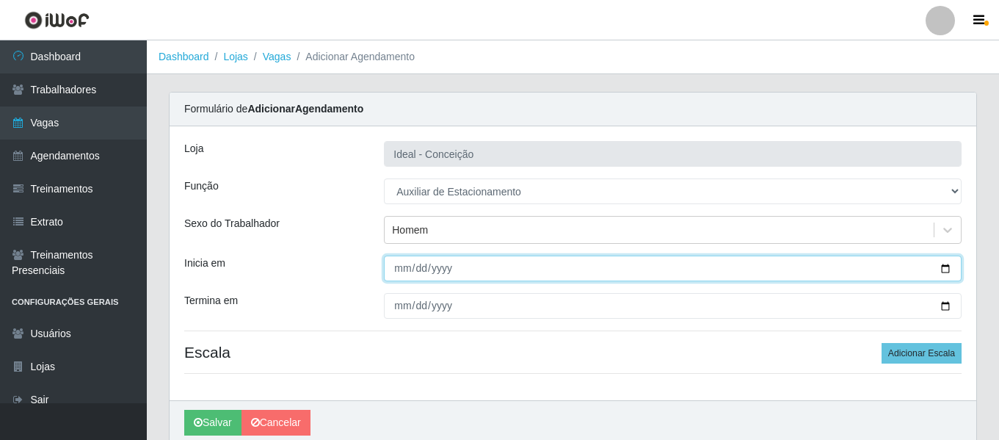
click at [404, 276] on input "Inicia em" at bounding box center [672, 268] width 577 height 26
type input "[DATE]"
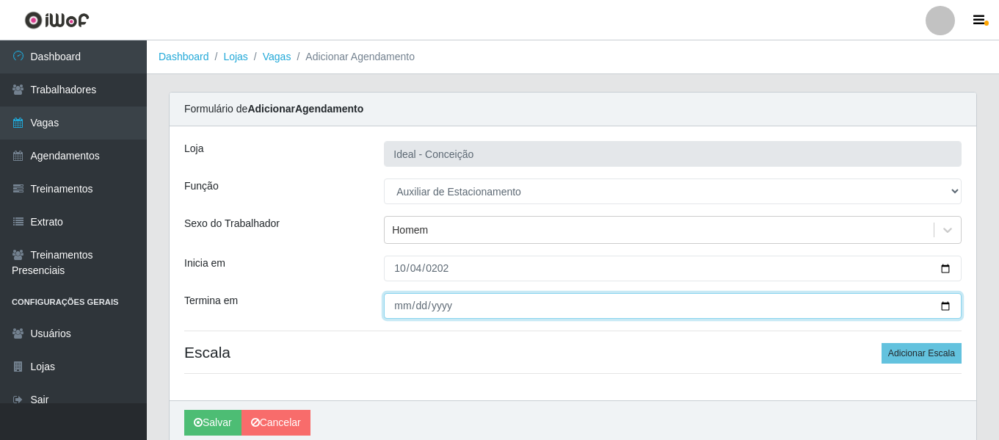
click at [404, 296] on input "Termina em" at bounding box center [672, 306] width 577 height 26
click at [394, 313] on input "2025-10-28" at bounding box center [672, 306] width 577 height 26
type input "[DATE]"
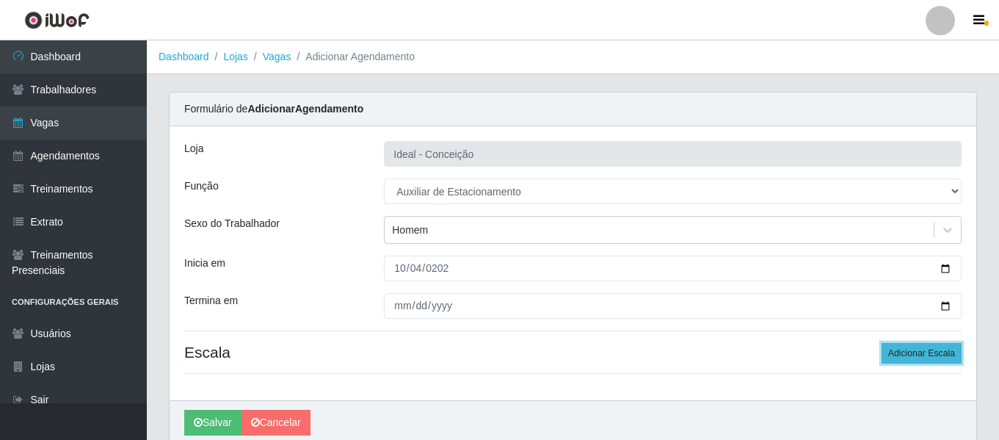
click at [913, 349] on button "Adicionar Escala" at bounding box center [921, 353] width 80 height 21
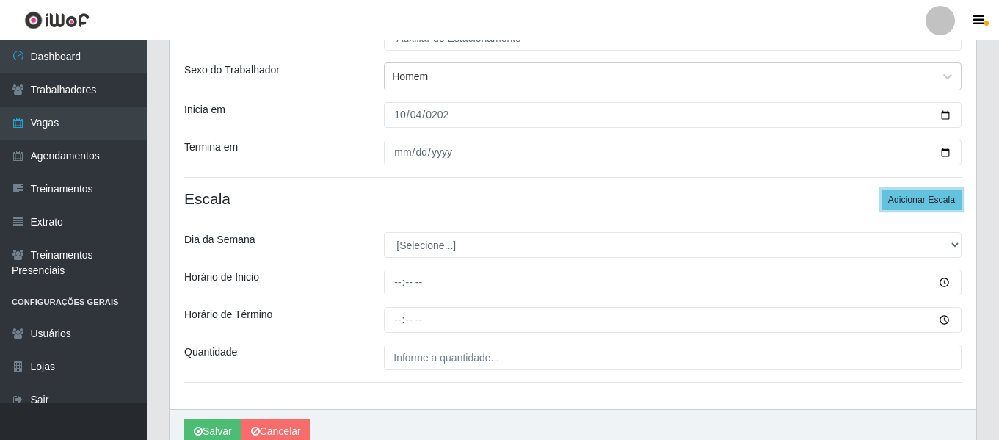
scroll to position [220, 0]
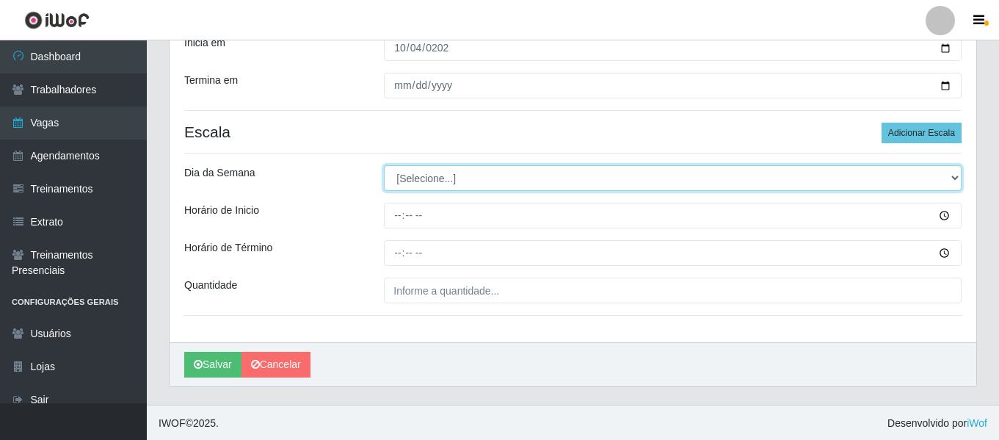
click at [428, 185] on select "[Selecione...] Segunda Terça Quarta Quinta Sexta Sábado Domingo" at bounding box center [672, 178] width 577 height 26
select select "6"
click at [384, 165] on select "[Selecione...] Segunda Terça Quarta Quinta Sexta Sábado Domingo" at bounding box center [672, 178] width 577 height 26
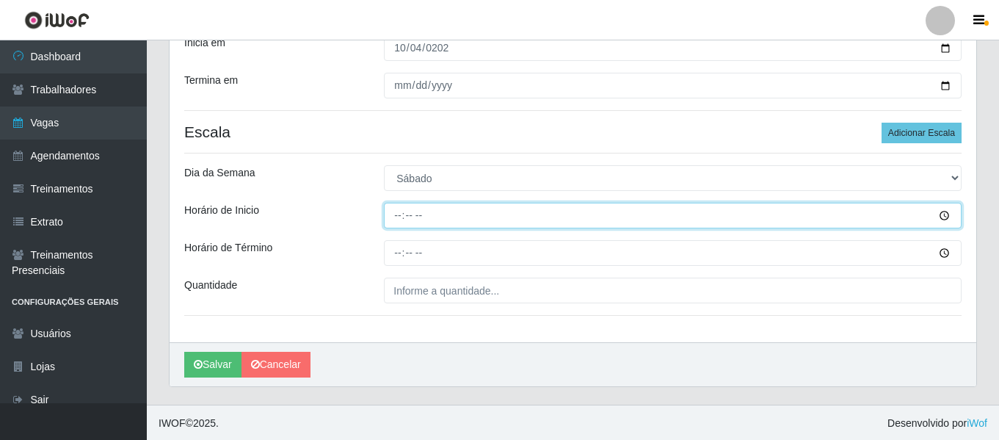
click at [401, 220] on input "Horário de Inicio" at bounding box center [672, 216] width 577 height 26
type input "07:00"
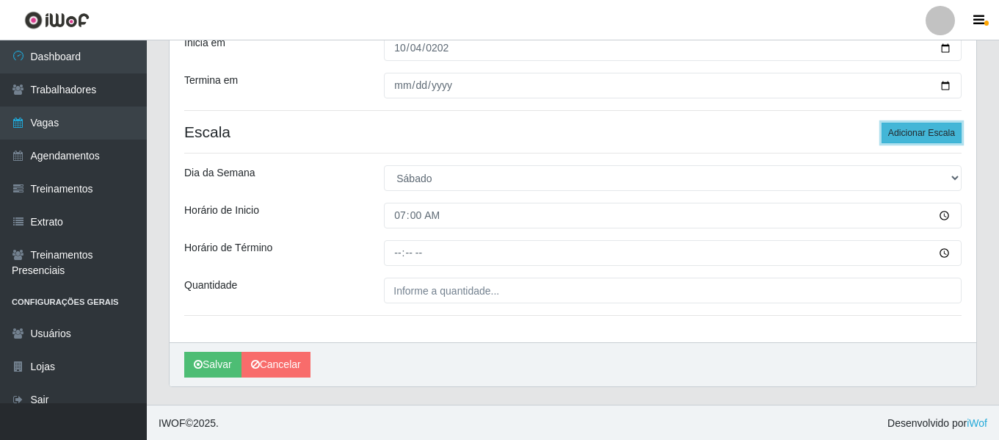
click at [917, 136] on button "Adicionar Escala" at bounding box center [921, 133] width 80 height 21
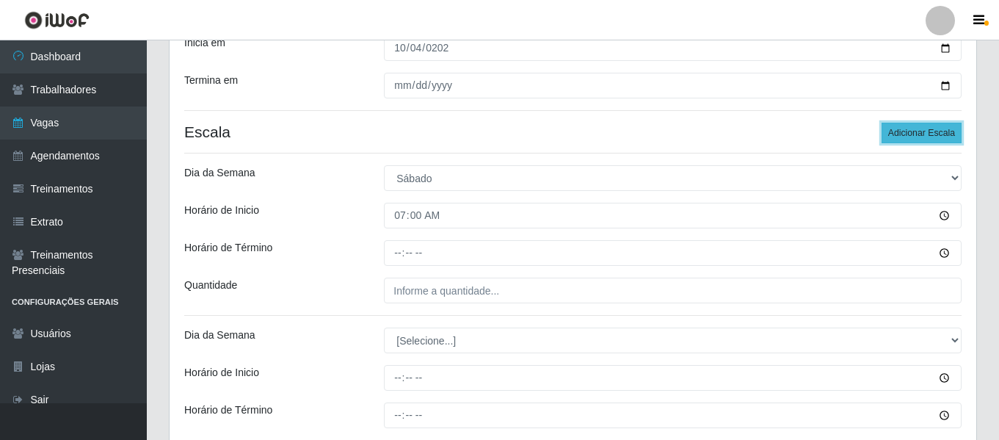
click at [917, 136] on button "Adicionar Escala" at bounding box center [921, 133] width 80 height 21
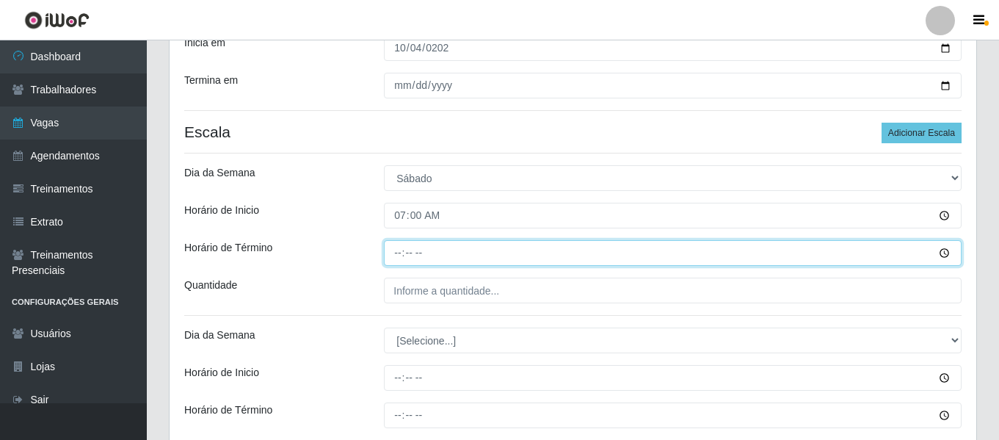
click at [399, 260] on input "Horário de Término" at bounding box center [672, 253] width 577 height 26
type input "13:00"
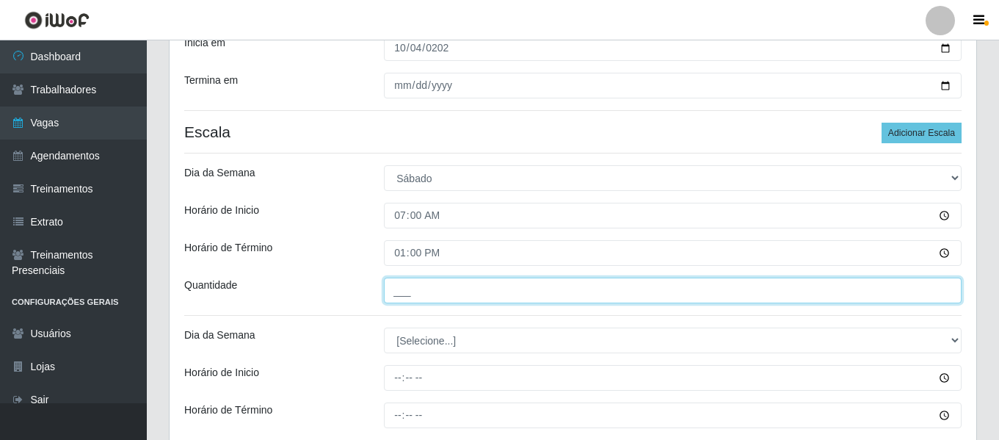
click at [428, 289] on input "___" at bounding box center [672, 290] width 577 height 26
type input "1__"
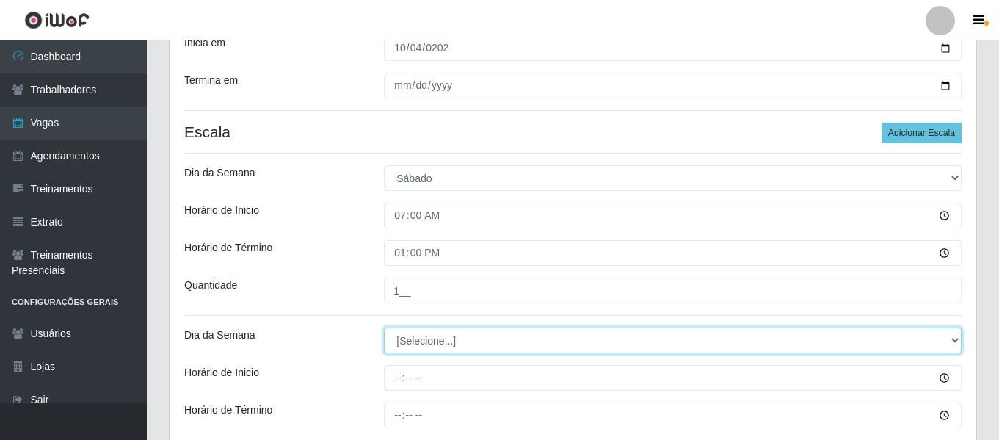
click at [447, 346] on select "[Selecione...] Segunda Terça Quarta Quinta Sexta Sábado Domingo" at bounding box center [672, 340] width 577 height 26
select select "6"
click at [384, 327] on select "[Selecione...] Segunda Terça Quarta Quinta Sexta Sábado Domingo" at bounding box center [672, 340] width 577 height 26
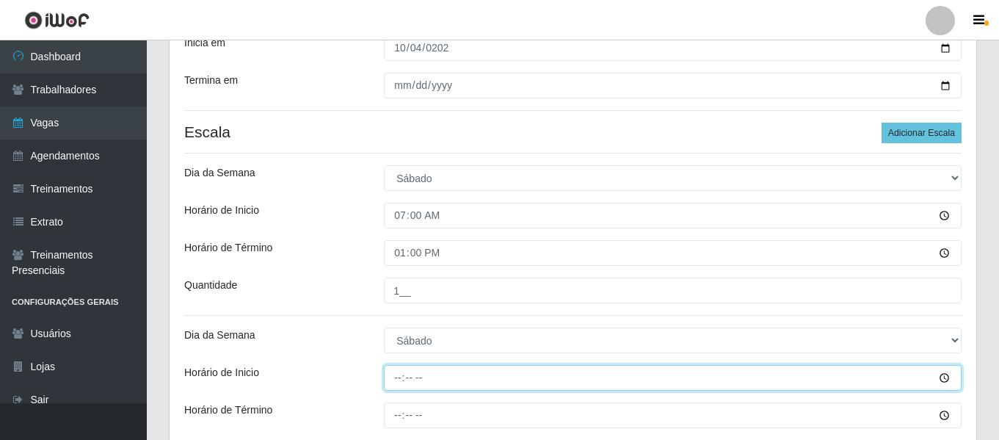
click at [402, 372] on input "Horário de Inicio" at bounding box center [672, 378] width 577 height 26
type input "09:00"
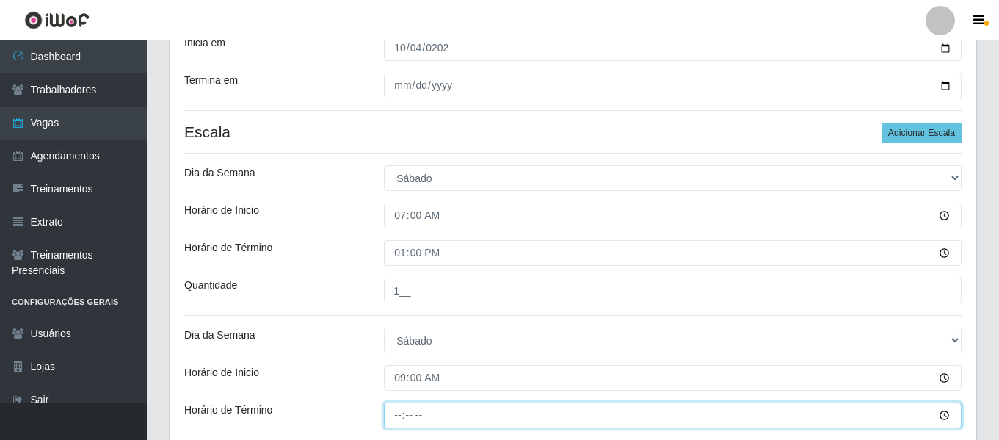
click at [402, 408] on input "Horário de Término" at bounding box center [672, 415] width 577 height 26
type input "15:00"
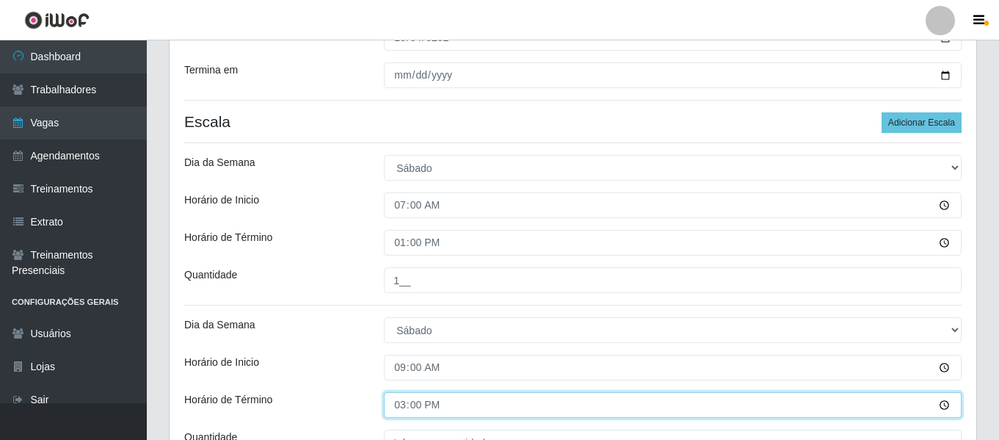
scroll to position [367, 0]
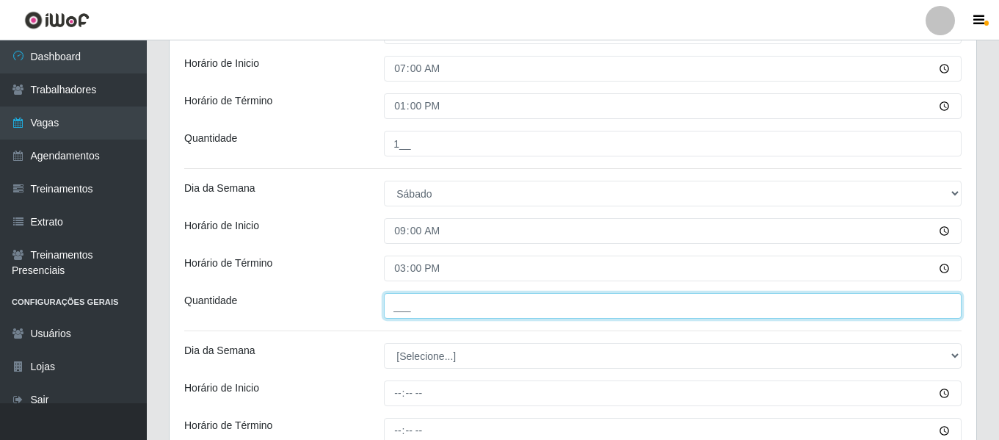
click at [452, 307] on input "___" at bounding box center [672, 306] width 577 height 26
type input "1__"
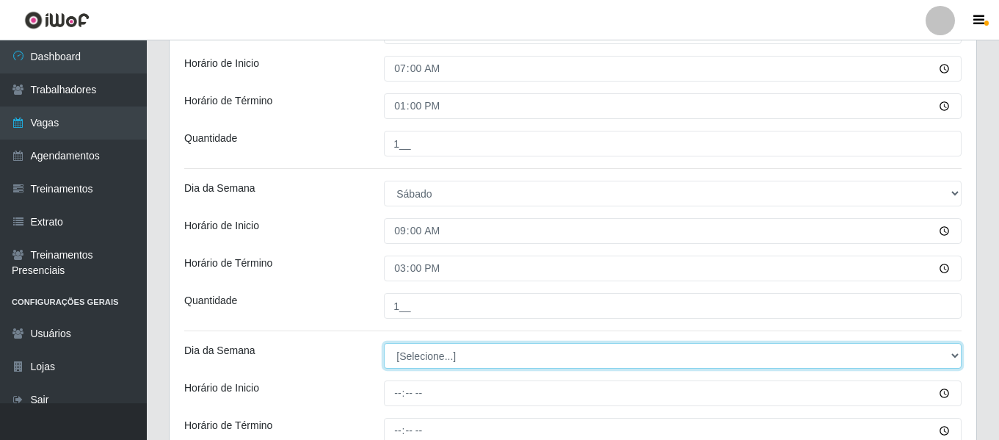
click at [460, 351] on select "[Selecione...] Segunda Terça Quarta Quinta Sexta Sábado Domingo" at bounding box center [672, 356] width 577 height 26
select select "6"
click at [384, 343] on select "[Selecione...] Segunda Terça Quarta Quinta Sexta Sábado Domingo" at bounding box center [672, 356] width 577 height 26
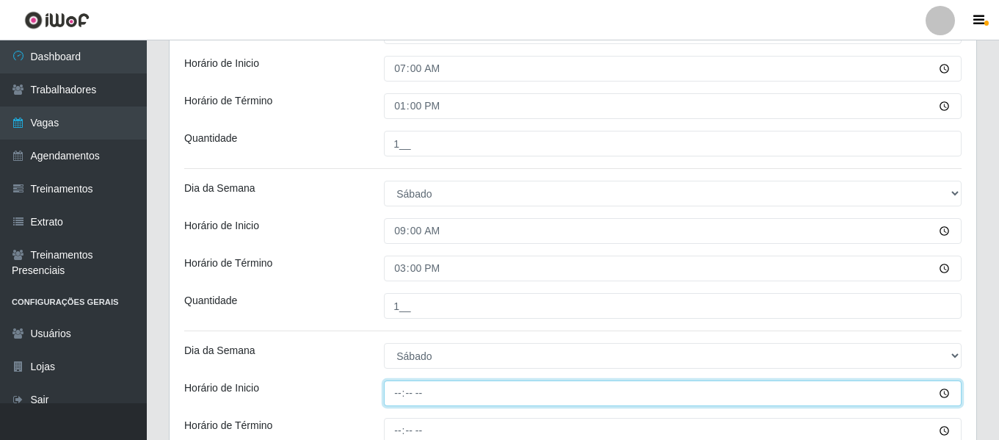
click at [401, 398] on input "Horário de Inicio" at bounding box center [672, 393] width 577 height 26
type input "16:00"
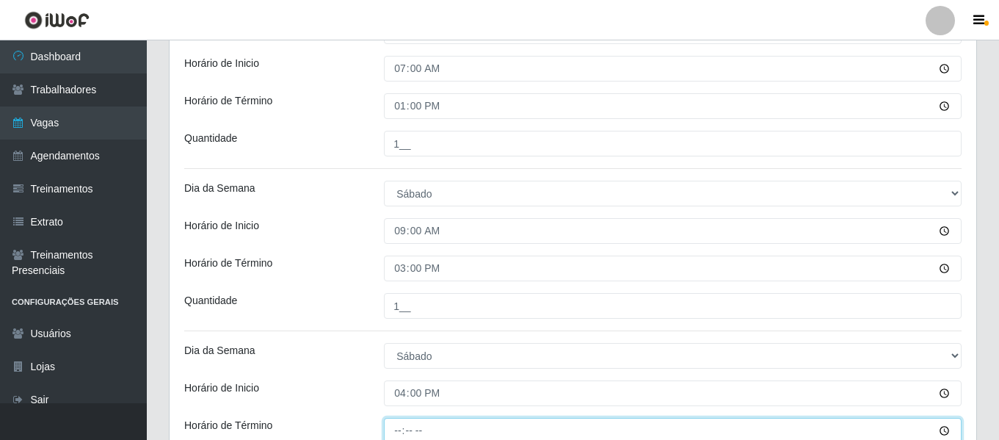
click at [400, 425] on input "Horário de Término" at bounding box center [672, 431] width 577 height 26
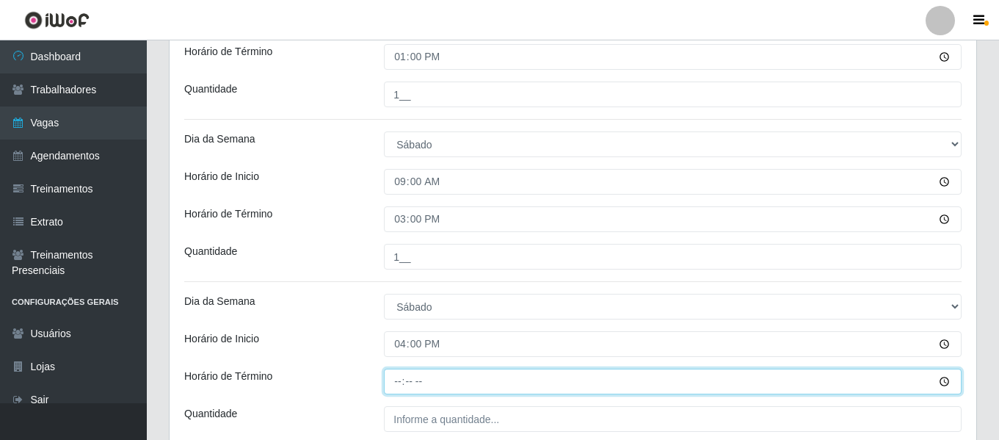
scroll to position [440, 0]
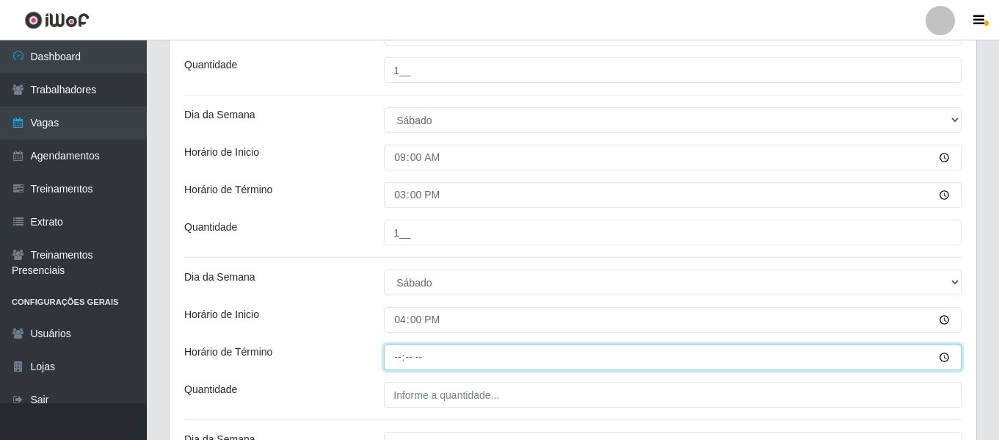
type input "22:00"
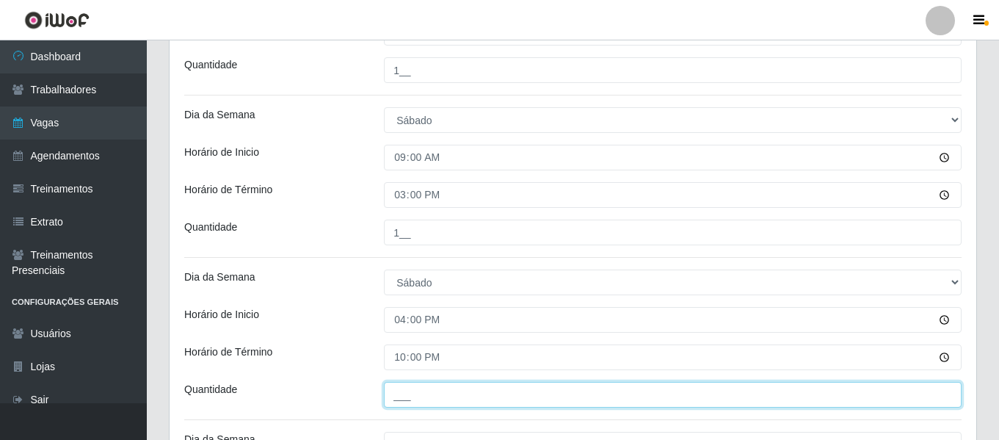
click at [450, 396] on input "___" at bounding box center [672, 395] width 577 height 26
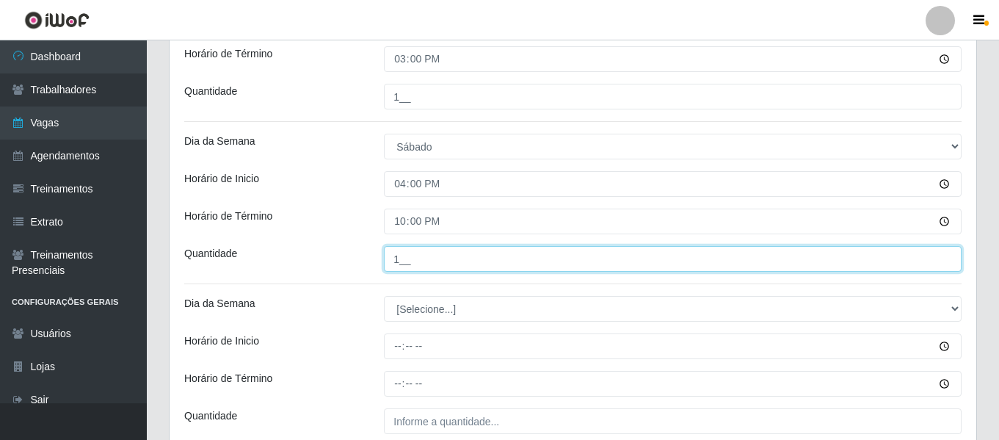
scroll to position [587, 0]
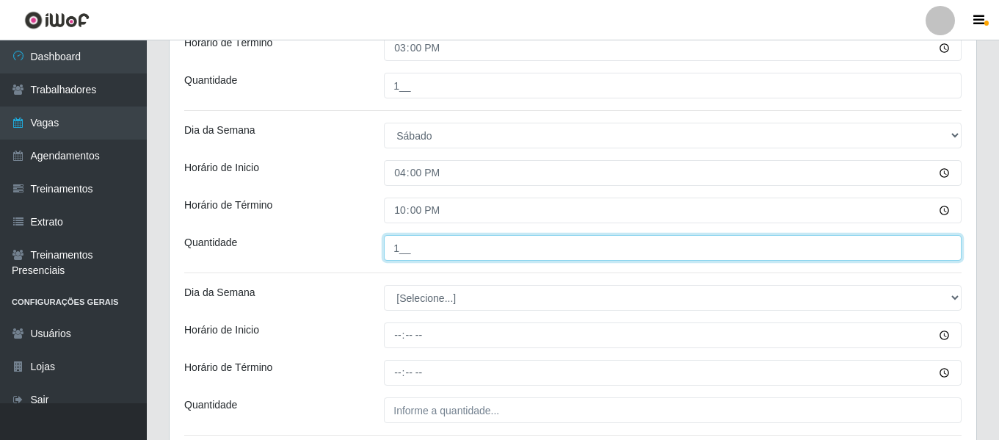
type input "1__"
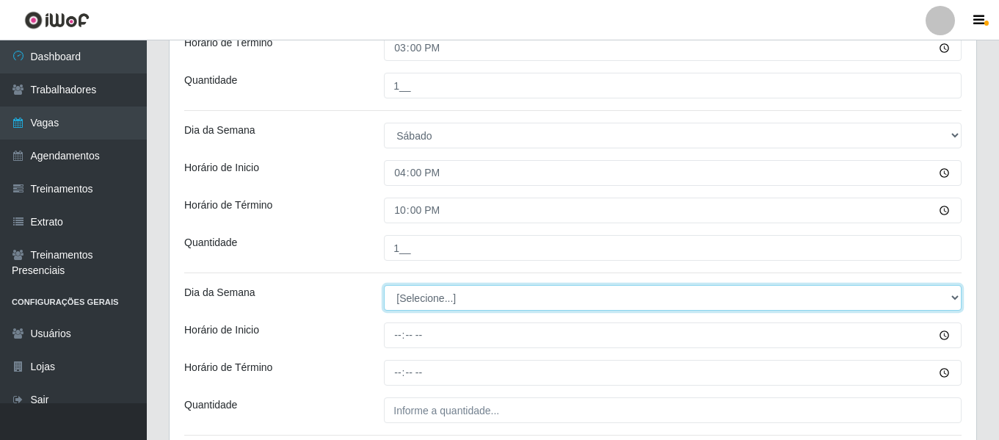
click at [412, 302] on select "[Selecione...] Segunda Terça Quarta Quinta Sexta Sábado Domingo" at bounding box center [672, 298] width 577 height 26
select select "0"
click at [384, 285] on select "[Selecione...] Segunda Terça Quarta Quinta Sexta Sábado Domingo" at bounding box center [672, 298] width 577 height 26
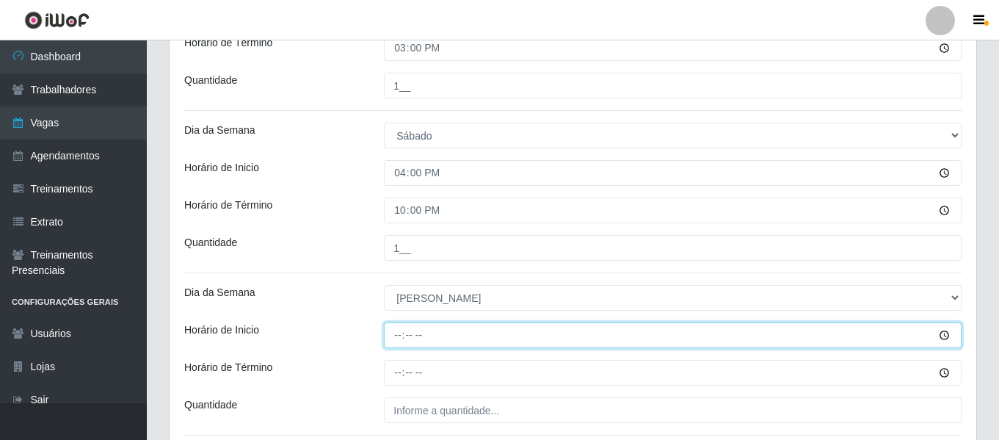
click at [399, 329] on input "Horário de Inicio" at bounding box center [672, 335] width 577 height 26
type input "07:00"
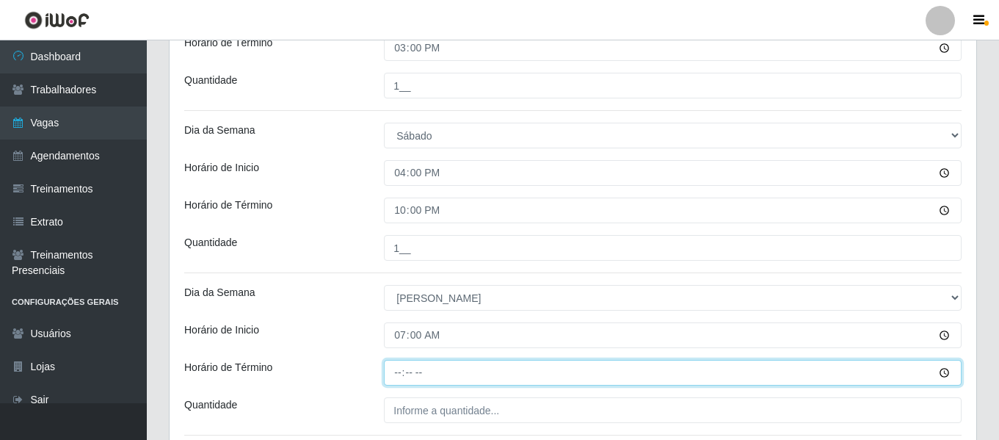
click at [399, 372] on input "Horário de Término" at bounding box center [672, 373] width 577 height 26
type input "13:00"
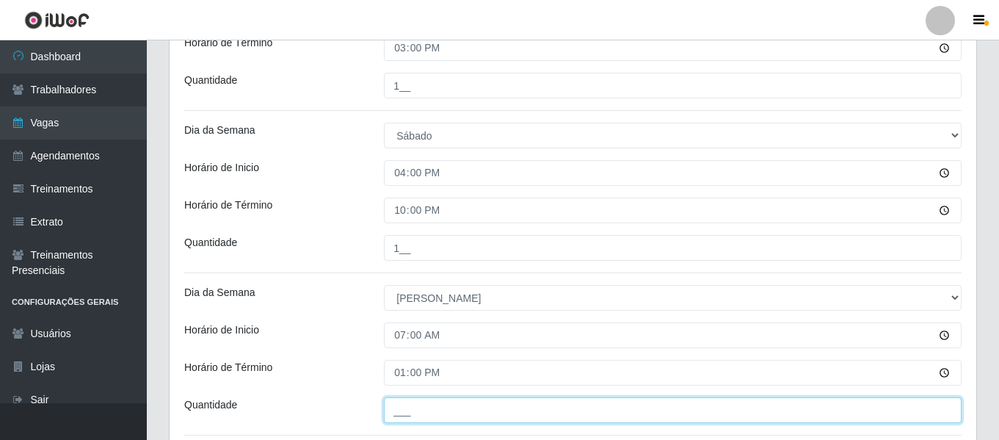
click at [412, 412] on input "___" at bounding box center [672, 410] width 577 height 26
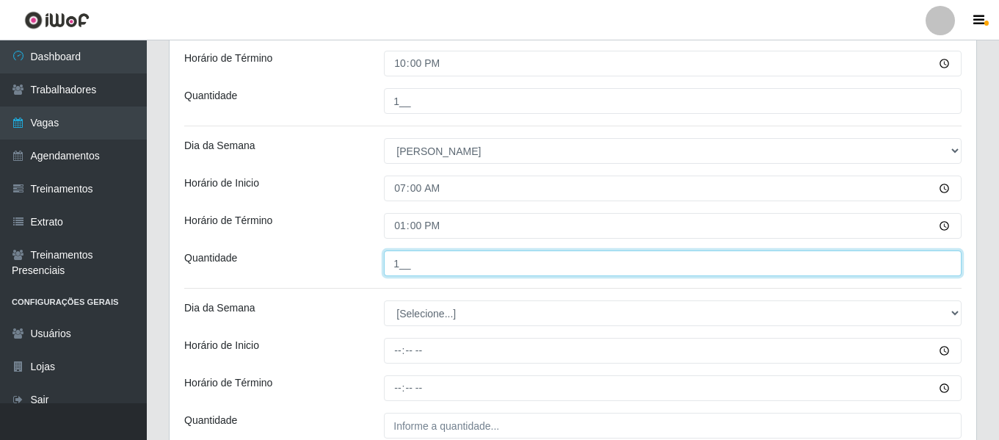
type input "1__"
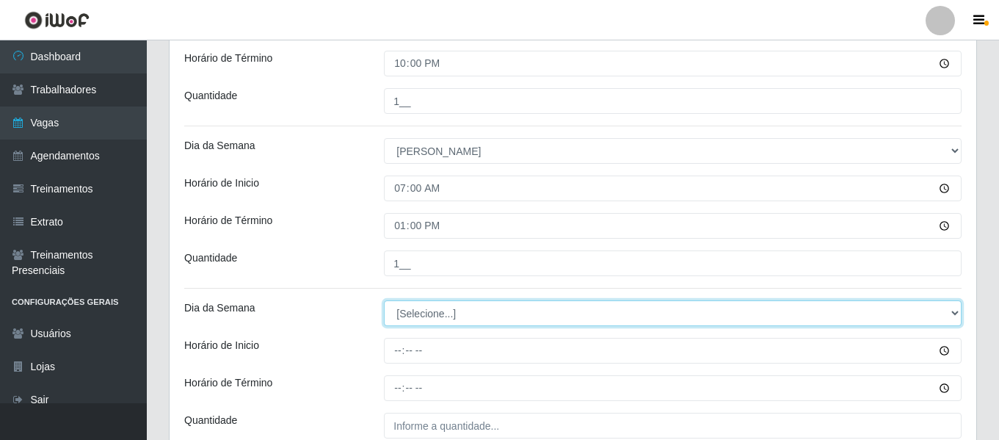
click at [442, 309] on select "[Selecione...] Segunda Terça Quarta Quinta Sexta Sábado Domingo" at bounding box center [672, 313] width 577 height 26
select select "0"
click at [384, 300] on select "[Selecione...] Segunda Terça Quarta Quinta Sexta Sábado Domingo" at bounding box center [672, 313] width 577 height 26
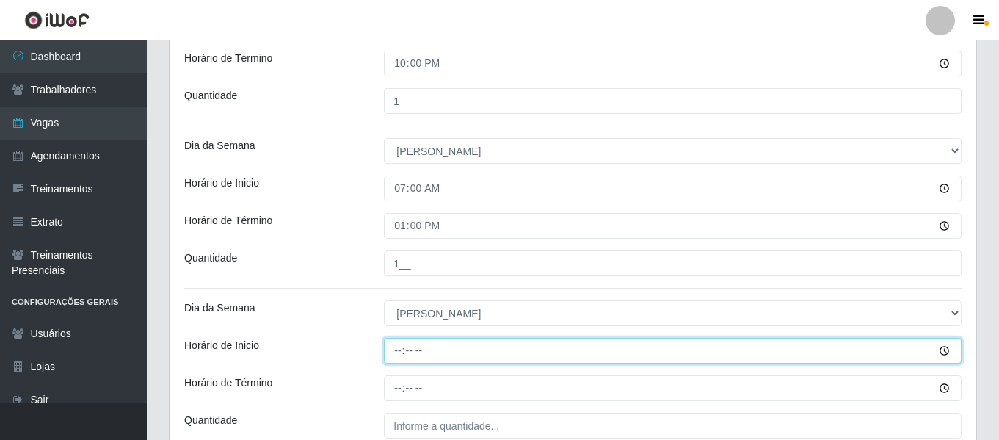
click at [404, 351] on input "Horário de Inicio" at bounding box center [672, 351] width 577 height 26
type input "09:00"
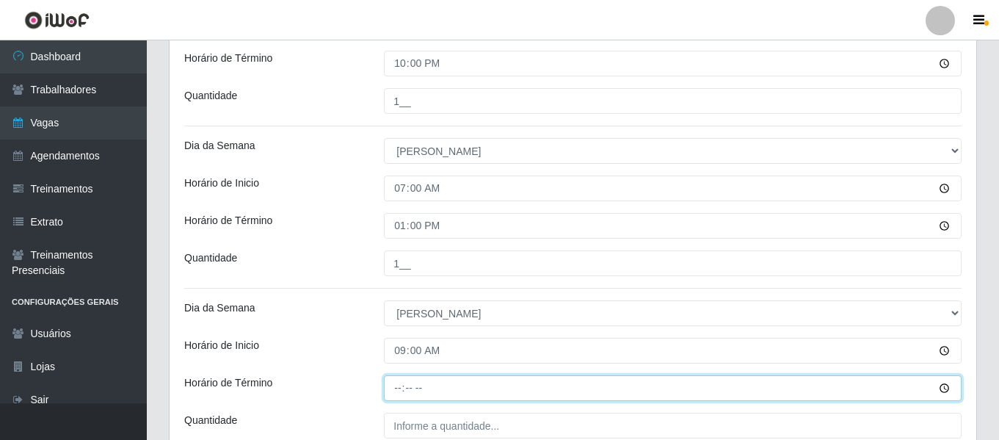
click at [401, 388] on input "Horário de Término" at bounding box center [672, 388] width 577 height 26
type input "15:00"
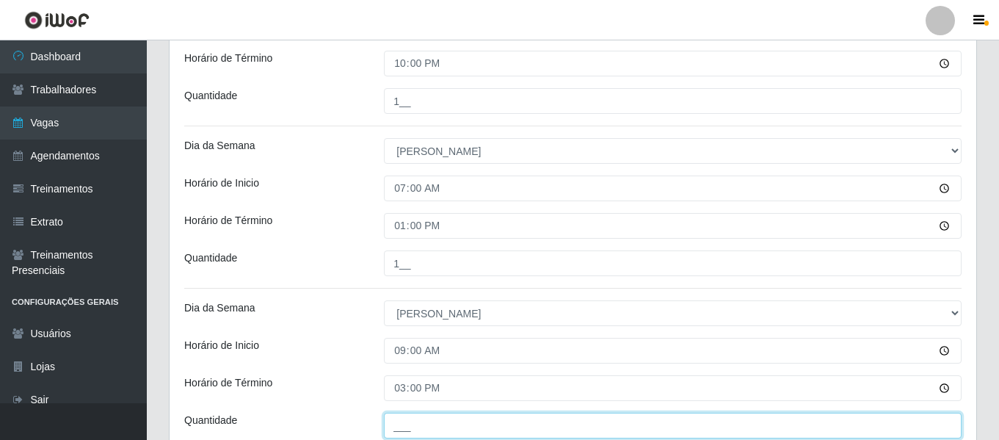
click at [426, 424] on input "___" at bounding box center [672, 425] width 577 height 26
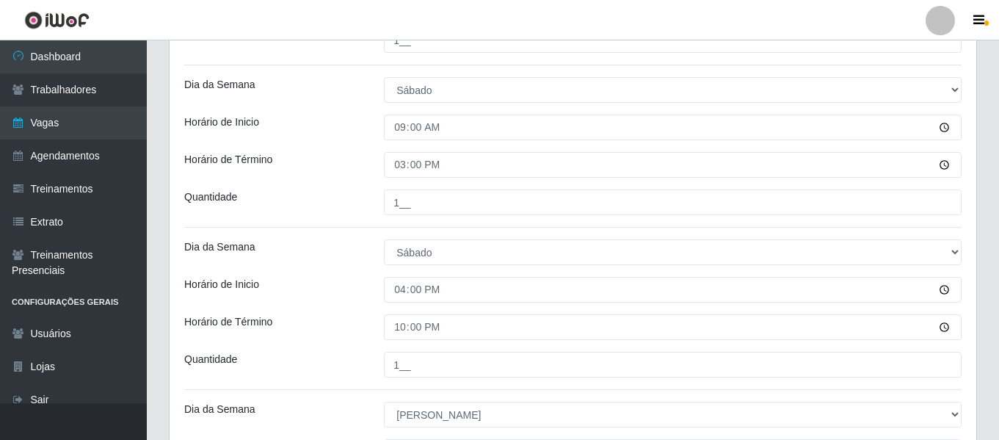
scroll to position [283, 0]
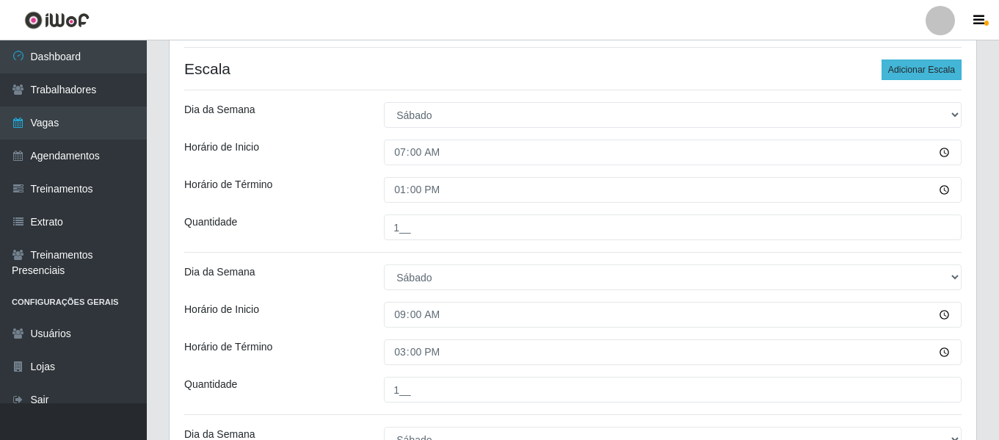
type input "1__"
click at [918, 71] on button "Adicionar Escala" at bounding box center [921, 69] width 80 height 21
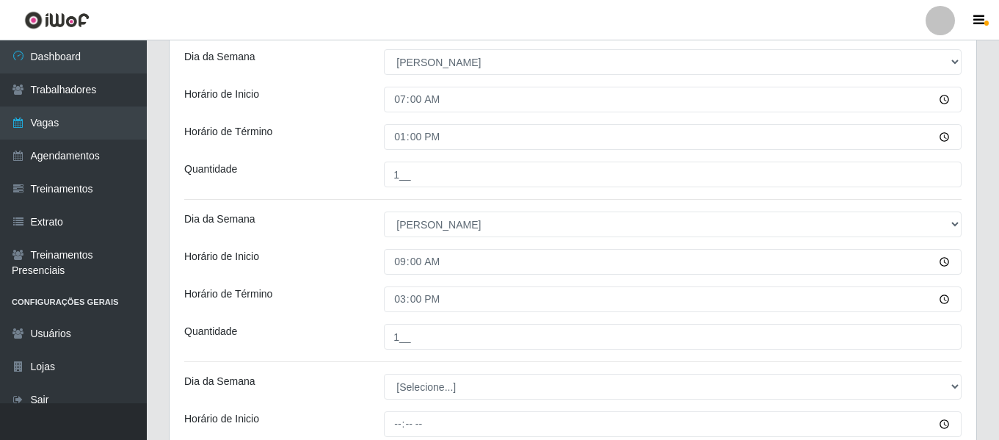
scroll to position [944, 0]
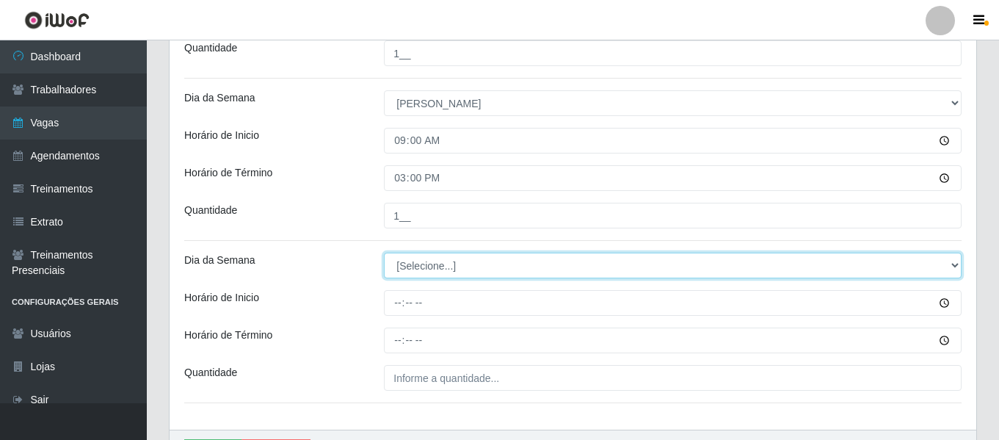
click at [426, 266] on select "[Selecione...] Segunda Terça Quarta Quinta Sexta Sábado Domingo" at bounding box center [672, 265] width 577 height 26
select select "0"
click at [384, 252] on select "[Selecione...] Segunda Terça Quarta Quinta Sexta Sábado Domingo" at bounding box center [672, 265] width 577 height 26
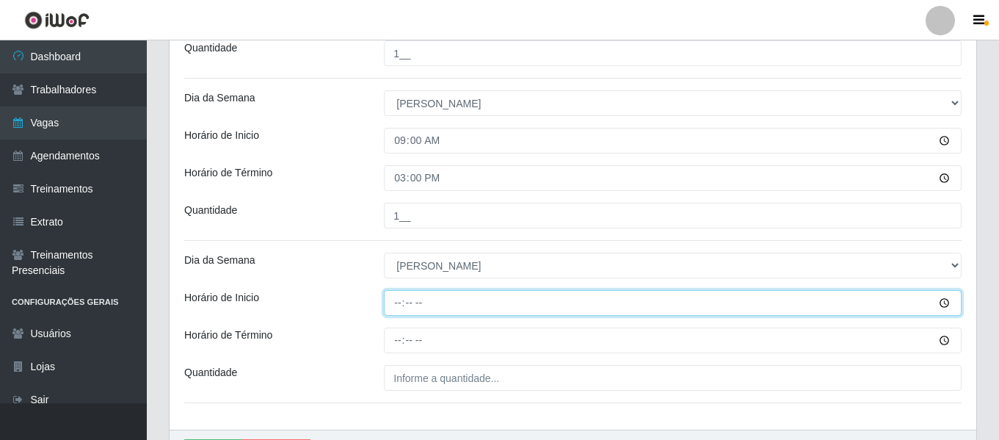
click at [404, 307] on input "Horário de Inicio" at bounding box center [672, 303] width 577 height 26
type input "14:00"
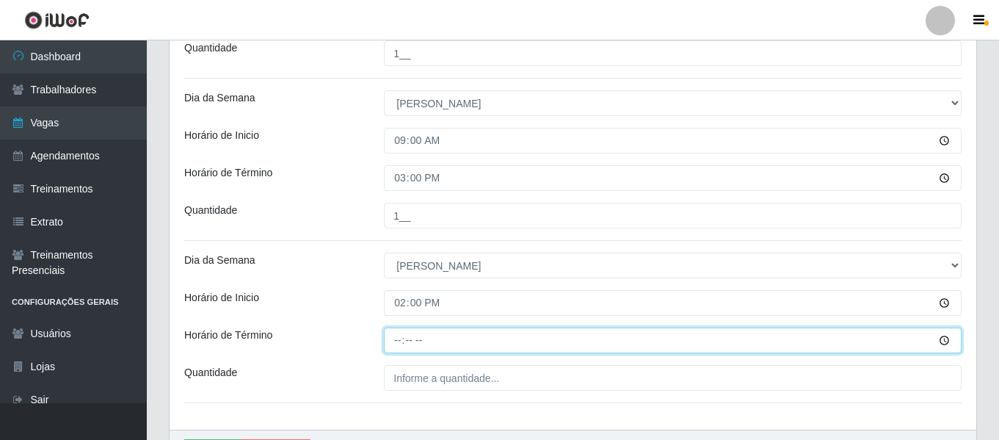
click at [401, 340] on input "Horário de Término" at bounding box center [672, 340] width 577 height 26
type input "20:00"
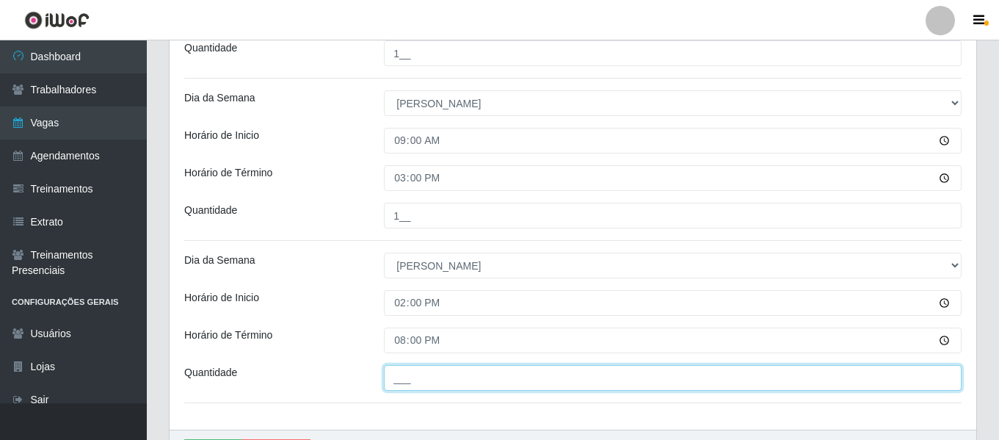
click at [418, 372] on input "___" at bounding box center [672, 378] width 577 height 26
type input "1__"
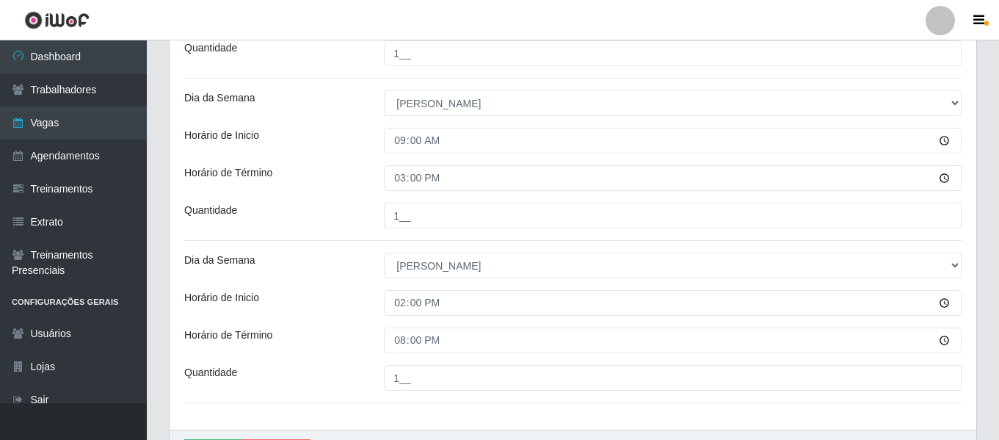
click at [340, 305] on div "Horário de Inicio" at bounding box center [273, 303] width 200 height 26
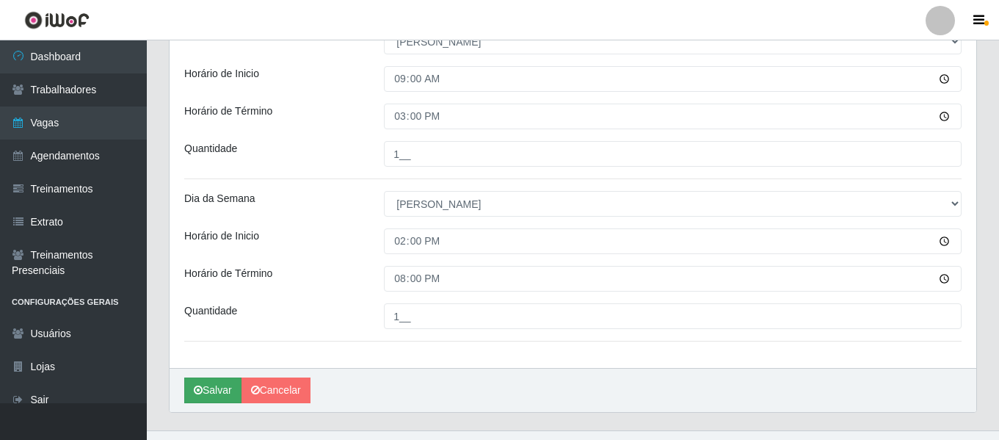
scroll to position [1032, 0]
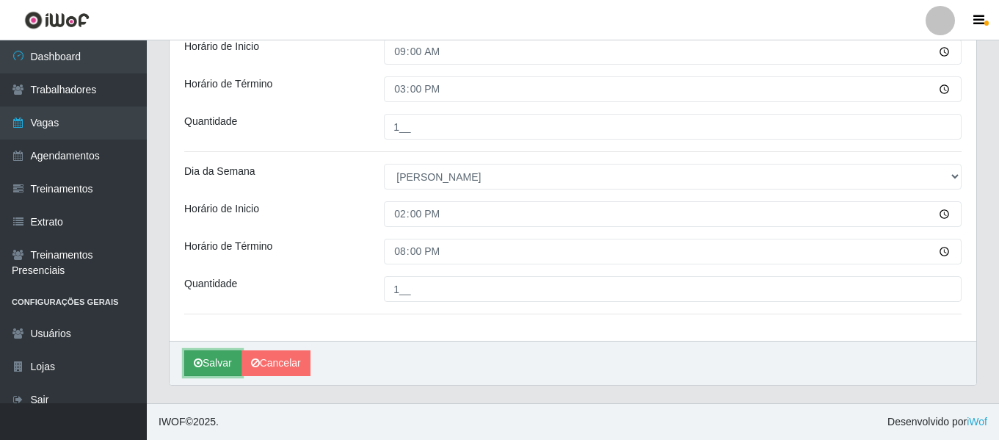
click at [214, 352] on button "Salvar" at bounding box center [212, 363] width 57 height 26
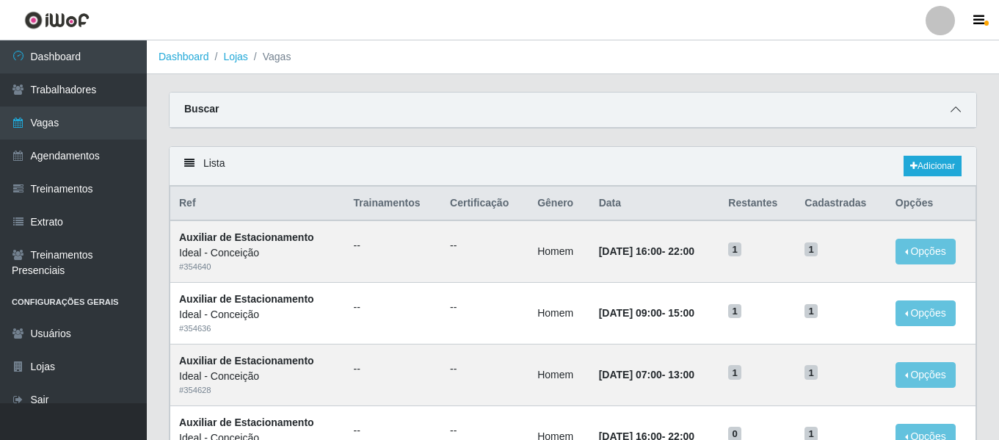
click at [956, 103] on span at bounding box center [956, 109] width 18 height 17
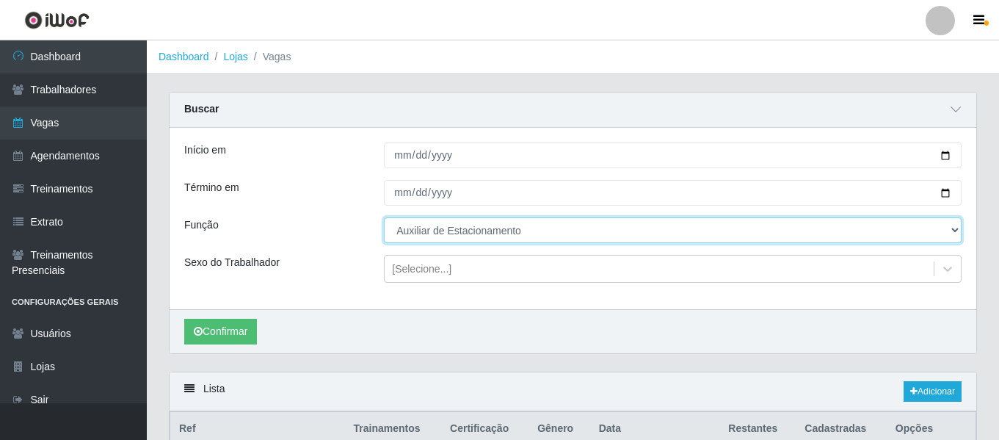
click at [437, 225] on select "[Selecione...] ASG ASG + ASG ++ Auxiliar de Estacionamento Auxiliar de Estacion…" at bounding box center [672, 230] width 577 height 26
select select "1"
click at [384, 218] on select "[Selecione...] ASG ASG + ASG ++ Auxiliar de Estacionamento Auxiliar de Estacion…" at bounding box center [672, 230] width 577 height 26
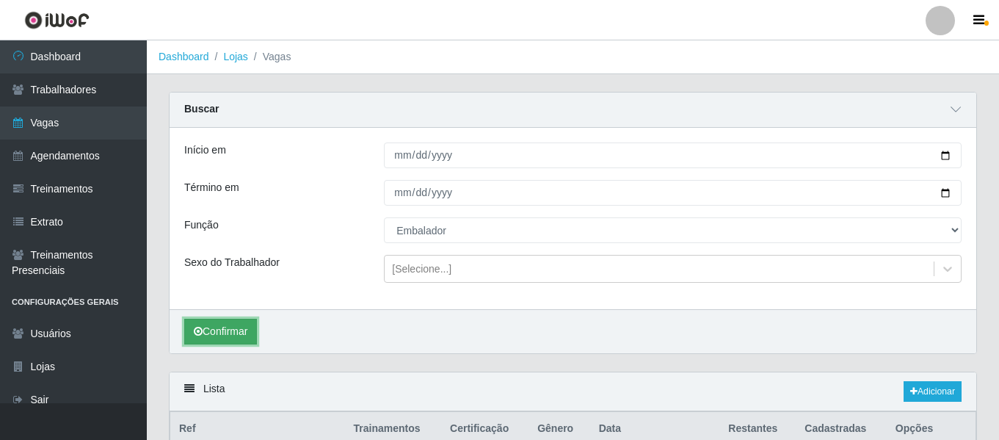
click at [236, 335] on button "Confirmar" at bounding box center [220, 331] width 73 height 26
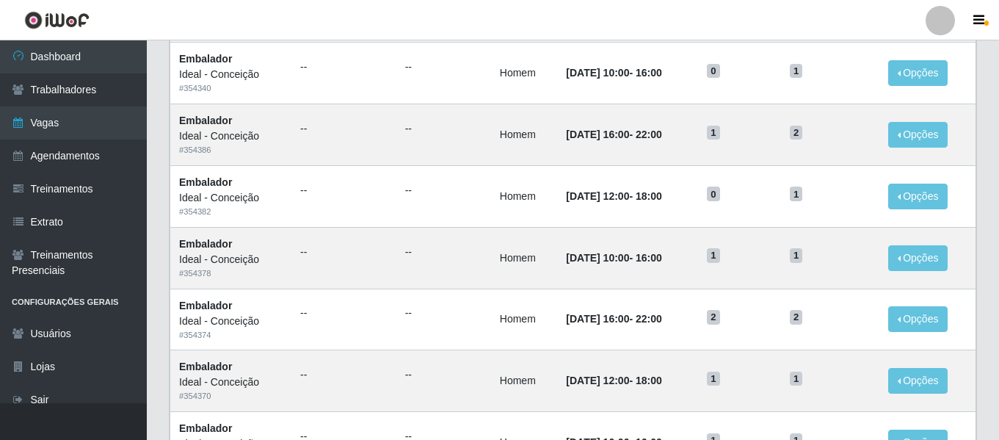
scroll to position [734, 0]
